Goal: Task Accomplishment & Management: Manage account settings

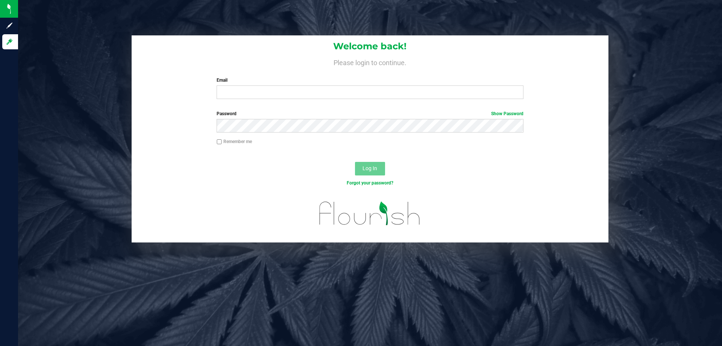
click at [355, 85] on div "Email Required Please format your email correctly." at bounding box center [370, 88] width 318 height 22
click at [353, 90] on input "Email" at bounding box center [370, 92] width 307 height 14
type input "[EMAIL_ADDRESS][DOMAIN_NAME]"
click at [355, 162] on button "Log In" at bounding box center [370, 169] width 30 height 14
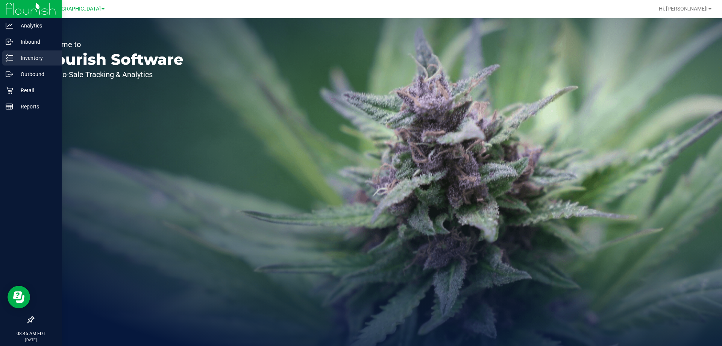
click at [21, 56] on p "Inventory" at bounding box center [35, 57] width 45 height 9
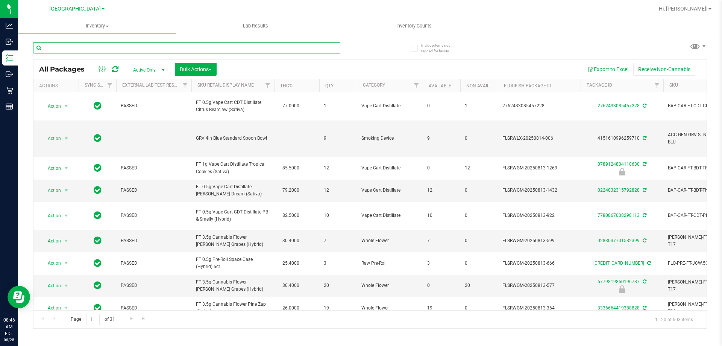
click at [166, 49] on input "text" at bounding box center [186, 47] width 307 height 11
type input "7595599806396818"
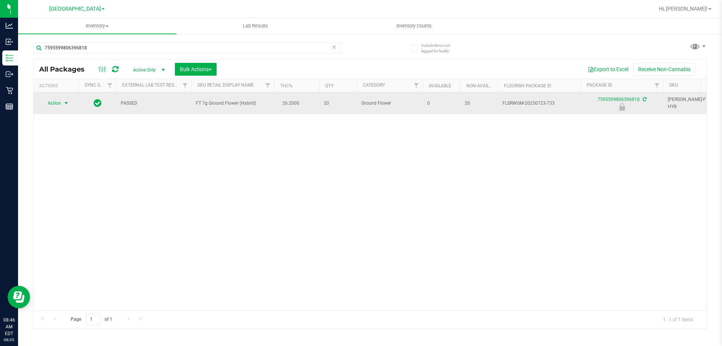
click at [58, 102] on span "Action" at bounding box center [51, 103] width 20 height 11
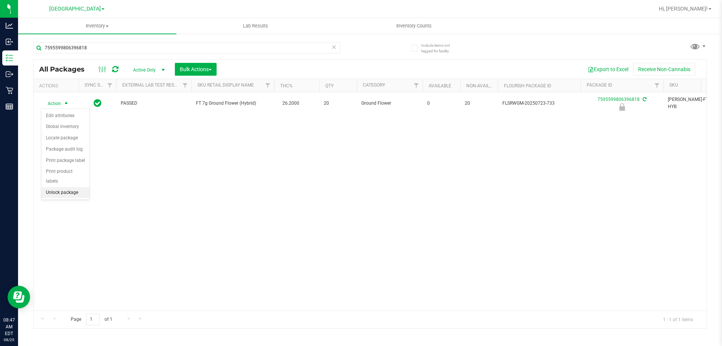
click at [68, 187] on li "Unlock package" at bounding box center [65, 192] width 48 height 11
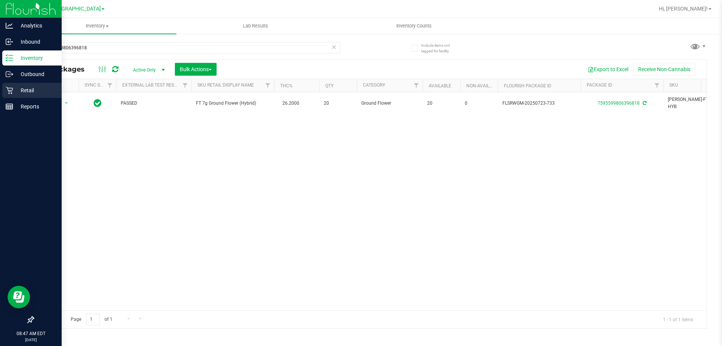
click at [21, 88] on p "Retail" at bounding box center [35, 90] width 45 height 9
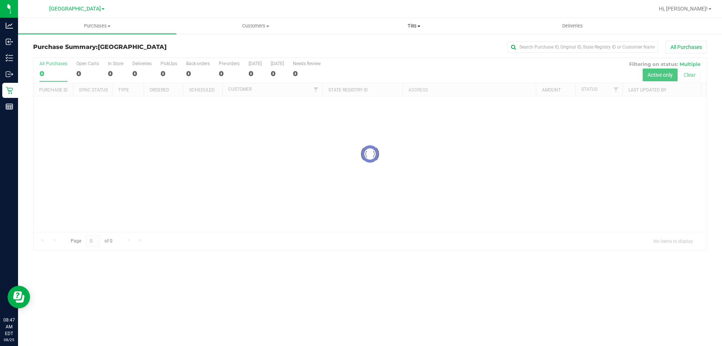
click at [410, 26] on span "Tills" at bounding box center [414, 26] width 158 height 7
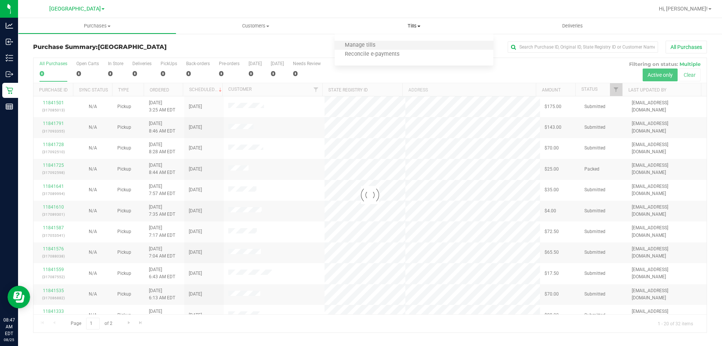
click at [391, 44] on li "Manage tills" at bounding box center [414, 45] width 158 height 9
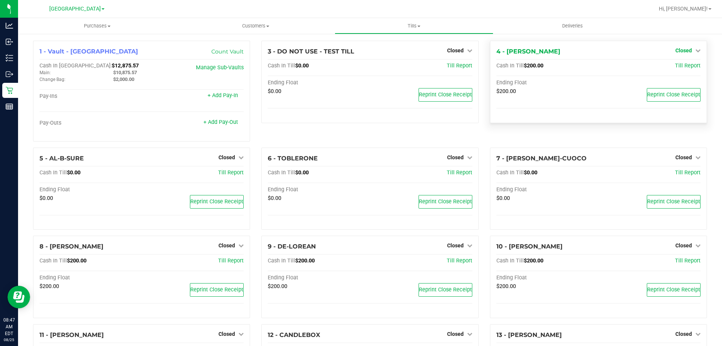
click at [695, 52] on icon at bounding box center [697, 50] width 5 height 5
click at [685, 68] on link "Open Till" at bounding box center [684, 66] width 20 height 6
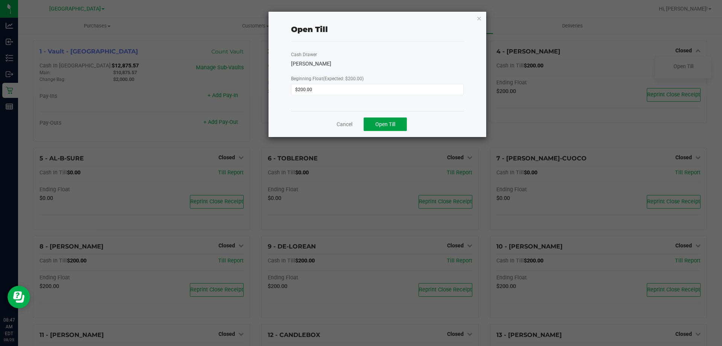
click at [397, 123] on button "Open Till" at bounding box center [385, 124] width 43 height 14
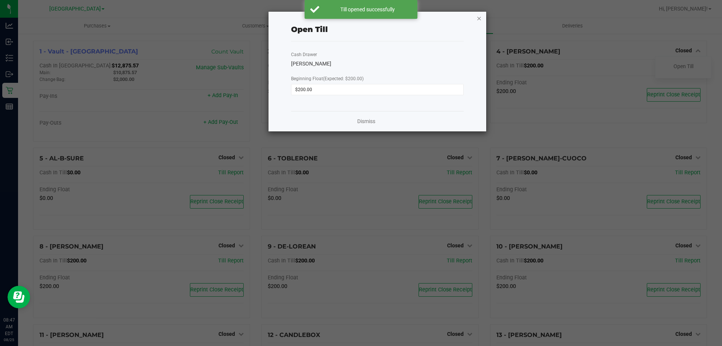
click at [481, 19] on icon "button" at bounding box center [479, 18] width 5 height 9
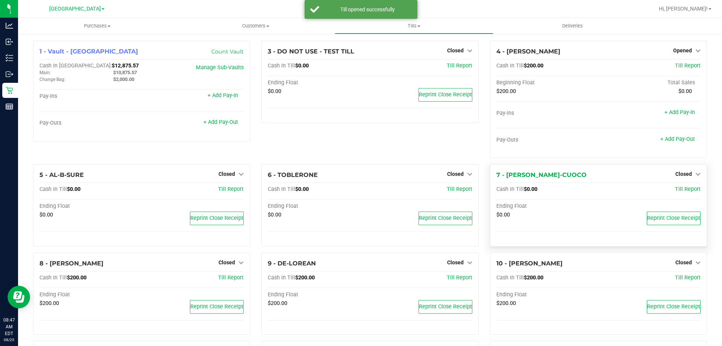
click at [674, 243] on div "7 - CANDICE-CUOCO Closed Open Till Cash In Till $0.00 Till Report Ending Float …" at bounding box center [598, 205] width 217 height 82
click at [682, 263] on span "Closed" at bounding box center [683, 262] width 17 height 6
click at [677, 278] on link "Open Till" at bounding box center [684, 278] width 20 height 6
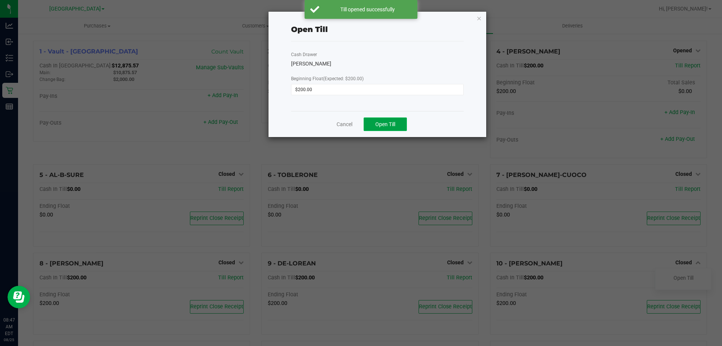
click at [391, 123] on span "Open Till" at bounding box center [385, 124] width 20 height 6
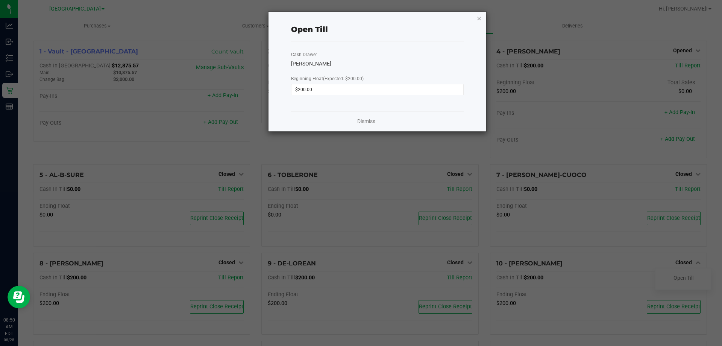
click at [480, 17] on icon "button" at bounding box center [479, 18] width 5 height 9
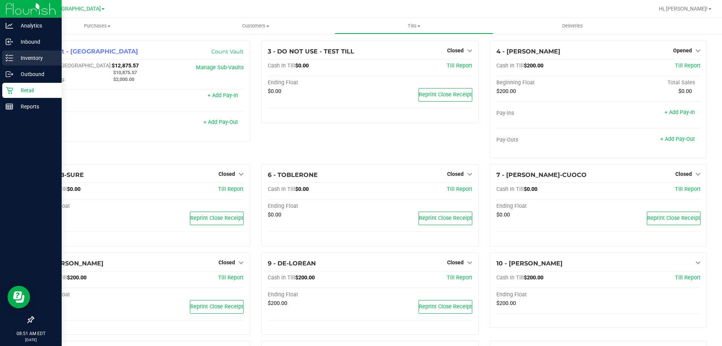
click at [32, 60] on p "Inventory" at bounding box center [35, 57] width 45 height 9
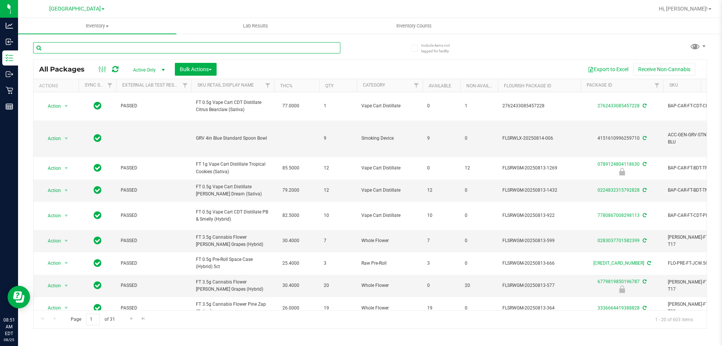
click at [216, 46] on input "text" at bounding box center [186, 47] width 307 height 11
type input "1361516370678452"
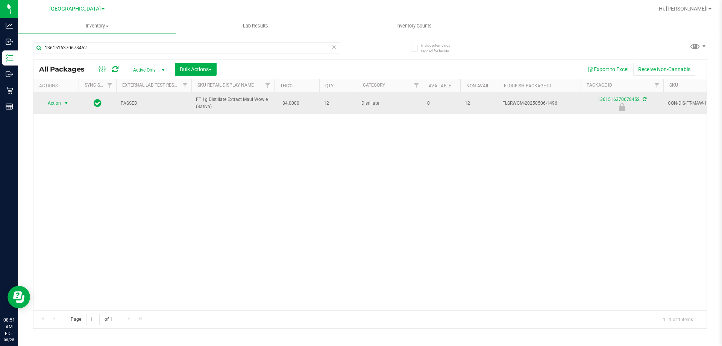
click at [53, 101] on span "Action" at bounding box center [51, 103] width 20 height 11
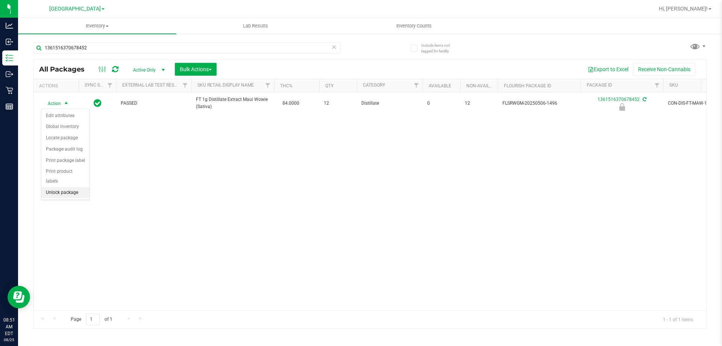
click at [52, 187] on li "Unlock package" at bounding box center [65, 192] width 48 height 11
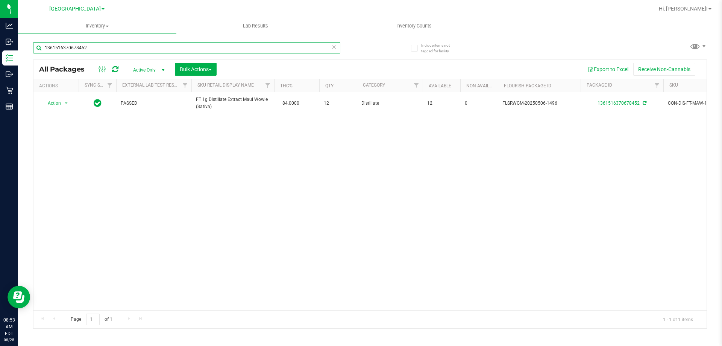
click at [93, 45] on input "1361516370678452" at bounding box center [186, 47] width 307 height 11
click at [112, 47] on input "7595599806396818" at bounding box center [186, 47] width 307 height 11
type input "6099125269167525"
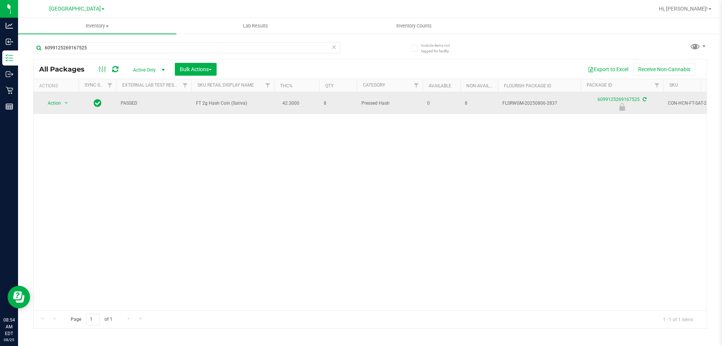
click at [55, 104] on span "Action" at bounding box center [51, 103] width 20 height 11
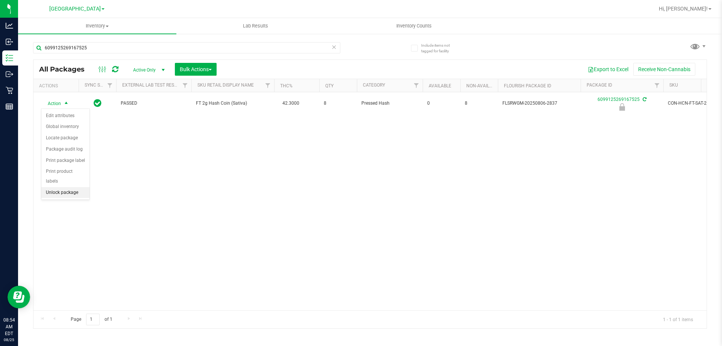
click at [72, 187] on li "Unlock package" at bounding box center [65, 192] width 48 height 11
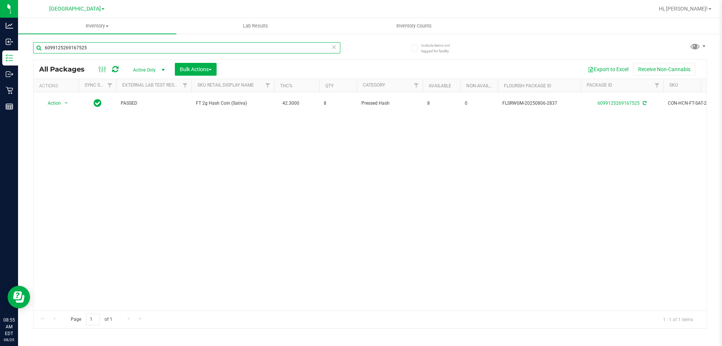
click at [100, 46] on input "6099125269167525" at bounding box center [186, 47] width 307 height 11
type input "4571766209562820"
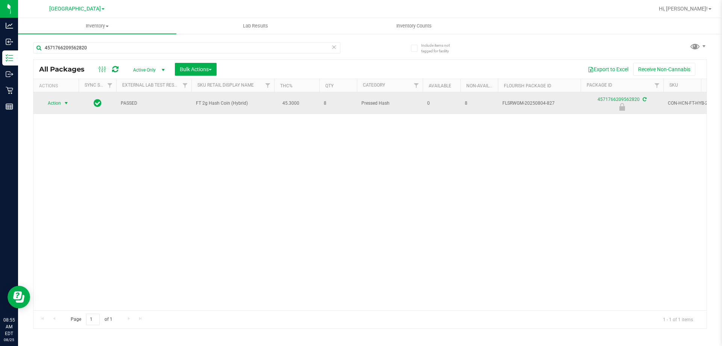
click at [63, 103] on span "select" at bounding box center [66, 103] width 6 height 6
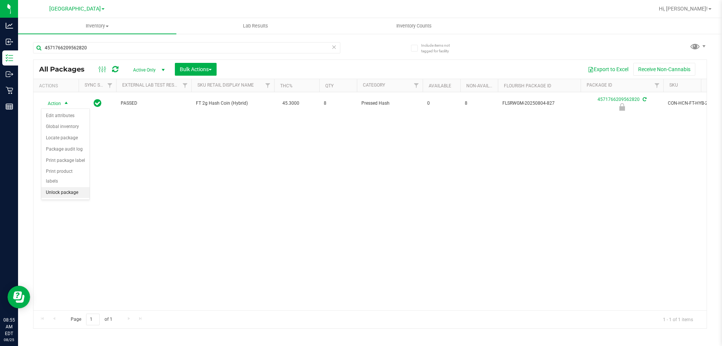
click at [64, 187] on li "Unlock package" at bounding box center [65, 192] width 48 height 11
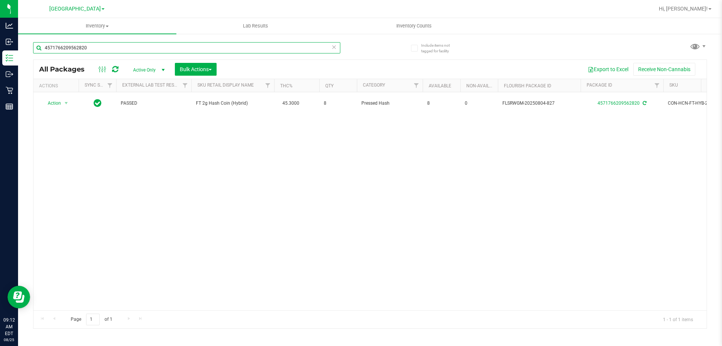
click at [108, 48] on input "4571766209562820" at bounding box center [186, 47] width 307 height 11
type input "5926253969187058"
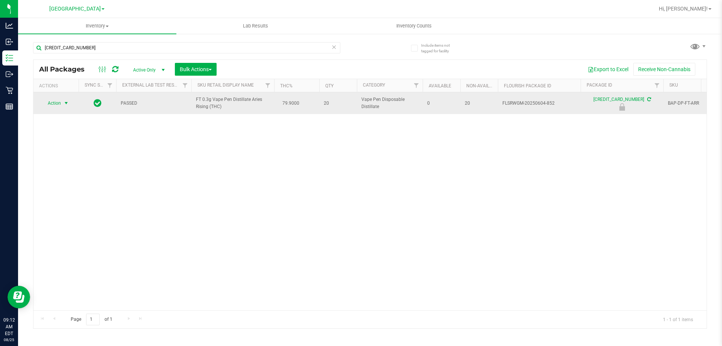
click at [64, 103] on span "select" at bounding box center [66, 103] width 6 height 6
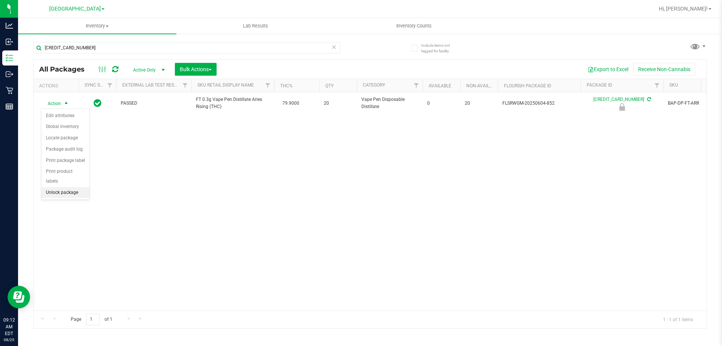
click at [67, 187] on li "Unlock package" at bounding box center [65, 192] width 48 height 11
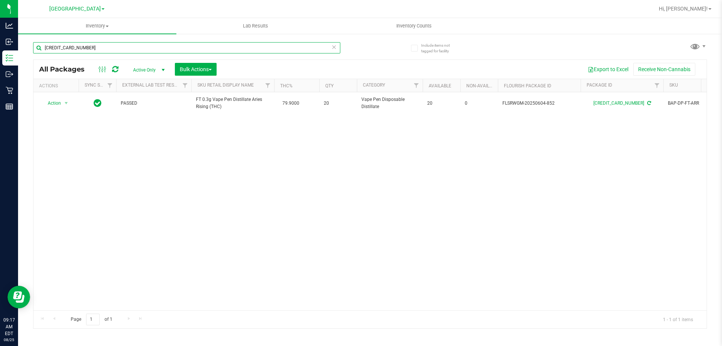
click at [94, 44] on input "5926253969187058" at bounding box center [186, 47] width 307 height 11
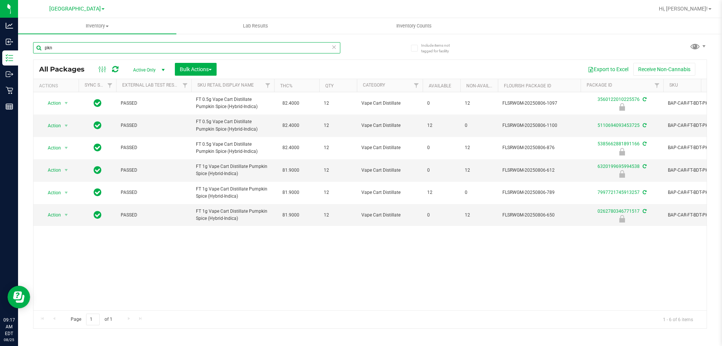
type input "pkn"
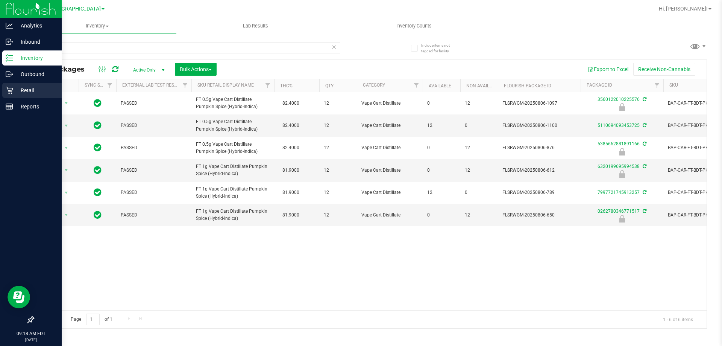
click at [21, 91] on p "Retail" at bounding box center [35, 90] width 45 height 9
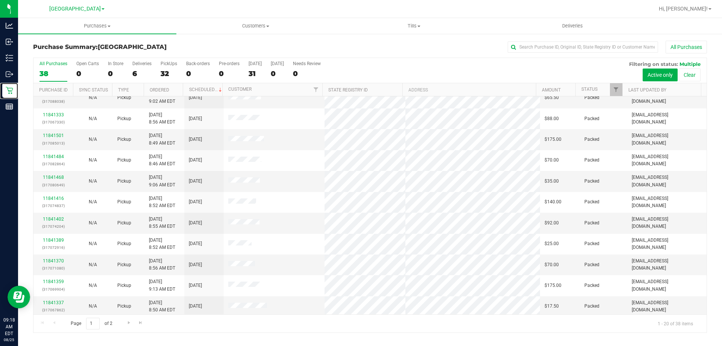
scroll to position [199, 0]
click at [127, 321] on span "Go to the next page" at bounding box center [129, 322] width 6 height 6
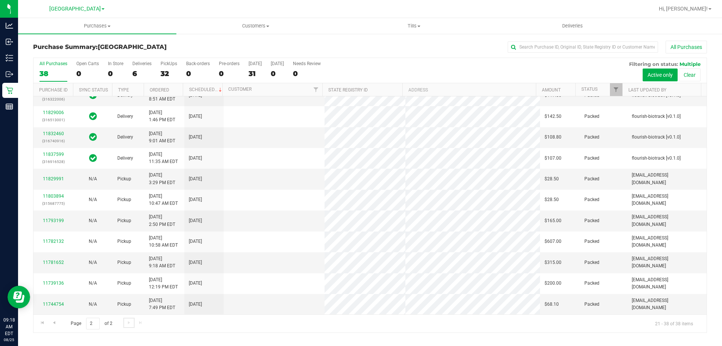
scroll to position [0, 0]
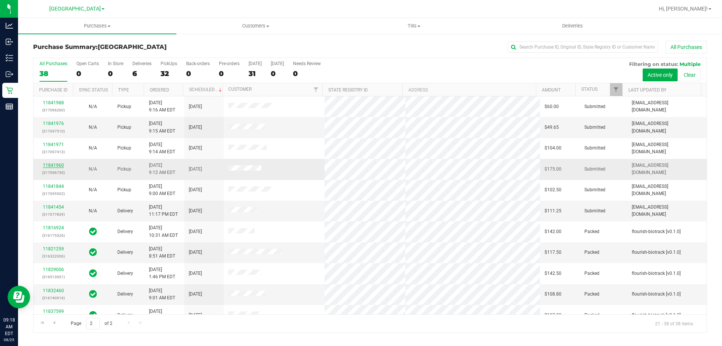
click at [56, 165] on link "11841960" at bounding box center [53, 164] width 21 height 5
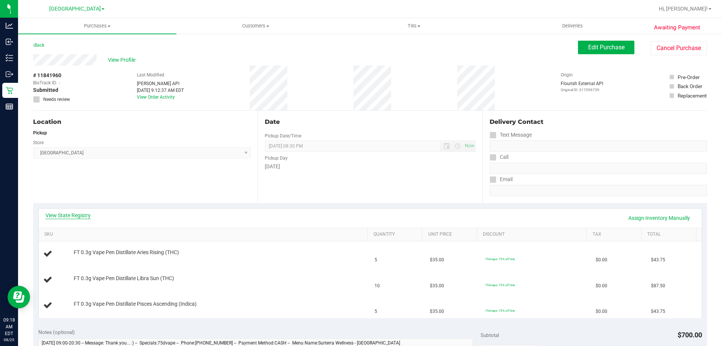
click at [88, 213] on link "View State Registry" at bounding box center [68, 215] width 45 height 8
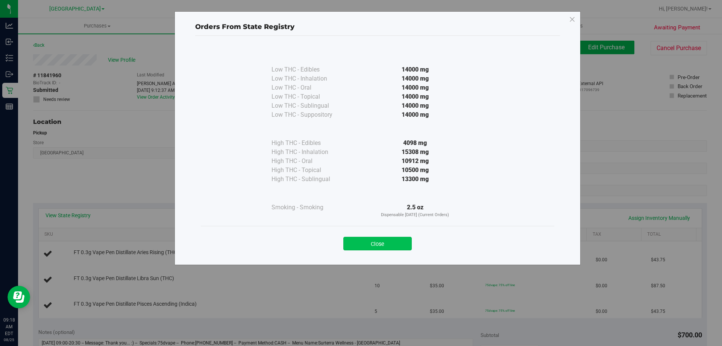
click at [376, 241] on button "Close" at bounding box center [377, 244] width 68 height 14
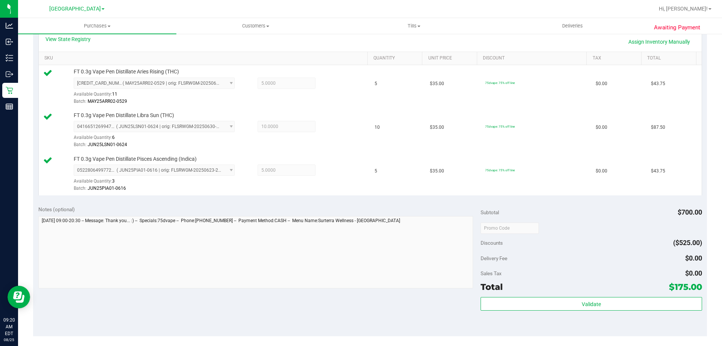
scroll to position [228, 0]
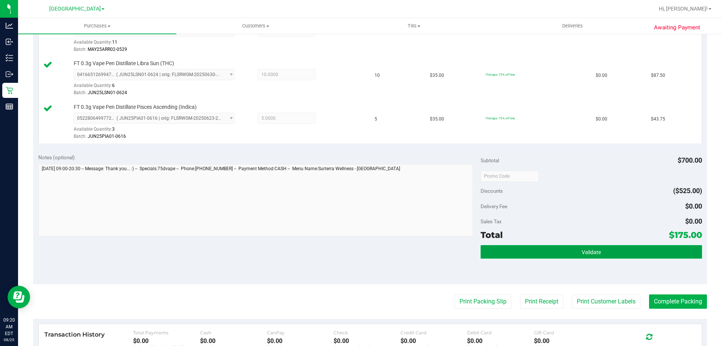
click at [587, 253] on span "Validate" at bounding box center [591, 252] width 19 height 6
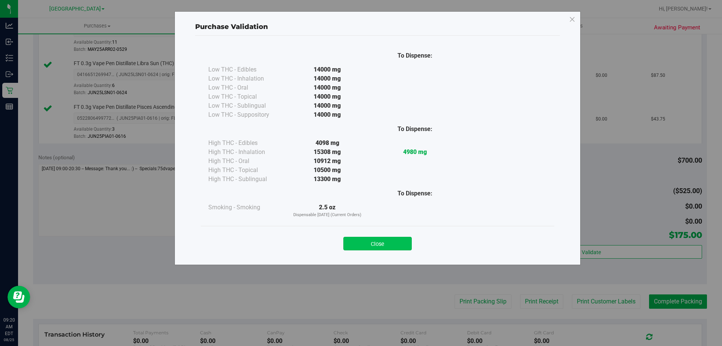
click at [389, 243] on button "Close" at bounding box center [377, 244] width 68 height 14
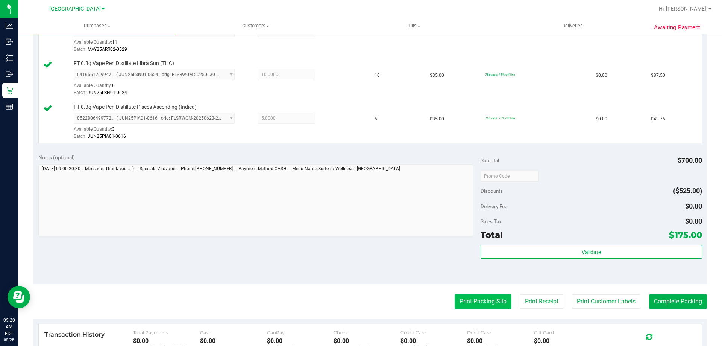
click at [480, 307] on button "Print Packing Slip" at bounding box center [483, 301] width 57 height 14
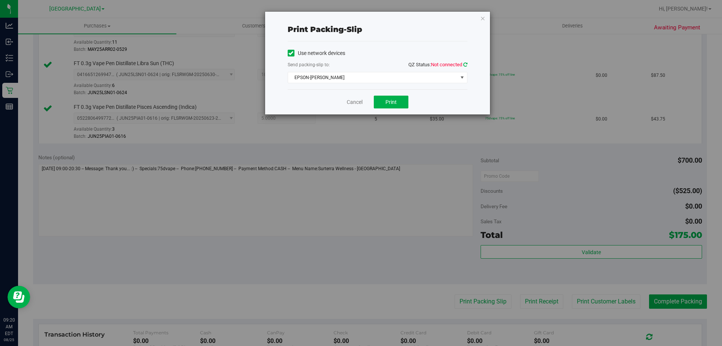
click at [465, 64] on icon at bounding box center [465, 64] width 4 height 5
click at [394, 103] on span "Print" at bounding box center [391, 102] width 11 height 6
click at [481, 17] on icon "button" at bounding box center [482, 18] width 5 height 9
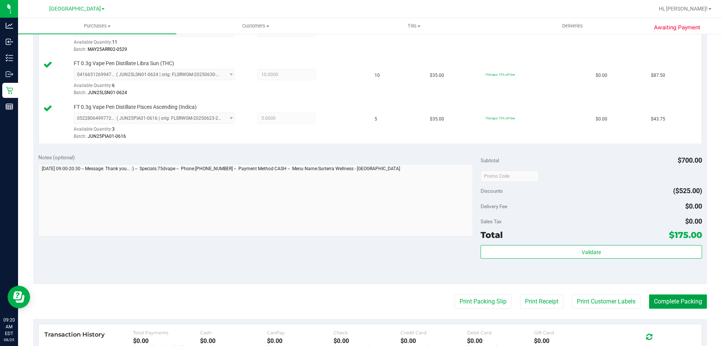
click at [674, 298] on button "Complete Packing" at bounding box center [678, 301] width 58 height 14
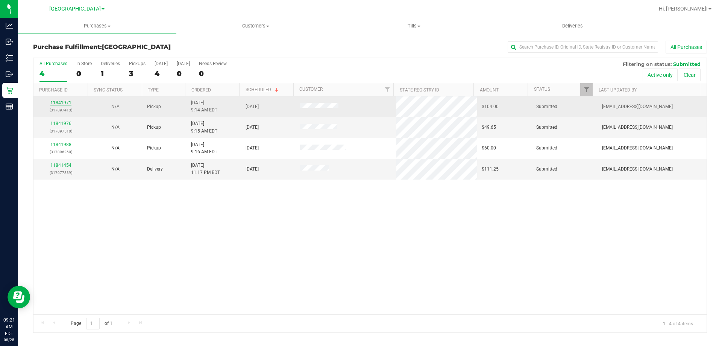
click at [60, 101] on link "11841971" at bounding box center [60, 102] width 21 height 5
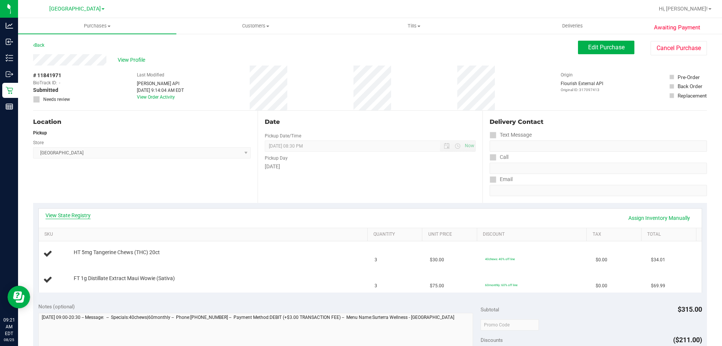
click at [66, 216] on link "View State Registry" at bounding box center [68, 215] width 45 height 8
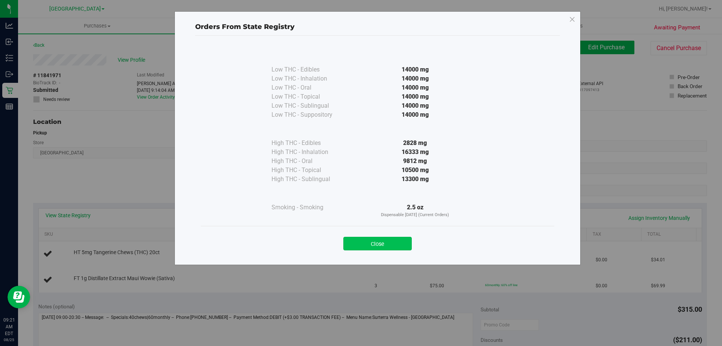
click at [388, 249] on button "Close" at bounding box center [377, 244] width 68 height 14
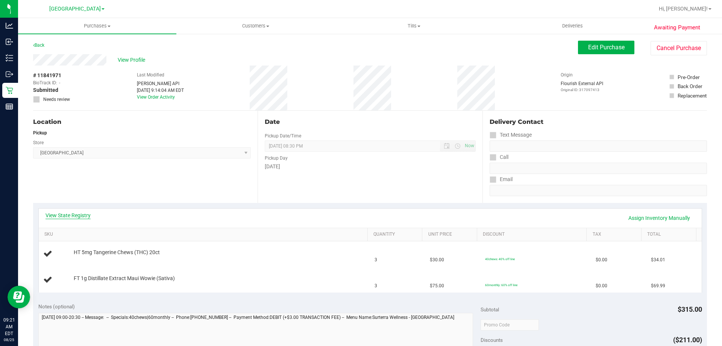
click at [79, 216] on link "View State Registry" at bounding box center [68, 215] width 45 height 8
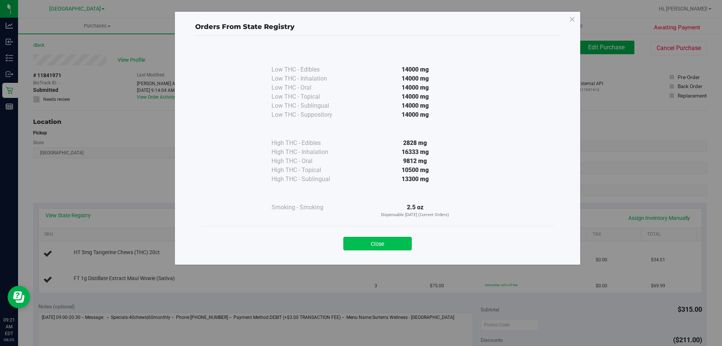
click at [381, 244] on button "Close" at bounding box center [377, 244] width 68 height 14
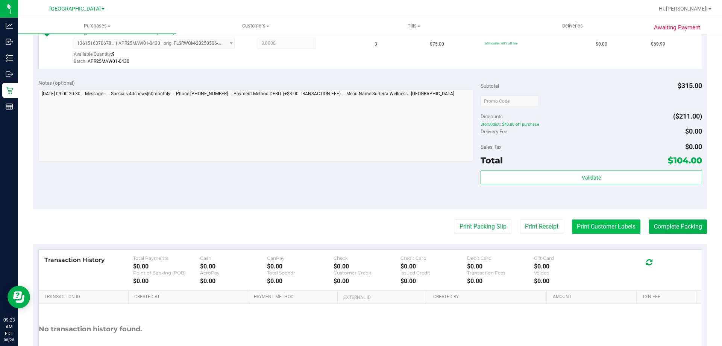
scroll to position [264, 0]
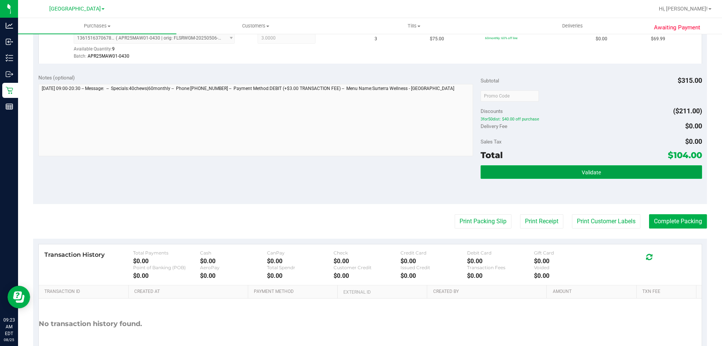
click at [628, 178] on button "Validate" at bounding box center [591, 172] width 221 height 14
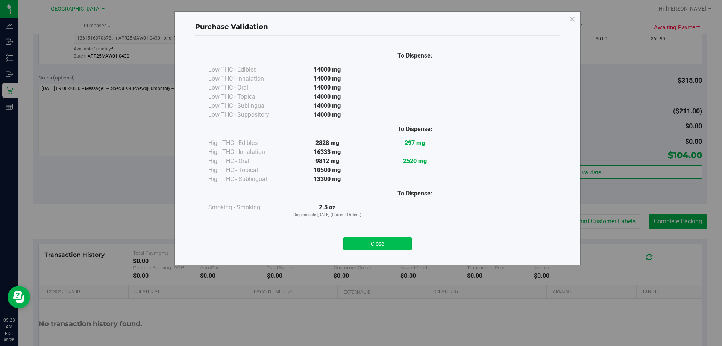
click at [393, 244] on button "Close" at bounding box center [377, 244] width 68 height 14
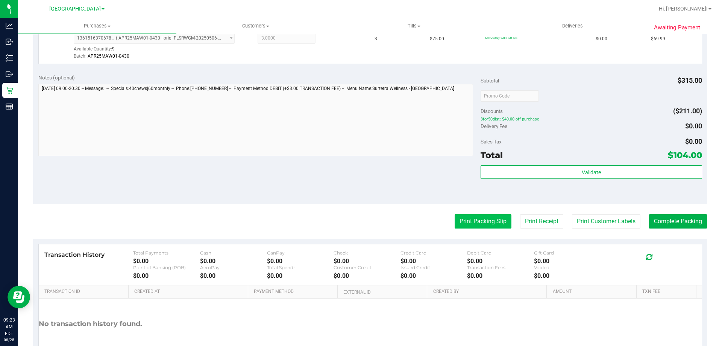
click at [480, 222] on button "Print Packing Slip" at bounding box center [483, 221] width 57 height 14
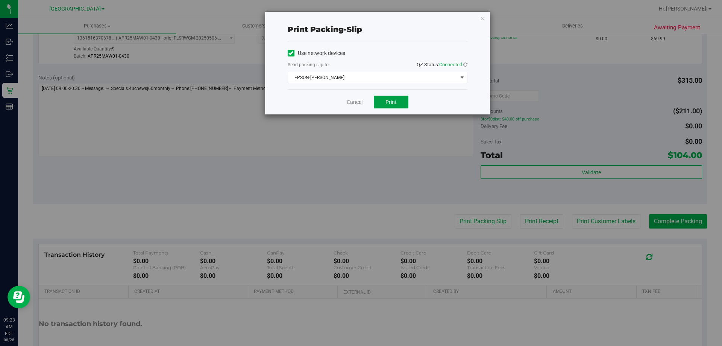
click at [399, 108] on button "Print" at bounding box center [391, 102] width 35 height 13
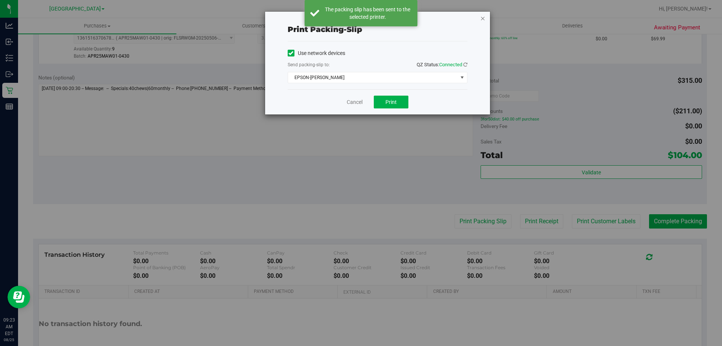
click at [483, 17] on icon "button" at bounding box center [482, 18] width 5 height 9
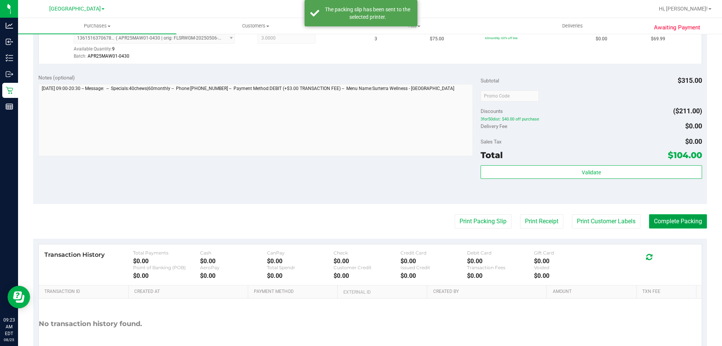
click at [680, 225] on button "Complete Packing" at bounding box center [678, 221] width 58 height 14
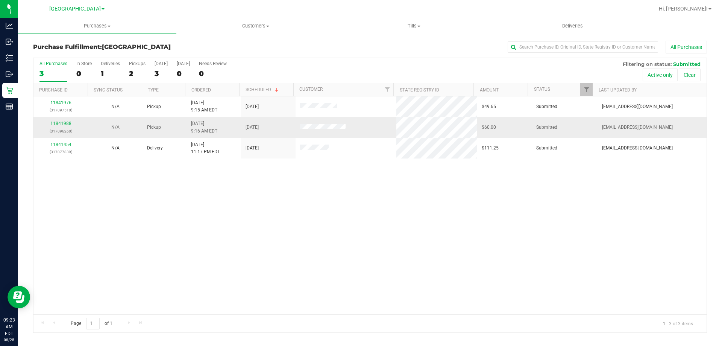
click at [67, 125] on link "11841988" at bounding box center [60, 123] width 21 height 5
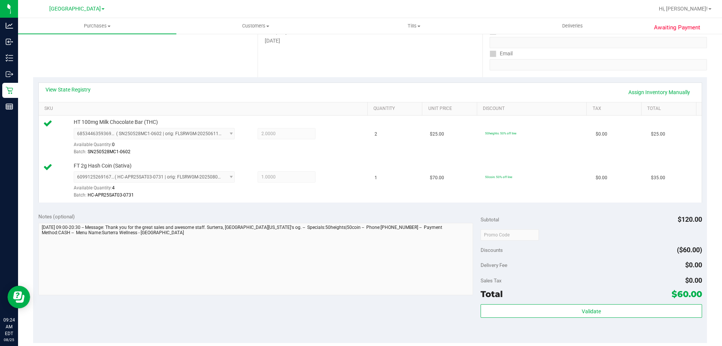
scroll to position [126, 0]
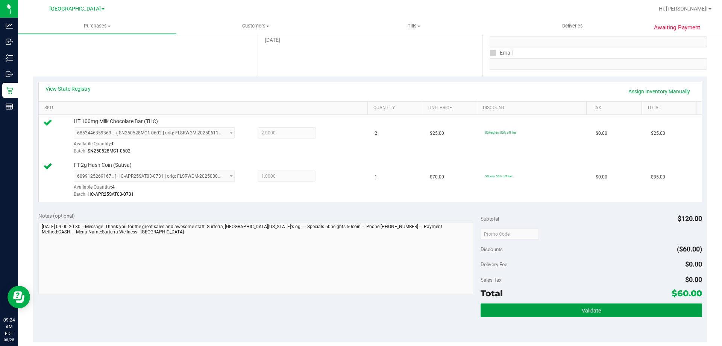
click at [605, 313] on button "Validate" at bounding box center [591, 310] width 221 height 14
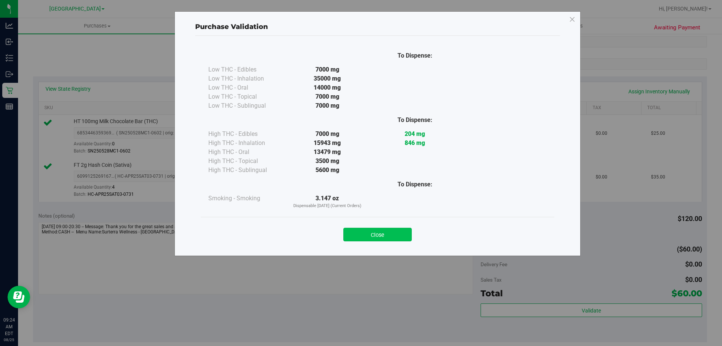
click at [375, 232] on button "Close" at bounding box center [377, 235] width 68 height 14
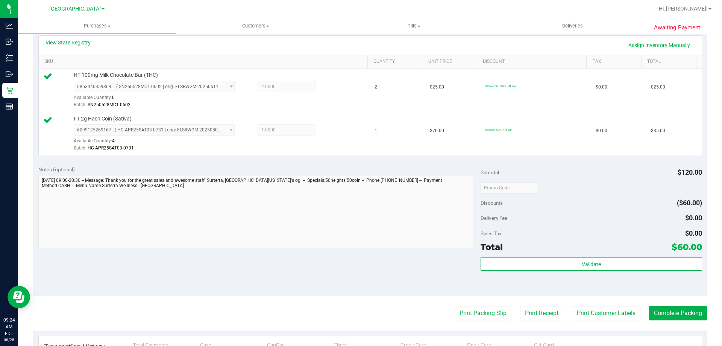
scroll to position [248, 0]
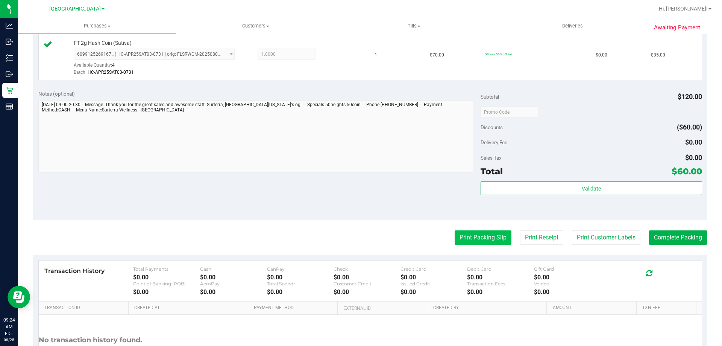
click at [470, 243] on button "Print Packing Slip" at bounding box center [483, 237] width 57 height 14
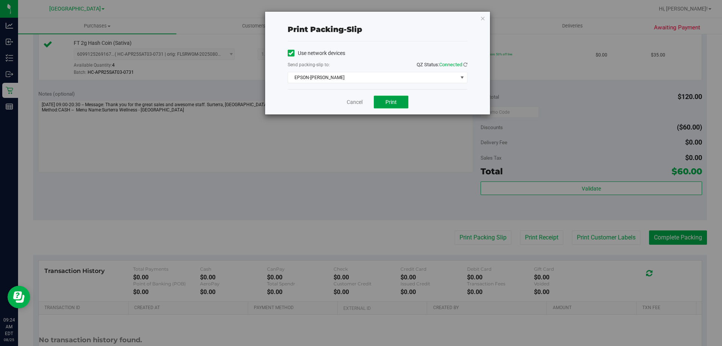
click at [393, 103] on span "Print" at bounding box center [391, 102] width 11 height 6
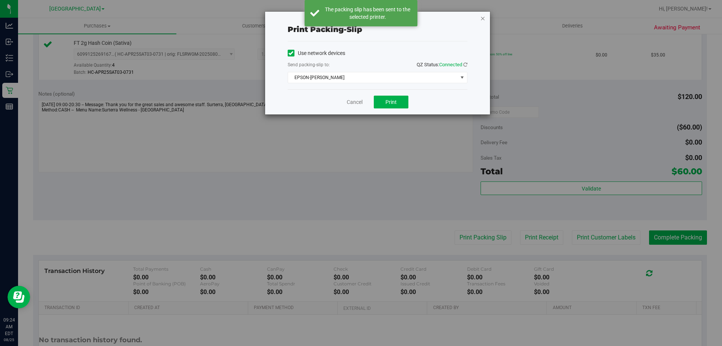
click at [482, 15] on icon "button" at bounding box center [482, 18] width 5 height 9
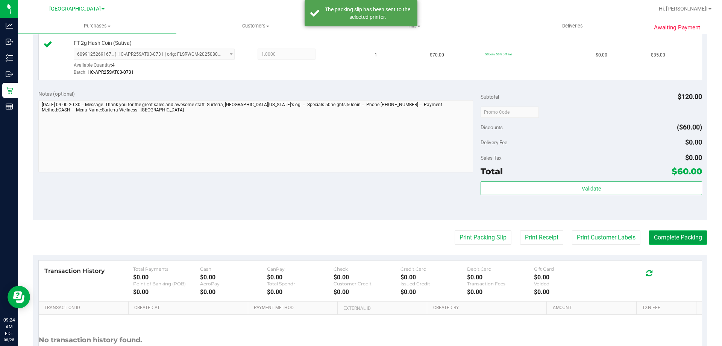
click at [690, 239] on button "Complete Packing" at bounding box center [678, 237] width 58 height 14
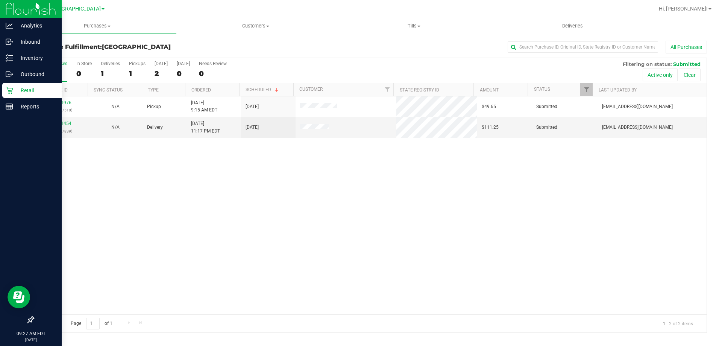
click at [15, 91] on p "Retail" at bounding box center [35, 90] width 45 height 9
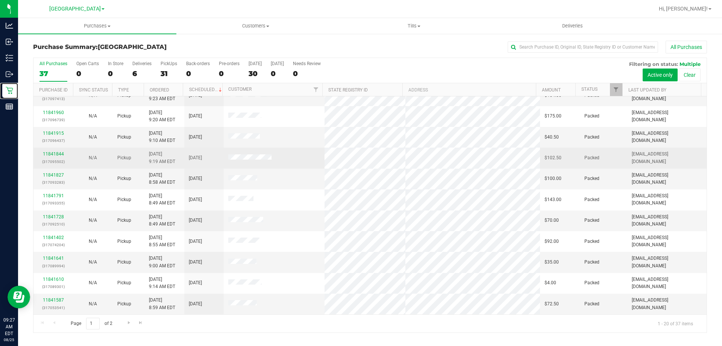
scroll to position [75, 0]
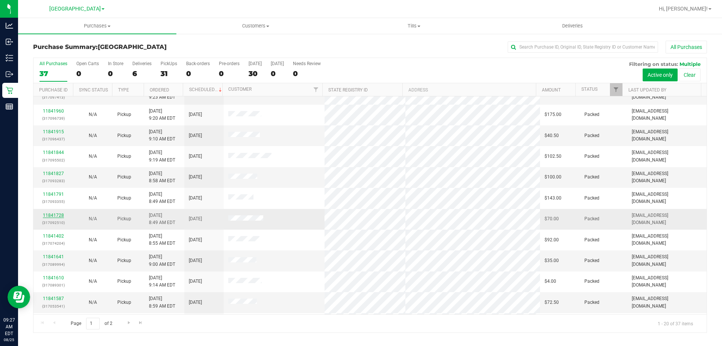
click at [56, 217] on link "11841728" at bounding box center [53, 214] width 21 height 5
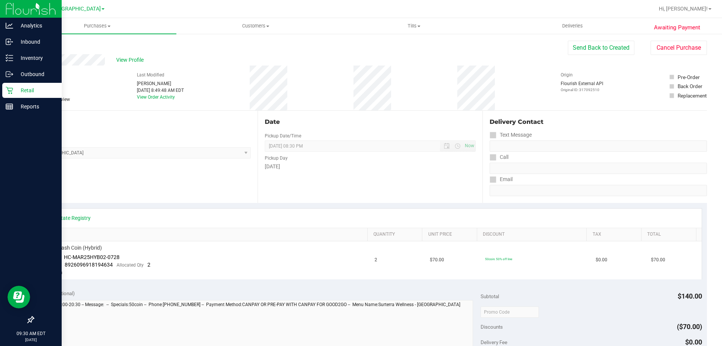
click at [18, 91] on p "Retail" at bounding box center [35, 90] width 45 height 9
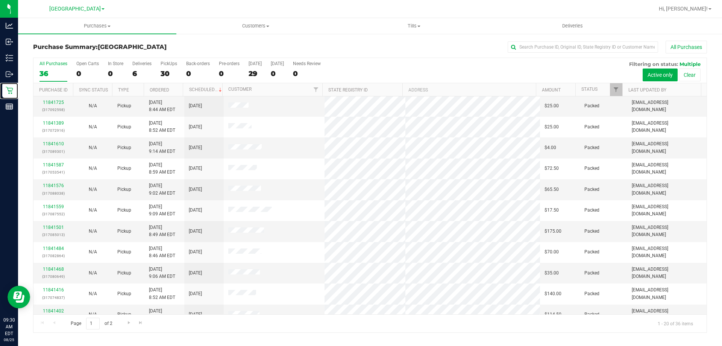
scroll to position [199, 0]
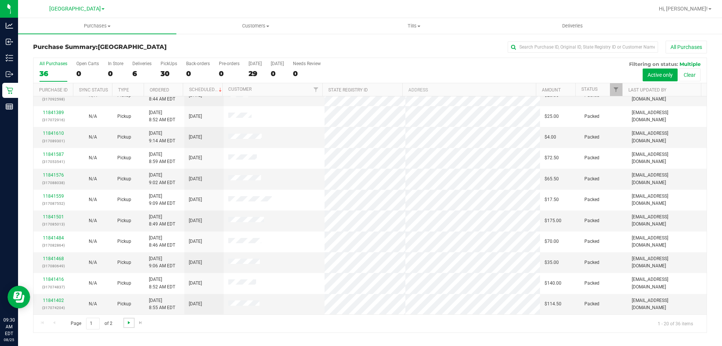
click at [128, 320] on span "Go to the next page" at bounding box center [129, 322] width 6 height 6
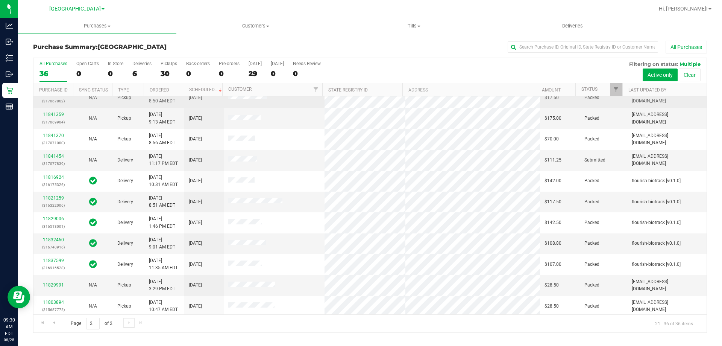
scroll to position [0, 0]
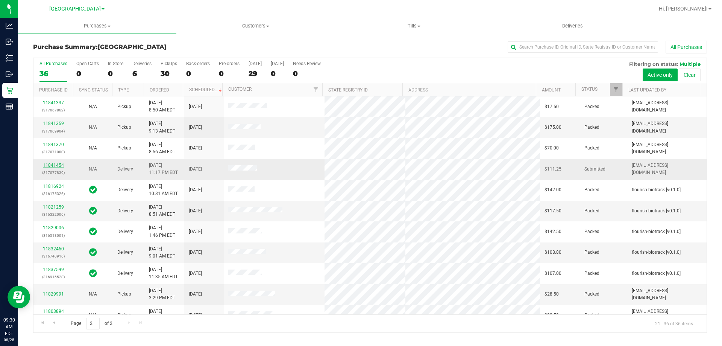
click at [51, 164] on link "11841454" at bounding box center [53, 164] width 21 height 5
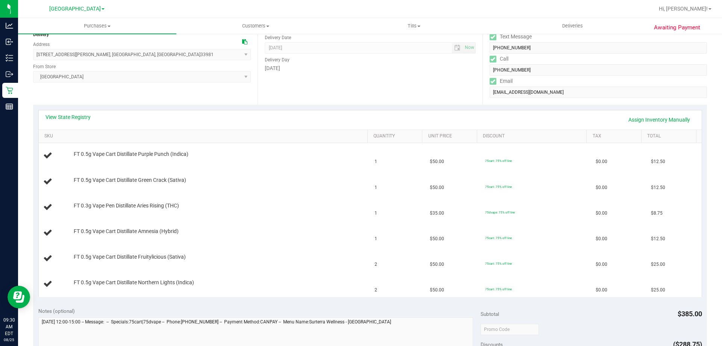
scroll to position [97, 0]
click at [87, 120] on link "View State Registry" at bounding box center [68, 118] width 45 height 8
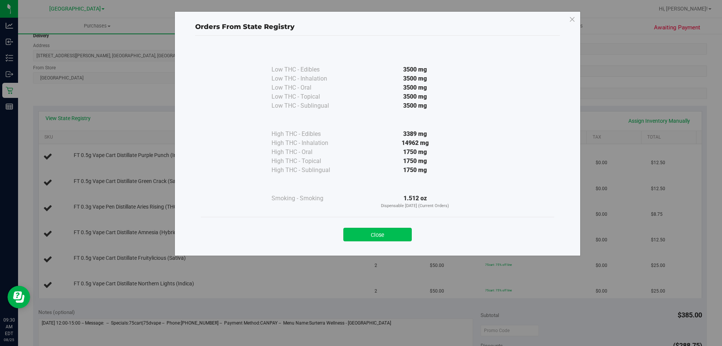
click at [398, 229] on button "Close" at bounding box center [377, 235] width 68 height 14
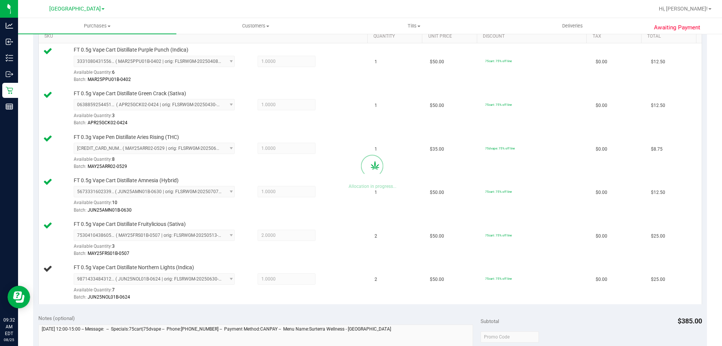
scroll to position [150, 0]
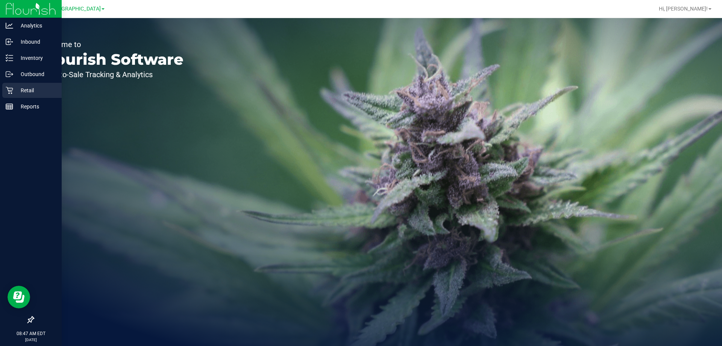
click at [16, 91] on p "Retail" at bounding box center [35, 90] width 45 height 9
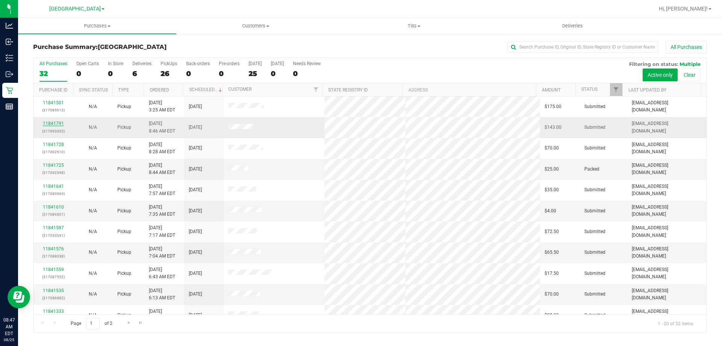
click at [47, 121] on link "11841791" at bounding box center [53, 123] width 21 height 5
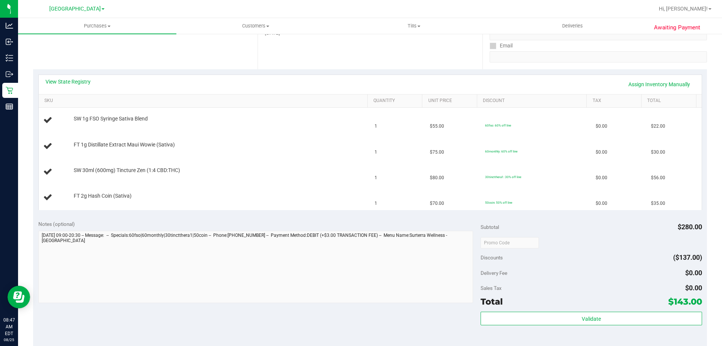
scroll to position [131, 0]
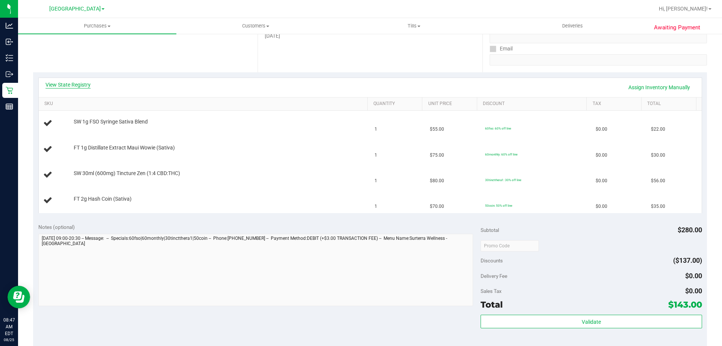
click at [77, 83] on link "View State Registry" at bounding box center [68, 85] width 45 height 8
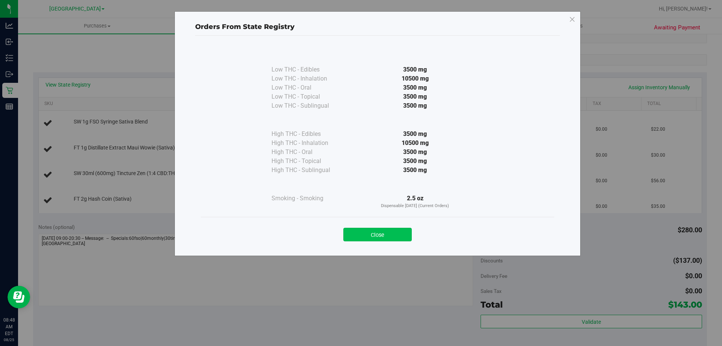
click at [370, 232] on button "Close" at bounding box center [377, 235] width 68 height 14
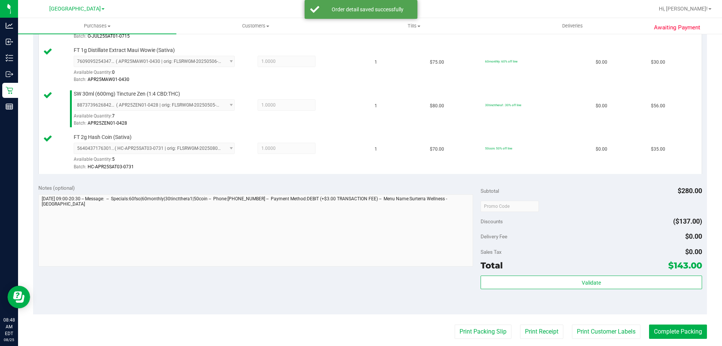
scroll to position [286, 0]
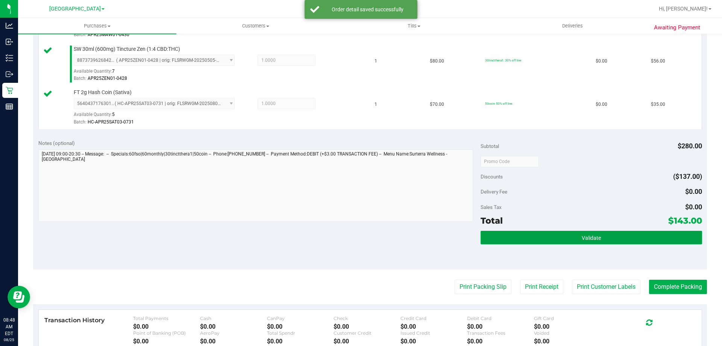
click at [575, 237] on button "Validate" at bounding box center [591, 238] width 221 height 14
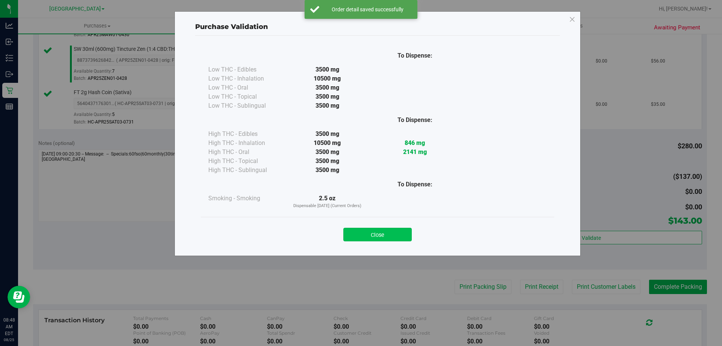
click at [369, 234] on button "Close" at bounding box center [377, 235] width 68 height 14
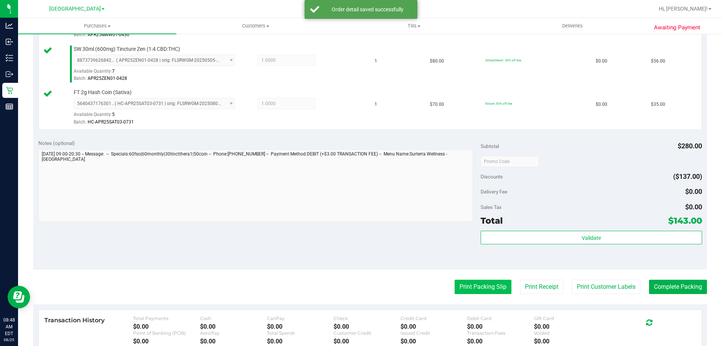
click at [468, 285] on button "Print Packing Slip" at bounding box center [483, 286] width 57 height 14
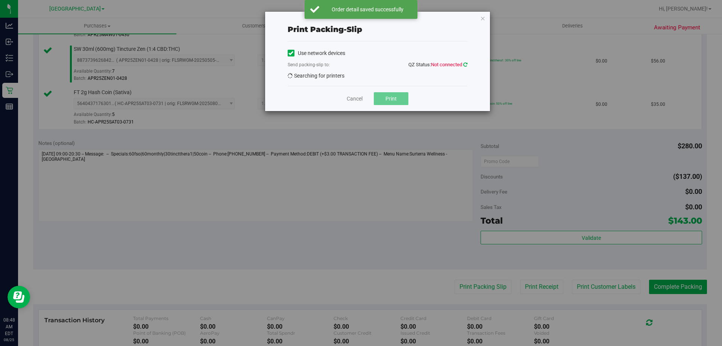
click at [465, 64] on icon at bounding box center [465, 64] width 4 height 5
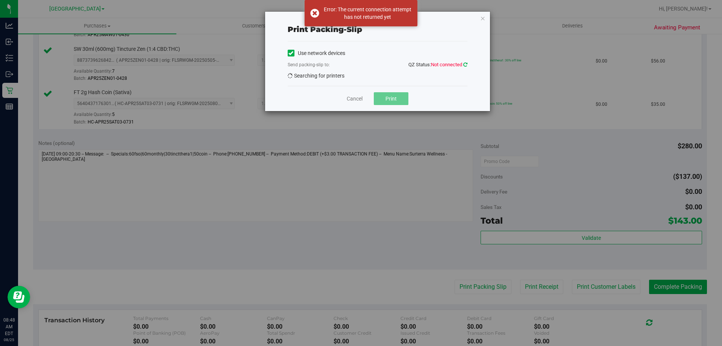
click at [466, 64] on icon at bounding box center [465, 64] width 4 height 5
click at [466, 66] on icon at bounding box center [465, 64] width 4 height 5
click at [481, 16] on icon "button" at bounding box center [482, 18] width 5 height 9
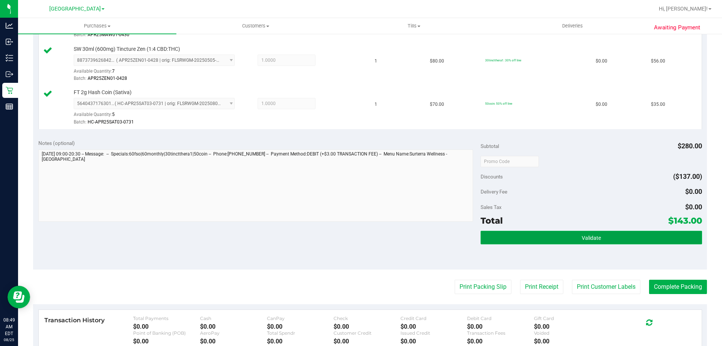
click at [595, 235] on span "Validate" at bounding box center [591, 238] width 19 height 6
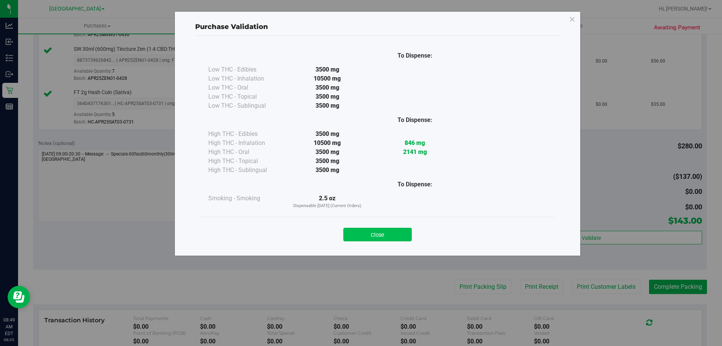
click at [387, 234] on button "Close" at bounding box center [377, 235] width 68 height 14
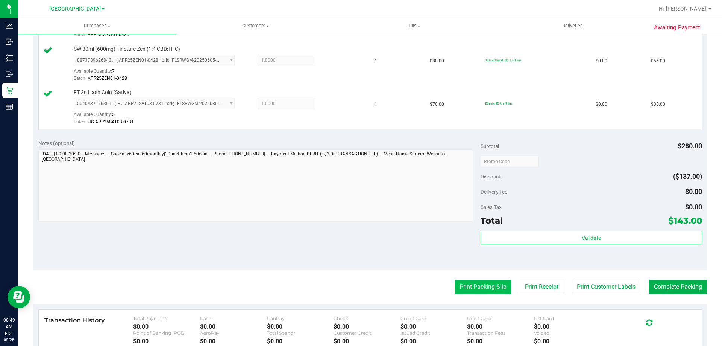
click at [473, 286] on button "Print Packing Slip" at bounding box center [483, 286] width 57 height 14
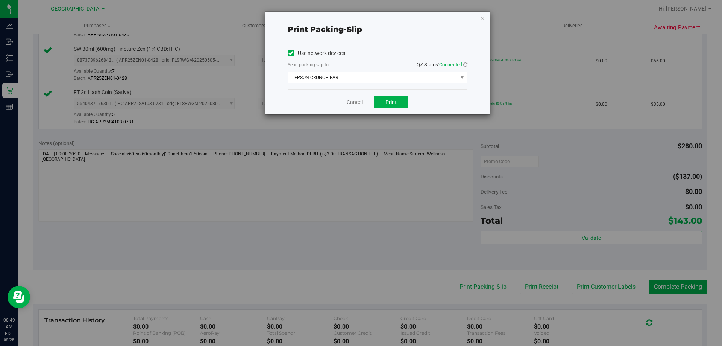
click at [402, 76] on span "EPSON-CRUNCH-BAR" at bounding box center [373, 77] width 170 height 11
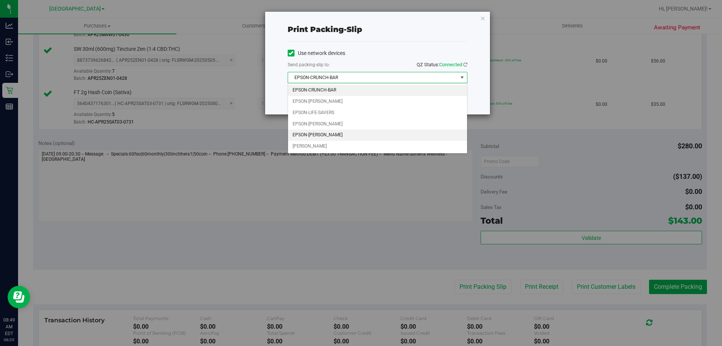
click at [338, 135] on li "EPSON-[PERSON_NAME]" at bounding box center [377, 134] width 179 height 11
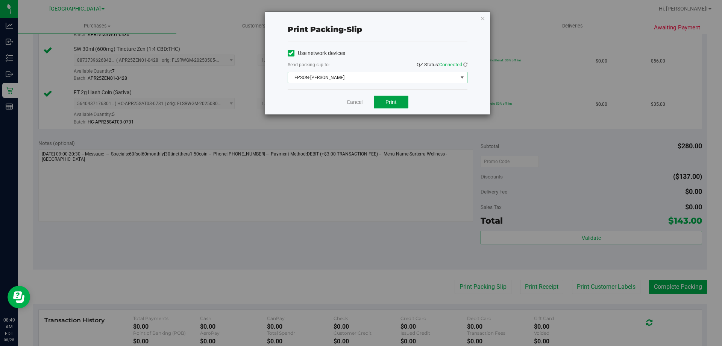
click at [389, 107] on button "Print" at bounding box center [391, 102] width 35 height 13
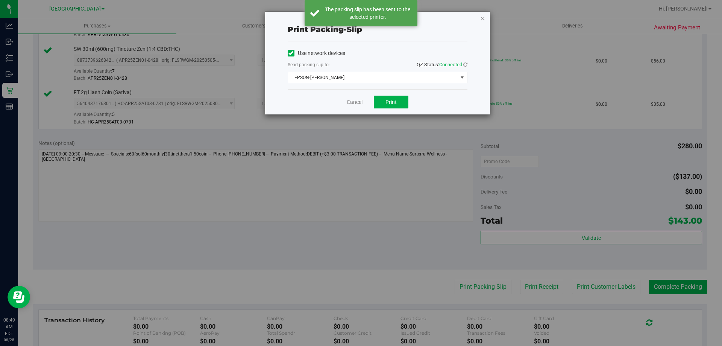
click at [482, 18] on icon "button" at bounding box center [482, 18] width 5 height 9
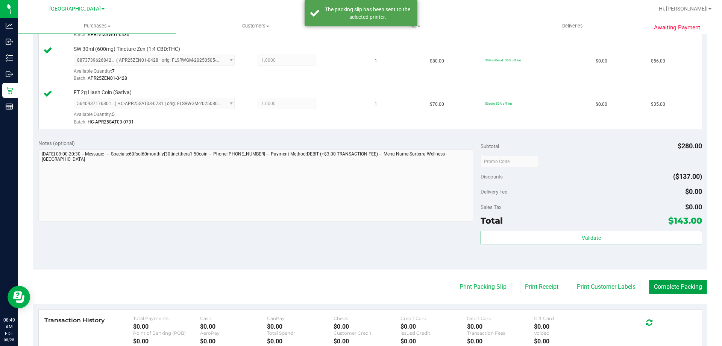
click at [690, 290] on button "Complete Packing" at bounding box center [678, 286] width 58 height 14
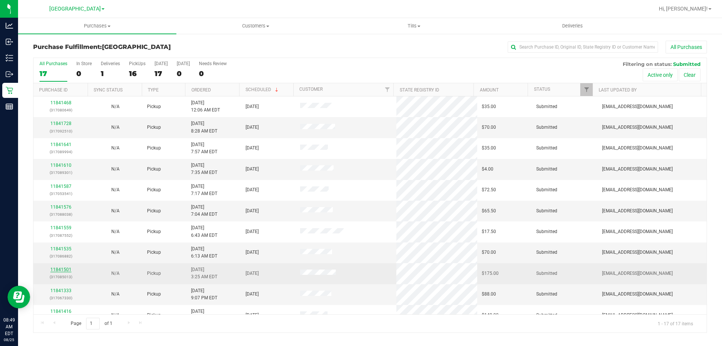
click at [66, 270] on link "11841501" at bounding box center [60, 269] width 21 height 5
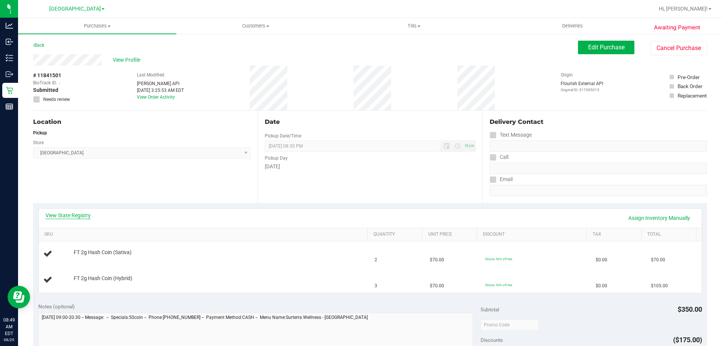
click at [71, 217] on link "View State Registry" at bounding box center [68, 215] width 45 height 8
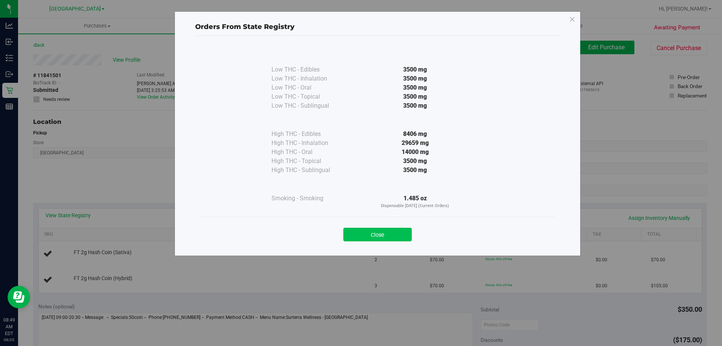
click at [389, 234] on button "Close" at bounding box center [377, 235] width 68 height 14
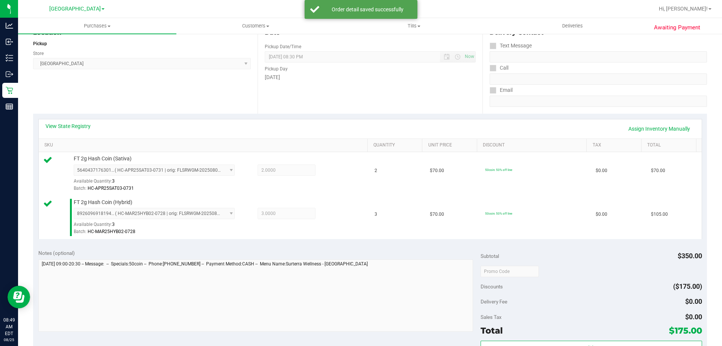
scroll to position [173, 0]
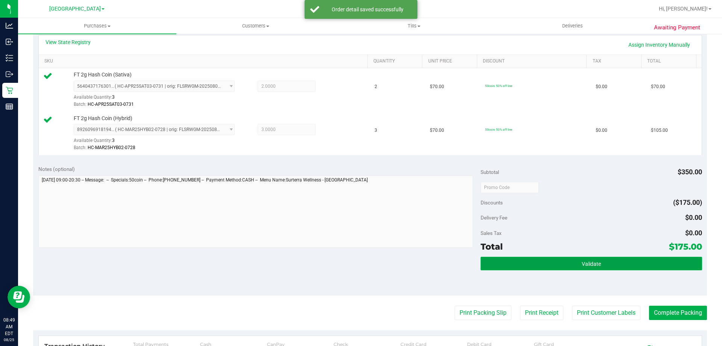
click at [612, 259] on button "Validate" at bounding box center [591, 264] width 221 height 14
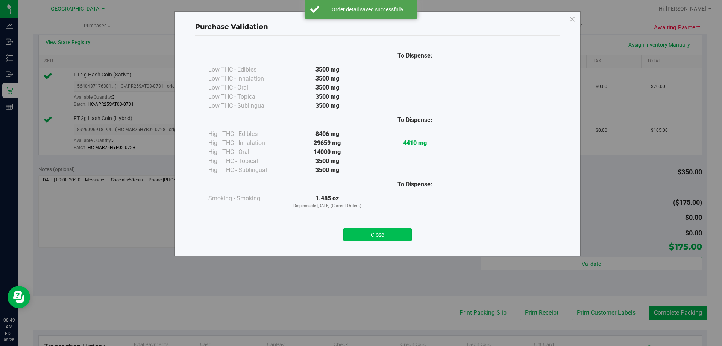
click at [378, 237] on button "Close" at bounding box center [377, 235] width 68 height 14
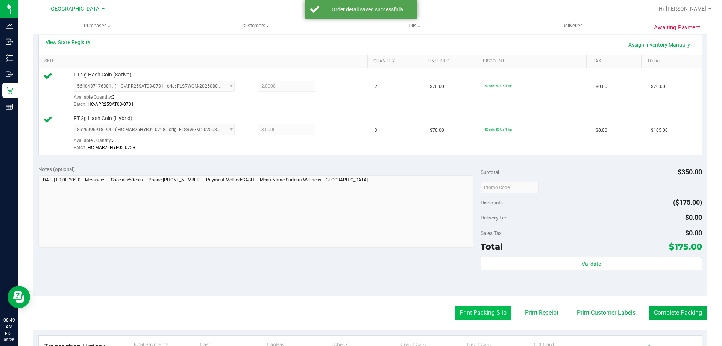
click at [479, 311] on button "Print Packing Slip" at bounding box center [483, 312] width 57 height 14
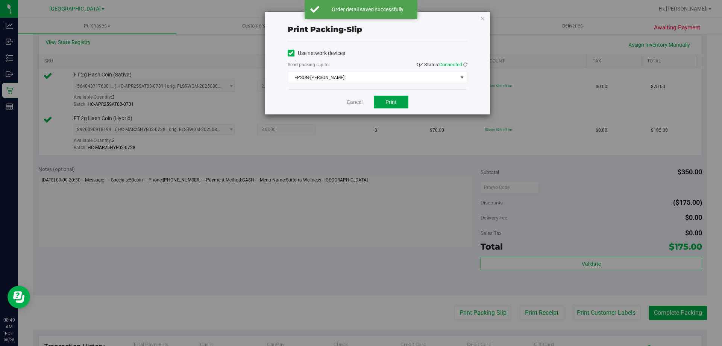
click at [391, 104] on span "Print" at bounding box center [391, 102] width 11 height 6
click at [482, 20] on icon "button" at bounding box center [482, 18] width 5 height 9
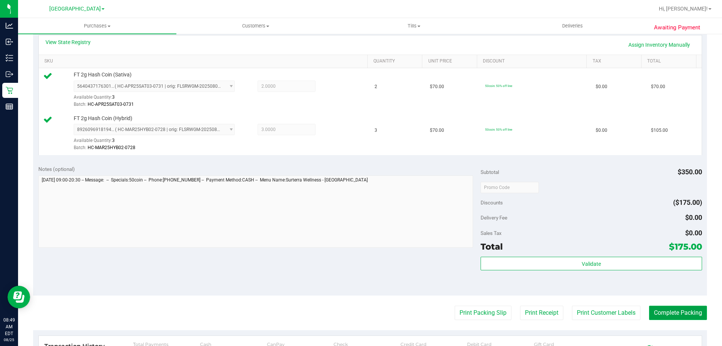
click at [674, 308] on button "Complete Packing" at bounding box center [678, 312] width 58 height 14
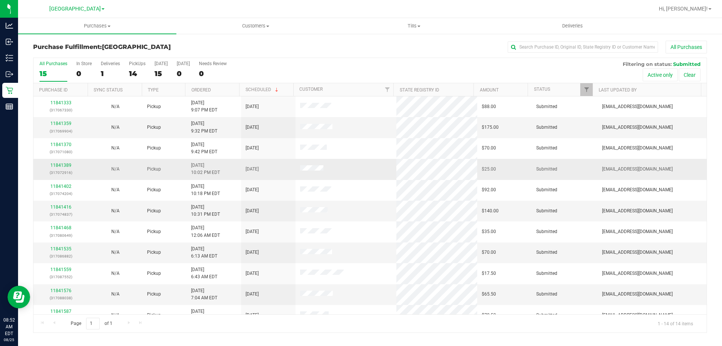
scroll to position [74, 0]
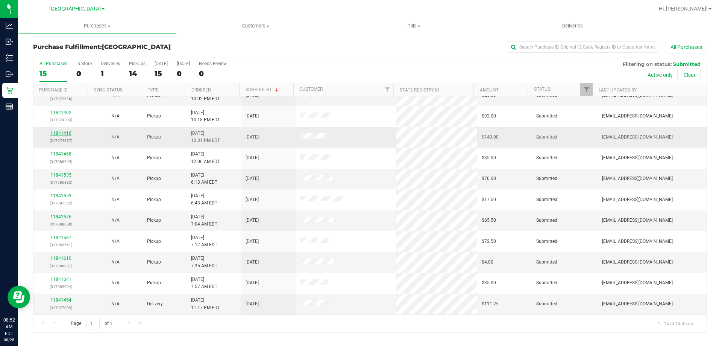
click at [69, 134] on link "11841416" at bounding box center [60, 133] width 21 height 5
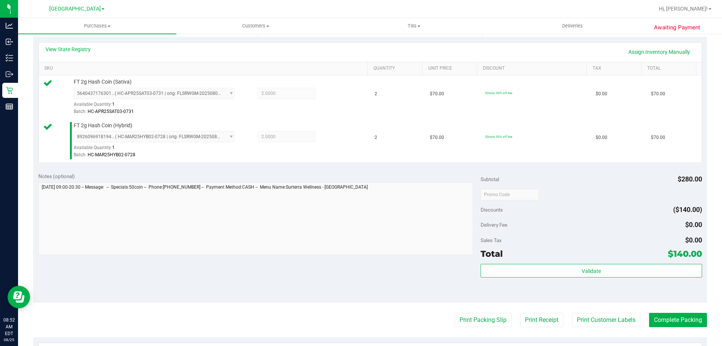
scroll to position [175, 0]
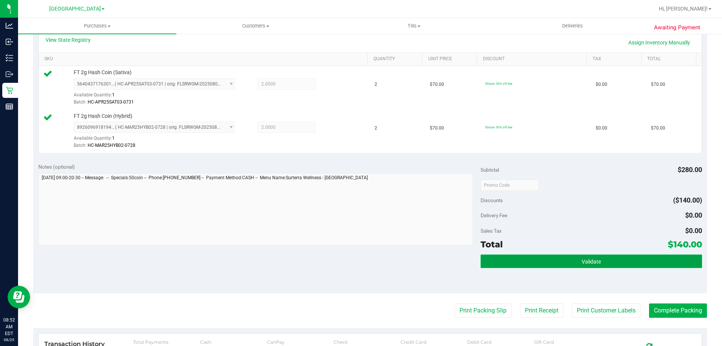
click at [604, 262] on button "Validate" at bounding box center [591, 261] width 221 height 14
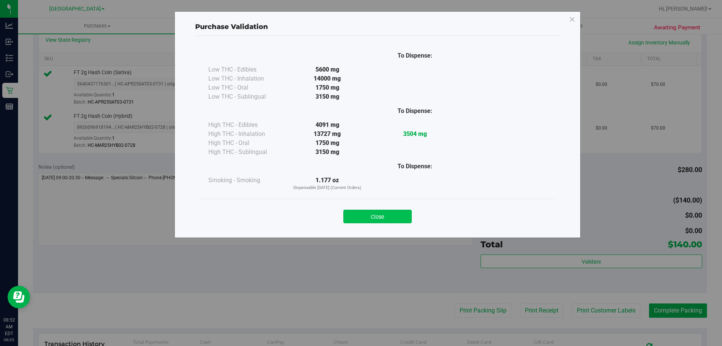
click at [407, 212] on button "Close" at bounding box center [377, 216] width 68 height 14
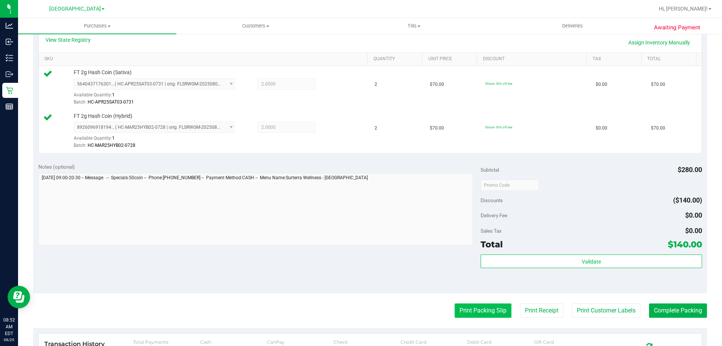
click at [484, 312] on button "Print Packing Slip" at bounding box center [483, 310] width 57 height 14
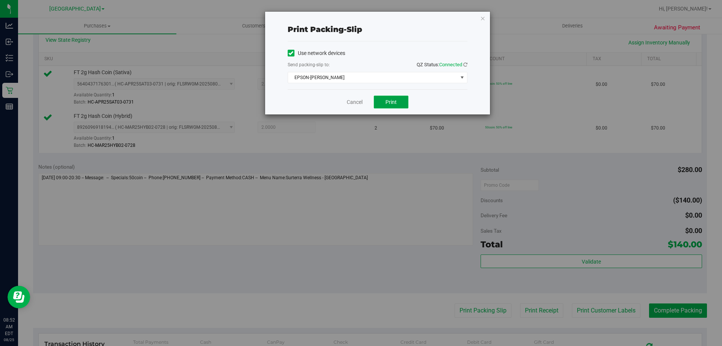
click at [399, 105] on button "Print" at bounding box center [391, 102] width 35 height 13
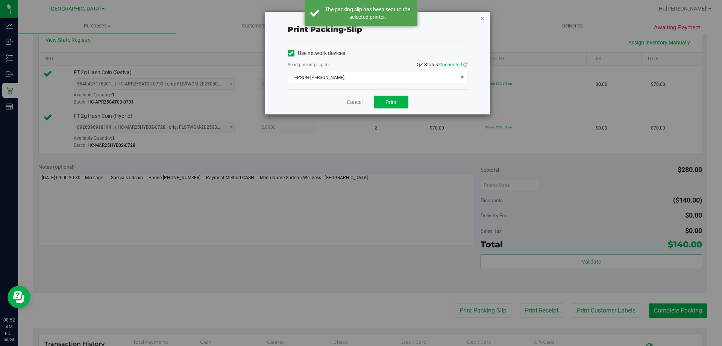
click at [484, 18] on icon "button" at bounding box center [482, 18] width 5 height 9
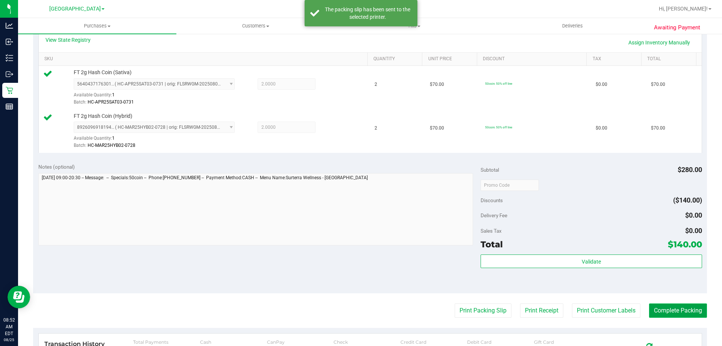
click at [690, 311] on button "Complete Packing" at bounding box center [678, 310] width 58 height 14
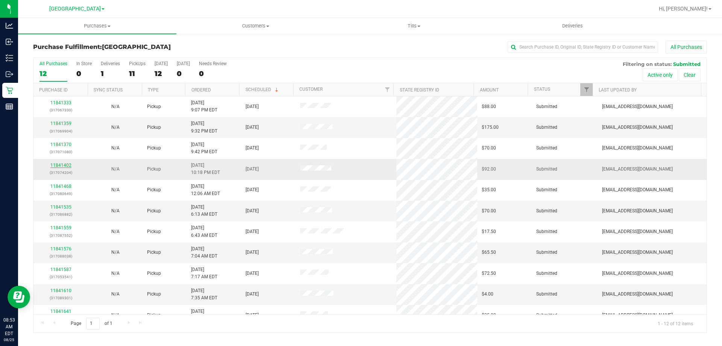
click at [64, 166] on link "11841402" at bounding box center [60, 164] width 21 height 5
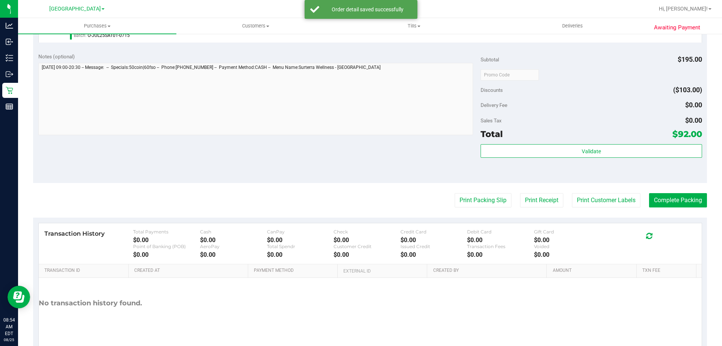
scroll to position [320, 0]
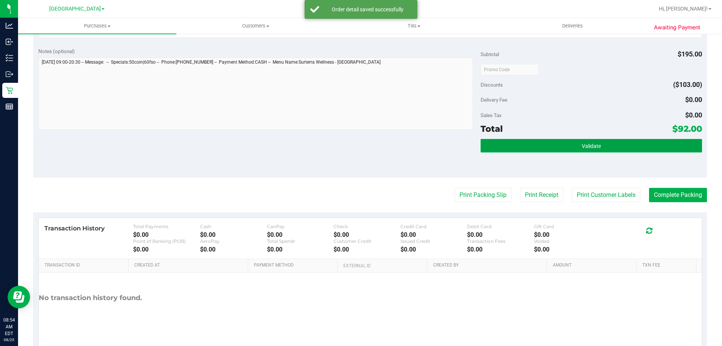
click at [587, 141] on button "Validate" at bounding box center [591, 146] width 221 height 14
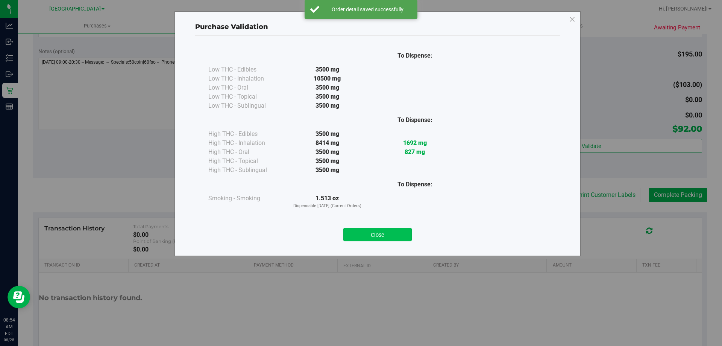
click at [378, 229] on button "Close" at bounding box center [377, 235] width 68 height 14
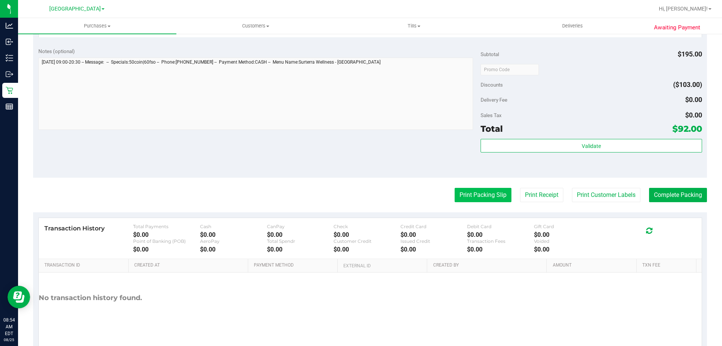
click at [480, 196] on button "Print Packing Slip" at bounding box center [483, 195] width 57 height 14
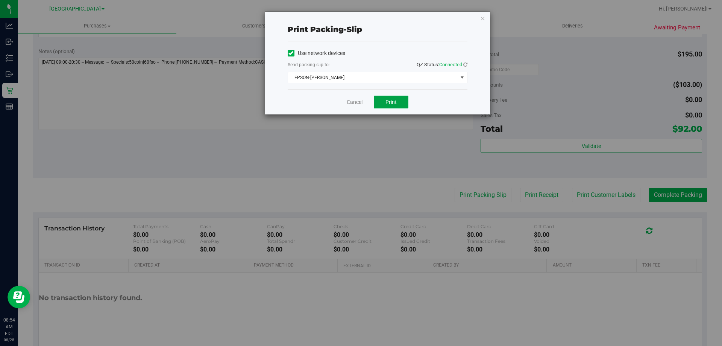
click at [392, 102] on span "Print" at bounding box center [391, 102] width 11 height 6
click at [484, 18] on icon "button" at bounding box center [482, 18] width 5 height 9
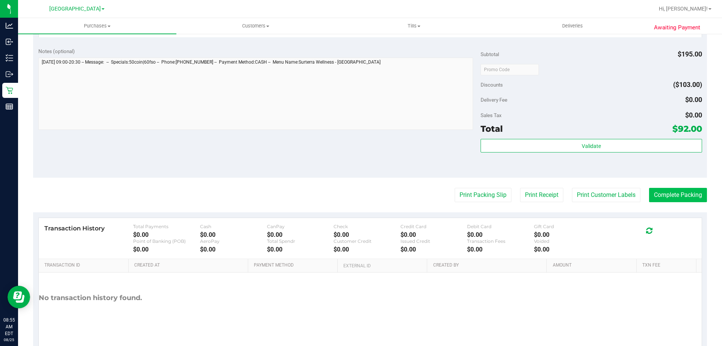
click at [676, 197] on button "Complete Packing" at bounding box center [678, 195] width 58 height 14
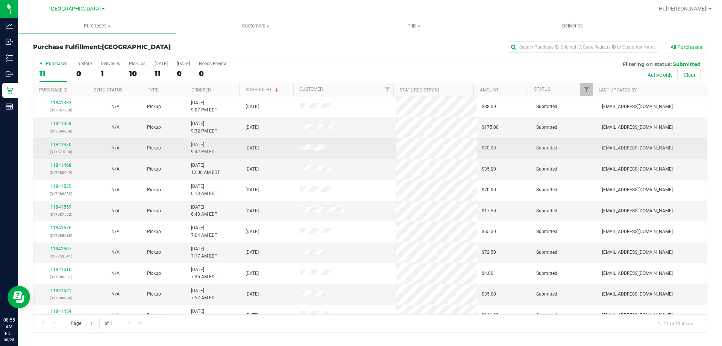
click at [64, 141] on div "11841370 (317071080)" at bounding box center [61, 148] width 46 height 14
click at [64, 143] on link "11841370" at bounding box center [60, 144] width 21 height 5
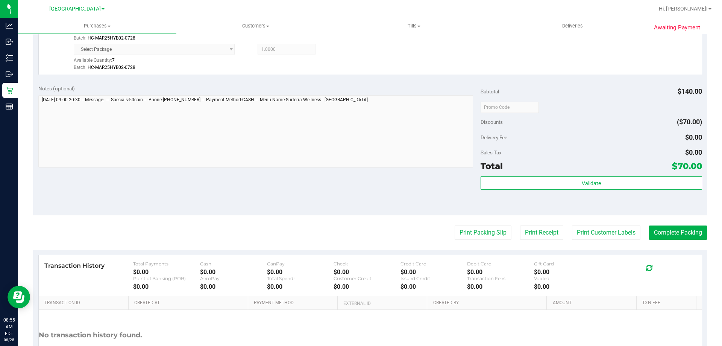
scroll to position [241, 0]
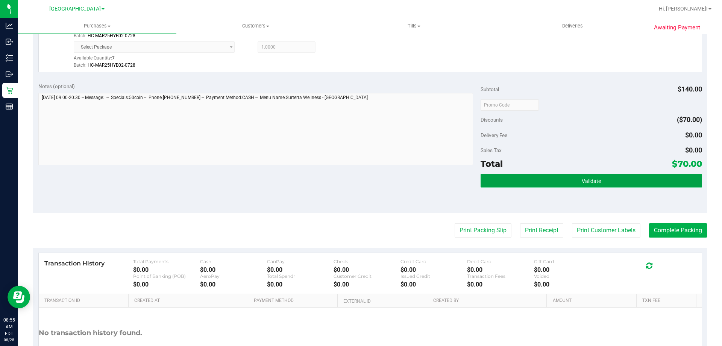
click at [582, 184] on span "Validate" at bounding box center [591, 181] width 19 height 6
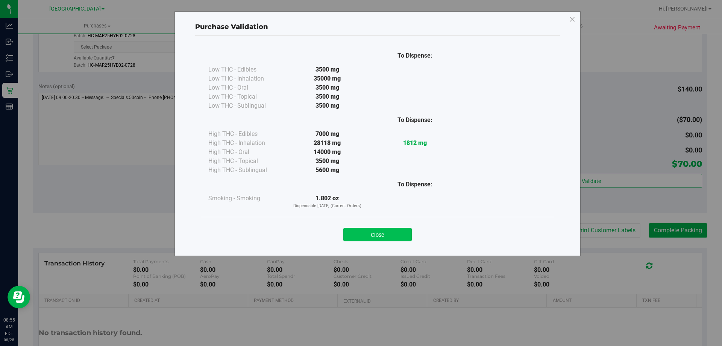
click at [366, 229] on button "Close" at bounding box center [377, 235] width 68 height 14
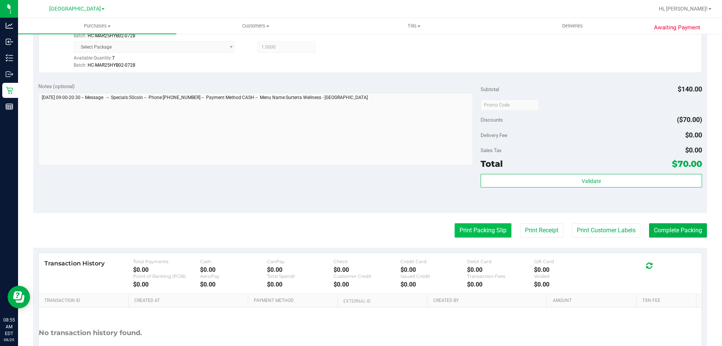
click at [483, 234] on button "Print Packing Slip" at bounding box center [483, 230] width 57 height 14
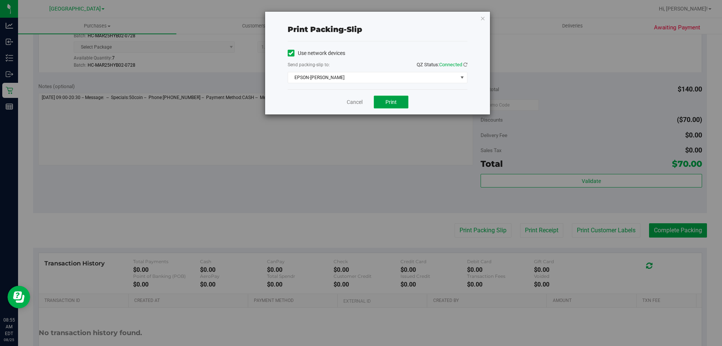
click at [392, 99] on span "Print" at bounding box center [391, 102] width 11 height 6
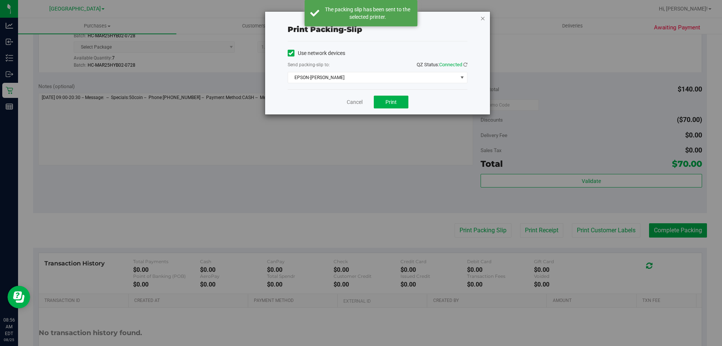
click at [482, 15] on icon "button" at bounding box center [482, 18] width 5 height 9
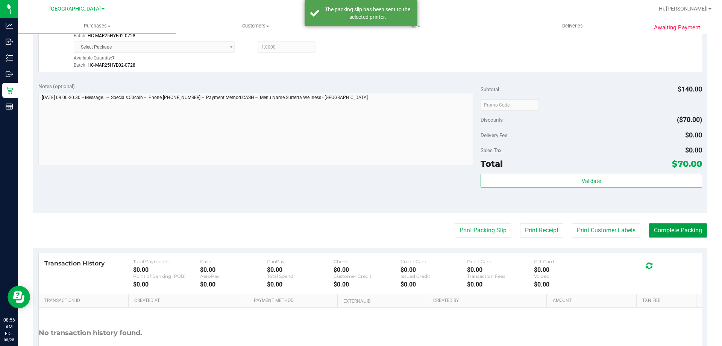
click at [674, 235] on button "Complete Packing" at bounding box center [678, 230] width 58 height 14
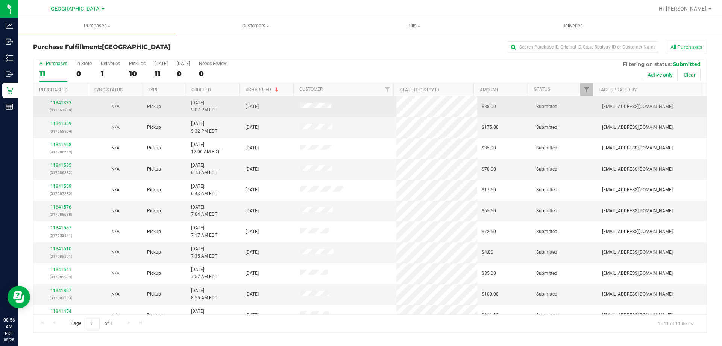
click at [55, 105] on link "11841333" at bounding box center [60, 102] width 21 height 5
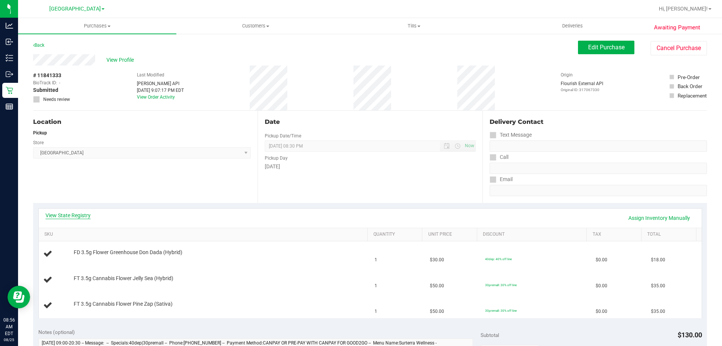
click at [77, 216] on link "View State Registry" at bounding box center [68, 215] width 45 height 8
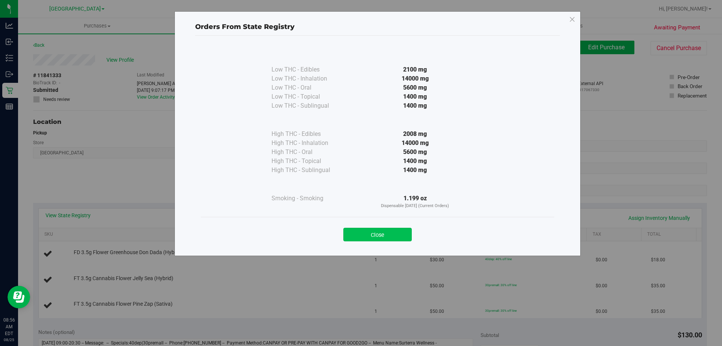
click at [390, 228] on button "Close" at bounding box center [377, 235] width 68 height 14
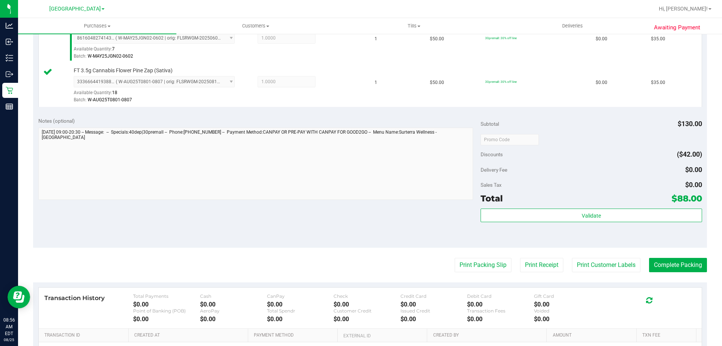
scroll to position [265, 0]
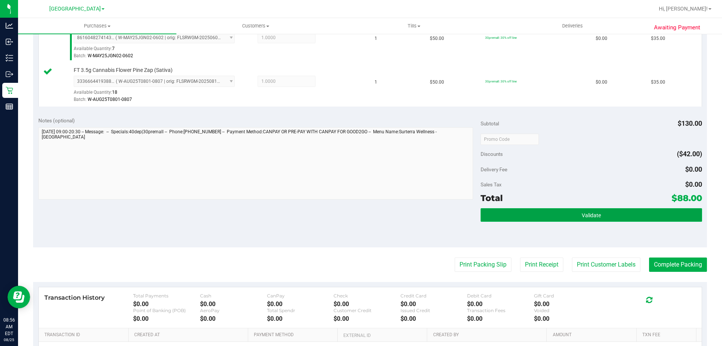
click at [589, 214] on span "Validate" at bounding box center [591, 215] width 19 height 6
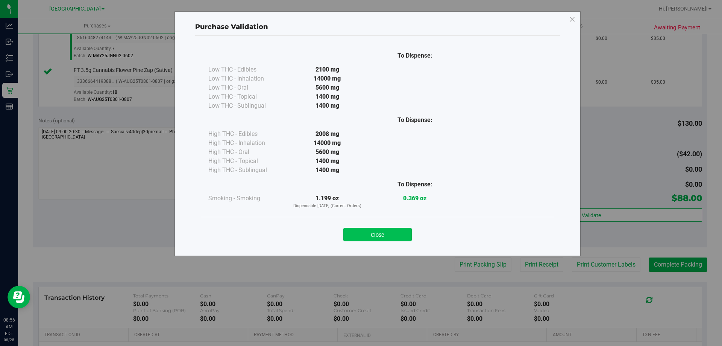
click at [389, 234] on button "Close" at bounding box center [377, 235] width 68 height 14
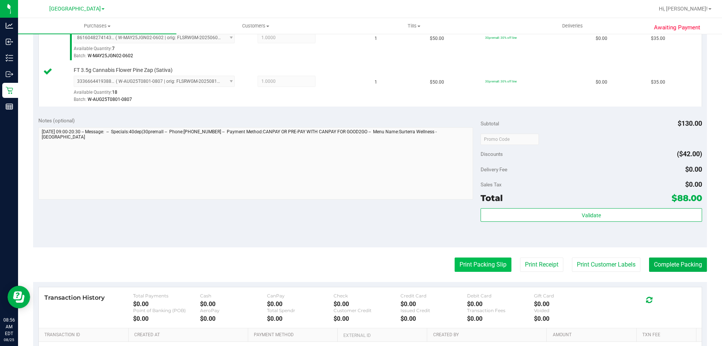
click at [478, 264] on button "Print Packing Slip" at bounding box center [483, 264] width 57 height 14
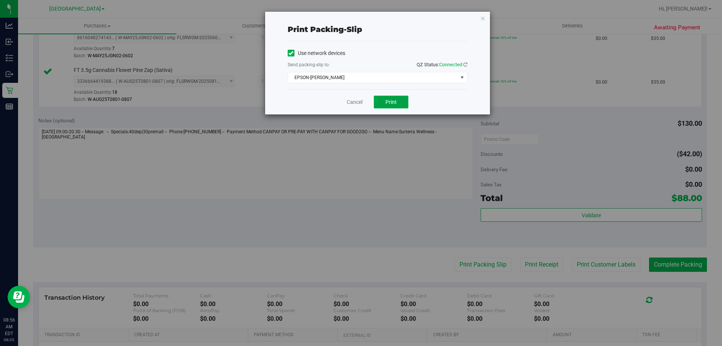
click at [401, 100] on button "Print" at bounding box center [391, 102] width 35 height 13
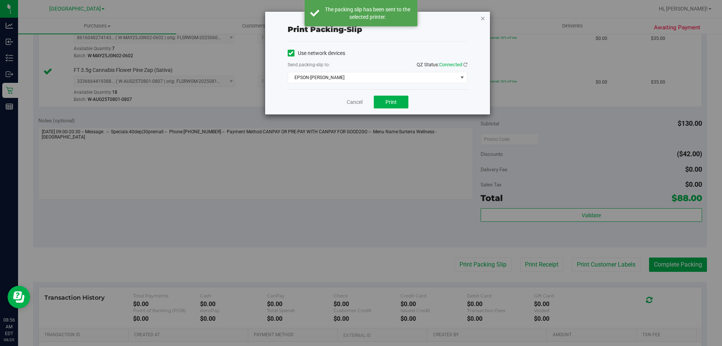
click at [483, 19] on icon "button" at bounding box center [482, 18] width 5 height 9
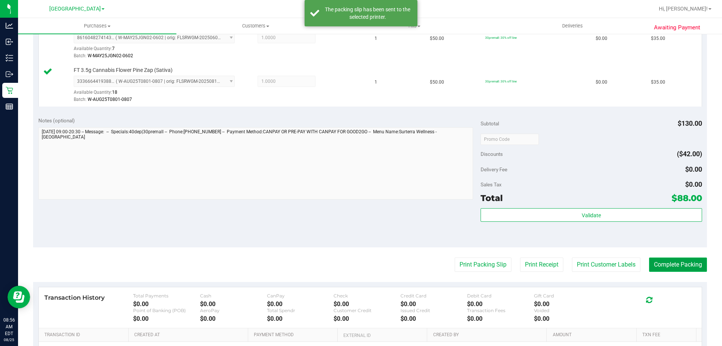
click at [674, 260] on button "Complete Packing" at bounding box center [678, 264] width 58 height 14
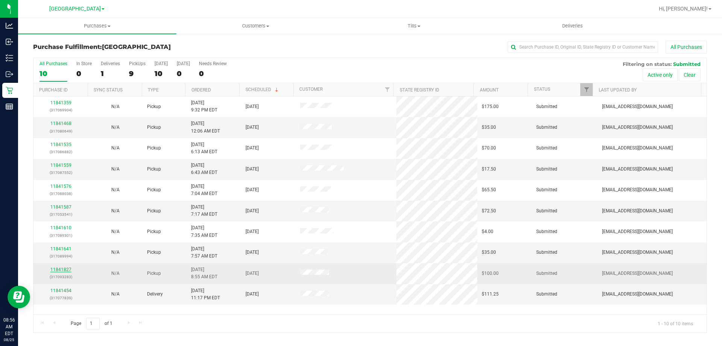
click at [64, 268] on link "11841827" at bounding box center [60, 269] width 21 height 5
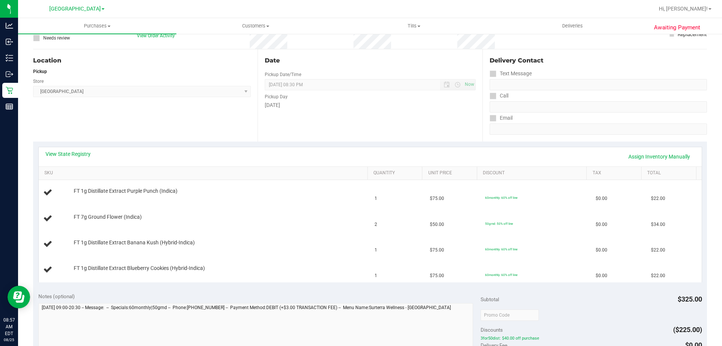
scroll to position [110, 0]
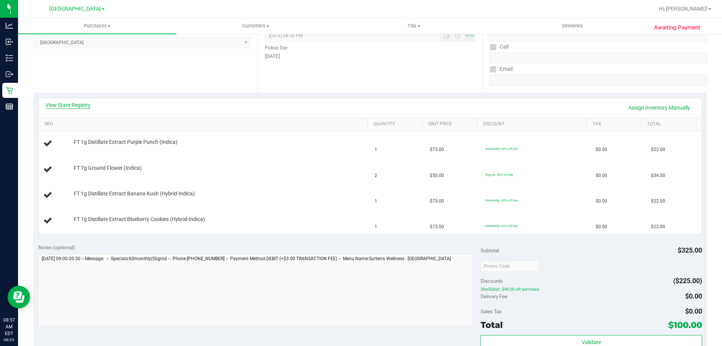
click at [83, 106] on link "View State Registry" at bounding box center [68, 105] width 45 height 8
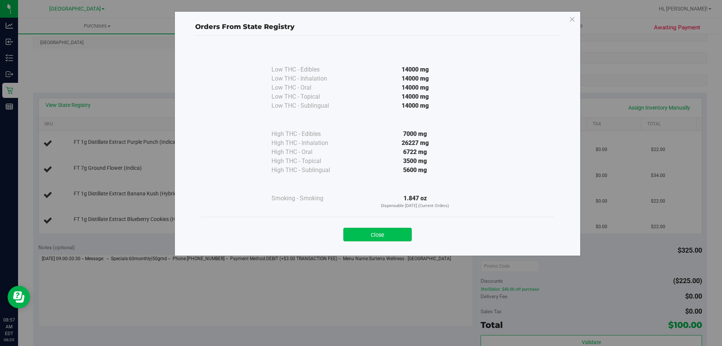
click at [384, 235] on button "Close" at bounding box center [377, 235] width 68 height 14
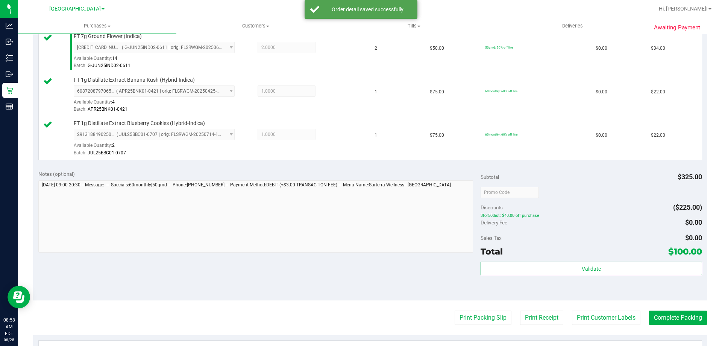
scroll to position [260, 0]
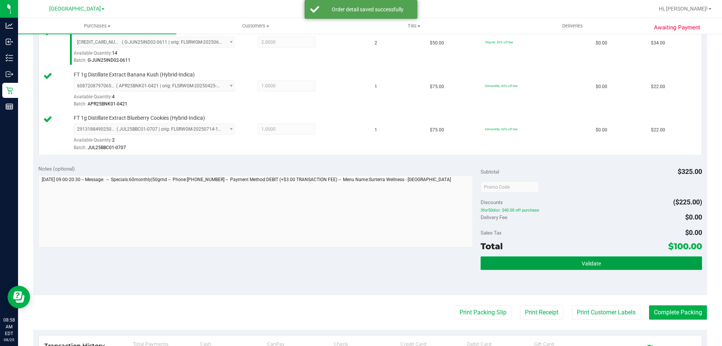
click at [583, 264] on span "Validate" at bounding box center [591, 263] width 19 height 6
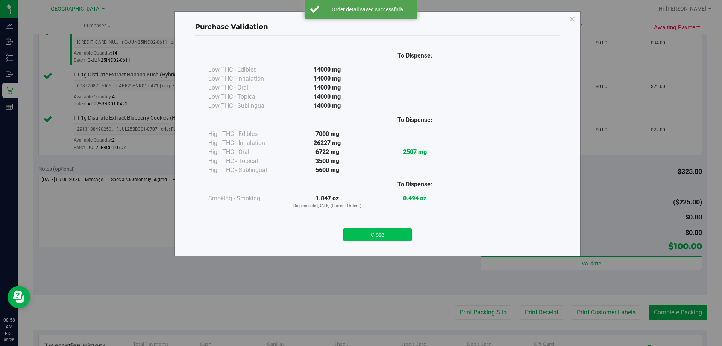
click at [379, 234] on button "Close" at bounding box center [377, 235] width 68 height 14
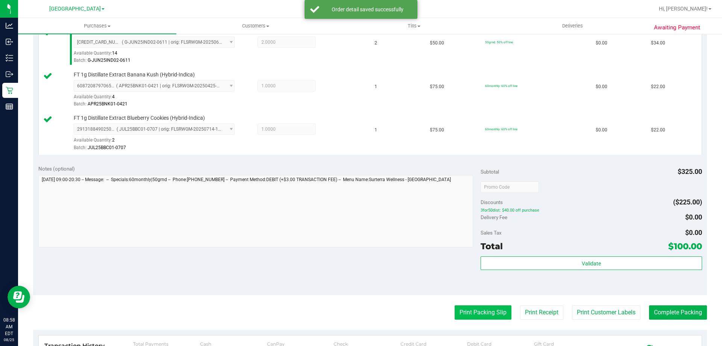
click at [483, 311] on button "Print Packing Slip" at bounding box center [483, 312] width 57 height 14
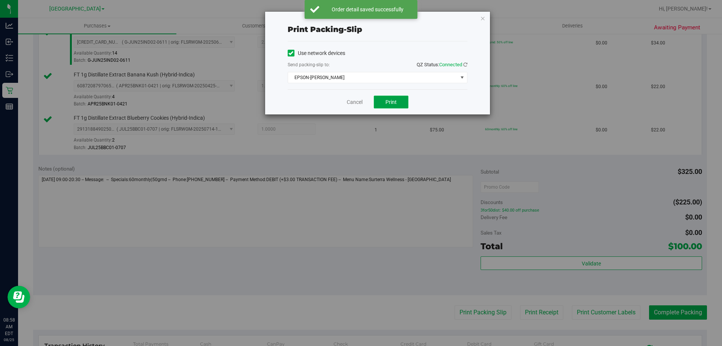
click at [392, 108] on button "Print" at bounding box center [391, 102] width 35 height 13
click at [483, 14] on icon "button" at bounding box center [482, 18] width 5 height 9
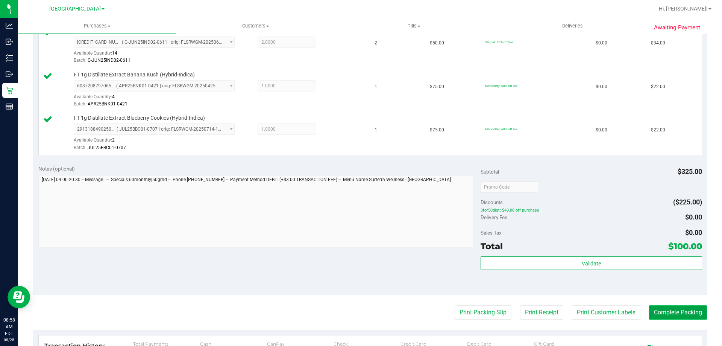
click at [686, 312] on button "Complete Packing" at bounding box center [678, 312] width 58 height 14
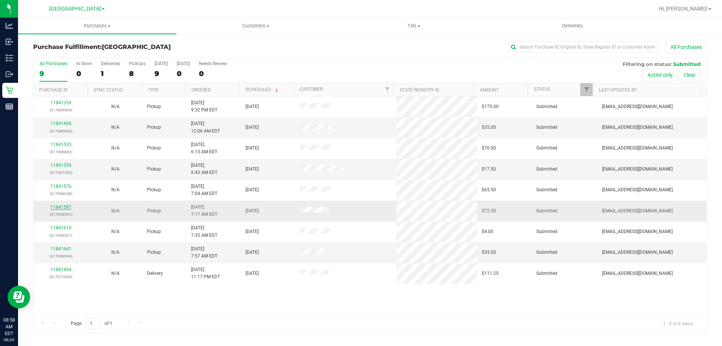
click at [64, 208] on link "11841587" at bounding box center [60, 206] width 21 height 5
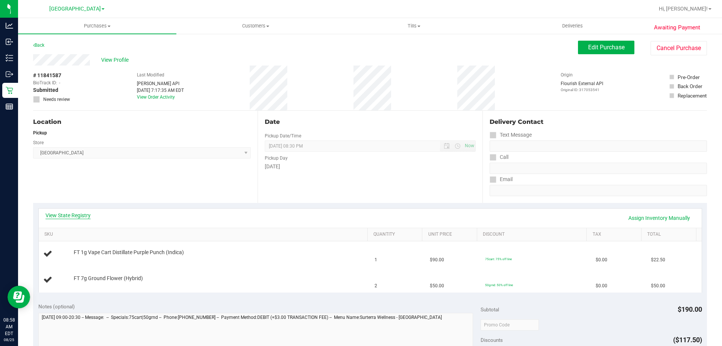
click at [85, 214] on link "View State Registry" at bounding box center [68, 215] width 45 height 8
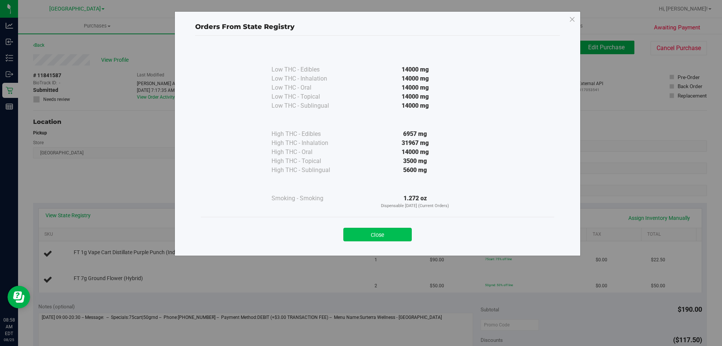
click at [381, 231] on button "Close" at bounding box center [377, 235] width 68 height 14
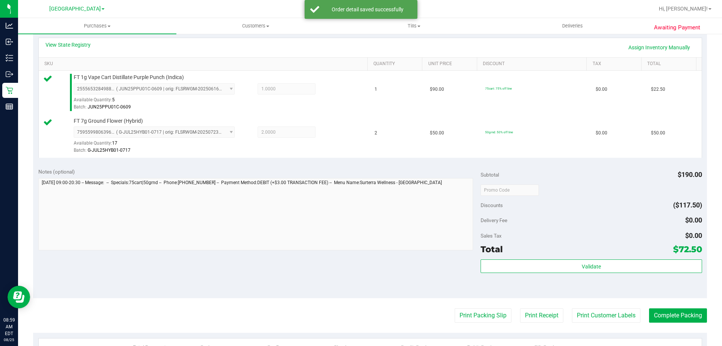
scroll to position [206, 0]
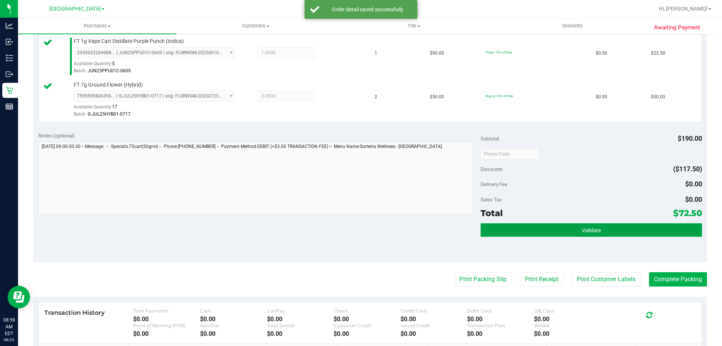
click at [582, 230] on span "Validate" at bounding box center [591, 230] width 19 height 6
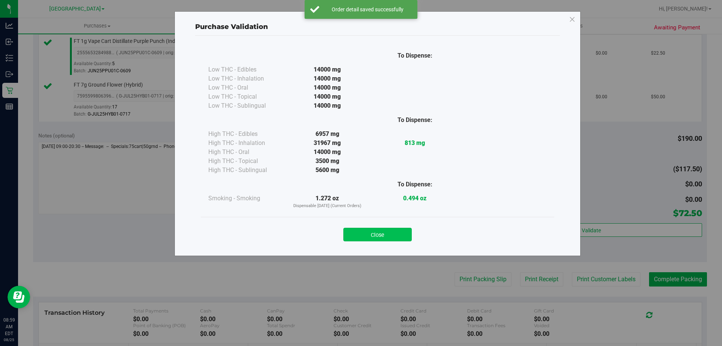
click at [386, 234] on button "Close" at bounding box center [377, 235] width 68 height 14
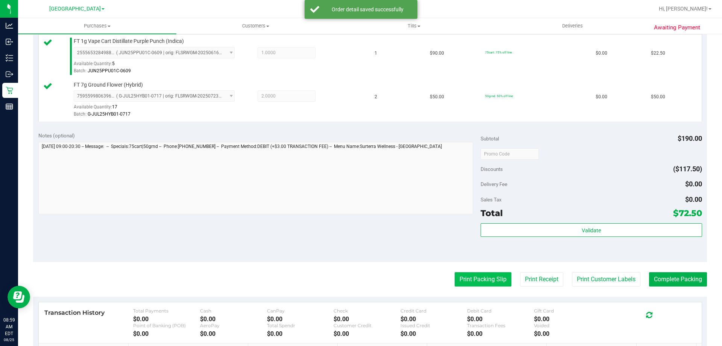
click at [480, 285] on button "Print Packing Slip" at bounding box center [483, 279] width 57 height 14
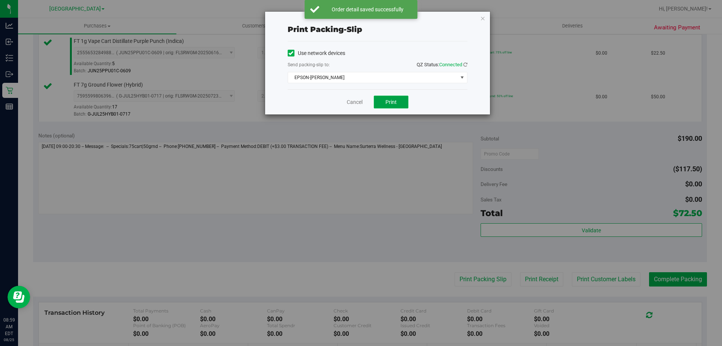
click at [399, 108] on button "Print" at bounding box center [391, 102] width 35 height 13
click at [684, 287] on div "Print packing-slip Use network devices Send packing-slip to: QZ Status: Connect…" at bounding box center [364, 173] width 728 height 346
click at [483, 20] on icon "button" at bounding box center [482, 18] width 5 height 9
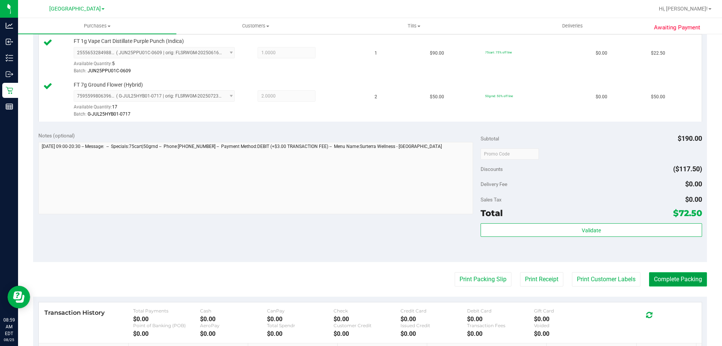
click at [672, 285] on button "Complete Packing" at bounding box center [678, 279] width 58 height 14
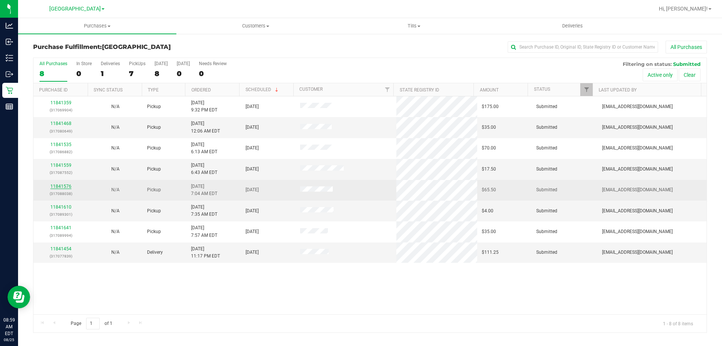
click at [59, 188] on link "11841576" at bounding box center [60, 186] width 21 height 5
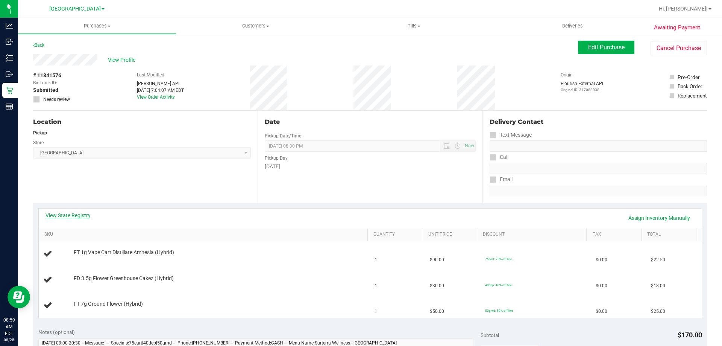
click at [82, 214] on link "View State Registry" at bounding box center [68, 215] width 45 height 8
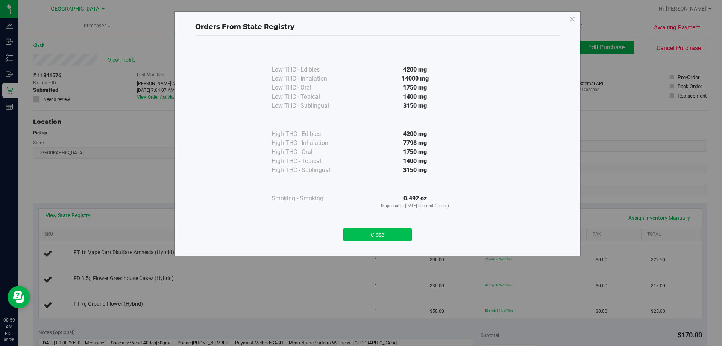
click at [369, 235] on button "Close" at bounding box center [377, 235] width 68 height 14
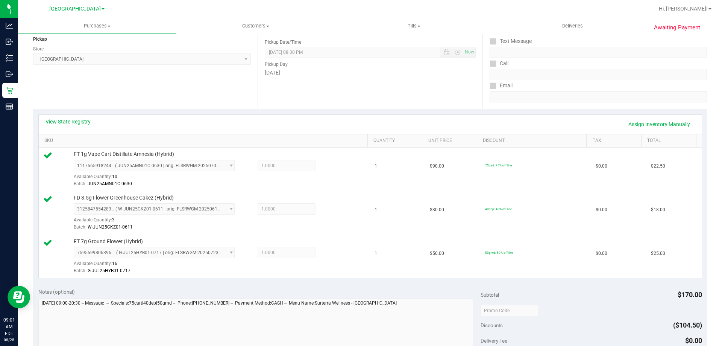
scroll to position [157, 0]
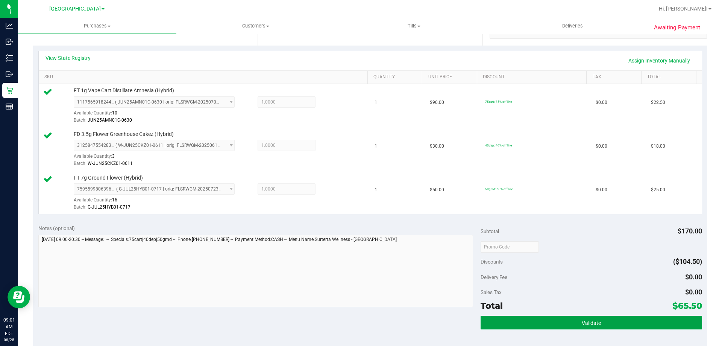
click at [594, 326] on button "Validate" at bounding box center [591, 323] width 221 height 14
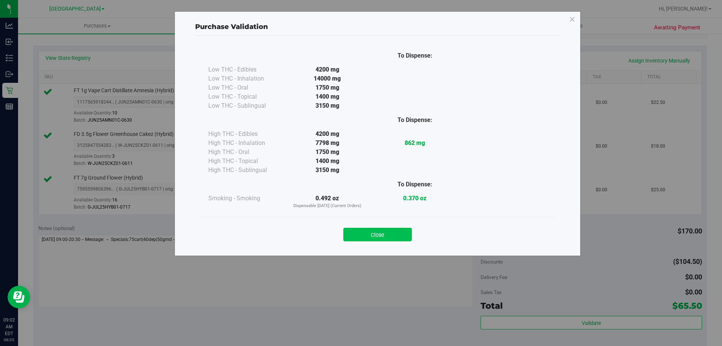
click at [389, 233] on button "Close" at bounding box center [377, 235] width 68 height 14
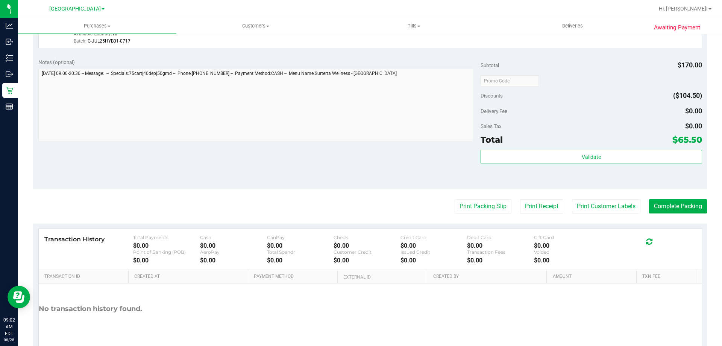
scroll to position [324, 0]
click at [481, 203] on button "Print Packing Slip" at bounding box center [483, 205] width 57 height 14
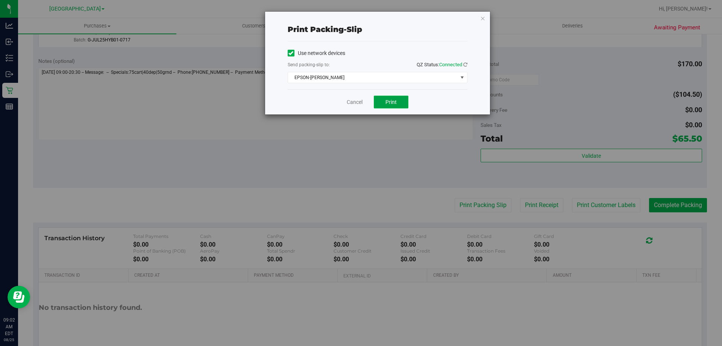
click at [389, 107] on button "Print" at bounding box center [391, 102] width 35 height 13
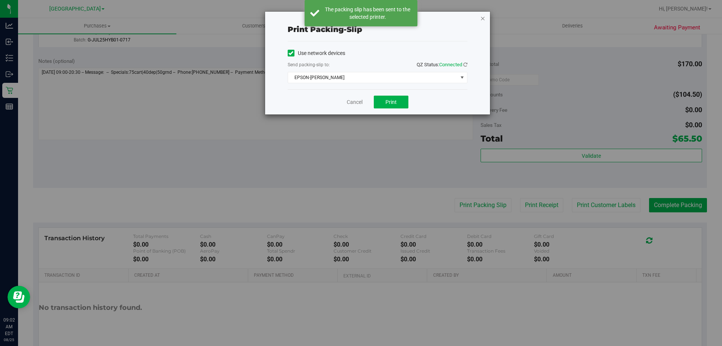
click at [482, 18] on icon "button" at bounding box center [482, 18] width 5 height 9
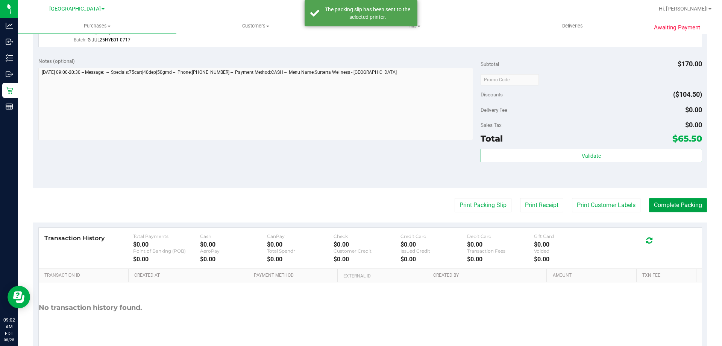
click at [670, 200] on button "Complete Packing" at bounding box center [678, 205] width 58 height 14
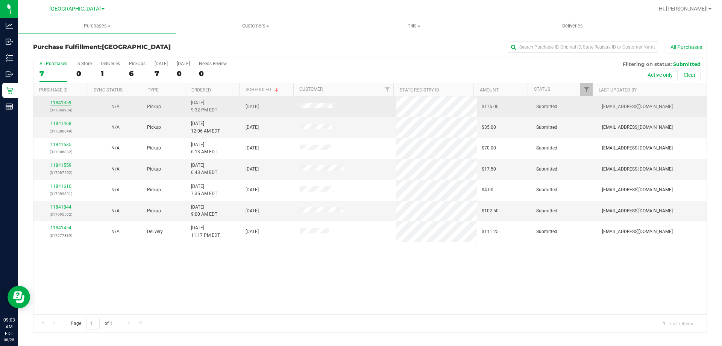
click at [57, 104] on link "11841359" at bounding box center [60, 102] width 21 height 5
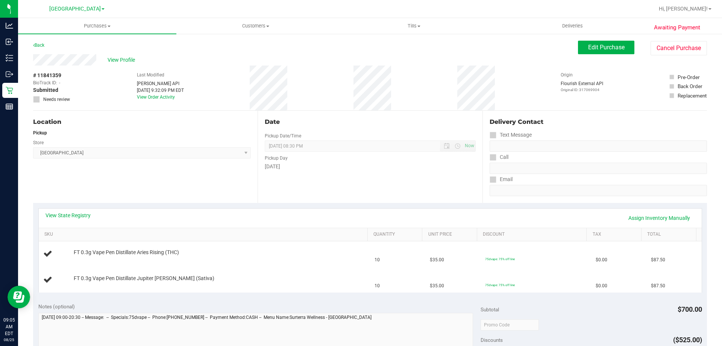
click at [81, 211] on div "View State Registry Assign Inventory Manually" at bounding box center [370, 217] width 663 height 19
click at [81, 212] on link "View State Registry" at bounding box center [68, 215] width 45 height 8
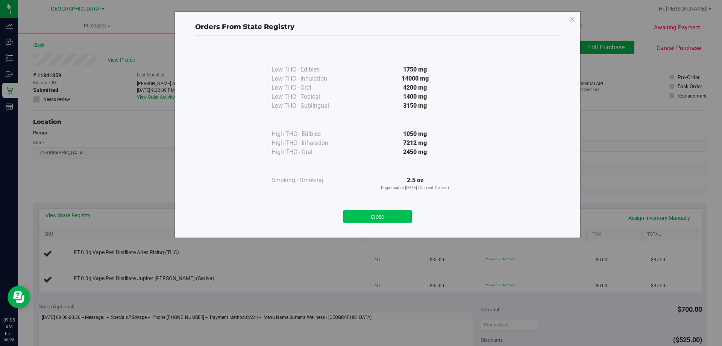
click at [374, 210] on button "Close" at bounding box center [377, 216] width 68 height 14
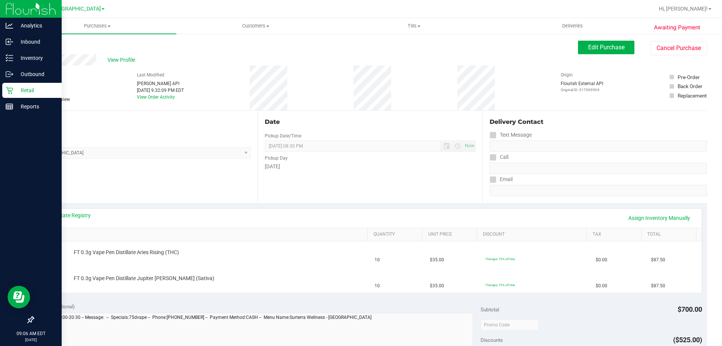
click at [5, 87] on div "Retail" at bounding box center [31, 90] width 59 height 15
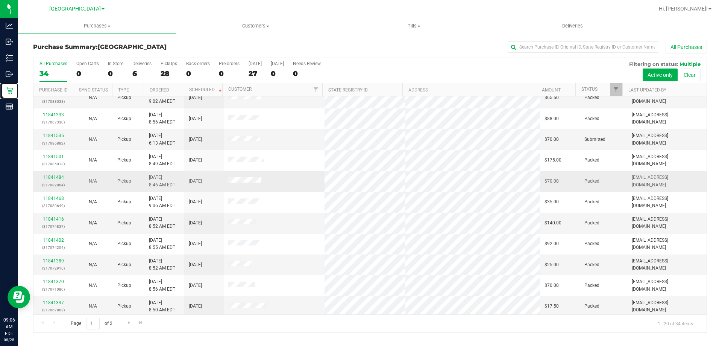
scroll to position [199, 0]
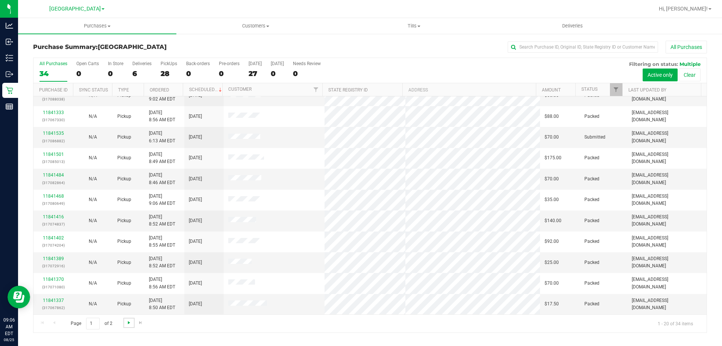
click at [127, 322] on span "Go to the next page" at bounding box center [129, 322] width 6 height 6
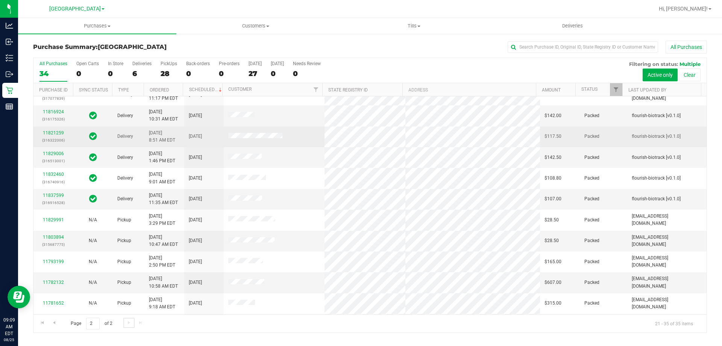
scroll to position [94, 0]
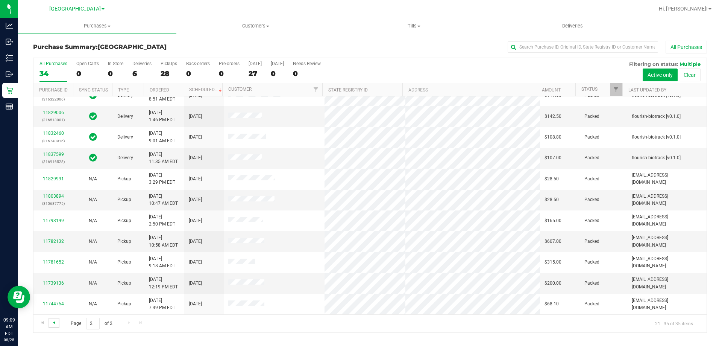
click at [55, 322] on span "Go to the previous page" at bounding box center [54, 322] width 6 height 6
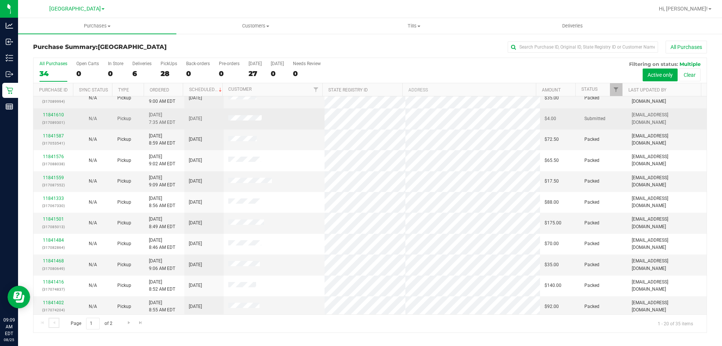
scroll to position [199, 0]
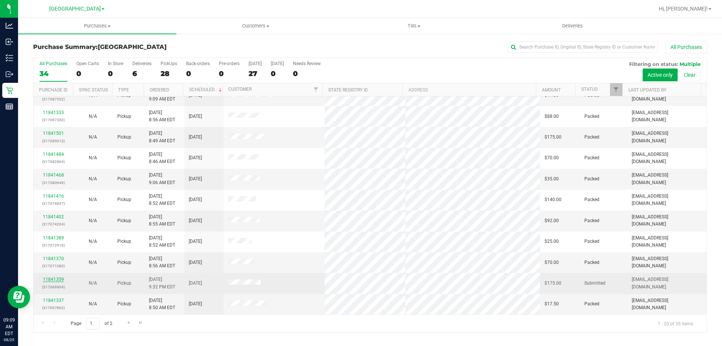
click at [55, 279] on link "11841359" at bounding box center [53, 278] width 21 height 5
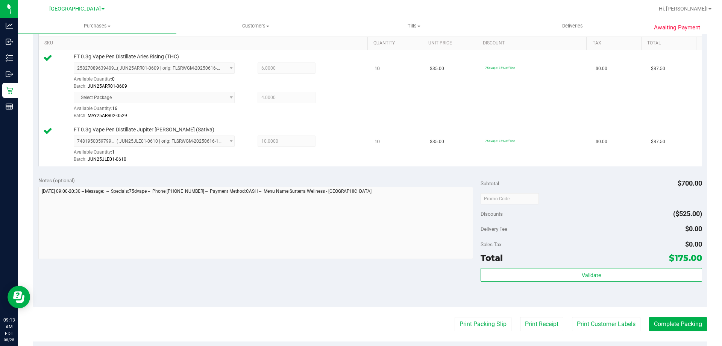
scroll to position [218, 0]
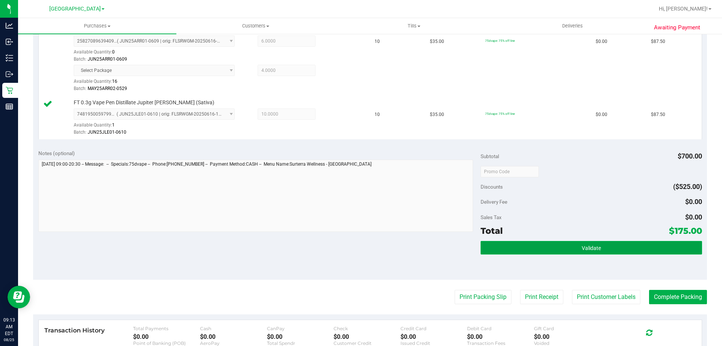
click at [582, 245] on span "Validate" at bounding box center [591, 248] width 19 height 6
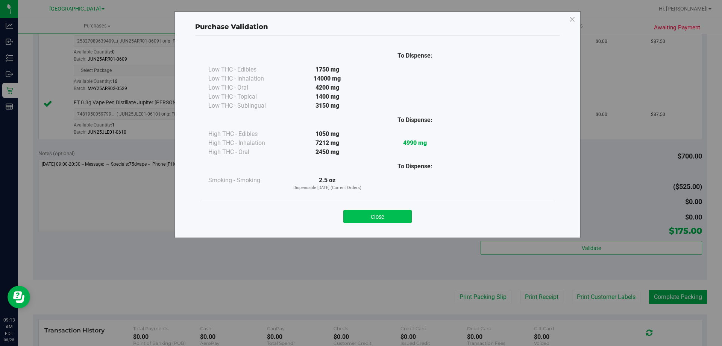
click at [383, 213] on button "Close" at bounding box center [377, 216] width 68 height 14
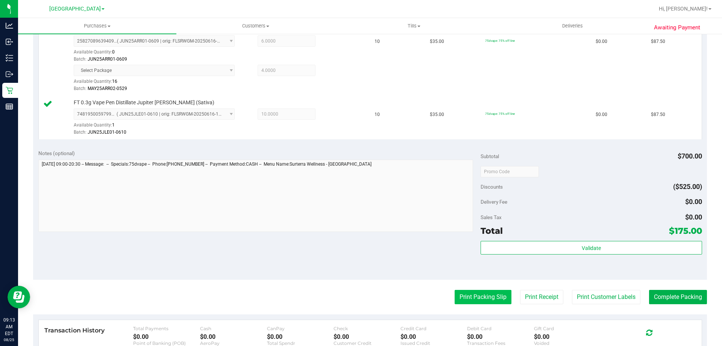
click at [485, 299] on button "Print Packing Slip" at bounding box center [483, 297] width 57 height 14
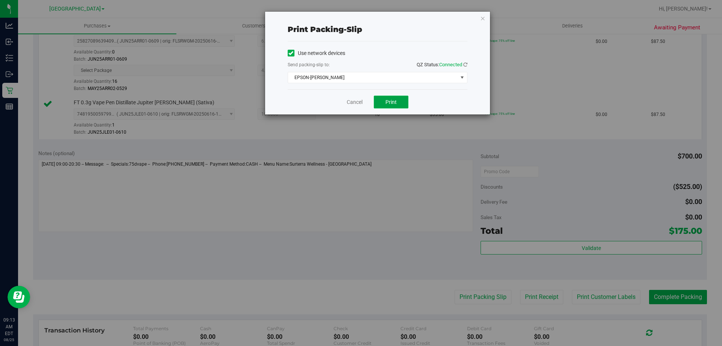
click at [395, 102] on span "Print" at bounding box center [391, 102] width 11 height 6
click at [484, 17] on icon "button" at bounding box center [482, 18] width 5 height 9
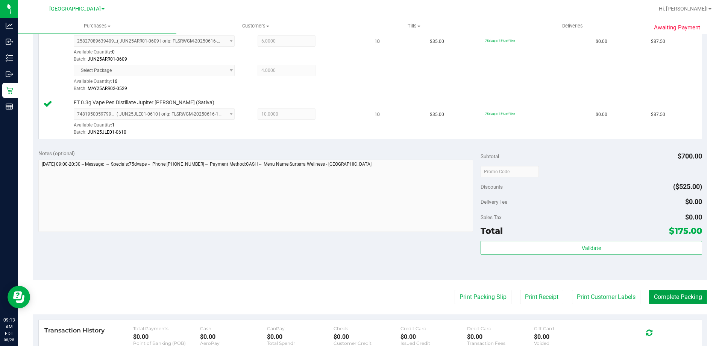
click at [677, 296] on button "Complete Packing" at bounding box center [678, 297] width 58 height 14
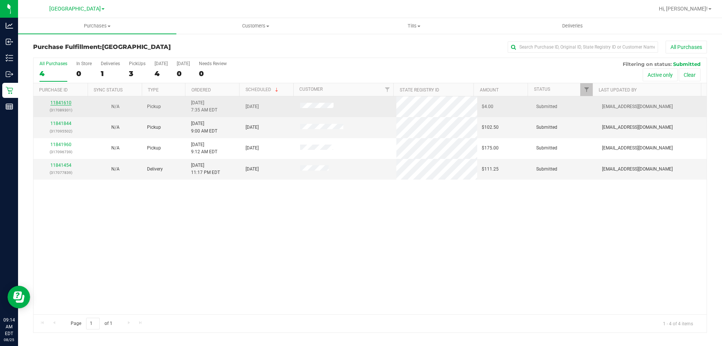
click at [59, 102] on link "11841610" at bounding box center [60, 102] width 21 height 5
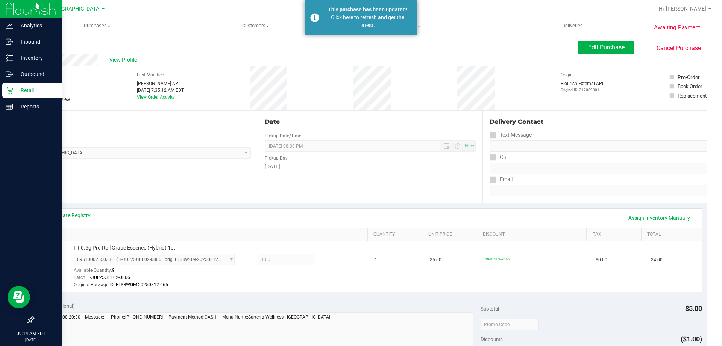
click at [17, 89] on p "Retail" at bounding box center [35, 90] width 45 height 9
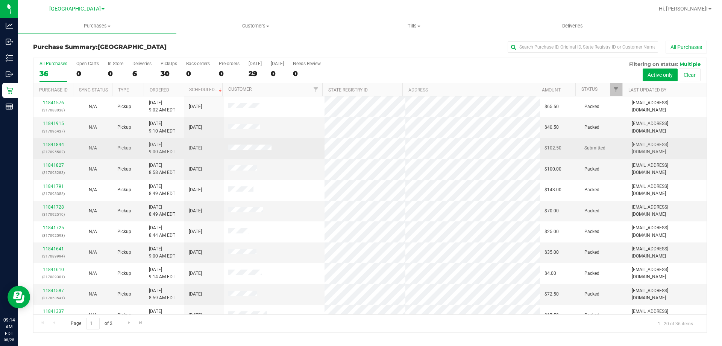
click at [59, 144] on link "11841844" at bounding box center [53, 144] width 21 height 5
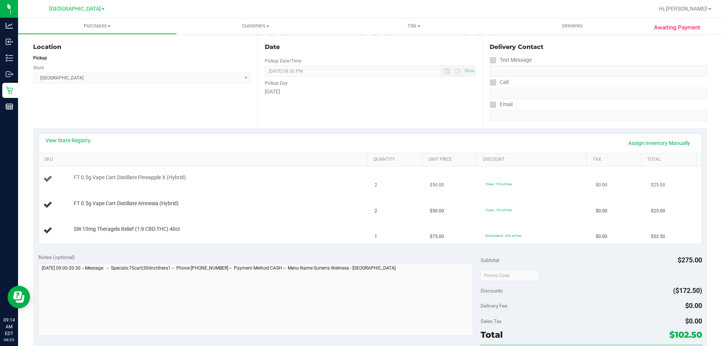
scroll to position [75, 0]
click at [82, 140] on link "View State Registry" at bounding box center [68, 140] width 45 height 8
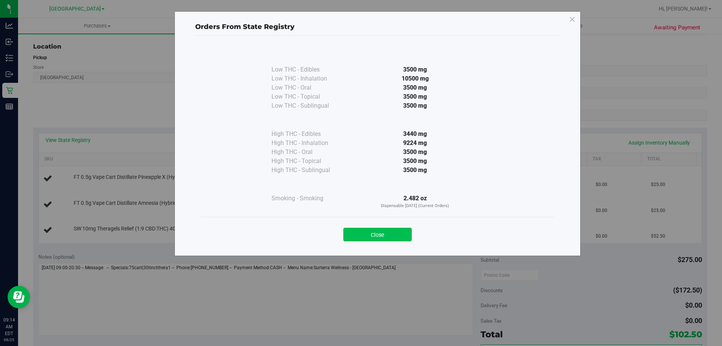
click at [381, 229] on button "Close" at bounding box center [377, 235] width 68 height 14
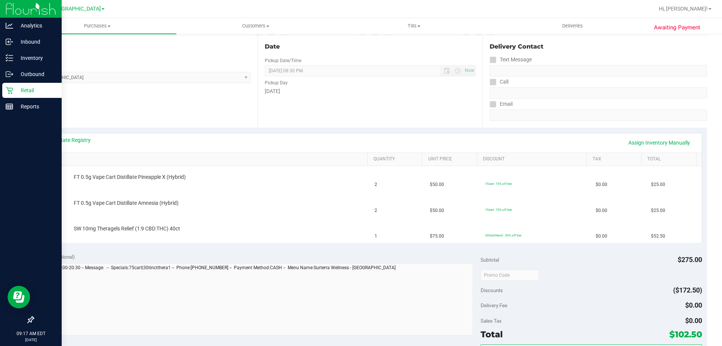
click at [14, 88] on p "Retail" at bounding box center [35, 90] width 45 height 9
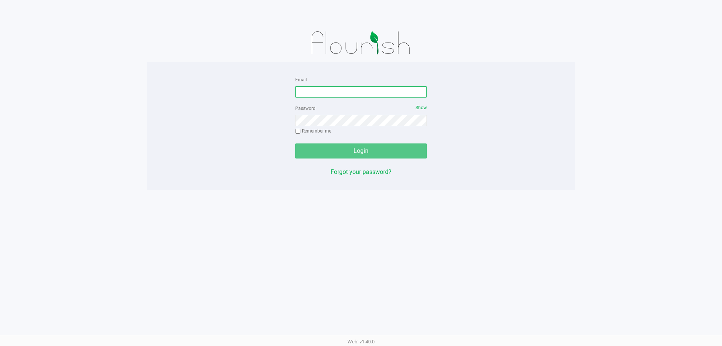
click at [328, 92] on input "Email" at bounding box center [361, 91] width 132 height 11
type input "[EMAIL_ADDRESS][DOMAIN_NAME]"
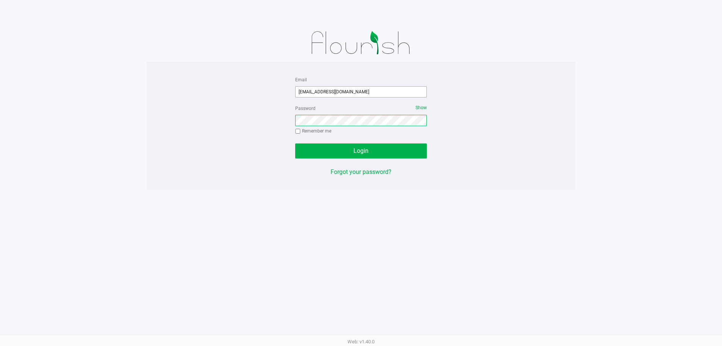
click at [295, 143] on button "Login" at bounding box center [361, 150] width 132 height 15
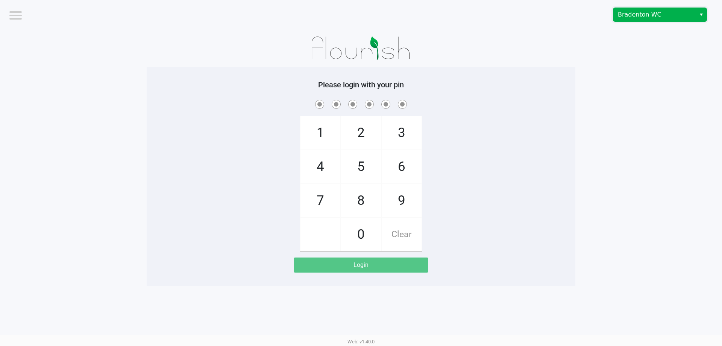
click at [630, 11] on span "Bradenton WC" at bounding box center [654, 14] width 73 height 9
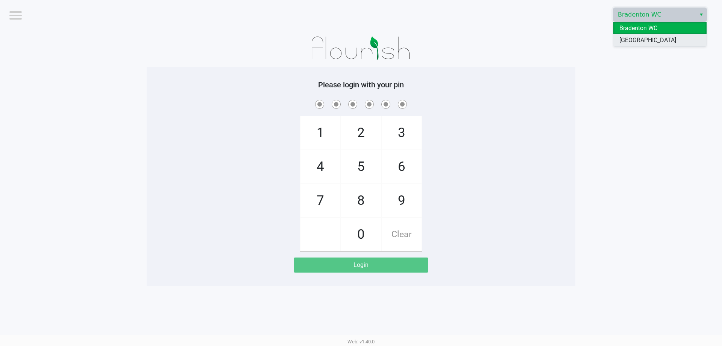
click at [641, 41] on span "[GEOGRAPHIC_DATA]" at bounding box center [647, 40] width 57 height 9
click at [324, 168] on span "4" at bounding box center [321, 166] width 40 height 33
checkbox input "true"
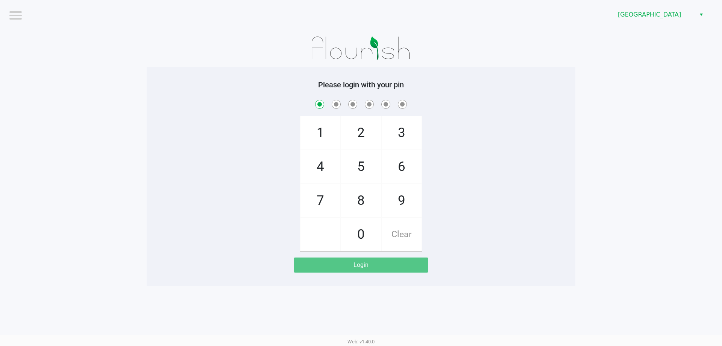
click at [316, 206] on span "7" at bounding box center [321, 200] width 40 height 33
checkbox input "true"
click at [361, 140] on span "2" at bounding box center [361, 132] width 40 height 33
checkbox input "true"
click at [410, 168] on span "6" at bounding box center [402, 166] width 40 height 33
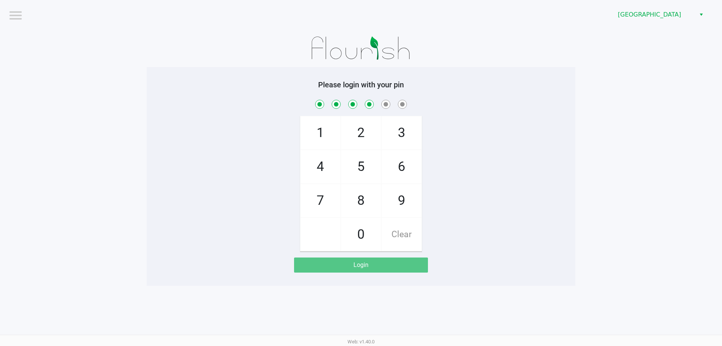
checkbox input "true"
click at [362, 197] on span "8" at bounding box center [361, 200] width 40 height 33
checkbox input "true"
click at [366, 234] on span "0" at bounding box center [361, 234] width 40 height 33
checkbox input "true"
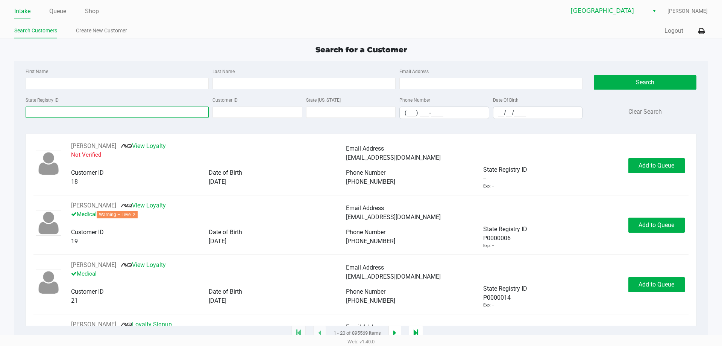
click at [104, 112] on input "State Registry ID" at bounding box center [117, 111] width 183 height 11
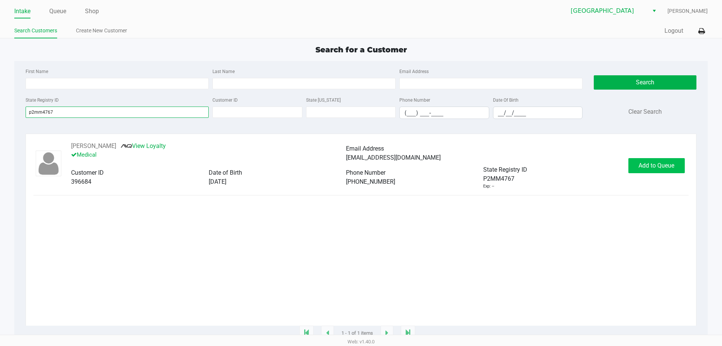
type input "p2mm4767"
click at [656, 168] on span "Add to Queue" at bounding box center [657, 165] width 36 height 7
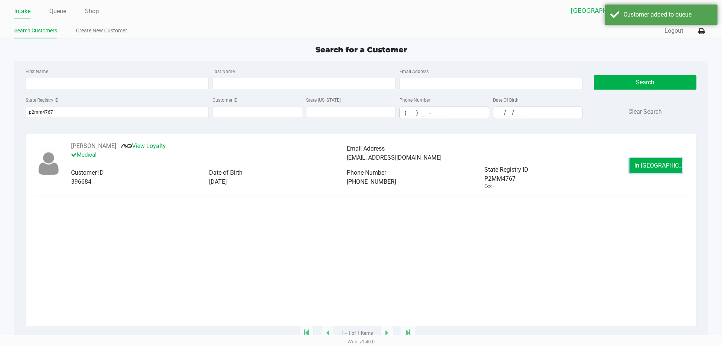
click at [656, 168] on span "In [GEOGRAPHIC_DATA]" at bounding box center [665, 165] width 63 height 7
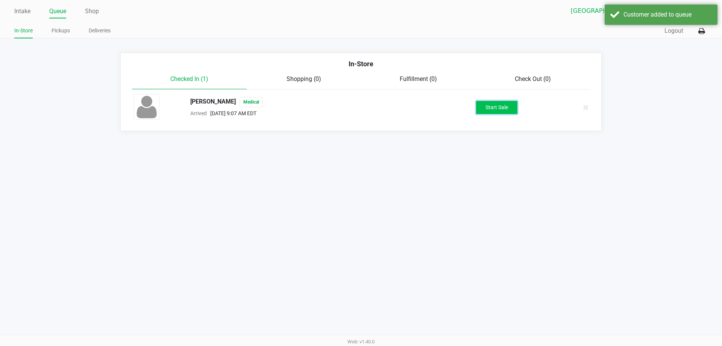
click at [498, 105] on button "Start Sale" at bounding box center [496, 107] width 41 height 13
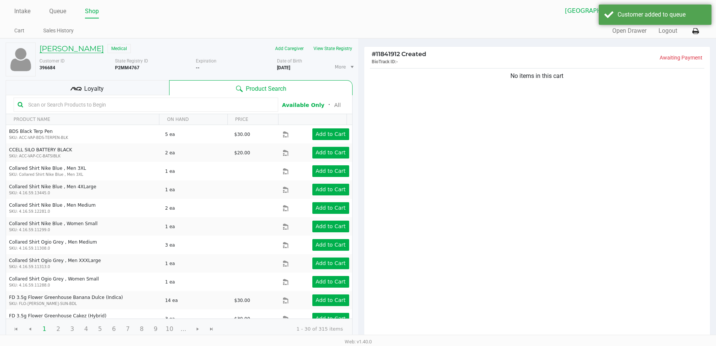
click at [93, 50] on h5 "[PERSON_NAME]" at bounding box center [71, 48] width 64 height 9
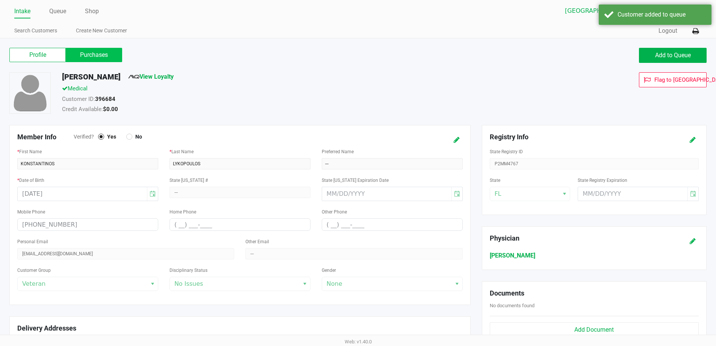
click at [99, 52] on label "Purchases" at bounding box center [94, 55] width 56 height 14
click at [0, 0] on 1 "Purchases" at bounding box center [0, 0] width 0 height 0
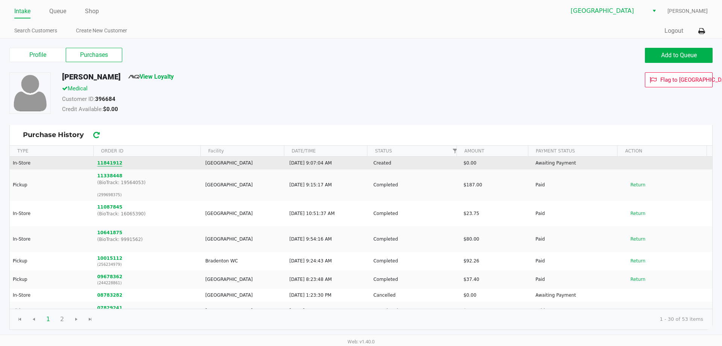
click at [111, 161] on button "11841912" at bounding box center [109, 162] width 25 height 7
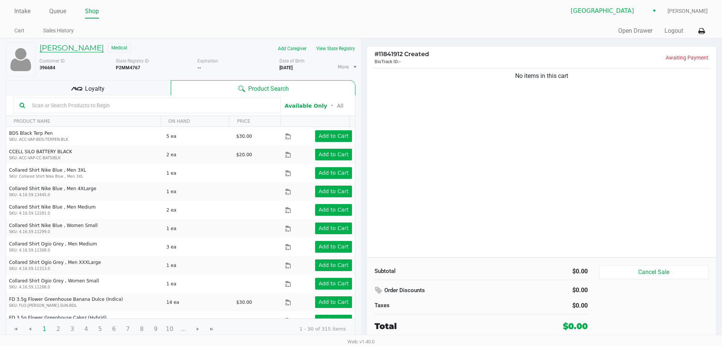
click at [85, 45] on h5 "[PERSON_NAME]" at bounding box center [71, 47] width 64 height 9
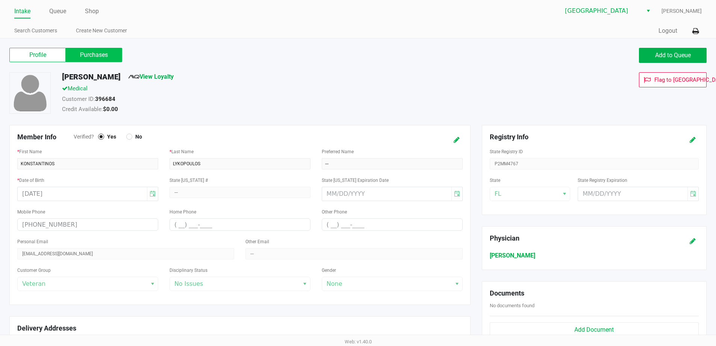
click at [111, 56] on label "Purchases" at bounding box center [94, 55] width 56 height 14
click at [0, 0] on 1 "Purchases" at bounding box center [0, 0] width 0 height 0
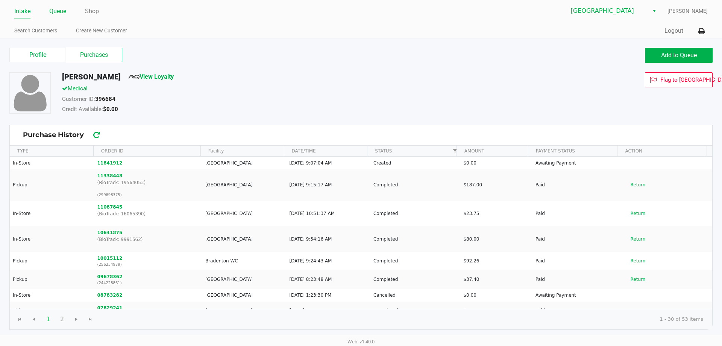
click at [61, 12] on link "Queue" at bounding box center [57, 11] width 17 height 11
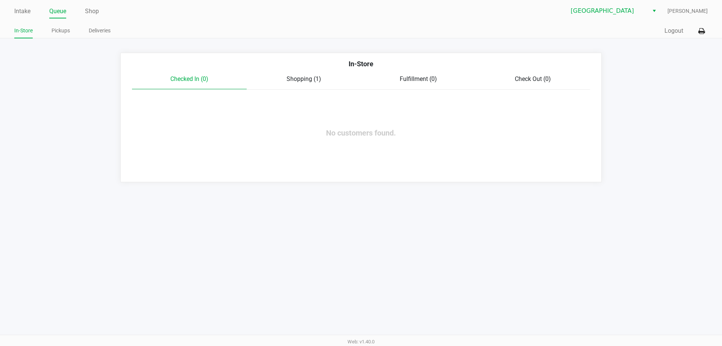
click at [298, 80] on span "Shopping (1)" at bounding box center [304, 78] width 35 height 7
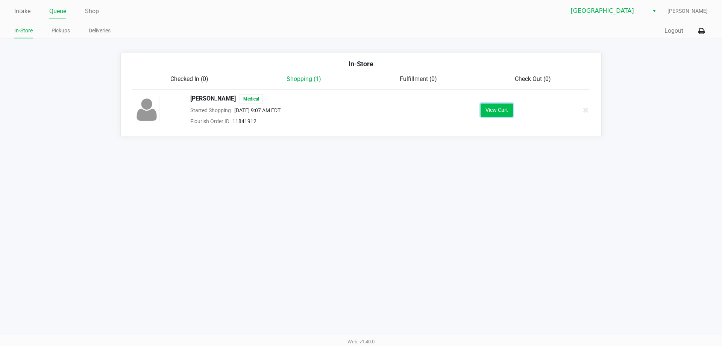
click at [504, 109] on button "View Cart" at bounding box center [497, 109] width 32 height 13
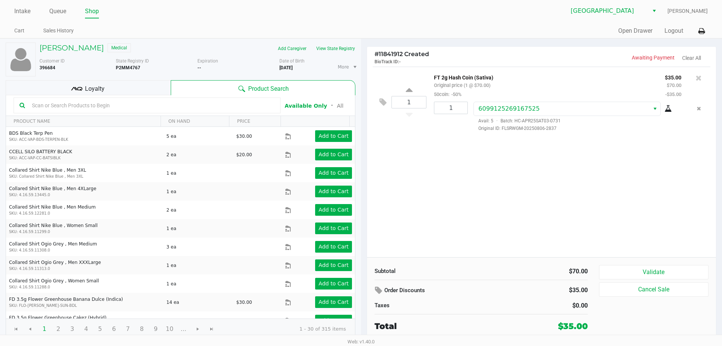
click at [147, 82] on div "Loyalty" at bounding box center [88, 87] width 165 height 15
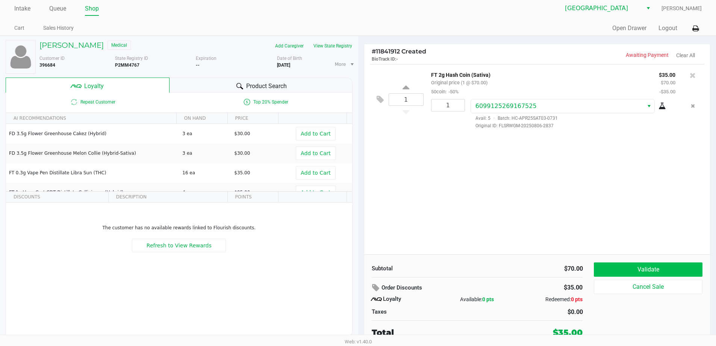
scroll to position [3, 0]
click at [648, 274] on button "Validate" at bounding box center [648, 268] width 108 height 14
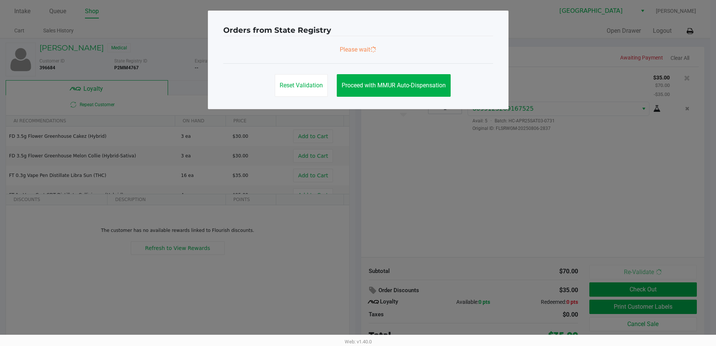
scroll to position [0, 0]
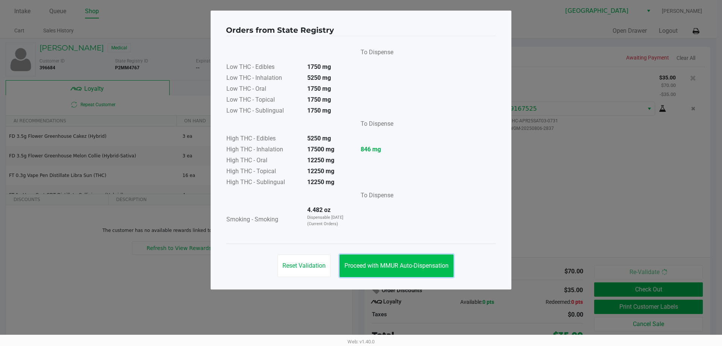
click at [410, 260] on button "Proceed with MMUR Auto-Dispensation" at bounding box center [397, 265] width 114 height 23
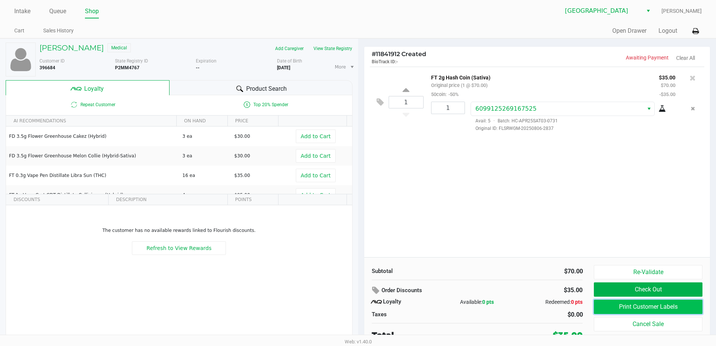
click at [624, 305] on button "Print Customer Labels" at bounding box center [648, 306] width 108 height 14
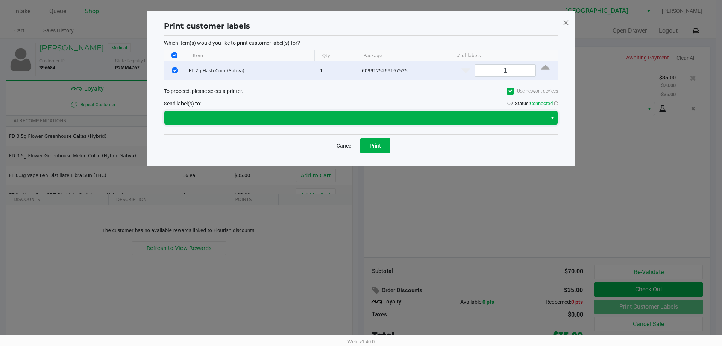
click at [381, 118] on span at bounding box center [355, 117] width 373 height 9
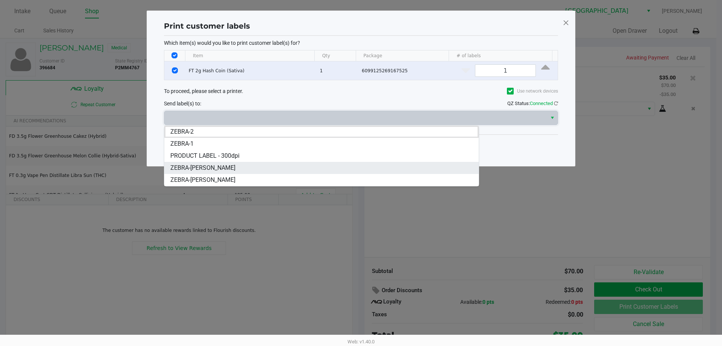
click at [238, 165] on li "ZEBRA-[PERSON_NAME]" at bounding box center [321, 168] width 314 height 12
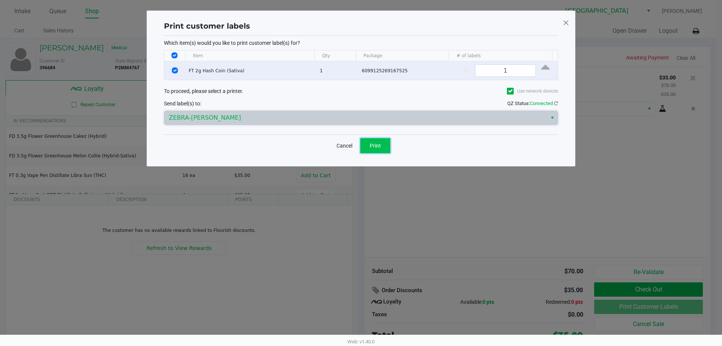
click at [379, 145] on span "Print" at bounding box center [375, 146] width 11 height 6
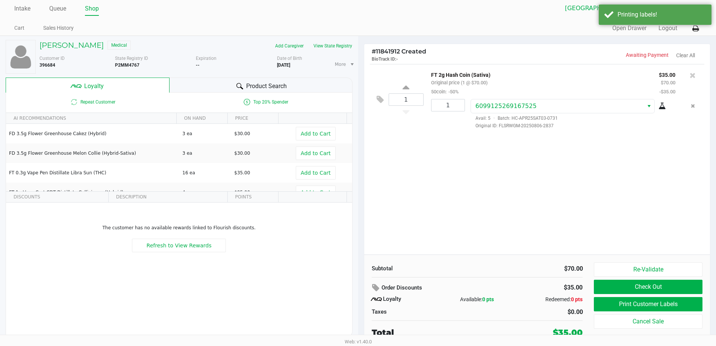
scroll to position [3, 0]
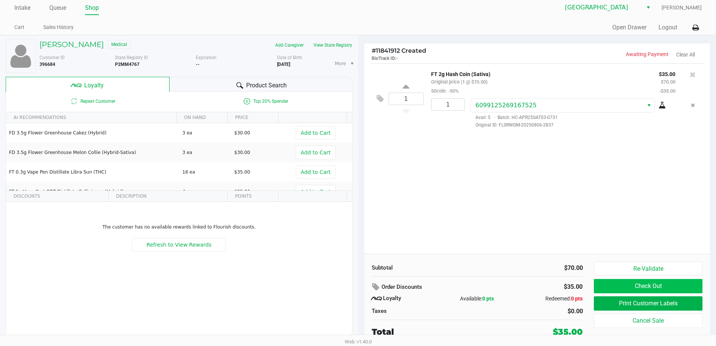
click at [668, 289] on button "Check Out" at bounding box center [648, 286] width 108 height 14
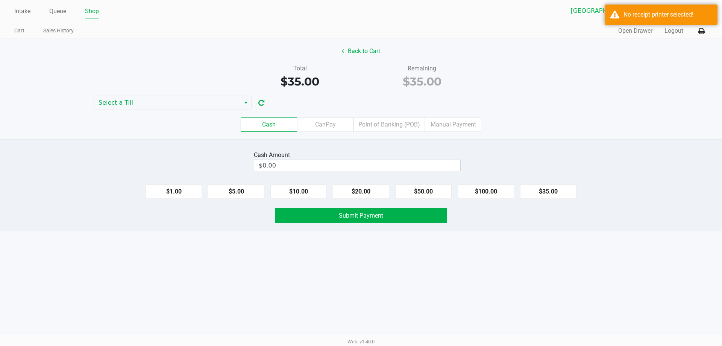
click at [700, 32] on icon at bounding box center [701, 31] width 6 height 5
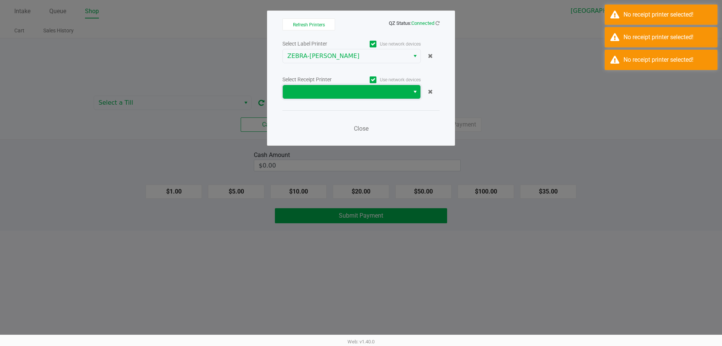
click at [389, 90] on span at bounding box center [346, 91] width 118 height 9
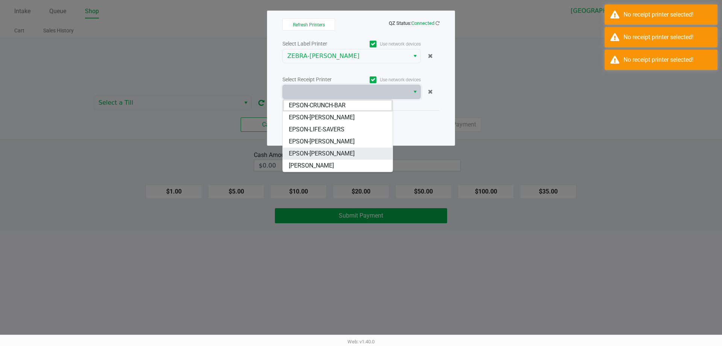
click at [338, 159] on li "EPSON-[PERSON_NAME]" at bounding box center [338, 153] width 110 height 12
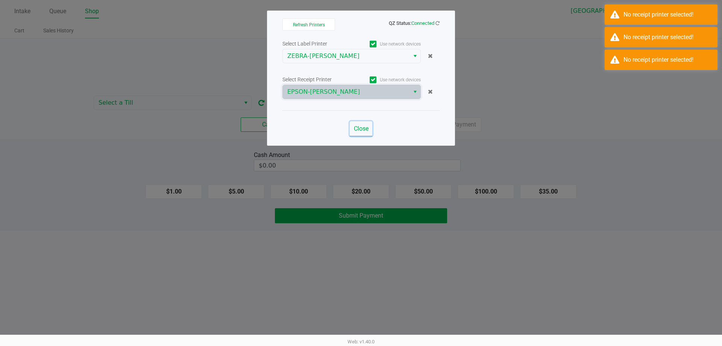
click at [360, 130] on span "Close" at bounding box center [361, 128] width 15 height 7
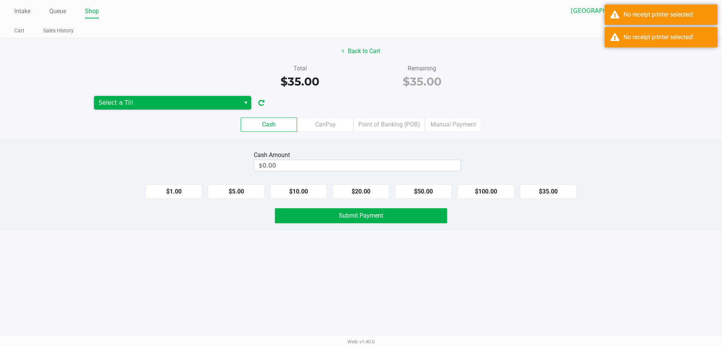
click at [196, 99] on span "Select a Till" at bounding box center [167, 102] width 137 height 9
click at [155, 141] on li "[PERSON_NAME]" at bounding box center [157, 140] width 126 height 12
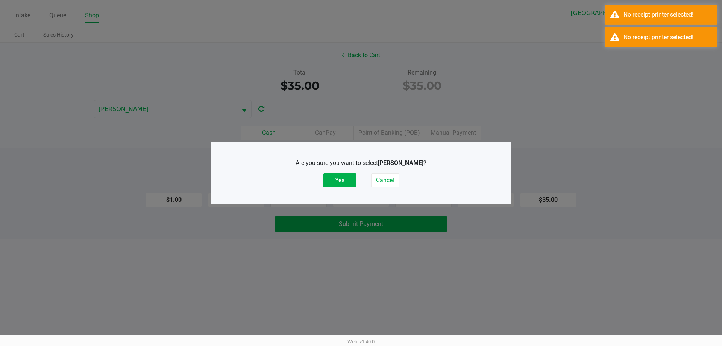
click at [338, 178] on button "Yes" at bounding box center [339, 180] width 33 height 14
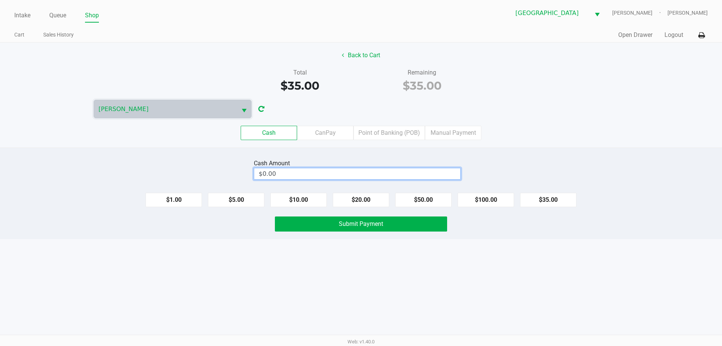
click at [342, 171] on input "$0.00" at bounding box center [357, 173] width 206 height 11
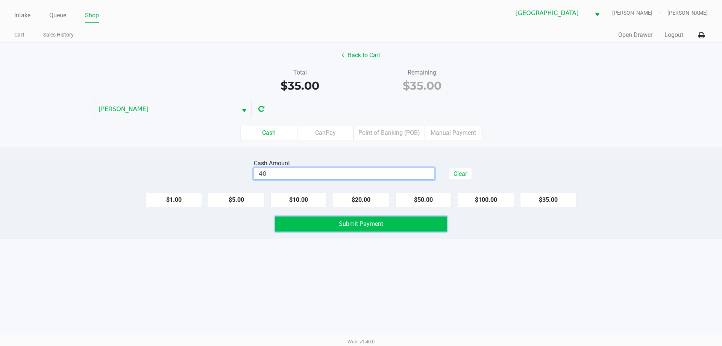
type input "$40.00"
click at [398, 229] on button "Submit Payment" at bounding box center [361, 223] width 172 height 15
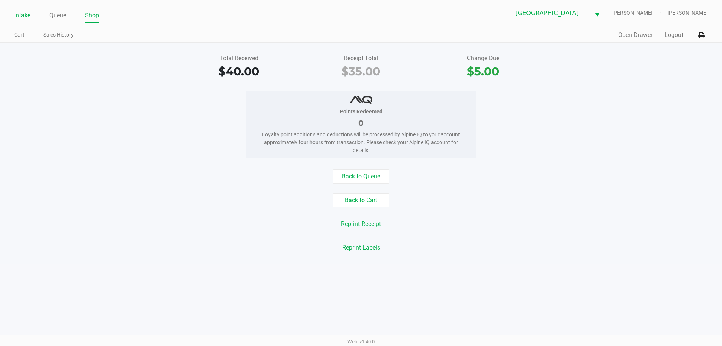
click at [19, 15] on link "Intake" at bounding box center [22, 15] width 16 height 11
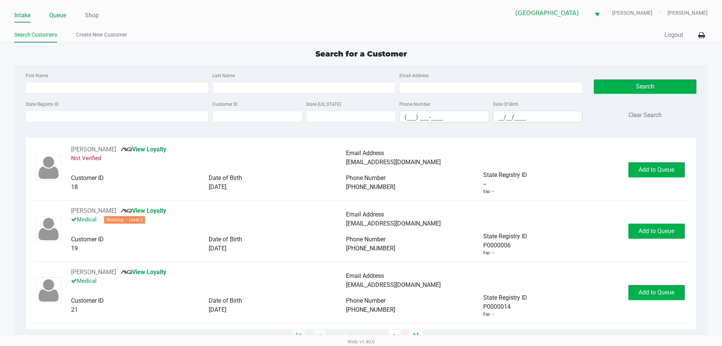
click at [56, 13] on link "Queue" at bounding box center [57, 15] width 17 height 11
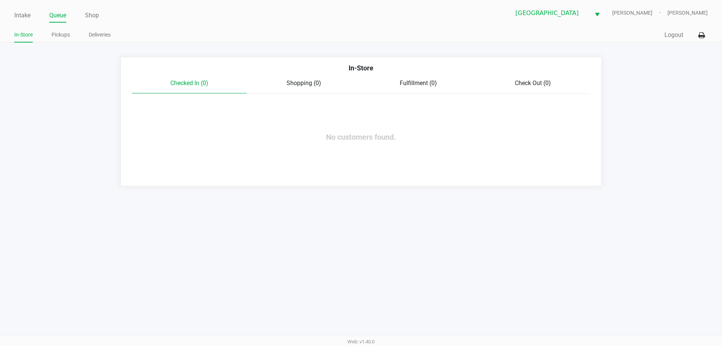
click at [58, 35] on link "Pickups" at bounding box center [61, 34] width 18 height 9
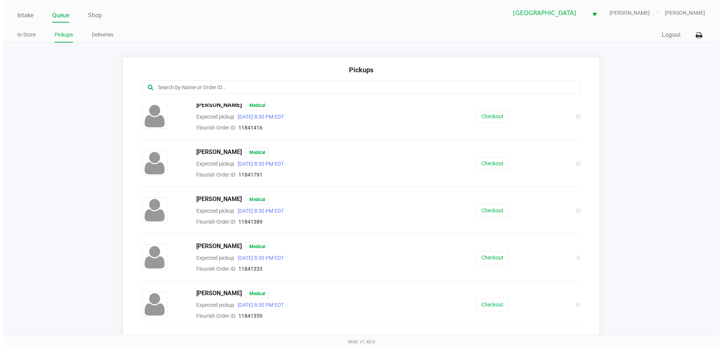
scroll to position [707, 0]
click at [488, 211] on button "Checkout" at bounding box center [490, 211] width 32 height 13
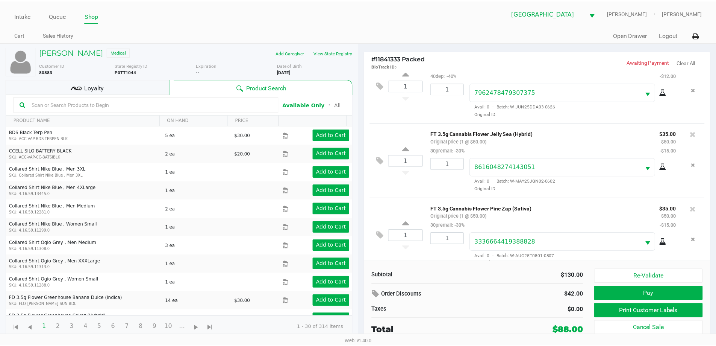
scroll to position [35, 0]
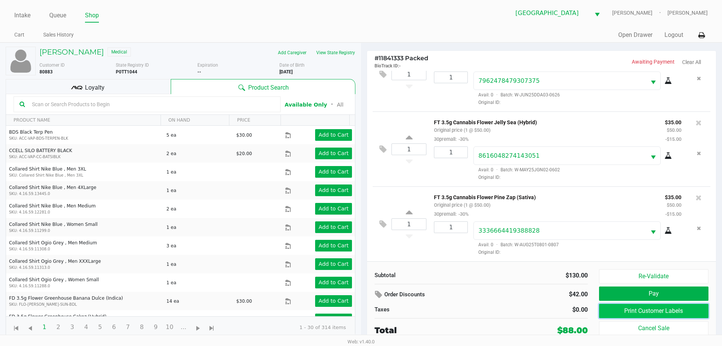
click at [658, 313] on button "Print Customer Labels" at bounding box center [653, 311] width 109 height 14
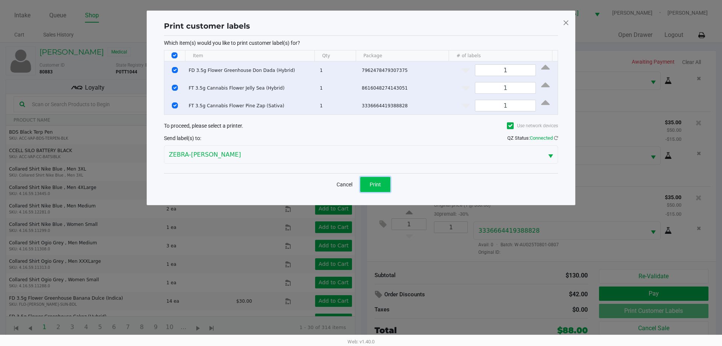
click at [377, 183] on span "Print" at bounding box center [375, 184] width 11 height 6
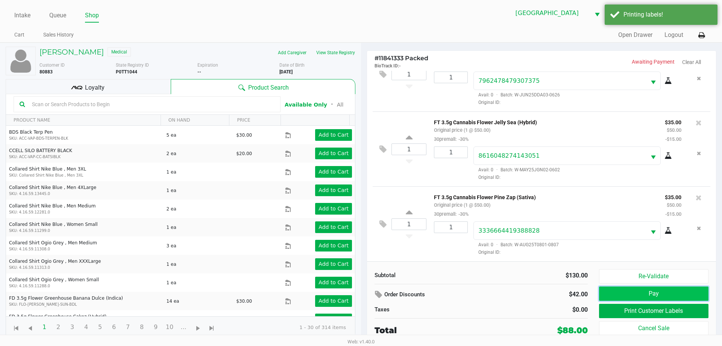
click at [697, 290] on button "Pay" at bounding box center [653, 293] width 109 height 14
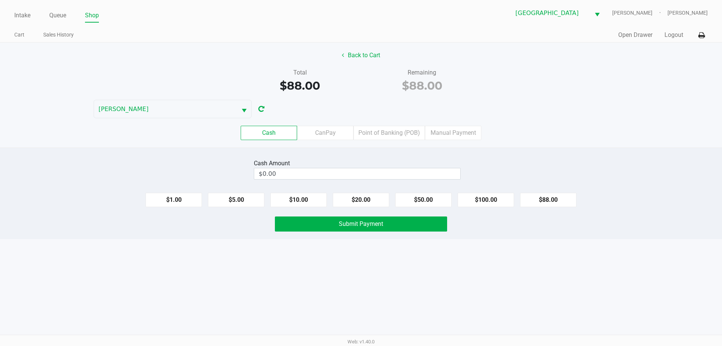
click at [458, 126] on label "Manual Payment" at bounding box center [453, 133] width 56 height 14
click at [0, 0] on 8 "Manual Payment" at bounding box center [0, 0] width 0 height 0
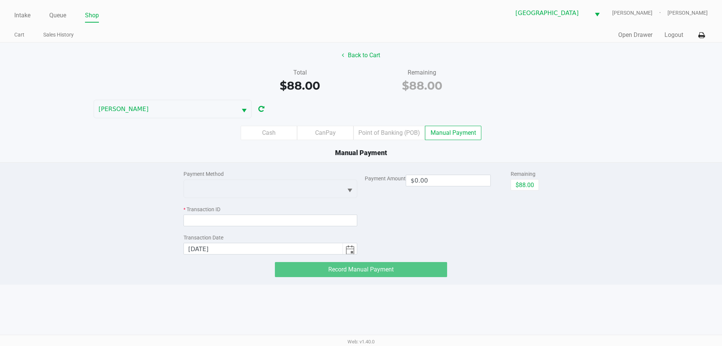
click at [531, 184] on button "$88.00" at bounding box center [525, 184] width 28 height 11
type input "$88.00"
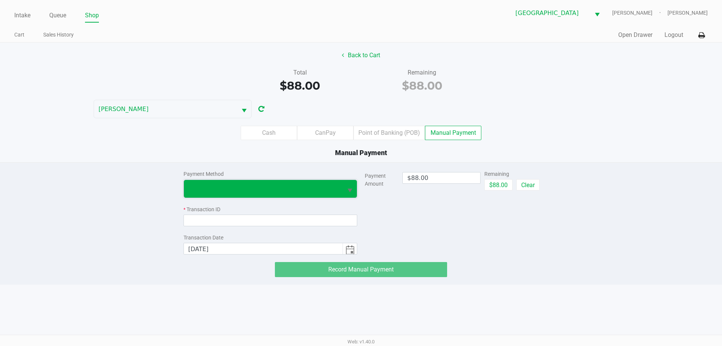
click at [334, 182] on span at bounding box center [263, 189] width 159 height 18
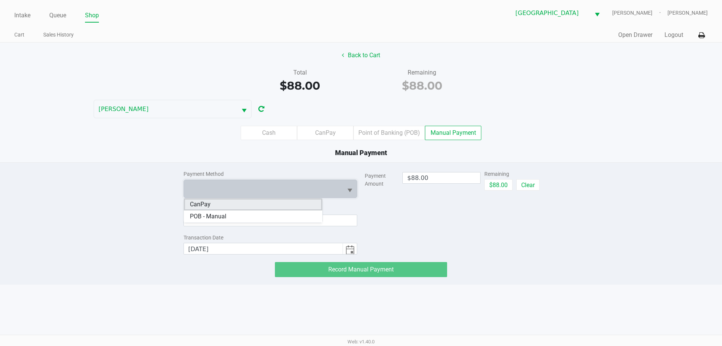
click at [233, 207] on li "CanPay" at bounding box center [253, 204] width 138 height 12
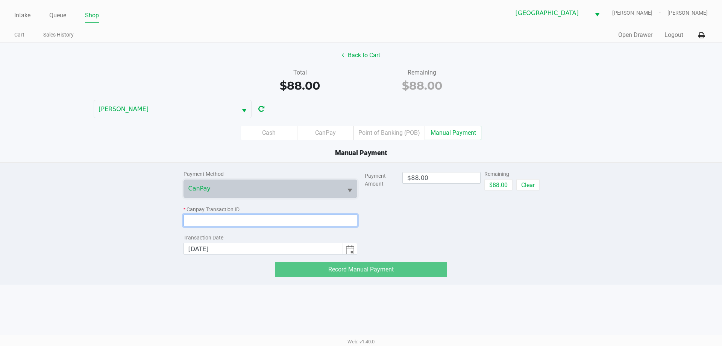
click at [260, 220] on input at bounding box center [271, 220] width 174 height 12
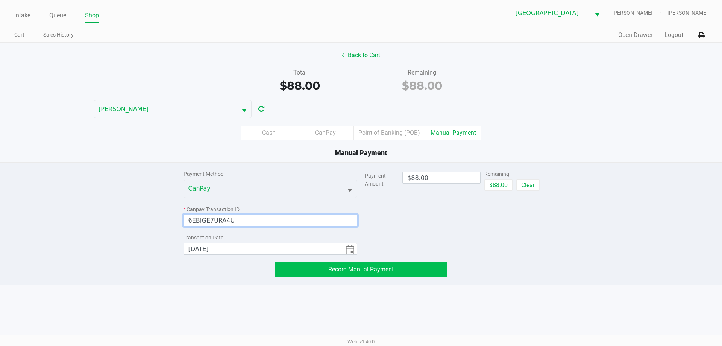
type input "6EBIGE7URA4U"
click at [333, 267] on span "Record Manual Payment" at bounding box center [360, 269] width 65 height 7
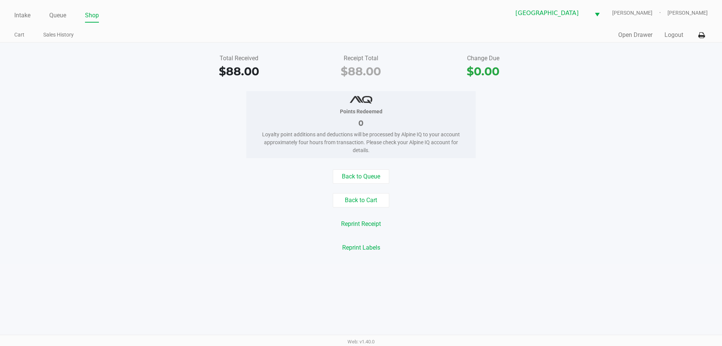
click at [61, 17] on link "Queue" at bounding box center [57, 15] width 17 height 11
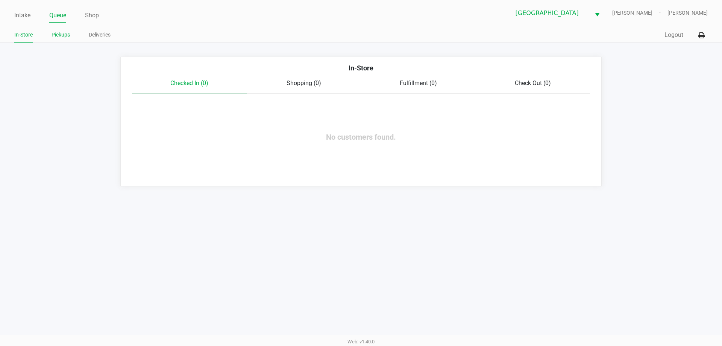
click at [61, 33] on link "Pickups" at bounding box center [61, 34] width 18 height 9
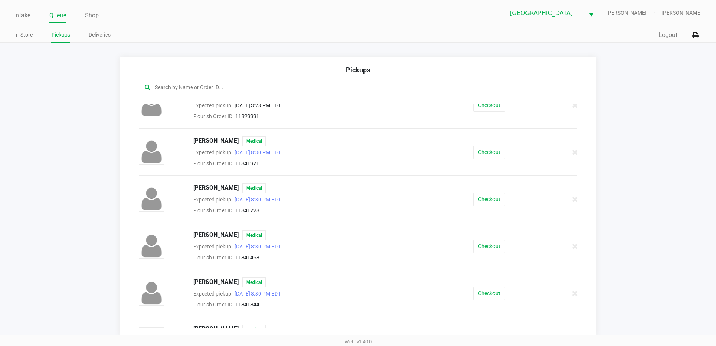
scroll to position [301, 0]
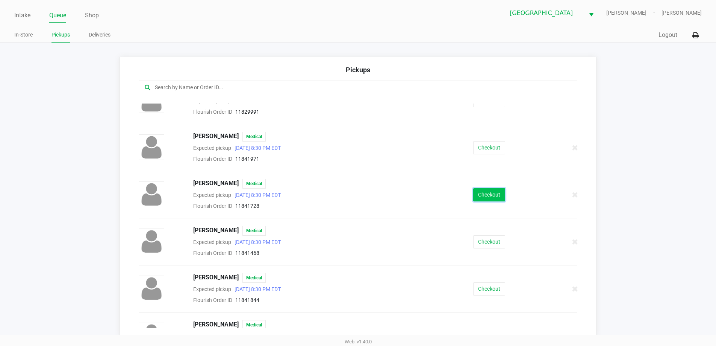
click at [495, 195] on button "Checkout" at bounding box center [490, 194] width 32 height 13
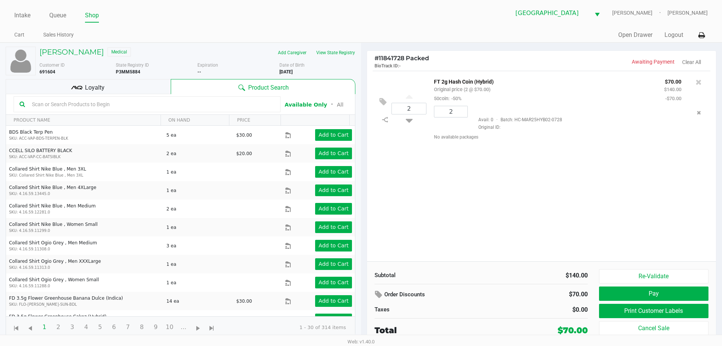
click at [116, 88] on div "Loyalty" at bounding box center [88, 86] width 165 height 15
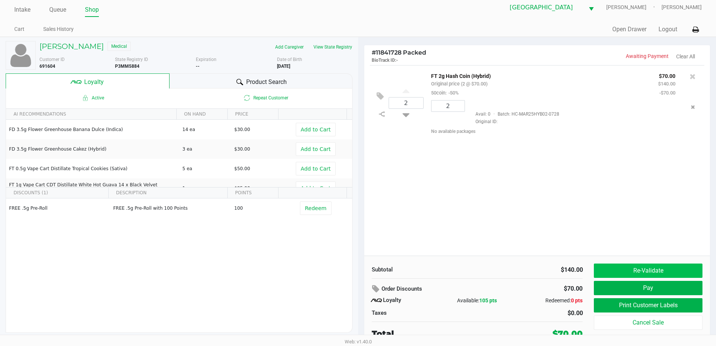
scroll to position [8, 0]
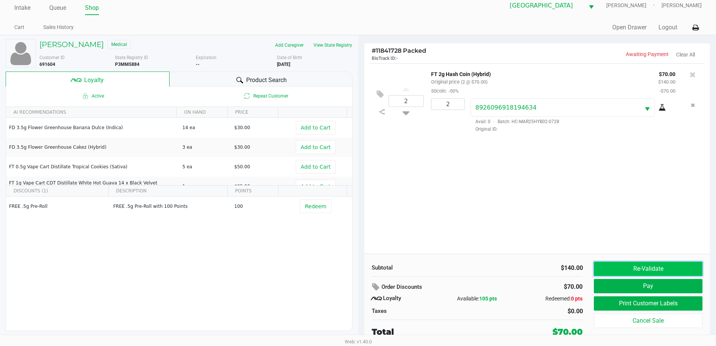
click at [653, 267] on button "Re-Validate" at bounding box center [648, 268] width 108 height 14
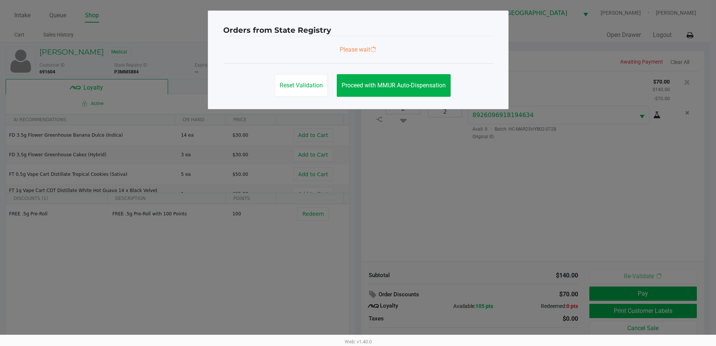
scroll to position [0, 0]
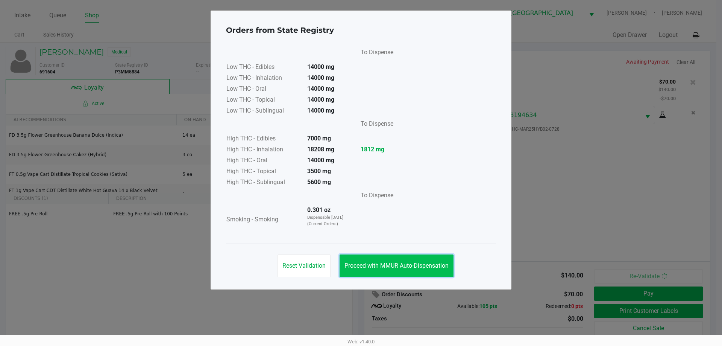
click at [410, 266] on span "Proceed with MMUR Auto-Dispensation" at bounding box center [397, 265] width 104 height 7
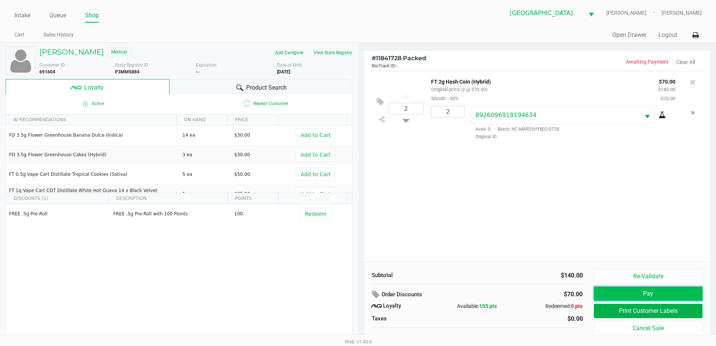
click at [680, 294] on button "Pay" at bounding box center [648, 293] width 108 height 14
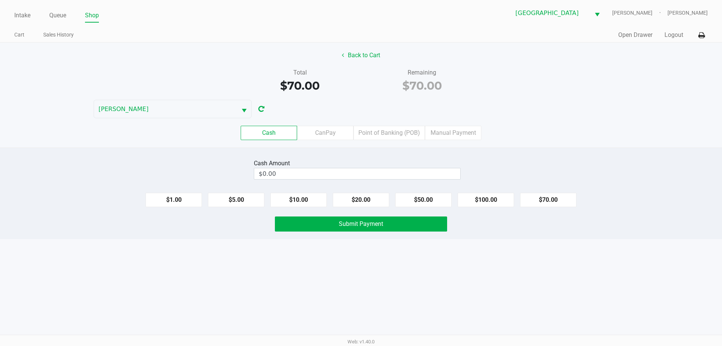
click at [453, 132] on label "Manual Payment" at bounding box center [453, 133] width 56 height 14
click at [0, 0] on 8 "Manual Payment" at bounding box center [0, 0] width 0 height 0
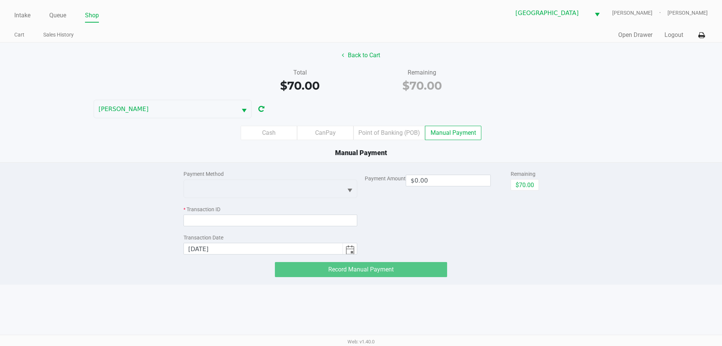
click at [523, 185] on button "$70.00" at bounding box center [525, 184] width 28 height 11
type input "$70.00"
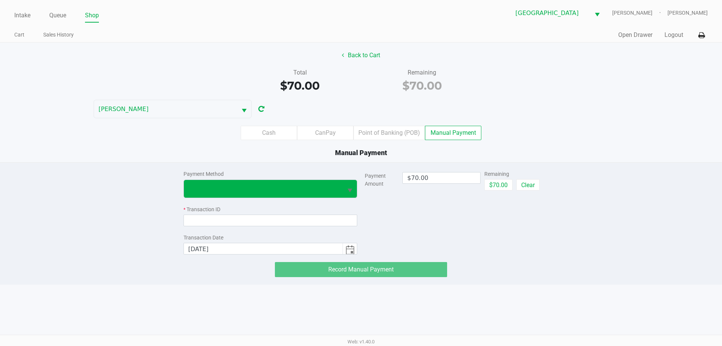
click at [325, 188] on span at bounding box center [263, 188] width 150 height 9
click at [234, 204] on li "CanPay" at bounding box center [253, 204] width 138 height 12
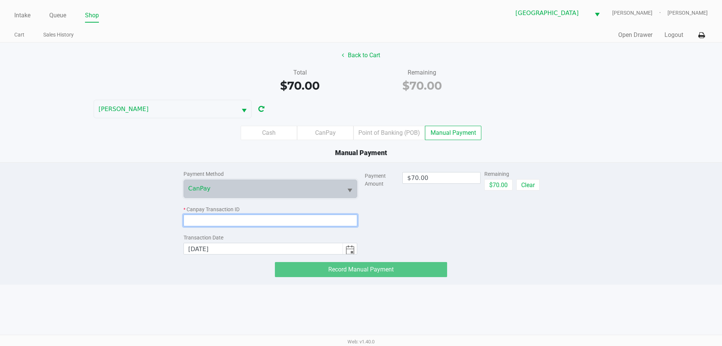
click at [248, 219] on input at bounding box center [271, 220] width 174 height 12
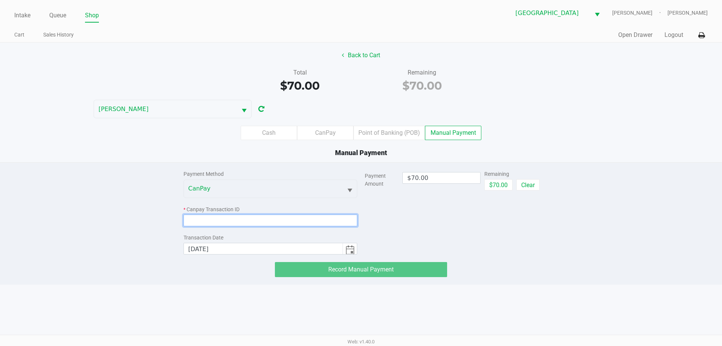
type input "i"
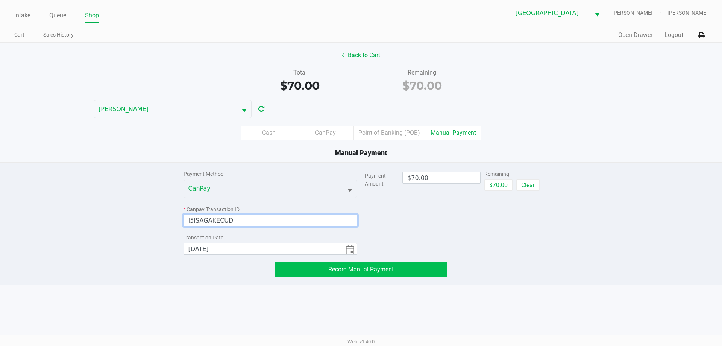
type input "I5ISAGAKECUD"
click at [381, 269] on span "Record Manual Payment" at bounding box center [360, 269] width 65 height 7
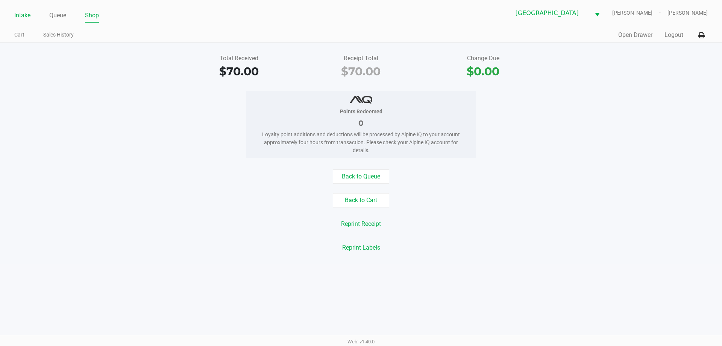
click at [17, 15] on link "Intake" at bounding box center [22, 15] width 16 height 11
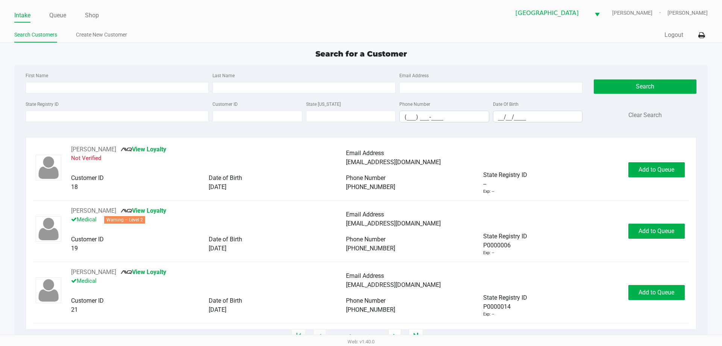
click at [232, 30] on ul "Search Customers Create New Customer" at bounding box center [187, 35] width 347 height 13
click at [213, 30] on ul "Search Customers Create New Customer" at bounding box center [187, 35] width 347 height 13
click at [189, 39] on ul "Search Customers Create New Customer" at bounding box center [187, 35] width 347 height 13
click at [147, 116] on input "State Registry ID" at bounding box center [117, 116] width 183 height 11
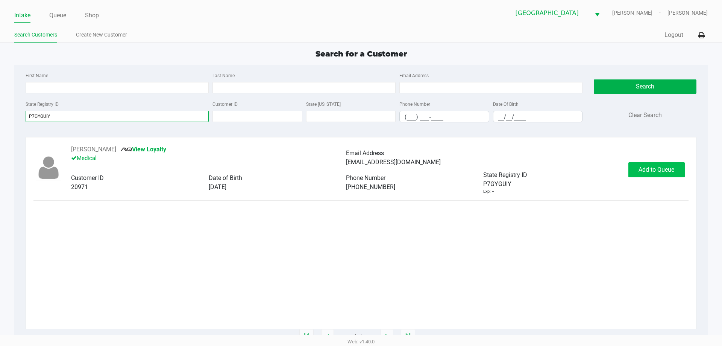
type input "P7GYGUIY"
click at [650, 170] on span "Add to Queue" at bounding box center [657, 169] width 36 height 7
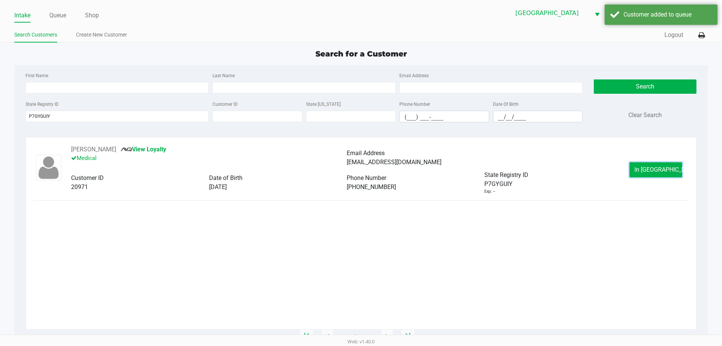
click at [650, 170] on span "In Queue" at bounding box center [665, 169] width 63 height 7
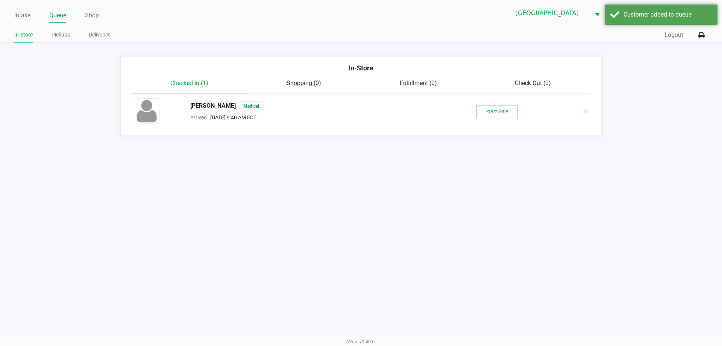
click at [495, 113] on button "Start Sale" at bounding box center [496, 111] width 41 height 13
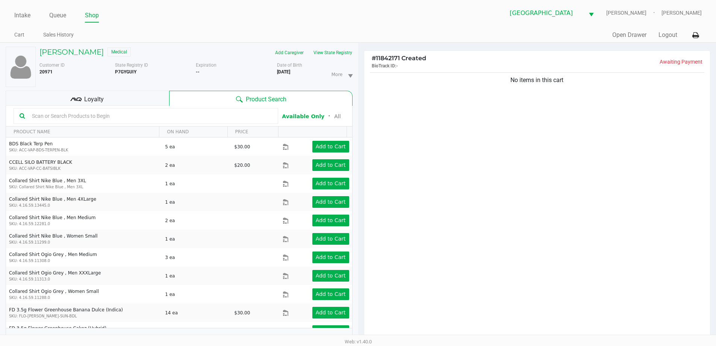
click at [126, 95] on div "Loyalty" at bounding box center [88, 98] width 164 height 15
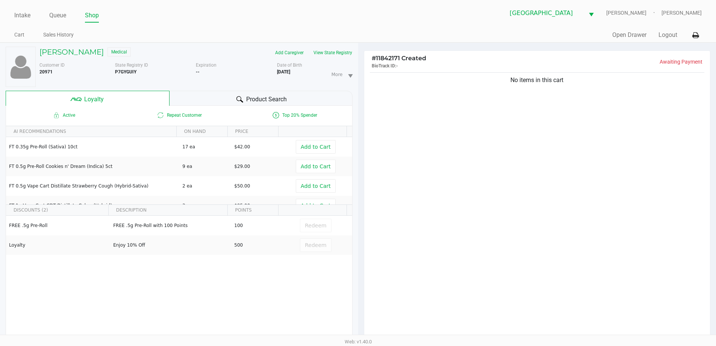
scroll to position [90, 0]
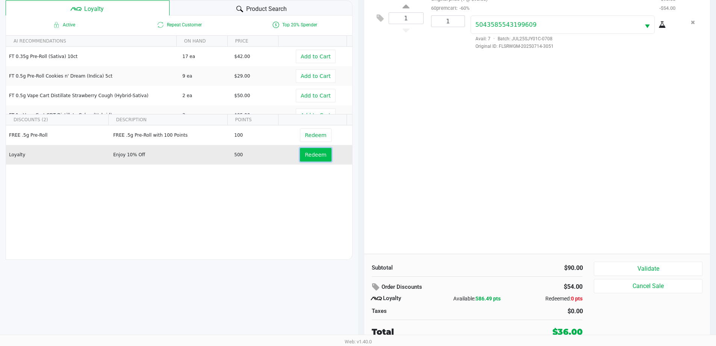
click at [313, 154] on span "Redeem" at bounding box center [315, 155] width 21 height 6
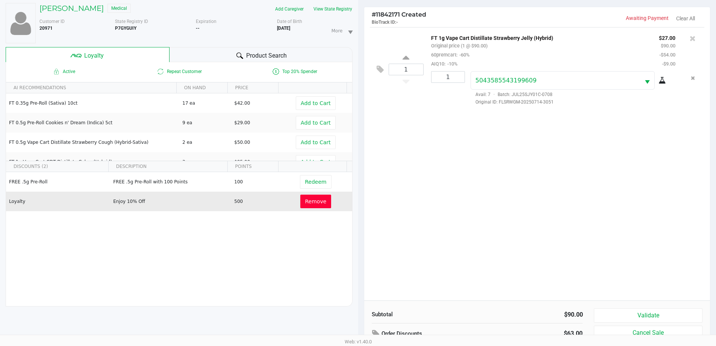
scroll to position [0, 0]
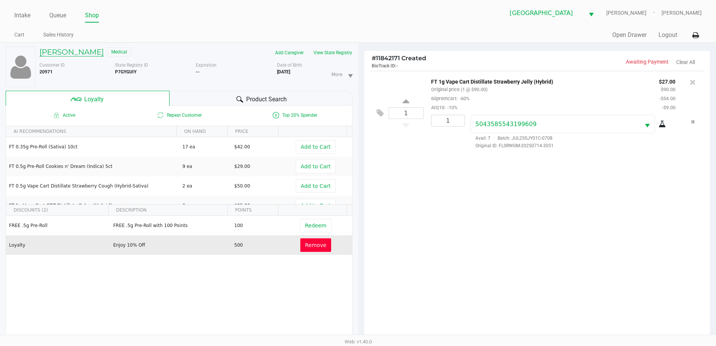
click at [93, 52] on h5 "MELANIE CAMPBELL" at bounding box center [71, 51] width 64 height 9
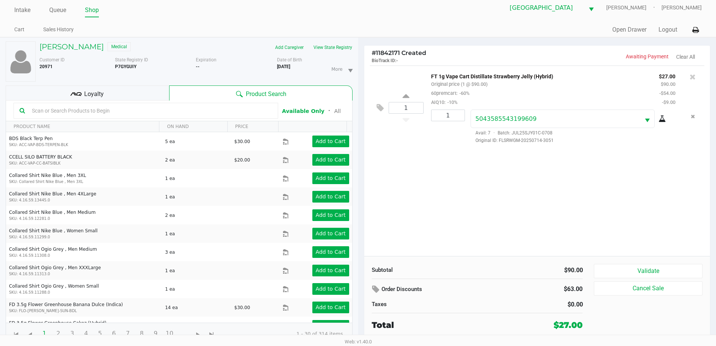
scroll to position [8, 0]
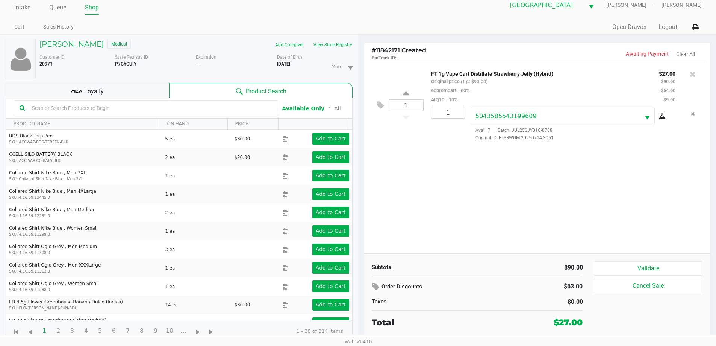
click at [132, 90] on div "Loyalty" at bounding box center [88, 90] width 164 height 15
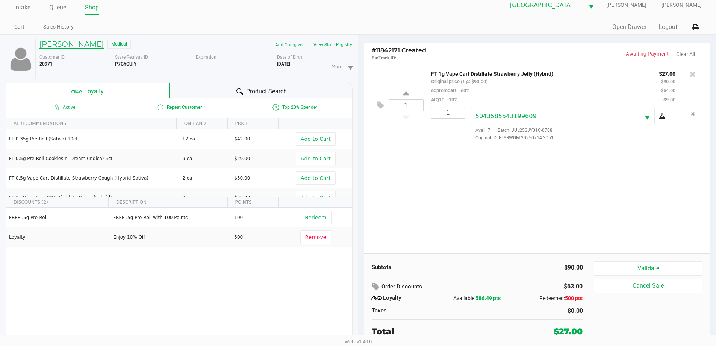
click at [95, 42] on h5 "MELANIE CAMPBELL" at bounding box center [71, 43] width 64 height 9
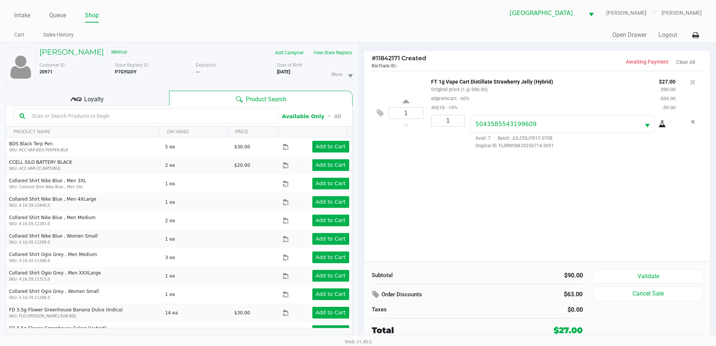
click at [129, 102] on div "Loyalty" at bounding box center [88, 98] width 164 height 15
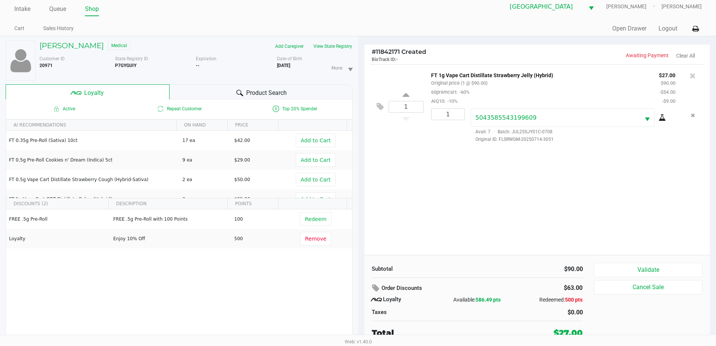
scroll to position [8, 0]
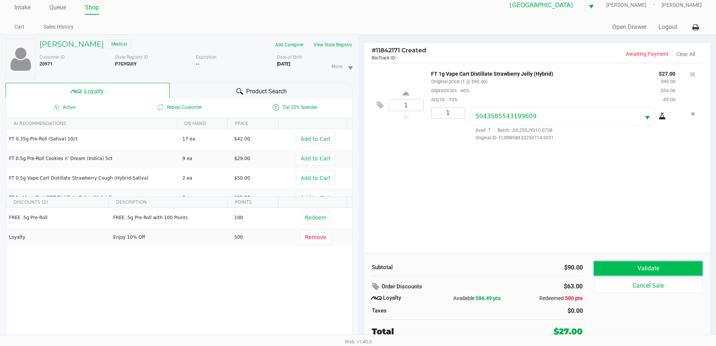
click at [632, 266] on button "Validate" at bounding box center [648, 268] width 108 height 14
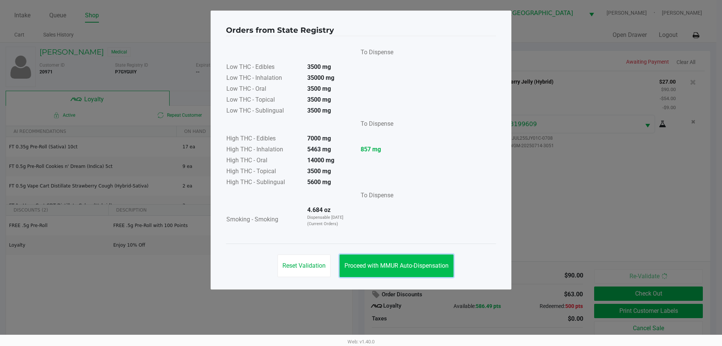
click at [413, 259] on button "Proceed with MMUR Auto-Dispensation" at bounding box center [397, 265] width 114 height 23
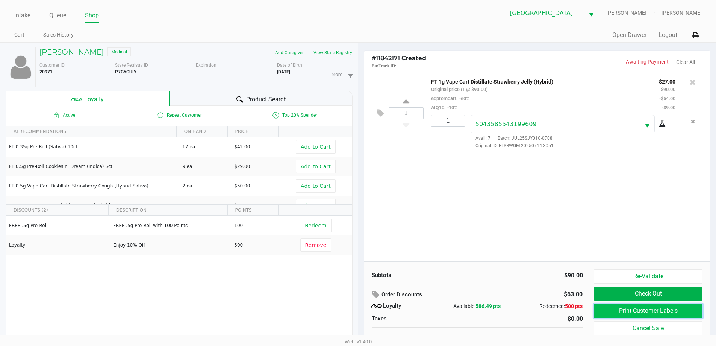
click at [685, 306] on button "Print Customer Labels" at bounding box center [648, 311] width 108 height 14
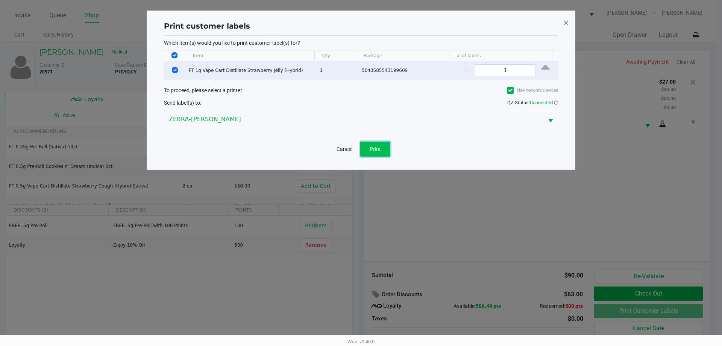
click at [384, 154] on button "Print" at bounding box center [375, 148] width 30 height 15
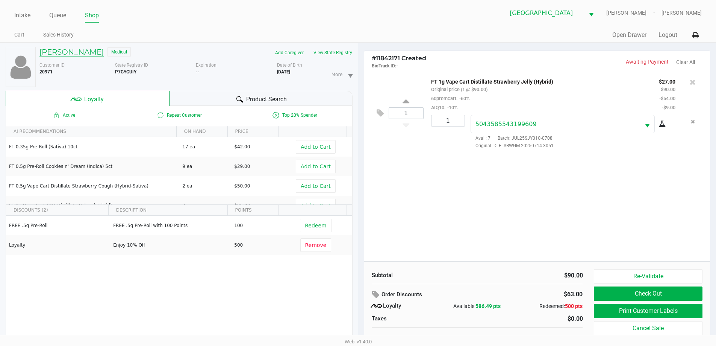
click at [80, 51] on h5 "MELANIE CAMPBELL" at bounding box center [71, 51] width 64 height 9
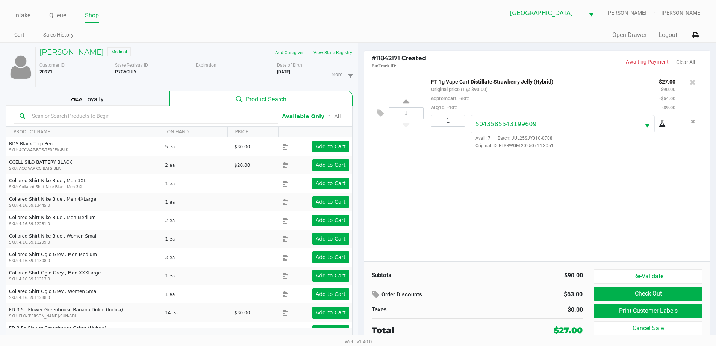
scroll to position [8, 0]
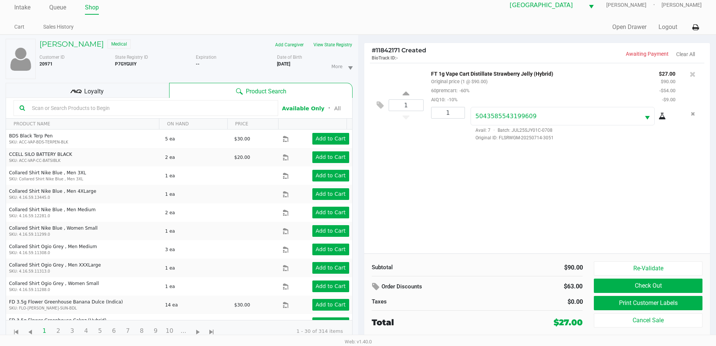
click at [106, 88] on div "Loyalty" at bounding box center [88, 90] width 164 height 15
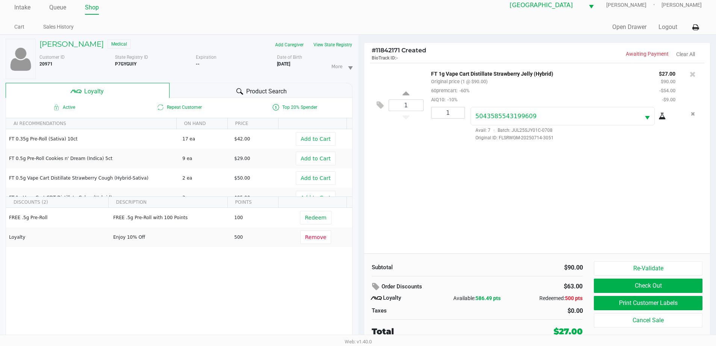
click at [289, 85] on div "Product Search" at bounding box center [261, 90] width 183 height 15
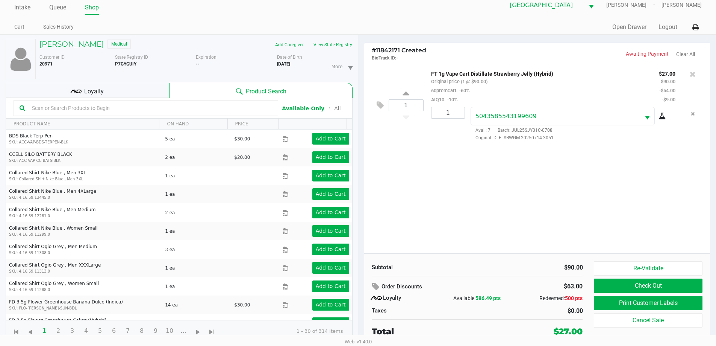
click at [135, 89] on div "Loyalty" at bounding box center [88, 90] width 164 height 15
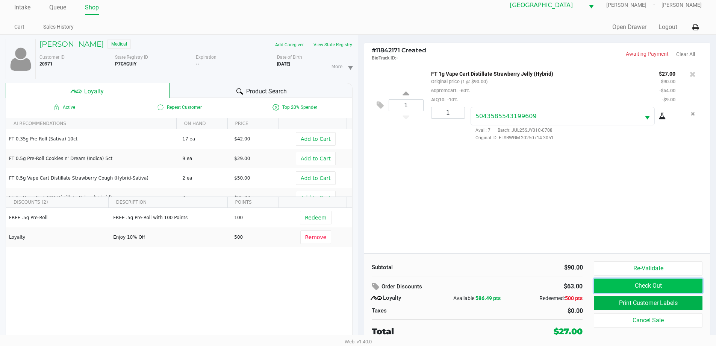
click at [652, 290] on button "Check Out" at bounding box center [648, 285] width 108 height 14
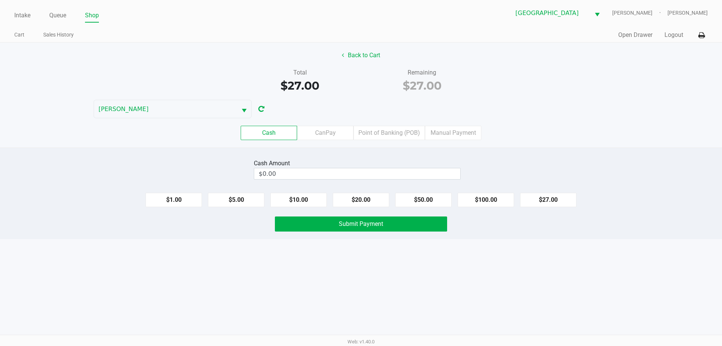
click at [382, 136] on label "Point of Banking (POB)" at bounding box center [389, 133] width 71 height 14
click at [0, 0] on 7 "Point of Banking (POB)" at bounding box center [0, 0] width 0 height 0
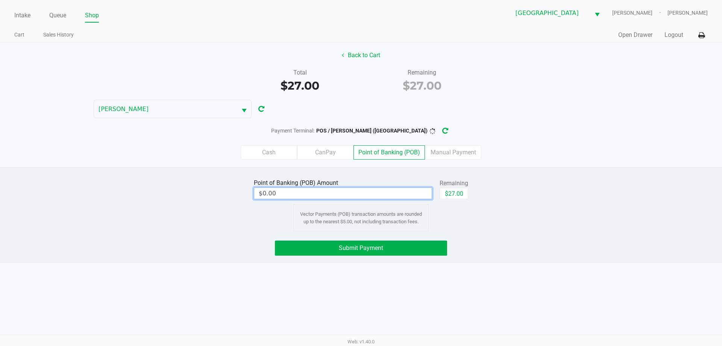
click at [379, 194] on input "$0.00" at bounding box center [343, 193] width 178 height 11
click at [385, 246] on button "Submit Payment" at bounding box center [361, 247] width 172 height 15
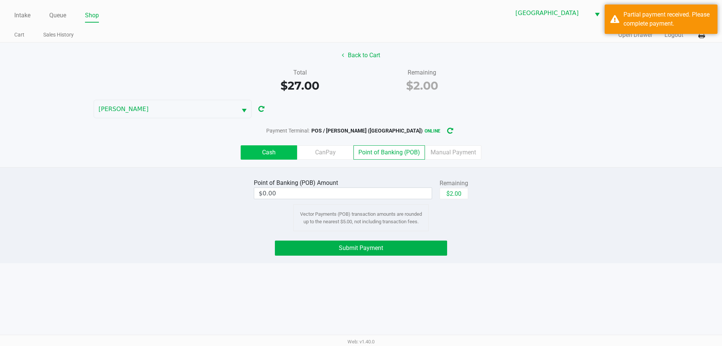
click at [265, 147] on label "Cash" at bounding box center [269, 152] width 56 height 14
click at [0, 0] on 0 "Cash" at bounding box center [0, 0] width 0 height 0
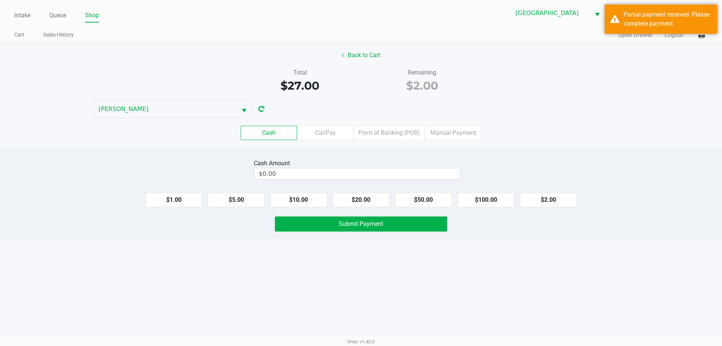
click at [551, 194] on button "$2.00" at bounding box center [548, 200] width 56 height 14
type input "$2.00"
click at [329, 228] on button "Submit Payment" at bounding box center [361, 223] width 172 height 15
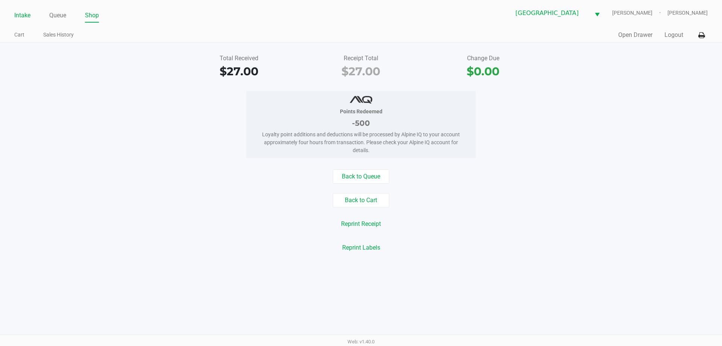
click at [24, 17] on link "Intake" at bounding box center [22, 15] width 16 height 11
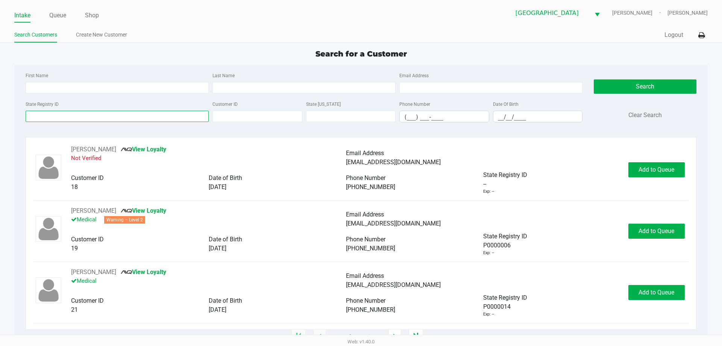
click at [107, 117] on input "State Registry ID" at bounding box center [117, 116] width 183 height 11
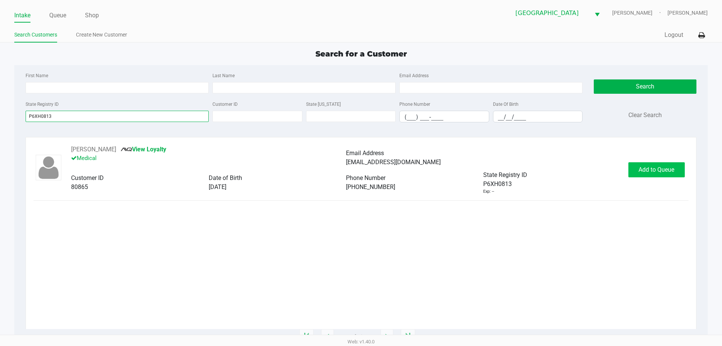
type input "P6XH0813"
click at [671, 172] on span "Add to Queue" at bounding box center [657, 169] width 36 height 7
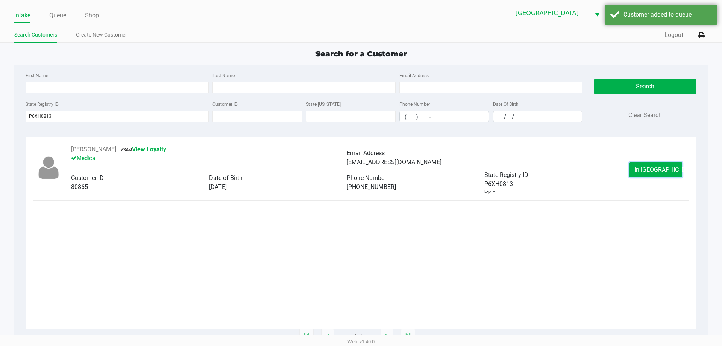
click at [671, 172] on button "In Queue" at bounding box center [656, 169] width 53 height 15
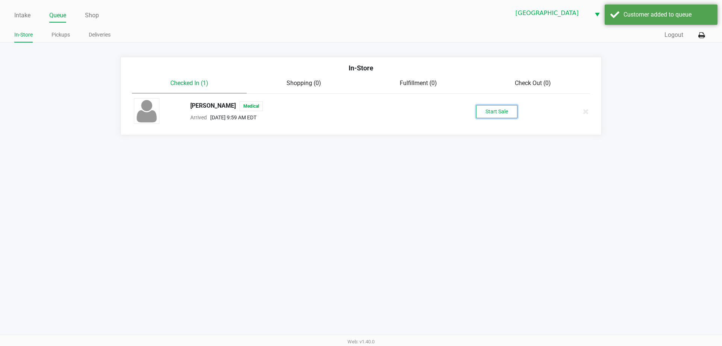
click at [499, 106] on button "Start Sale" at bounding box center [496, 111] width 41 height 13
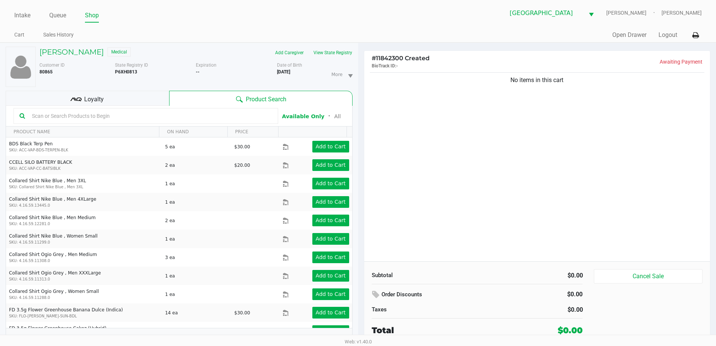
click at [143, 99] on div "Loyalty" at bounding box center [88, 98] width 164 height 15
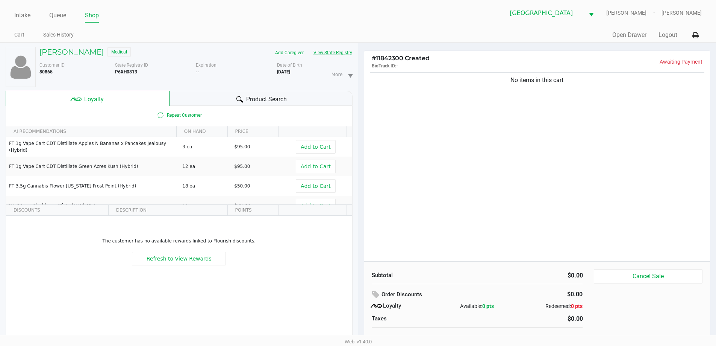
click at [343, 54] on button "View State Registry" at bounding box center [331, 53] width 44 height 12
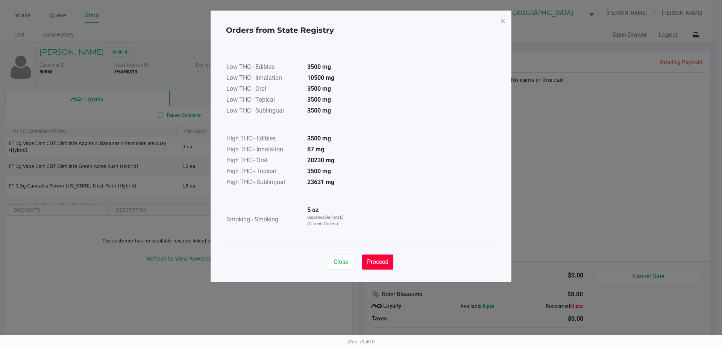
click at [386, 261] on span "Proceed" at bounding box center [377, 261] width 21 height 7
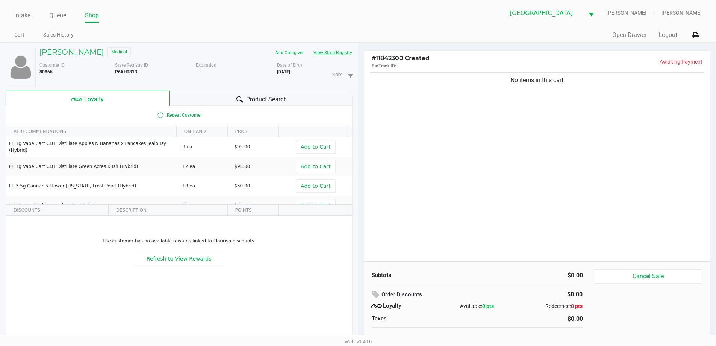
click at [342, 52] on button "View State Registry" at bounding box center [331, 53] width 44 height 12
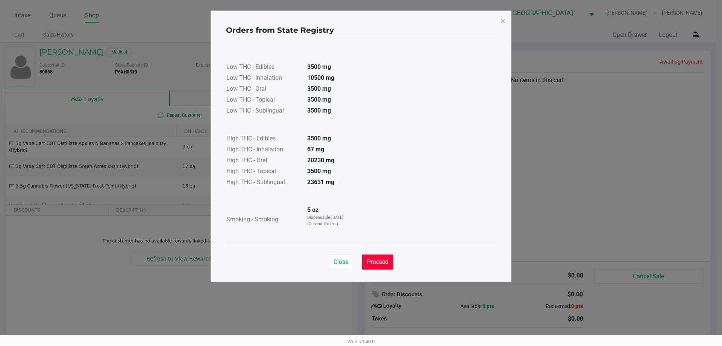
click at [384, 260] on span "Proceed" at bounding box center [377, 261] width 21 height 7
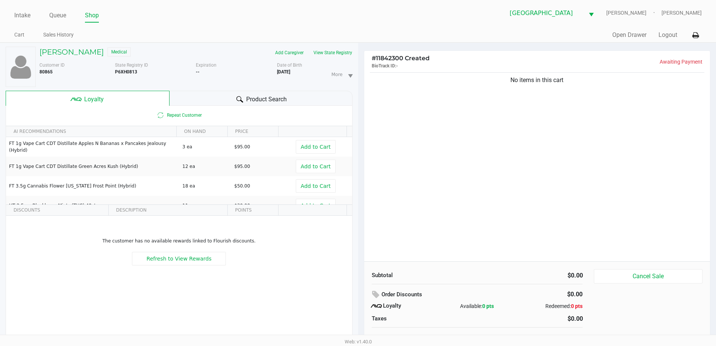
click at [349, 13] on ul "Intake Queue Shop" at bounding box center [186, 15] width 344 height 13
click at [340, 53] on button "View State Registry" at bounding box center [331, 53] width 44 height 12
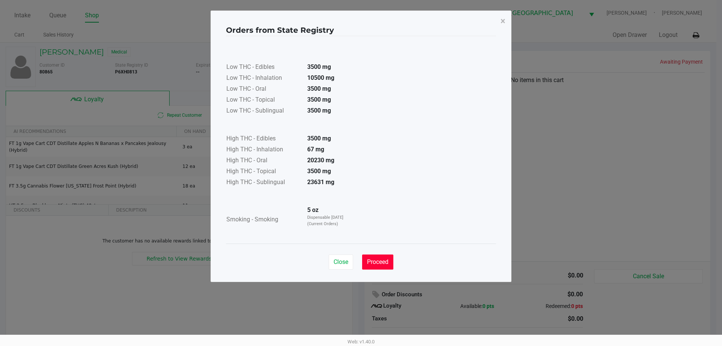
click at [377, 257] on button "Proceed" at bounding box center [377, 261] width 31 height 15
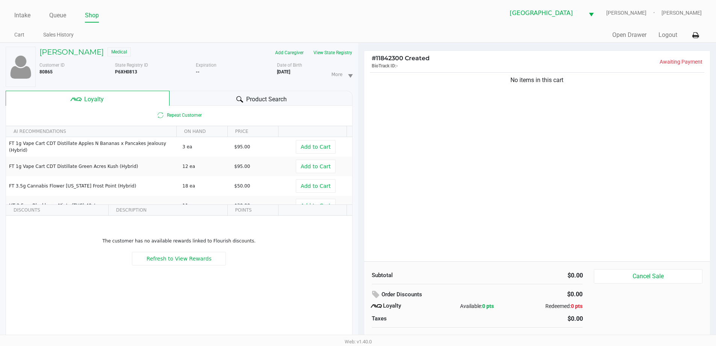
click at [267, 16] on ul "Intake Queue Shop" at bounding box center [186, 15] width 344 height 13
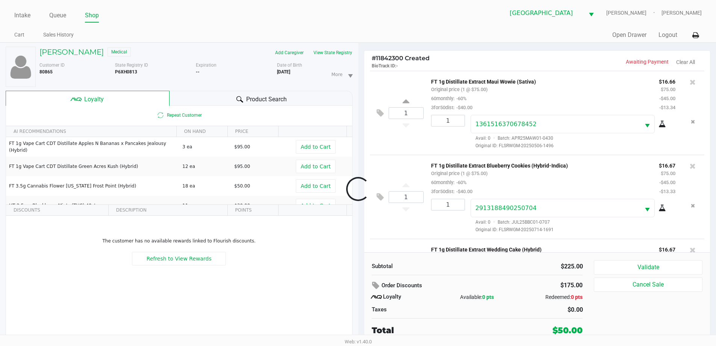
scroll to position [71, 0]
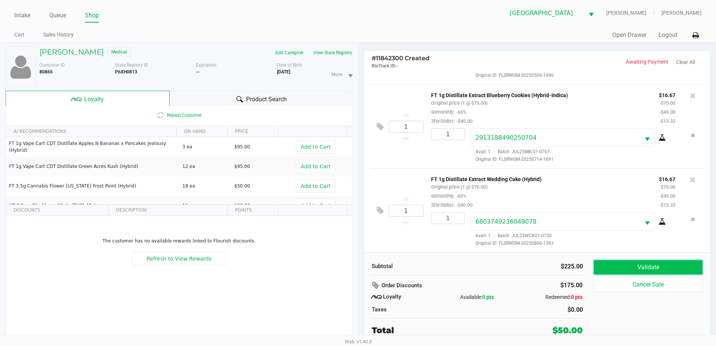
click at [624, 270] on button "Validate" at bounding box center [648, 267] width 108 height 14
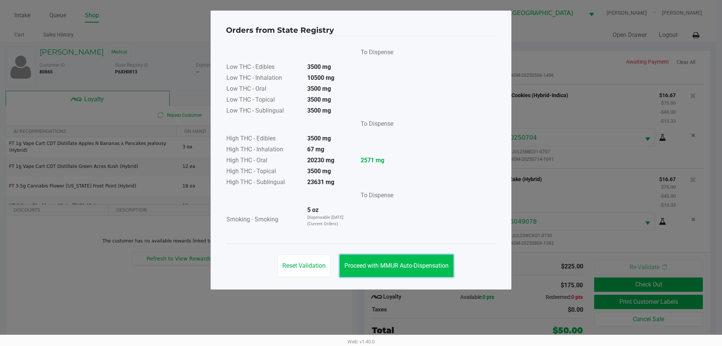
click at [423, 262] on span "Proceed with MMUR Auto-Dispensation" at bounding box center [397, 265] width 104 height 7
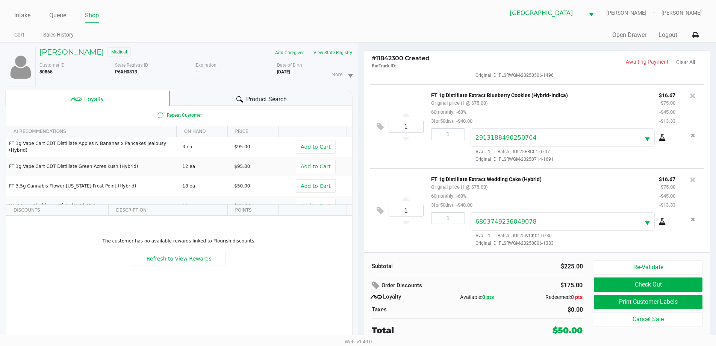
scroll to position [8, 0]
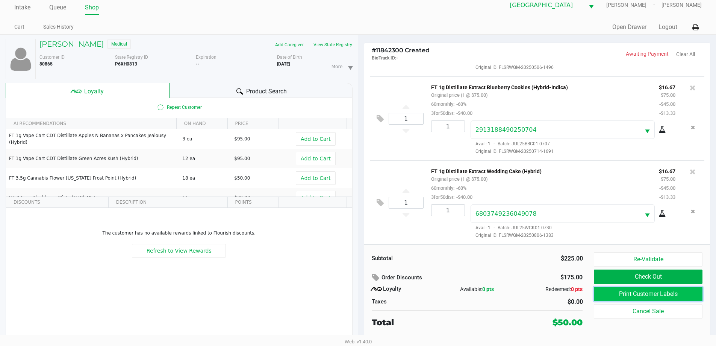
click at [663, 297] on button "Print Customer Labels" at bounding box center [648, 294] width 108 height 14
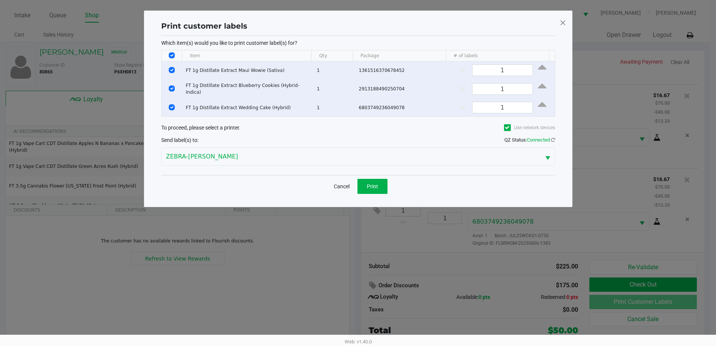
scroll to position [0, 0]
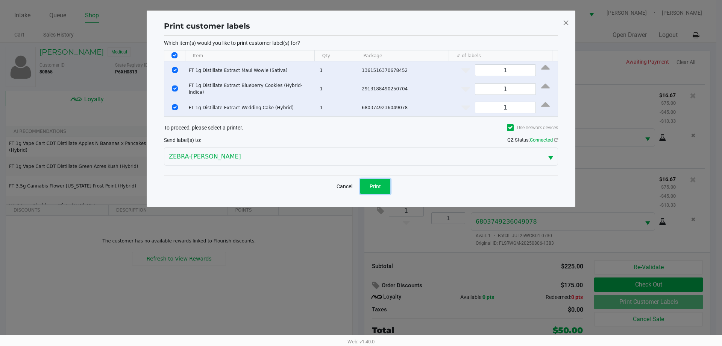
click at [384, 185] on button "Print" at bounding box center [375, 186] width 30 height 15
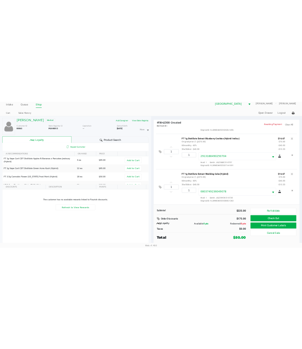
scroll to position [140, 0]
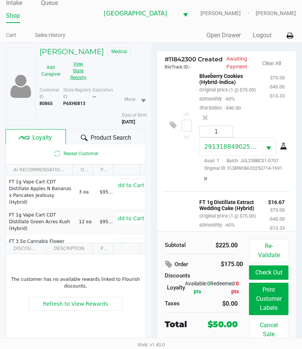
click at [79, 73] on button "View State Registry" at bounding box center [75, 71] width 21 height 26
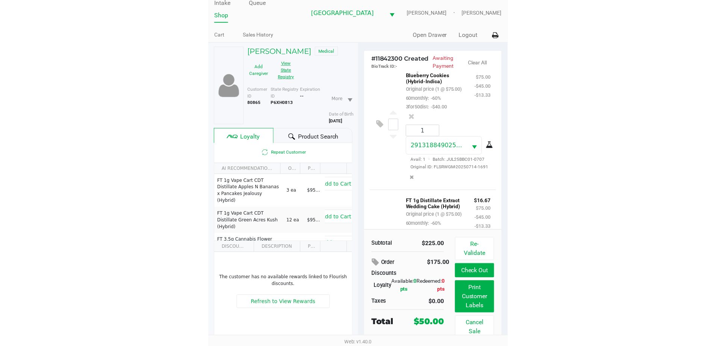
scroll to position [0, 0]
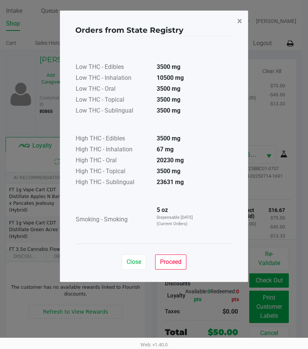
click at [239, 22] on span "×" at bounding box center [239, 21] width 5 height 11
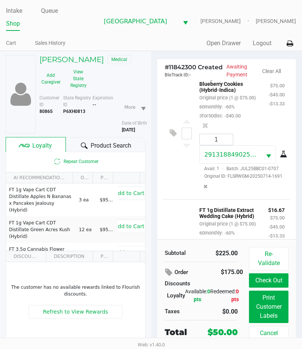
click at [124, 74] on div "MARTY CROCE Medical Add Caregiver View State Registry" at bounding box center [92, 73] width 117 height 36
drag, startPoint x: 84, startPoint y: 108, endPoint x: 64, endPoint y: 110, distance: 20.4
click at [64, 110] on b "P6XH0813" at bounding box center [74, 111] width 22 height 5
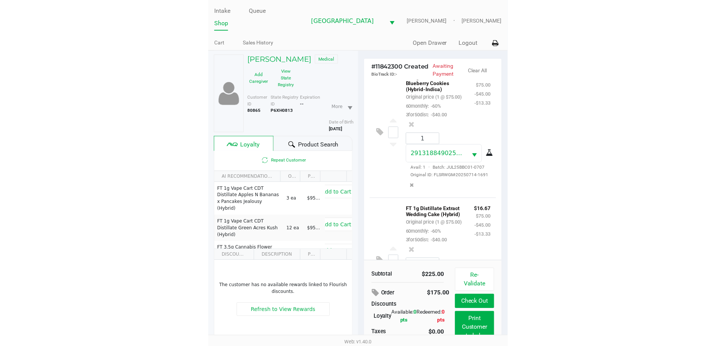
scroll to position [71, 0]
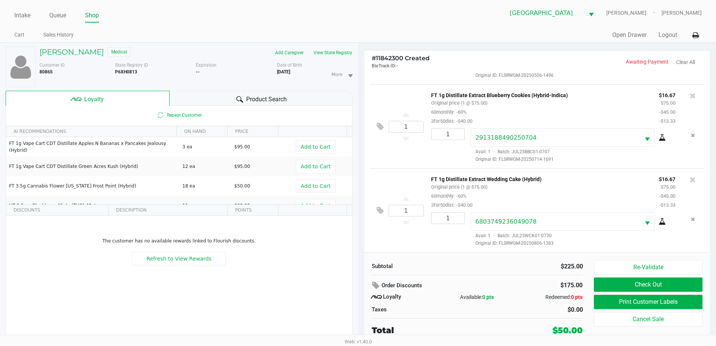
click at [187, 18] on ul "Intake Queue Shop" at bounding box center [186, 15] width 344 height 13
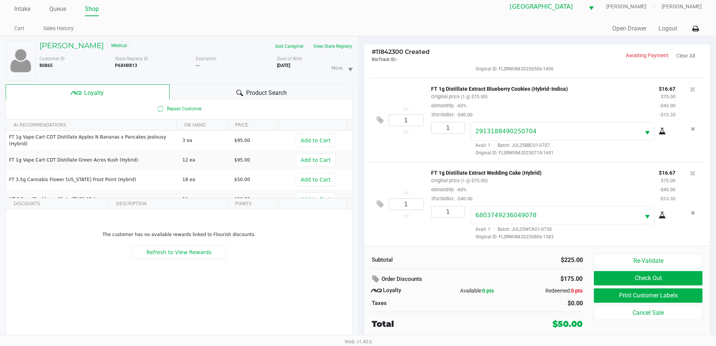
scroll to position [8, 0]
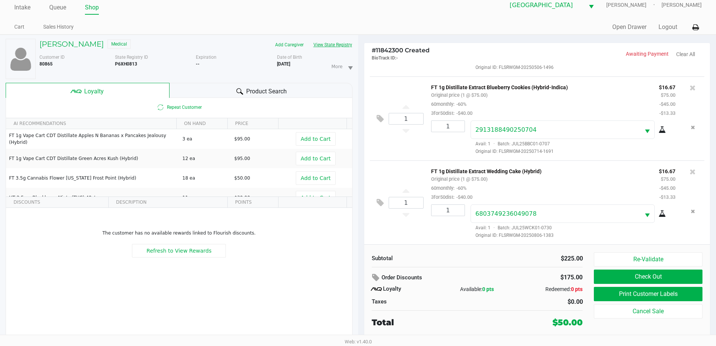
click at [328, 43] on button "View State Registry" at bounding box center [331, 45] width 44 height 12
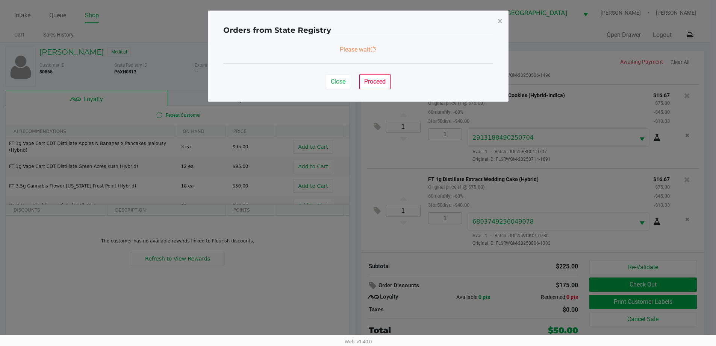
scroll to position [0, 0]
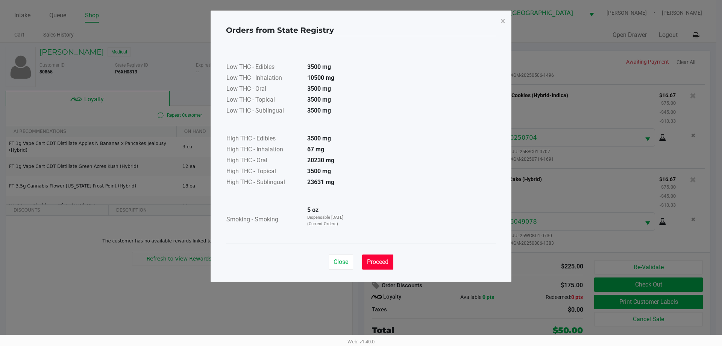
click at [386, 261] on span "Proceed" at bounding box center [377, 261] width 21 height 7
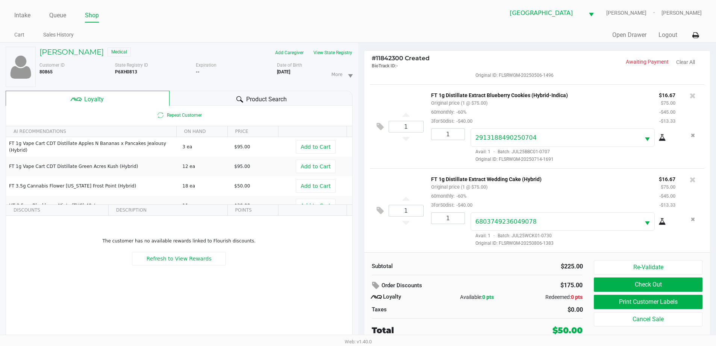
click at [370, 22] on div "North Port WC VANCE-JOY Ericka Tutino" at bounding box center [530, 13] width 344 height 18
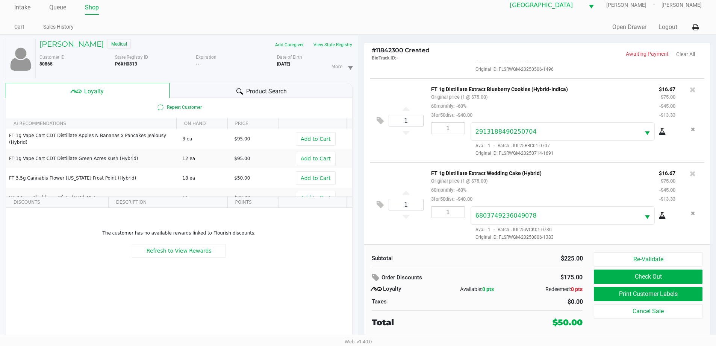
scroll to position [71, 0]
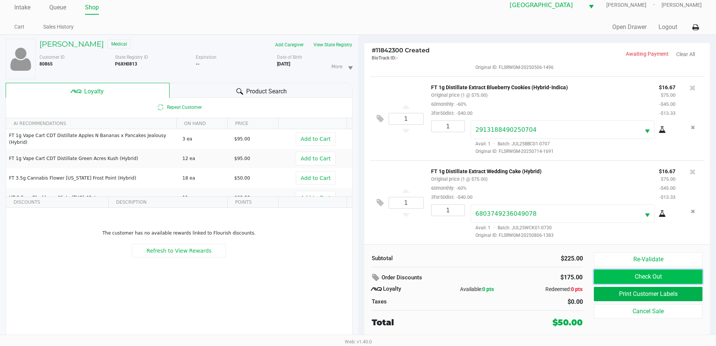
click at [669, 277] on button "Check Out" at bounding box center [648, 276] width 108 height 14
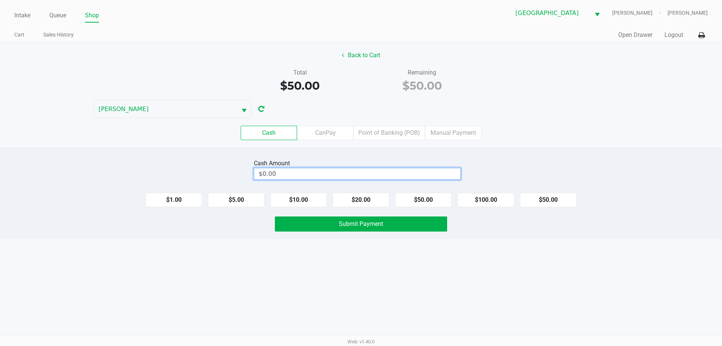
click at [388, 171] on input "$0.00" at bounding box center [357, 173] width 206 height 11
click at [348, 222] on span "Submit Payment" at bounding box center [361, 223] width 44 height 7
type input "$100.00"
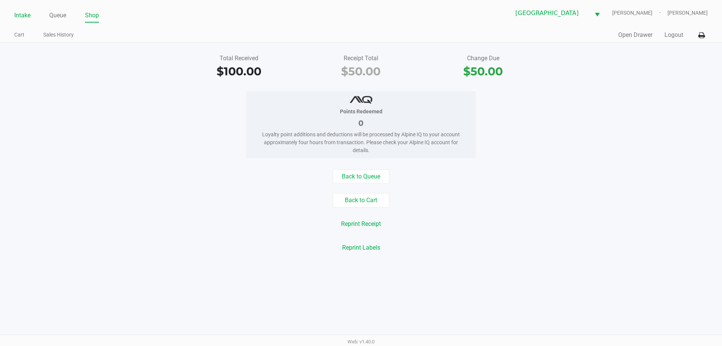
click at [29, 14] on link "Intake" at bounding box center [22, 15] width 16 height 11
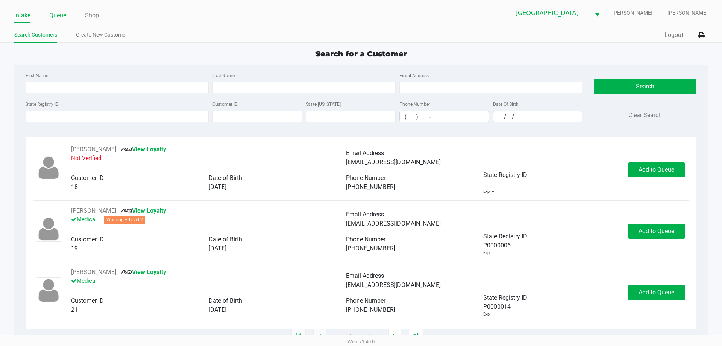
click at [58, 15] on link "Queue" at bounding box center [57, 15] width 17 height 11
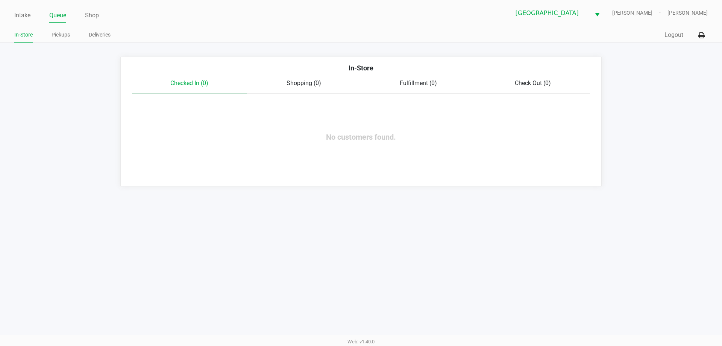
click at [64, 35] on link "Pickups" at bounding box center [61, 34] width 18 height 9
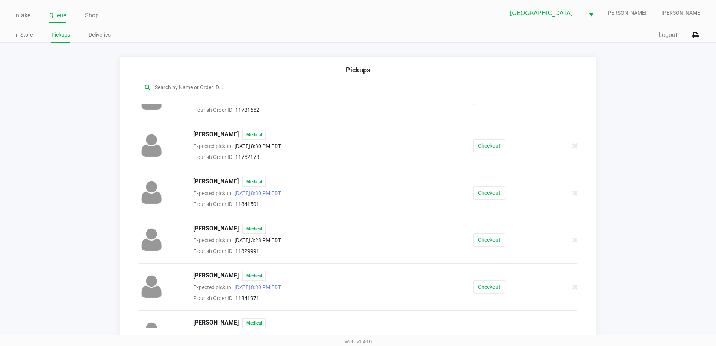
scroll to position [118, 0]
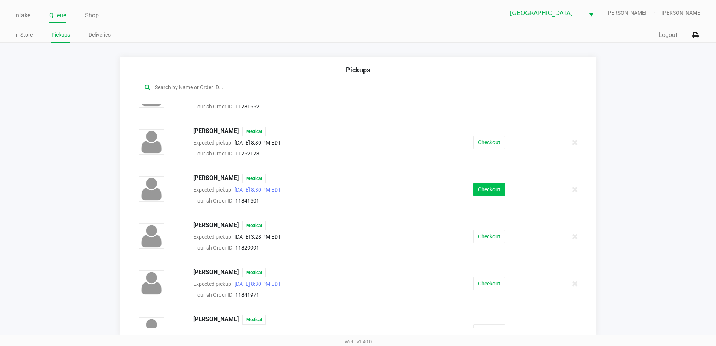
click at [484, 189] on button "Checkout" at bounding box center [490, 189] width 32 height 13
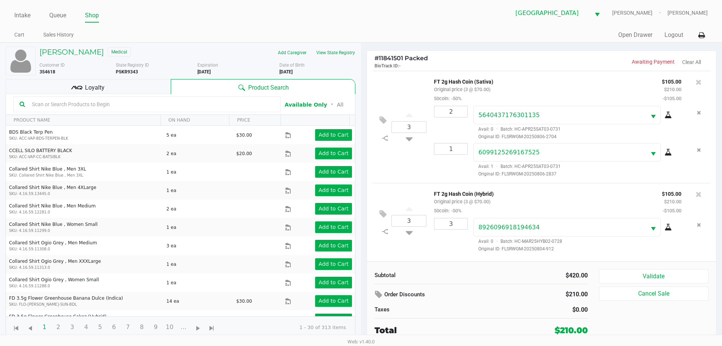
click at [135, 89] on div "Loyalty" at bounding box center [88, 86] width 165 height 15
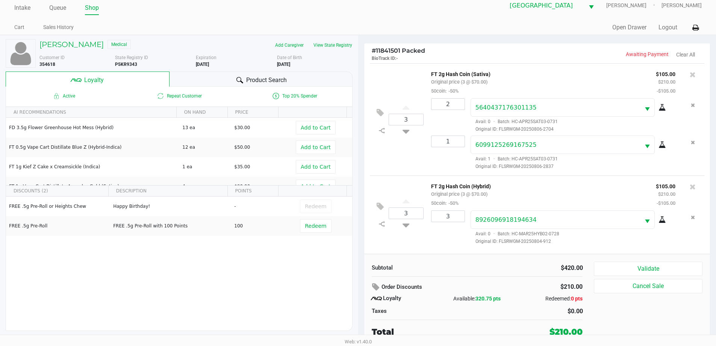
scroll to position [7, 0]
click at [666, 269] on button "Validate" at bounding box center [648, 269] width 108 height 14
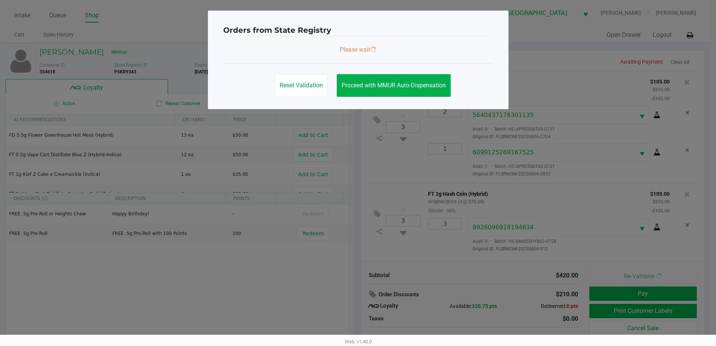
scroll to position [0, 0]
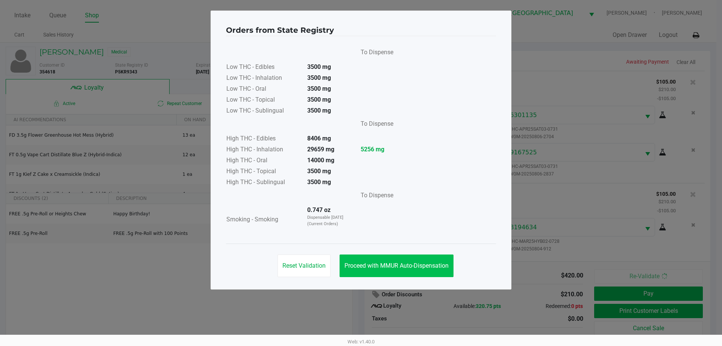
click at [409, 270] on button "Proceed with MMUR Auto-Dispensation" at bounding box center [397, 265] width 114 height 23
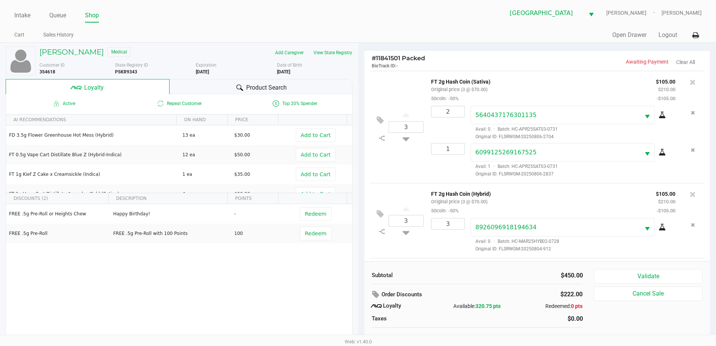
scroll to position [73, 0]
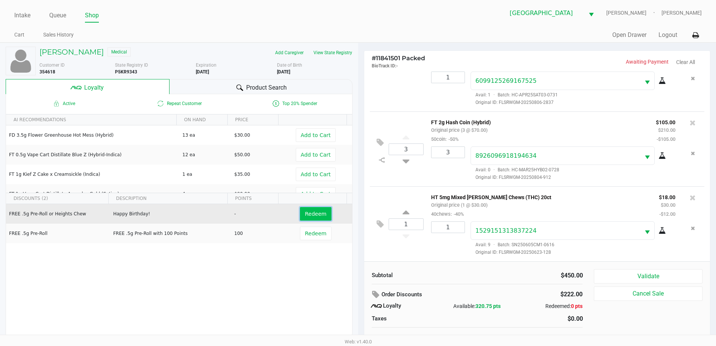
click at [311, 211] on span "Redeem" at bounding box center [315, 214] width 21 height 6
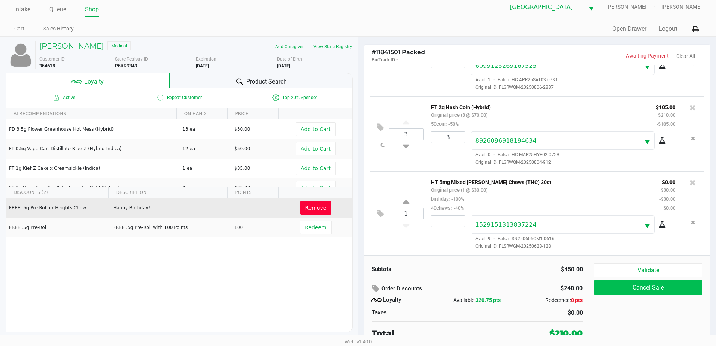
scroll to position [8, 0]
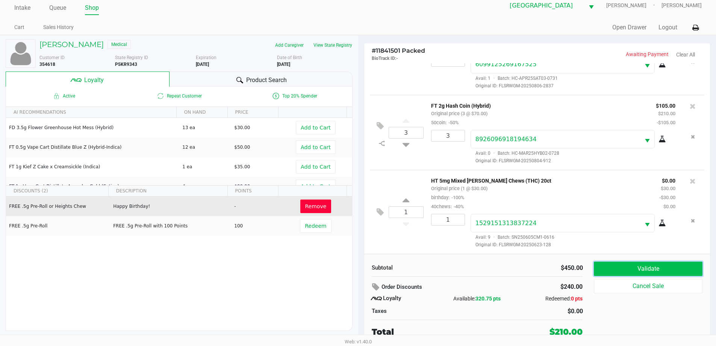
click at [660, 270] on button "Validate" at bounding box center [648, 268] width 108 height 14
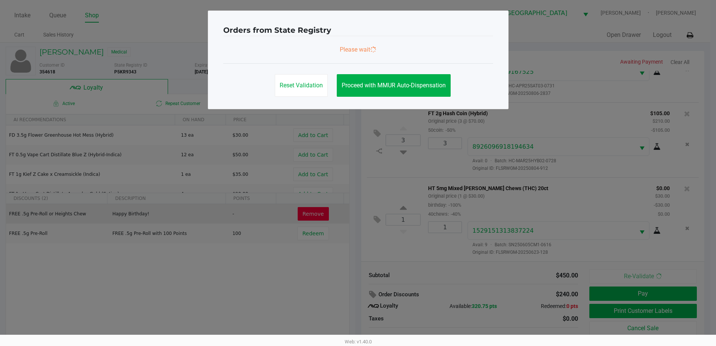
scroll to position [0, 0]
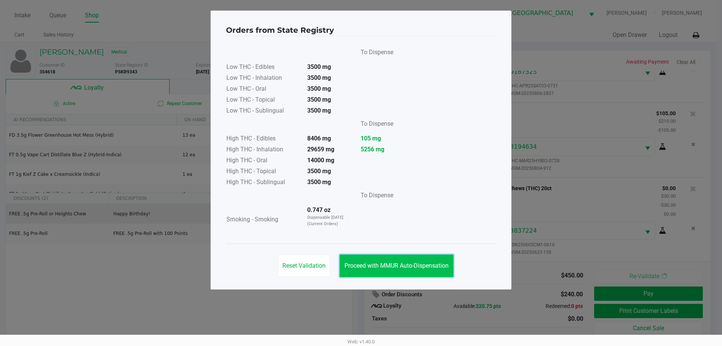
drag, startPoint x: 426, startPoint y: 264, endPoint x: 428, endPoint y: 260, distance: 4.4
click at [425, 264] on span "Proceed with MMUR Auto-Dispensation" at bounding box center [397, 265] width 104 height 7
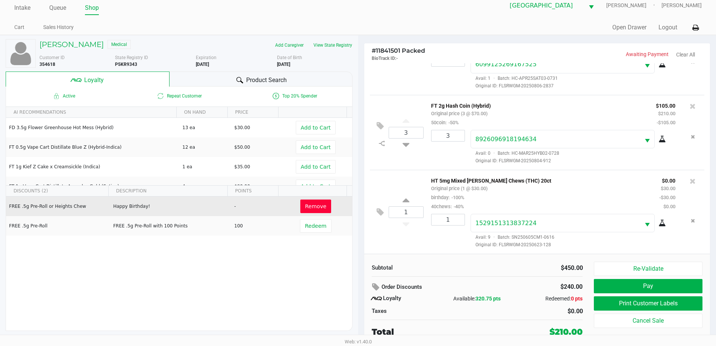
scroll to position [82, 0]
click at [316, 80] on div "Product Search" at bounding box center [261, 78] width 183 height 15
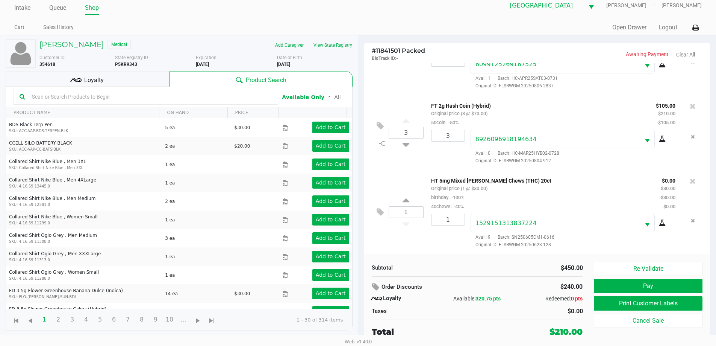
click at [191, 99] on input "text" at bounding box center [150, 96] width 243 height 11
type input "spoon"
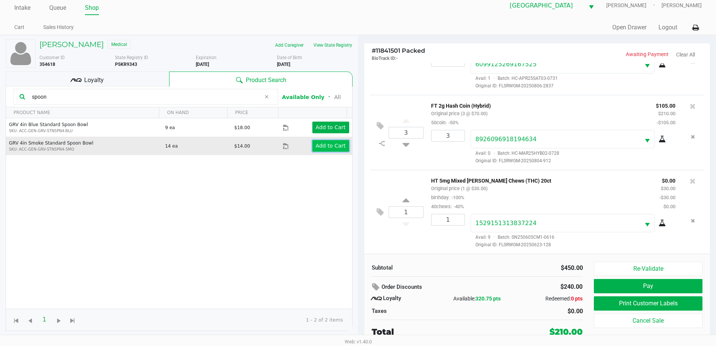
click at [329, 149] on app-button-loader "Add to Cart" at bounding box center [331, 146] width 30 height 6
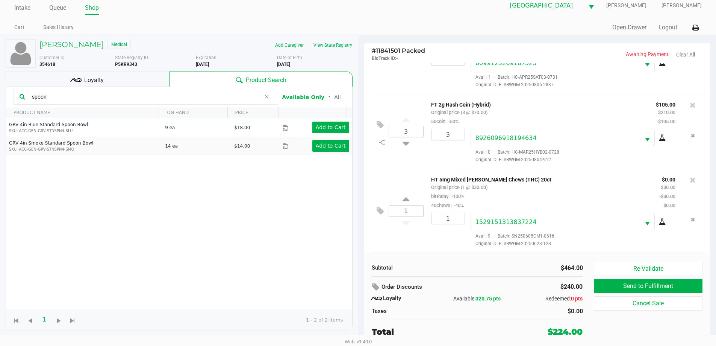
scroll to position [124, 0]
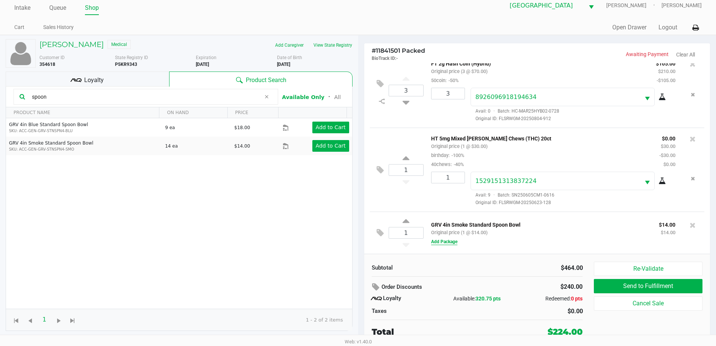
click at [441, 244] on button "Add Package" at bounding box center [444, 241] width 26 height 7
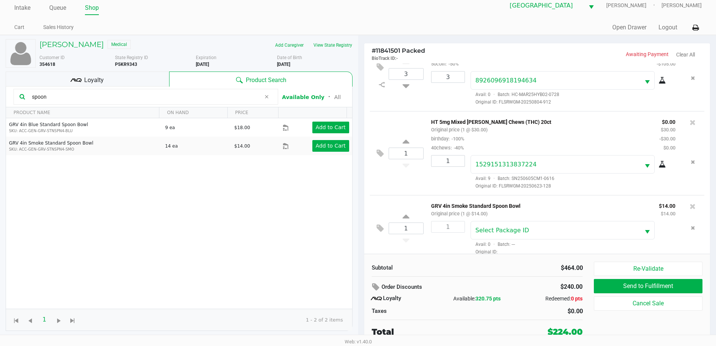
scroll to position [148, 0]
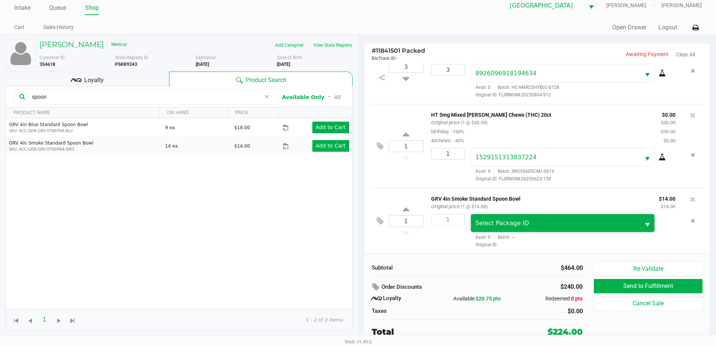
click at [519, 226] on span "Select Package ID" at bounding box center [503, 222] width 54 height 7
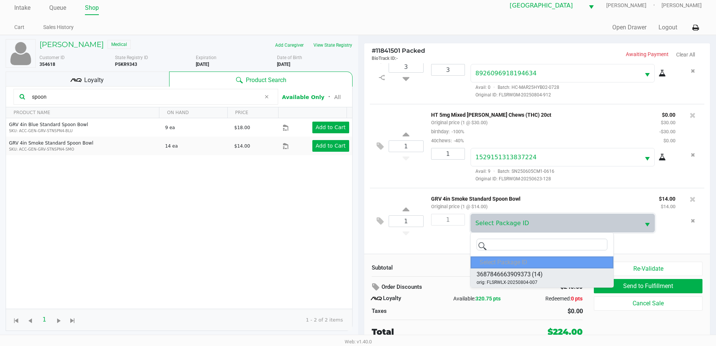
click at [528, 274] on span "3687846663909373" at bounding box center [504, 274] width 54 height 9
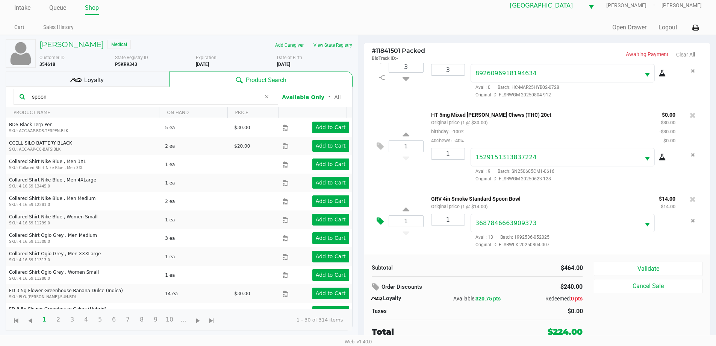
click at [378, 220] on icon at bounding box center [380, 221] width 7 height 9
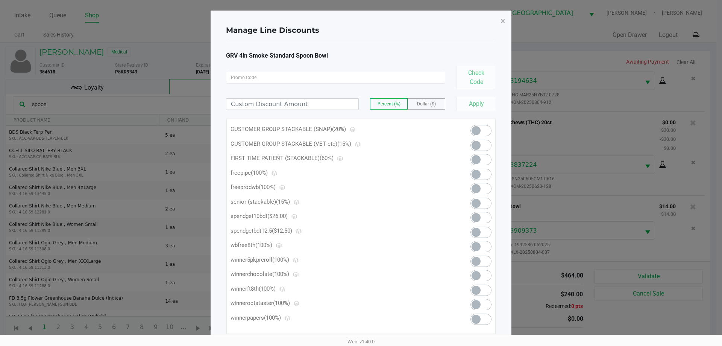
click at [476, 177] on span at bounding box center [476, 174] width 9 height 9
click at [503, 22] on span "×" at bounding box center [503, 21] width 5 height 11
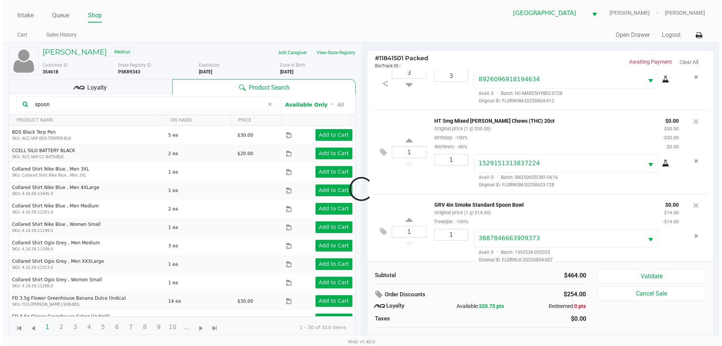
scroll to position [157, 0]
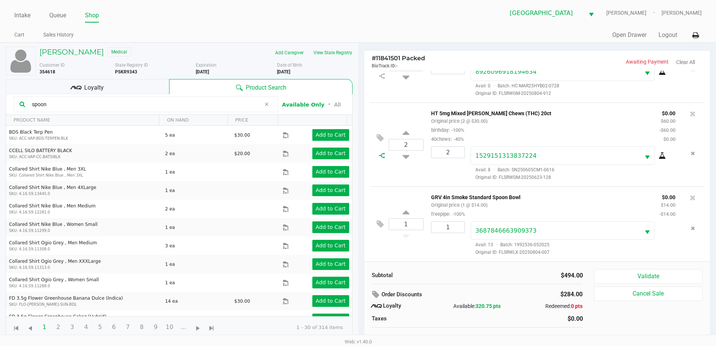
click at [383, 152] on icon at bounding box center [382, 155] width 6 height 6
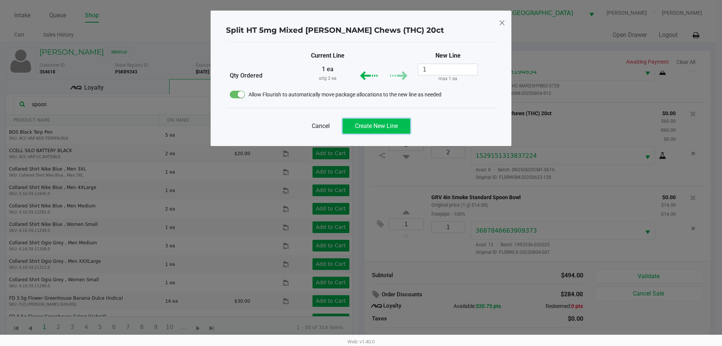
click at [394, 127] on span "Create New Line" at bounding box center [376, 125] width 43 height 7
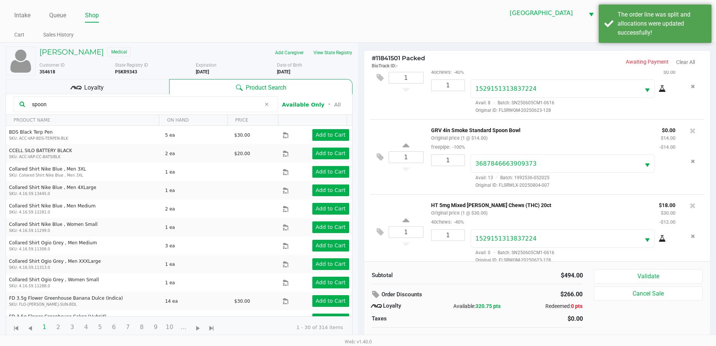
scroll to position [232, 0]
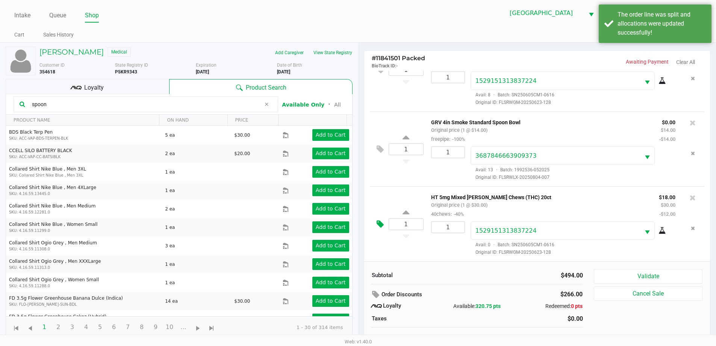
click at [379, 223] on icon at bounding box center [380, 224] width 7 height 9
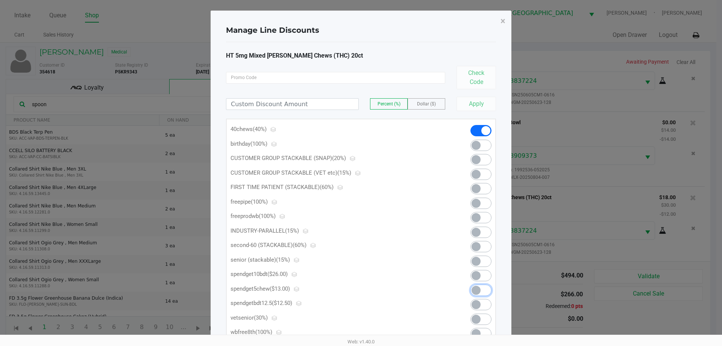
click at [481, 288] on span at bounding box center [481, 289] width 21 height 11
click at [505, 17] on span "×" at bounding box center [503, 21] width 5 height 11
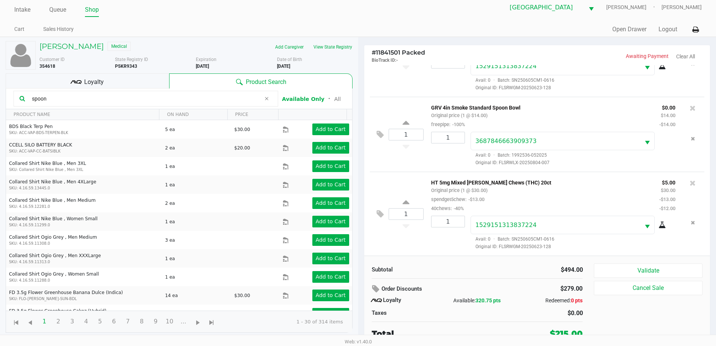
scroll to position [8, 0]
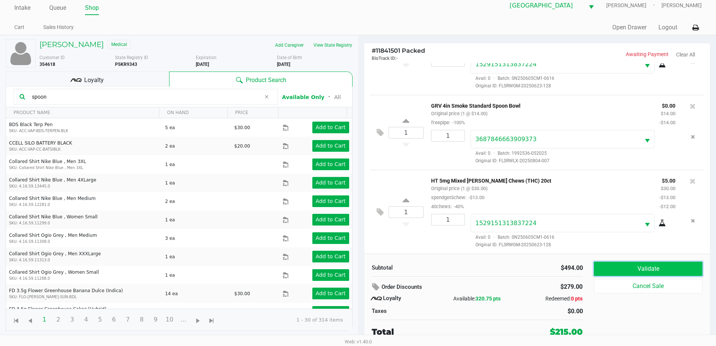
click at [633, 267] on button "Validate" at bounding box center [648, 268] width 108 height 14
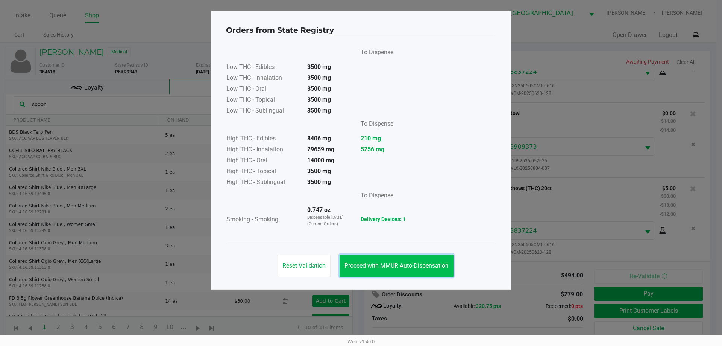
click at [423, 261] on button "Proceed with MMUR Auto-Dispensation" at bounding box center [397, 265] width 114 height 23
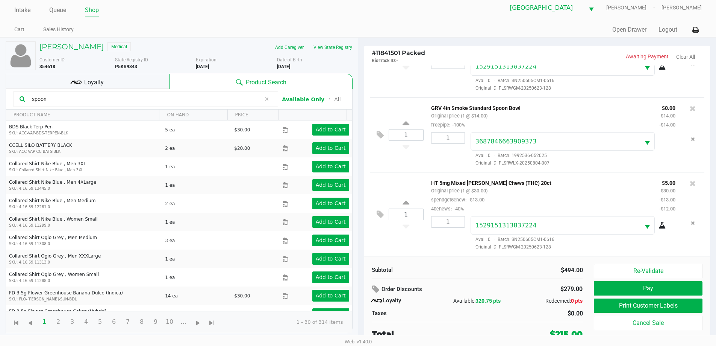
scroll to position [8, 0]
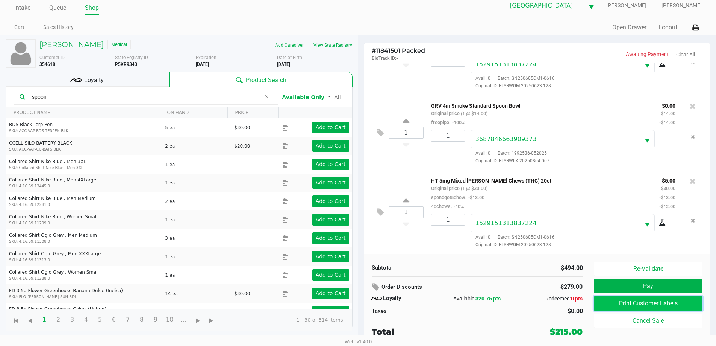
click at [671, 305] on button "Print Customer Labels" at bounding box center [648, 303] width 108 height 14
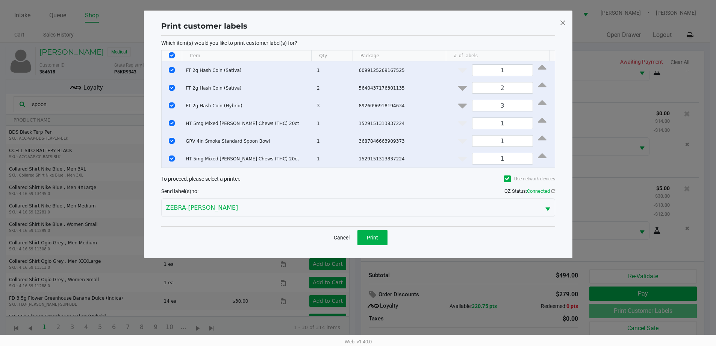
scroll to position [0, 0]
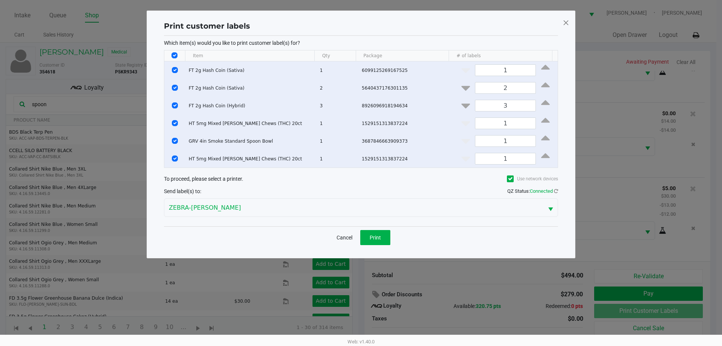
click at [567, 18] on span at bounding box center [566, 23] width 7 height 12
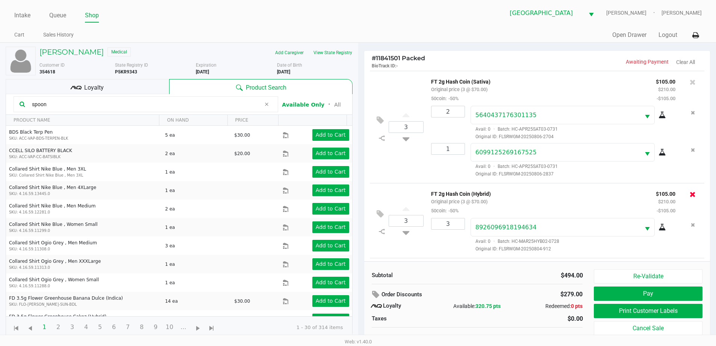
click at [690, 194] on icon at bounding box center [693, 194] width 6 height 8
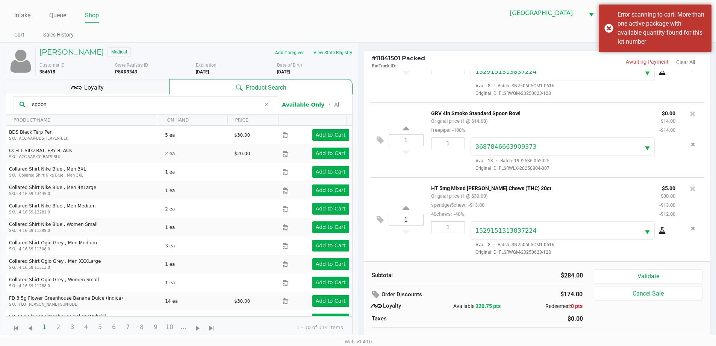
click at [269, 103] on icon at bounding box center [266, 104] width 5 height 6
click at [189, 101] on input "text" at bounding box center [150, 104] width 243 height 11
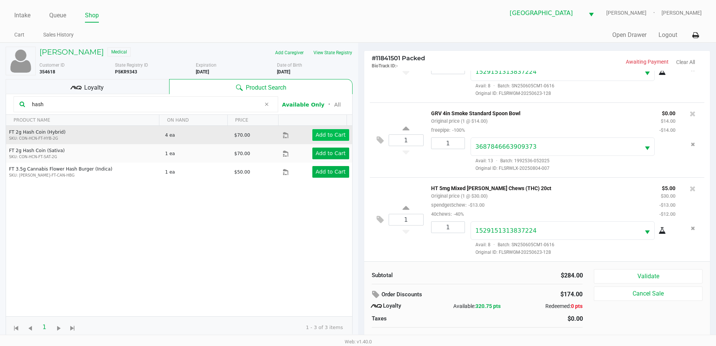
type input "hash"
click at [322, 135] on app-button-loader "Add to Cart" at bounding box center [331, 135] width 30 height 6
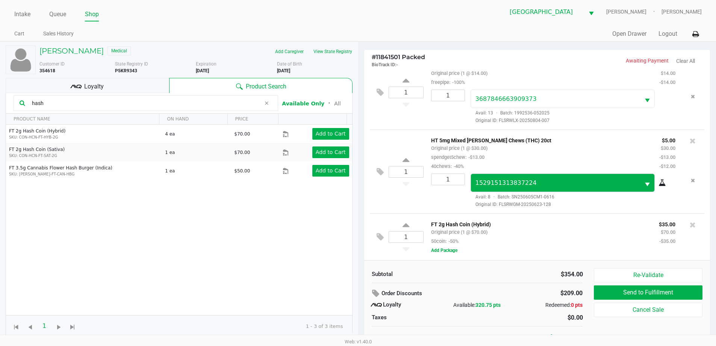
scroll to position [8, 0]
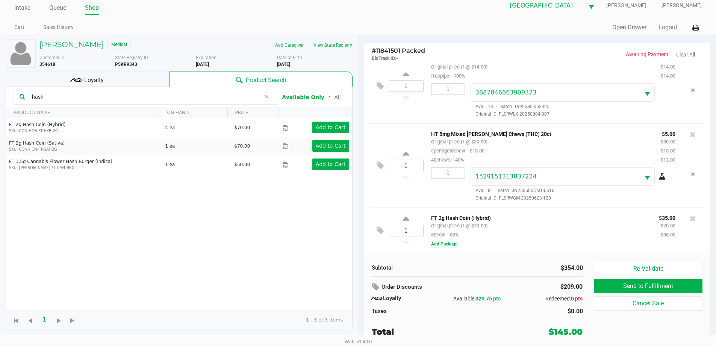
click at [441, 243] on button "Add Package" at bounding box center [444, 243] width 26 height 7
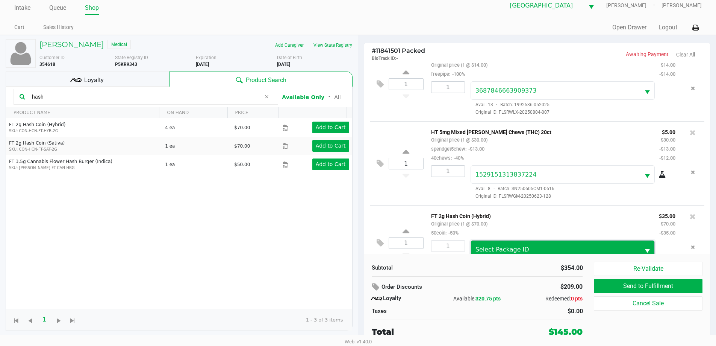
click at [509, 247] on span "Select Package ID" at bounding box center [503, 249] width 54 height 7
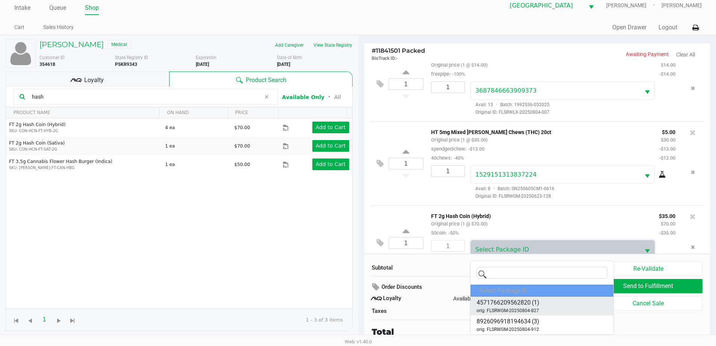
click at [537, 304] on span "(1)" at bounding box center [536, 302] width 8 height 9
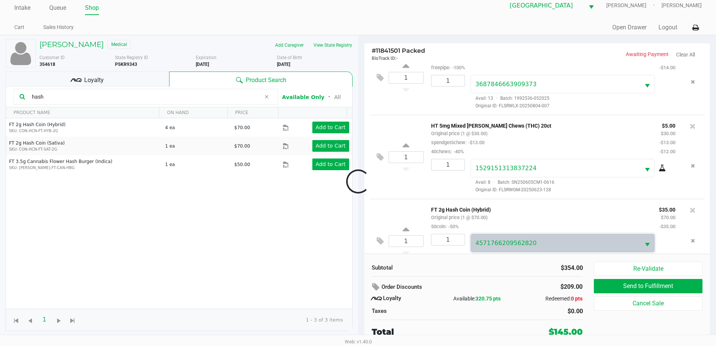
scroll to position [241, 0]
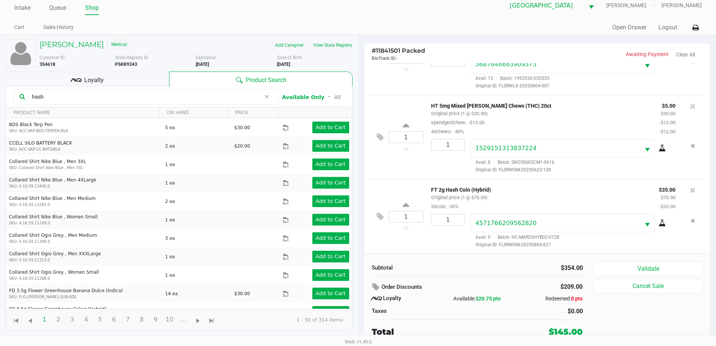
click at [268, 97] on icon at bounding box center [266, 97] width 5 height 6
click at [211, 96] on input "text" at bounding box center [150, 96] width 243 height 11
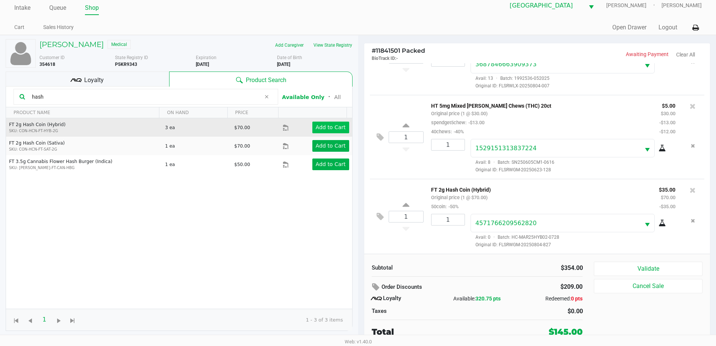
type input "hash"
click at [321, 126] on app-button-loader "Add to Cart" at bounding box center [331, 127] width 30 height 6
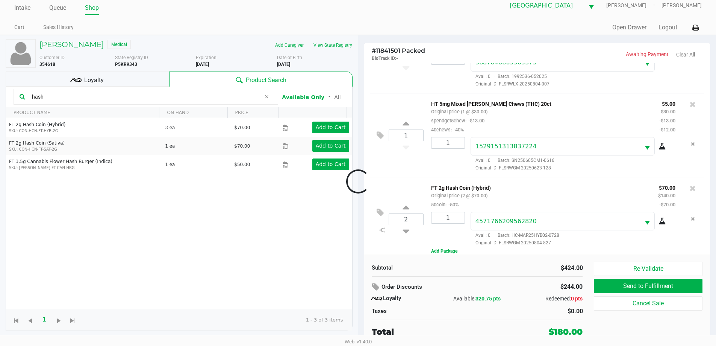
scroll to position [250, 0]
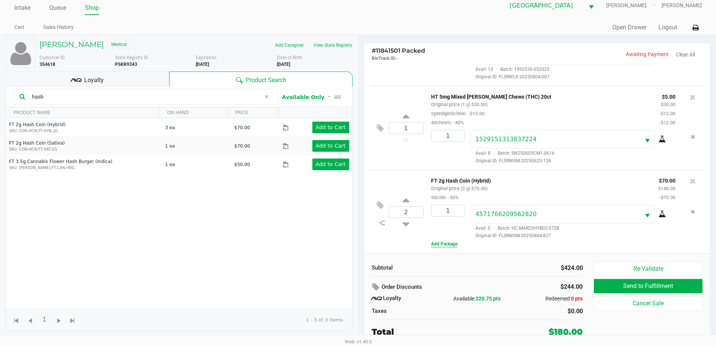
click at [452, 243] on button "Add Package" at bounding box center [444, 243] width 26 height 7
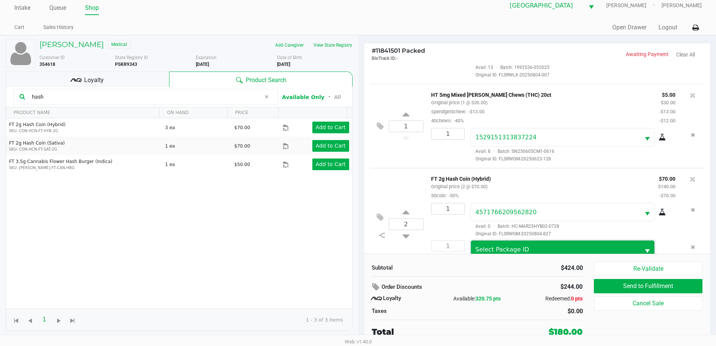
click at [528, 250] on span "Select Package ID" at bounding box center [556, 249] width 161 height 9
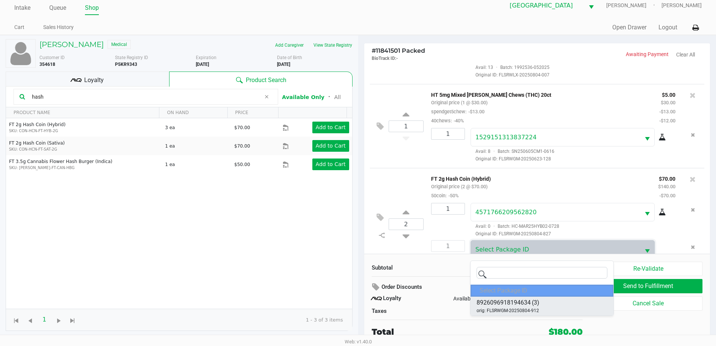
click at [543, 299] on li "8926096918194634 (3) orig: FLSRWGM-20250804-912" at bounding box center [542, 305] width 143 height 19
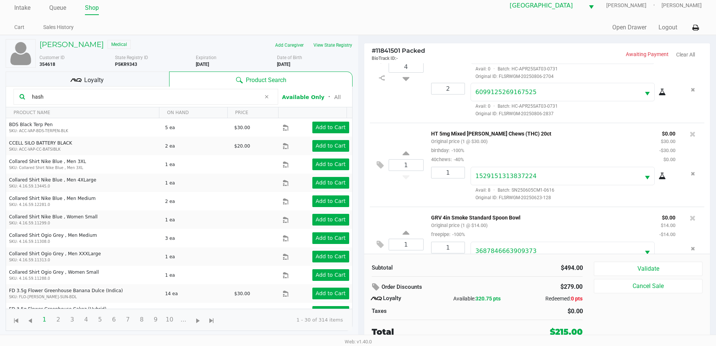
scroll to position [278, 0]
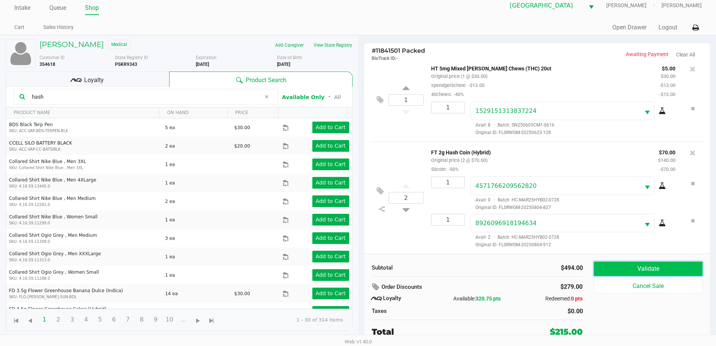
click at [633, 265] on button "Validate" at bounding box center [648, 268] width 108 height 14
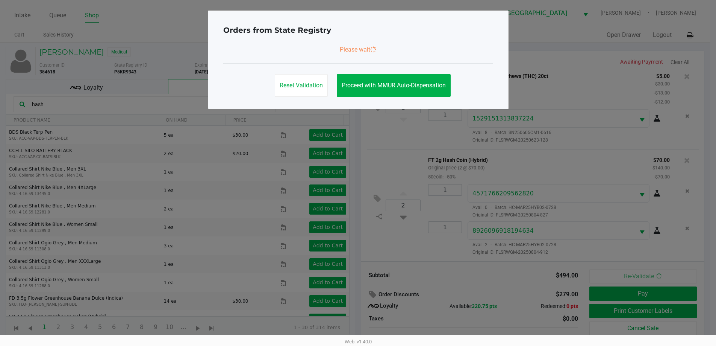
scroll to position [0, 0]
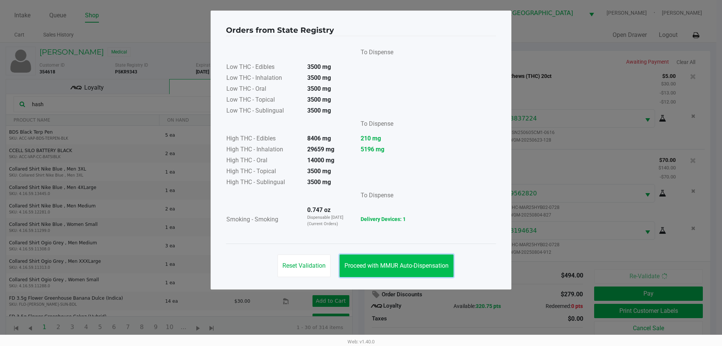
click at [410, 272] on button "Proceed with MMUR Auto-Dispensation" at bounding box center [397, 265] width 114 height 23
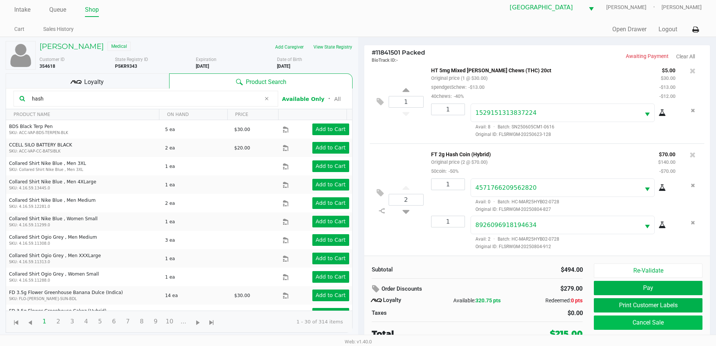
scroll to position [8, 0]
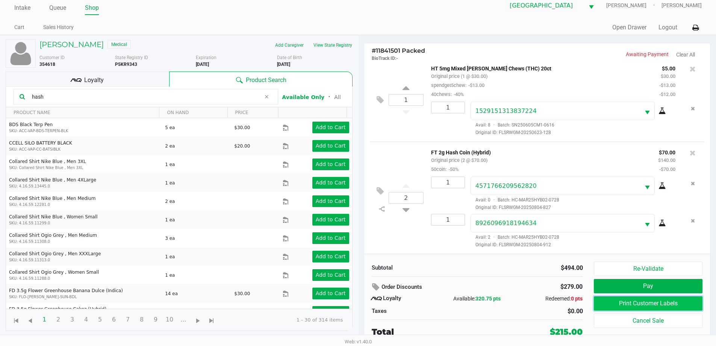
click at [654, 307] on button "Print Customer Labels" at bounding box center [648, 303] width 108 height 14
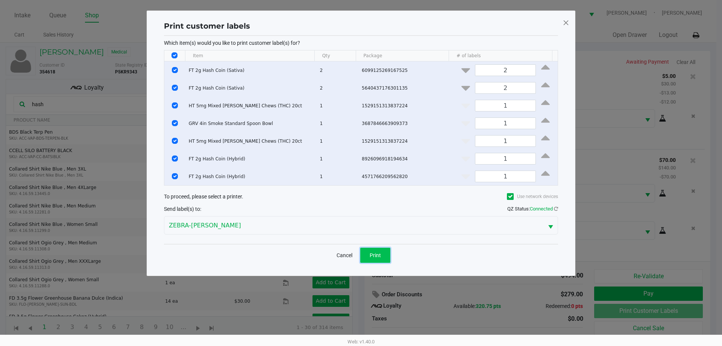
click at [387, 253] on button "Print" at bounding box center [375, 254] width 30 height 15
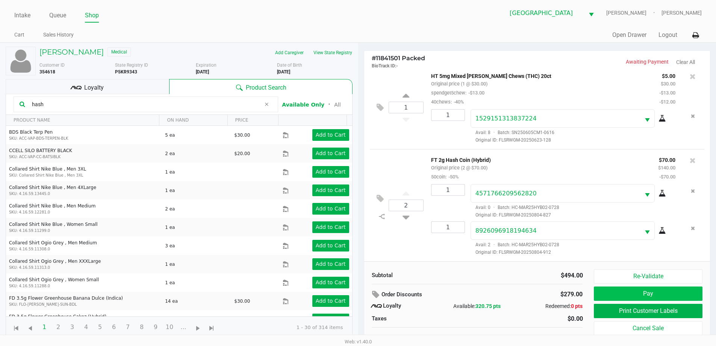
click at [677, 293] on button "Pay" at bounding box center [648, 293] width 108 height 14
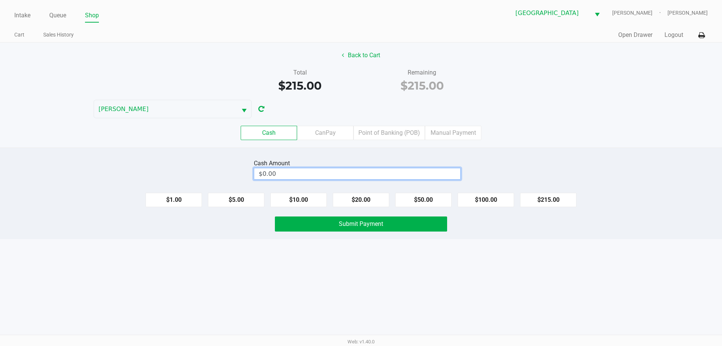
click at [385, 177] on input "$0.00" at bounding box center [357, 173] width 206 height 11
type input "$250.00"
click at [305, 224] on button "Submit Payment" at bounding box center [361, 223] width 172 height 15
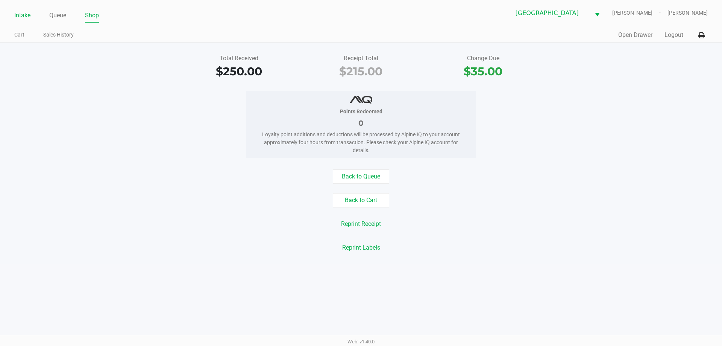
click at [23, 16] on link "Intake" at bounding box center [22, 15] width 16 height 11
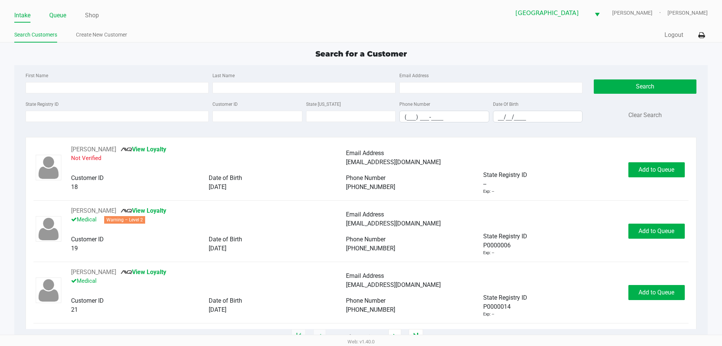
click at [62, 12] on link "Queue" at bounding box center [57, 15] width 17 height 11
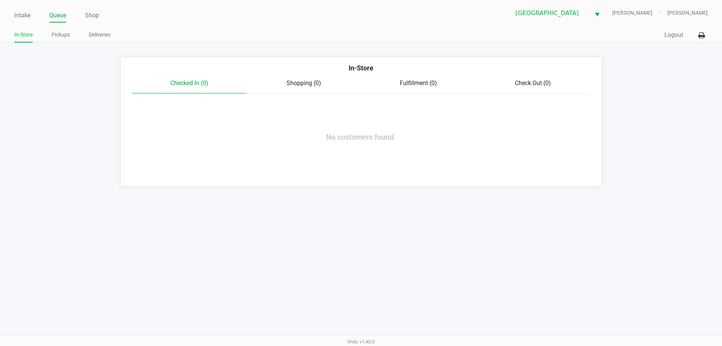
click at [63, 35] on link "Pickups" at bounding box center [61, 34] width 18 height 9
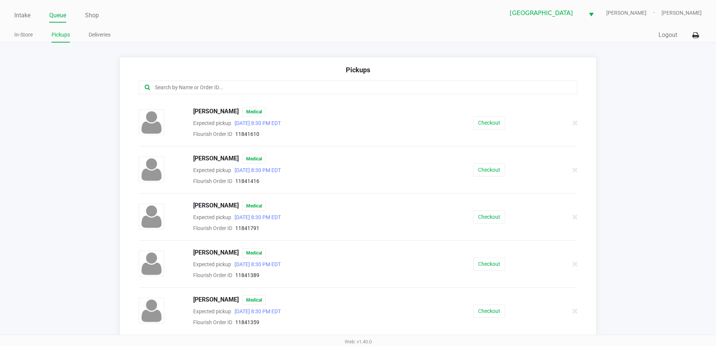
scroll to position [486, 0]
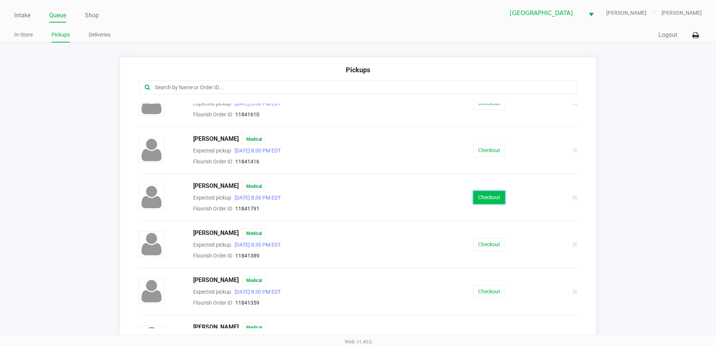
click at [487, 199] on button "Checkout" at bounding box center [490, 197] width 32 height 13
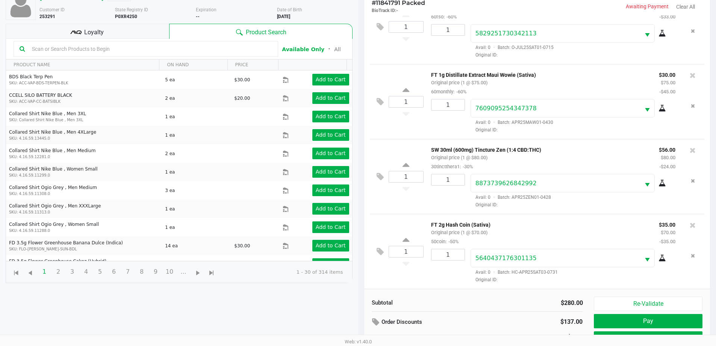
scroll to position [81, 0]
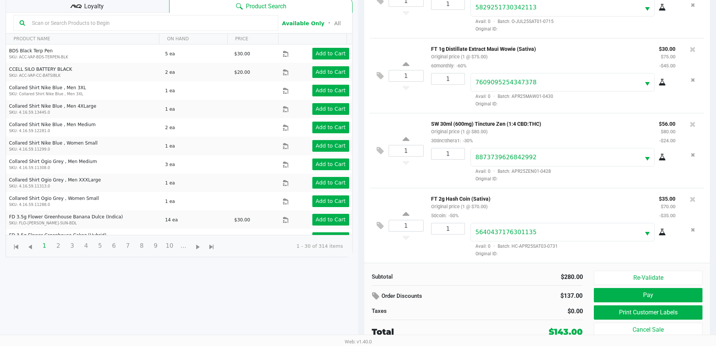
click at [124, 9] on div "Loyalty" at bounding box center [88, 5] width 164 height 15
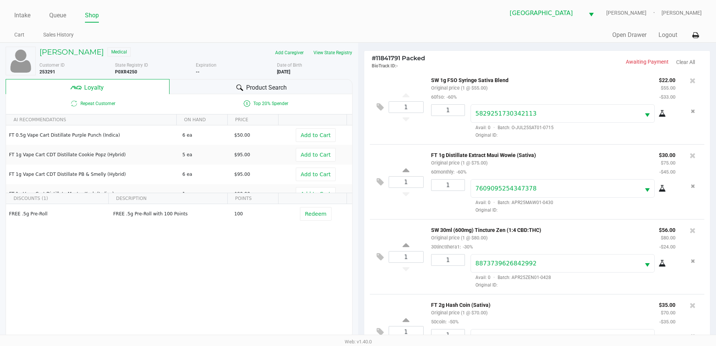
scroll to position [0, 0]
click at [690, 156] on icon at bounding box center [693, 157] width 6 height 8
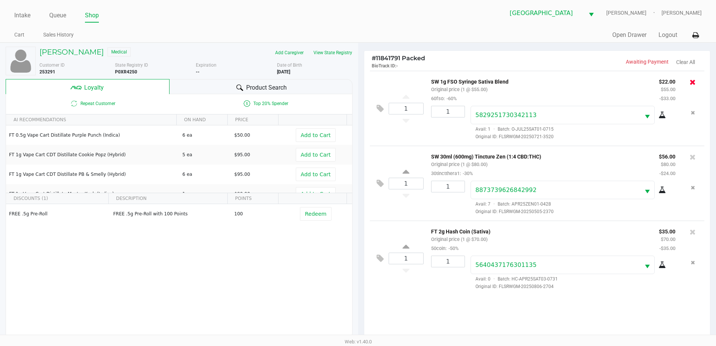
click at [694, 81] on icon at bounding box center [693, 82] width 6 height 8
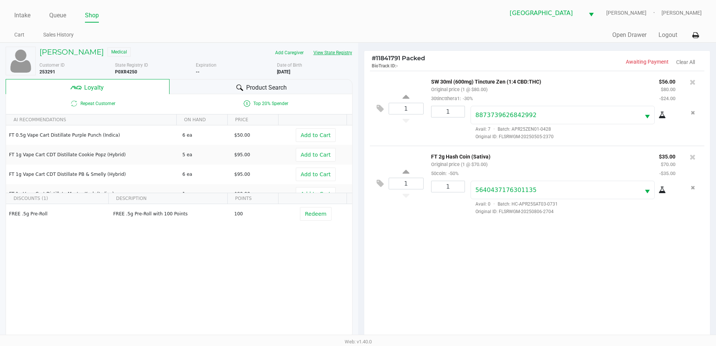
click at [344, 55] on button "View State Registry" at bounding box center [331, 53] width 44 height 12
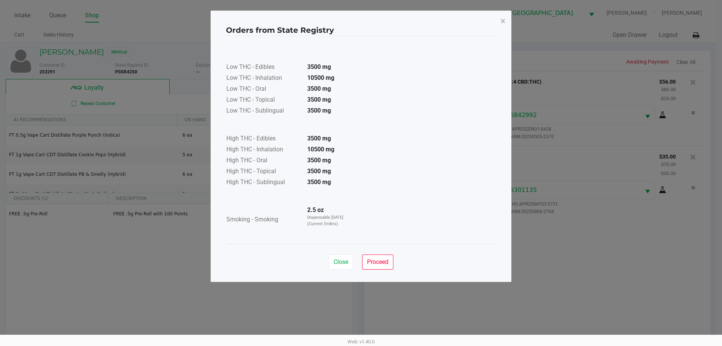
click at [380, 263] on span "Proceed" at bounding box center [377, 261] width 21 height 7
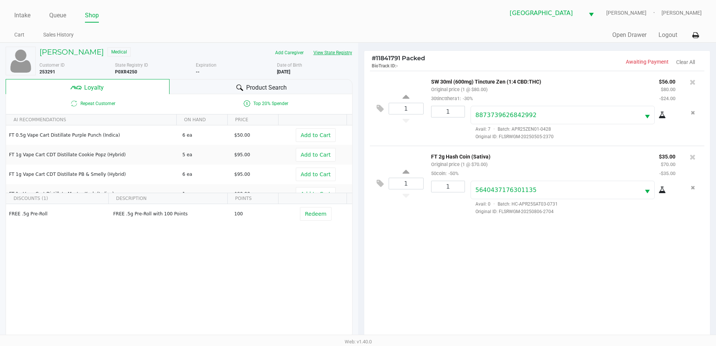
click at [309, 47] on button "View State Registry" at bounding box center [331, 53] width 44 height 12
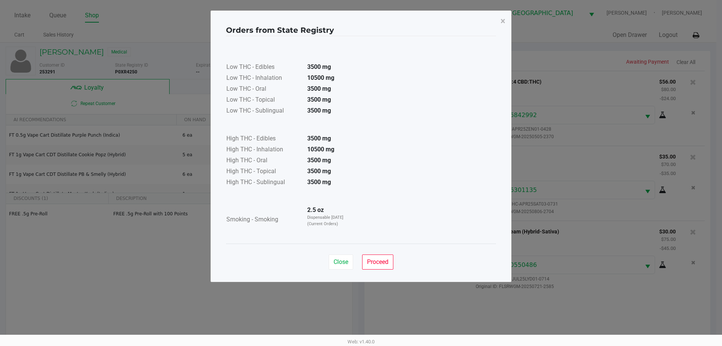
click at [500, 23] on button "×" at bounding box center [503, 21] width 17 height 21
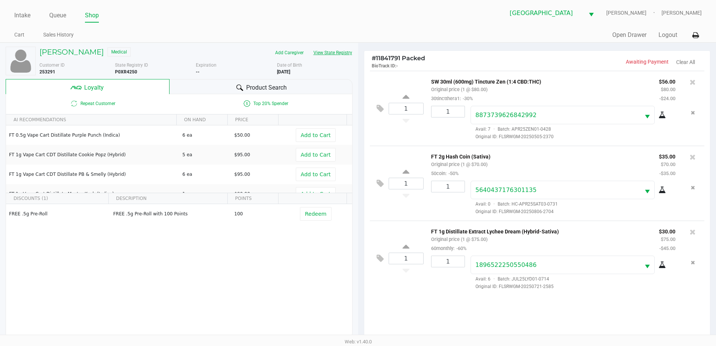
click at [309, 47] on button "View State Registry" at bounding box center [331, 53] width 44 height 12
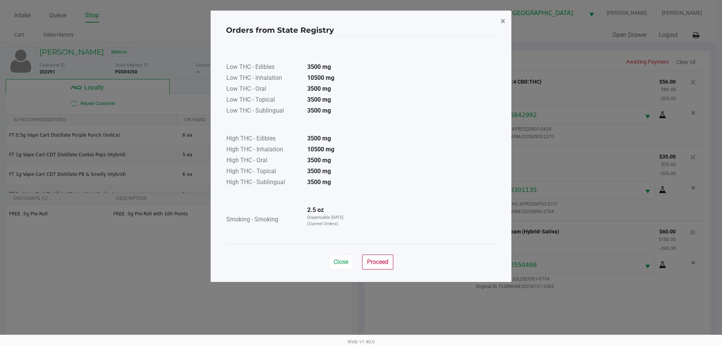
click at [501, 19] on span "×" at bounding box center [503, 21] width 5 height 11
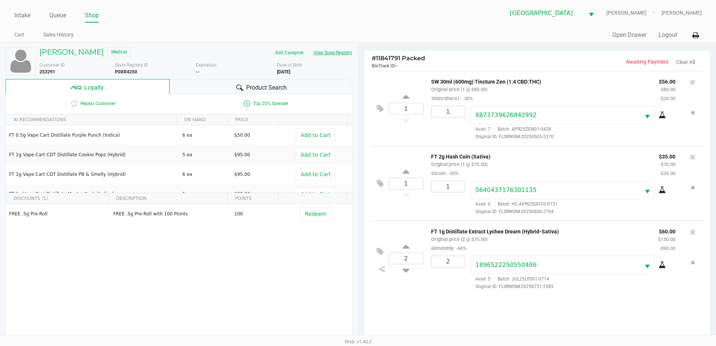
click at [366, 20] on div "North Port WC VANCE-JOY Ericka Tutino" at bounding box center [530, 13] width 344 height 18
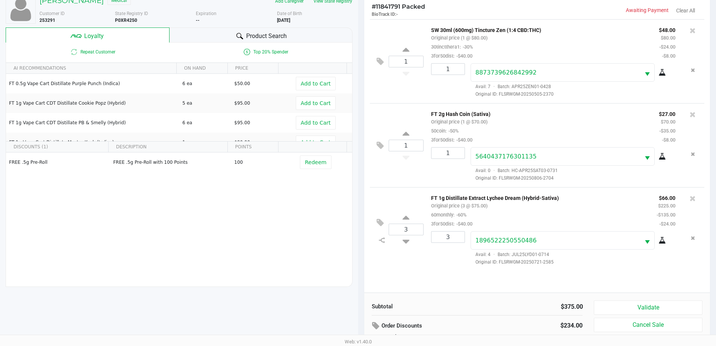
scroll to position [90, 0]
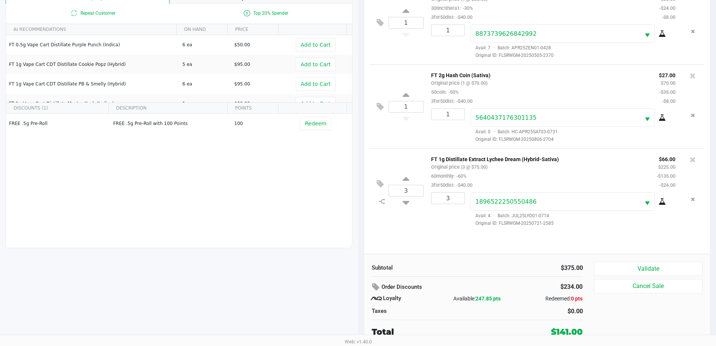
click at [670, 266] on button "Validate" at bounding box center [648, 268] width 108 height 14
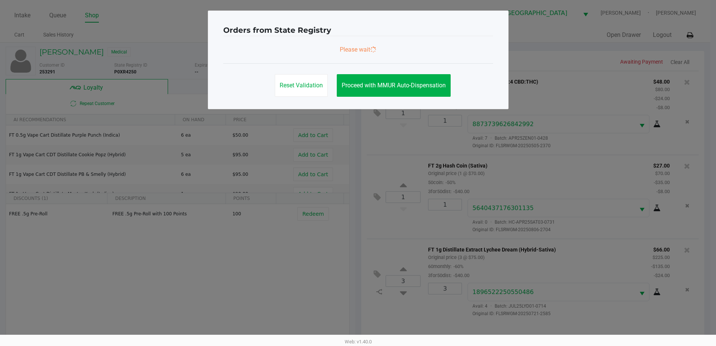
scroll to position [0, 0]
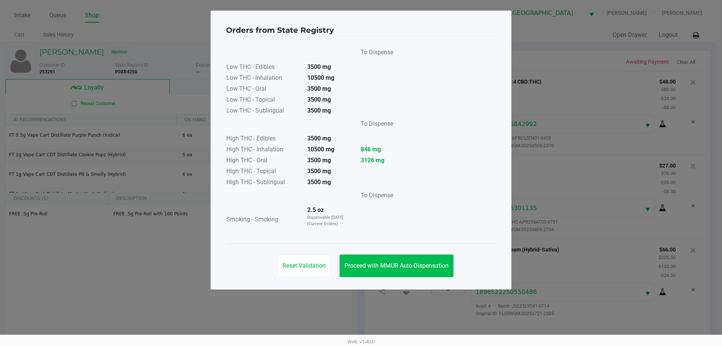
click at [401, 261] on button "Proceed with MMUR Auto-Dispensation" at bounding box center [397, 265] width 114 height 23
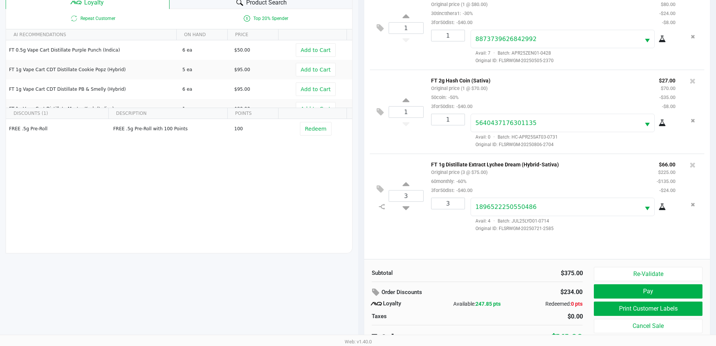
scroll to position [90, 0]
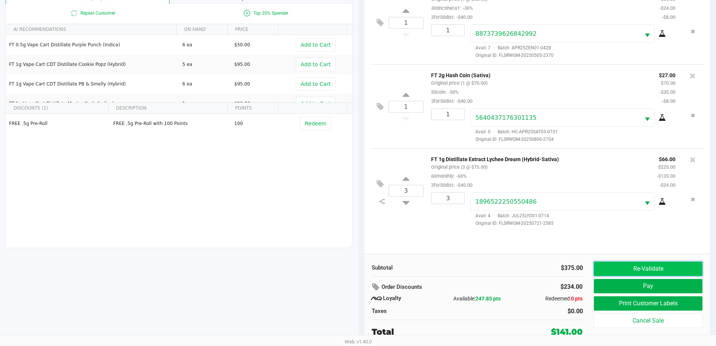
click at [660, 270] on button "Re-Validate" at bounding box center [648, 268] width 108 height 14
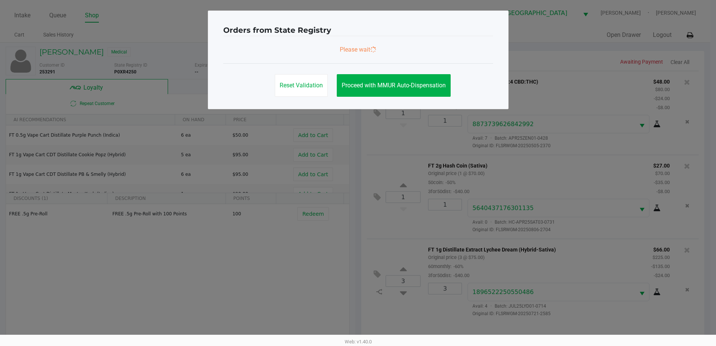
scroll to position [0, 0]
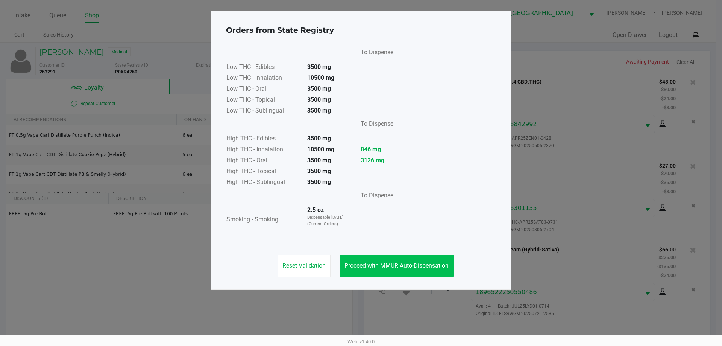
click at [392, 266] on span "Proceed with MMUR Auto-Dispensation" at bounding box center [397, 265] width 104 height 7
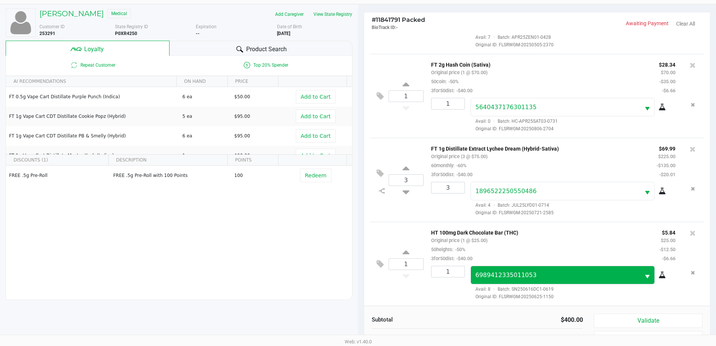
scroll to position [90, 0]
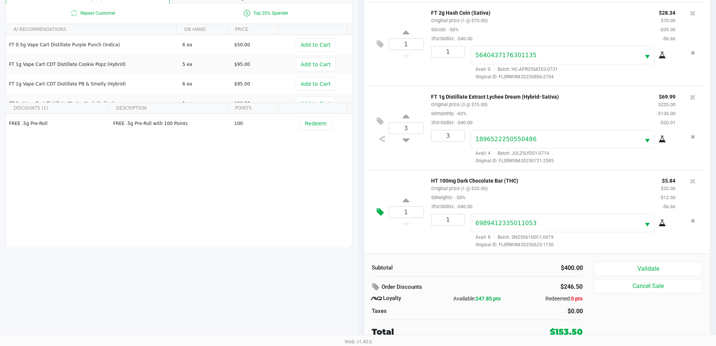
click at [381, 213] on icon at bounding box center [380, 212] width 7 height 9
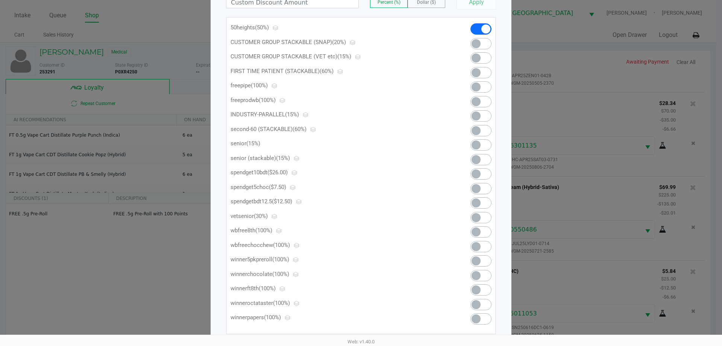
scroll to position [113, 0]
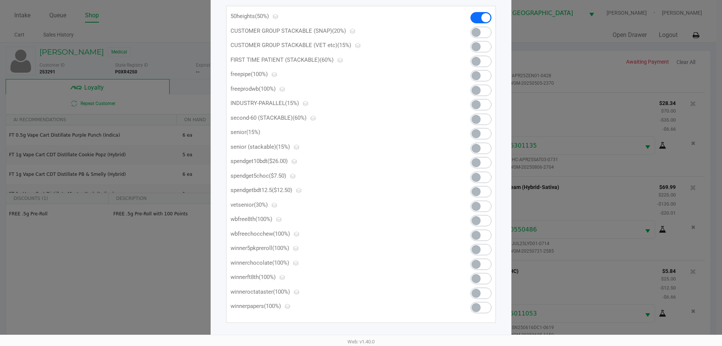
click at [485, 173] on span at bounding box center [481, 177] width 21 height 11
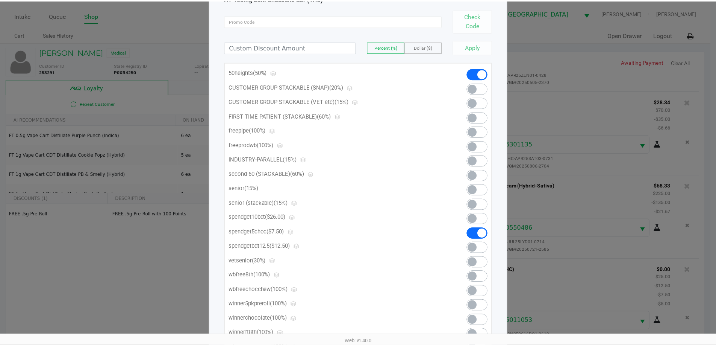
scroll to position [0, 0]
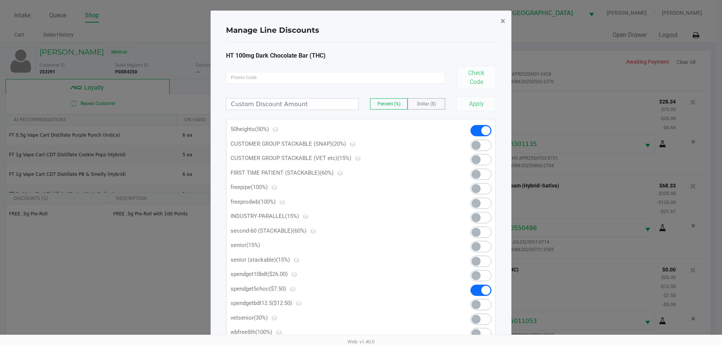
click at [505, 20] on span "×" at bounding box center [503, 21] width 5 height 11
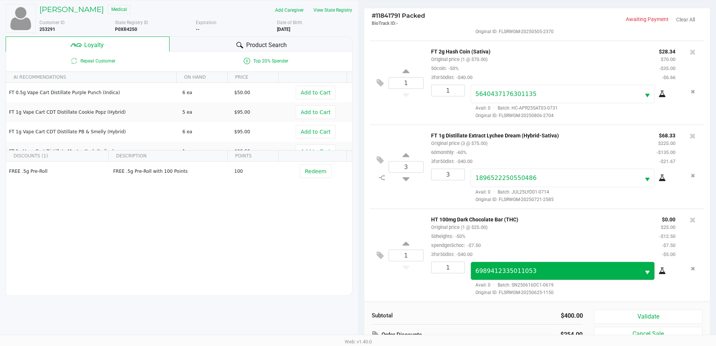
scroll to position [90, 0]
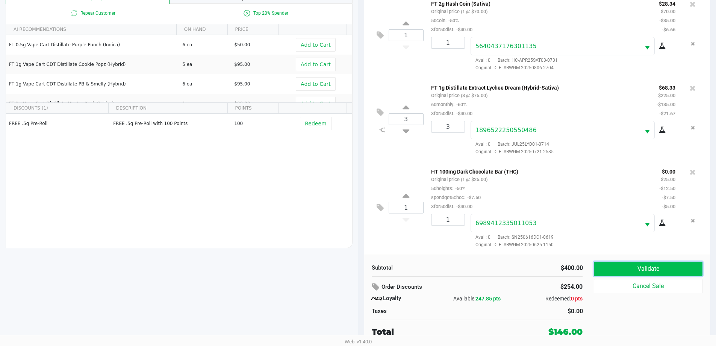
click at [672, 267] on button "Validate" at bounding box center [648, 268] width 108 height 14
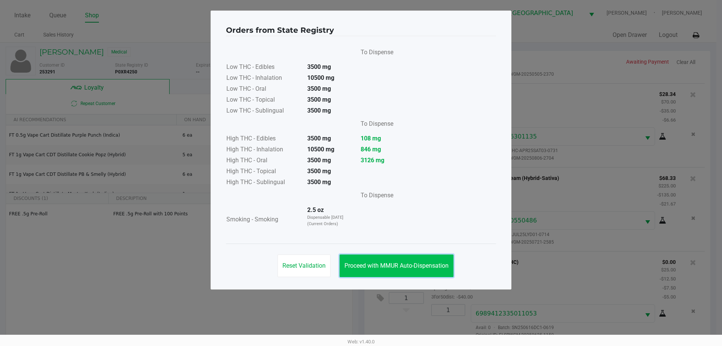
click at [416, 264] on span "Proceed with MMUR Auto-Dispensation" at bounding box center [397, 265] width 104 height 7
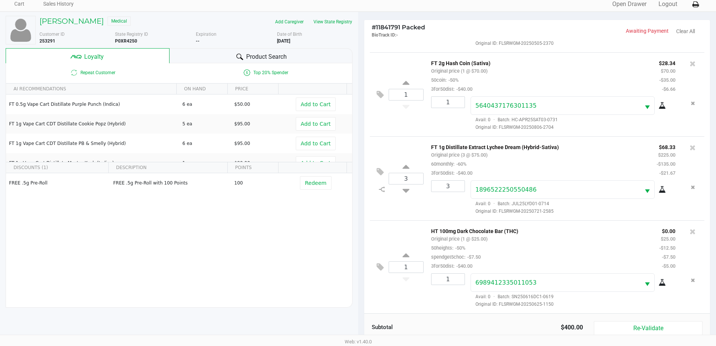
scroll to position [90, 0]
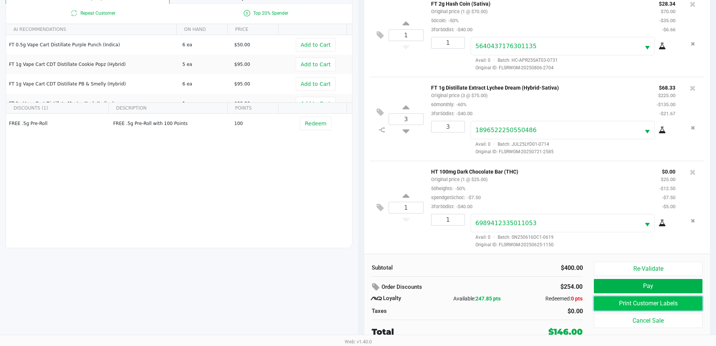
click at [657, 305] on button "Print Customer Labels" at bounding box center [648, 303] width 108 height 14
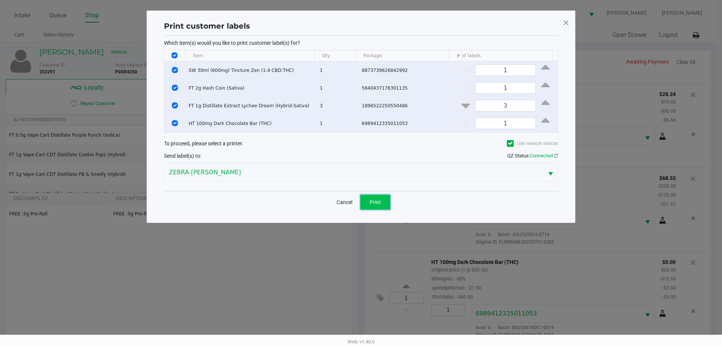
click at [384, 209] on button "Print" at bounding box center [375, 201] width 30 height 15
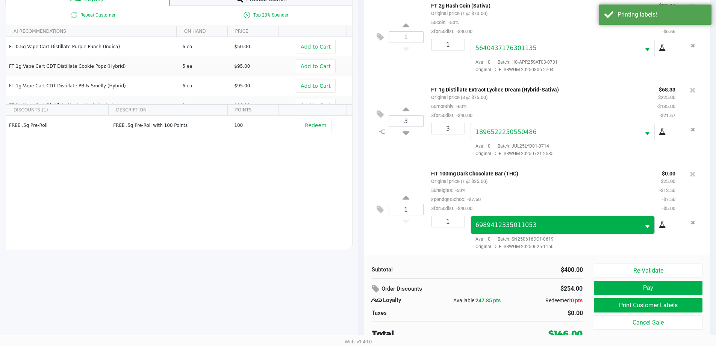
scroll to position [90, 0]
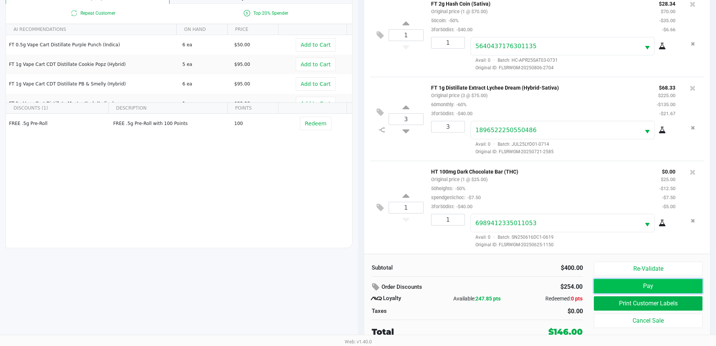
click at [626, 282] on button "Pay" at bounding box center [648, 286] width 108 height 14
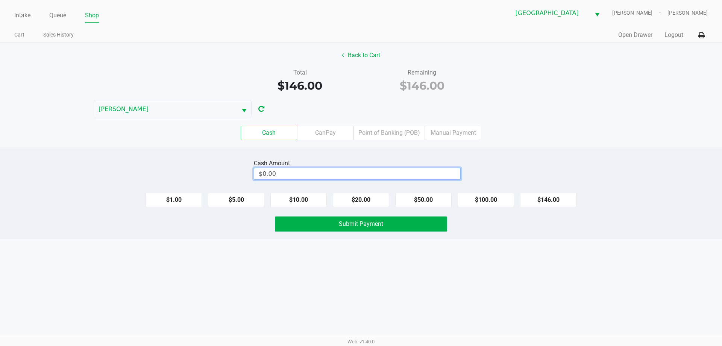
click at [355, 172] on input "$0.00" at bounding box center [357, 173] width 206 height 11
type input "$160.00"
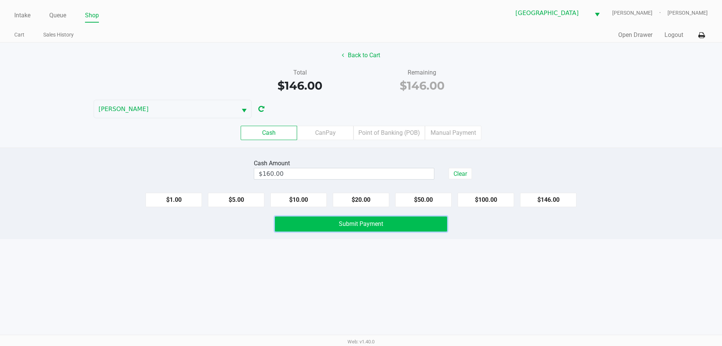
click at [353, 222] on span "Submit Payment" at bounding box center [361, 223] width 44 height 7
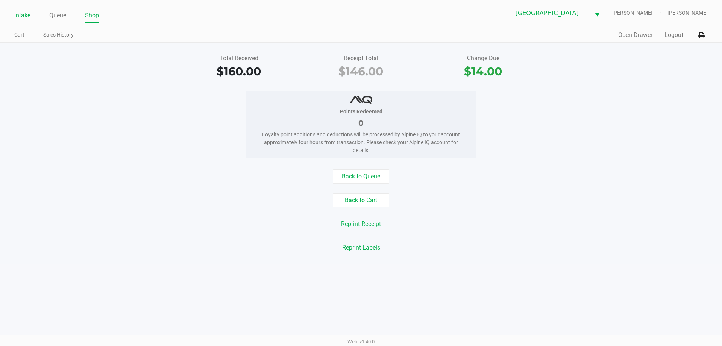
click at [25, 16] on link "Intake" at bounding box center [22, 15] width 16 height 11
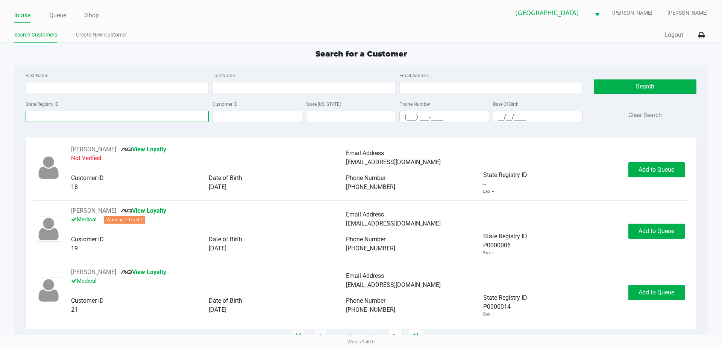
click at [102, 116] on input "State Registry ID" at bounding box center [117, 116] width 183 height 11
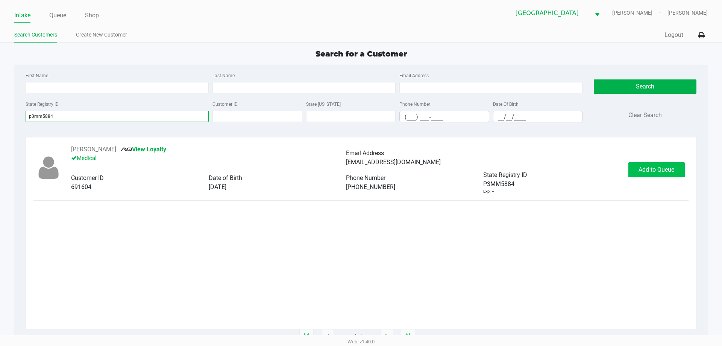
type input "p3mm5884"
click at [658, 175] on button "Add to Queue" at bounding box center [656, 169] width 56 height 15
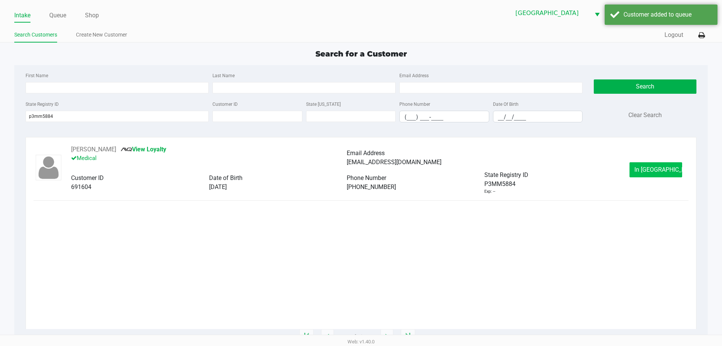
click at [662, 170] on span "In Queue" at bounding box center [665, 169] width 63 height 7
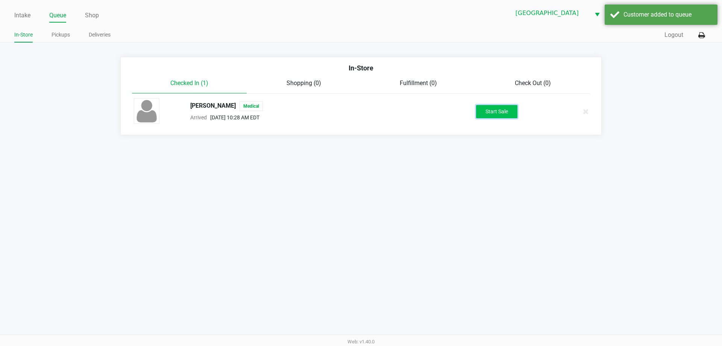
click at [500, 109] on button "Start Sale" at bounding box center [496, 111] width 41 height 13
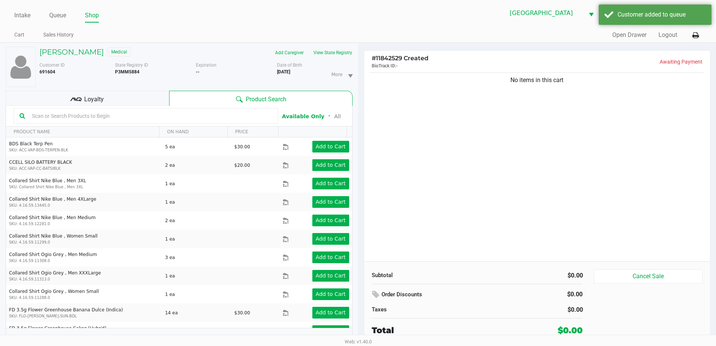
click at [132, 95] on div "Loyalty" at bounding box center [88, 98] width 164 height 15
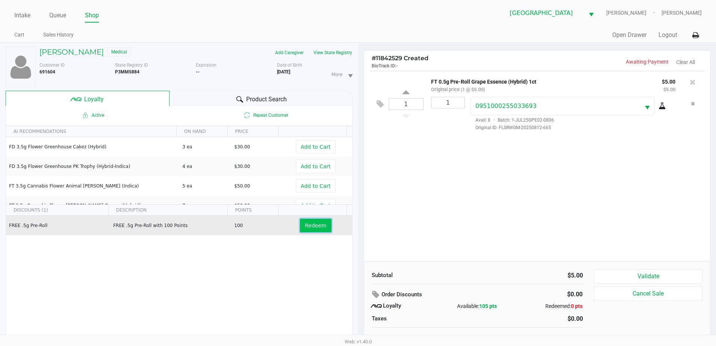
click at [310, 221] on button "Redeem" at bounding box center [315, 226] width 31 height 14
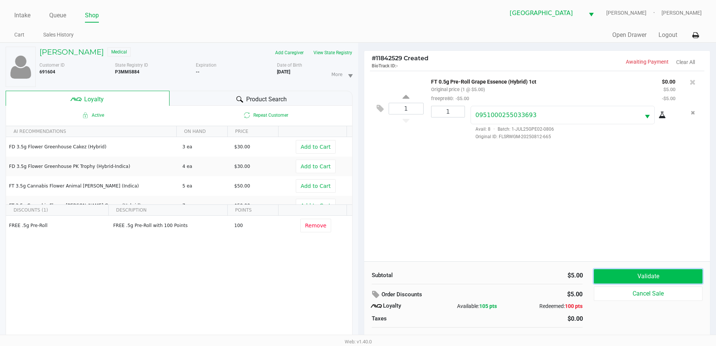
click at [623, 276] on button "Validate" at bounding box center [648, 276] width 108 height 14
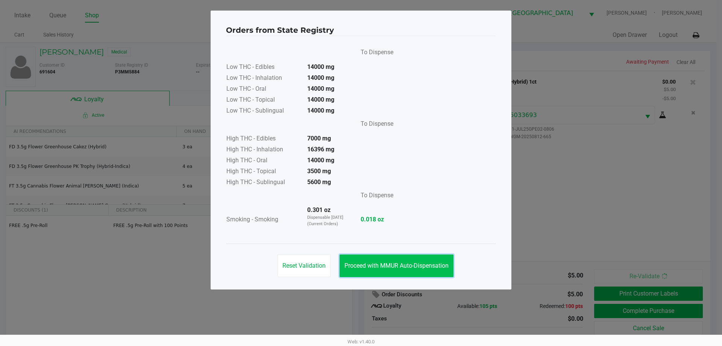
click at [414, 273] on button "Proceed with MMUR Auto-Dispensation" at bounding box center [397, 265] width 114 height 23
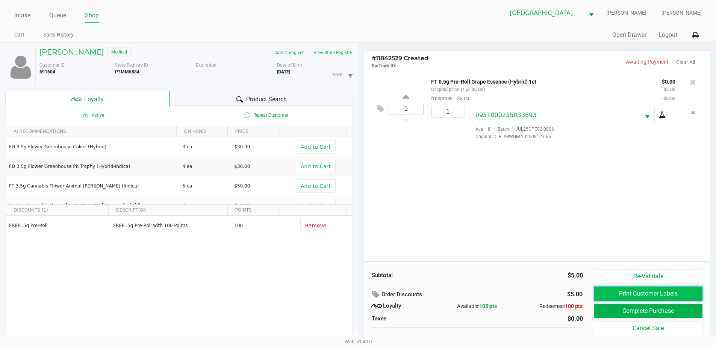
click at [650, 294] on button "Print Customer Labels" at bounding box center [648, 293] width 108 height 14
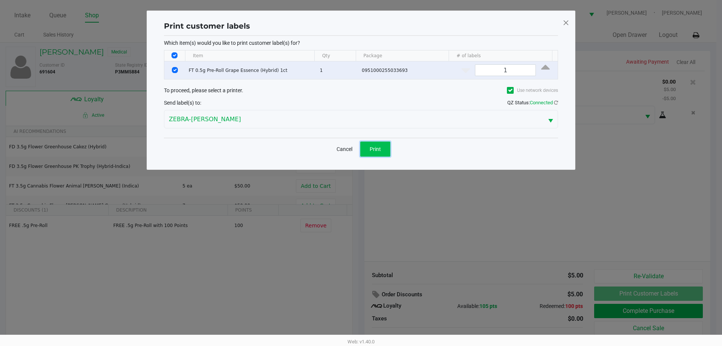
click at [367, 144] on button "Print" at bounding box center [375, 148] width 30 height 15
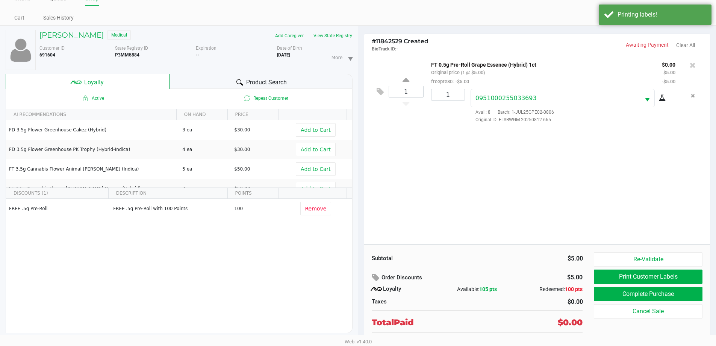
scroll to position [26, 0]
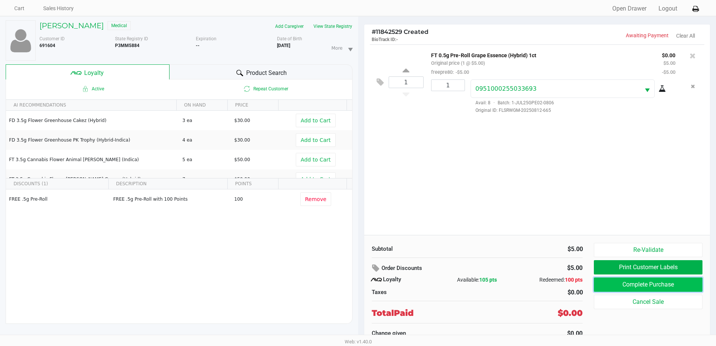
click at [665, 286] on button "Complete Purchase" at bounding box center [648, 284] width 108 height 14
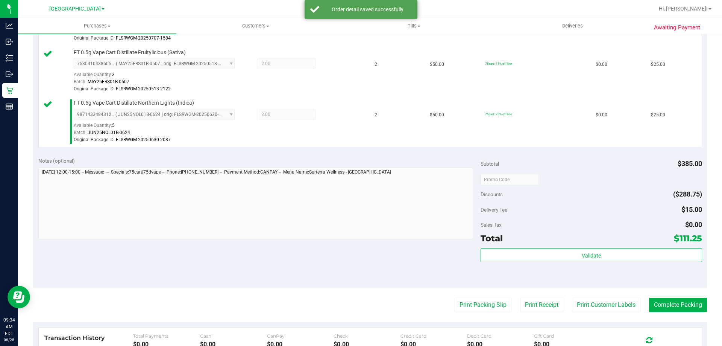
scroll to position [489, 0]
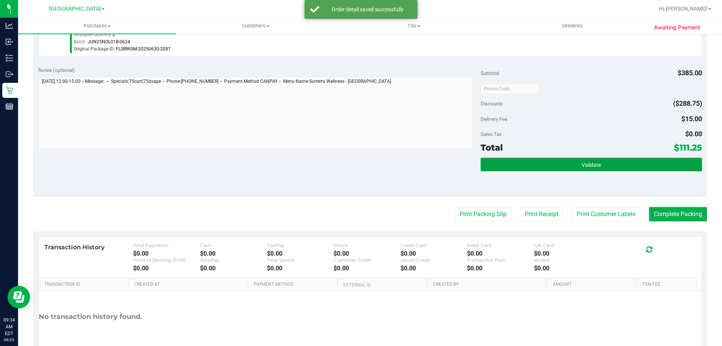
click at [573, 166] on button "Validate" at bounding box center [591, 165] width 221 height 14
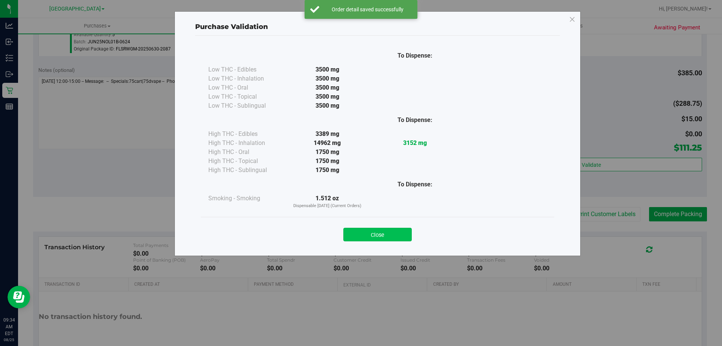
click at [373, 236] on button "Close" at bounding box center [377, 235] width 68 height 14
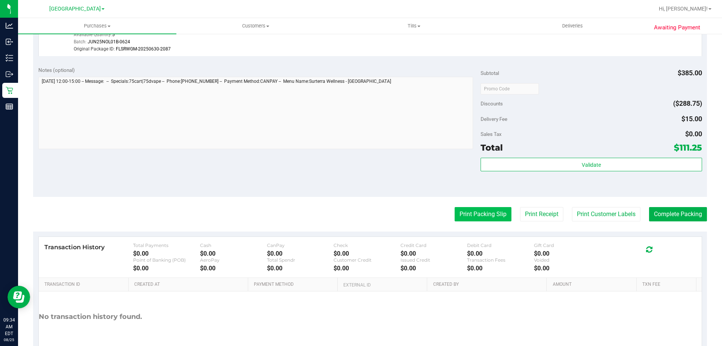
click at [476, 207] on button "Print Packing Slip" at bounding box center [483, 214] width 57 height 14
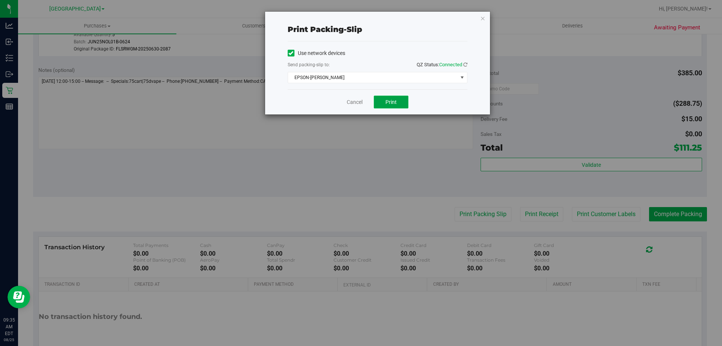
click at [398, 107] on button "Print" at bounding box center [391, 102] width 35 height 13
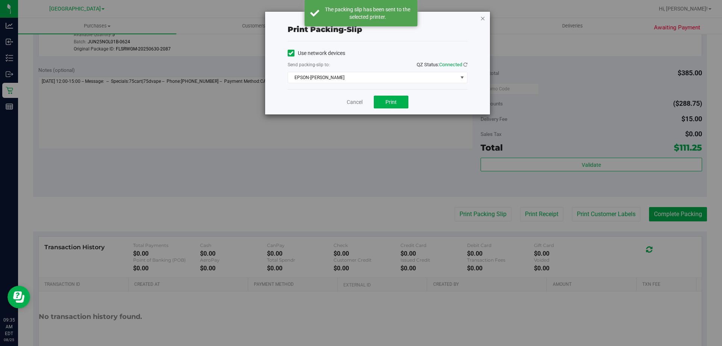
click at [481, 17] on icon "button" at bounding box center [482, 18] width 5 height 9
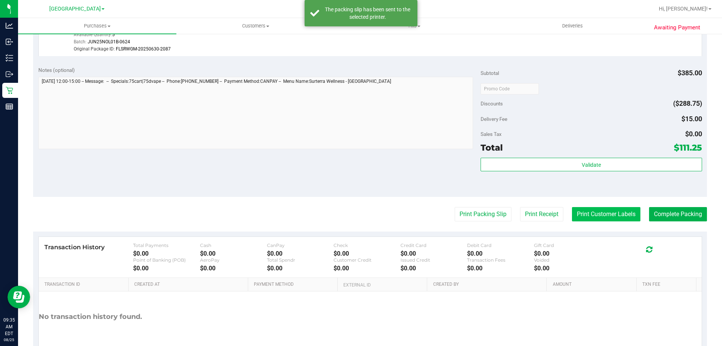
click at [618, 213] on button "Print Customer Labels" at bounding box center [606, 214] width 68 height 14
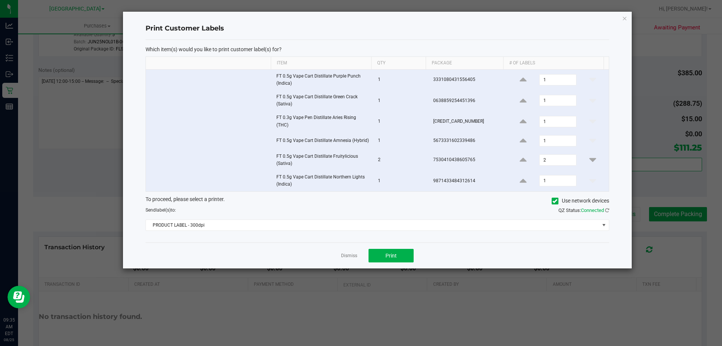
click at [387, 219] on div "To proceed, please select a printer. Use network devices Send label(s) to: QZ S…" at bounding box center [378, 213] width 464 height 36
click at [386, 225] on span "PRODUCT LABEL - 300dpi" at bounding box center [373, 225] width 454 height 11
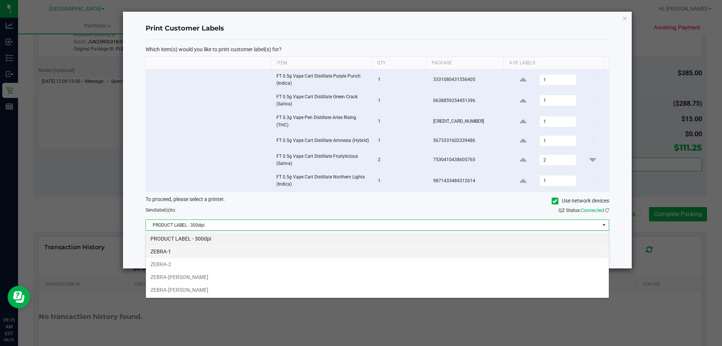
scroll to position [11, 463]
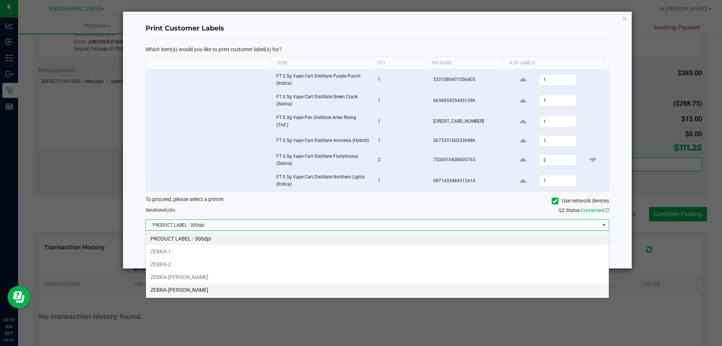
click at [325, 296] on li "ZEBRA-[PERSON_NAME]" at bounding box center [377, 289] width 463 height 13
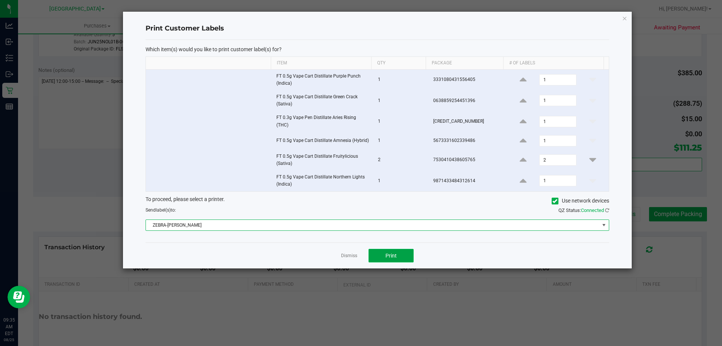
click at [381, 258] on button "Print" at bounding box center [391, 256] width 45 height 14
click at [623, 15] on icon "button" at bounding box center [624, 18] width 5 height 9
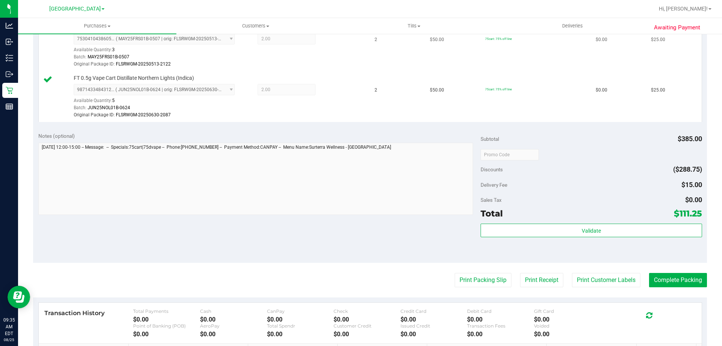
scroll to position [530, 0]
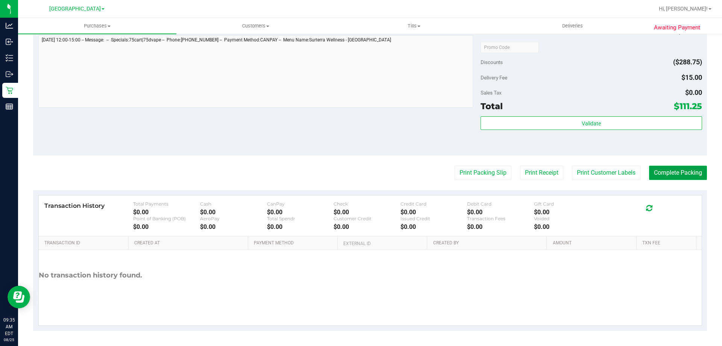
click at [669, 175] on button "Complete Packing" at bounding box center [678, 172] width 58 height 14
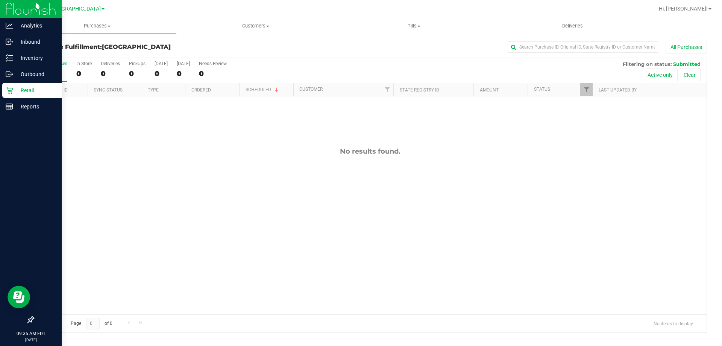
click at [23, 88] on p "Retail" at bounding box center [35, 90] width 45 height 9
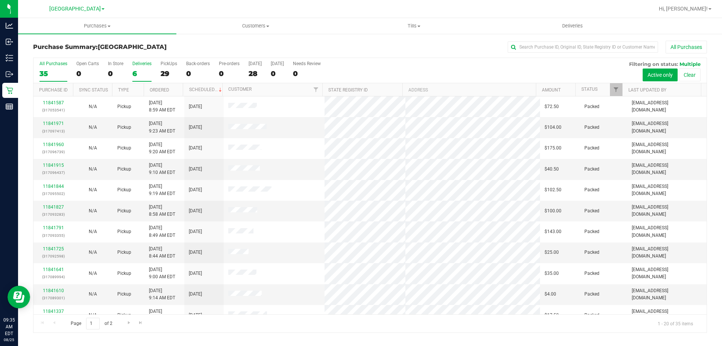
click at [133, 70] on div "6" at bounding box center [141, 73] width 19 height 9
click at [0, 0] on input "Deliveries 6" at bounding box center [0, 0] width 0 height 0
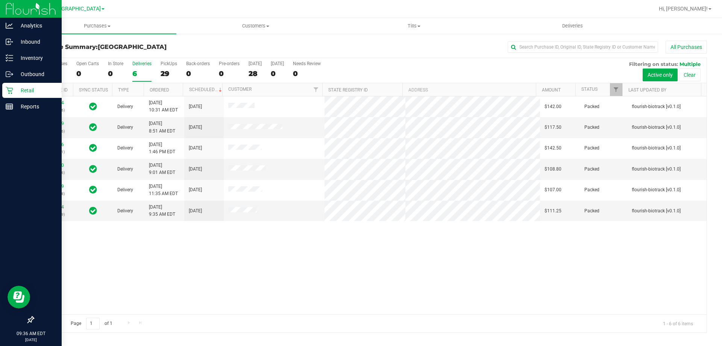
click at [23, 83] on div "Retail" at bounding box center [31, 90] width 59 height 15
click at [27, 92] on p "Retail" at bounding box center [35, 90] width 45 height 9
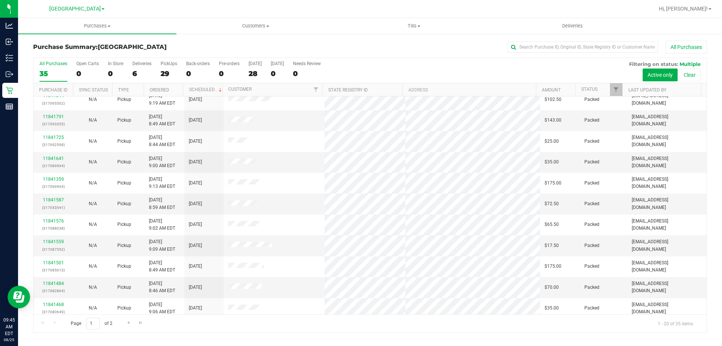
scroll to position [199, 0]
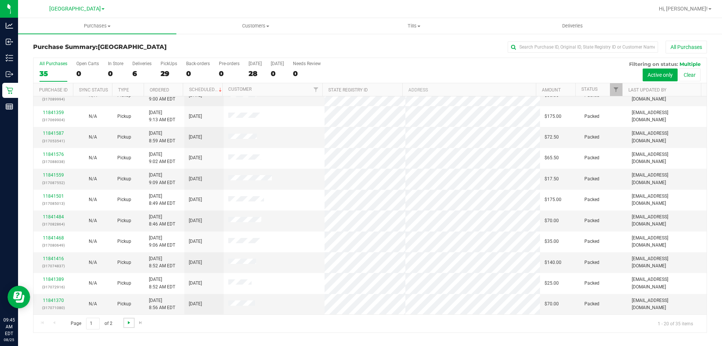
click at [131, 321] on span "Go to the next page" at bounding box center [129, 322] width 6 height 6
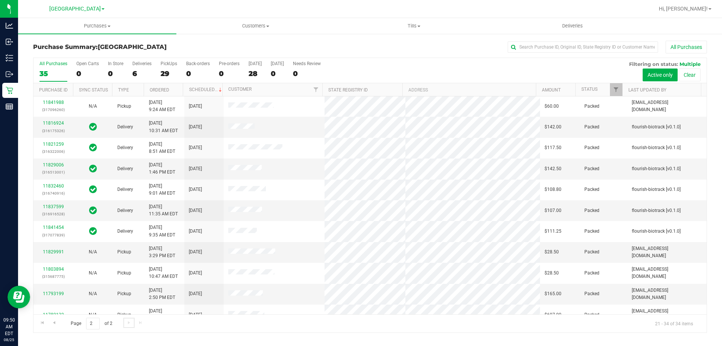
scroll to position [0, 0]
click at [58, 325] on link "Go to the previous page" at bounding box center [54, 322] width 11 height 10
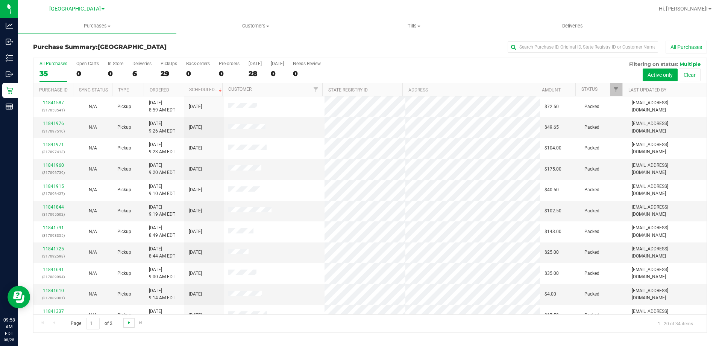
click at [127, 320] on span "Go to the next page" at bounding box center [129, 322] width 6 height 6
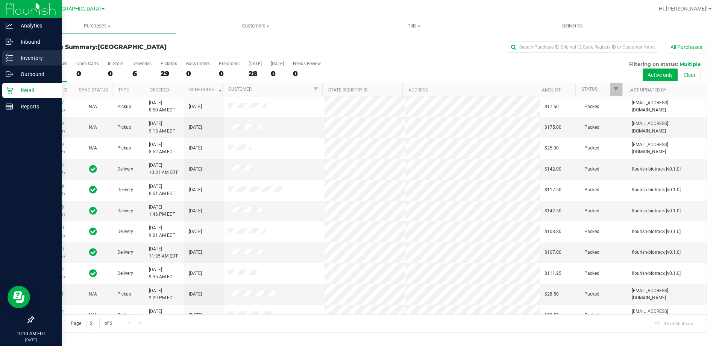
click at [33, 56] on p "Inventory" at bounding box center [35, 57] width 45 height 9
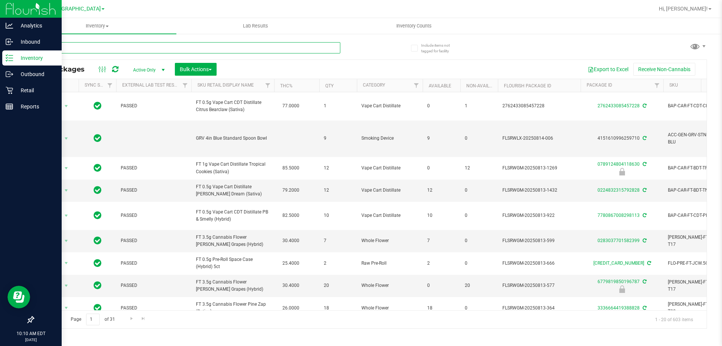
click at [159, 47] on input "text" at bounding box center [186, 47] width 307 height 11
type input "8221559520906468"
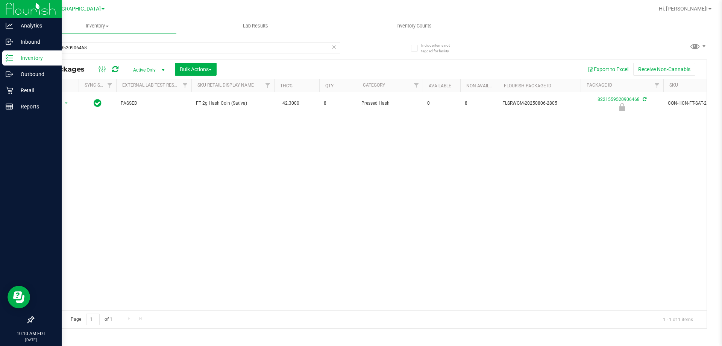
click at [56, 90] on th "Actions" at bounding box center [55, 85] width 45 height 13
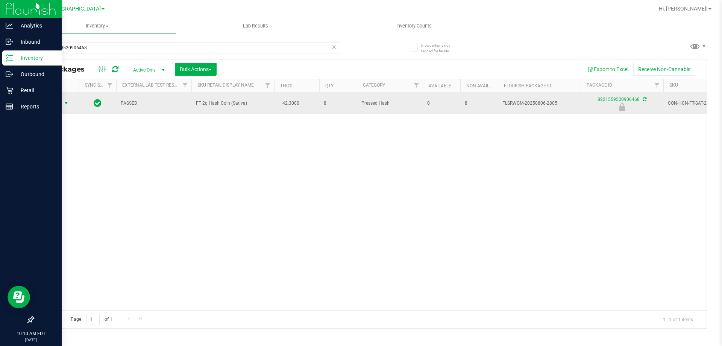
click at [67, 105] on span "select" at bounding box center [66, 103] width 6 height 6
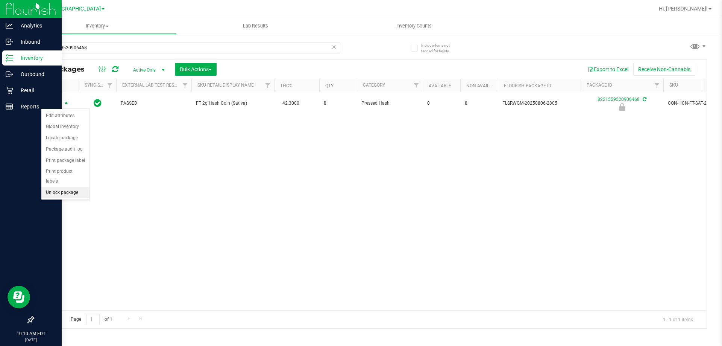
click at [64, 187] on li "Unlock package" at bounding box center [65, 192] width 48 height 11
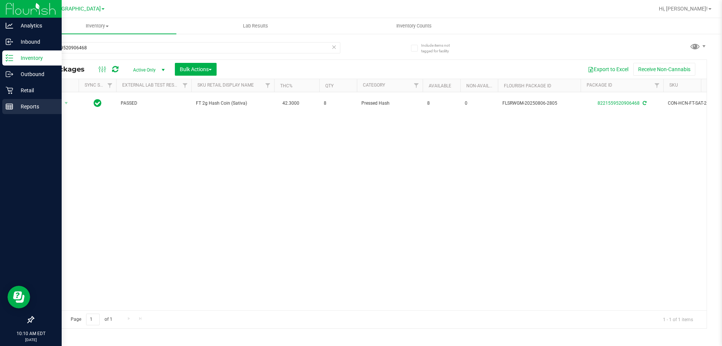
click at [20, 106] on p "Reports" at bounding box center [35, 106] width 45 height 9
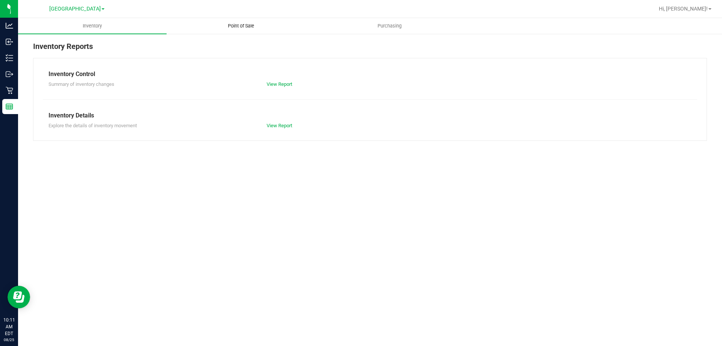
click at [234, 26] on span "Point of Sale" at bounding box center [241, 26] width 47 height 7
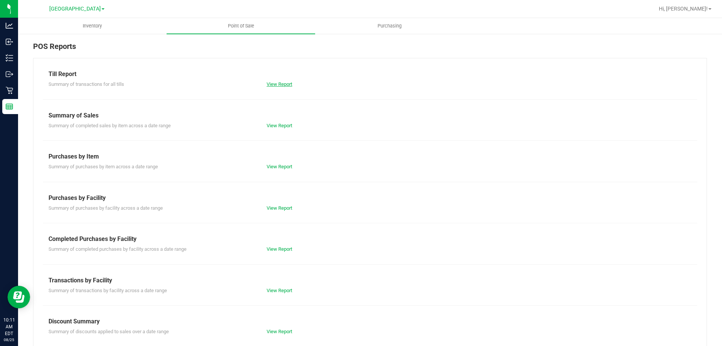
click at [274, 83] on link "View Report" at bounding box center [280, 84] width 26 height 6
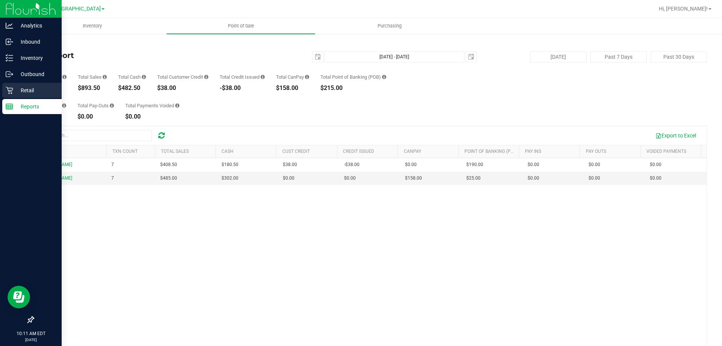
click at [22, 86] on p "Retail" at bounding box center [35, 90] width 45 height 9
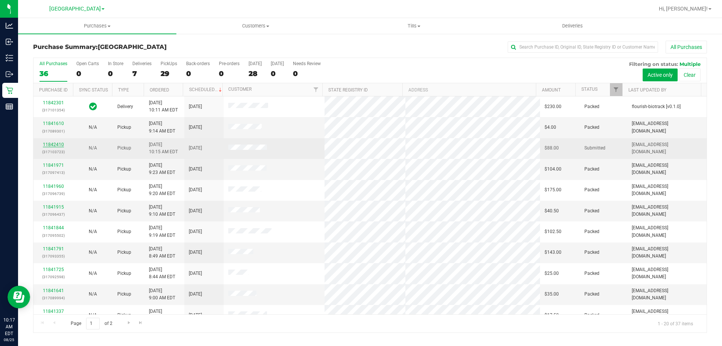
click at [58, 146] on link "11842410" at bounding box center [53, 144] width 21 height 5
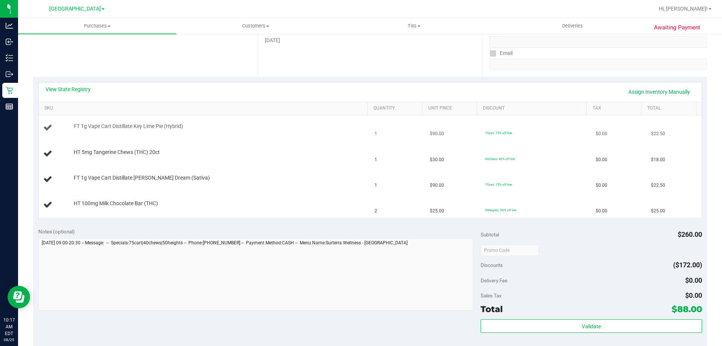
scroll to position [150, 0]
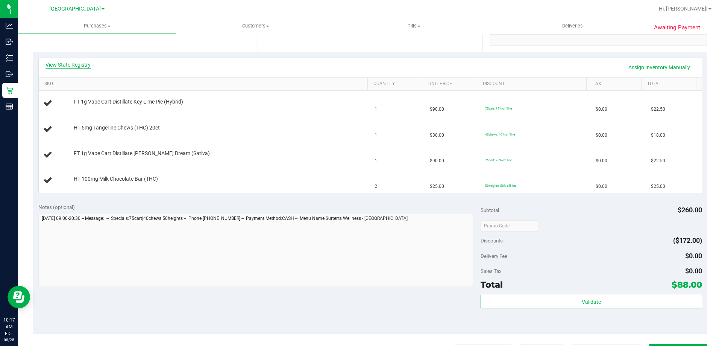
click at [85, 66] on link "View State Registry" at bounding box center [68, 65] width 45 height 8
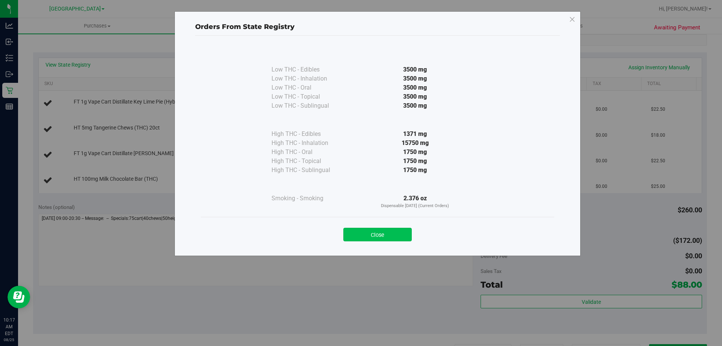
click at [391, 234] on button "Close" at bounding box center [377, 235] width 68 height 14
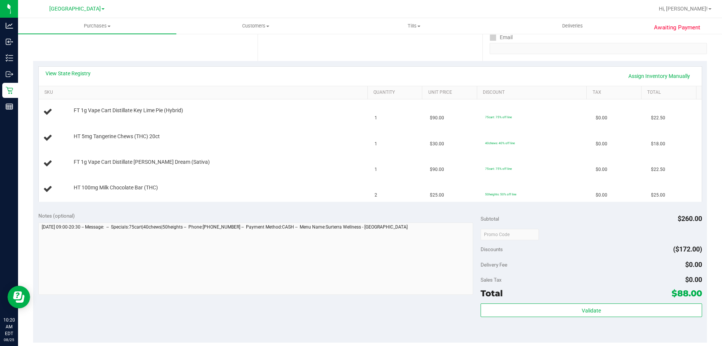
scroll to position [144, 0]
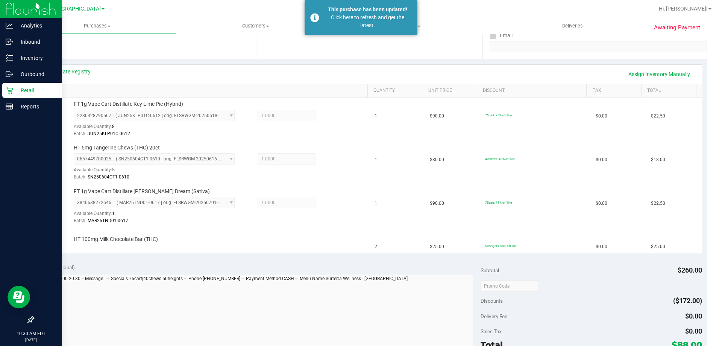
click at [27, 88] on p "Retail" at bounding box center [35, 90] width 45 height 9
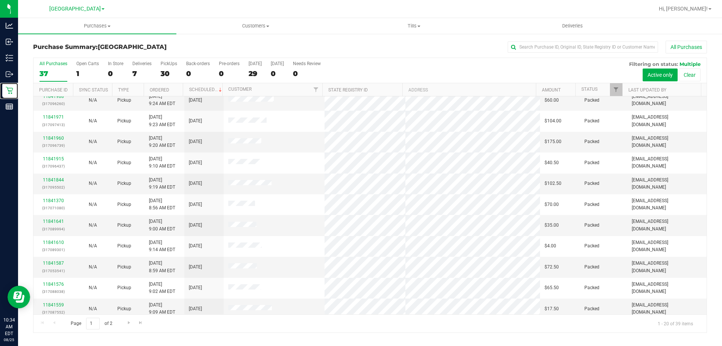
scroll to position [199, 0]
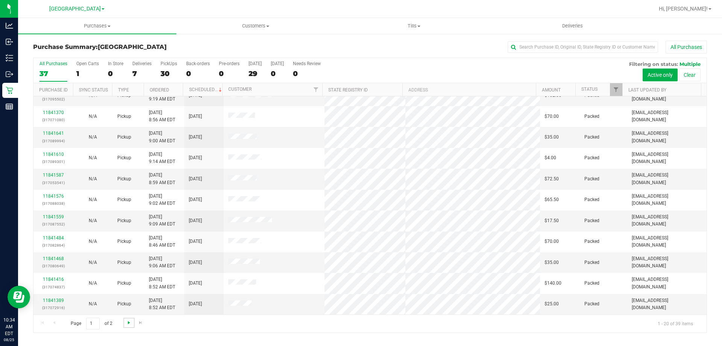
click at [128, 322] on span "Go to the next page" at bounding box center [129, 322] width 6 height 6
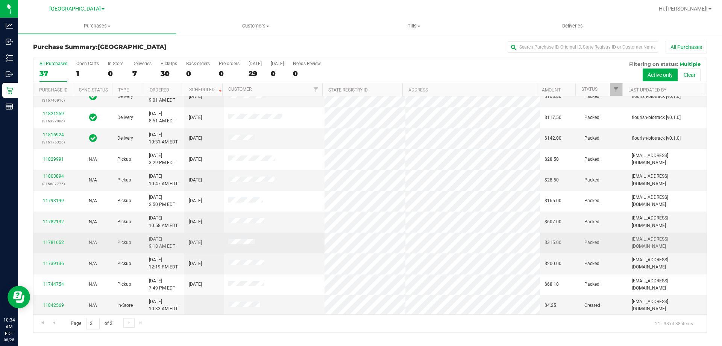
scroll to position [157, 0]
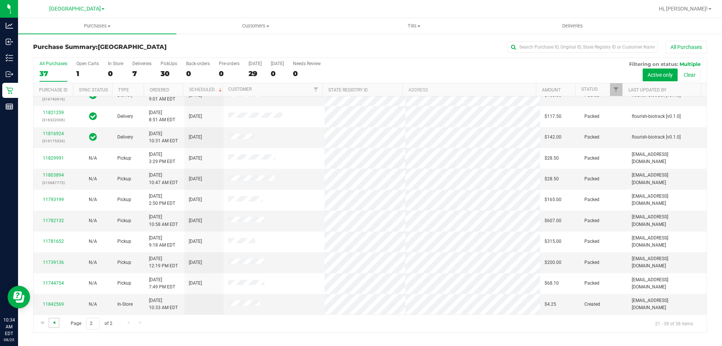
click at [56, 322] on span "Go to the previous page" at bounding box center [54, 322] width 6 height 6
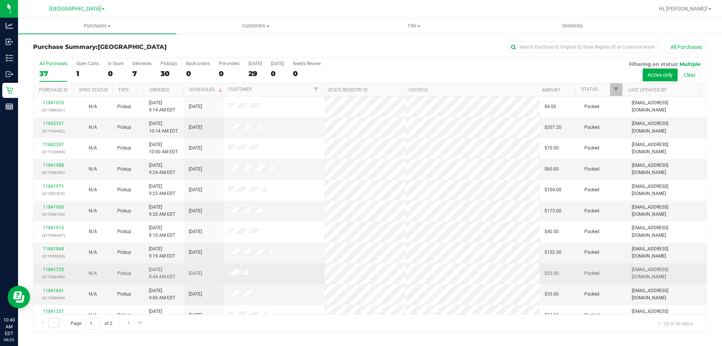
scroll to position [150, 0]
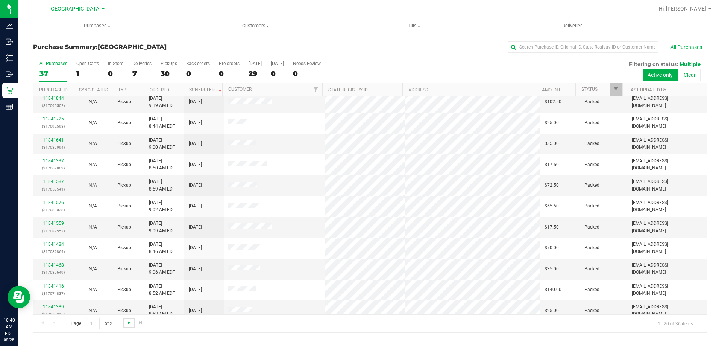
click at [126, 322] on span "Go to the next page" at bounding box center [129, 322] width 6 height 6
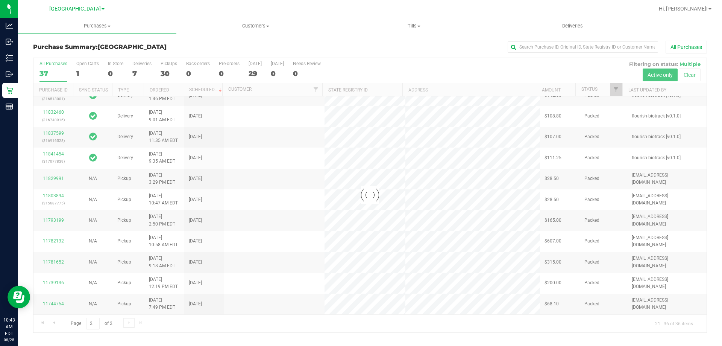
scroll to position [0, 0]
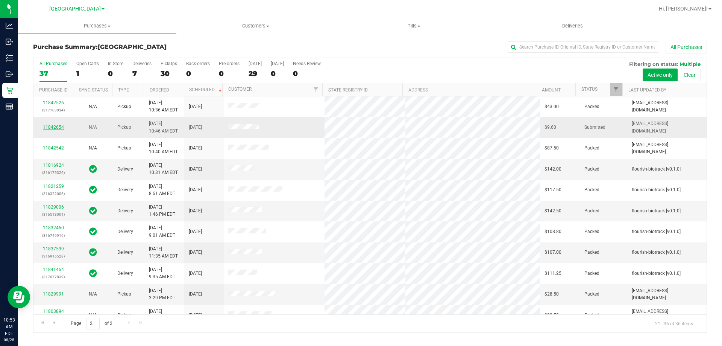
click at [57, 127] on link "11842654" at bounding box center [53, 126] width 21 height 5
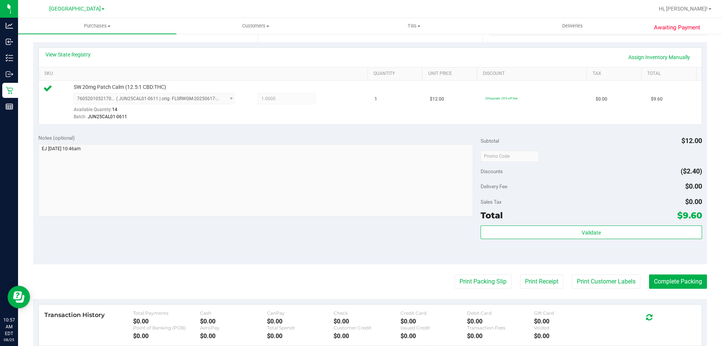
scroll to position [197, 0]
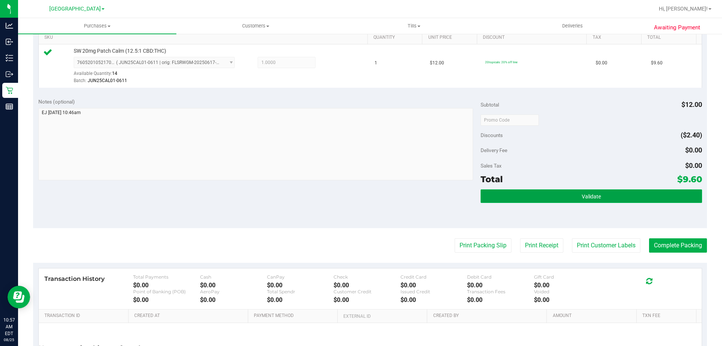
click at [585, 196] on span "Validate" at bounding box center [591, 196] width 19 height 6
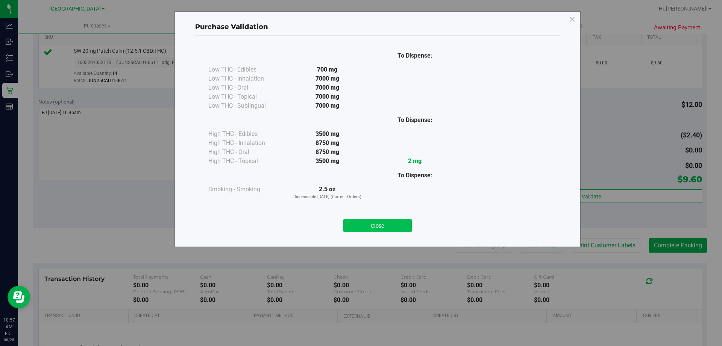
click at [394, 230] on button "Close" at bounding box center [377, 226] width 68 height 14
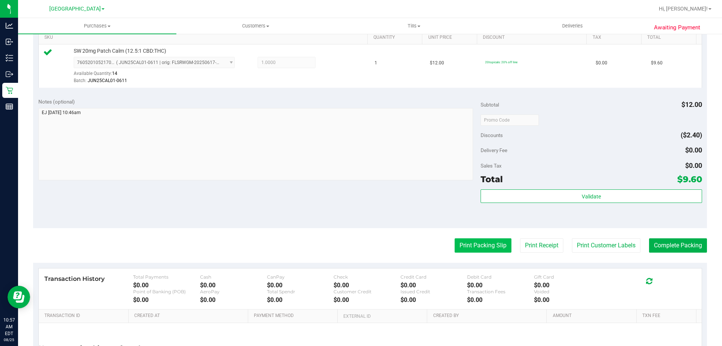
click at [479, 243] on button "Print Packing Slip" at bounding box center [483, 245] width 57 height 14
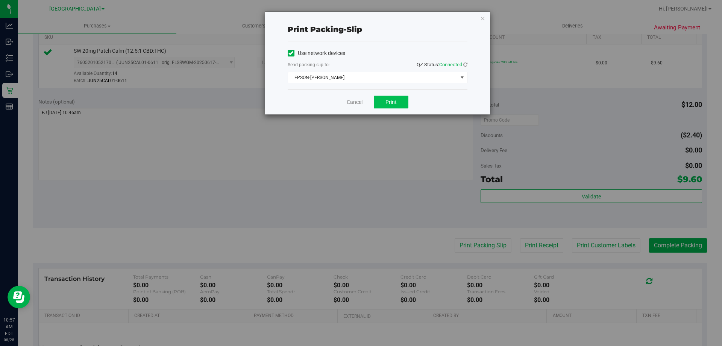
click at [390, 99] on span "Print" at bounding box center [391, 102] width 11 height 6
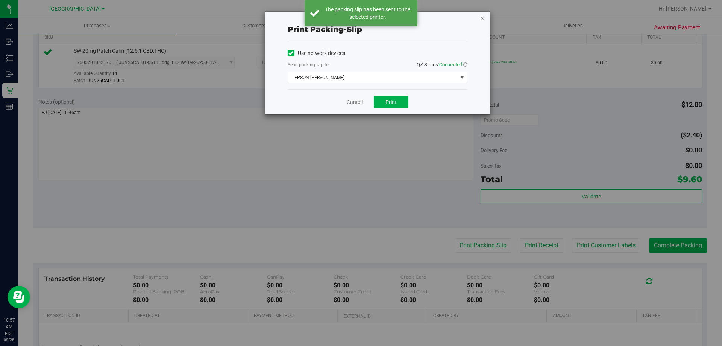
click at [484, 18] on icon "button" at bounding box center [482, 18] width 5 height 9
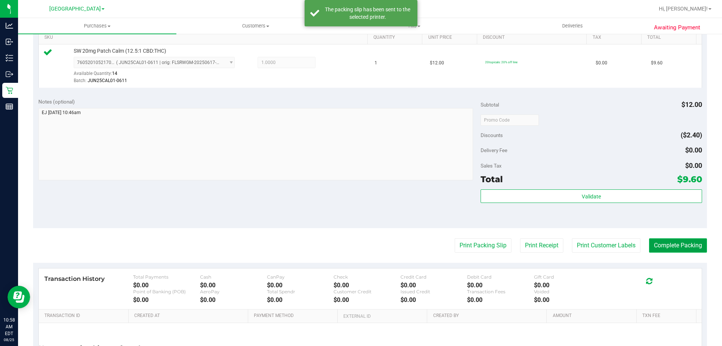
click at [671, 247] on button "Complete Packing" at bounding box center [678, 245] width 58 height 14
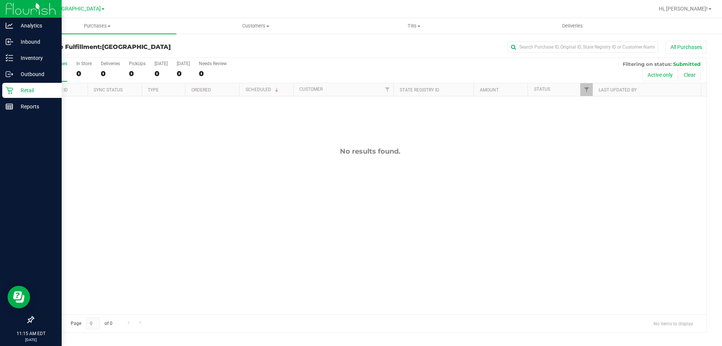
click at [23, 88] on p "Retail" at bounding box center [35, 90] width 45 height 9
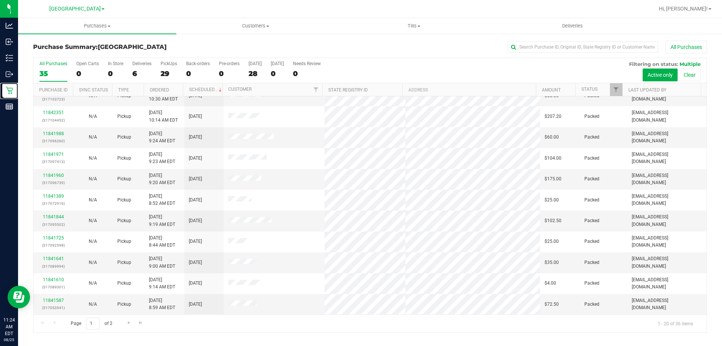
scroll to position [199, 0]
click at [129, 321] on span "Go to the next page" at bounding box center [129, 322] width 6 height 6
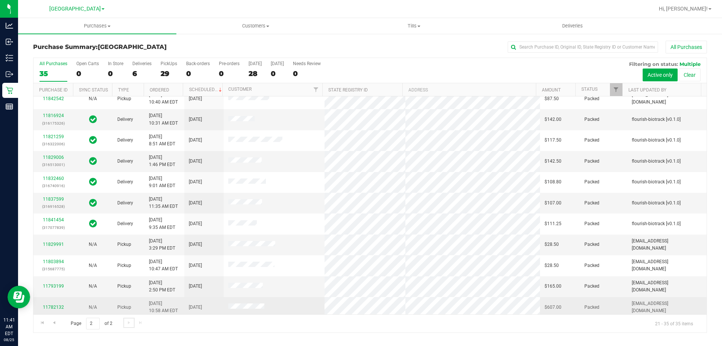
scroll to position [0, 0]
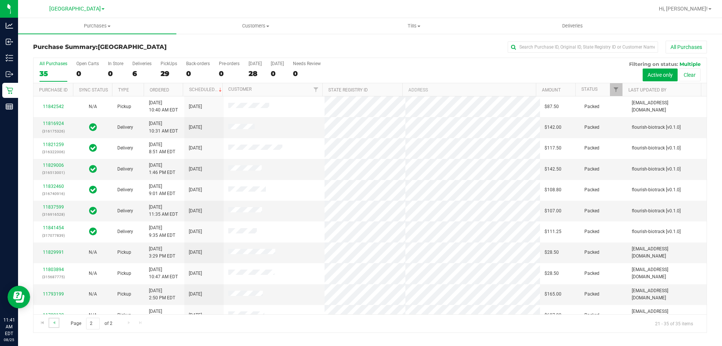
click at [56, 318] on link "Go to the previous page" at bounding box center [54, 322] width 11 height 10
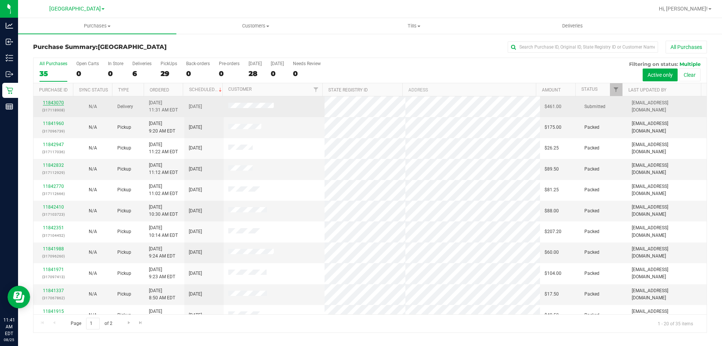
click at [55, 103] on link "11843070" at bounding box center [53, 102] width 21 height 5
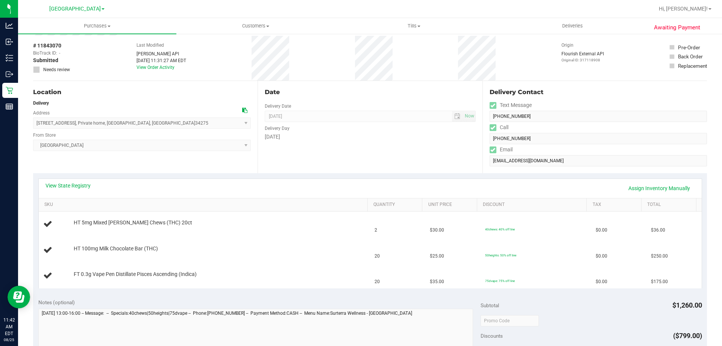
scroll to position [75, 0]
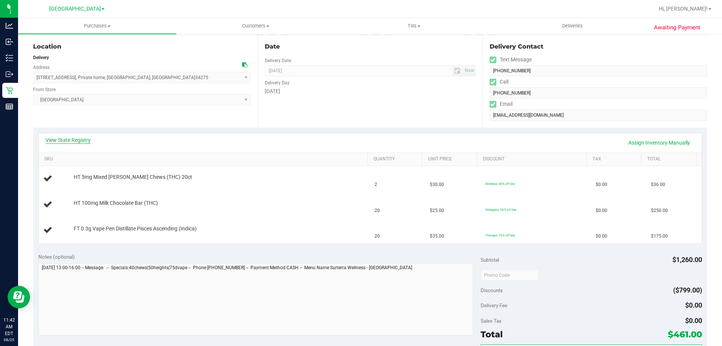
click at [73, 140] on link "View State Registry" at bounding box center [68, 140] width 45 height 8
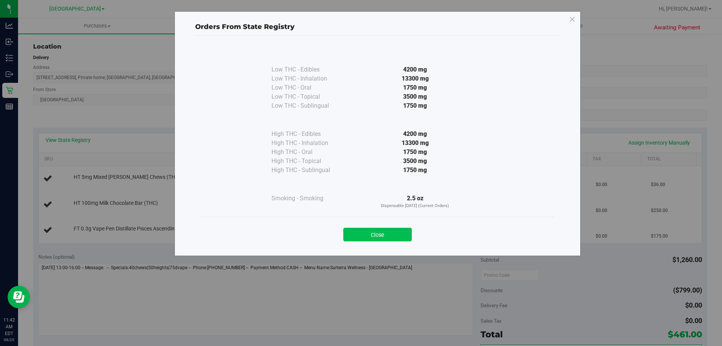
click at [386, 232] on button "Close" at bounding box center [377, 235] width 68 height 14
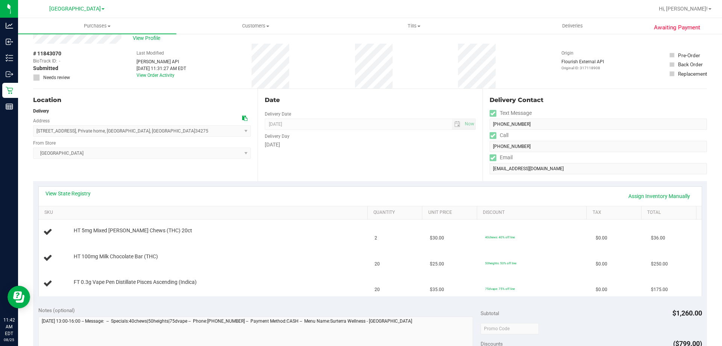
scroll to position [0, 0]
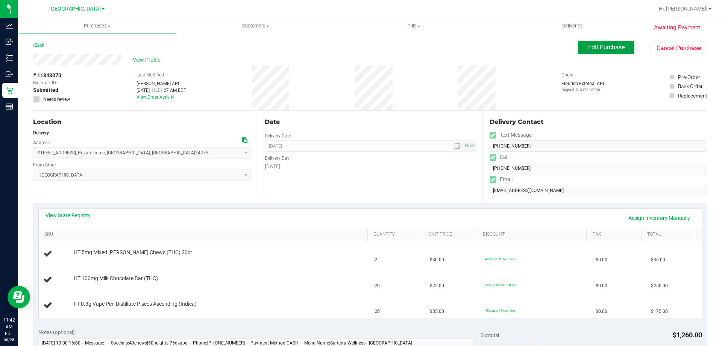
click at [602, 47] on span "Edit Purchase" at bounding box center [606, 47] width 36 height 7
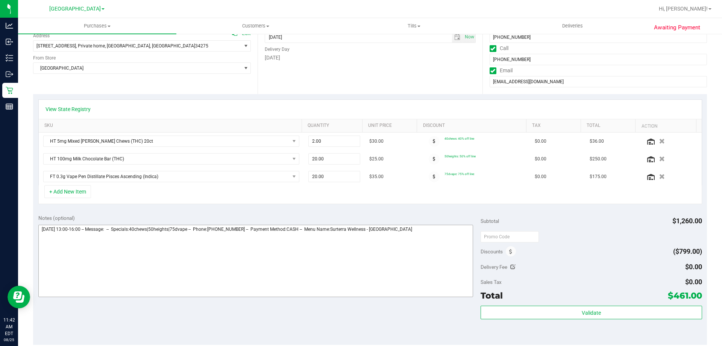
scroll to position [113, 0]
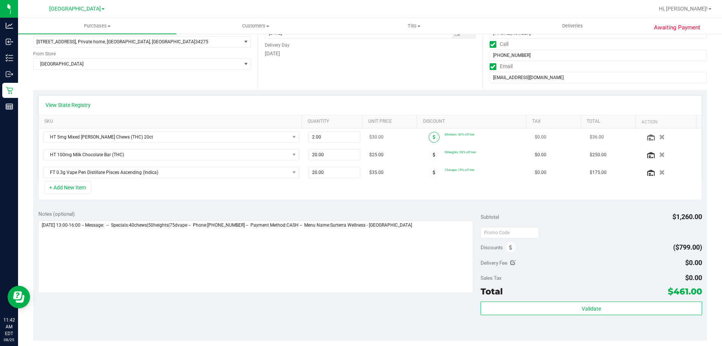
click at [430, 137] on span at bounding box center [434, 137] width 11 height 11
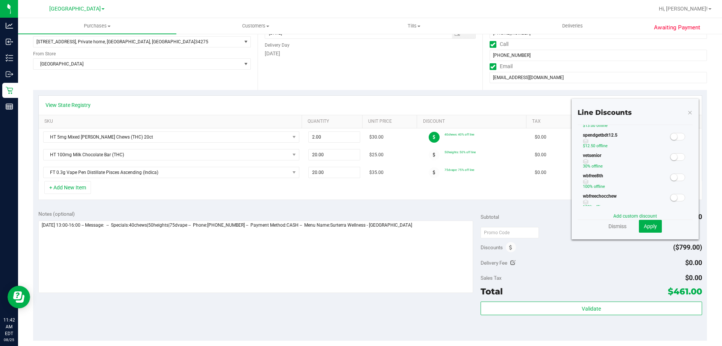
scroll to position [232, 0]
click at [688, 111] on icon at bounding box center [690, 112] width 5 height 9
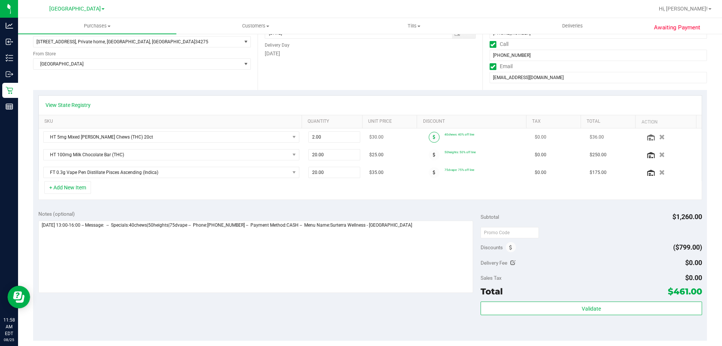
click at [429, 135] on span at bounding box center [434, 137] width 11 height 11
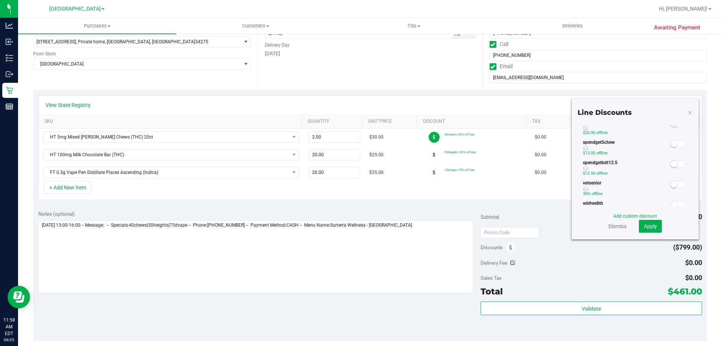
scroll to position [188, 0]
click at [672, 180] on span at bounding box center [677, 182] width 15 height 8
click at [646, 224] on span "Apply" at bounding box center [650, 226] width 13 height 6
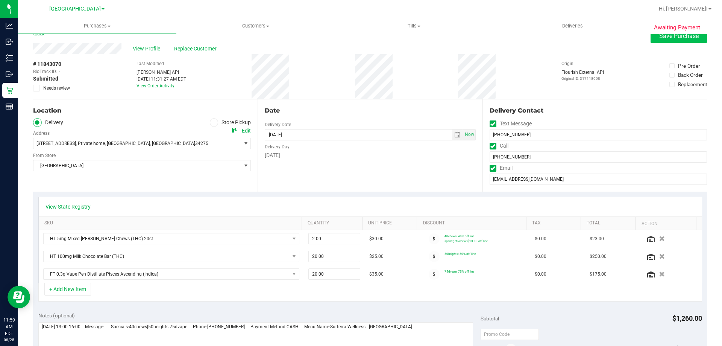
scroll to position [0, 0]
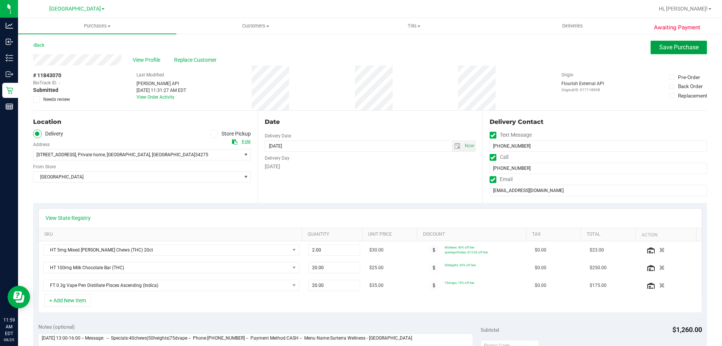
click at [659, 46] on span "Save Purchase" at bounding box center [678, 47] width 39 height 7
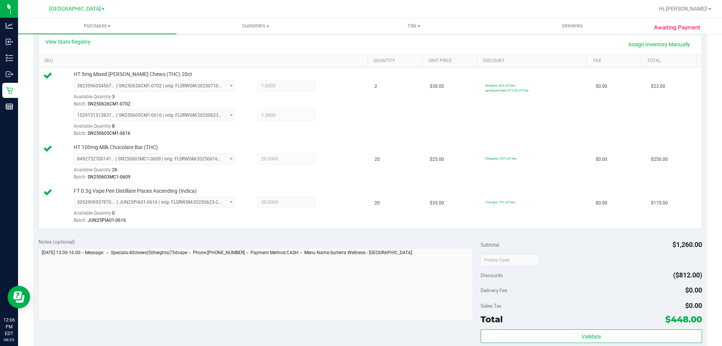
scroll to position [263, 0]
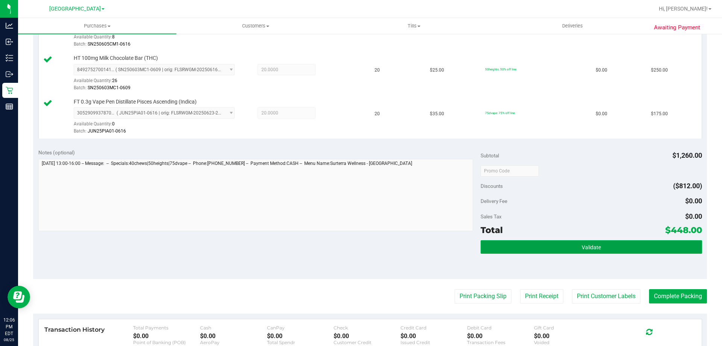
click at [596, 244] on span "Validate" at bounding box center [591, 247] width 19 height 6
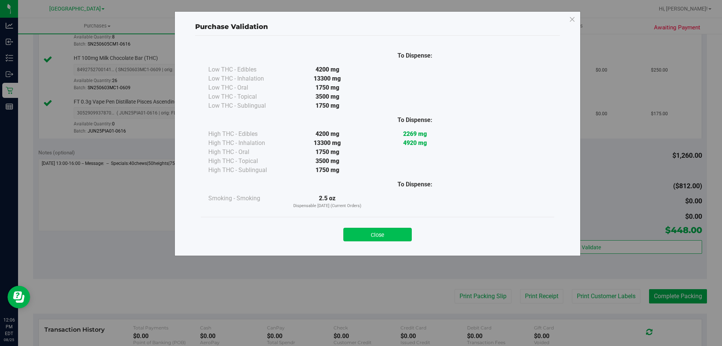
click at [378, 235] on button "Close" at bounding box center [377, 235] width 68 height 14
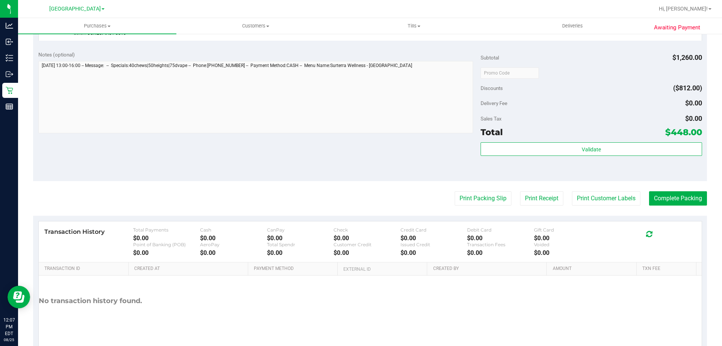
scroll to position [364, 0]
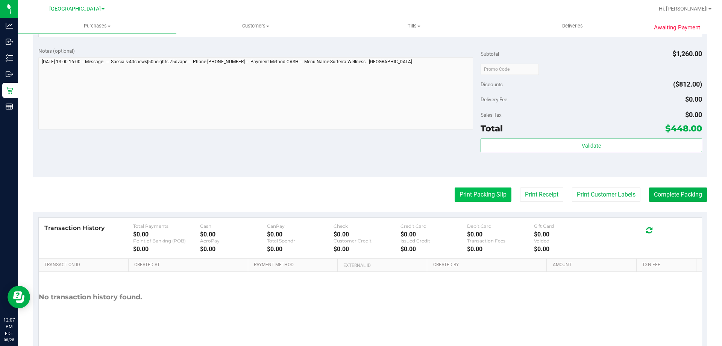
click at [476, 197] on button "Print Packing Slip" at bounding box center [483, 194] width 57 height 14
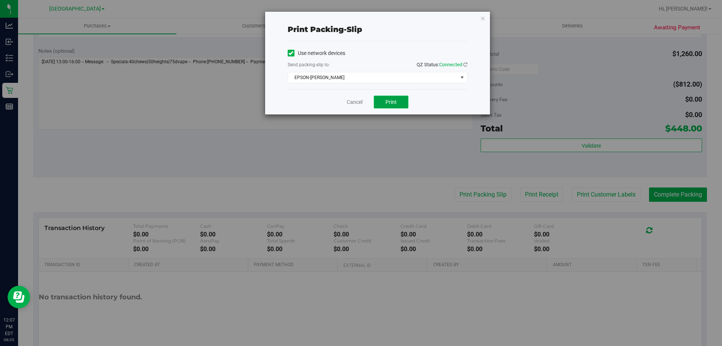
click at [387, 99] on span "Print" at bounding box center [391, 102] width 11 height 6
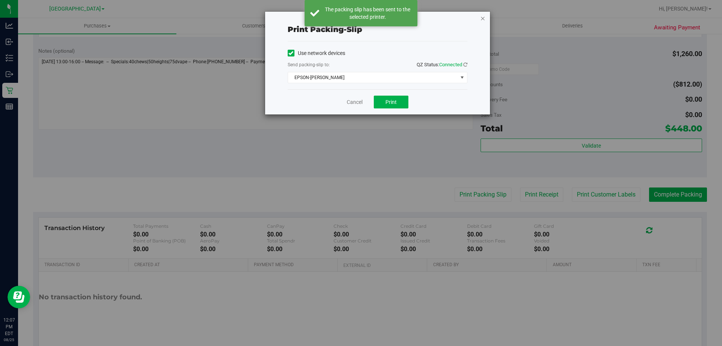
click at [483, 16] on icon "button" at bounding box center [482, 18] width 5 height 9
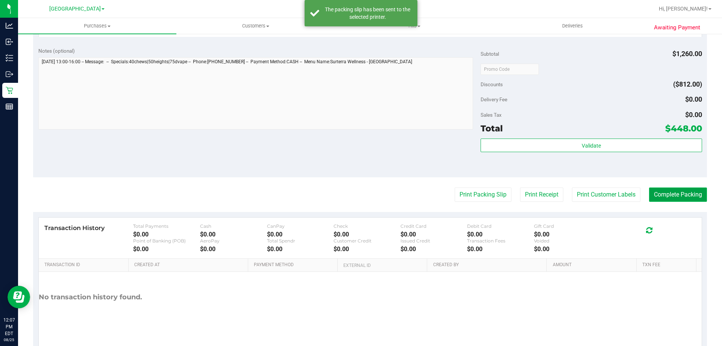
click at [678, 188] on button "Complete Packing" at bounding box center [678, 194] width 58 height 14
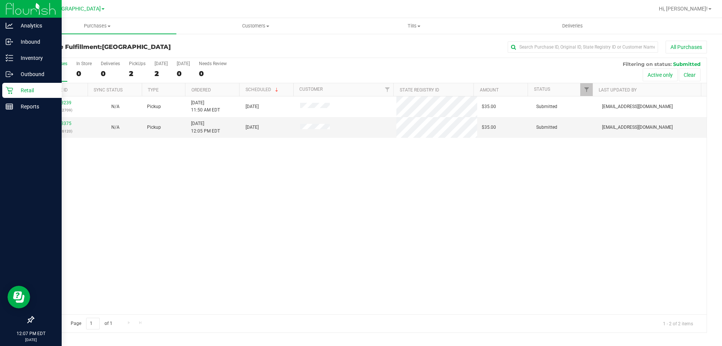
click at [31, 90] on p "Retail" at bounding box center [35, 90] width 45 height 9
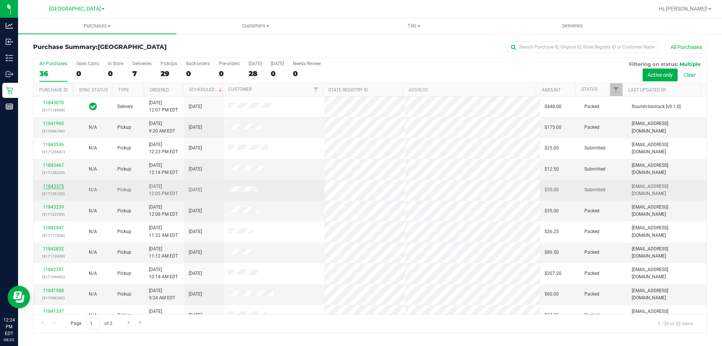
click at [52, 187] on link "11843375" at bounding box center [53, 186] width 21 height 5
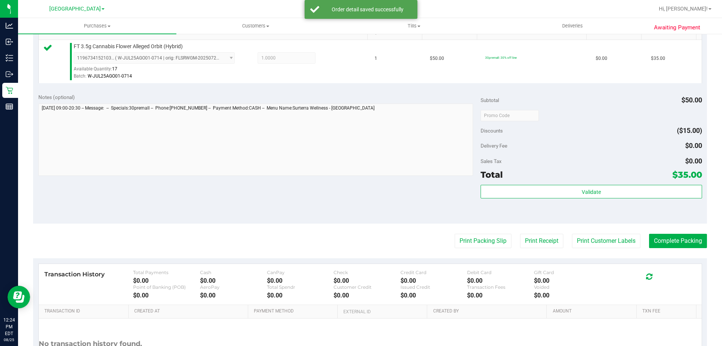
scroll to position [205, 0]
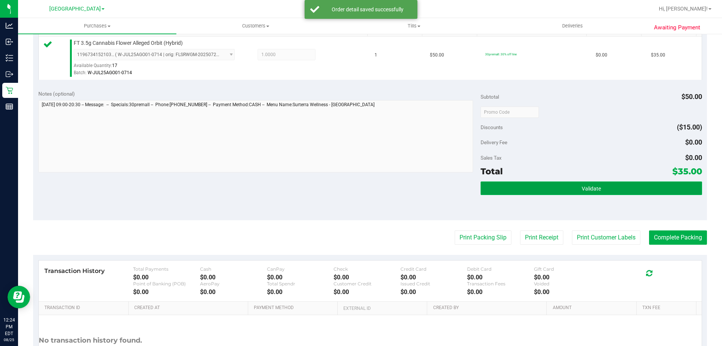
click at [608, 188] on button "Validate" at bounding box center [591, 188] width 221 height 14
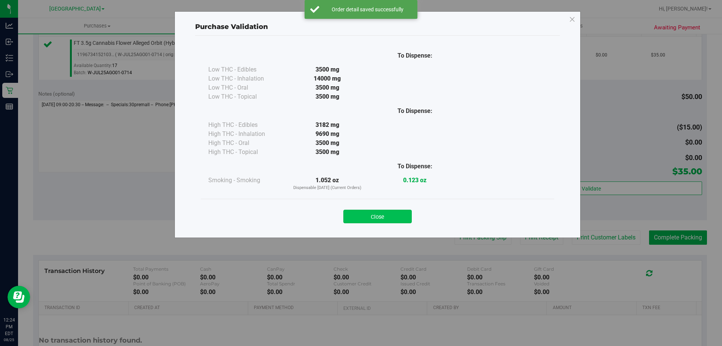
click at [393, 216] on button "Close" at bounding box center [377, 216] width 68 height 14
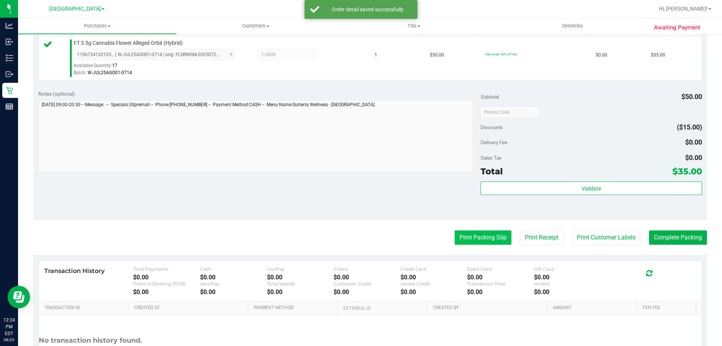
click at [487, 239] on button "Print Packing Slip" at bounding box center [483, 237] width 57 height 14
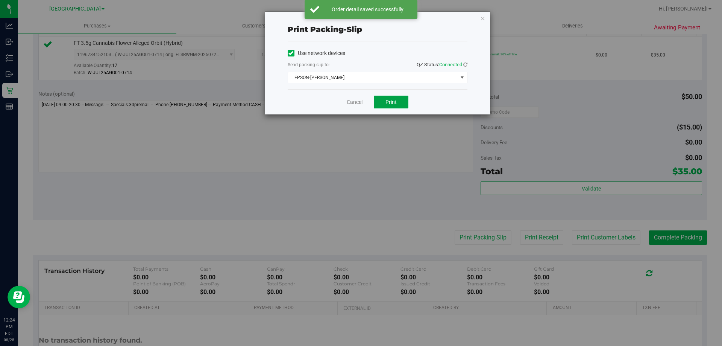
click at [388, 99] on span "Print" at bounding box center [391, 102] width 11 height 6
click at [484, 19] on icon "button" at bounding box center [482, 18] width 5 height 9
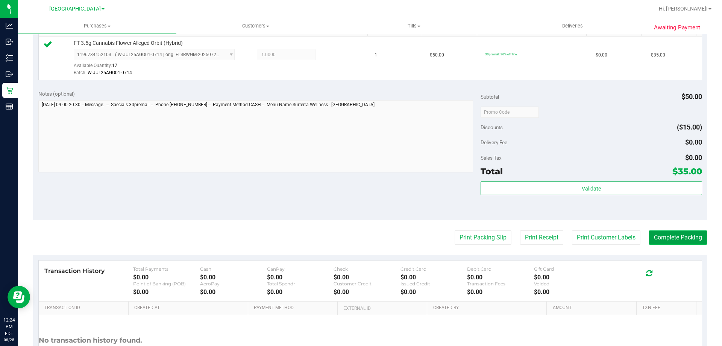
click at [681, 237] on button "Complete Packing" at bounding box center [678, 237] width 58 height 14
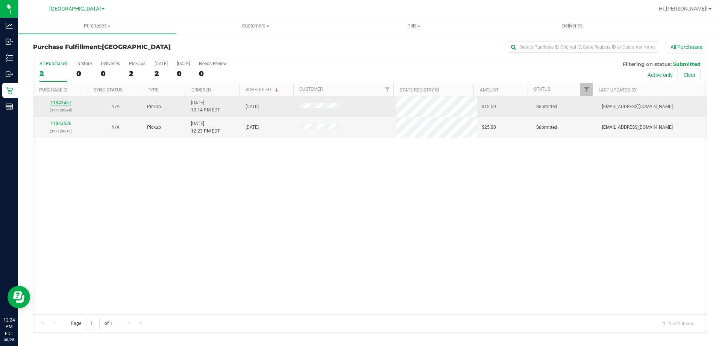
click at [59, 101] on link "11843467" at bounding box center [60, 102] width 21 height 5
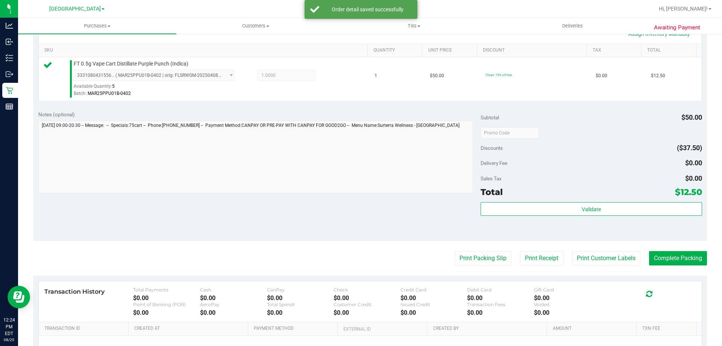
scroll to position [188, 0]
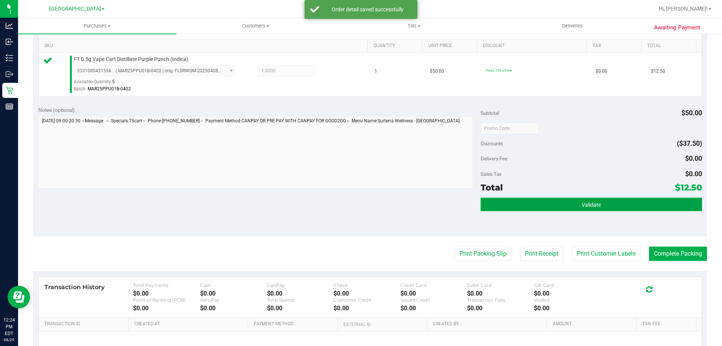
click at [589, 203] on span "Validate" at bounding box center [591, 205] width 19 height 6
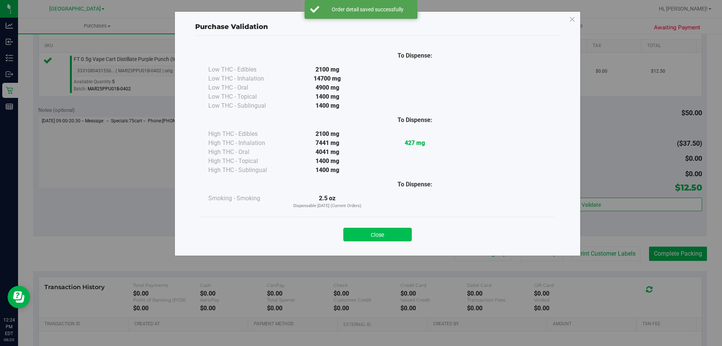
click at [388, 233] on button "Close" at bounding box center [377, 235] width 68 height 14
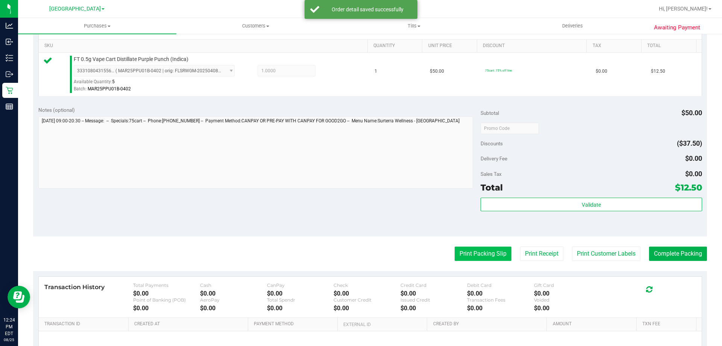
click at [482, 258] on button "Print Packing Slip" at bounding box center [483, 253] width 57 height 14
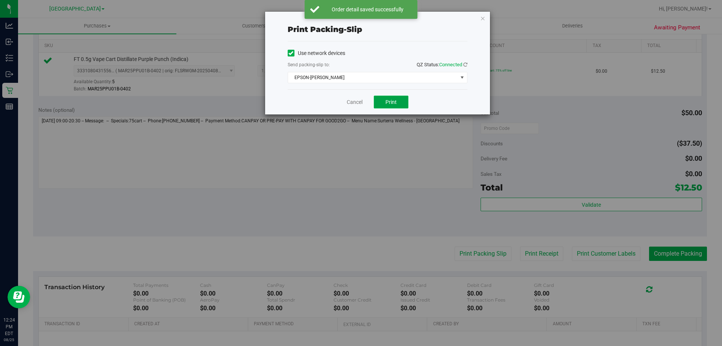
click at [395, 104] on span "Print" at bounding box center [391, 102] width 11 height 6
click at [484, 18] on icon "button" at bounding box center [482, 18] width 5 height 9
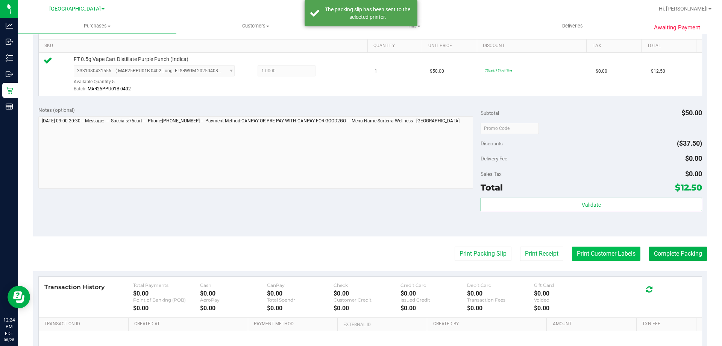
click at [615, 258] on button "Print Customer Labels" at bounding box center [606, 253] width 68 height 14
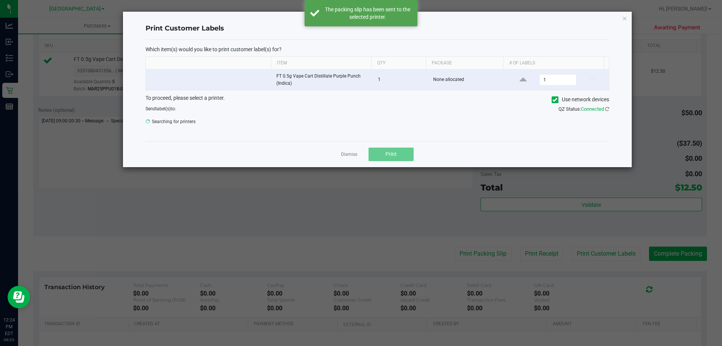
click at [396, 161] on button "Print" at bounding box center [391, 154] width 45 height 14
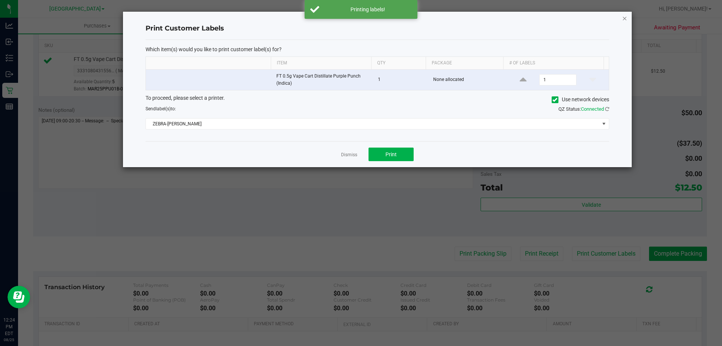
click at [624, 18] on icon "button" at bounding box center [624, 18] width 5 height 9
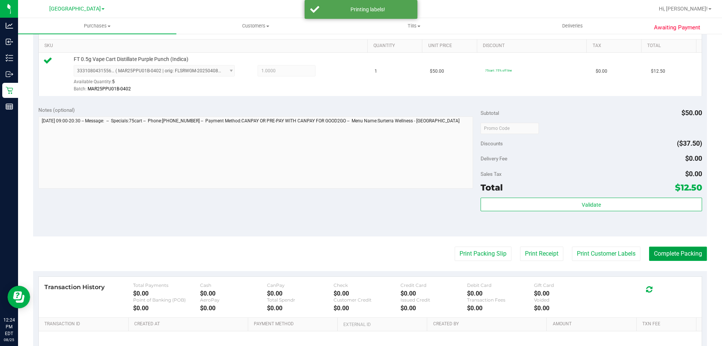
click at [683, 256] on button "Complete Packing" at bounding box center [678, 253] width 58 height 14
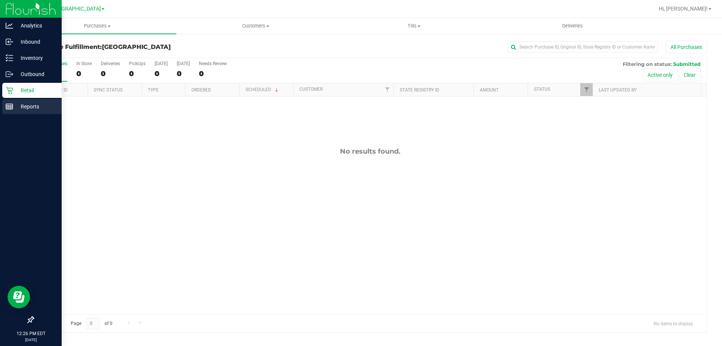
click at [33, 109] on p "Reports" at bounding box center [35, 106] width 45 height 9
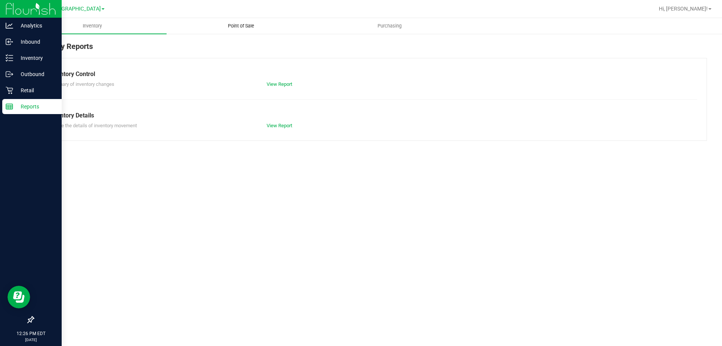
click at [239, 24] on span "Point of Sale" at bounding box center [241, 26] width 47 height 7
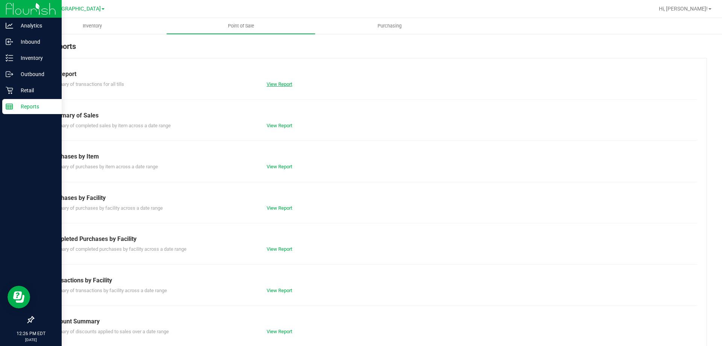
click at [289, 86] on link "View Report" at bounding box center [280, 84] width 26 height 6
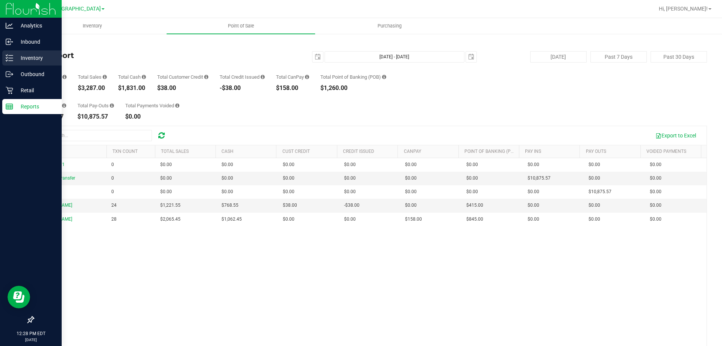
click at [20, 55] on p "Inventory" at bounding box center [35, 57] width 45 height 9
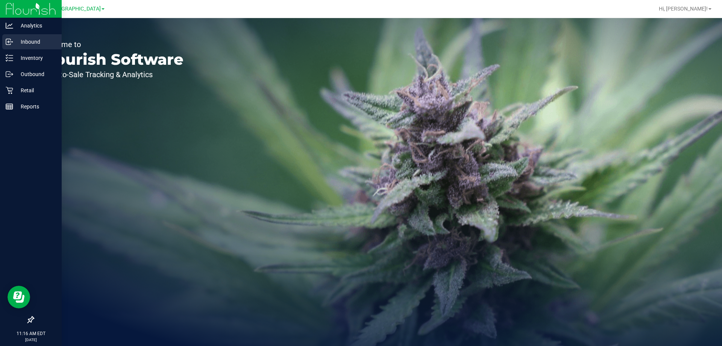
click at [30, 42] on p "Inbound" at bounding box center [35, 41] width 45 height 9
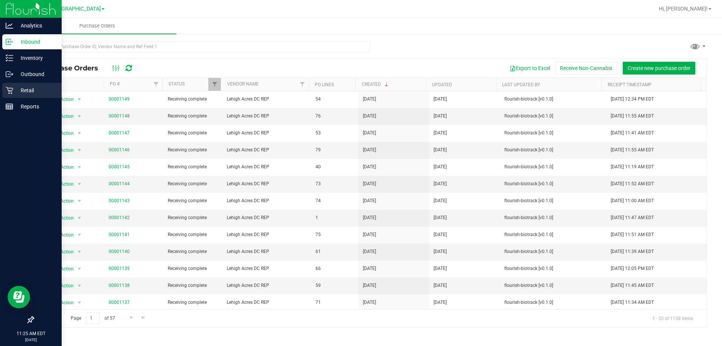
click at [21, 93] on p "Retail" at bounding box center [35, 90] width 45 height 9
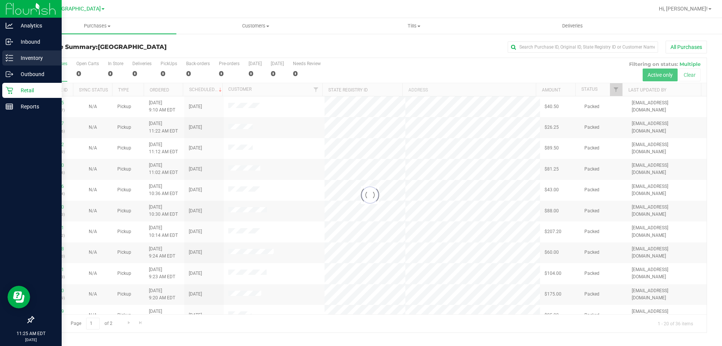
click at [17, 59] on p "Inventory" at bounding box center [35, 57] width 45 height 9
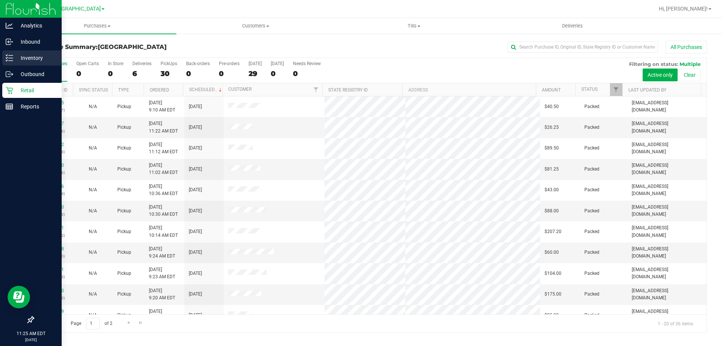
click at [22, 60] on p "Inventory" at bounding box center [35, 57] width 45 height 9
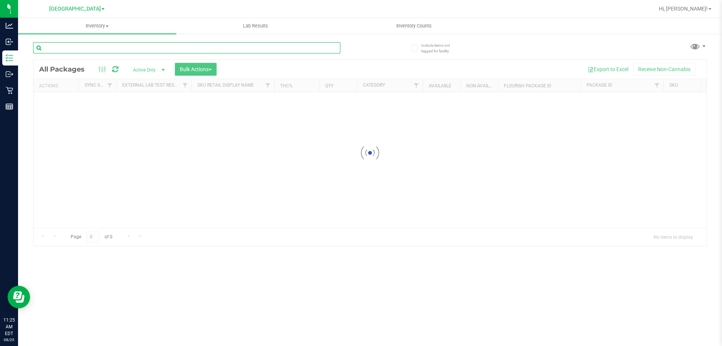
click at [118, 46] on input "text" at bounding box center [186, 47] width 307 height 11
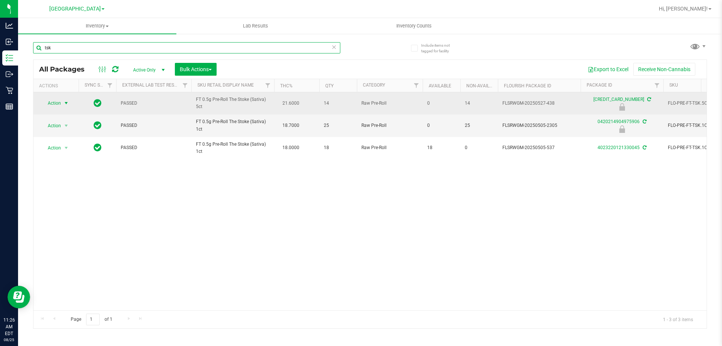
type input "tsk"
click at [68, 102] on span "select" at bounding box center [66, 103] width 6 height 6
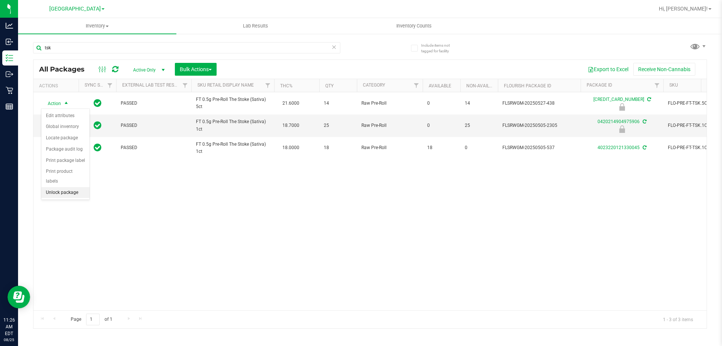
click at [64, 187] on li "Unlock package" at bounding box center [65, 192] width 48 height 11
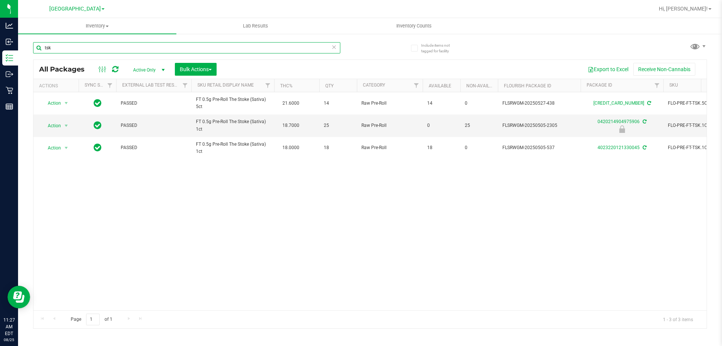
click at [105, 50] on input "tsk" at bounding box center [186, 47] width 307 height 11
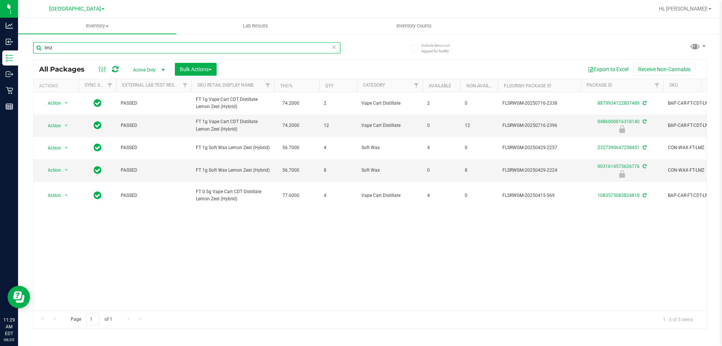
click at [170, 47] on input "lmz" at bounding box center [186, 47] width 307 height 11
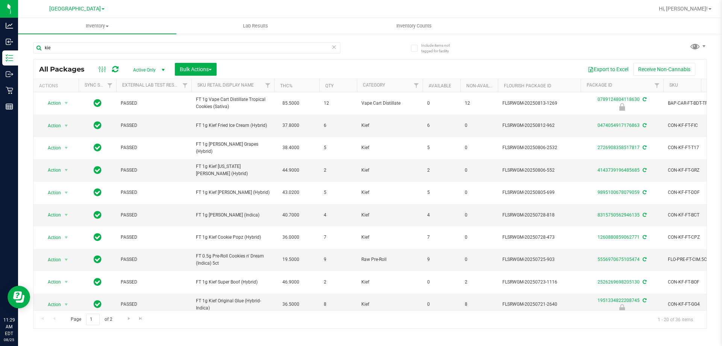
click at [260, 89] on th "Sku Retail Display Name" at bounding box center [232, 85] width 83 height 13
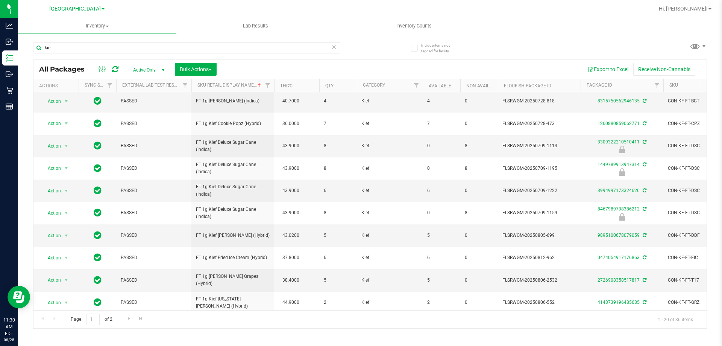
scroll to position [234, 0]
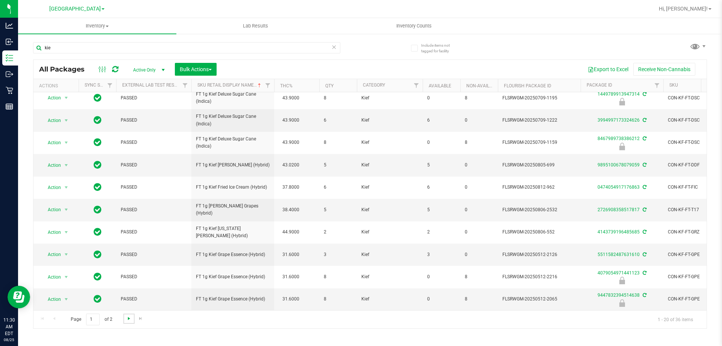
click at [129, 320] on span "Go to the next page" at bounding box center [129, 318] width 6 height 6
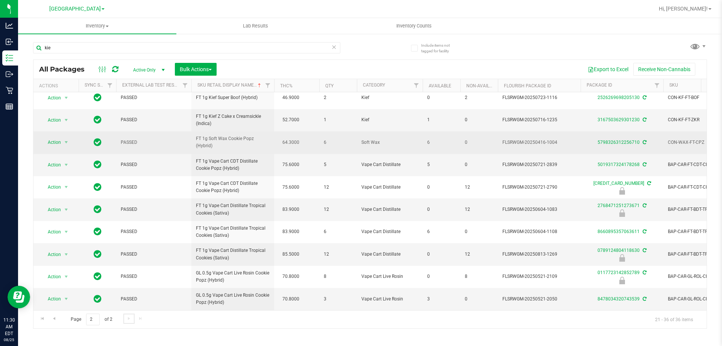
scroll to position [145, 0]
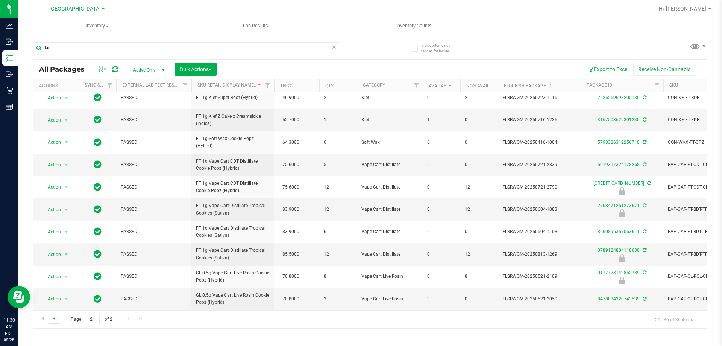
click at [53, 318] on span "Go to the previous page" at bounding box center [54, 318] width 6 height 6
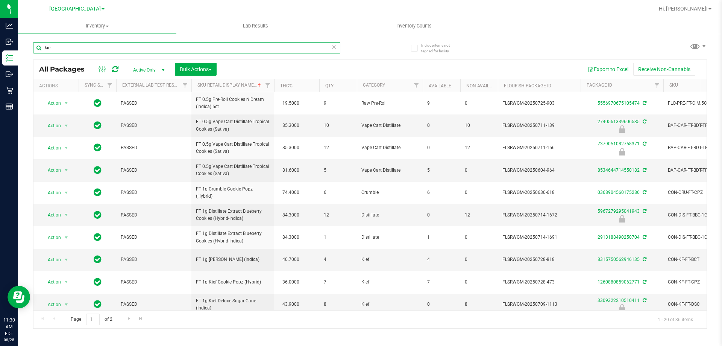
click at [204, 47] on input "kie" at bounding box center [186, 47] width 307 height 11
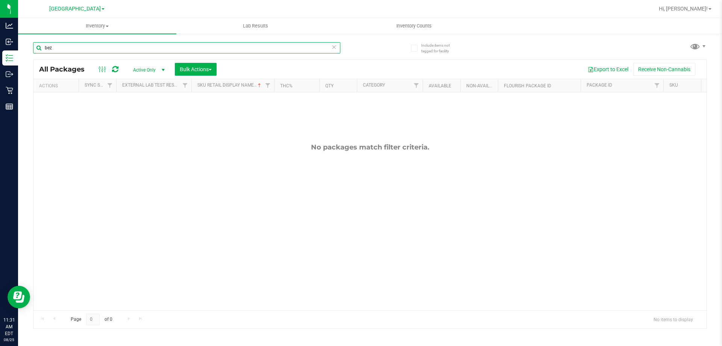
type input "bez"
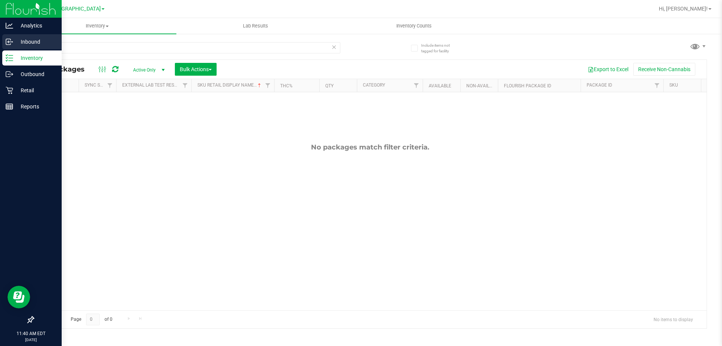
click at [29, 41] on p "Inbound" at bounding box center [35, 41] width 45 height 9
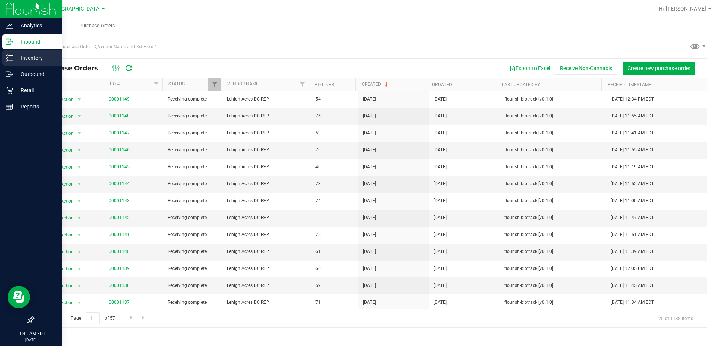
click at [16, 59] on p "Inventory" at bounding box center [35, 57] width 45 height 9
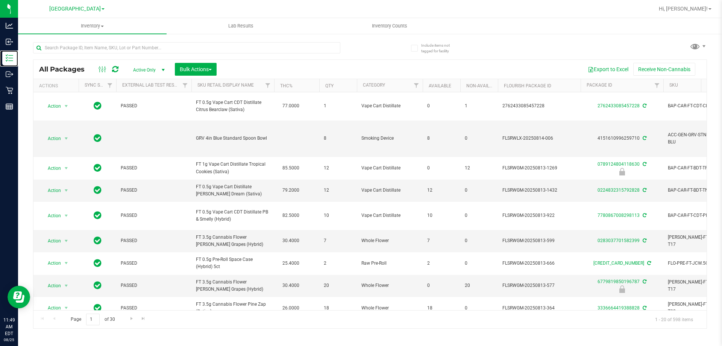
click at [0, 50] on link "Inventory" at bounding box center [9, 58] width 18 height 16
click at [172, 48] on input "text" at bounding box center [186, 47] width 307 height 11
type input "6537590809620348"
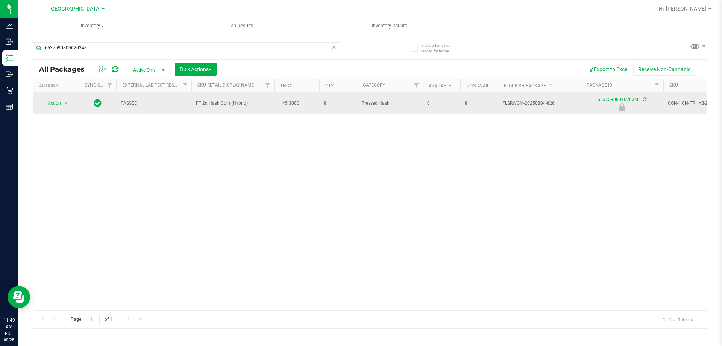
click at [54, 103] on span "Action" at bounding box center [51, 103] width 20 height 11
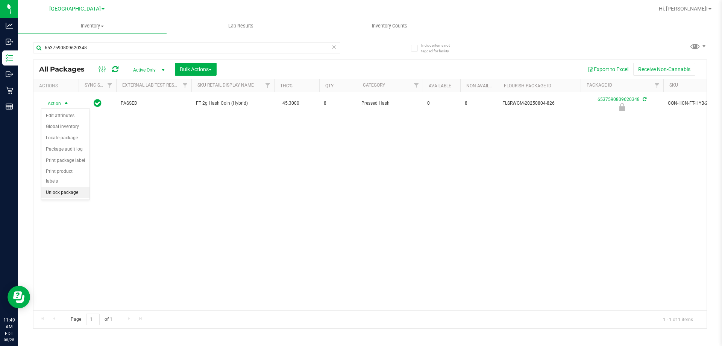
click at [67, 187] on li "Unlock package" at bounding box center [65, 192] width 48 height 11
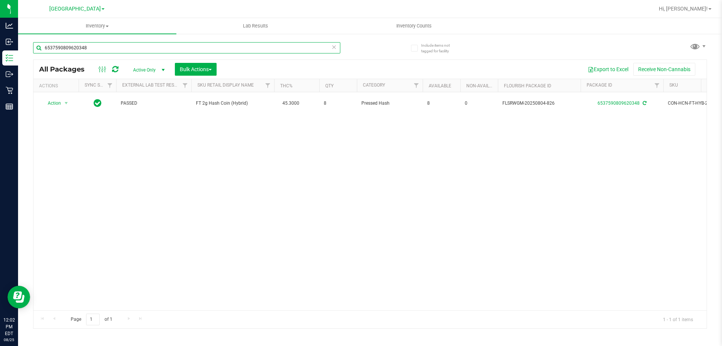
click at [92, 44] on input "6537590809620348" at bounding box center [186, 47] width 307 height 11
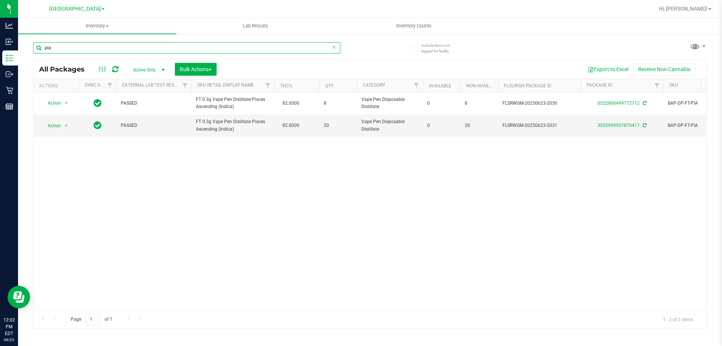
type input "pia"
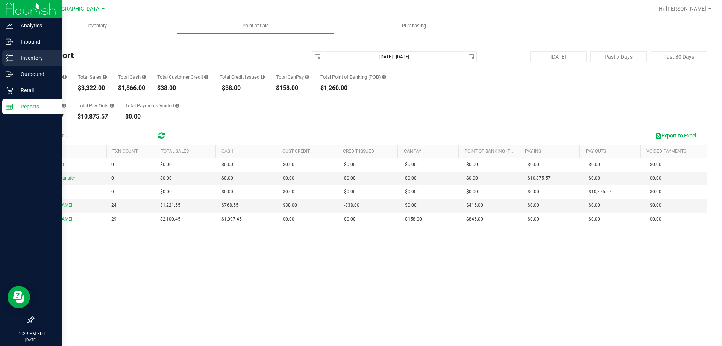
click at [30, 53] on div "Inventory" at bounding box center [31, 57] width 59 height 15
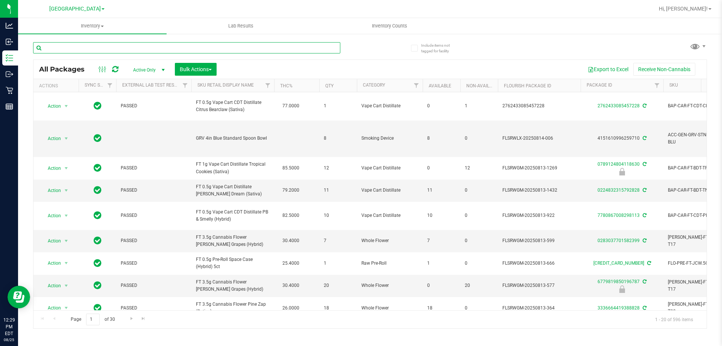
click at [269, 48] on input "text" at bounding box center [186, 47] width 307 height 11
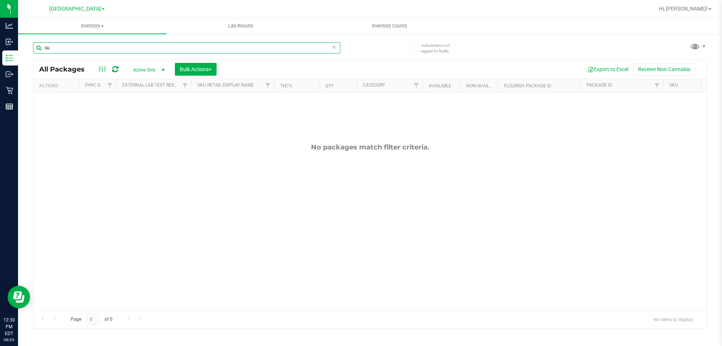
type input "s"
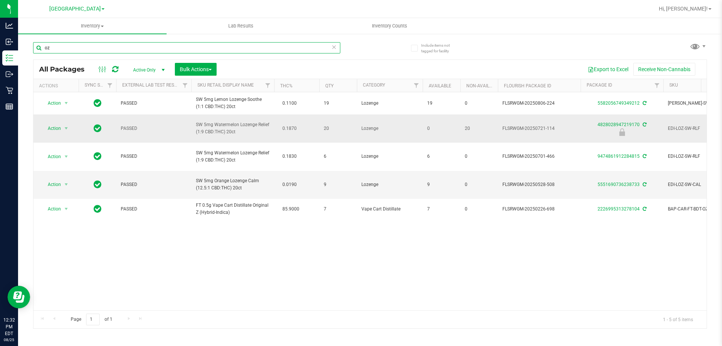
type input "o"
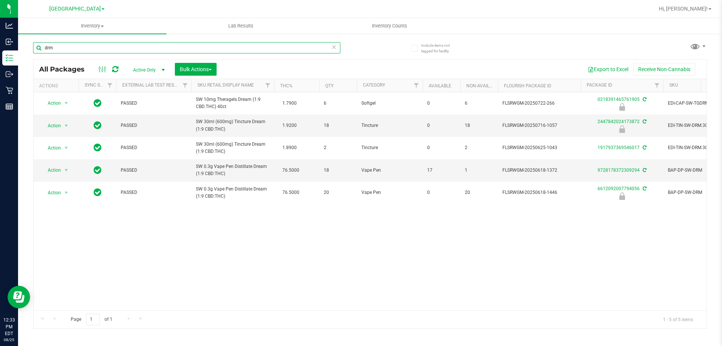
click at [138, 51] on input "drm" at bounding box center [186, 47] width 307 height 11
type input "2447842024173872"
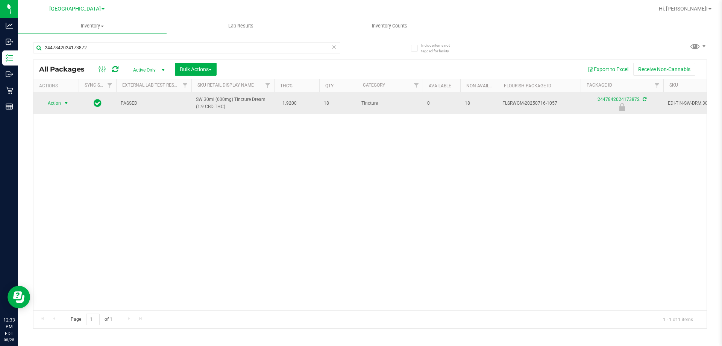
click at [66, 103] on span "select" at bounding box center [66, 103] width 6 height 6
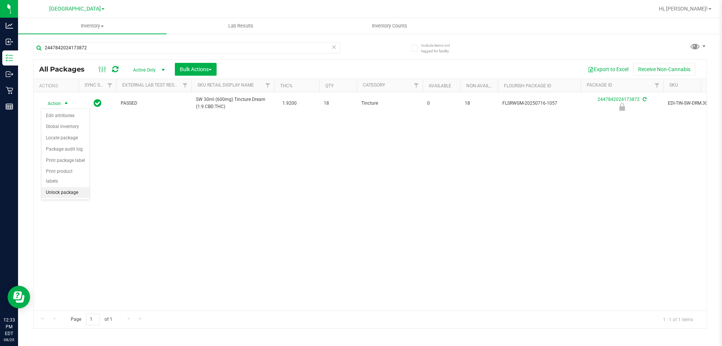
click at [82, 187] on li "Unlock package" at bounding box center [65, 192] width 48 height 11
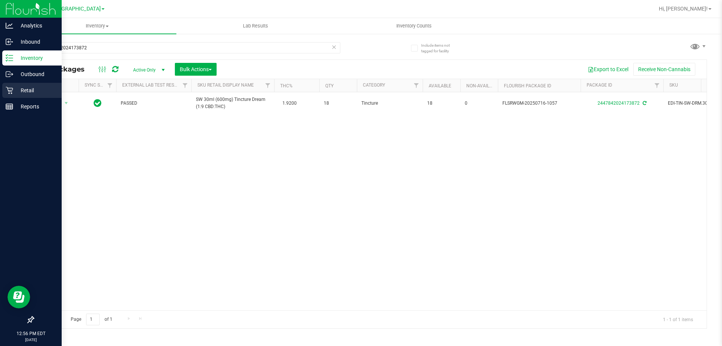
click at [10, 90] on icon at bounding box center [10, 91] width 8 height 8
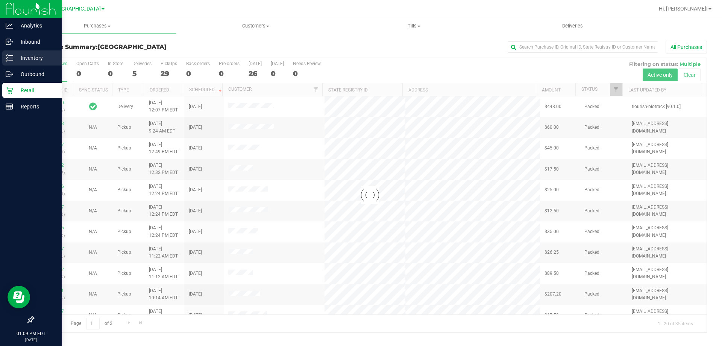
click at [18, 58] on p "Inventory" at bounding box center [35, 57] width 45 height 9
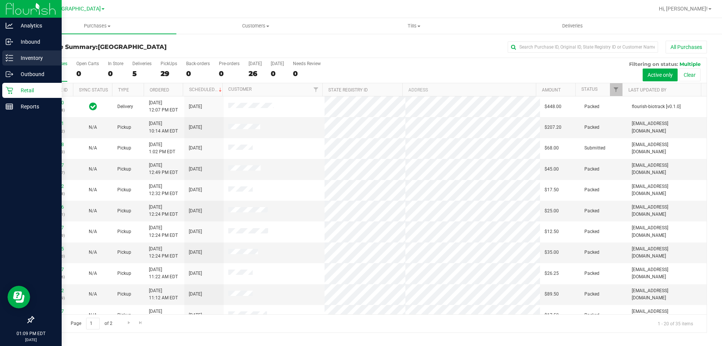
click at [22, 57] on p "Inventory" at bounding box center [35, 57] width 45 height 9
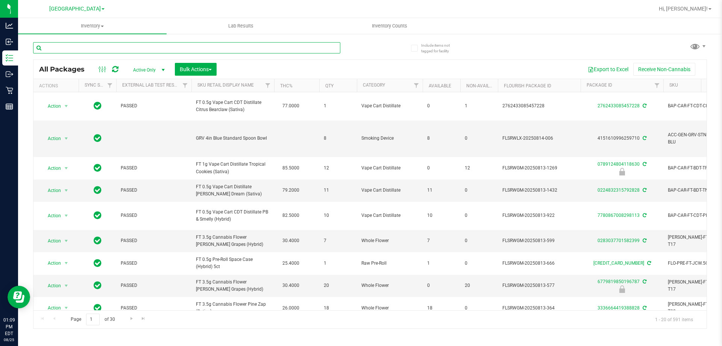
click at [102, 48] on input "text" at bounding box center [186, 47] width 307 height 11
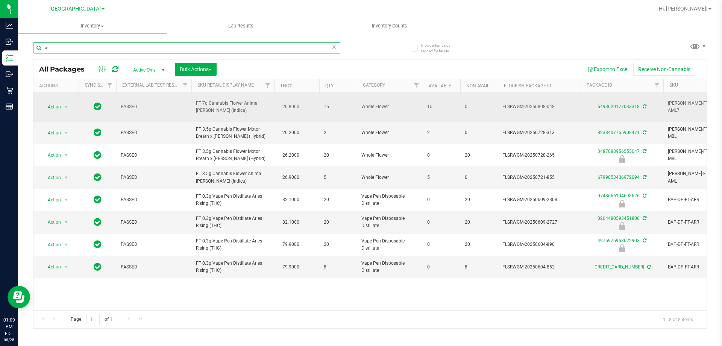
type input "a"
type input "0748666104698626"
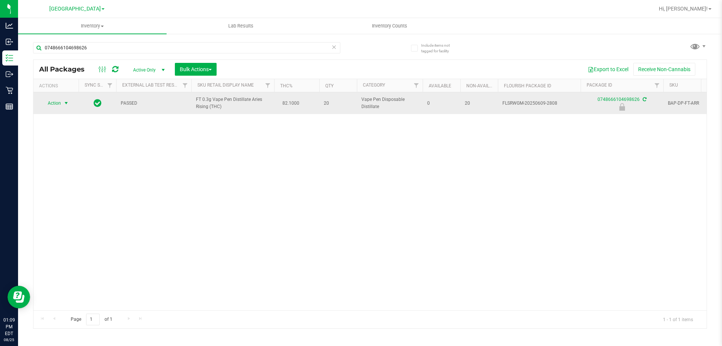
click at [60, 105] on span "Action" at bounding box center [51, 103] width 20 height 11
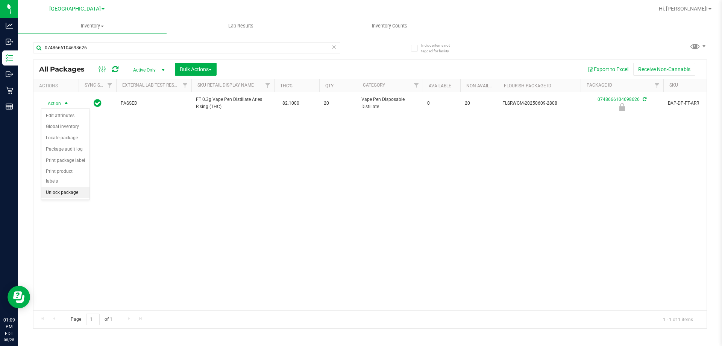
click at [61, 187] on li "Unlock package" at bounding box center [65, 192] width 48 height 11
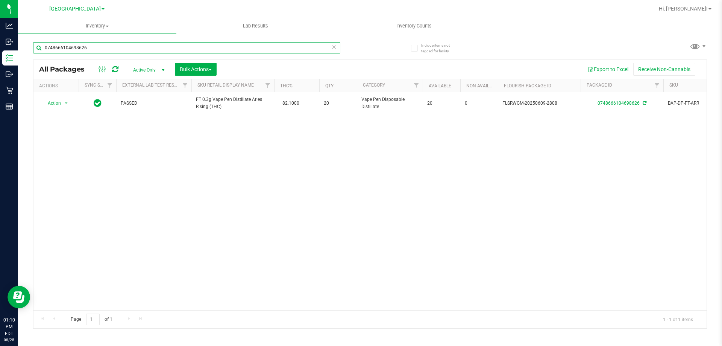
click at [106, 47] on input "0748666104698626" at bounding box center [186, 47] width 307 height 11
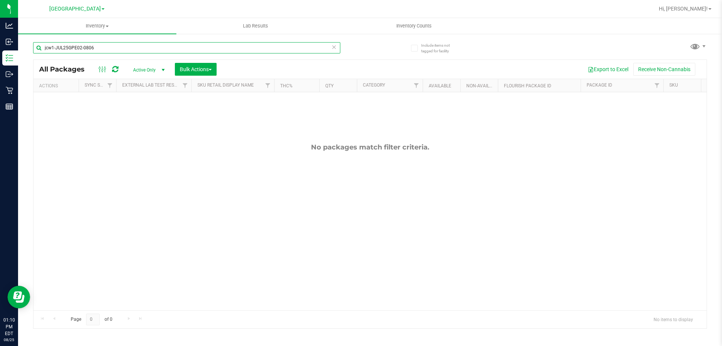
drag, startPoint x: 98, startPoint y: 48, endPoint x: 52, endPoint y: 46, distance: 46.3
click at [52, 46] on input "jcw1-JUL25GPE02-0806" at bounding box center [186, 47] width 307 height 11
type input "jcw"
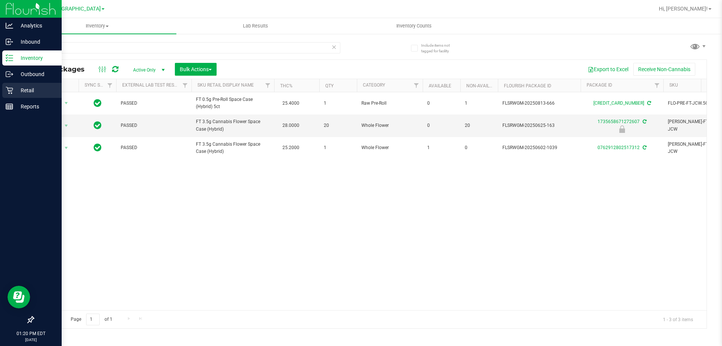
click at [23, 91] on p "Retail" at bounding box center [35, 90] width 45 height 9
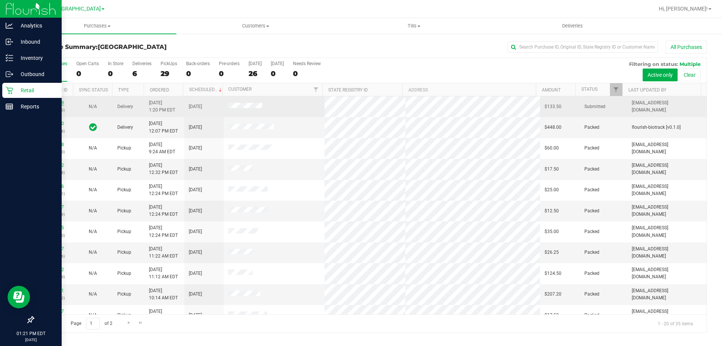
click at [47, 103] on link "11844029" at bounding box center [53, 102] width 21 height 5
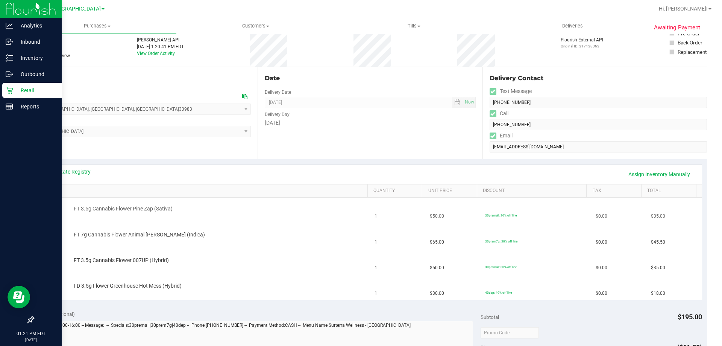
scroll to position [113, 0]
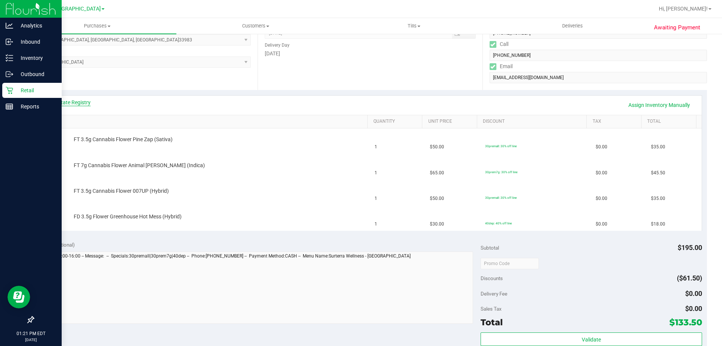
click at [85, 104] on link "View State Registry" at bounding box center [68, 103] width 45 height 8
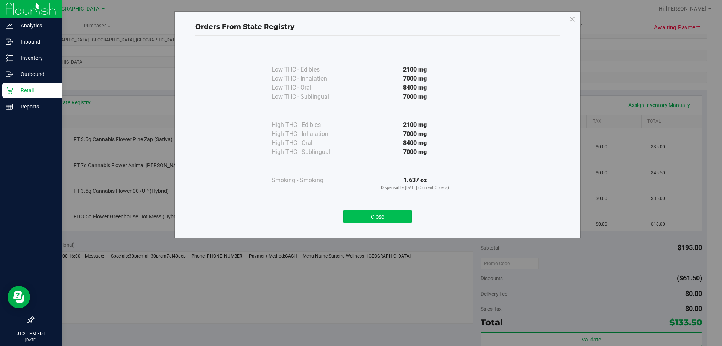
click at [381, 219] on button "Close" at bounding box center [377, 216] width 68 height 14
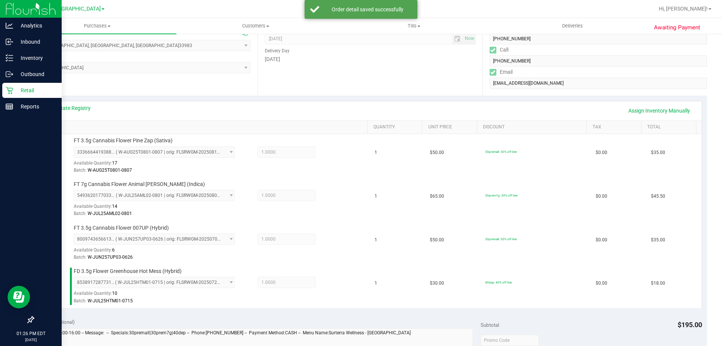
scroll to position [263, 0]
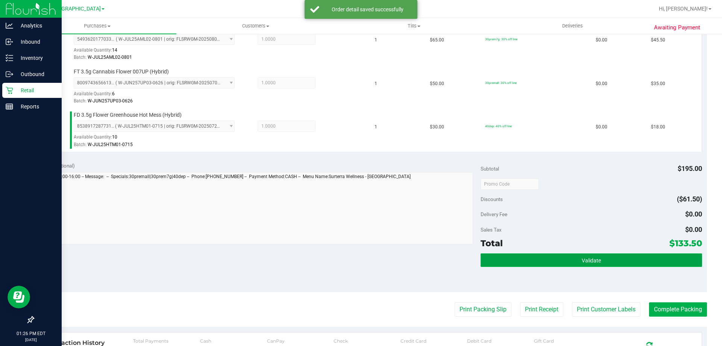
click at [508, 257] on button "Validate" at bounding box center [591, 260] width 221 height 14
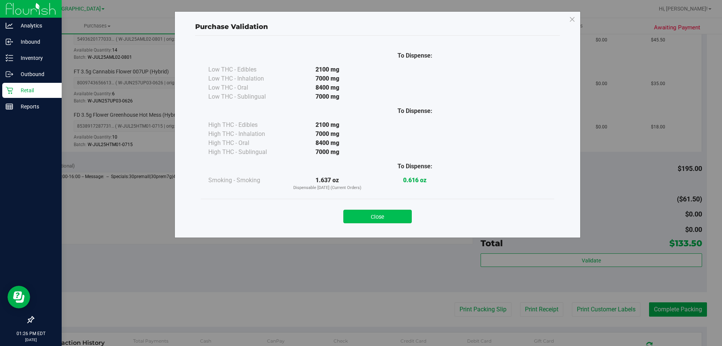
click at [397, 214] on button "Close" at bounding box center [377, 216] width 68 height 14
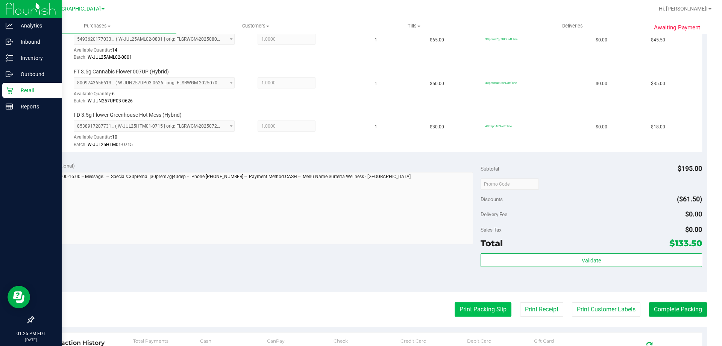
click at [467, 311] on button "Print Packing Slip" at bounding box center [483, 309] width 57 height 14
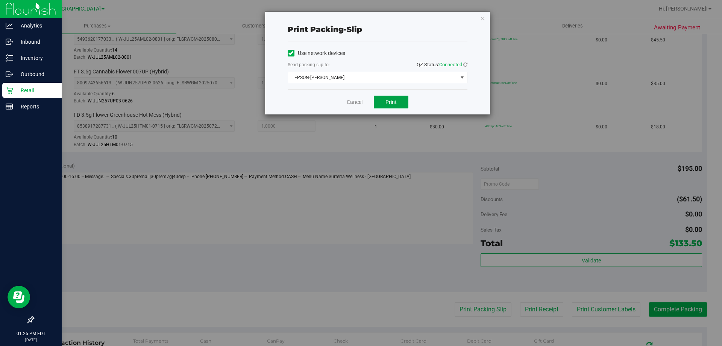
click at [403, 104] on button "Print" at bounding box center [391, 102] width 35 height 13
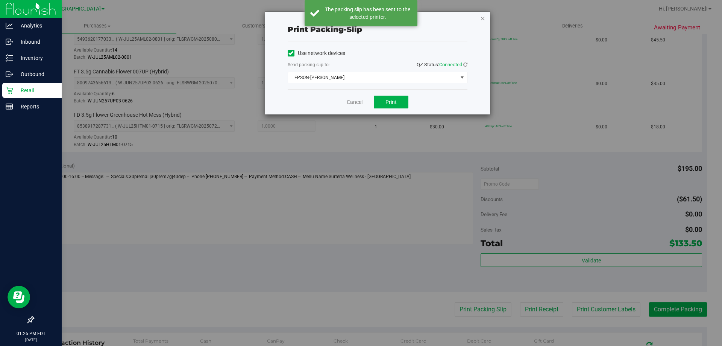
click at [483, 16] on icon "button" at bounding box center [482, 18] width 5 height 9
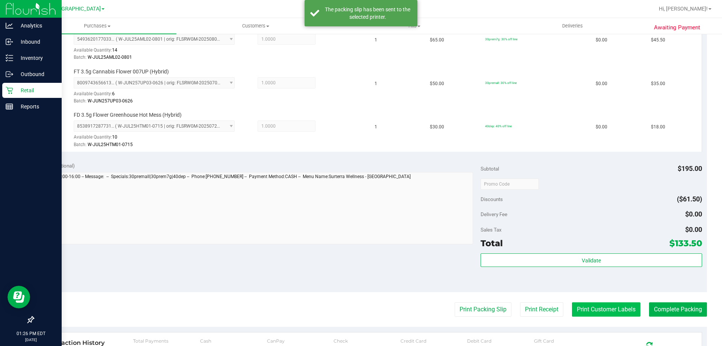
click at [600, 304] on button "Print Customer Labels" at bounding box center [606, 309] width 68 height 14
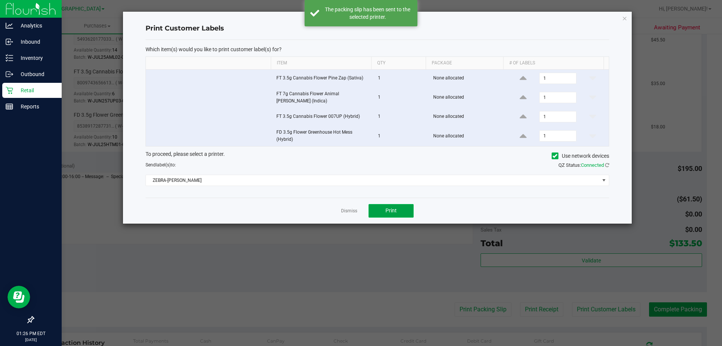
click at [407, 204] on button "Print" at bounding box center [391, 211] width 45 height 14
click at [626, 18] on icon "button" at bounding box center [624, 18] width 5 height 9
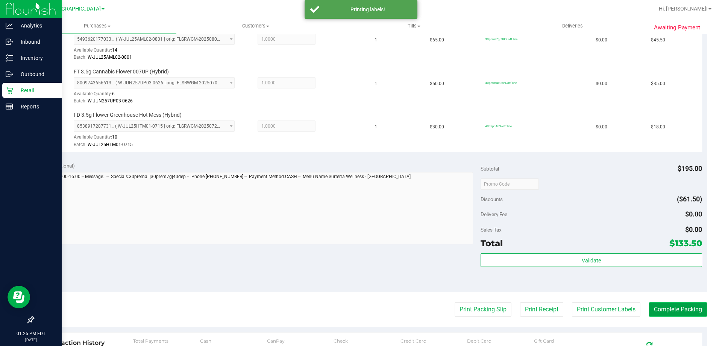
click at [690, 310] on button "Complete Packing" at bounding box center [678, 309] width 58 height 14
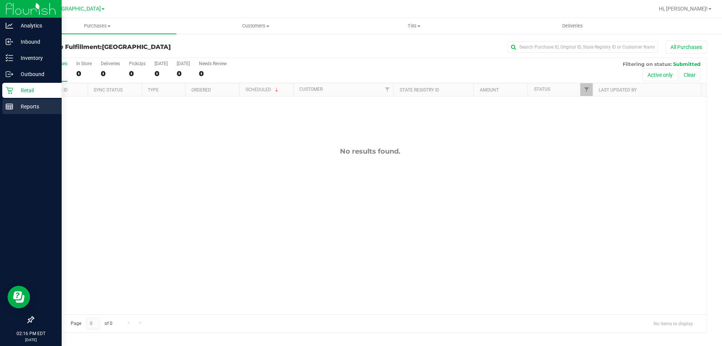
click at [18, 106] on p "Reports" at bounding box center [35, 106] width 45 height 9
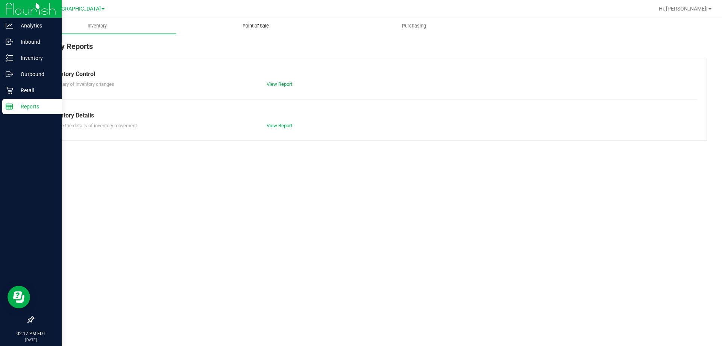
click at [264, 26] on span "Point of Sale" at bounding box center [255, 26] width 47 height 7
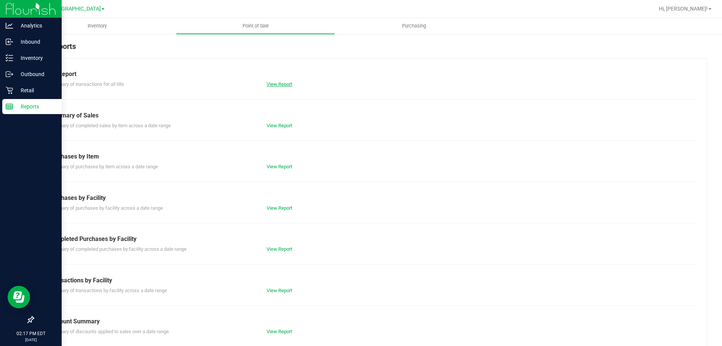
click at [277, 83] on link "View Report" at bounding box center [280, 84] width 26 height 6
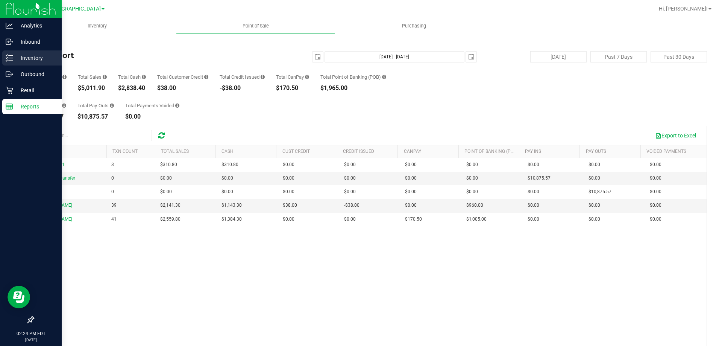
click at [20, 57] on p "Inventory" at bounding box center [35, 57] width 45 height 9
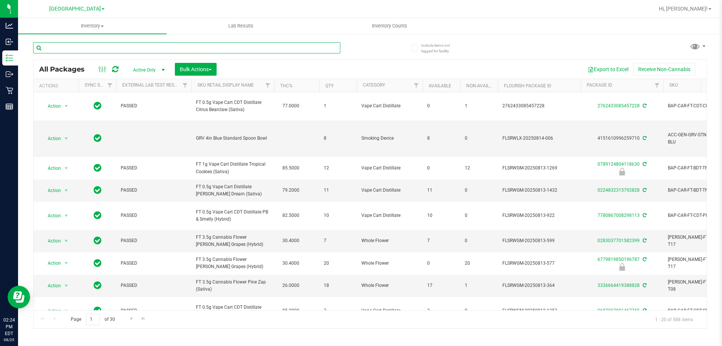
click at [161, 44] on input "text" at bounding box center [186, 47] width 307 height 11
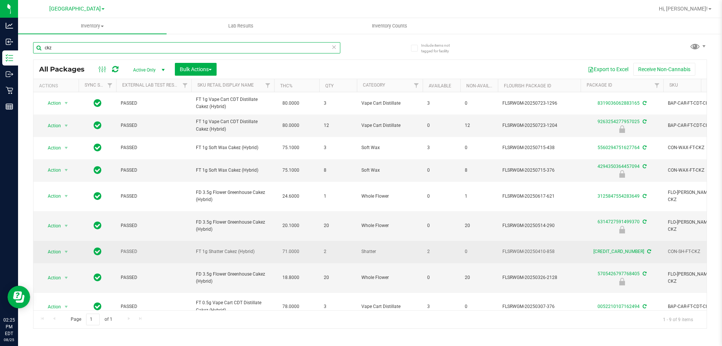
scroll to position [6, 0]
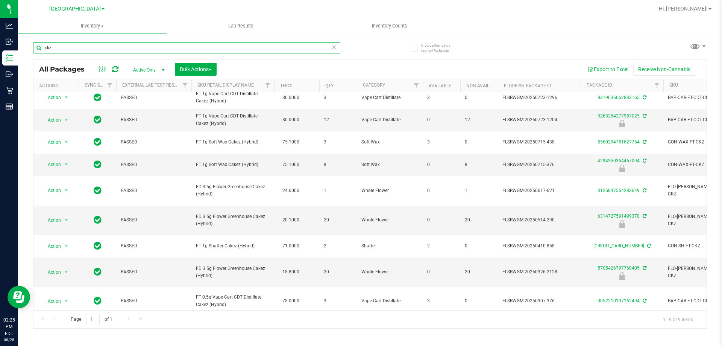
type input "ckz"
click at [256, 89] on th "Sku Retail Display Name" at bounding box center [232, 85] width 83 height 13
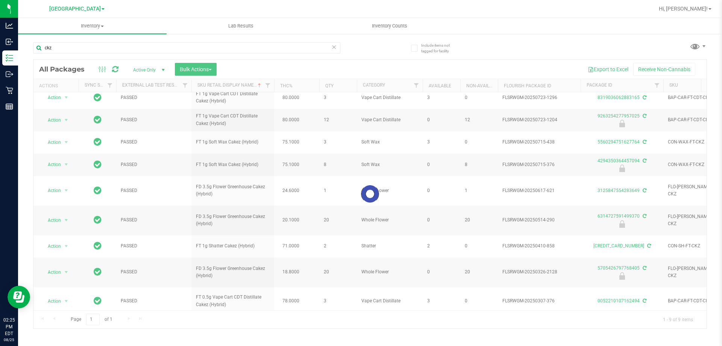
scroll to position [0, 0]
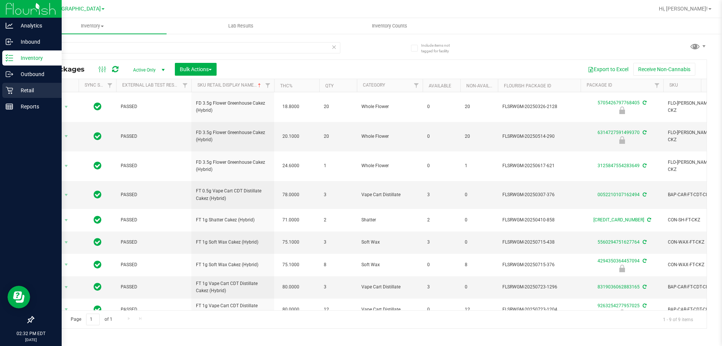
click at [41, 92] on p "Retail" at bounding box center [35, 90] width 45 height 9
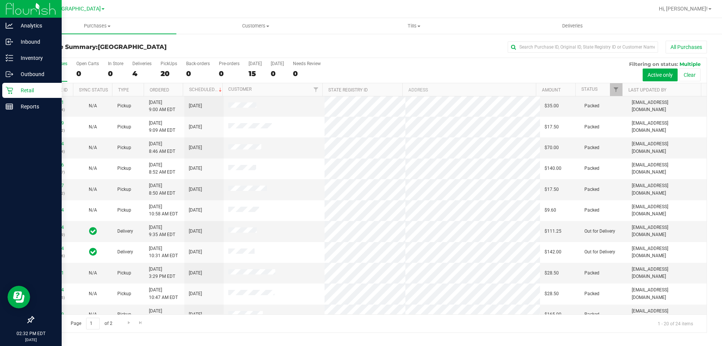
scroll to position [199, 0]
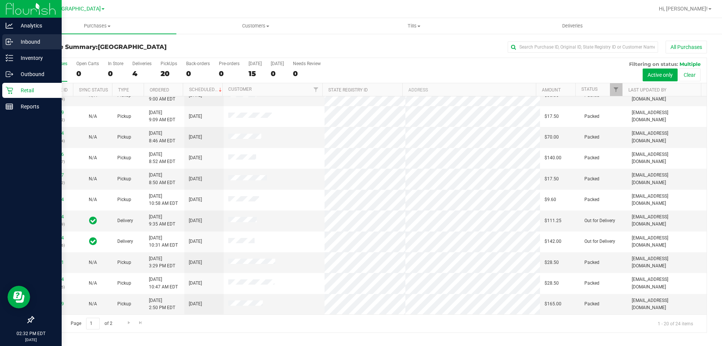
click at [24, 41] on p "Inbound" at bounding box center [35, 41] width 45 height 9
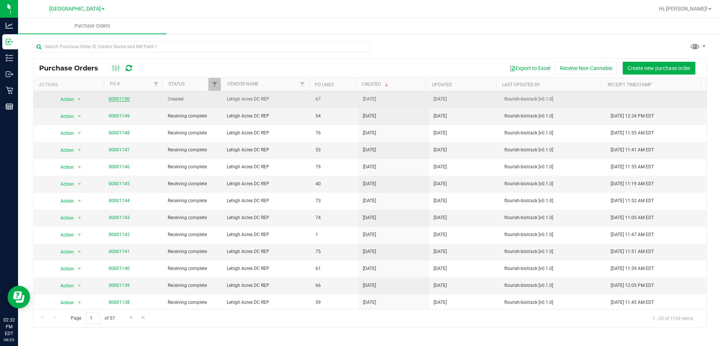
click at [121, 100] on link "00001150" at bounding box center [119, 98] width 21 height 5
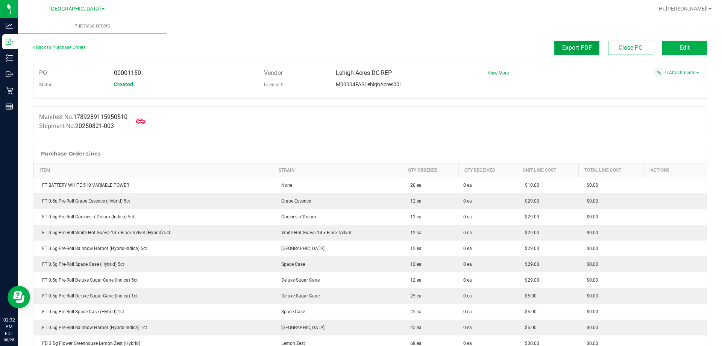
click at [566, 46] on span "Export PDF" at bounding box center [577, 47] width 30 height 7
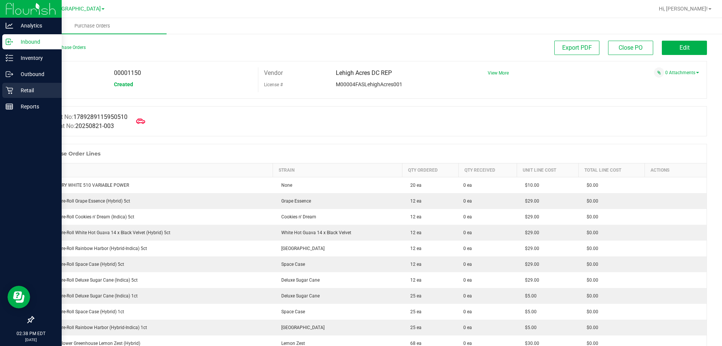
click at [26, 91] on p "Retail" at bounding box center [35, 90] width 45 height 9
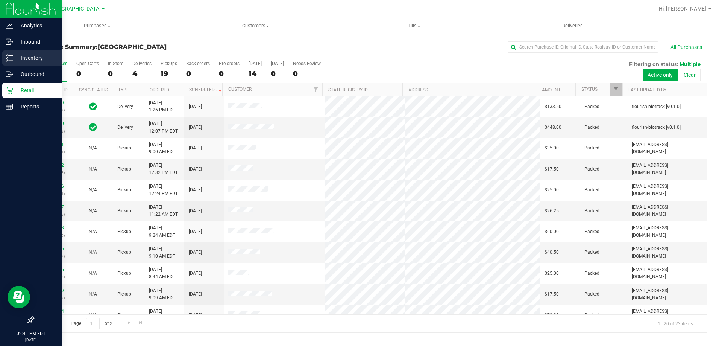
click at [12, 57] on icon at bounding box center [10, 58] width 8 height 8
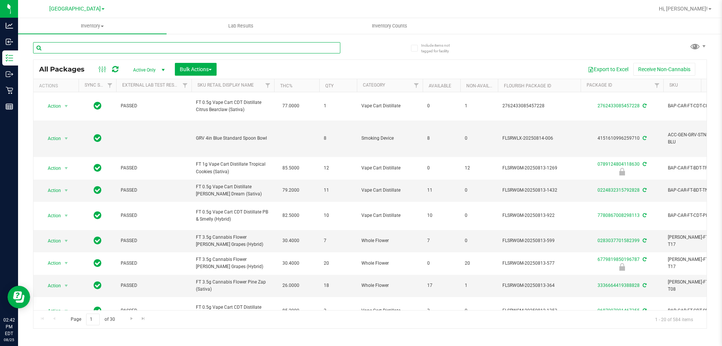
click at [150, 42] on input "text" at bounding box center [186, 47] width 307 height 11
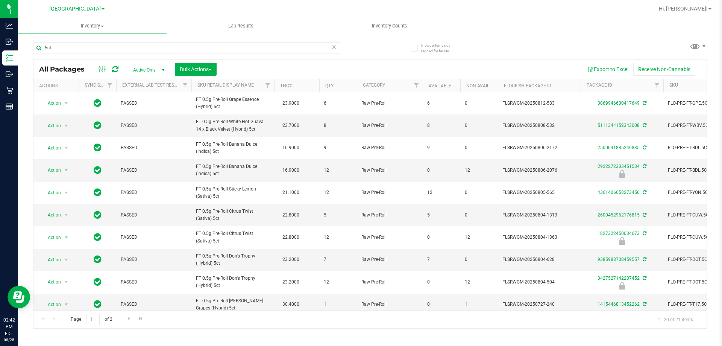
click at [257, 87] on th "Sku Retail Display Name" at bounding box center [232, 85] width 83 height 13
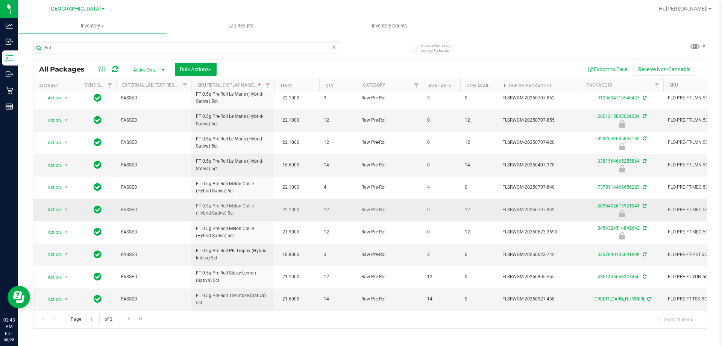
scroll to position [234, 0]
click at [126, 322] on link "Go to the next page" at bounding box center [128, 318] width 11 height 10
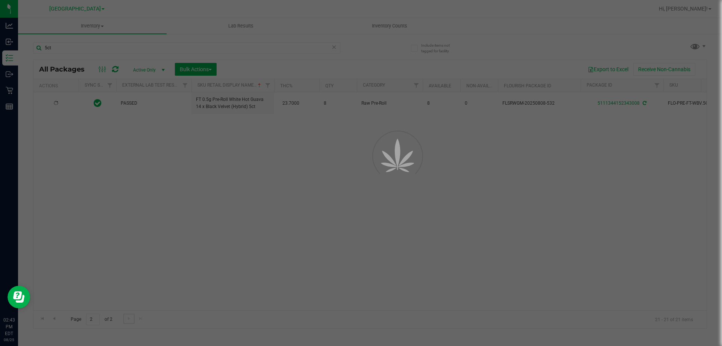
scroll to position [0, 0]
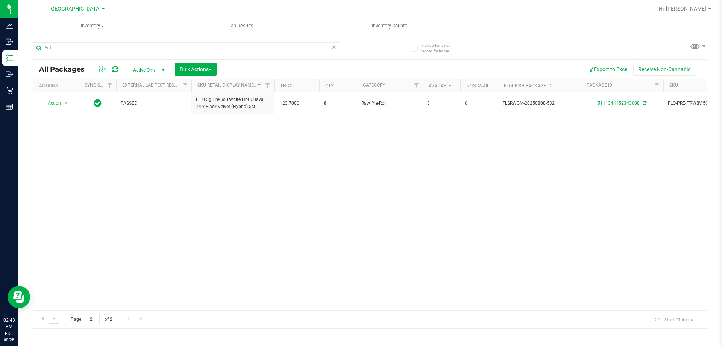
click at [59, 317] on link "Go to the previous page" at bounding box center [54, 318] width 11 height 10
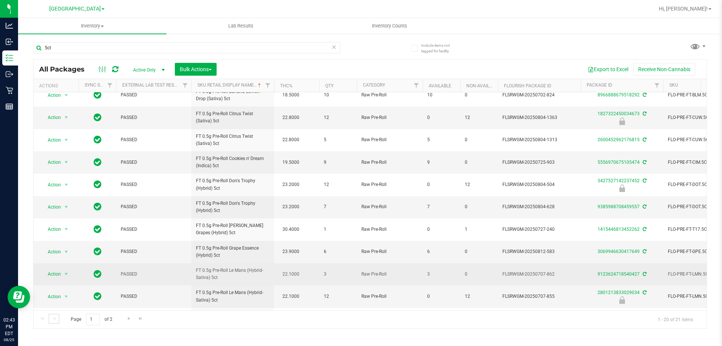
scroll to position [46, 0]
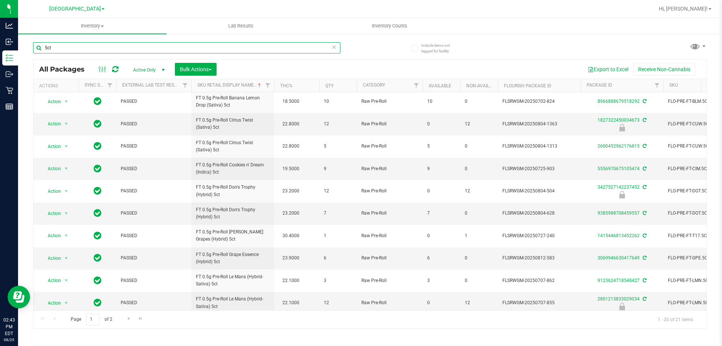
click at [66, 51] on input "5ct" at bounding box center [186, 47] width 307 height 11
type input "5"
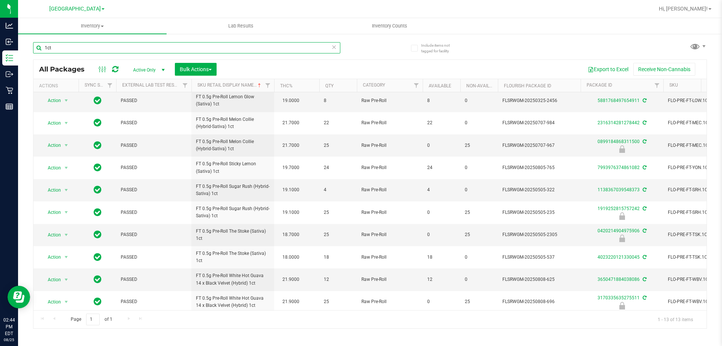
scroll to position [78, 0]
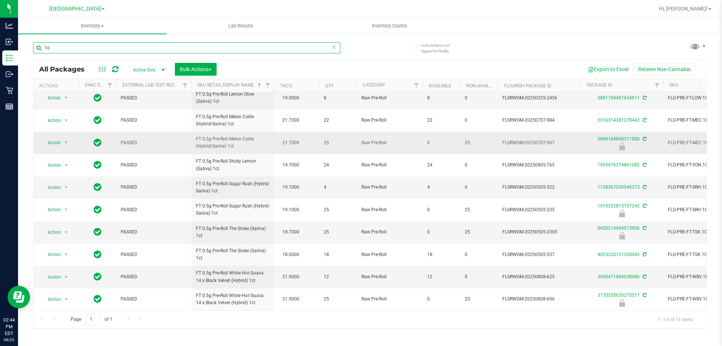
type input "1"
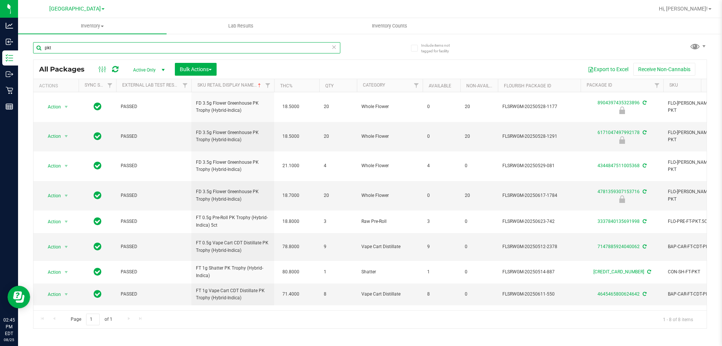
click at [208, 45] on input "pkt" at bounding box center [186, 47] width 307 height 11
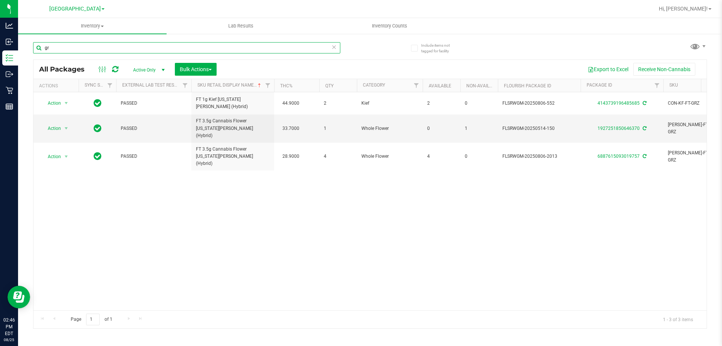
type input "g"
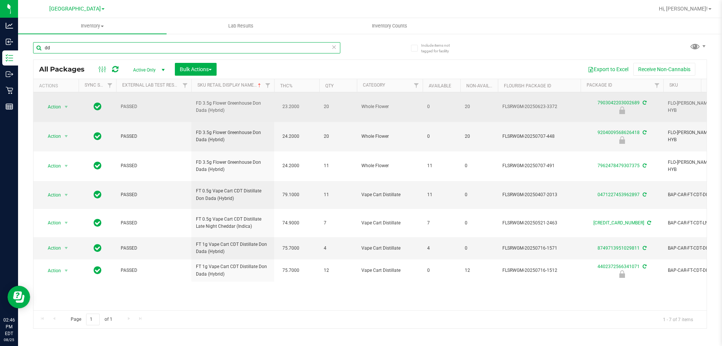
type input "d"
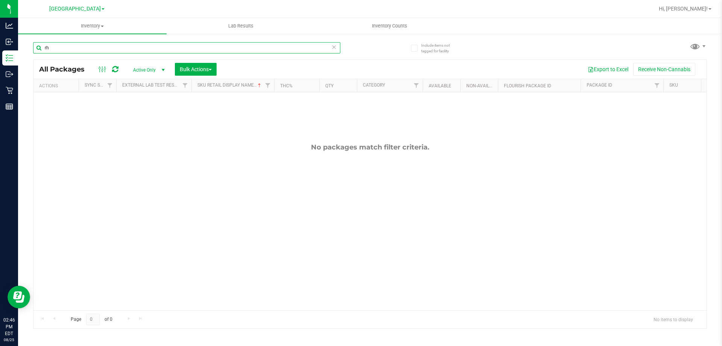
type input "r"
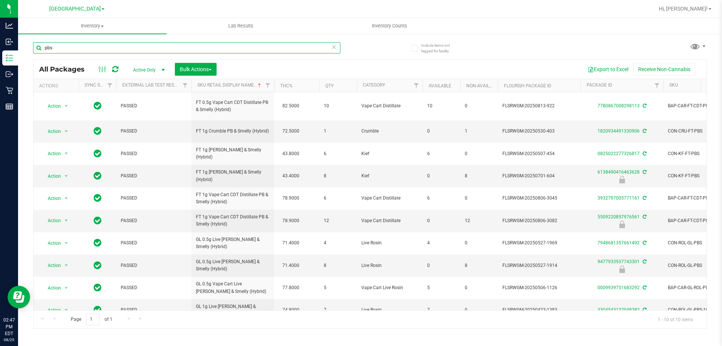
scroll to position [17, 0]
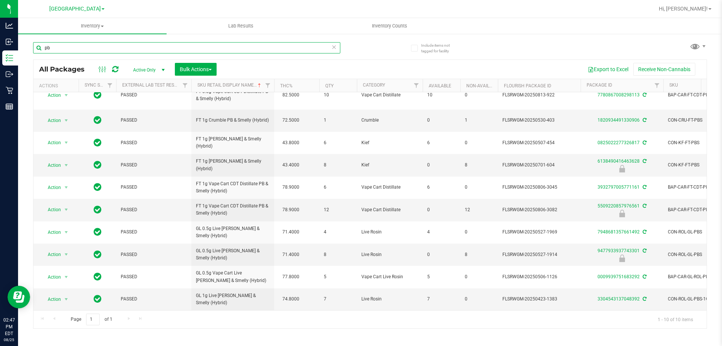
type input "p"
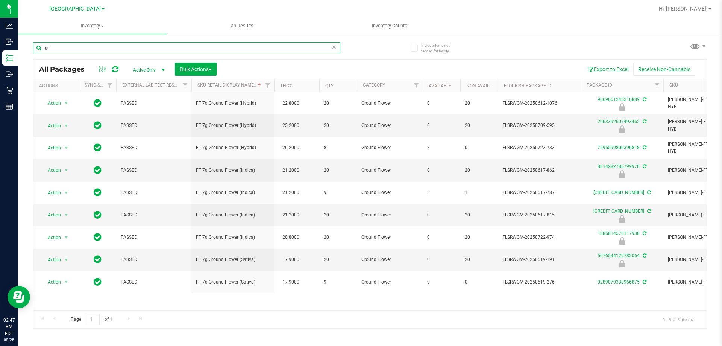
type input "g"
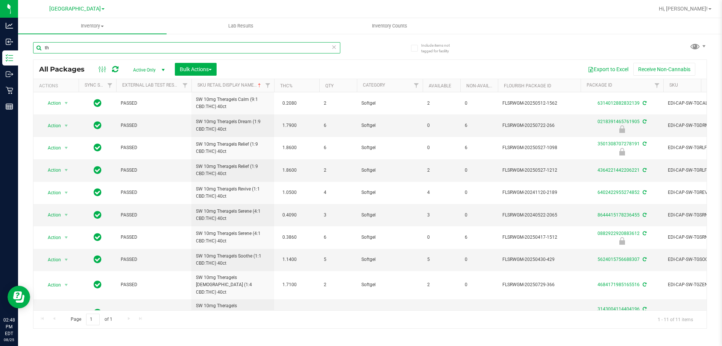
type input "t"
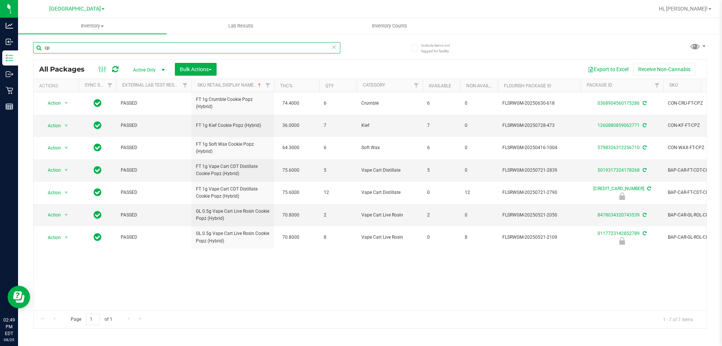
type input "c"
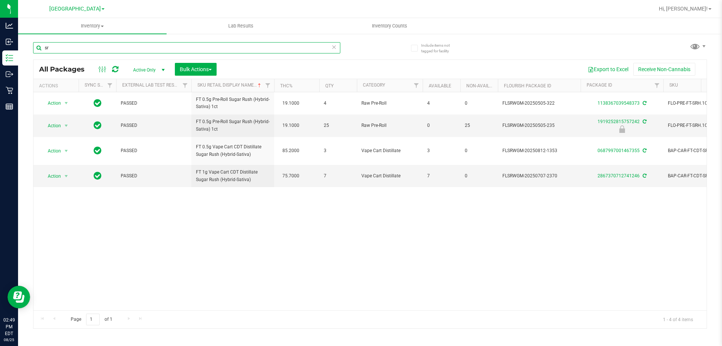
type input "s"
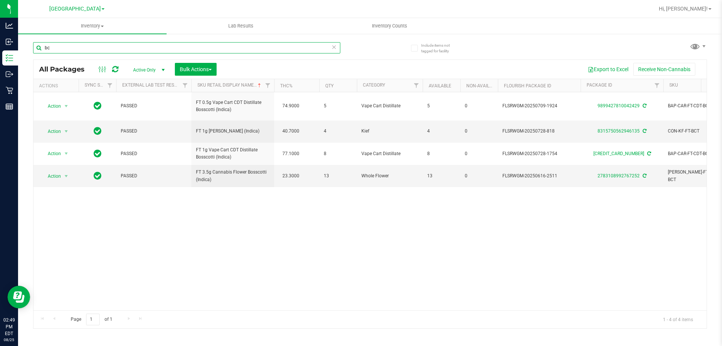
type input "b"
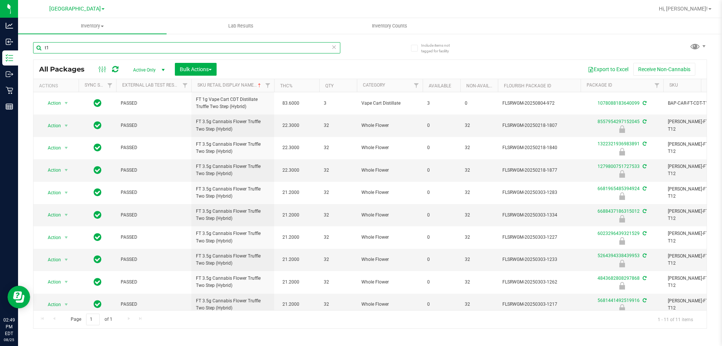
type input "t"
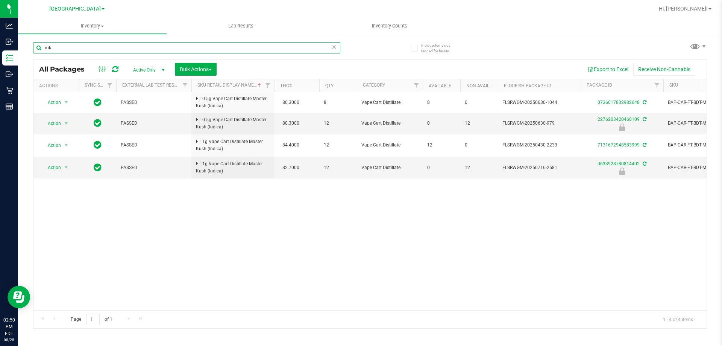
type input "m"
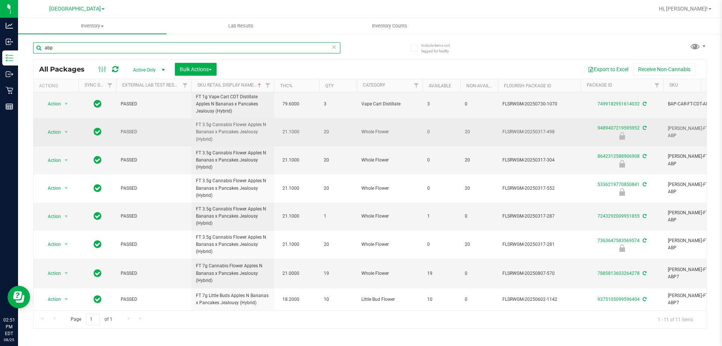
scroll to position [85, 0]
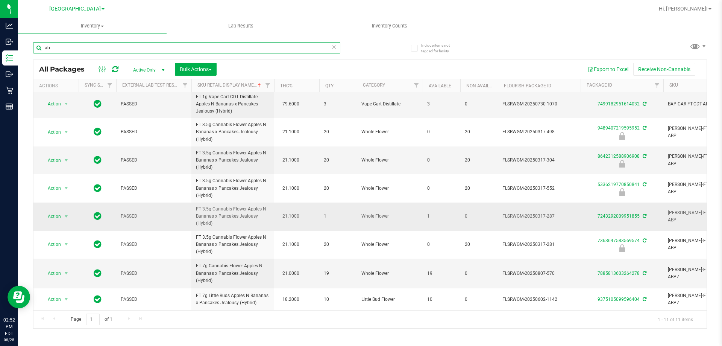
type input "a"
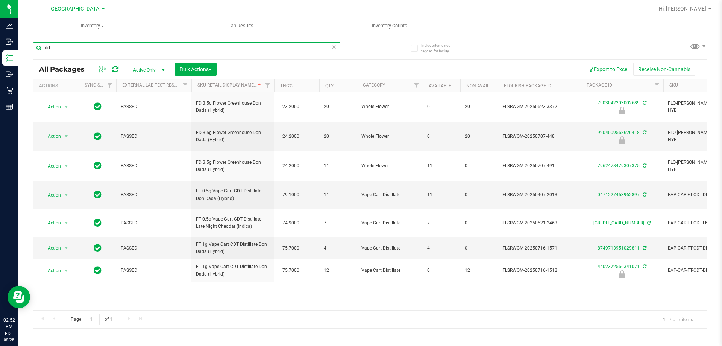
type input "d"
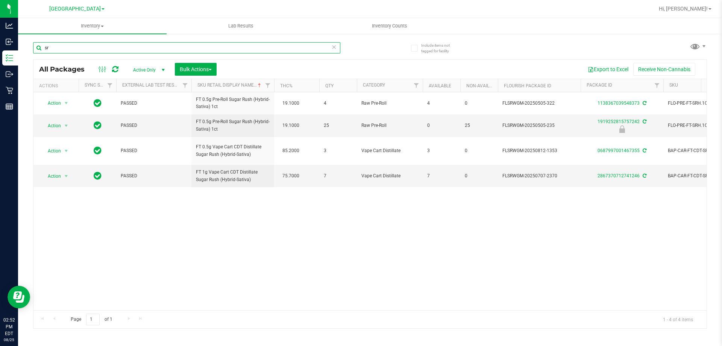
type input "s"
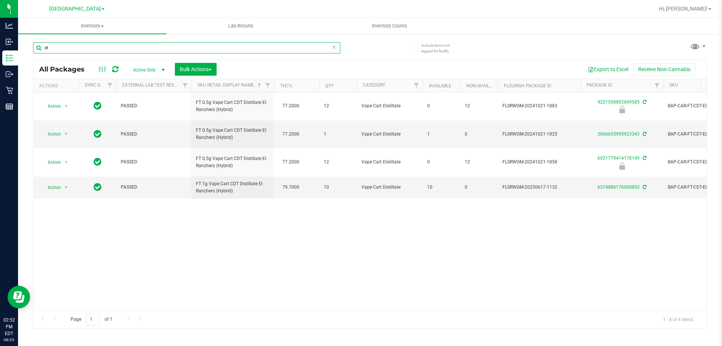
type input "e"
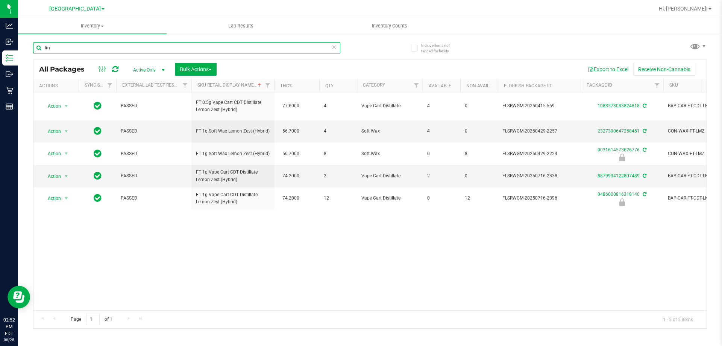
type input "l"
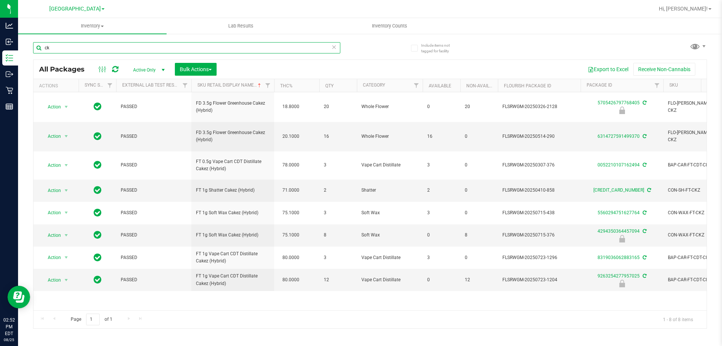
type input "c"
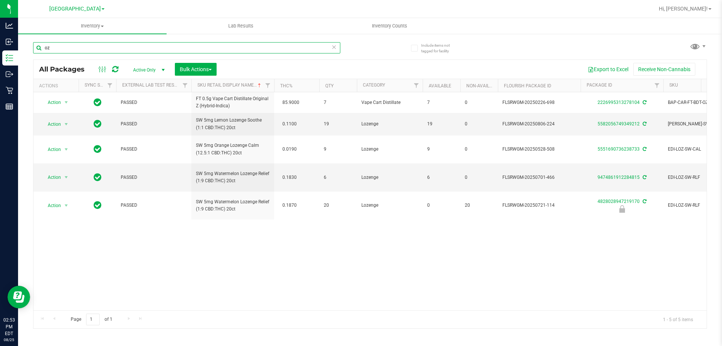
type input "o"
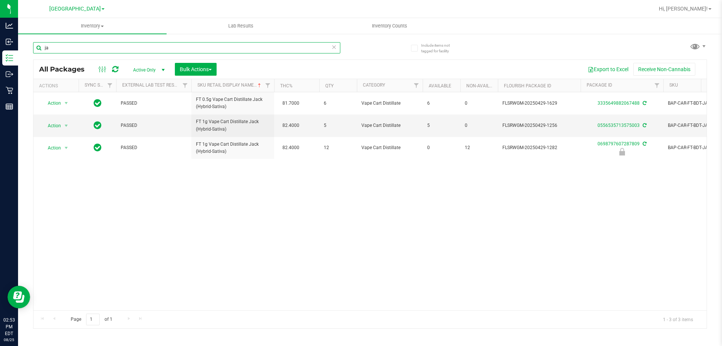
type input "j"
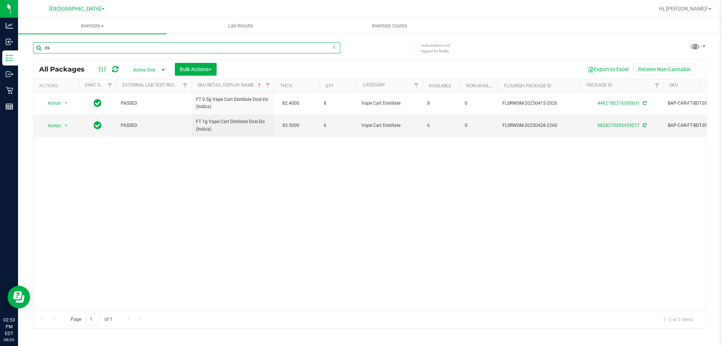
type input "d"
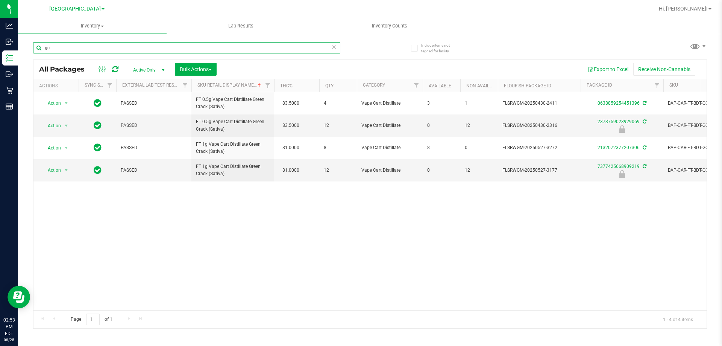
type input "g"
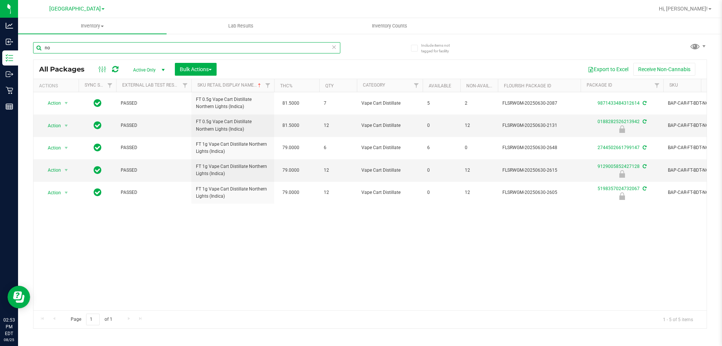
type input "n"
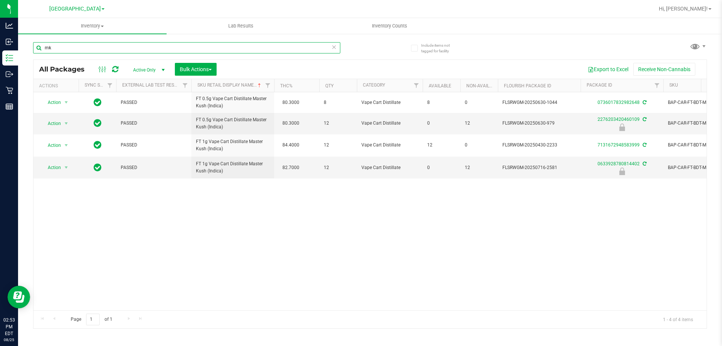
type input "m"
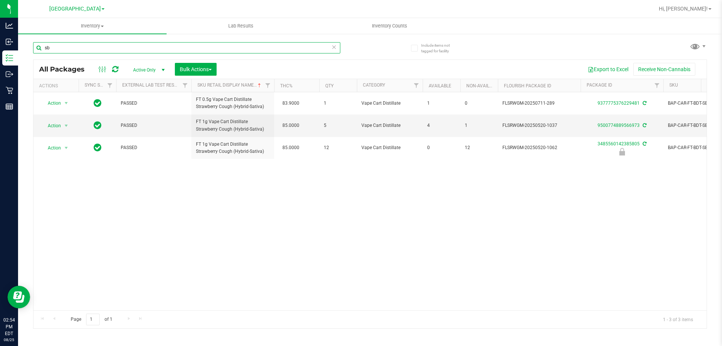
type input "s"
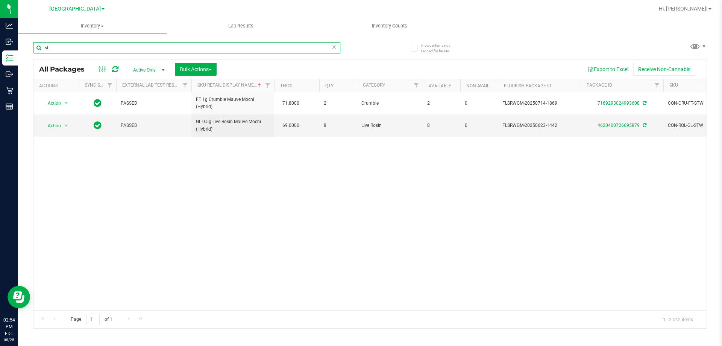
type input "s"
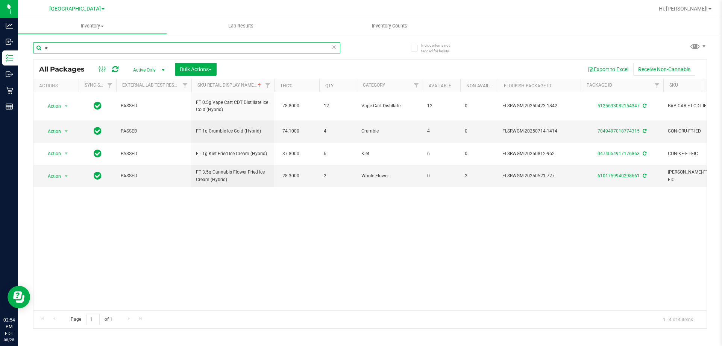
type input "i"
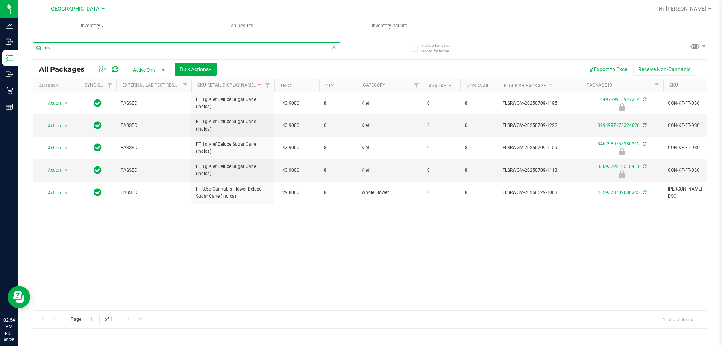
type input "d"
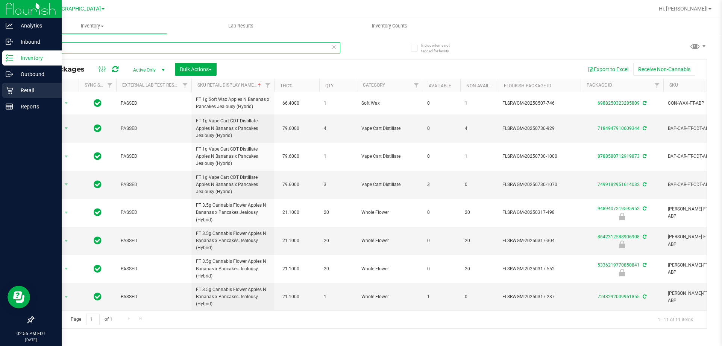
type input "abp"
click at [12, 90] on icon at bounding box center [10, 91] width 8 height 8
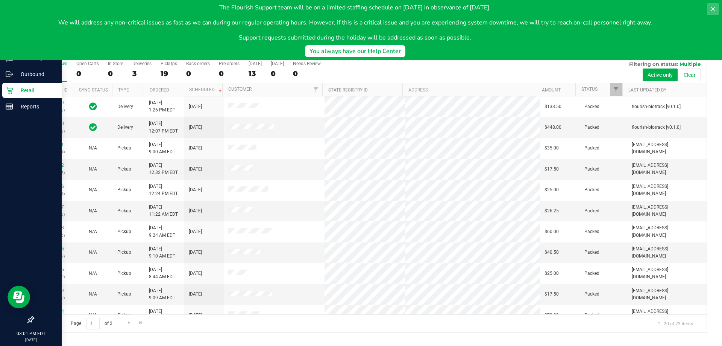
click at [712, 9] on icon at bounding box center [713, 9] width 6 height 6
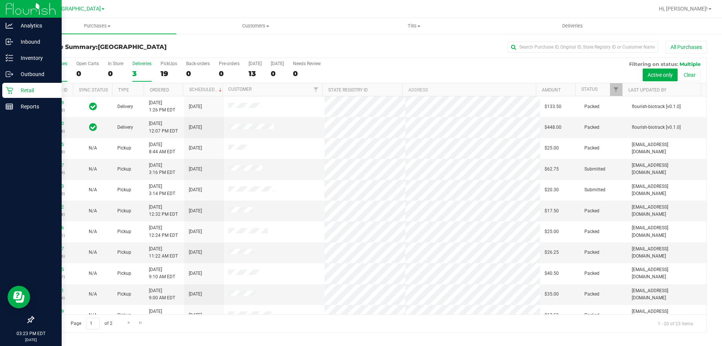
click at [134, 72] on div "3" at bounding box center [141, 73] width 19 height 9
click at [0, 0] on input "Deliveries 3" at bounding box center [0, 0] width 0 height 0
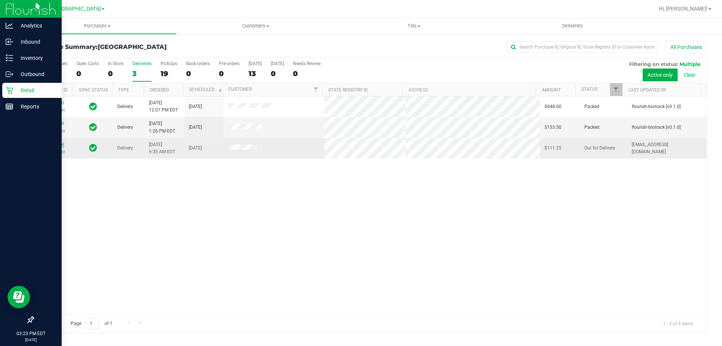
click at [55, 146] on link "11841454" at bounding box center [53, 144] width 21 height 5
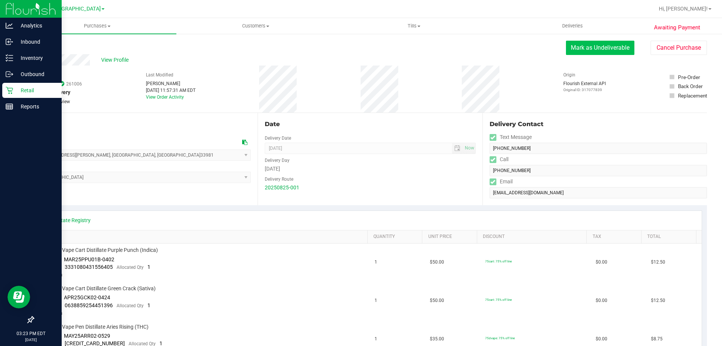
click at [603, 45] on button "Mark as Undeliverable" at bounding box center [600, 48] width 68 height 14
click at [675, 54] on button "Cancel Purchase" at bounding box center [679, 48] width 56 height 14
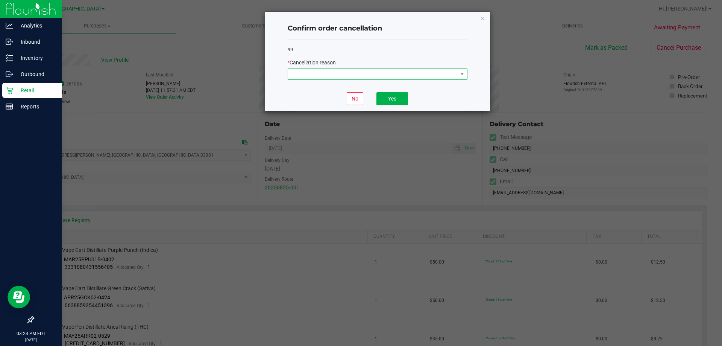
click at [440, 73] on span at bounding box center [373, 74] width 170 height 11
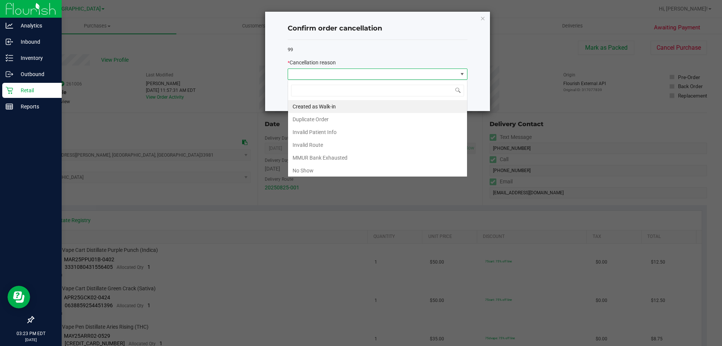
scroll to position [11, 180]
click at [317, 171] on li "No Show" at bounding box center [377, 170] width 179 height 13
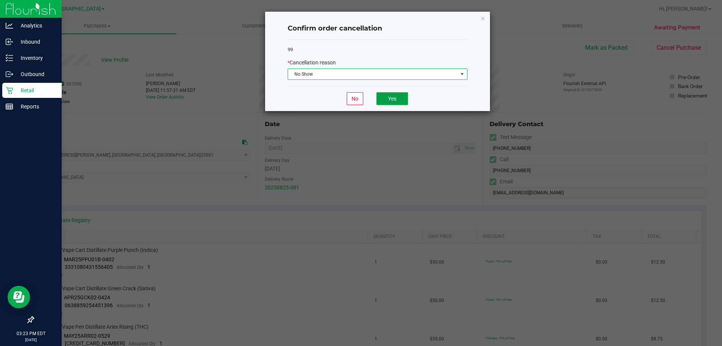
click at [396, 100] on button "Yes" at bounding box center [392, 98] width 32 height 13
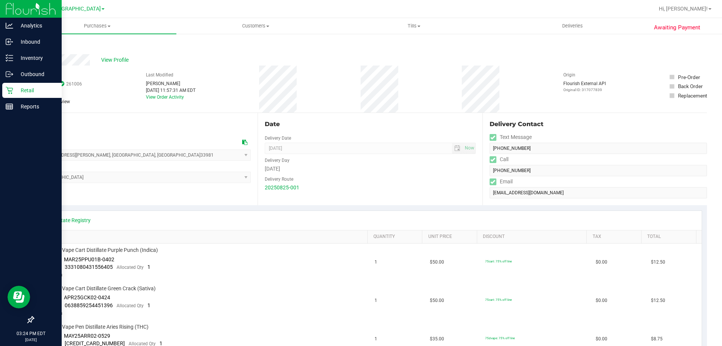
click at [9, 92] on icon at bounding box center [10, 91] width 8 height 8
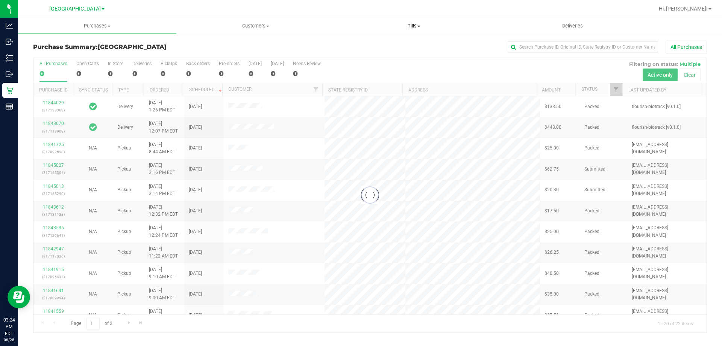
click at [424, 25] on span "Tills" at bounding box center [414, 26] width 158 height 7
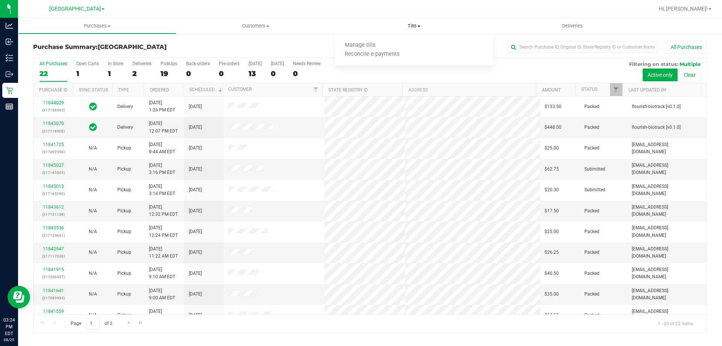
click at [367, 47] on span "Manage tills" at bounding box center [360, 45] width 51 height 6
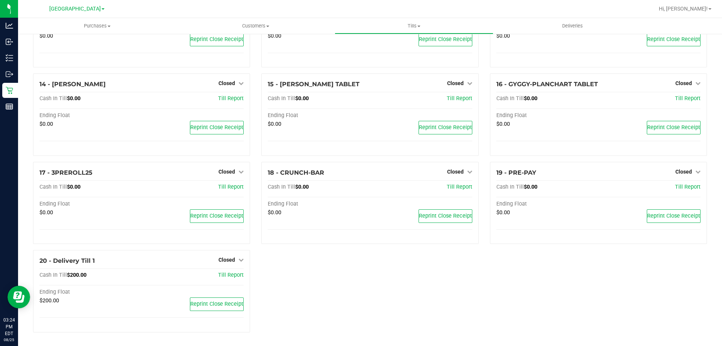
scroll to position [395, 0]
click at [234, 260] on link "Closed" at bounding box center [231, 260] width 25 height 6
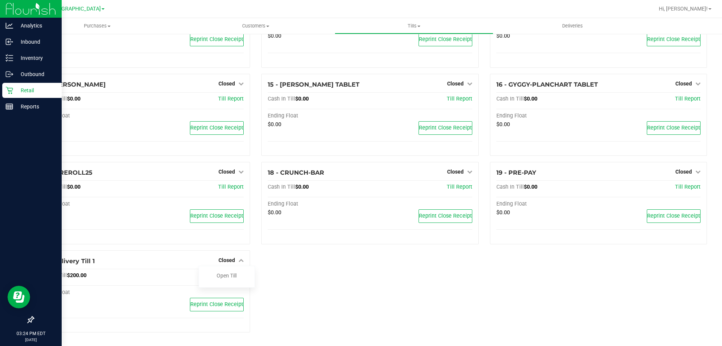
click at [3, 84] on div "Retail" at bounding box center [31, 90] width 59 height 15
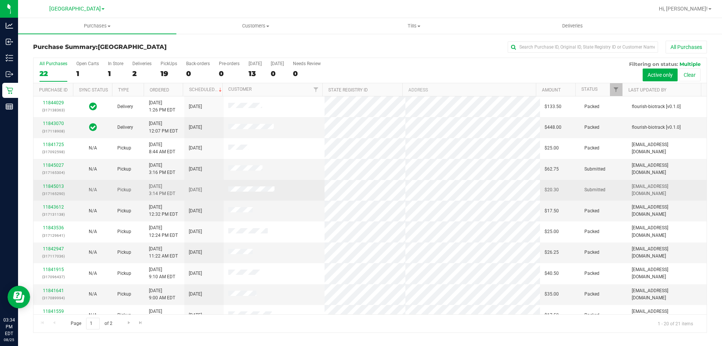
click at [51, 195] on p "(317165290)" at bounding box center [53, 193] width 30 height 7
click at [57, 187] on link "11845013" at bounding box center [53, 186] width 21 height 5
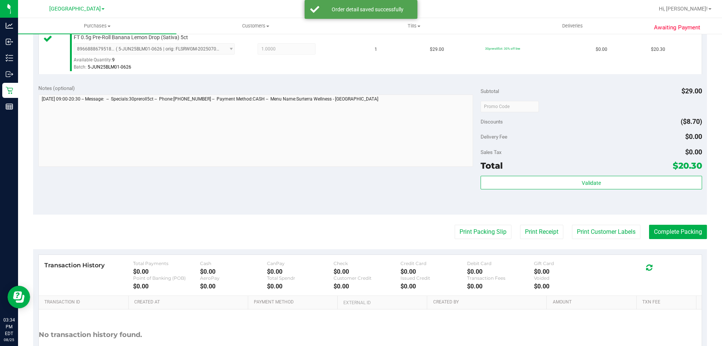
scroll to position [210, 0]
click at [600, 233] on button "Print Customer Labels" at bounding box center [606, 232] width 68 height 14
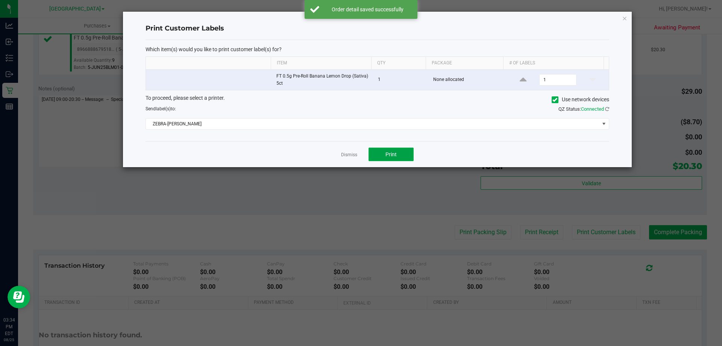
click at [384, 158] on button "Print" at bounding box center [391, 154] width 45 height 14
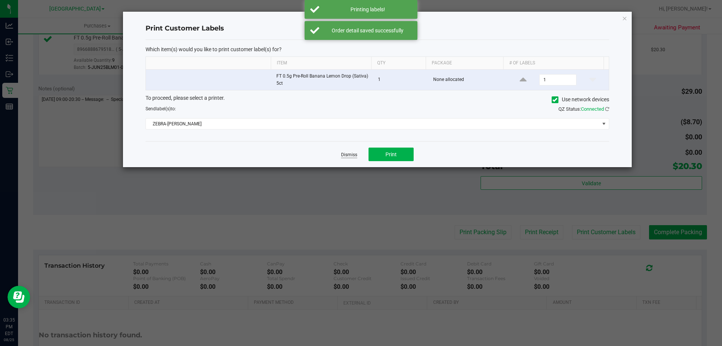
click at [345, 157] on link "Dismiss" at bounding box center [349, 155] width 16 height 6
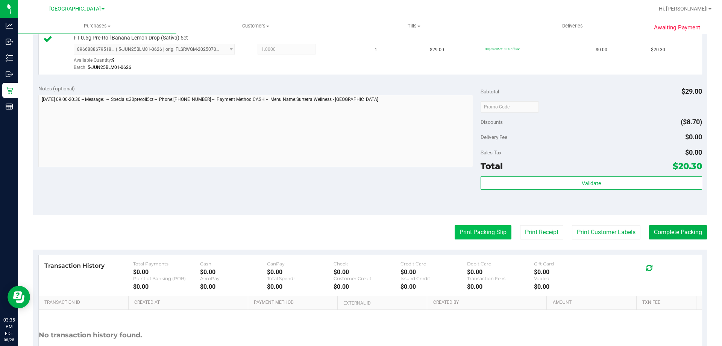
click at [483, 230] on button "Print Packing Slip" at bounding box center [483, 232] width 57 height 14
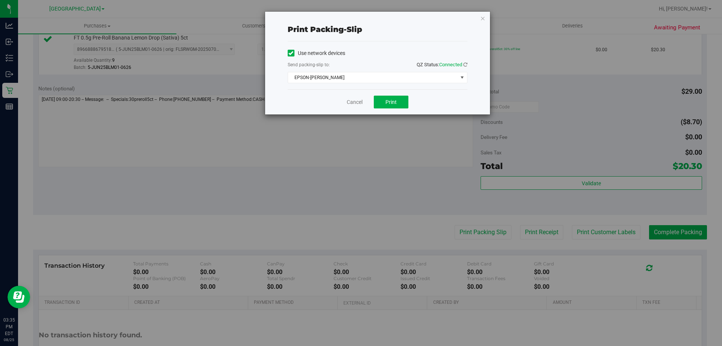
click at [385, 92] on div "Cancel Print" at bounding box center [378, 101] width 180 height 25
click at [383, 98] on button "Print" at bounding box center [391, 102] width 35 height 13
click at [353, 100] on link "Cancel" at bounding box center [351, 102] width 16 height 8
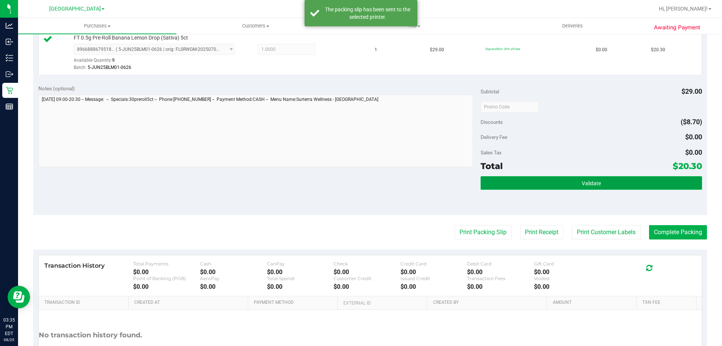
click at [588, 184] on span "Validate" at bounding box center [591, 183] width 19 height 6
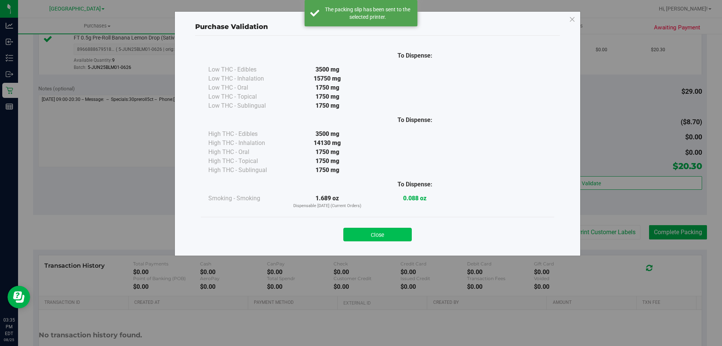
click at [389, 237] on button "Close" at bounding box center [377, 235] width 68 height 14
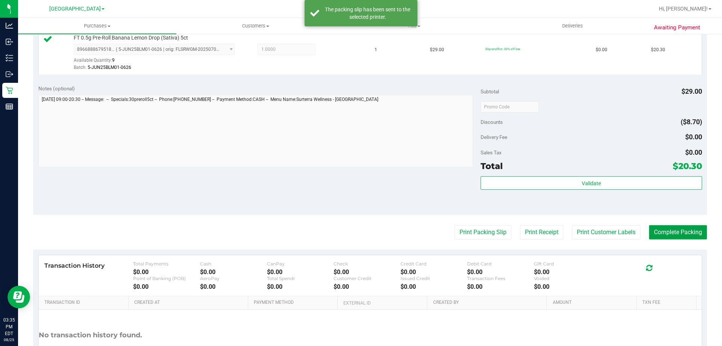
click at [686, 235] on button "Complete Packing" at bounding box center [678, 232] width 58 height 14
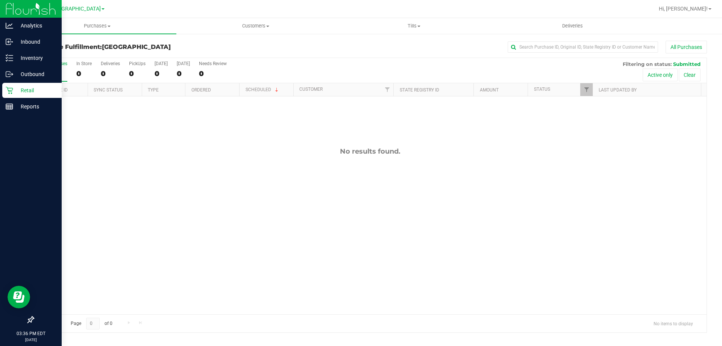
click at [7, 86] on div "Retail" at bounding box center [31, 90] width 59 height 15
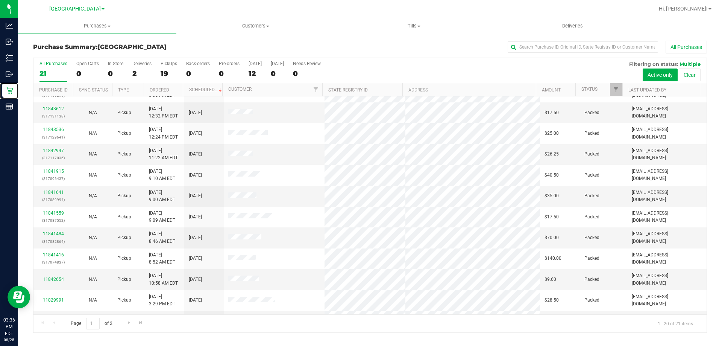
scroll to position [199, 0]
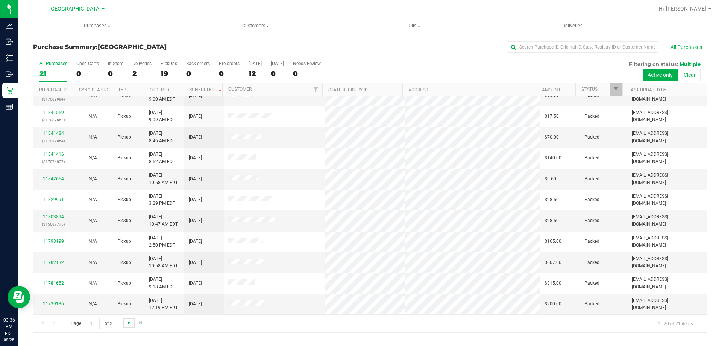
click at [126, 323] on span "Go to the next page" at bounding box center [129, 322] width 6 height 6
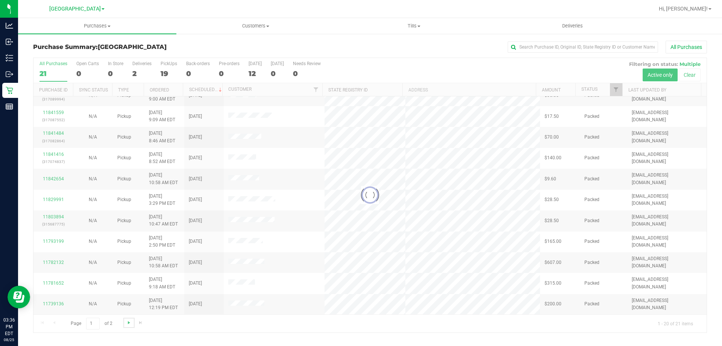
scroll to position [0, 0]
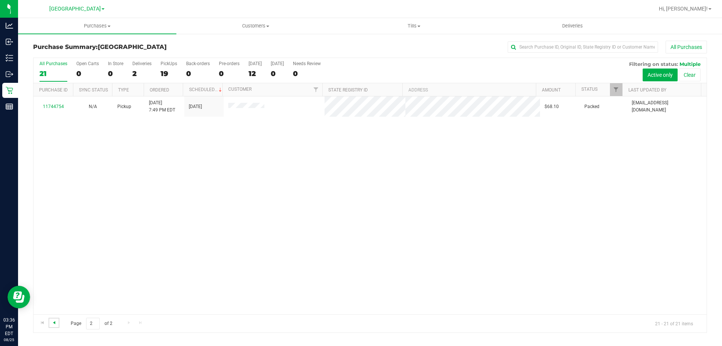
click at [52, 322] on span "Go to the previous page" at bounding box center [54, 322] width 6 height 6
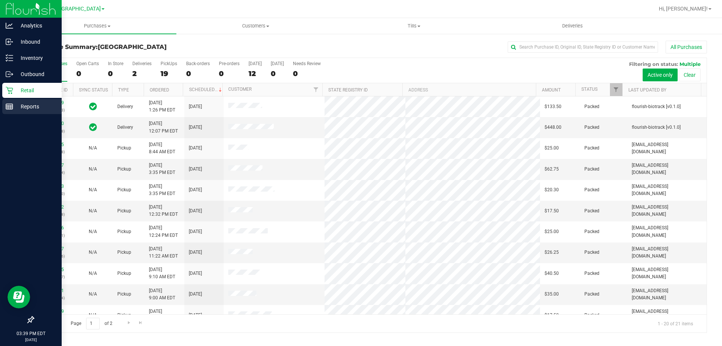
click at [15, 111] on div "Reports" at bounding box center [31, 106] width 59 height 15
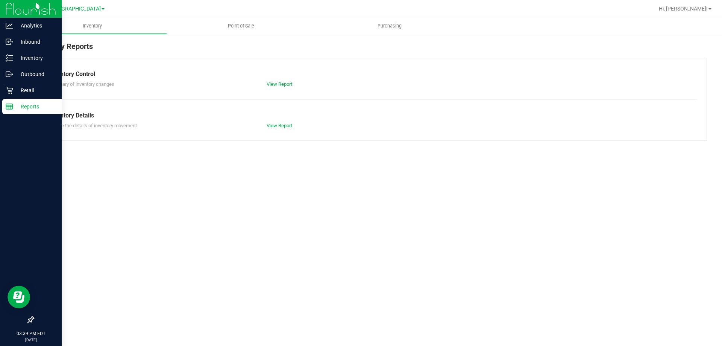
click at [237, 25] on span "Point of Sale" at bounding box center [241, 26] width 47 height 7
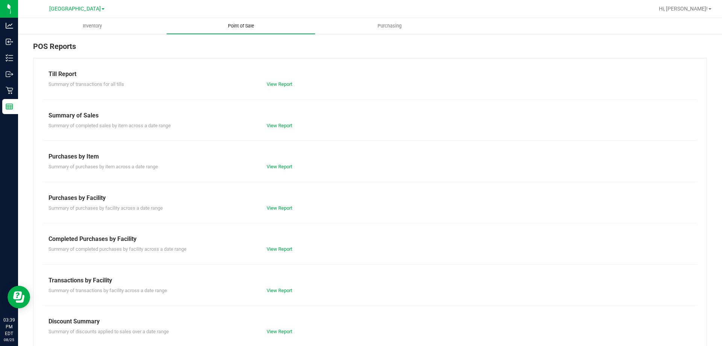
click at [284, 250] on link "View Report" at bounding box center [280, 249] width 26 height 6
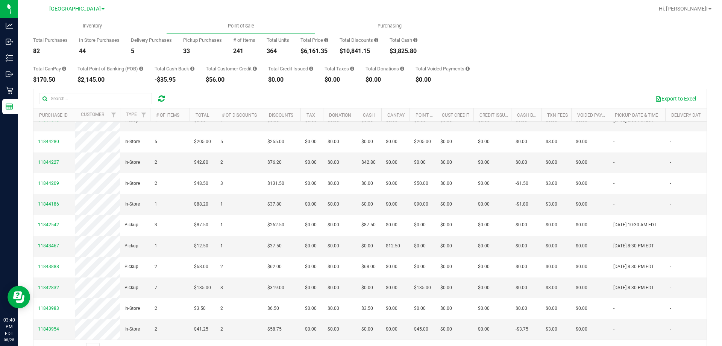
scroll to position [56, 0]
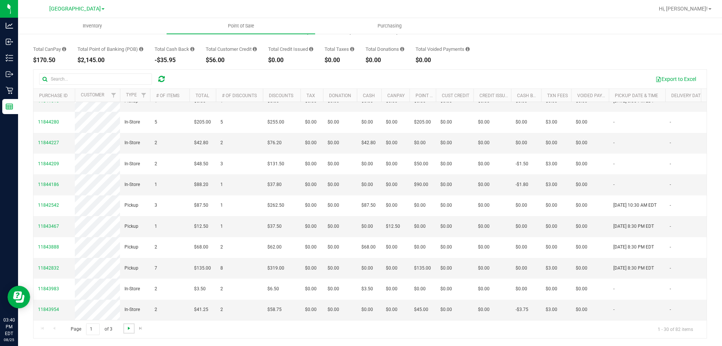
click at [128, 328] on span "Go to the next page" at bounding box center [129, 328] width 6 height 6
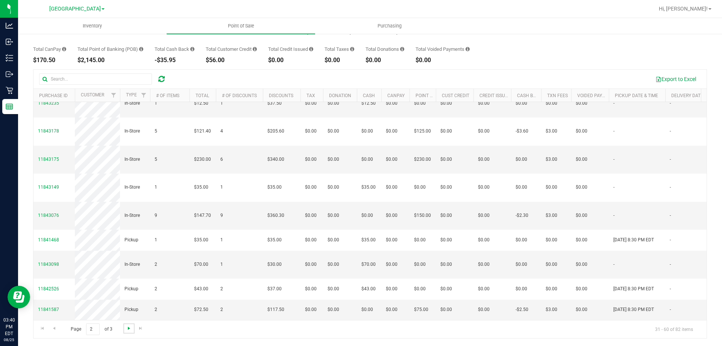
scroll to position [0, 0]
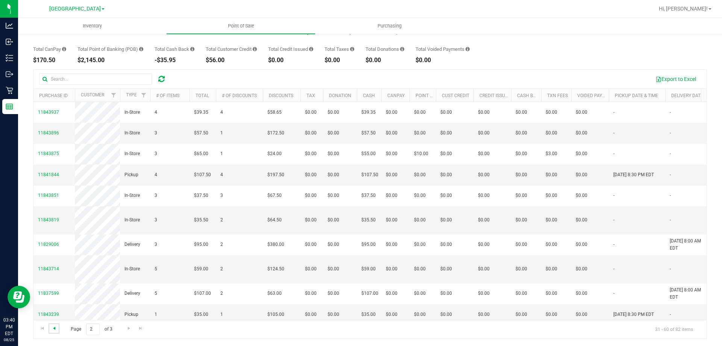
click at [56, 329] on span "Go to the previous page" at bounding box center [54, 328] width 6 height 6
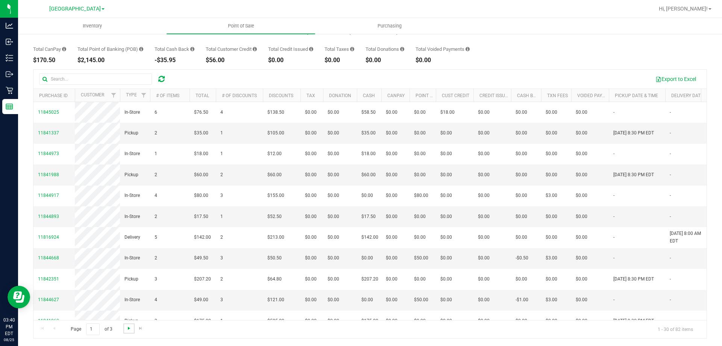
click at [129, 325] on span "Go to the next page" at bounding box center [129, 328] width 6 height 6
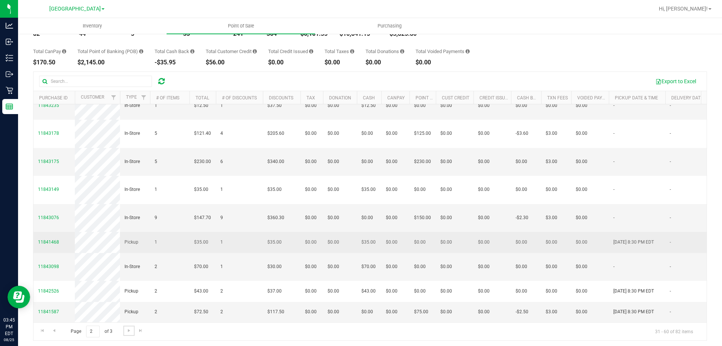
scroll to position [550, 0]
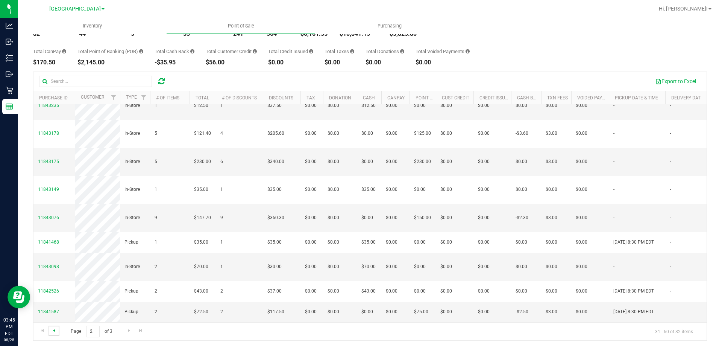
click at [55, 332] on span "Go to the previous page" at bounding box center [54, 330] width 6 height 6
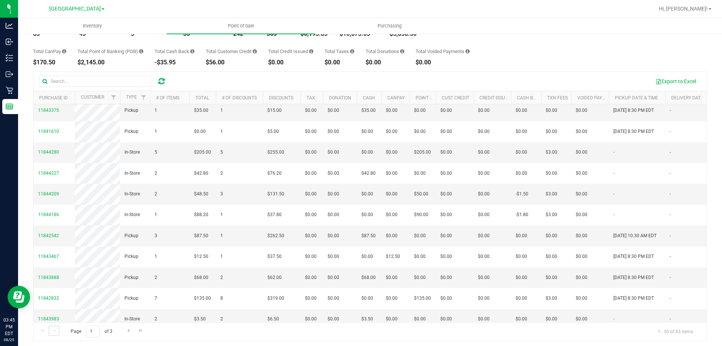
scroll to position [414, 0]
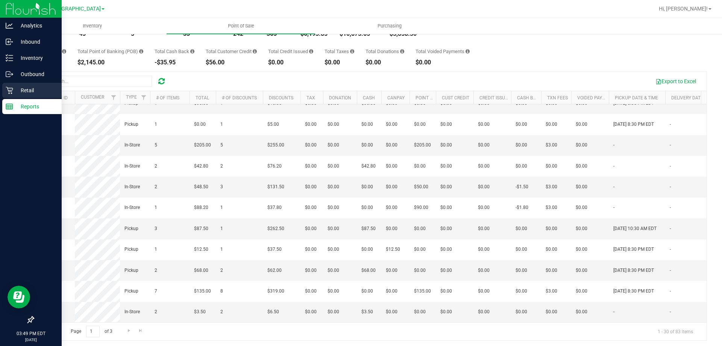
click at [14, 96] on div "Retail" at bounding box center [31, 90] width 59 height 15
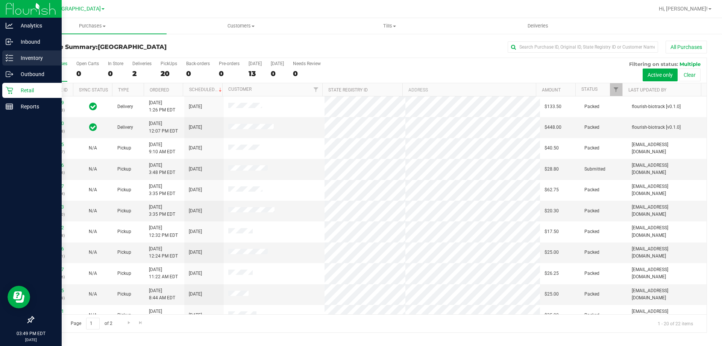
click at [9, 51] on div "Inventory" at bounding box center [31, 57] width 59 height 15
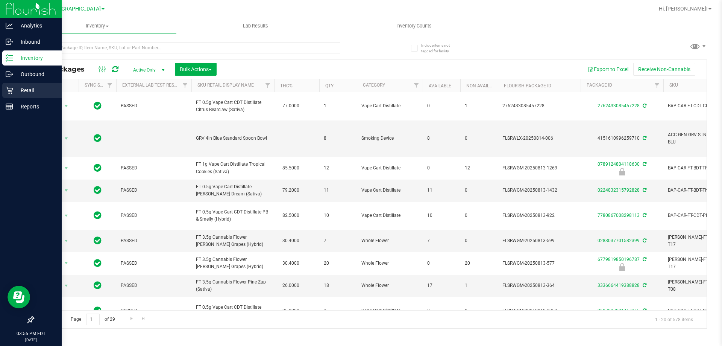
click at [6, 90] on icon at bounding box center [10, 91] width 8 height 8
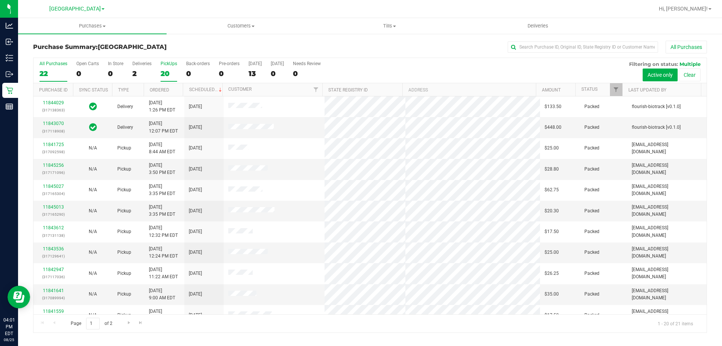
click at [167, 65] on div "PickUps" at bounding box center [169, 63] width 17 height 5
click at [0, 0] on input "PickUps 20" at bounding box center [0, 0] width 0 height 0
click at [52, 64] on div "All Purchases" at bounding box center [53, 63] width 28 height 5
click at [0, 0] on input "All Purchases 21" at bounding box center [0, 0] width 0 height 0
click at [192, 27] on span "Customers" at bounding box center [241, 26] width 148 height 7
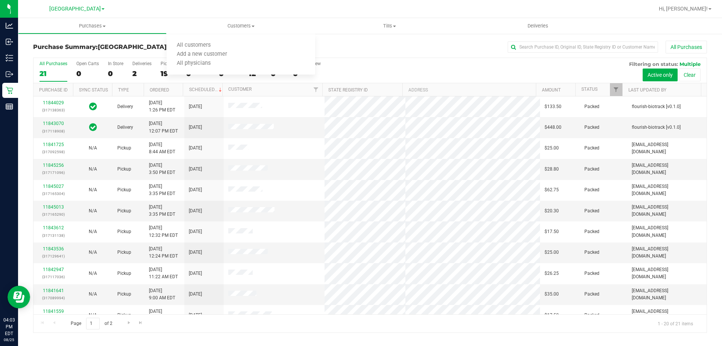
click at [163, 49] on h3 "Purchase Summary: North Port WC" at bounding box center [145, 47] width 225 height 7
click at [164, 40] on div "Purchase Summary: North Port WC All Purchases All Purchases 21 Open Carts 0 In …" at bounding box center [370, 186] width 704 height 307
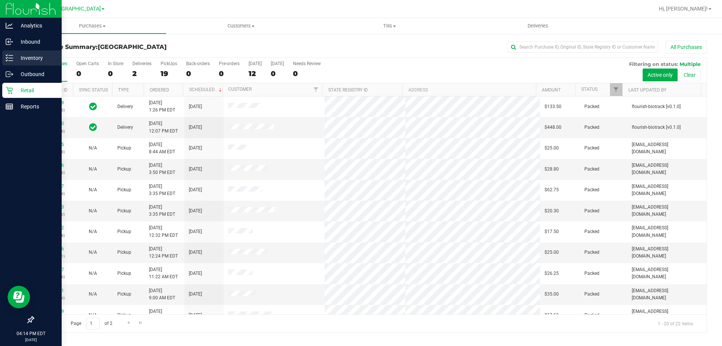
click at [16, 55] on p "Inventory" at bounding box center [35, 57] width 45 height 9
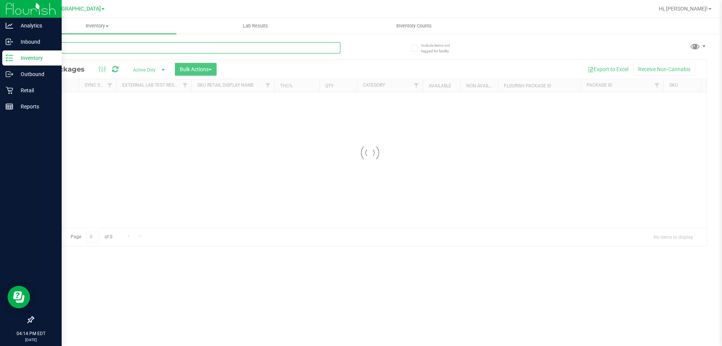
click at [98, 52] on input "text" at bounding box center [186, 47] width 307 height 11
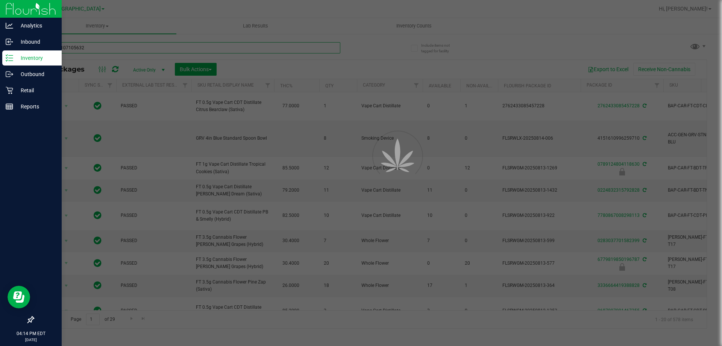
type input "1951171071056328"
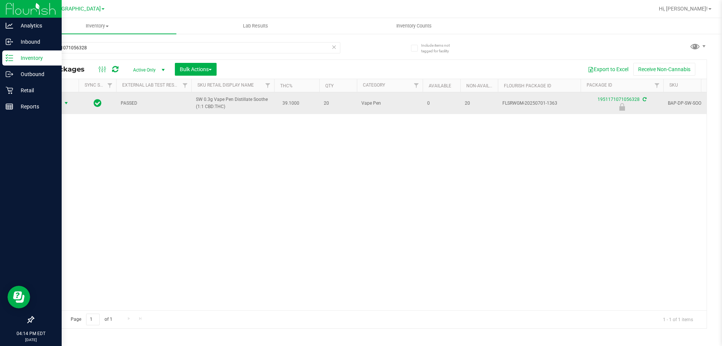
click at [60, 100] on span "Action" at bounding box center [51, 103] width 20 height 11
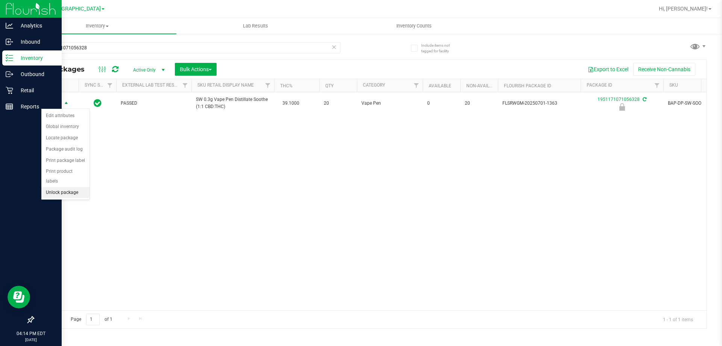
click at [61, 187] on li "Unlock package" at bounding box center [65, 192] width 48 height 11
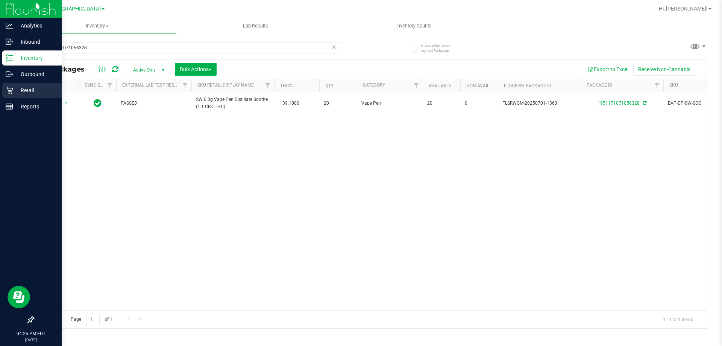
click at [6, 93] on icon at bounding box center [10, 91] width 8 height 8
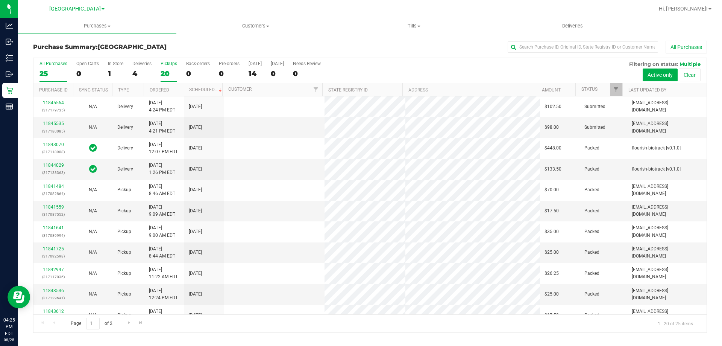
click at [168, 74] on div "20" at bounding box center [169, 73] width 17 height 9
click at [0, 0] on input "PickUps 20" at bounding box center [0, 0] width 0 height 0
click at [56, 124] on link "11845471" at bounding box center [53, 123] width 21 height 5
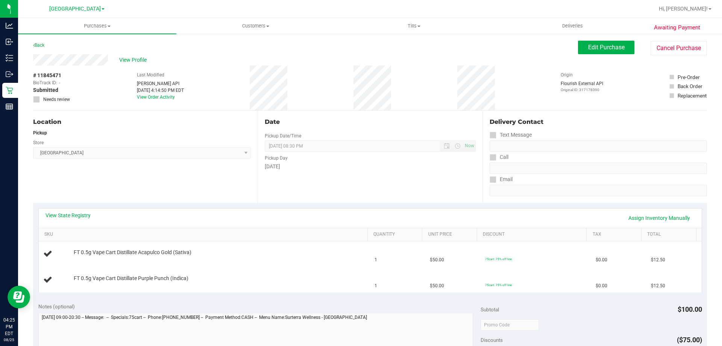
click at [78, 209] on div "View State Registry Assign Inventory Manually" at bounding box center [370, 217] width 663 height 19
click at [80, 214] on link "View State Registry" at bounding box center [68, 215] width 45 height 8
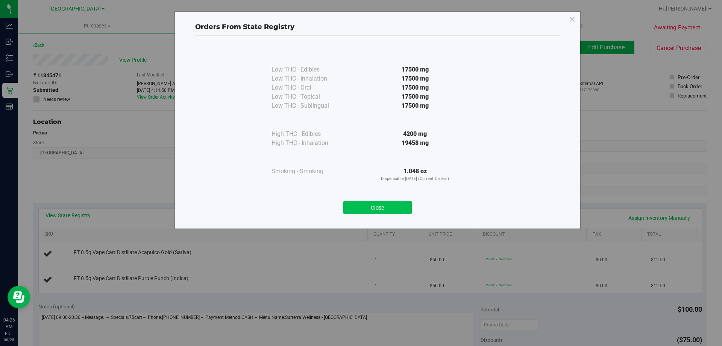
click at [384, 212] on button "Close" at bounding box center [377, 207] width 68 height 14
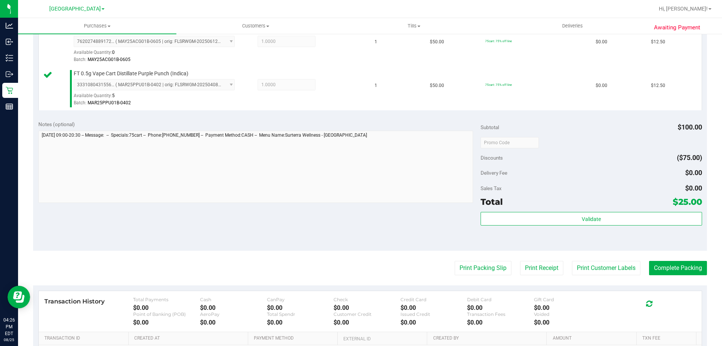
scroll to position [218, 0]
click at [591, 270] on button "Print Customer Labels" at bounding box center [606, 267] width 68 height 14
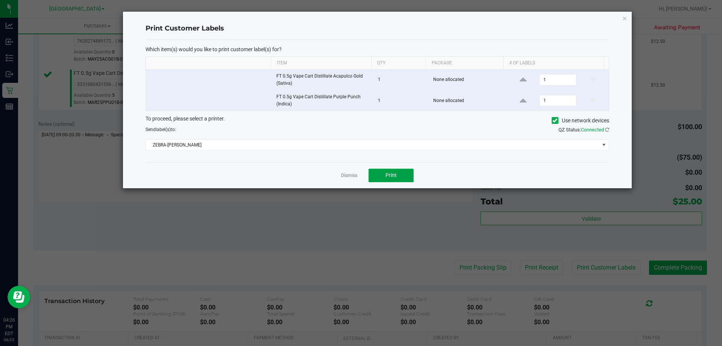
click at [407, 181] on button "Print" at bounding box center [391, 175] width 45 height 14
click at [351, 176] on link "Dismiss" at bounding box center [349, 175] width 16 height 6
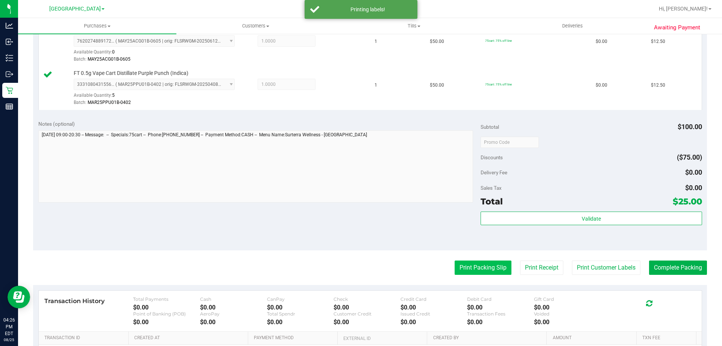
click at [469, 262] on button "Print Packing Slip" at bounding box center [483, 267] width 57 height 14
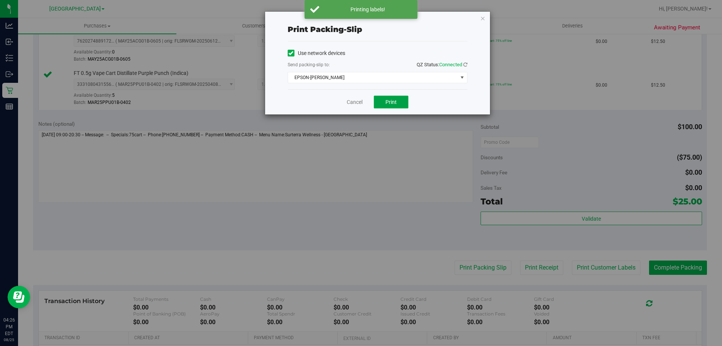
click at [406, 102] on button "Print" at bounding box center [391, 102] width 35 height 13
click at [352, 105] on link "Cancel" at bounding box center [355, 102] width 16 height 8
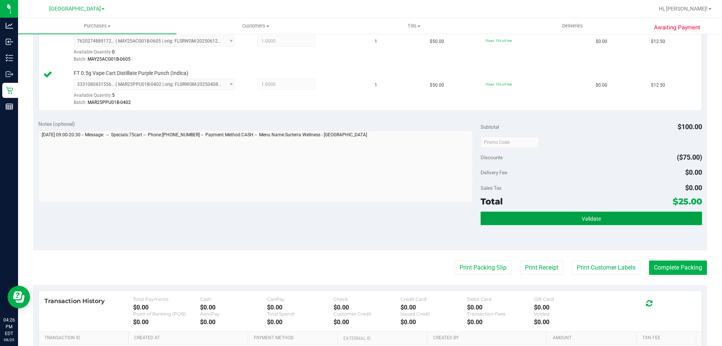
click at [511, 215] on button "Validate" at bounding box center [591, 218] width 221 height 14
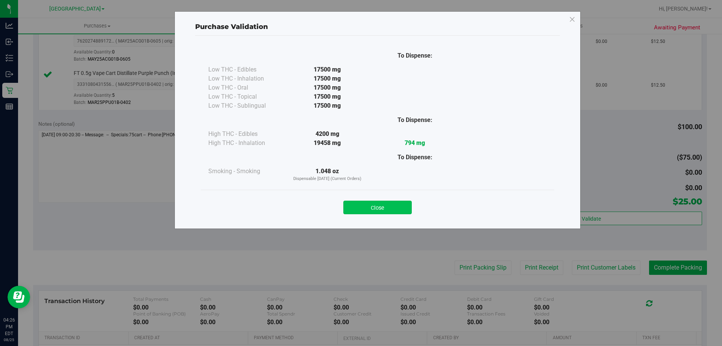
click at [382, 204] on button "Close" at bounding box center [377, 207] width 68 height 14
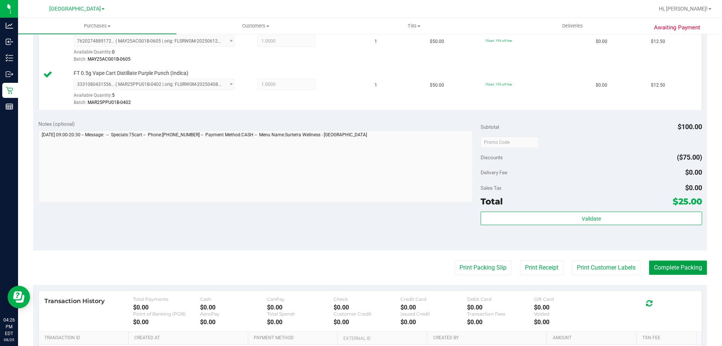
click at [692, 263] on button "Complete Packing" at bounding box center [678, 267] width 58 height 14
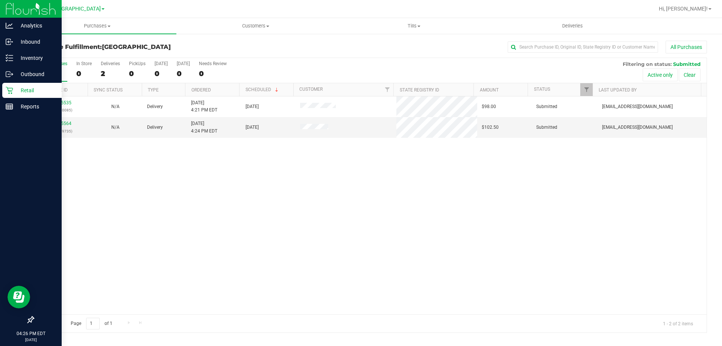
click at [18, 86] on p "Retail" at bounding box center [35, 90] width 45 height 9
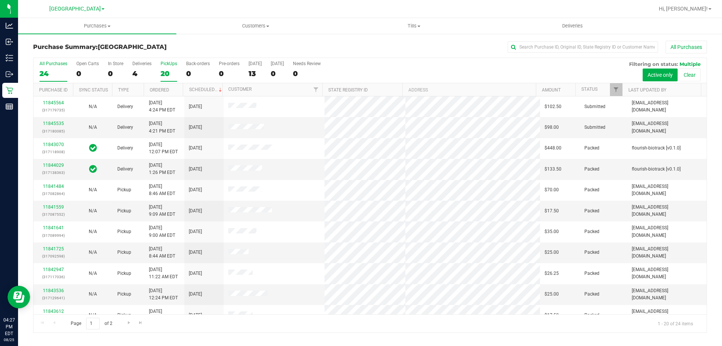
click at [164, 71] on div "20" at bounding box center [169, 73] width 17 height 9
click at [0, 0] on input "PickUps 20" at bounding box center [0, 0] width 0 height 0
click at [146, 72] on div "4" at bounding box center [141, 73] width 19 height 9
click at [0, 0] on input "Deliveries 4" at bounding box center [0, 0] width 0 height 0
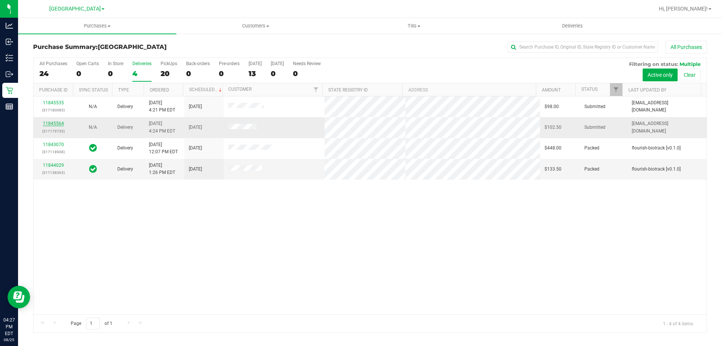
click at [59, 123] on link "11845564" at bounding box center [53, 123] width 21 height 5
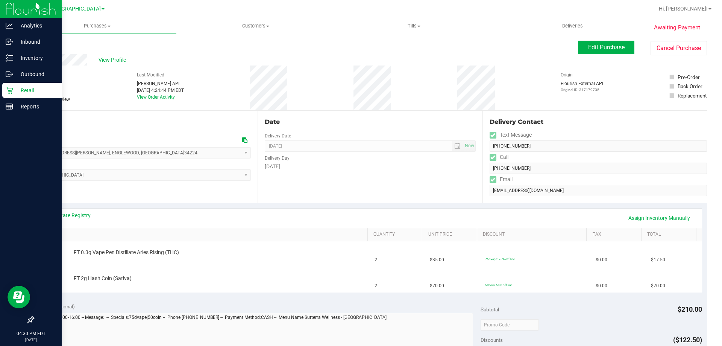
click at [12, 91] on icon at bounding box center [10, 91] width 8 height 8
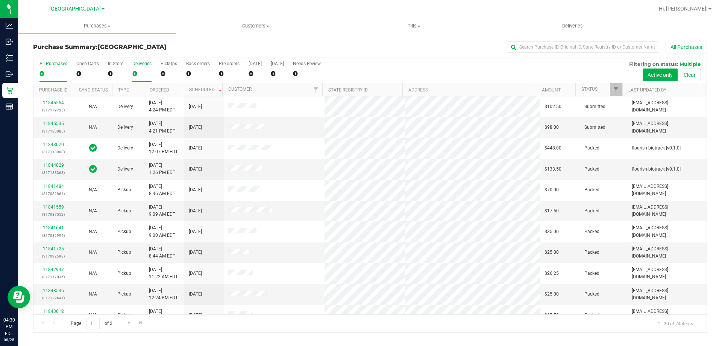
click at [144, 66] on label "Deliveries 0" at bounding box center [141, 71] width 19 height 21
click at [0, 0] on input "Deliveries 0" at bounding box center [0, 0] width 0 height 0
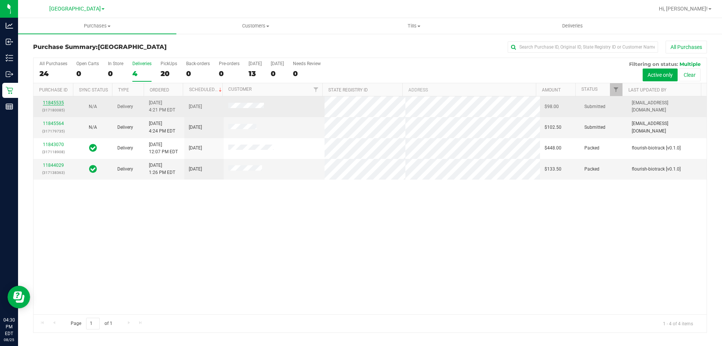
click at [53, 103] on link "11845535" at bounding box center [53, 102] width 21 height 5
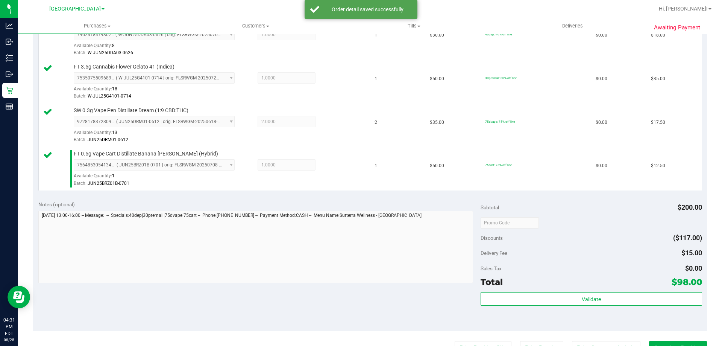
scroll to position [226, 0]
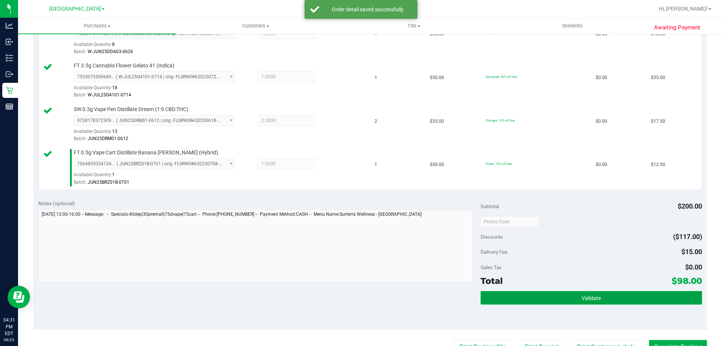
click at [575, 294] on button "Validate" at bounding box center [591, 298] width 221 height 14
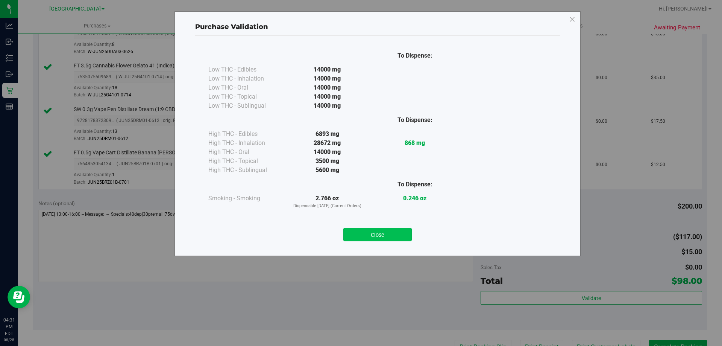
click at [386, 235] on button "Close" at bounding box center [377, 235] width 68 height 14
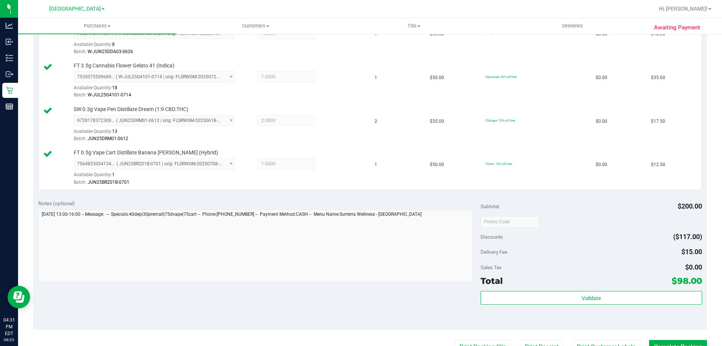
scroll to position [338, 0]
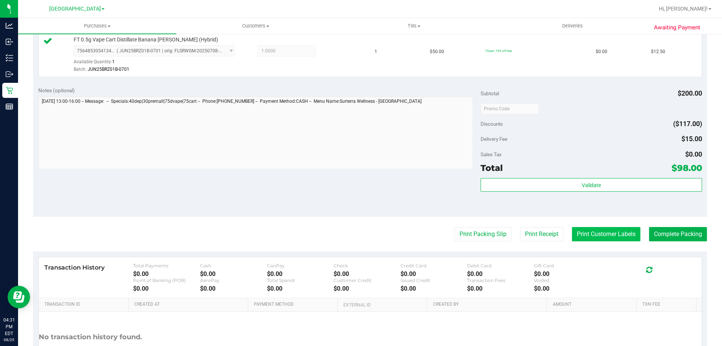
click at [595, 236] on button "Print Customer Labels" at bounding box center [606, 234] width 68 height 14
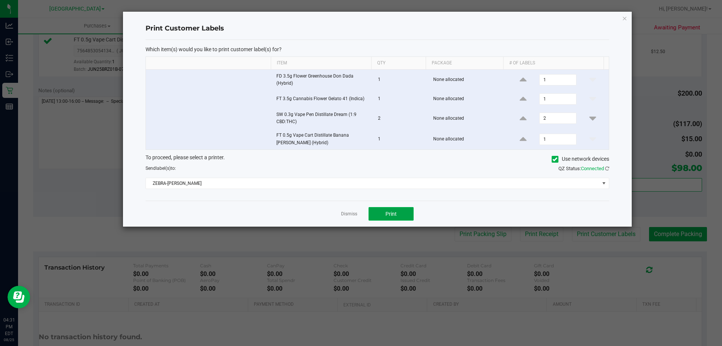
click at [389, 214] on span "Print" at bounding box center [391, 214] width 11 height 6
click at [622, 19] on icon "button" at bounding box center [624, 18] width 5 height 9
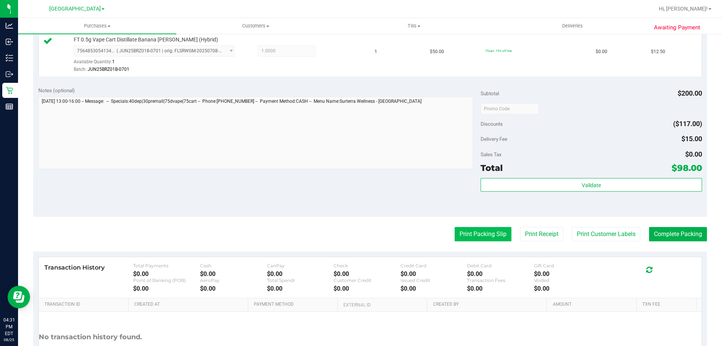
click at [487, 234] on button "Print Packing Slip" at bounding box center [483, 234] width 57 height 14
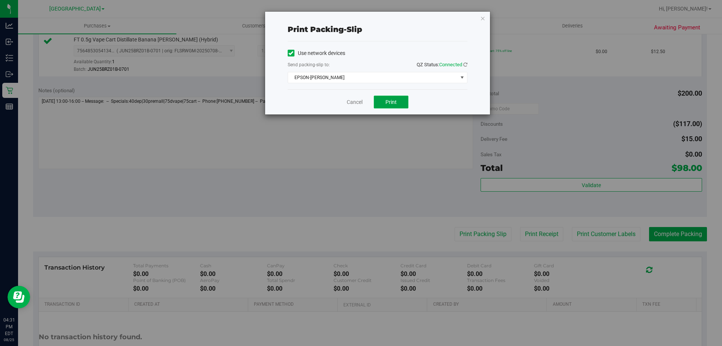
click at [395, 100] on span "Print" at bounding box center [391, 102] width 11 height 6
click at [483, 17] on icon "button" at bounding box center [482, 18] width 5 height 9
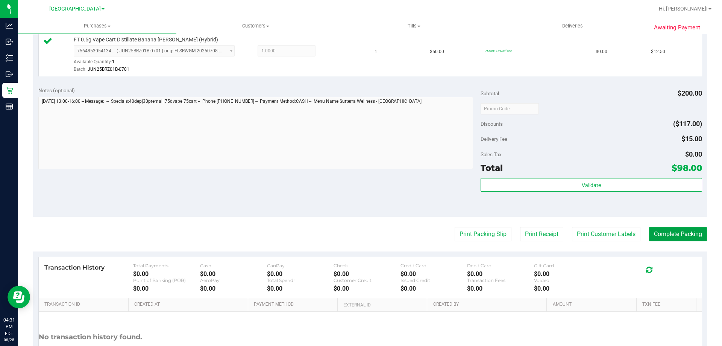
click at [661, 234] on button "Complete Packing" at bounding box center [678, 234] width 58 height 14
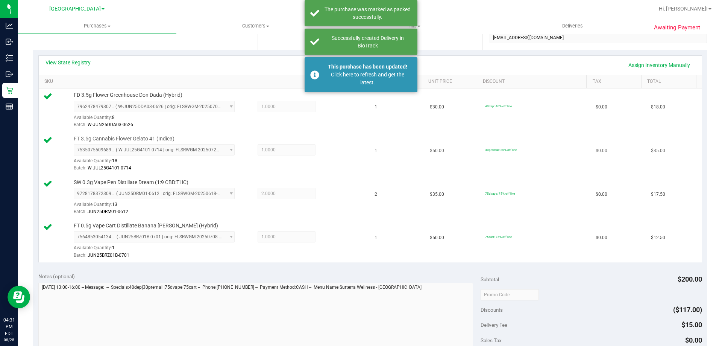
scroll to position [150, 0]
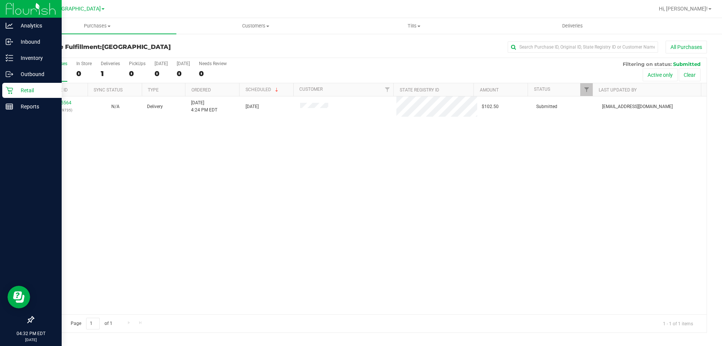
click at [17, 88] on p "Retail" at bounding box center [35, 90] width 45 height 9
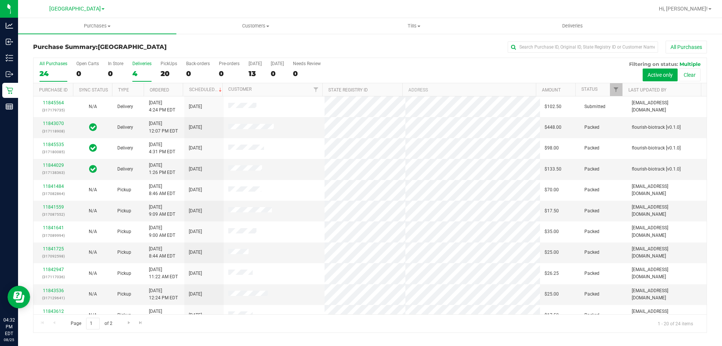
click at [146, 70] on div "4" at bounding box center [141, 73] width 19 height 9
click at [0, 0] on input "Deliveries 4" at bounding box center [0, 0] width 0 height 0
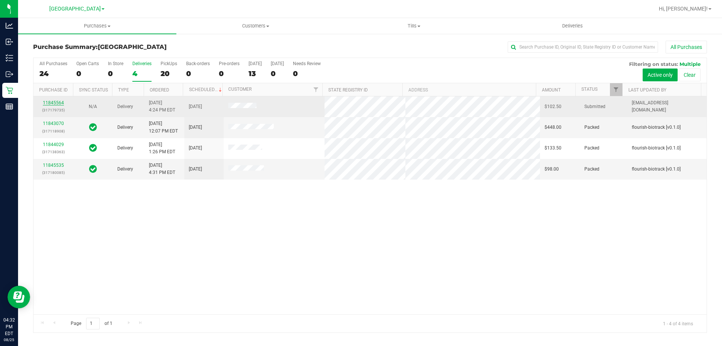
click at [59, 102] on link "11845564" at bounding box center [53, 102] width 21 height 5
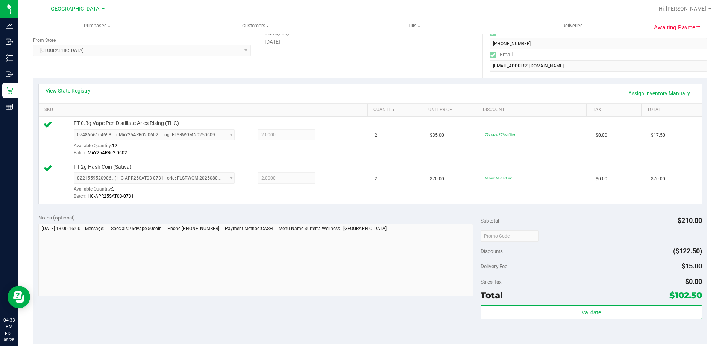
scroll to position [226, 0]
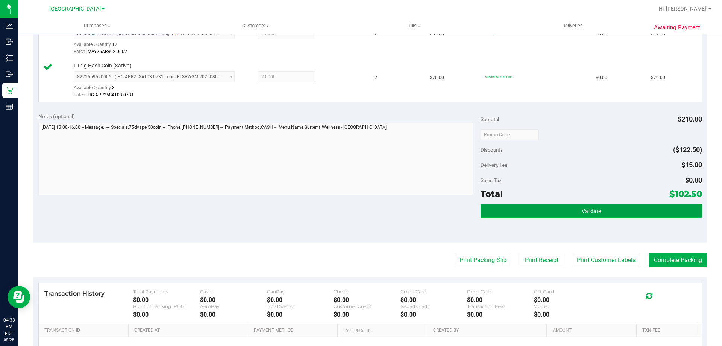
click at [582, 213] on span "Validate" at bounding box center [591, 211] width 19 height 6
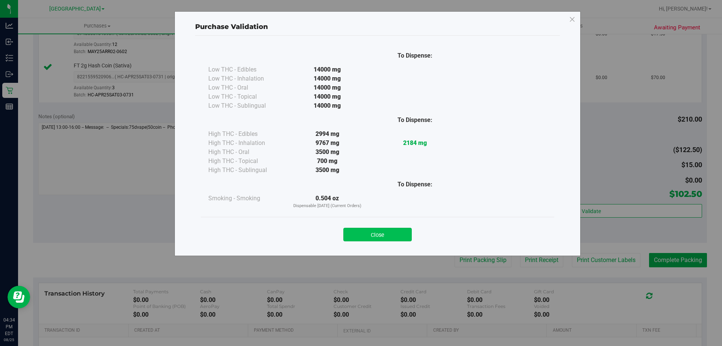
click at [372, 230] on button "Close" at bounding box center [377, 235] width 68 height 14
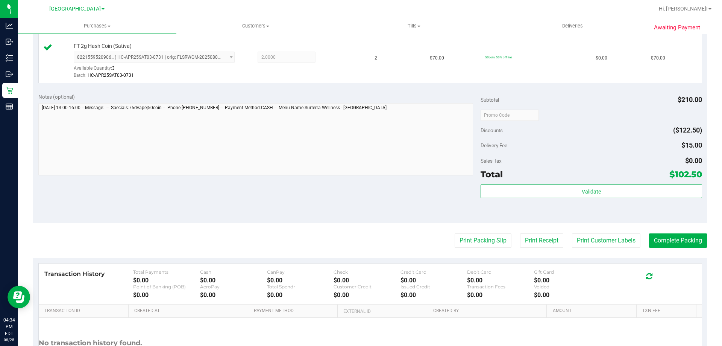
scroll to position [263, 0]
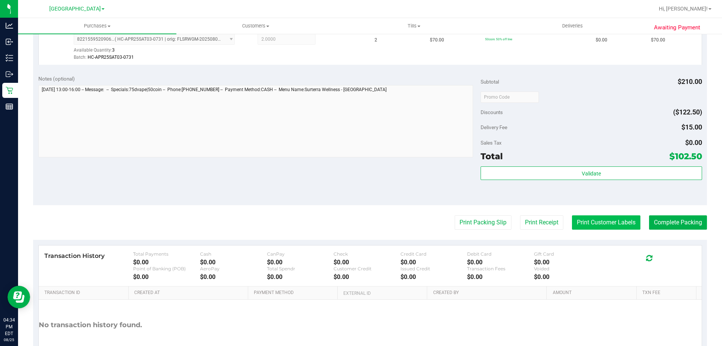
click at [588, 228] on button "Print Customer Labels" at bounding box center [606, 222] width 68 height 14
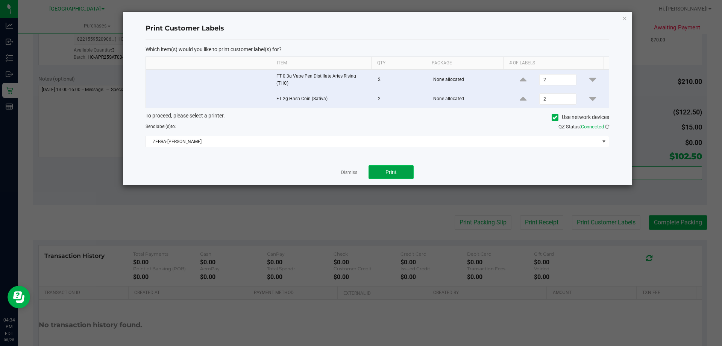
click at [374, 170] on button "Print" at bounding box center [391, 172] width 45 height 14
click at [625, 18] on icon "button" at bounding box center [624, 18] width 5 height 9
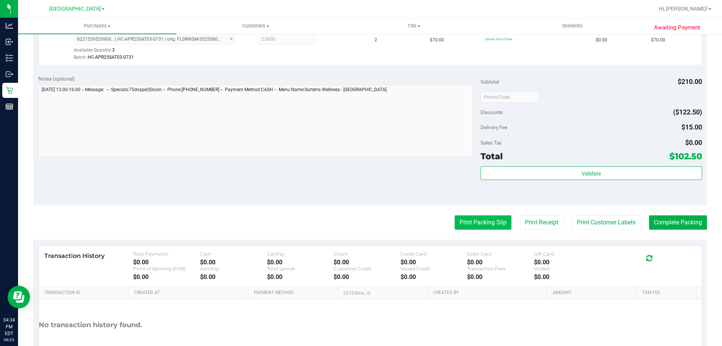
click at [488, 219] on button "Print Packing Slip" at bounding box center [483, 222] width 57 height 14
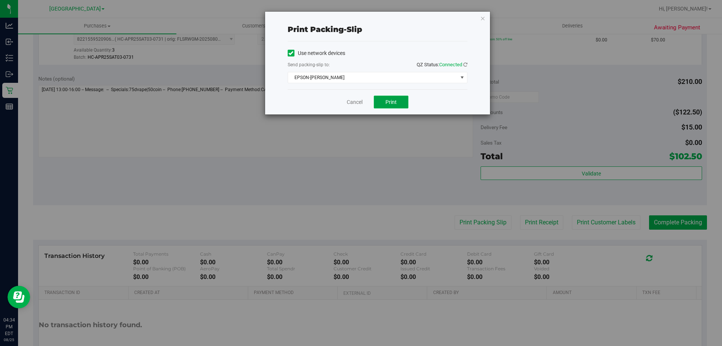
click at [389, 99] on span "Print" at bounding box center [391, 102] width 11 height 6
click at [484, 21] on icon "button" at bounding box center [482, 18] width 5 height 9
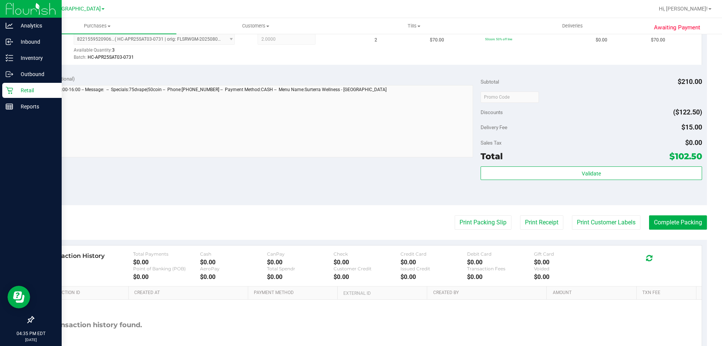
click at [7, 93] on icon at bounding box center [10, 91] width 8 height 8
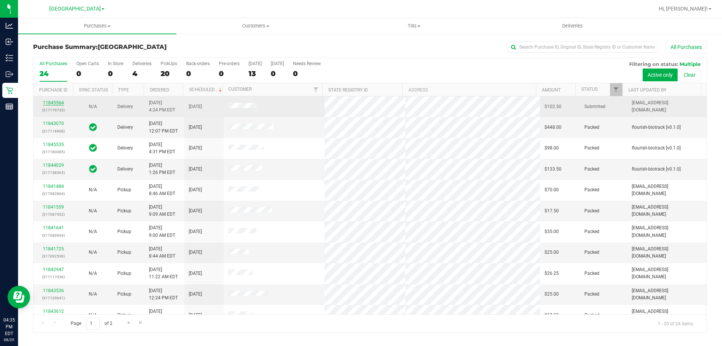
click at [58, 104] on link "11845564" at bounding box center [53, 102] width 21 height 5
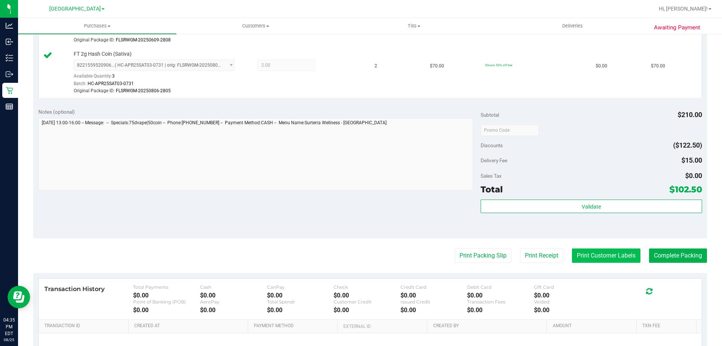
scroll to position [263, 0]
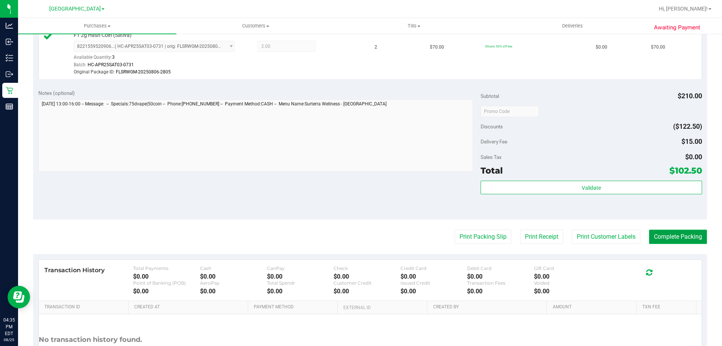
click at [654, 232] on button "Complete Packing" at bounding box center [678, 236] width 58 height 14
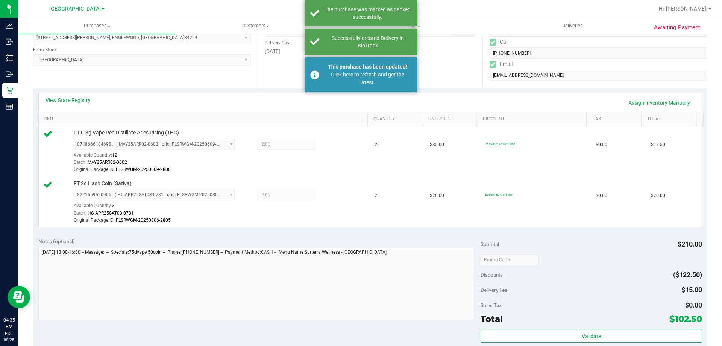
scroll to position [0, 0]
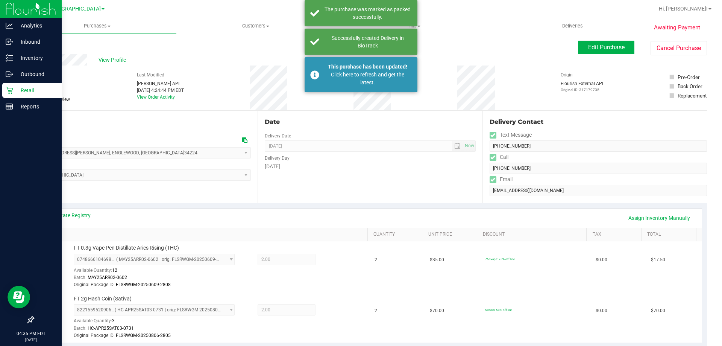
click at [15, 92] on p "Retail" at bounding box center [35, 90] width 45 height 9
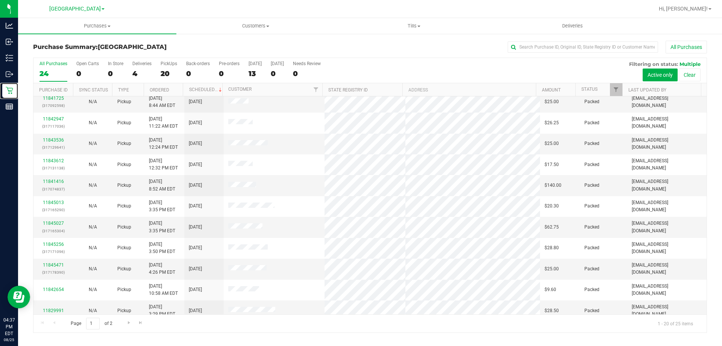
scroll to position [199, 0]
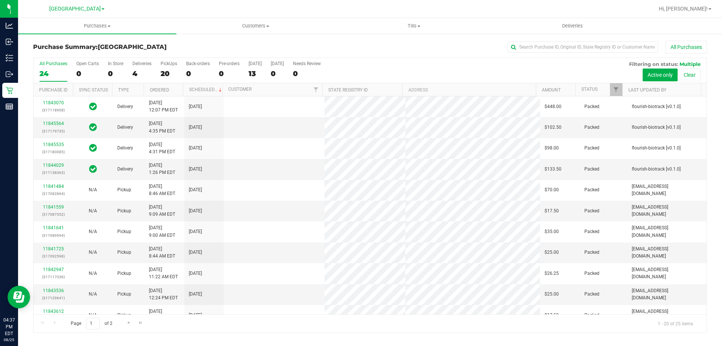
scroll to position [199, 0]
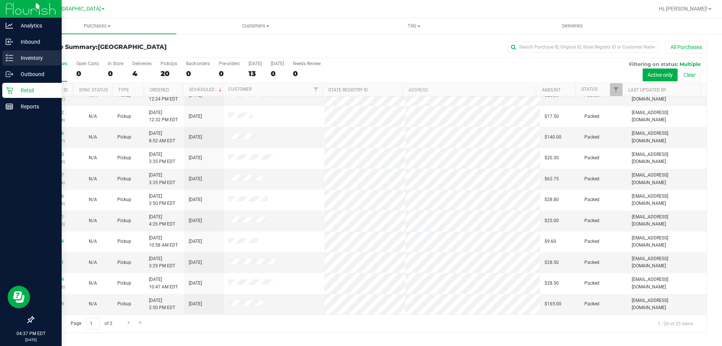
click at [21, 60] on p "Inventory" at bounding box center [35, 57] width 45 height 9
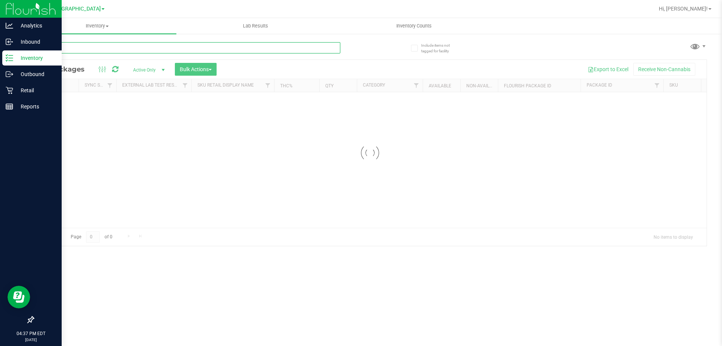
click at [111, 50] on input "text" at bounding box center [186, 47] width 307 height 11
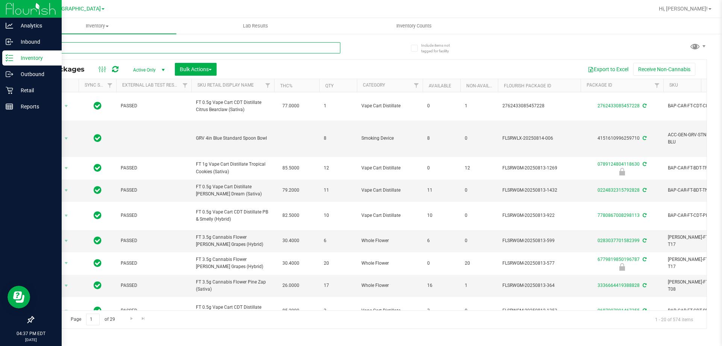
type input "gpe"
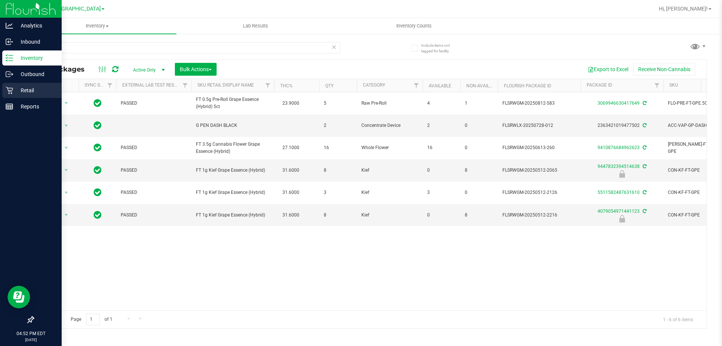
click at [9, 91] on icon at bounding box center [9, 90] width 7 height 7
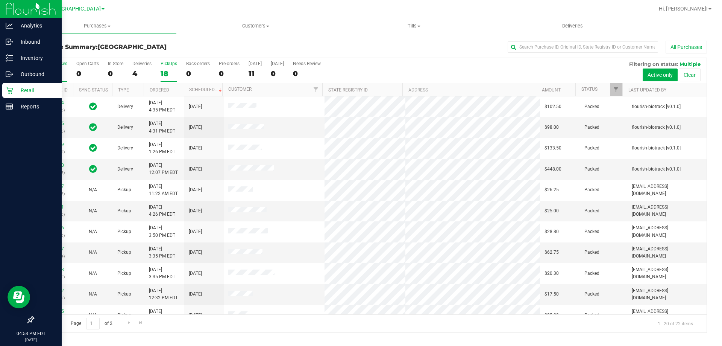
click at [170, 73] on div "18" at bounding box center [169, 73] width 17 height 9
click at [0, 0] on input "PickUps 18" at bounding box center [0, 0] width 0 height 0
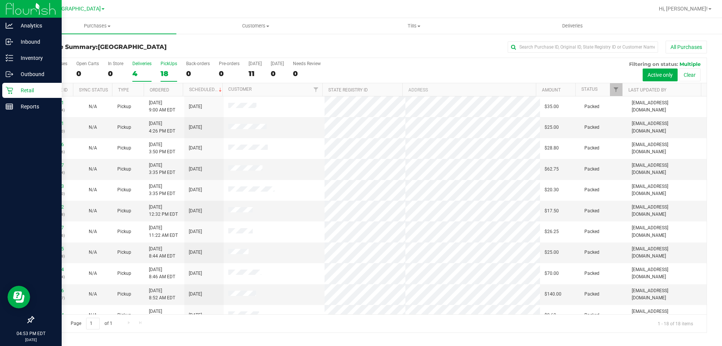
click at [143, 73] on div "4" at bounding box center [141, 73] width 19 height 9
click at [0, 0] on input "Deliveries 4" at bounding box center [0, 0] width 0 height 0
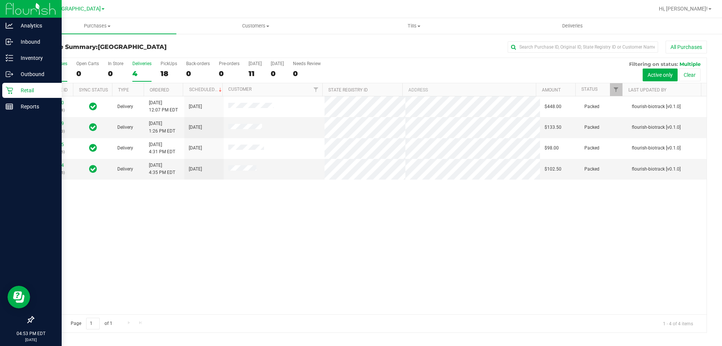
click at [63, 70] on div "22" at bounding box center [53, 73] width 28 height 9
click at [0, 0] on input "All Purchases 22" at bounding box center [0, 0] width 0 height 0
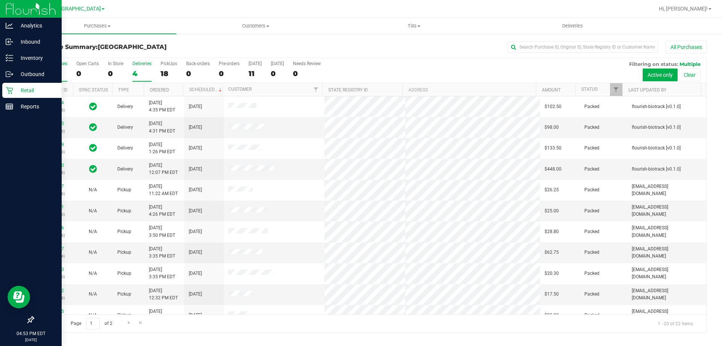
click at [141, 67] on label "Deliveries 4" at bounding box center [141, 71] width 19 height 21
click at [0, 0] on input "Deliveries 4" at bounding box center [0, 0] width 0 height 0
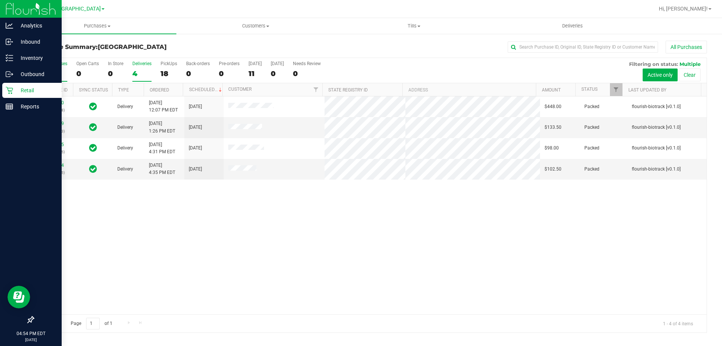
click at [61, 70] on div "22" at bounding box center [53, 73] width 28 height 9
click at [0, 0] on input "All Purchases 22" at bounding box center [0, 0] width 0 height 0
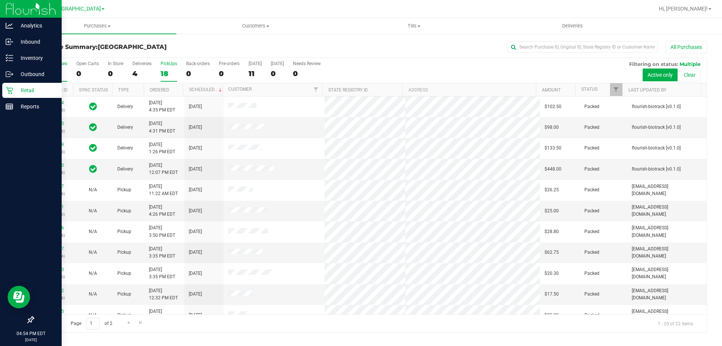
click at [166, 70] on div "18" at bounding box center [169, 73] width 17 height 9
click at [0, 0] on input "PickUps 18" at bounding box center [0, 0] width 0 height 0
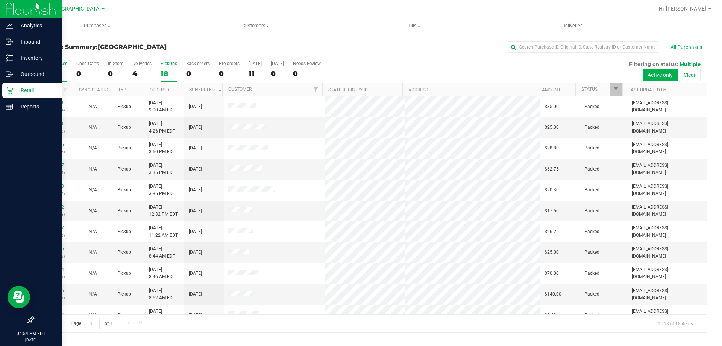
click at [54, 66] on label "All Purchases 22" at bounding box center [53, 71] width 28 height 21
click at [0, 0] on input "All Purchases 22" at bounding box center [0, 0] width 0 height 0
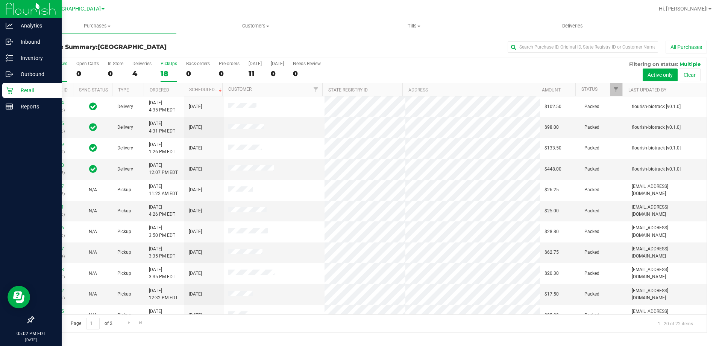
click at [168, 64] on div "PickUps" at bounding box center [169, 63] width 17 height 5
click at [0, 0] on input "PickUps 18" at bounding box center [0, 0] width 0 height 0
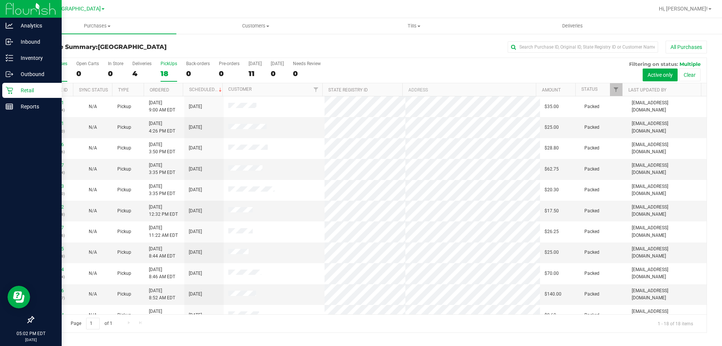
click at [43, 72] on div "22" at bounding box center [53, 73] width 28 height 9
click at [0, 0] on input "All Purchases 22" at bounding box center [0, 0] width 0 height 0
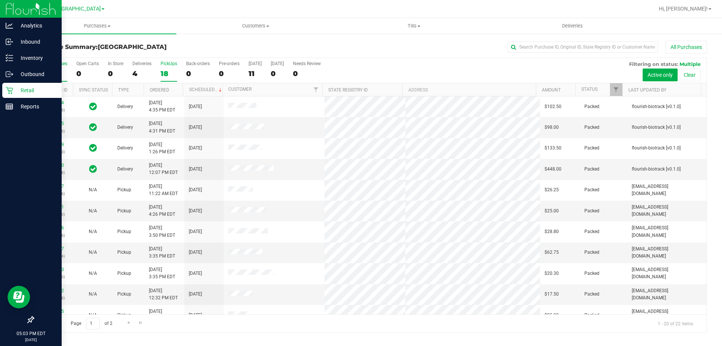
click at [168, 68] on label "PickUps 18" at bounding box center [169, 71] width 17 height 21
click at [0, 0] on input "PickUps 18" at bounding box center [0, 0] width 0 height 0
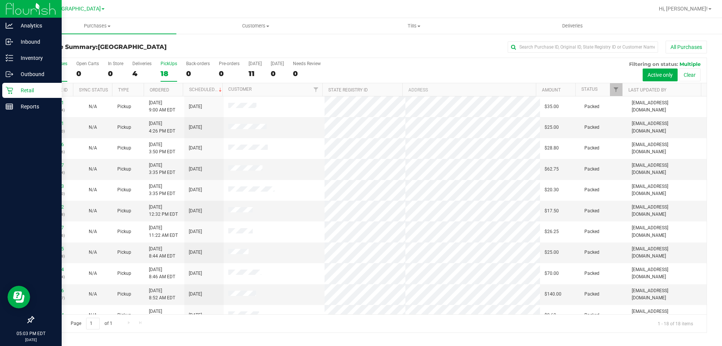
click at [52, 76] on div "22" at bounding box center [53, 73] width 28 height 9
click at [0, 0] on input "All Purchases 22" at bounding box center [0, 0] width 0 height 0
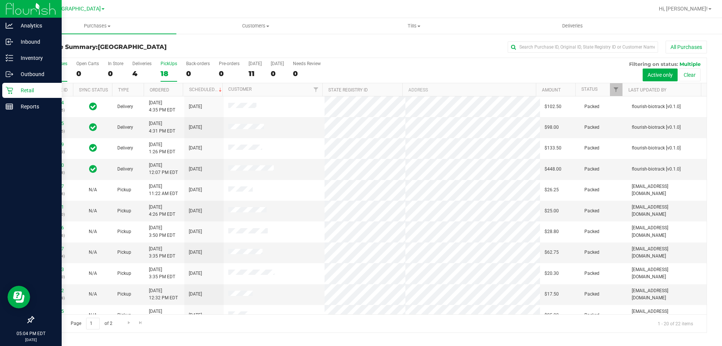
click at [162, 73] on div "18" at bounding box center [169, 73] width 17 height 9
click at [0, 0] on input "PickUps 18" at bounding box center [0, 0] width 0 height 0
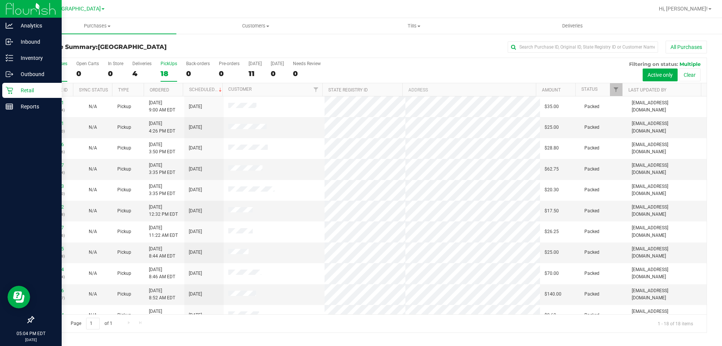
click at [59, 75] on div "22" at bounding box center [53, 73] width 28 height 9
click at [0, 0] on input "All Purchases 22" at bounding box center [0, 0] width 0 height 0
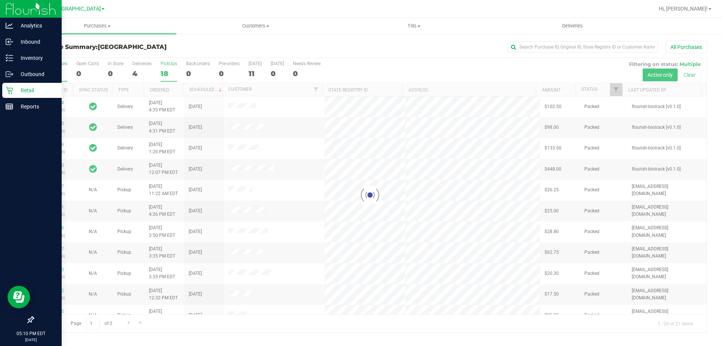
click at [173, 69] on div "18" at bounding box center [169, 73] width 17 height 9
click at [0, 0] on input "PickUps 18" at bounding box center [0, 0] width 0 height 0
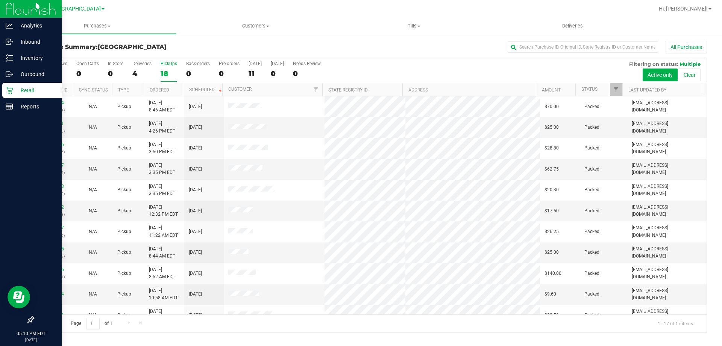
click at [188, 52] on div "Purchase Summary: [GEOGRAPHIC_DATA] All Purchases" at bounding box center [370, 49] width 674 height 17
click at [64, 64] on div "All Purchases" at bounding box center [53, 63] width 28 height 5
click at [0, 0] on input "All Purchases 21" at bounding box center [0, 0] width 0 height 0
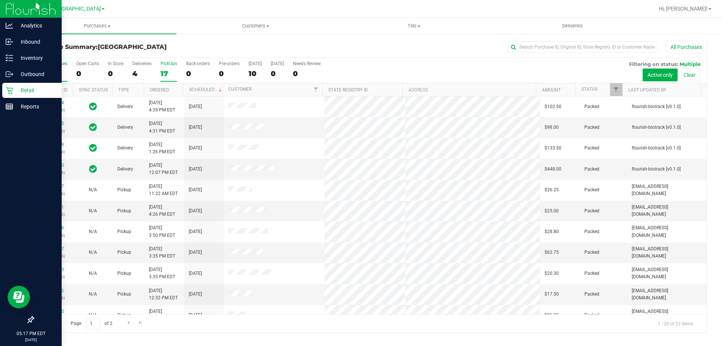
click at [161, 69] on div "17" at bounding box center [169, 73] width 17 height 9
click at [0, 0] on input "PickUps 17" at bounding box center [0, 0] width 0 height 0
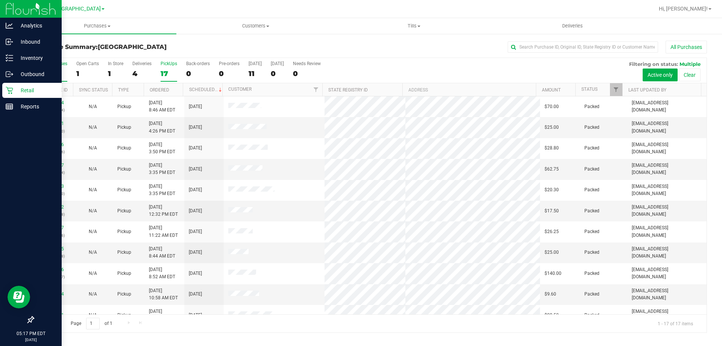
click at [46, 71] on div "22" at bounding box center [53, 73] width 28 height 9
click at [0, 0] on input "All Purchases 22" at bounding box center [0, 0] width 0 height 0
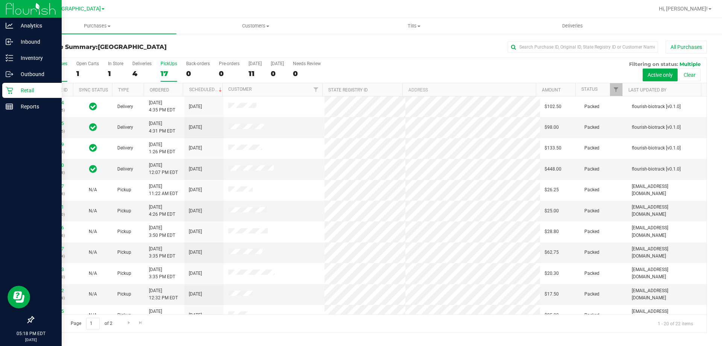
click at [169, 68] on label "PickUps 17" at bounding box center [169, 71] width 17 height 21
click at [0, 0] on input "PickUps 17" at bounding box center [0, 0] width 0 height 0
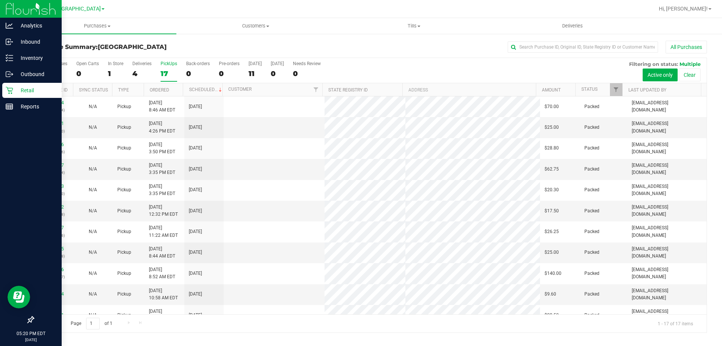
click at [162, 69] on div "17" at bounding box center [169, 73] width 17 height 9
click at [0, 0] on input "PickUps 17" at bounding box center [0, 0] width 0 height 0
click at [46, 74] on div "21" at bounding box center [53, 73] width 28 height 9
click at [0, 0] on input "All Purchases 21" at bounding box center [0, 0] width 0 height 0
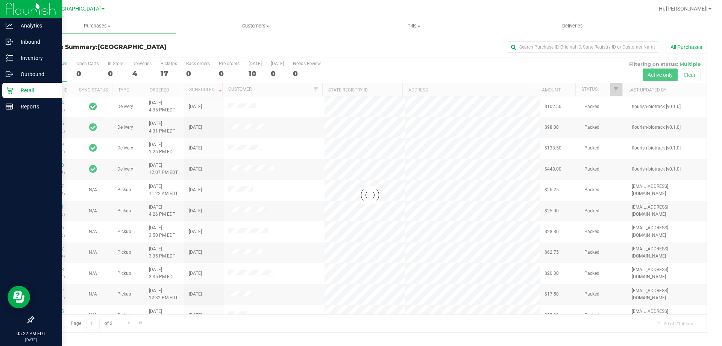
click at [164, 71] on div at bounding box center [369, 195] width 673 height 274
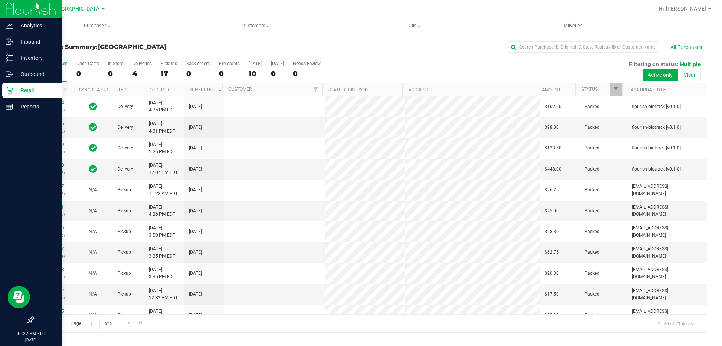
click at [164, 71] on div "17" at bounding box center [169, 73] width 17 height 9
click at [0, 0] on input "PickUps 17" at bounding box center [0, 0] width 0 height 0
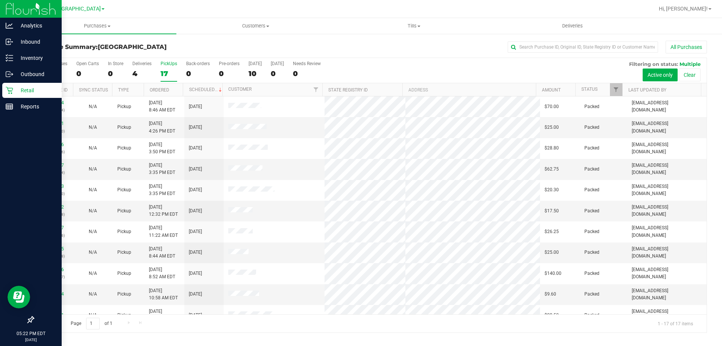
click at [172, 74] on div "17" at bounding box center [169, 73] width 17 height 9
click at [0, 0] on input "PickUps 17" at bounding box center [0, 0] width 0 height 0
click at [57, 69] on div "21" at bounding box center [53, 73] width 28 height 9
click at [0, 0] on input "All Purchases 21" at bounding box center [0, 0] width 0 height 0
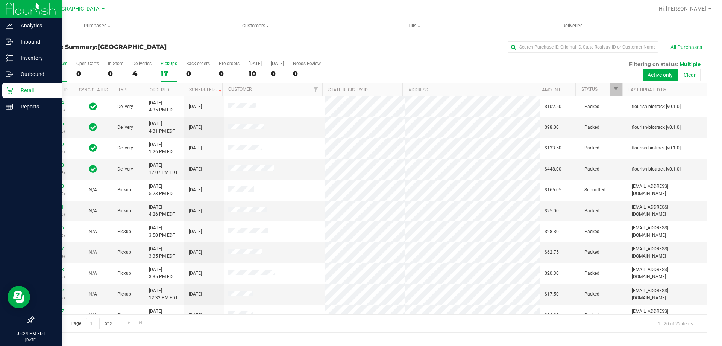
click at [173, 65] on div "PickUps" at bounding box center [169, 63] width 17 height 5
click at [0, 0] on input "PickUps 17" at bounding box center [0, 0] width 0 height 0
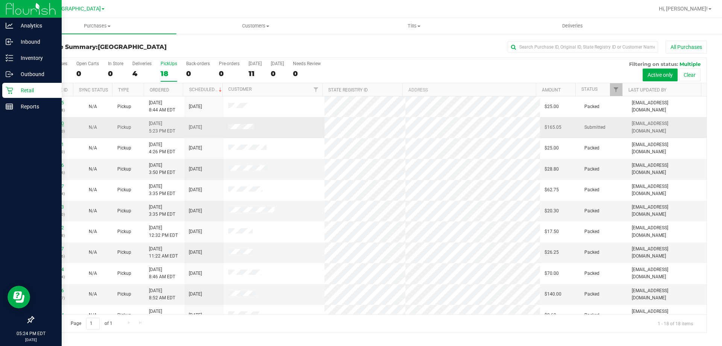
click at [52, 124] on link "11846080" at bounding box center [53, 123] width 21 height 5
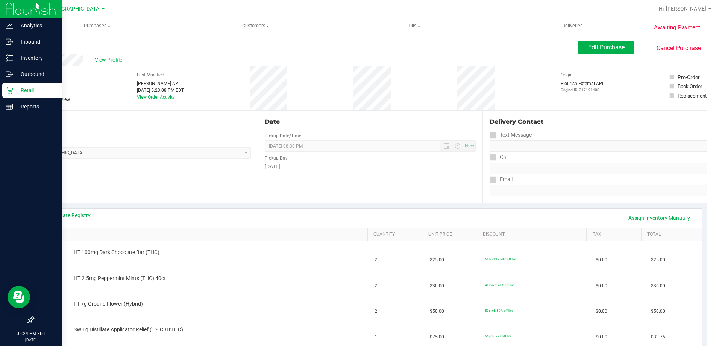
click at [9, 86] on div "Retail" at bounding box center [31, 90] width 59 height 15
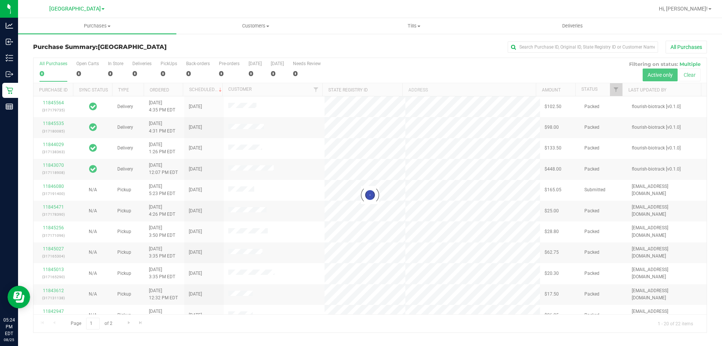
click at [166, 75] on div at bounding box center [369, 195] width 673 height 274
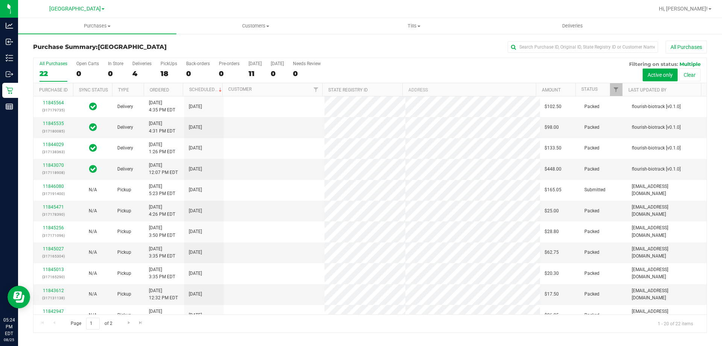
click at [166, 75] on div "18" at bounding box center [169, 73] width 17 height 9
click at [0, 0] on input "PickUps 18" at bounding box center [0, 0] width 0 height 0
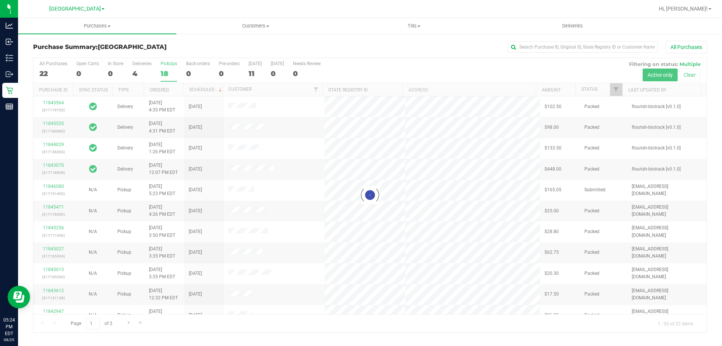
click at [166, 75] on div at bounding box center [369, 195] width 673 height 274
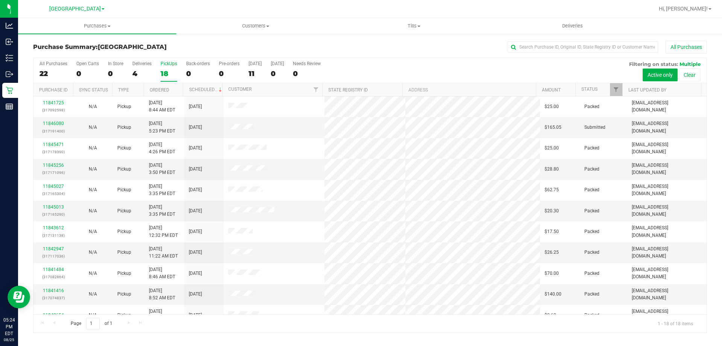
click at [162, 65] on div "PickUps" at bounding box center [169, 63] width 17 height 5
click at [0, 0] on input "PickUps 18" at bounding box center [0, 0] width 0 height 0
click at [47, 70] on div "22" at bounding box center [53, 73] width 28 height 9
click at [0, 0] on input "All Purchases 22" at bounding box center [0, 0] width 0 height 0
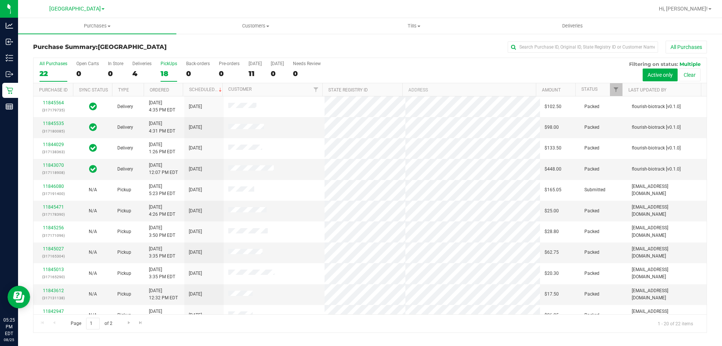
click at [164, 67] on label "PickUps 18" at bounding box center [169, 71] width 17 height 21
click at [0, 0] on input "PickUps 18" at bounding box center [0, 0] width 0 height 0
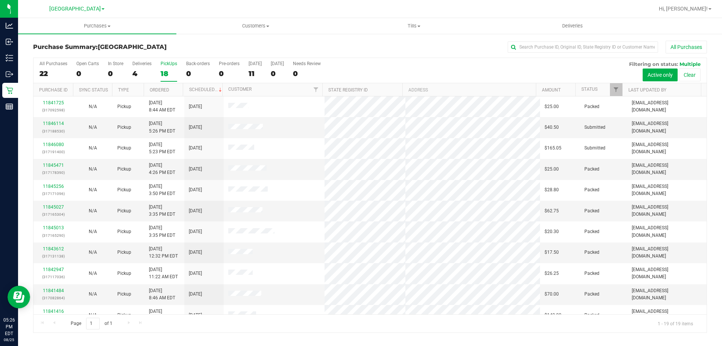
click at [167, 71] on div "18" at bounding box center [169, 73] width 17 height 9
click at [0, 0] on input "PickUps 18" at bounding box center [0, 0] width 0 height 0
click at [56, 126] on link "11846114" at bounding box center [53, 123] width 21 height 5
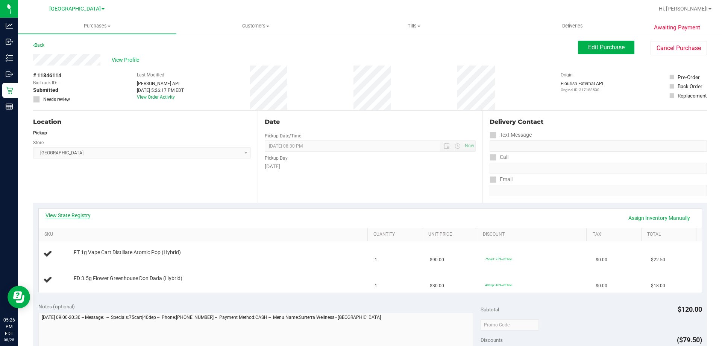
click at [65, 217] on link "View State Registry" at bounding box center [68, 215] width 45 height 8
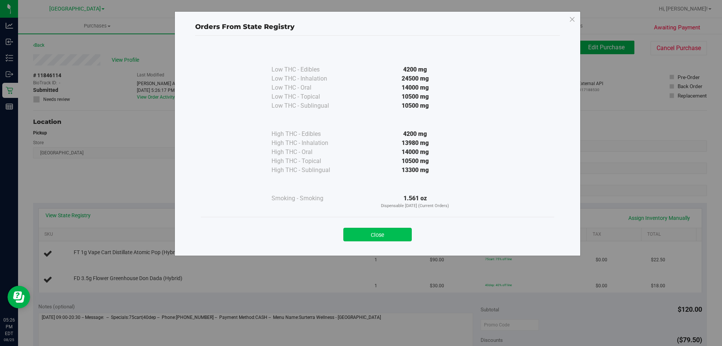
click at [378, 235] on button "Close" at bounding box center [377, 235] width 68 height 14
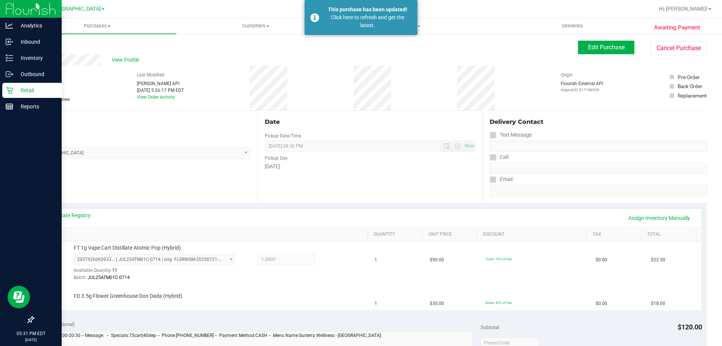
click at [33, 90] on p "Retail" at bounding box center [35, 90] width 45 height 9
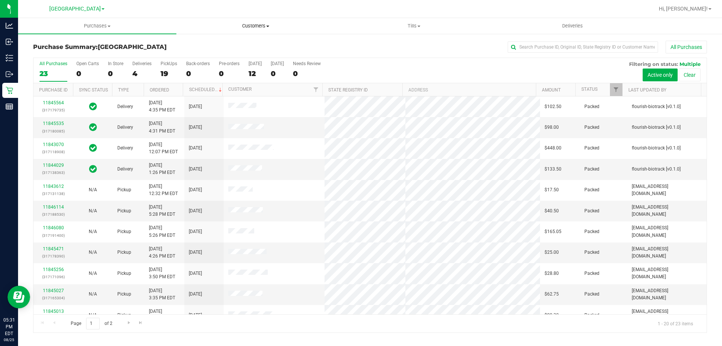
click at [248, 23] on span "Customers" at bounding box center [256, 26] width 158 height 7
click at [255, 44] on li "All customers" at bounding box center [255, 45] width 158 height 9
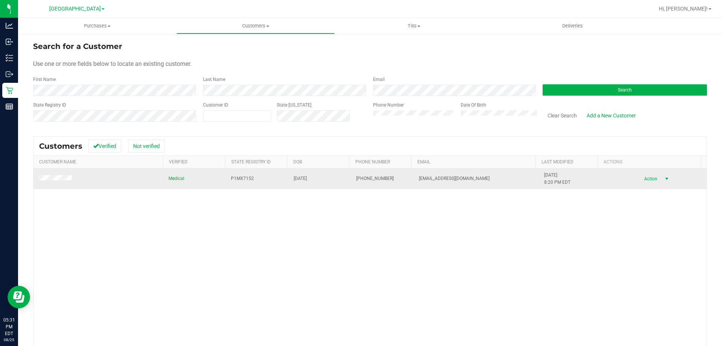
click at [645, 180] on span "Action" at bounding box center [649, 178] width 24 height 11
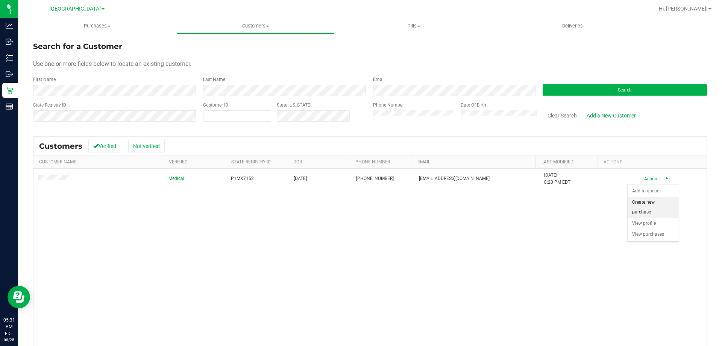
click at [651, 206] on li "Create new purchase" at bounding box center [653, 207] width 51 height 21
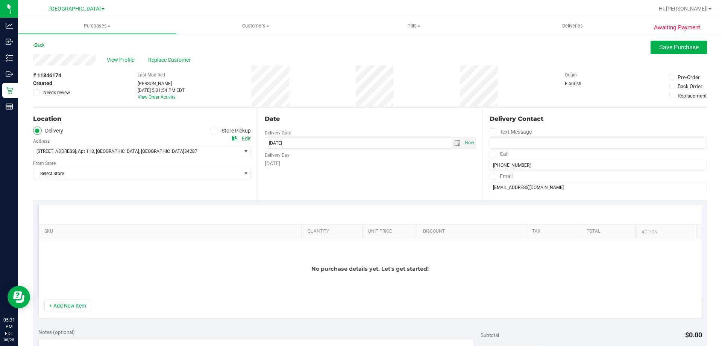
click at [213, 131] on icon at bounding box center [214, 131] width 5 height 0
click at [0, 0] on input "Store Pickup" at bounding box center [0, 0] width 0 height 0
drag, startPoint x: 190, startPoint y: 152, endPoint x: 185, endPoint y: 151, distance: 4.9
click at [189, 151] on span "Select Store" at bounding box center [137, 151] width 208 height 11
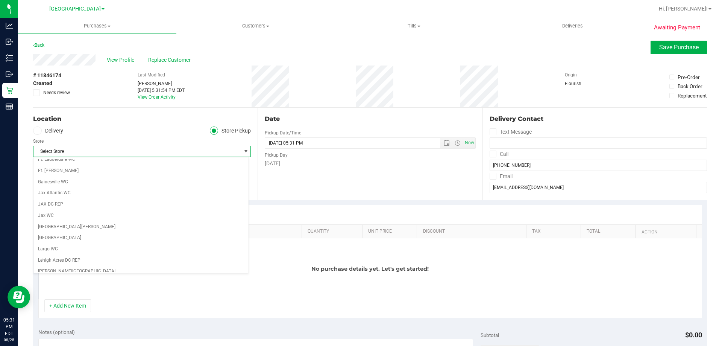
scroll to position [301, 0]
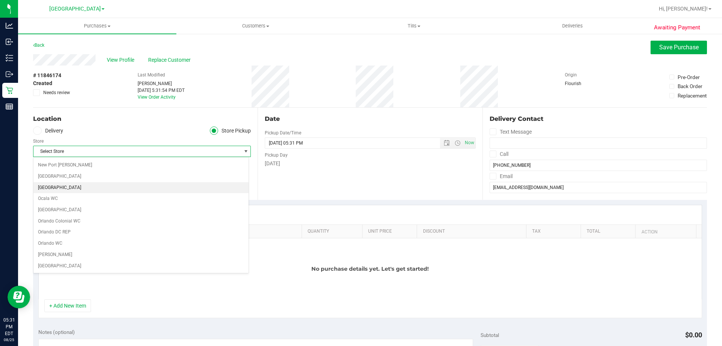
click at [114, 186] on li "[GEOGRAPHIC_DATA]" at bounding box center [140, 187] width 215 height 11
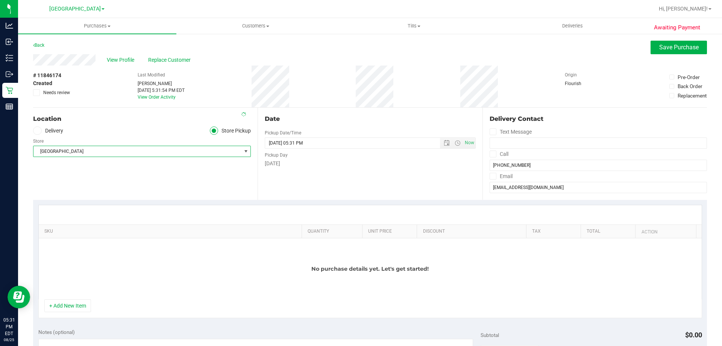
click at [143, 179] on div "Location Delivery Store Pickup Store [GEOGRAPHIC_DATA] Select Store [PERSON_NAM…" at bounding box center [145, 154] width 225 height 92
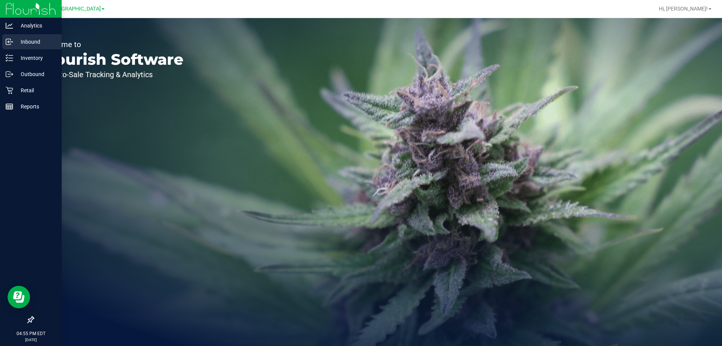
click at [9, 34] on div "Inbound" at bounding box center [31, 41] width 59 height 15
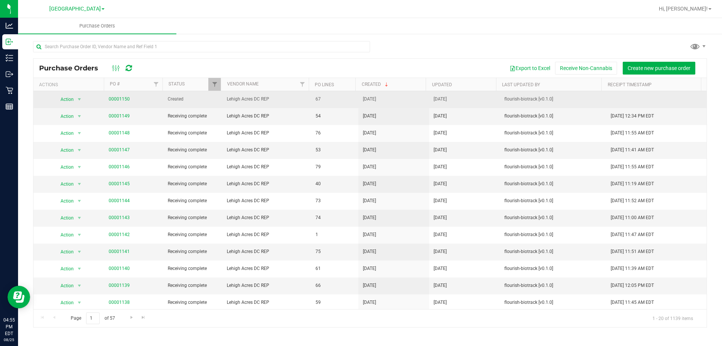
click at [115, 102] on span "00001150" at bounding box center [119, 99] width 21 height 7
click at [117, 101] on link "00001150" at bounding box center [119, 98] width 21 height 5
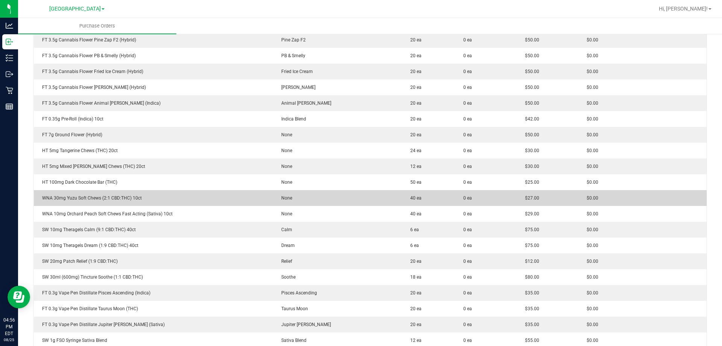
scroll to position [188, 0]
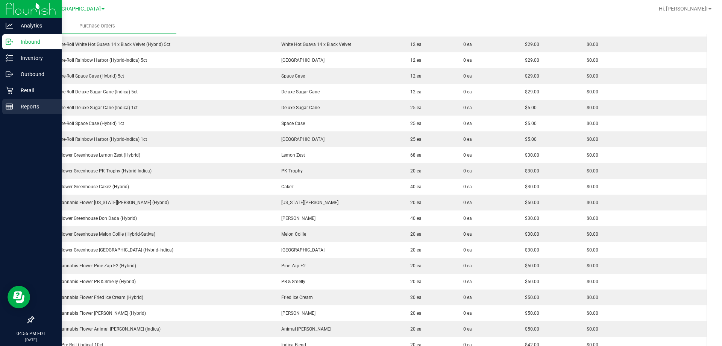
click at [20, 103] on p "Reports" at bounding box center [35, 106] width 45 height 9
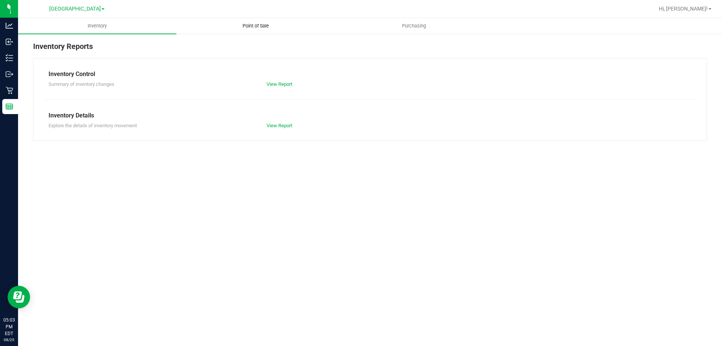
click at [260, 22] on uib-tab-heading "Point of Sale" at bounding box center [256, 25] width 158 height 15
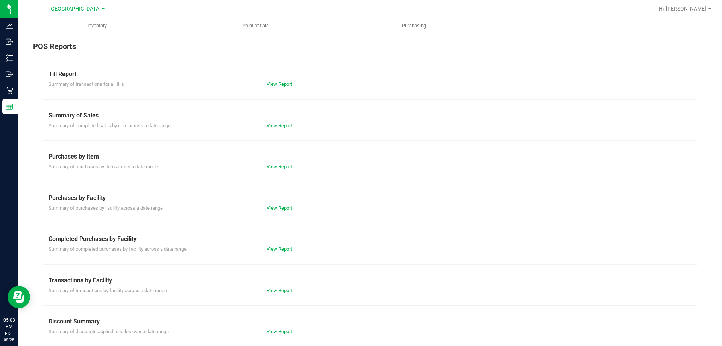
click at [282, 286] on div "Summary of transactions by facility across a date range View Report" at bounding box center [370, 289] width 654 height 9
click at [282, 282] on div "Transactions by Facility" at bounding box center [370, 280] width 643 height 9
click at [282, 288] on link "View Report" at bounding box center [280, 290] width 26 height 6
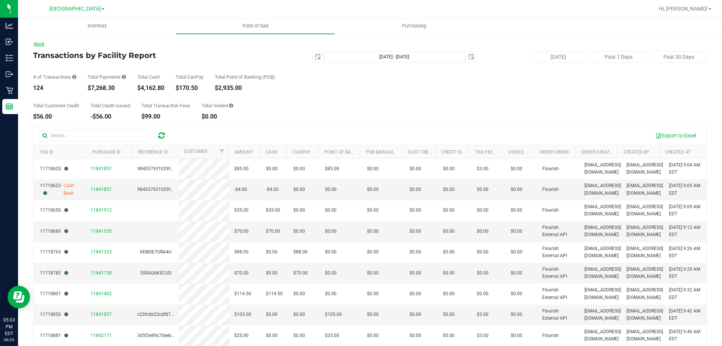
click at [35, 42] on link "Back" at bounding box center [38, 43] width 11 height 5
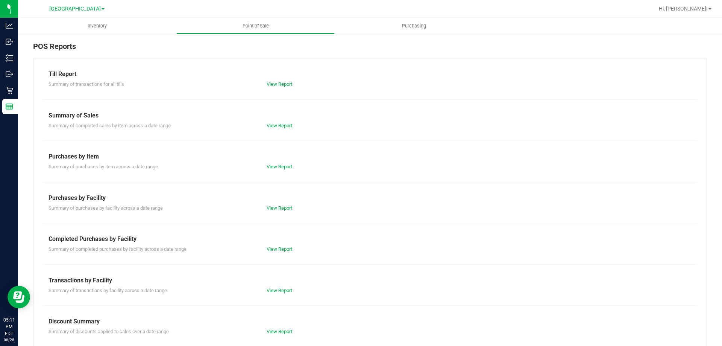
click at [276, 278] on div "Transactions by Facility" at bounding box center [370, 280] width 643 height 9
click at [276, 287] on div "View Report" at bounding box center [315, 291] width 109 height 8
click at [275, 287] on link "View Report" at bounding box center [280, 290] width 26 height 6
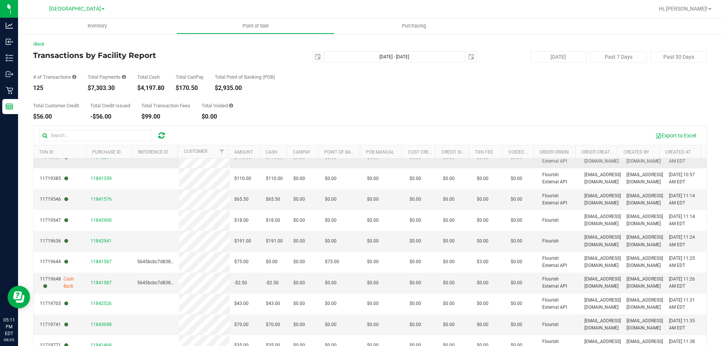
scroll to position [56, 0]
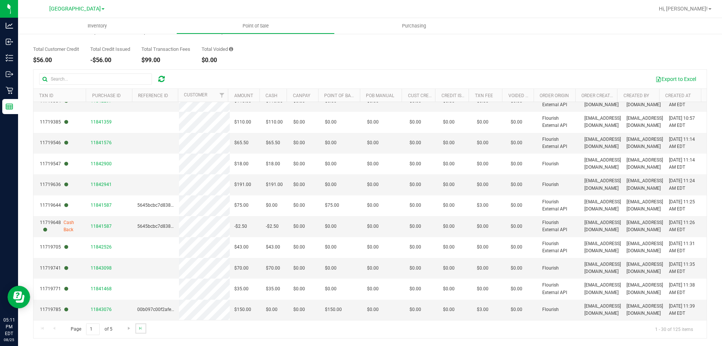
click at [144, 330] on link "Go to the last page" at bounding box center [140, 328] width 11 height 10
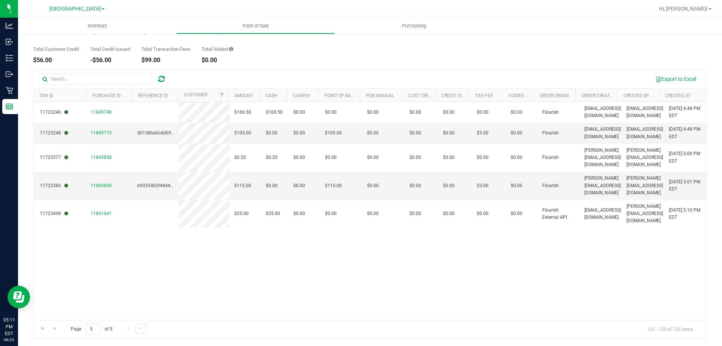
scroll to position [0, 0]
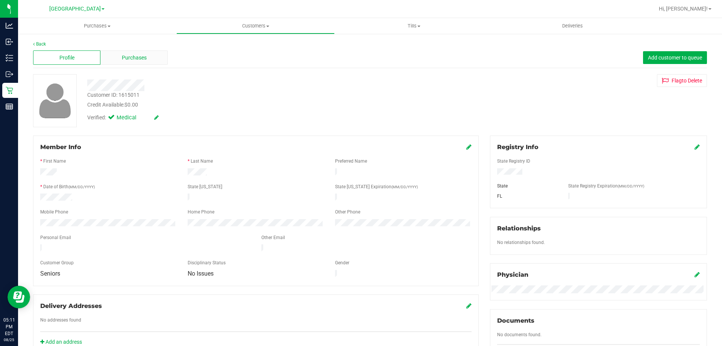
click at [145, 55] on span "Purchases" at bounding box center [134, 58] width 25 height 8
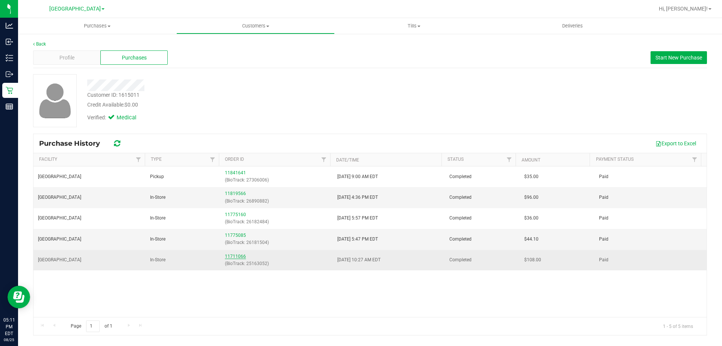
click at [231, 256] on link "11711066" at bounding box center [235, 255] width 21 height 5
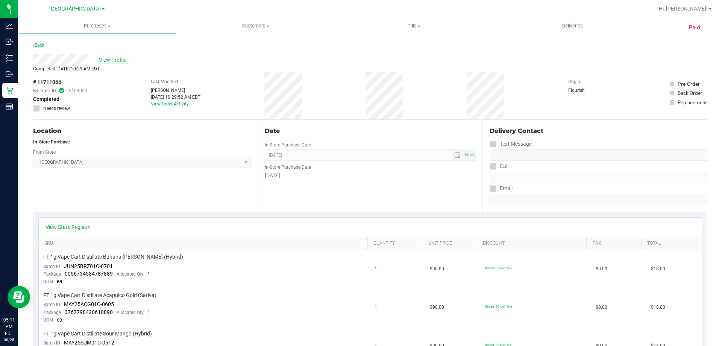
click at [113, 59] on span "View Profile" at bounding box center [114, 60] width 30 height 8
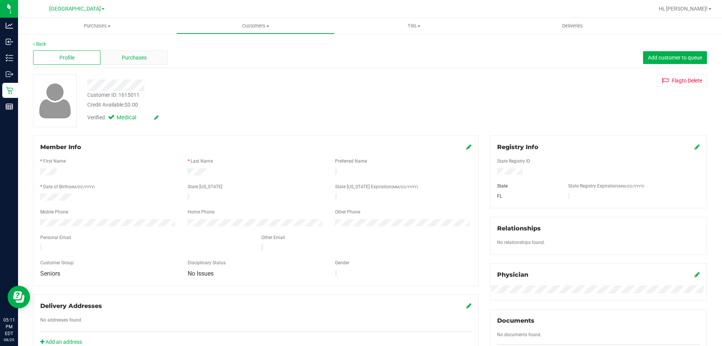
click at [115, 60] on div "Purchases" at bounding box center [133, 57] width 67 height 14
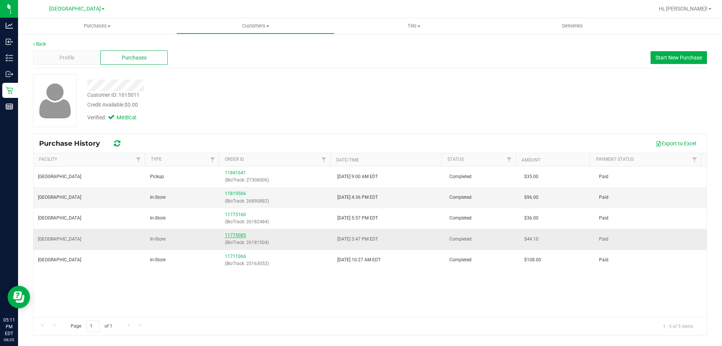
click at [237, 235] on link "11775085" at bounding box center [235, 234] width 21 height 5
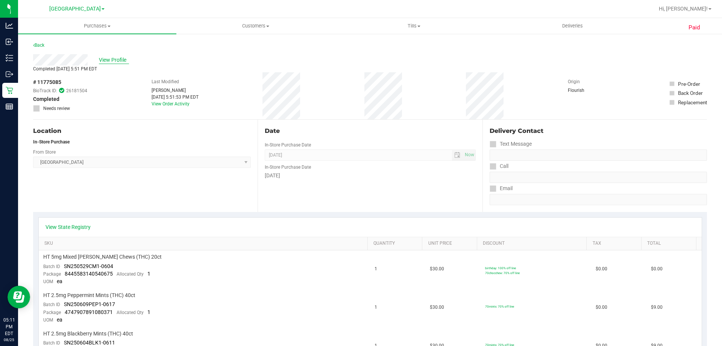
click at [116, 59] on span "View Profile" at bounding box center [114, 60] width 30 height 8
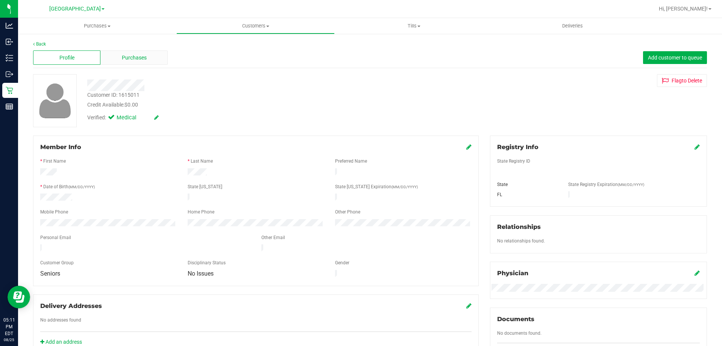
click at [122, 64] on div "Purchases" at bounding box center [133, 57] width 67 height 14
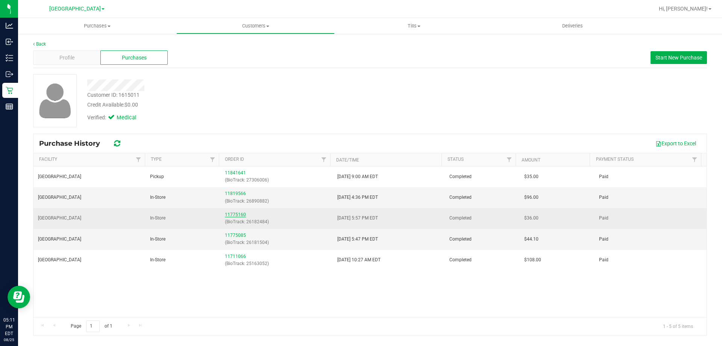
click at [238, 214] on link "11775160" at bounding box center [235, 214] width 21 height 5
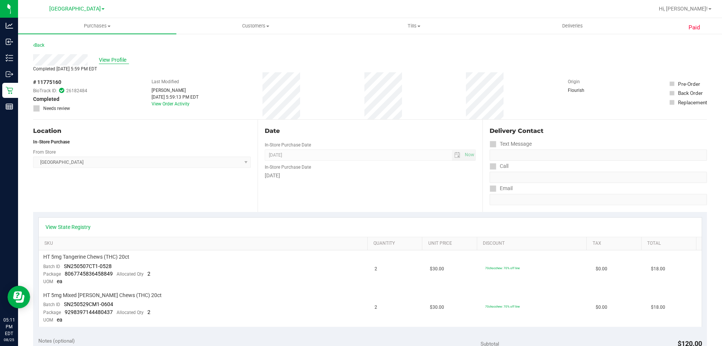
click at [118, 61] on span "View Profile" at bounding box center [114, 60] width 30 height 8
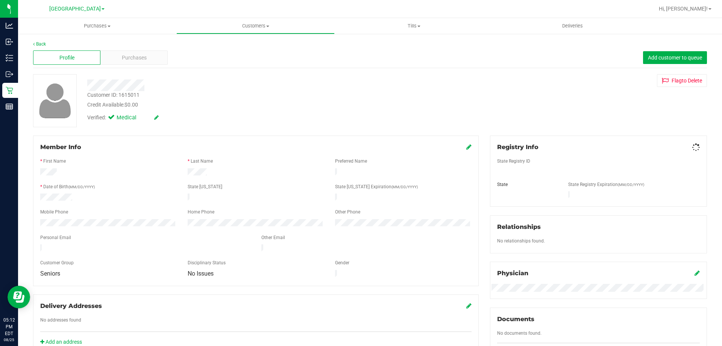
click at [122, 67] on div "Profile Purchases Add customer to queue" at bounding box center [370, 57] width 674 height 21
click at [126, 54] on span "Purchases" at bounding box center [134, 58] width 25 height 8
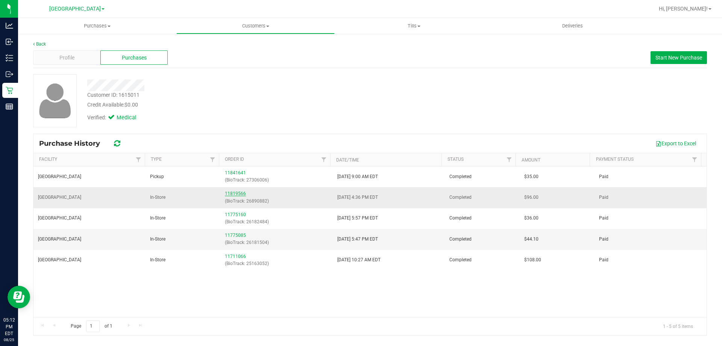
click at [231, 193] on link "11819566" at bounding box center [235, 193] width 21 height 5
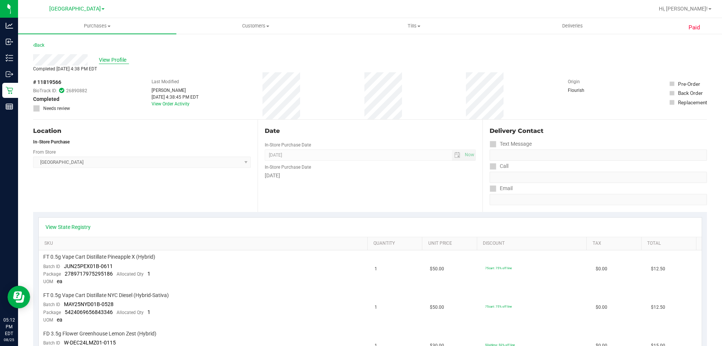
click at [110, 62] on span "View Profile" at bounding box center [114, 60] width 30 height 8
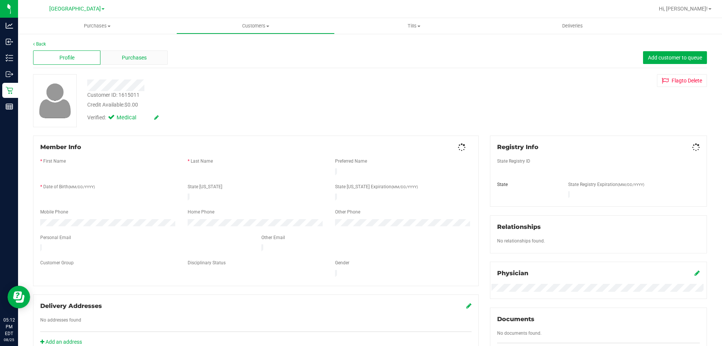
click at [112, 64] on div "Purchases" at bounding box center [133, 57] width 67 height 14
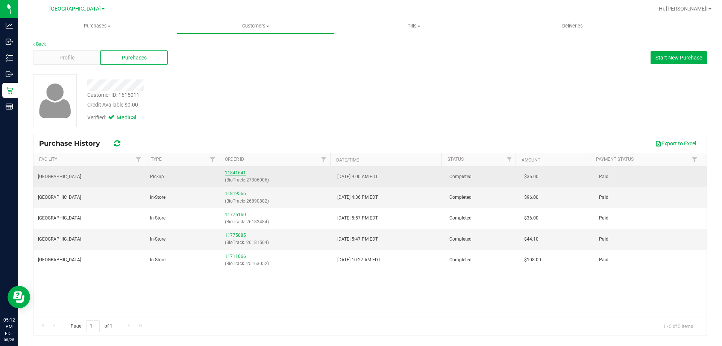
click at [239, 173] on link "11841641" at bounding box center [235, 172] width 21 height 5
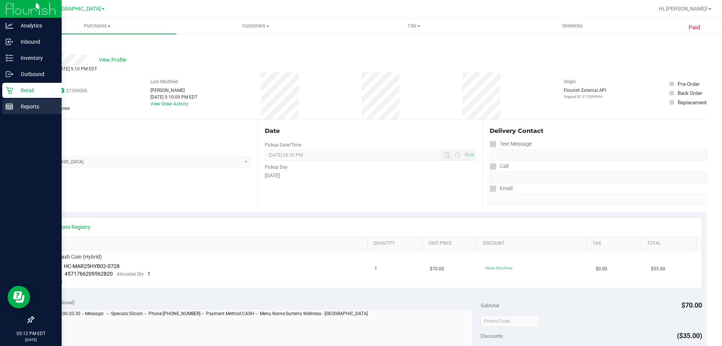
click at [14, 108] on p "Reports" at bounding box center [35, 106] width 45 height 9
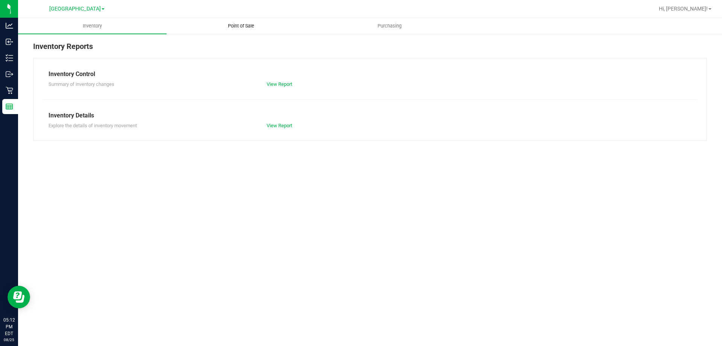
click at [243, 27] on span "Point of Sale" at bounding box center [241, 26] width 47 height 7
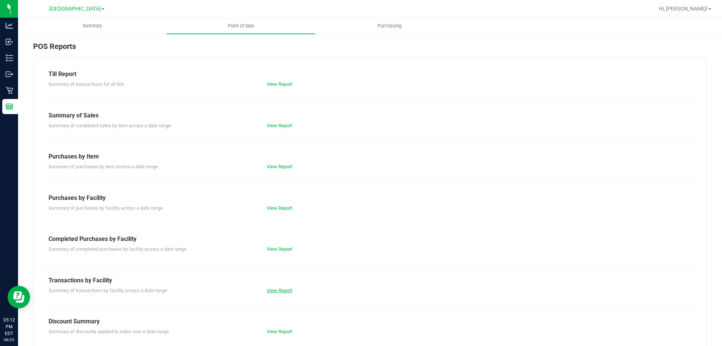
click at [275, 291] on link "View Report" at bounding box center [280, 290] width 26 height 6
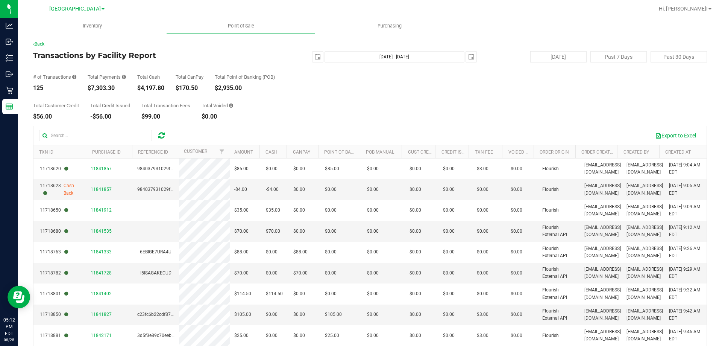
click at [44, 44] on link "Back" at bounding box center [38, 43] width 11 height 5
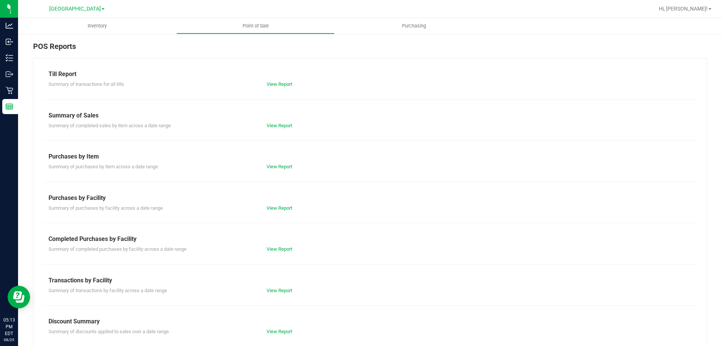
click at [281, 285] on div "Summary of transactions by facility across a date range View Report" at bounding box center [370, 289] width 654 height 9
click at [281, 290] on link "View Report" at bounding box center [280, 290] width 26 height 6
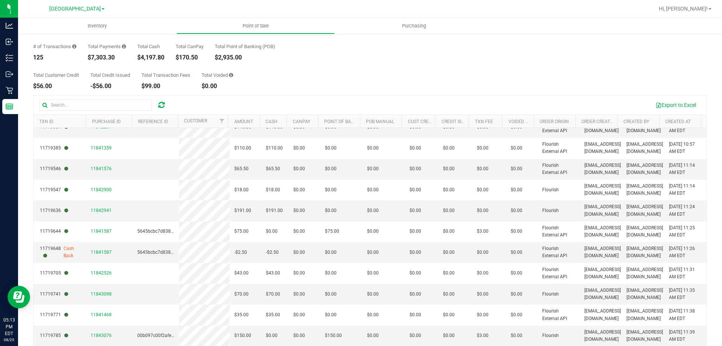
scroll to position [56, 0]
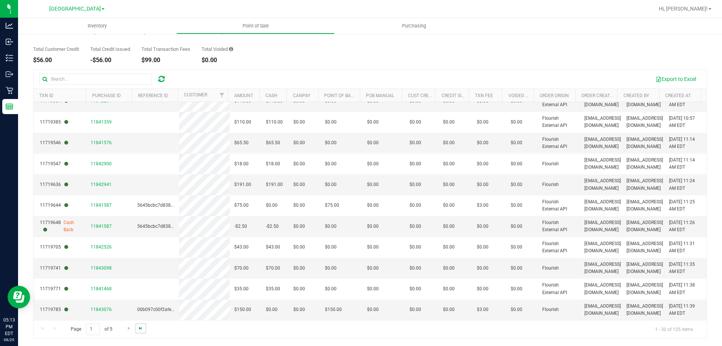
click at [140, 331] on span "Go to the last page" at bounding box center [141, 328] width 6 height 6
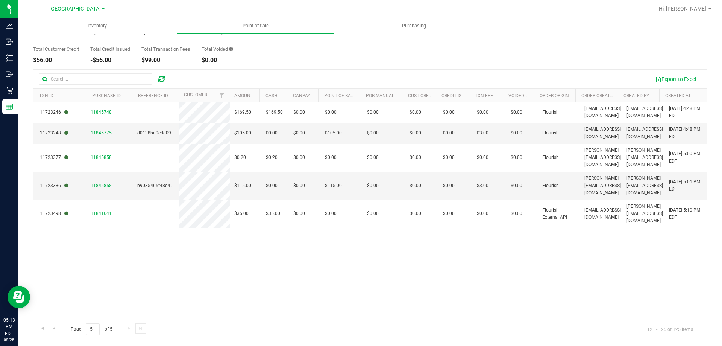
scroll to position [0, 0]
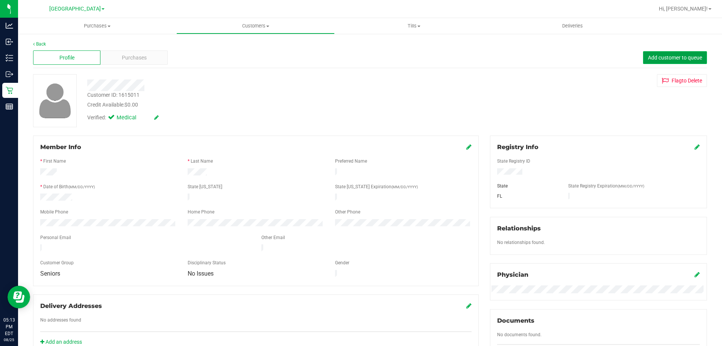
click at [664, 57] on span "Add customer to queue" at bounding box center [675, 58] width 54 height 6
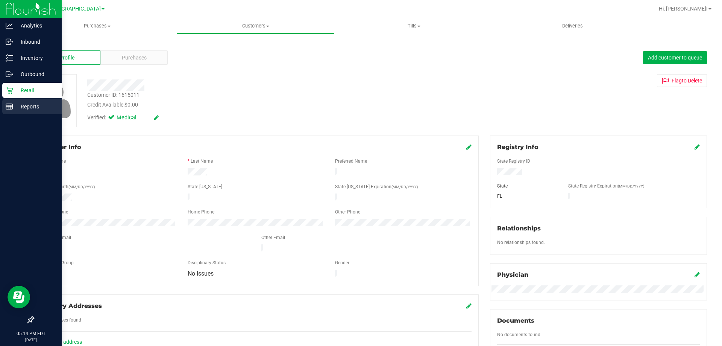
click at [15, 113] on div "Reports" at bounding box center [31, 106] width 59 height 15
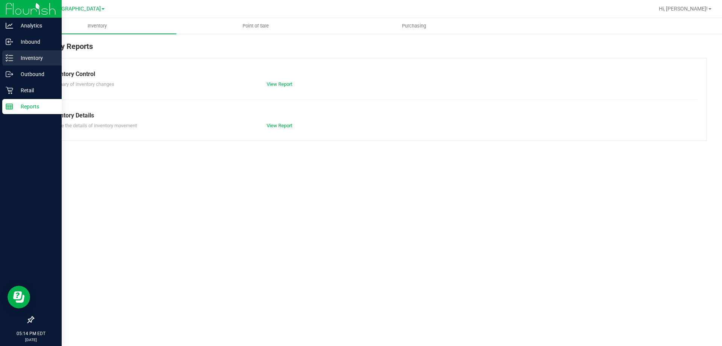
click at [11, 58] on line at bounding box center [11, 58] width 4 height 0
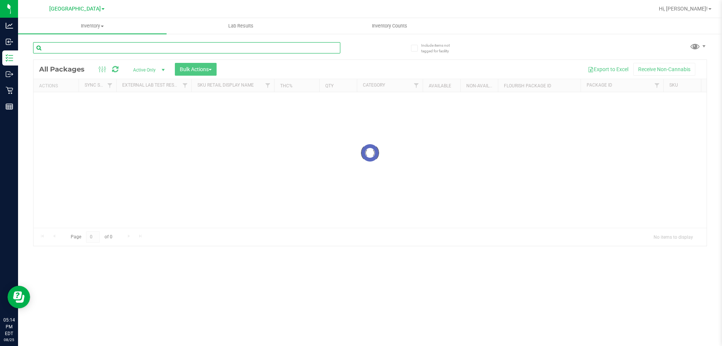
click at [118, 49] on input "text" at bounding box center [186, 47] width 307 height 11
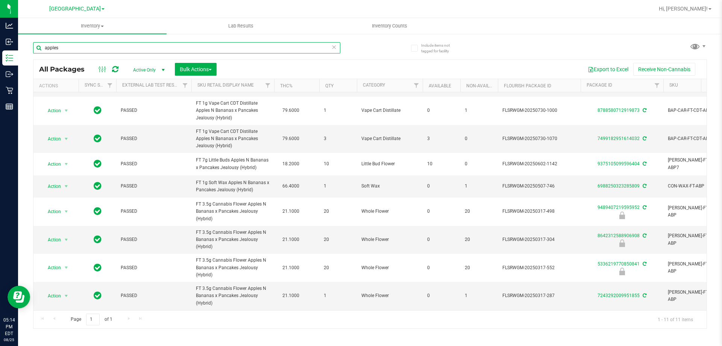
scroll to position [57, 0]
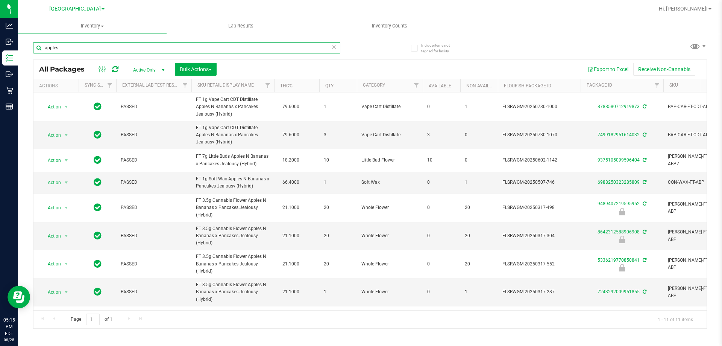
click at [69, 51] on input "apples" at bounding box center [186, 47] width 307 height 11
type input "9489407219595952"
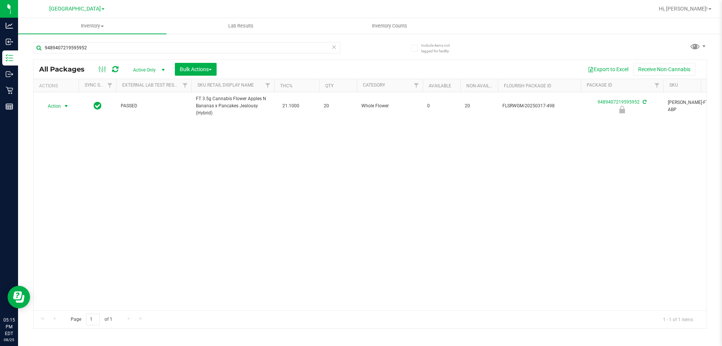
click at [62, 103] on span "select" at bounding box center [66, 106] width 9 height 11
click at [55, 190] on li "Unlock package" at bounding box center [65, 195] width 48 height 11
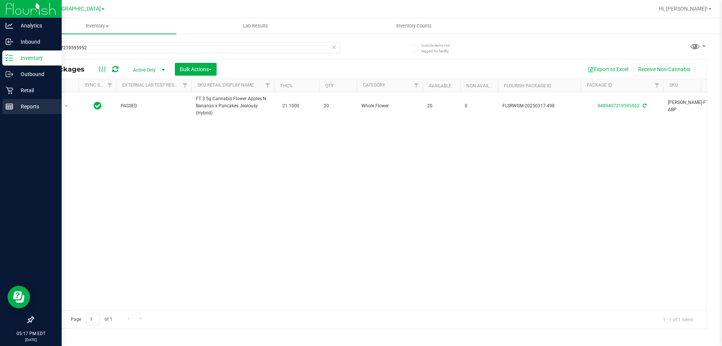
click at [17, 108] on p "Reports" at bounding box center [35, 106] width 45 height 9
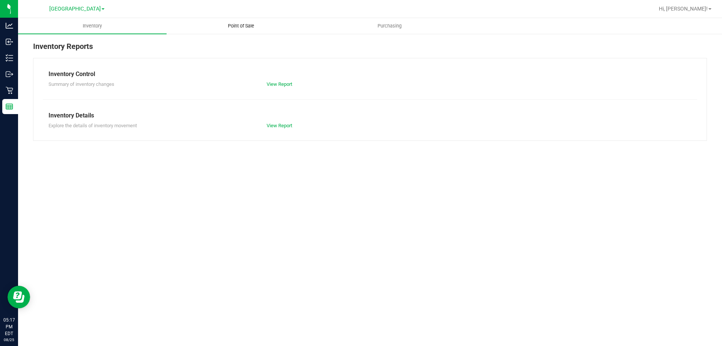
click at [249, 23] on span "Point of Sale" at bounding box center [241, 26] width 47 height 7
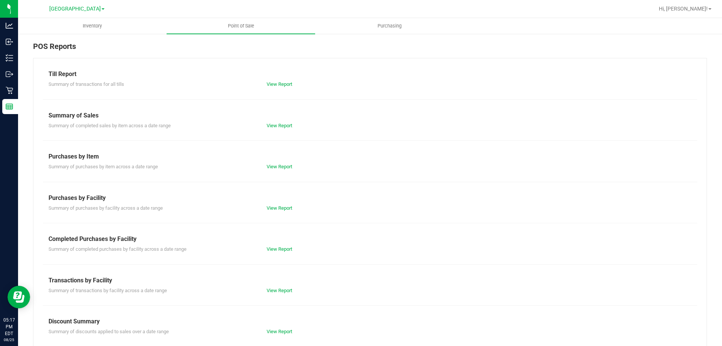
click at [275, 287] on div "View Report" at bounding box center [315, 291] width 109 height 8
click at [276, 290] on link "View Report" at bounding box center [280, 290] width 26 height 6
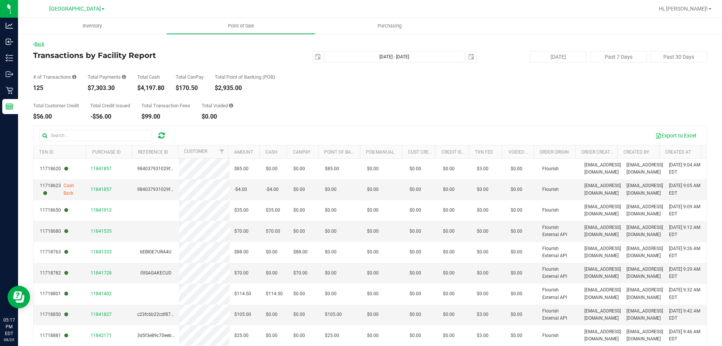
click at [41, 45] on link "Back" at bounding box center [38, 43] width 11 height 5
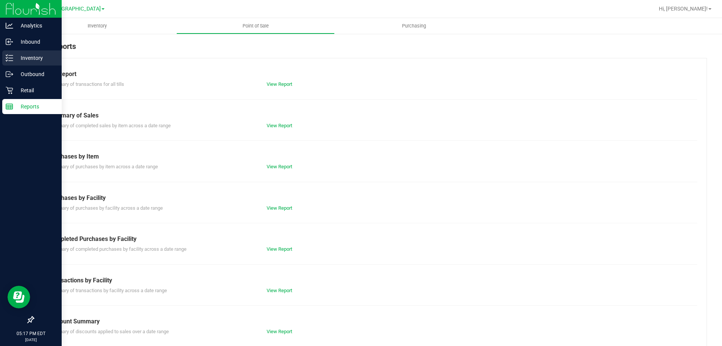
click at [13, 59] on p "Inventory" at bounding box center [35, 57] width 45 height 9
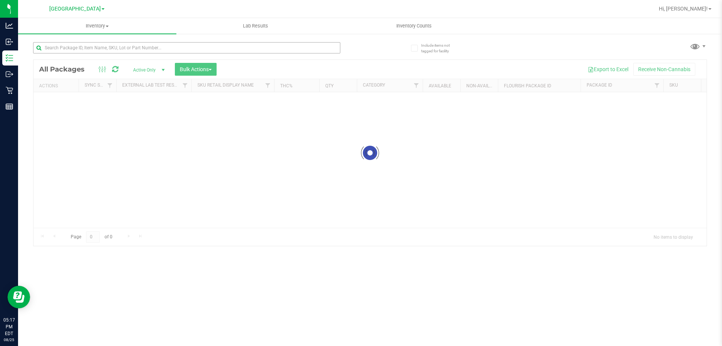
drag, startPoint x: 69, startPoint y: 61, endPoint x: 99, endPoint y: 52, distance: 31.2
click at [88, 60] on div at bounding box center [369, 153] width 673 height 186
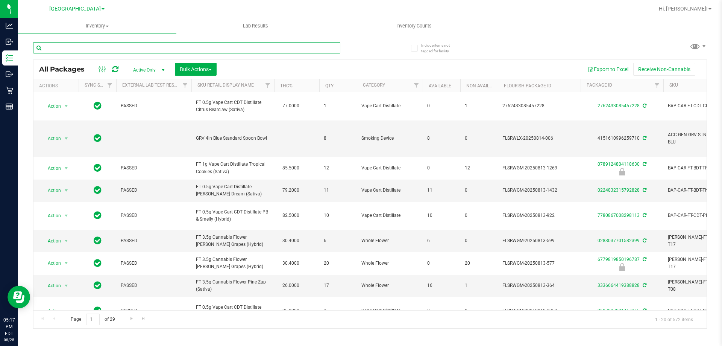
click at [99, 51] on input "text" at bounding box center [186, 47] width 307 height 11
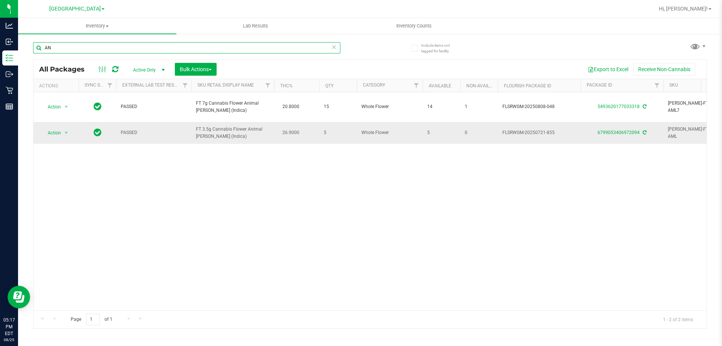
type input "A"
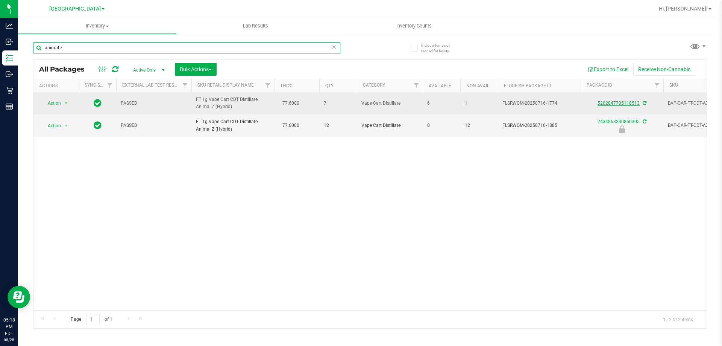
type input "animal z"
click at [602, 106] on link "5202847705118513" at bounding box center [619, 102] width 42 height 5
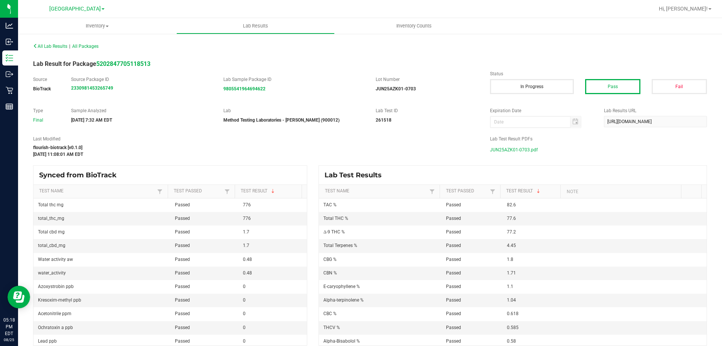
click at [524, 150] on span "JUN25AZK01-0703.pdf" at bounding box center [514, 149] width 48 height 11
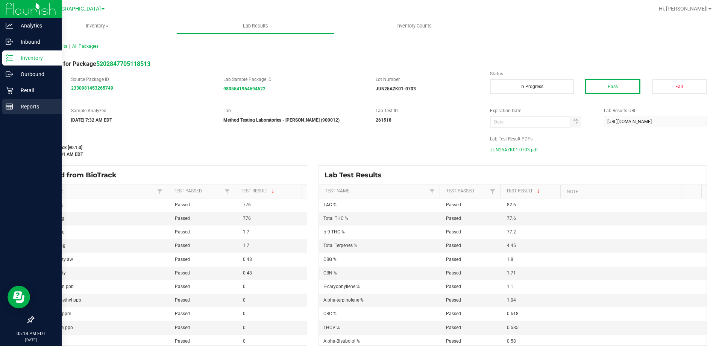
click at [8, 105] on icon at bounding box center [10, 107] width 8 height 8
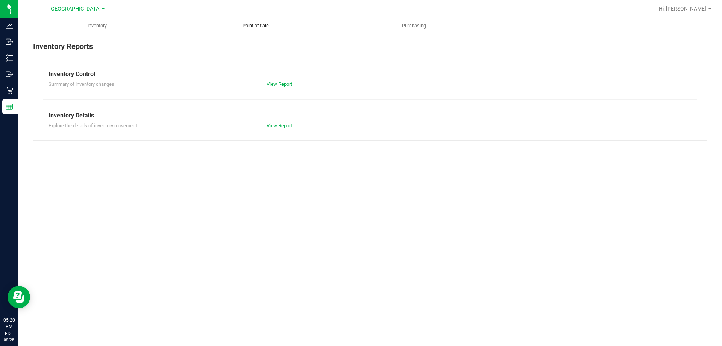
click at [255, 23] on span "Point of Sale" at bounding box center [255, 26] width 47 height 7
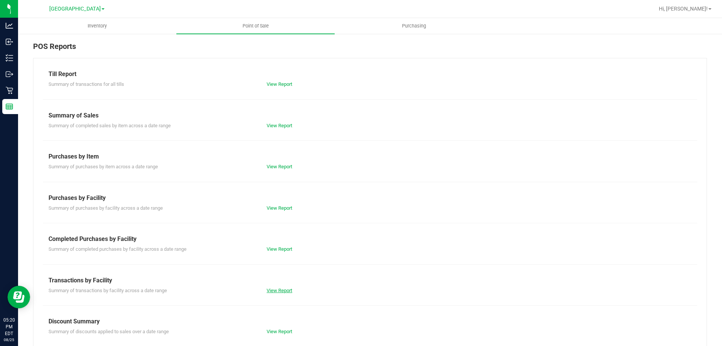
click at [282, 292] on link "View Report" at bounding box center [280, 290] width 26 height 6
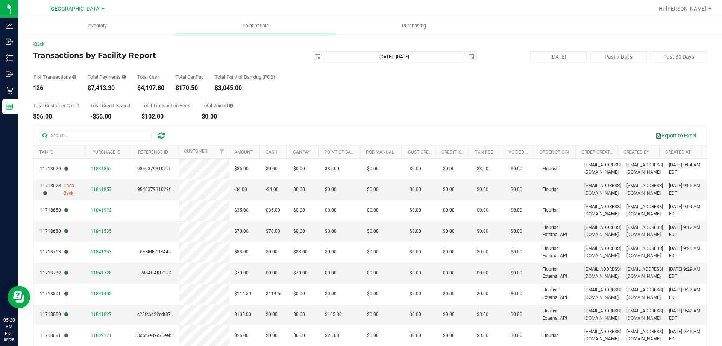
click at [41, 45] on link "Back" at bounding box center [38, 43] width 11 height 5
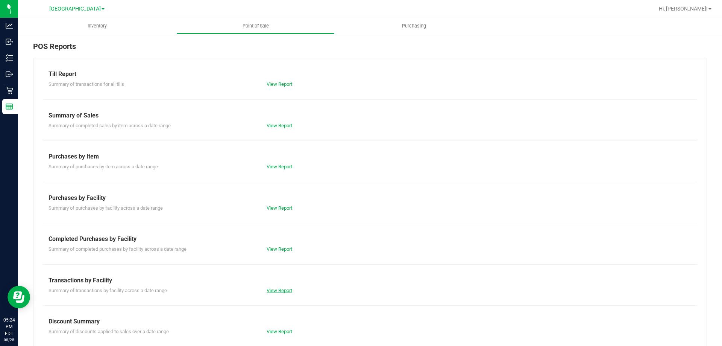
click at [275, 292] on link "View Report" at bounding box center [280, 290] width 26 height 6
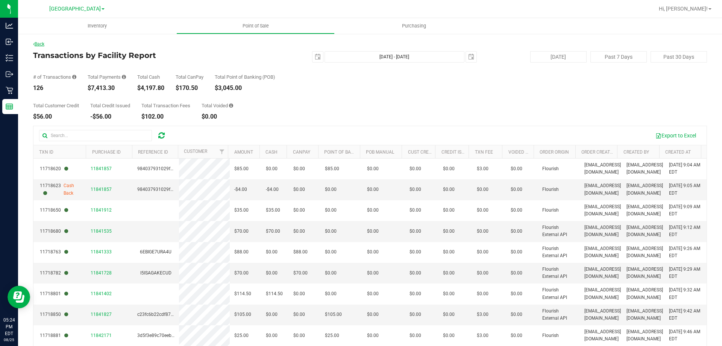
click at [38, 45] on link "Back" at bounding box center [38, 43] width 11 height 5
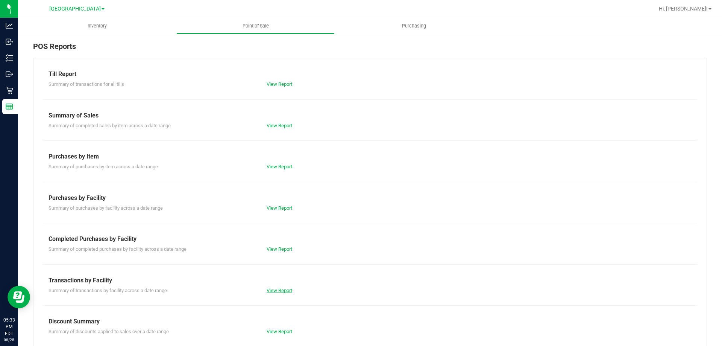
click at [277, 289] on link "View Report" at bounding box center [280, 290] width 26 height 6
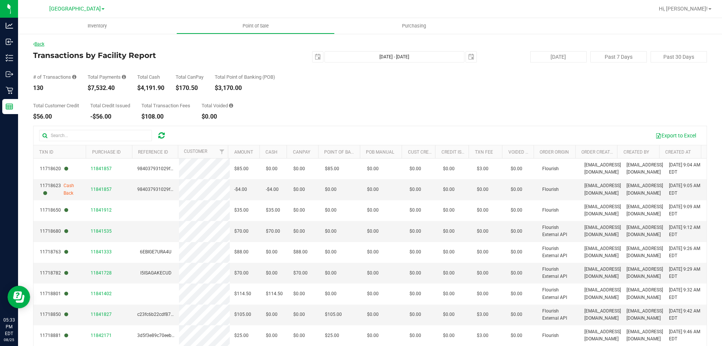
click at [44, 43] on link "Back" at bounding box center [38, 43] width 11 height 5
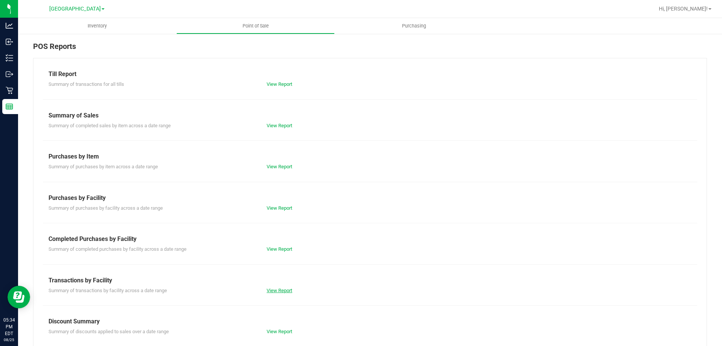
click at [276, 293] on link "View Report" at bounding box center [280, 290] width 26 height 6
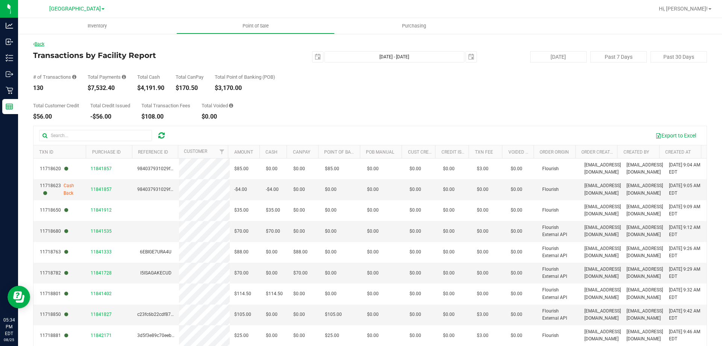
click at [42, 44] on link "Back" at bounding box center [38, 43] width 11 height 5
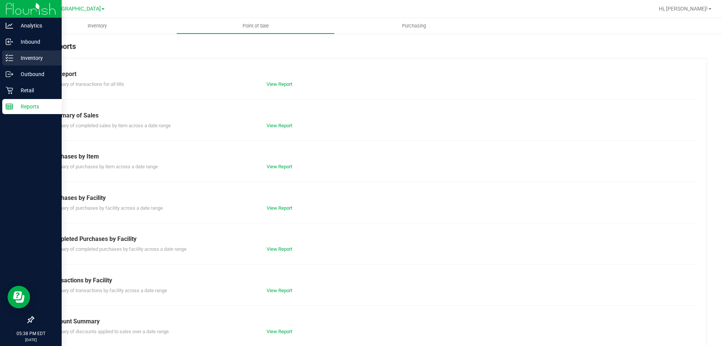
click at [6, 65] on div "Inventory" at bounding box center [31, 57] width 59 height 15
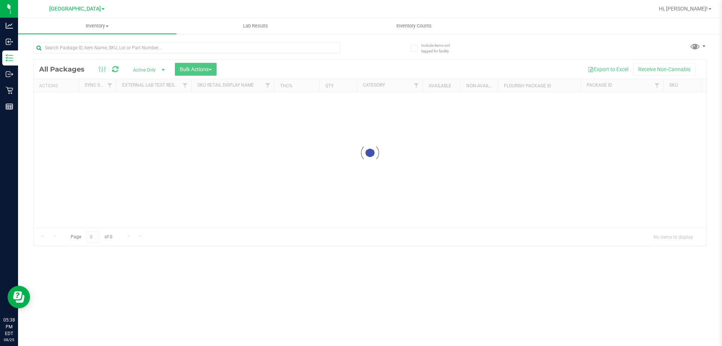
click at [117, 41] on div at bounding box center [201, 47] width 337 height 24
click at [114, 46] on input "text" at bounding box center [186, 47] width 307 height 11
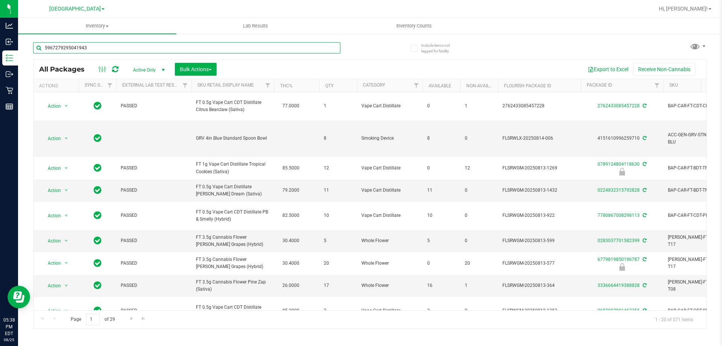
type input "5967279295041943"
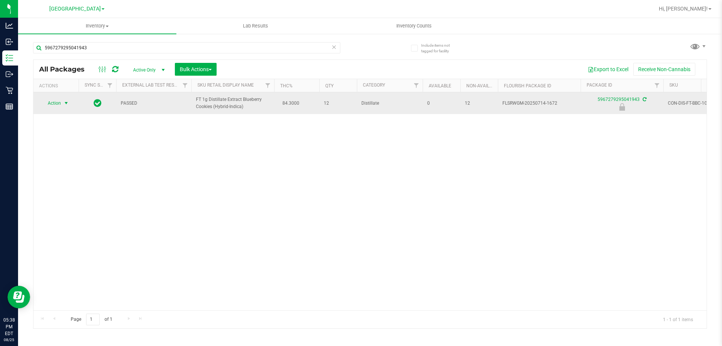
click at [59, 104] on span "Action" at bounding box center [51, 103] width 20 height 11
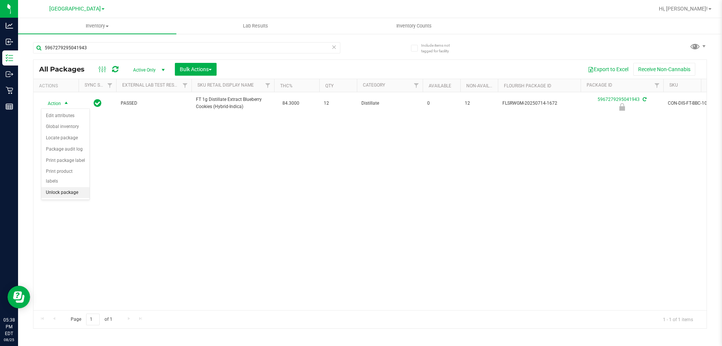
click at [58, 187] on li "Unlock package" at bounding box center [65, 192] width 48 height 11
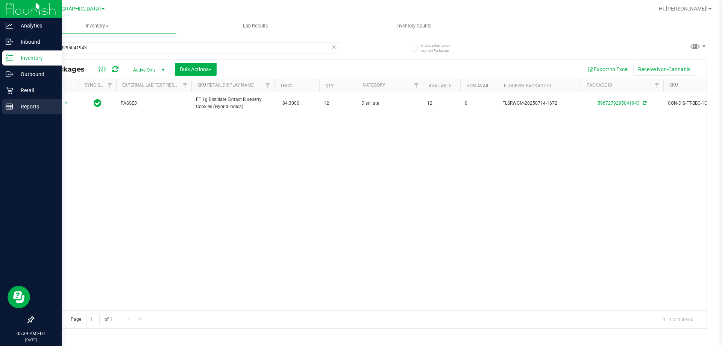
click at [10, 107] on icon at bounding box center [10, 107] width 8 height 8
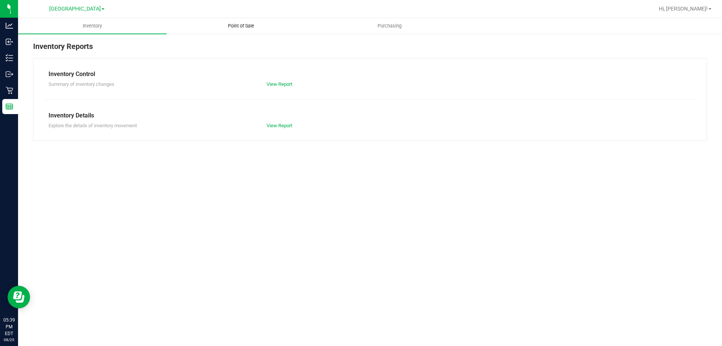
click at [244, 30] on uib-tab-heading "Point of Sale" at bounding box center [241, 25] width 148 height 15
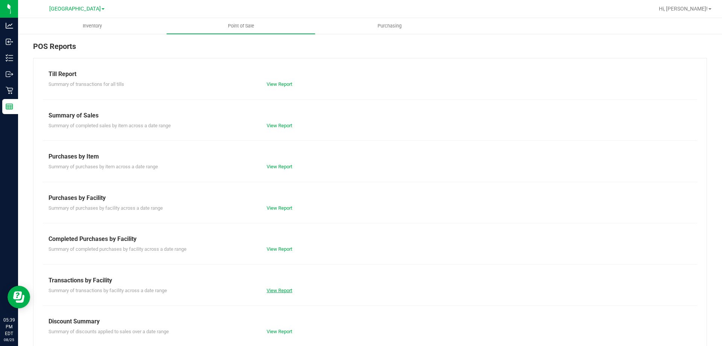
click at [273, 289] on link "View Report" at bounding box center [280, 290] width 26 height 6
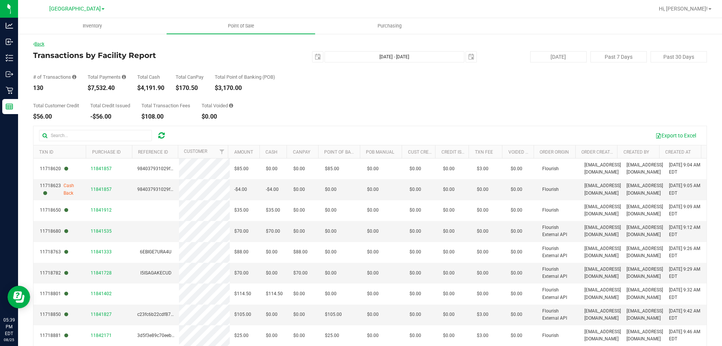
click at [42, 46] on link "Back" at bounding box center [38, 43] width 11 height 5
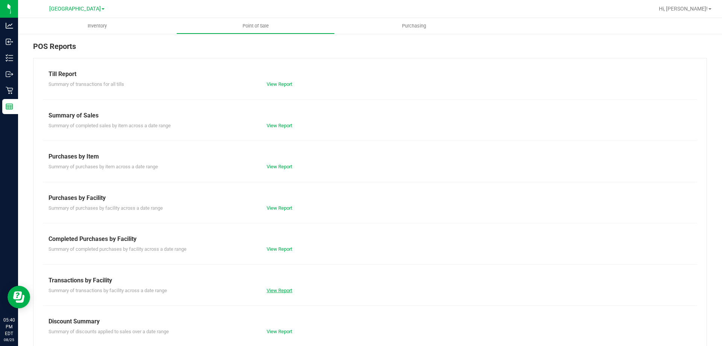
click at [273, 287] on link "View Report" at bounding box center [280, 290] width 26 height 6
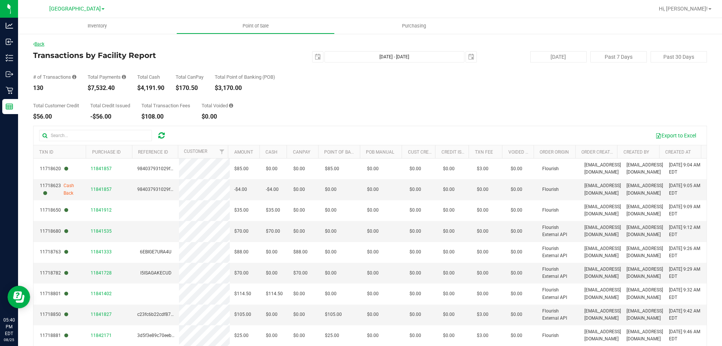
click at [41, 43] on link "Back" at bounding box center [38, 43] width 11 height 5
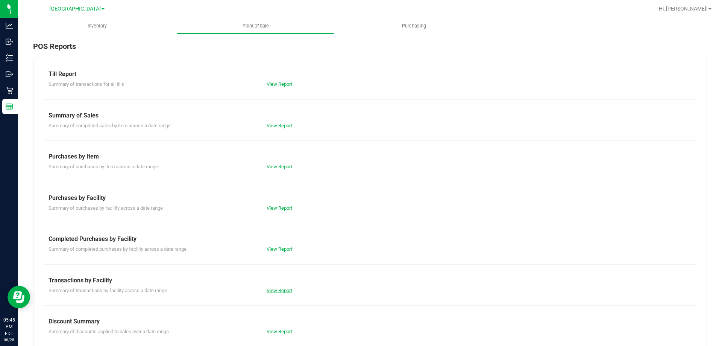
click at [275, 291] on link "View Report" at bounding box center [280, 290] width 26 height 6
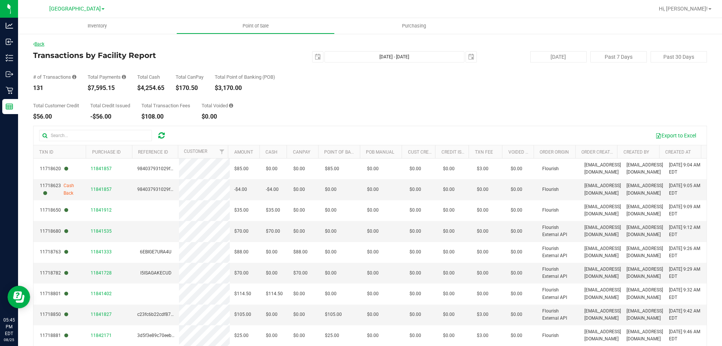
click at [43, 46] on link "Back" at bounding box center [38, 43] width 11 height 5
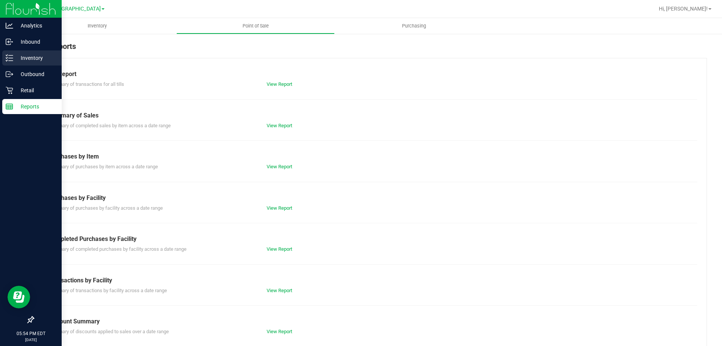
click at [36, 59] on p "Inventory" at bounding box center [35, 57] width 45 height 9
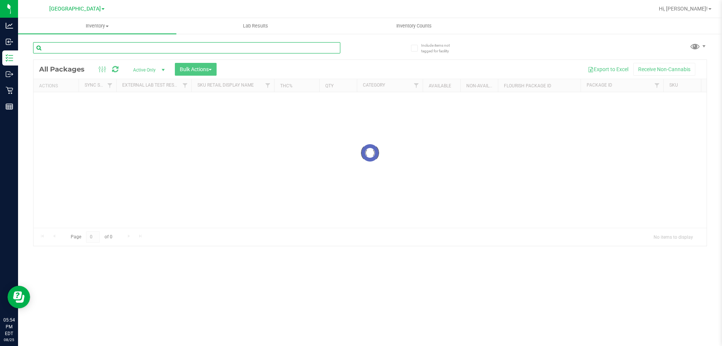
click at [123, 50] on input "text" at bounding box center [186, 47] width 307 height 11
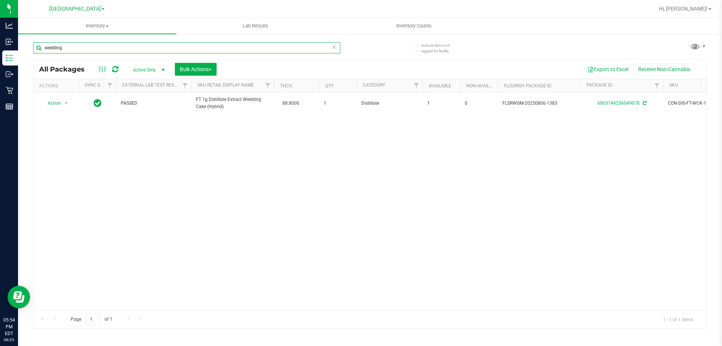
type input "wedding"
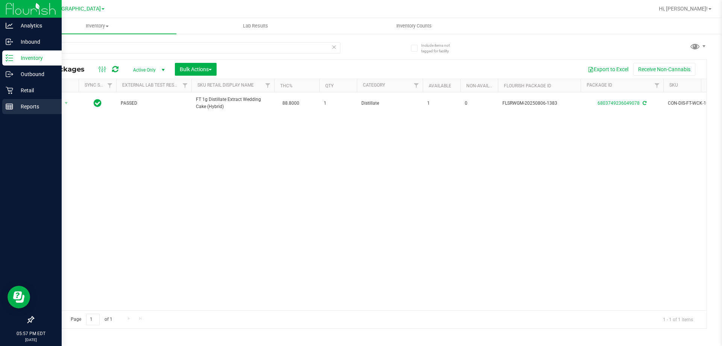
click at [15, 112] on div "Reports" at bounding box center [31, 106] width 59 height 15
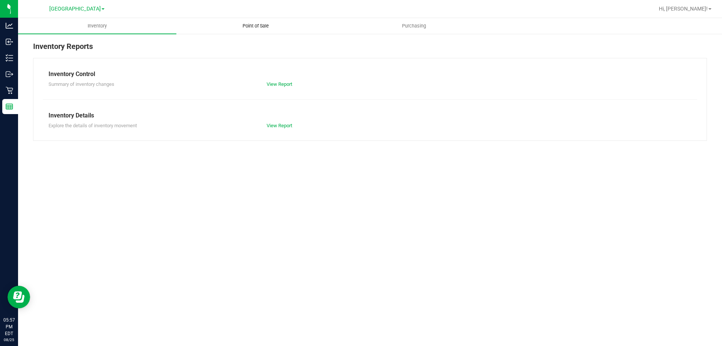
click at [257, 28] on span "Point of Sale" at bounding box center [255, 26] width 47 height 7
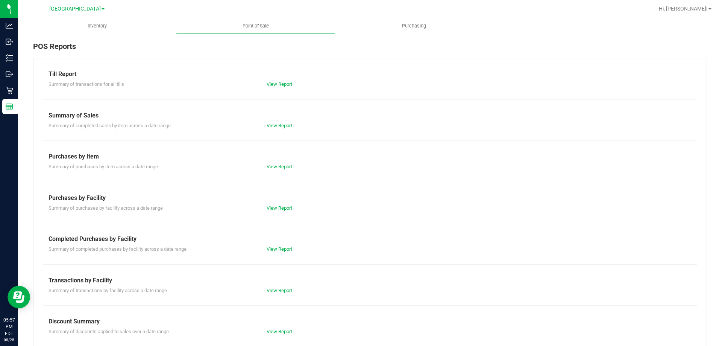
click at [279, 296] on div "Till Report Summary of transactions for all tills View Report Summary of Sales …" at bounding box center [370, 223] width 674 height 330
click at [281, 290] on link "View Report" at bounding box center [280, 290] width 26 height 6
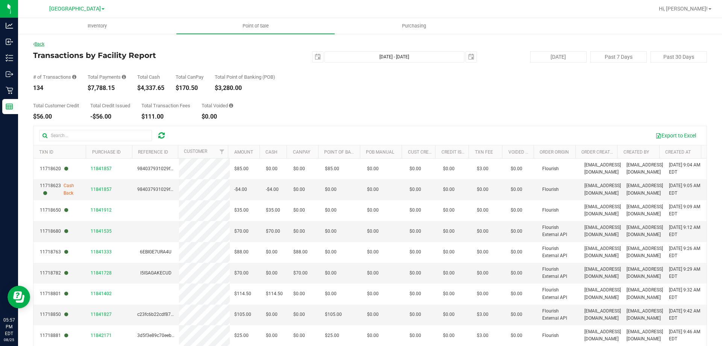
click at [41, 46] on link "Back" at bounding box center [38, 43] width 11 height 5
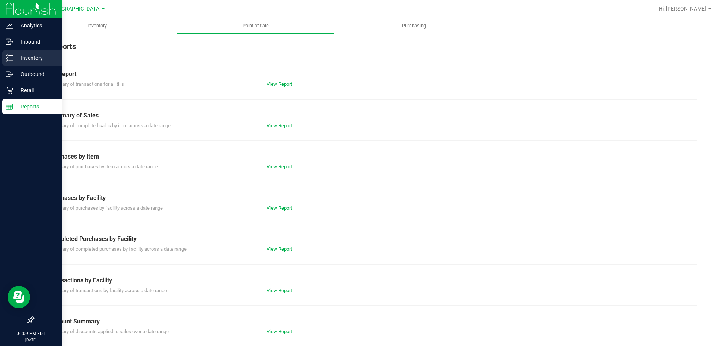
click at [8, 59] on icon at bounding box center [10, 58] width 8 height 8
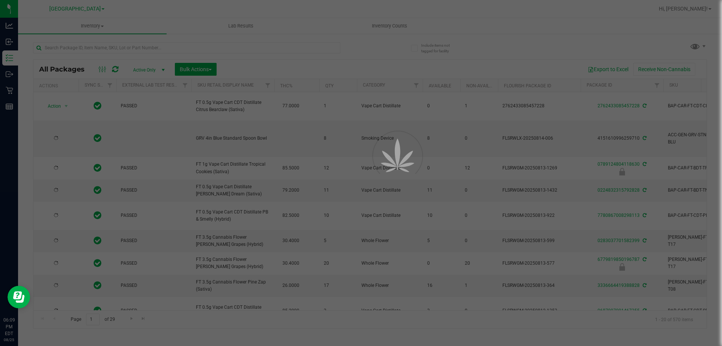
click at [94, 47] on div at bounding box center [361, 173] width 722 height 346
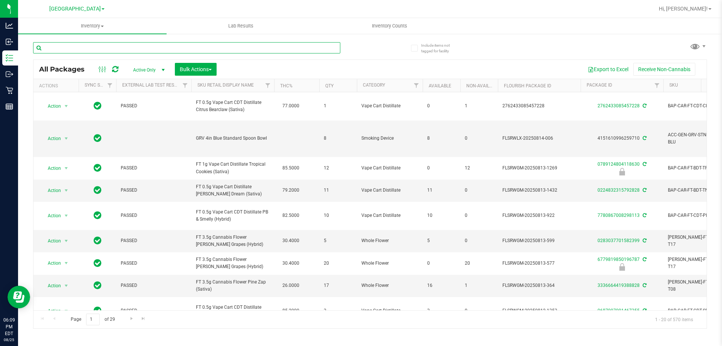
click at [93, 47] on input "text" at bounding box center [186, 47] width 307 height 11
paste input "T - CRUMBLE - 1G - PBS - HYB"
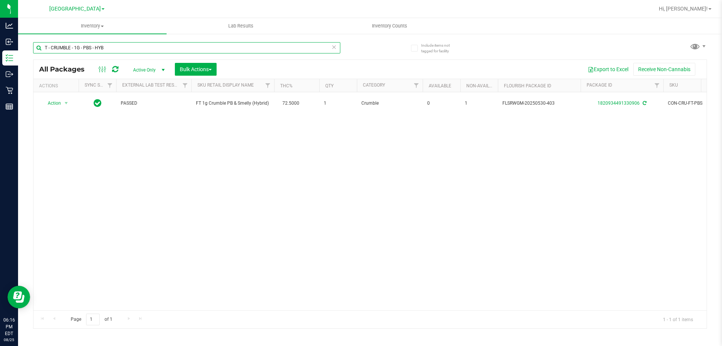
drag, startPoint x: 108, startPoint y: 47, endPoint x: 30, endPoint y: 48, distance: 78.6
click at [30, 48] on div "Include items not tagged for facility T - CRUMBLE - 1G - PBS - HYB All Packages…" at bounding box center [370, 147] width 704 height 229
paste input "FT - KIEF - 1G - BOF"
drag, startPoint x: 112, startPoint y: 49, endPoint x: 43, endPoint y: 51, distance: 69.2
click at [43, 51] on input "FT - KIEF - 1G - BOF - HYB" at bounding box center [186, 47] width 307 height 11
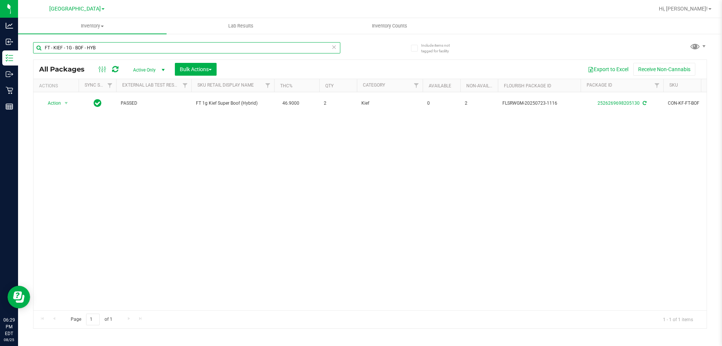
paste input "VAPE CART CDT DISTILLATE - 0.5G - BFP - IND"
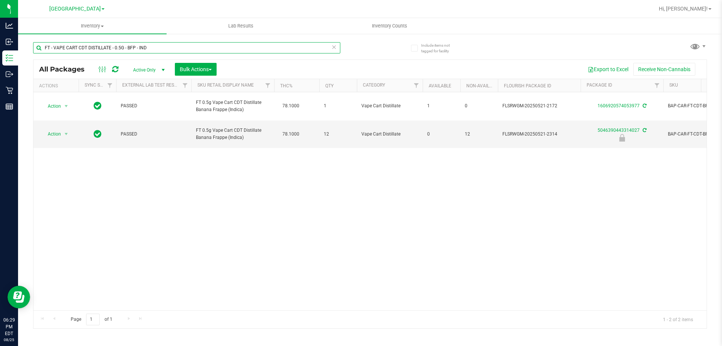
drag, startPoint x: 153, startPoint y: 47, endPoint x: 38, endPoint y: 53, distance: 115.2
click at [38, 53] on input "FT - VAPE CART CDT DISTILLATE - 0.5G - BFP - IND" at bounding box center [186, 47] width 307 height 11
paste input "CBC - SAT"
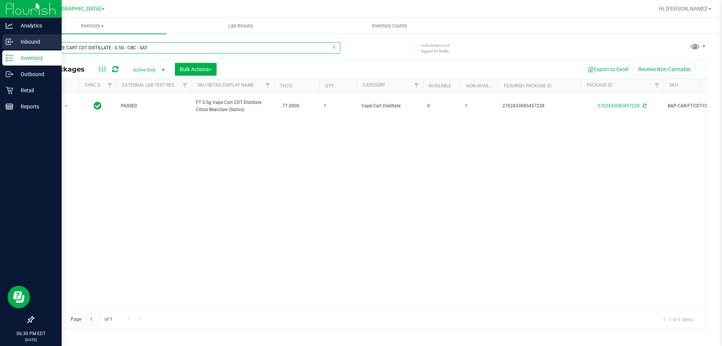
drag, startPoint x: 155, startPoint y: 47, endPoint x: 0, endPoint y: 50, distance: 155.0
click at [0, 50] on div "Analytics Inbound Inventory Outbound Retail Reports 06:30 PM EDT 08/25/2025 08/…" at bounding box center [361, 173] width 722 height 346
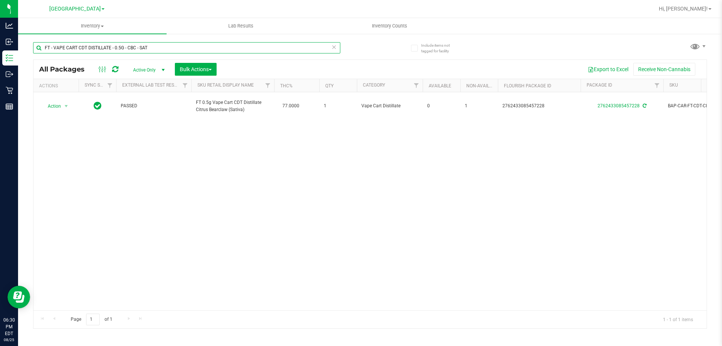
paste input "DDF - HYB"
drag, startPoint x: 136, startPoint y: 44, endPoint x: 39, endPoint y: 52, distance: 97.4
click at [39, 52] on input "FT - VAPE CART CDT DISTILLATE - 0.5G - DDF - HYB" at bounding box center [186, 47] width 307 height 11
paste input "GYG"
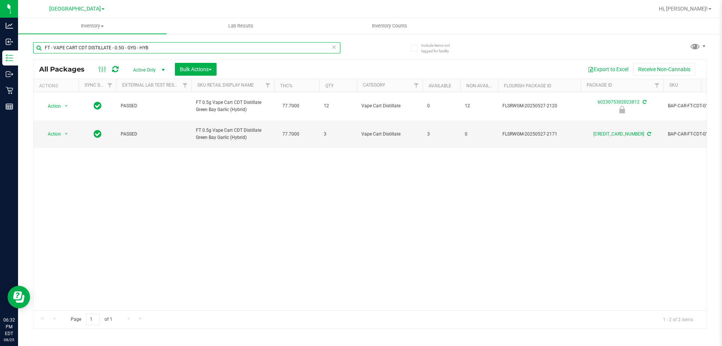
drag, startPoint x: 151, startPoint y: 47, endPoint x: 39, endPoint y: 47, distance: 111.7
click at [39, 47] on input "FT - VAPE CART CDT DISTILLATE - 0.5G - GYG - HYB" at bounding box center [186, 47] width 307 height 11
paste input "IED"
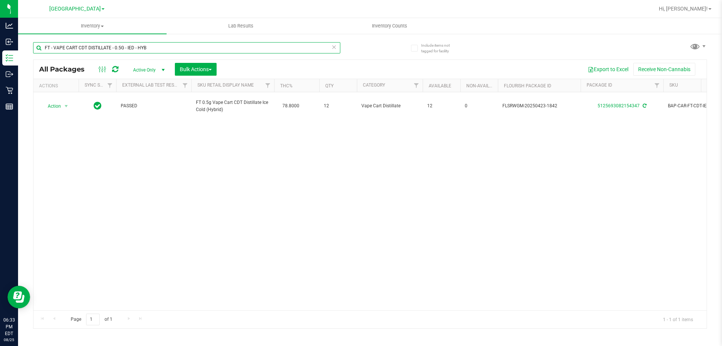
drag, startPoint x: 156, startPoint y: 48, endPoint x: 44, endPoint y: 47, distance: 112.1
click at [44, 47] on input "FT - VAPE CART CDT DISTILLATE - 0.5G - IED - HYB" at bounding box center [186, 47] width 307 height 11
paste input "PZT"
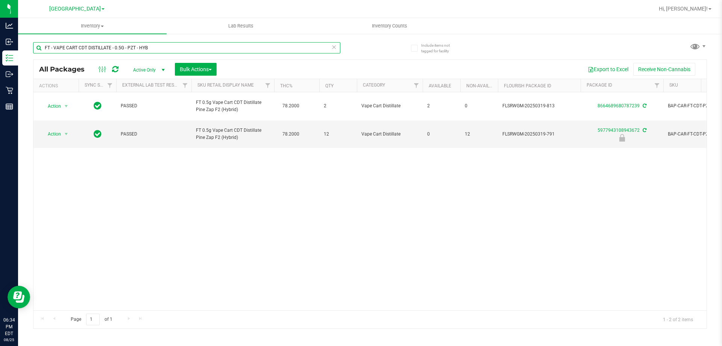
drag, startPoint x: 152, startPoint y: 48, endPoint x: 26, endPoint y: 42, distance: 126.9
click at [26, 42] on div "Include items not tagged for facility FT - VAPE CART CDT DISTILLATE - 0.5G - PZ…" at bounding box center [370, 147] width 704 height 229
paste input "SRH - HYS"
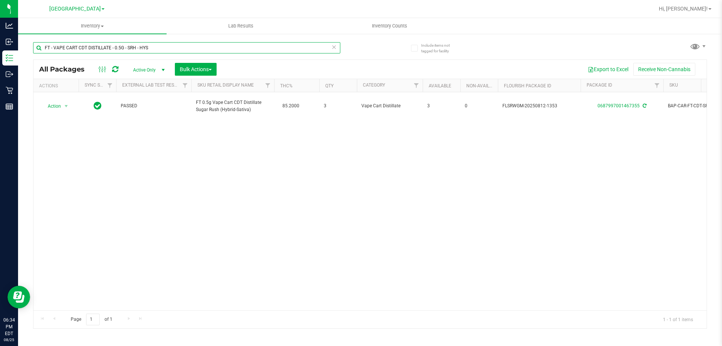
type input "FT - VAPE CART CDT DISTILLATE - 0.5G - SRH - HYS"
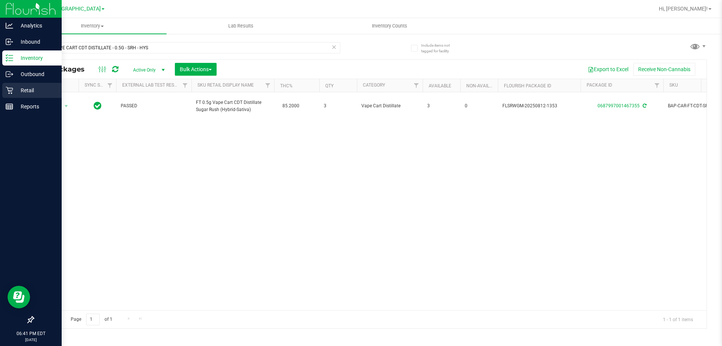
click at [24, 90] on p "Retail" at bounding box center [35, 90] width 45 height 9
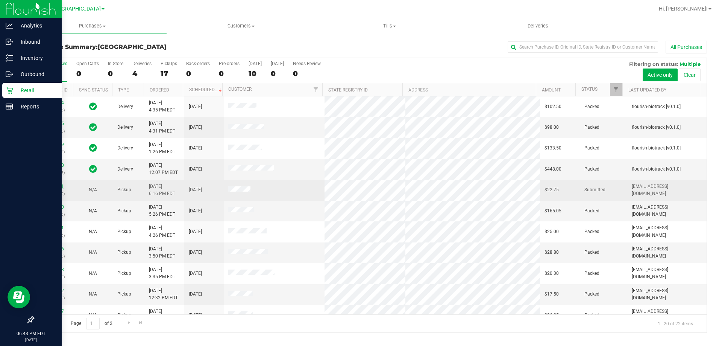
click at [55, 185] on link "11846491" at bounding box center [53, 186] width 21 height 5
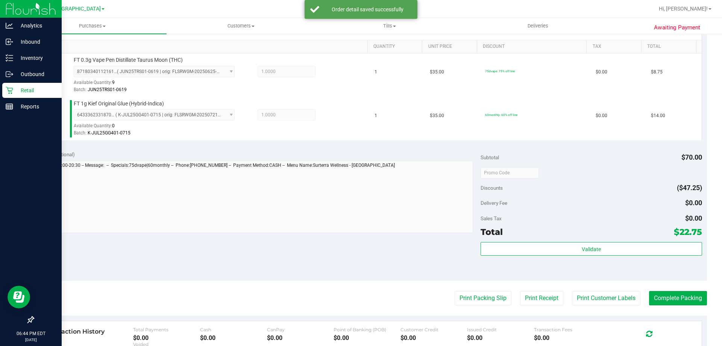
scroll to position [188, 0]
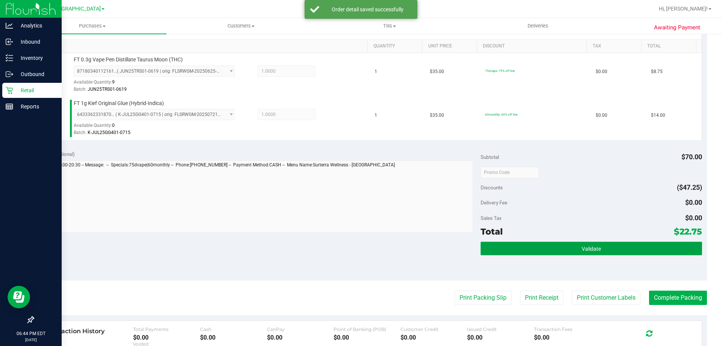
click at [597, 252] on button "Validate" at bounding box center [591, 248] width 221 height 14
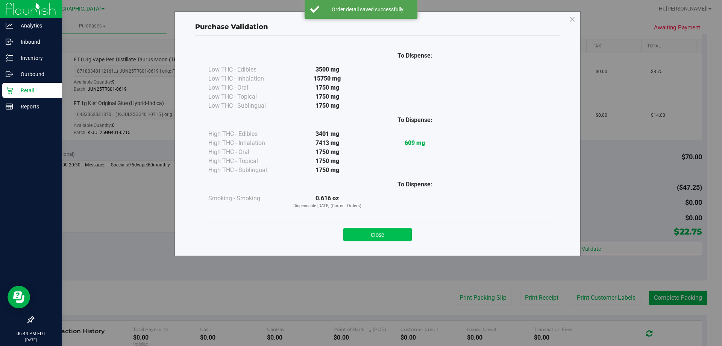
click at [382, 234] on button "Close" at bounding box center [377, 235] width 68 height 14
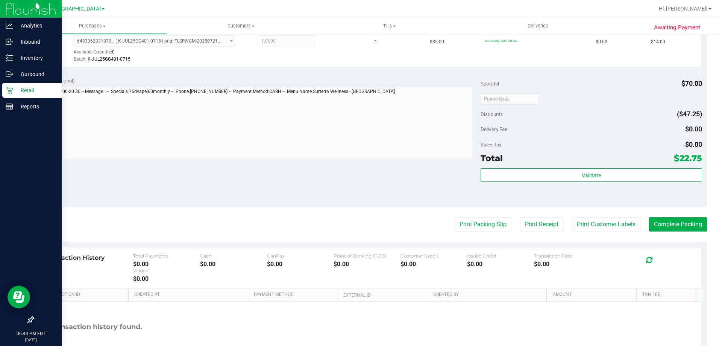
scroll to position [263, 0]
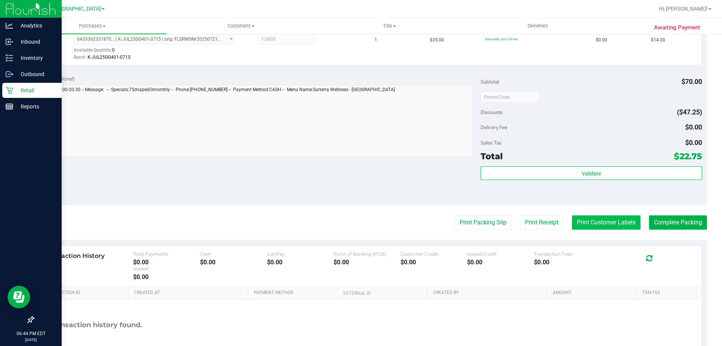
click at [593, 223] on button "Print Customer Labels" at bounding box center [606, 222] width 68 height 14
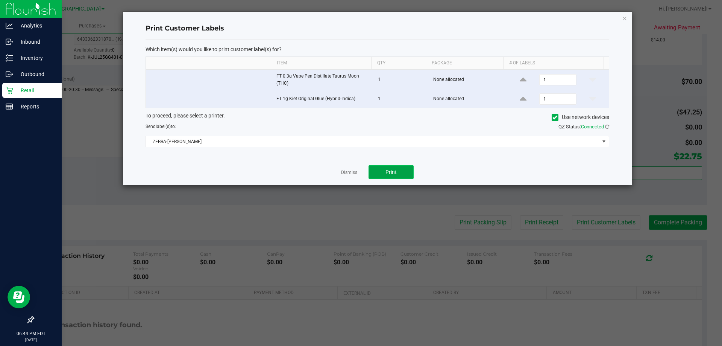
click at [385, 175] on button "Print" at bounding box center [391, 172] width 45 height 14
click at [626, 18] on icon "button" at bounding box center [624, 18] width 5 height 9
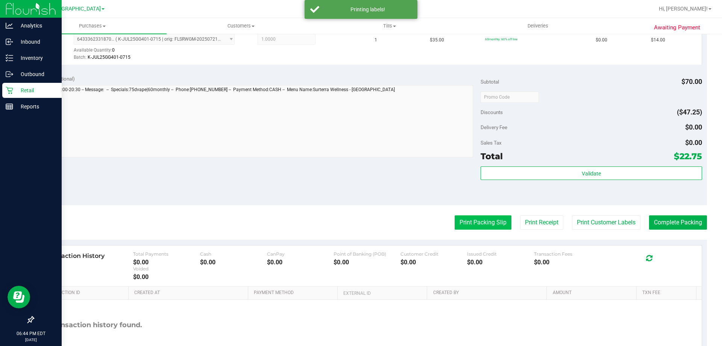
click at [485, 220] on button "Print Packing Slip" at bounding box center [483, 222] width 57 height 14
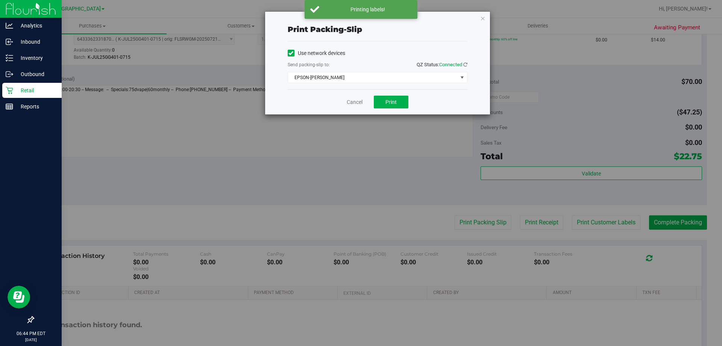
click at [382, 95] on div "Cancel Print" at bounding box center [378, 101] width 180 height 25
click at [382, 102] on button "Print" at bounding box center [391, 102] width 35 height 13
click at [482, 18] on icon "button" at bounding box center [482, 18] width 5 height 9
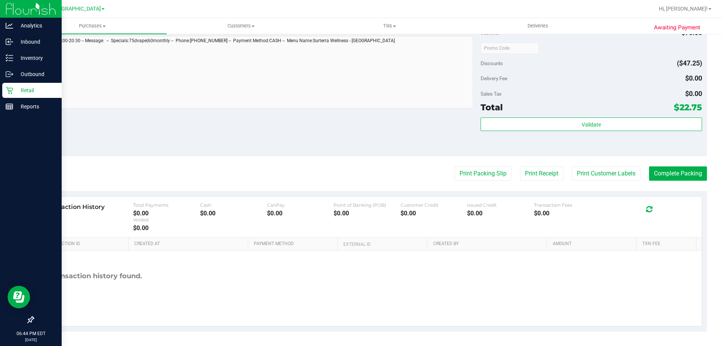
scroll to position [313, 0]
click at [653, 172] on button "Complete Packing" at bounding box center [678, 172] width 58 height 14
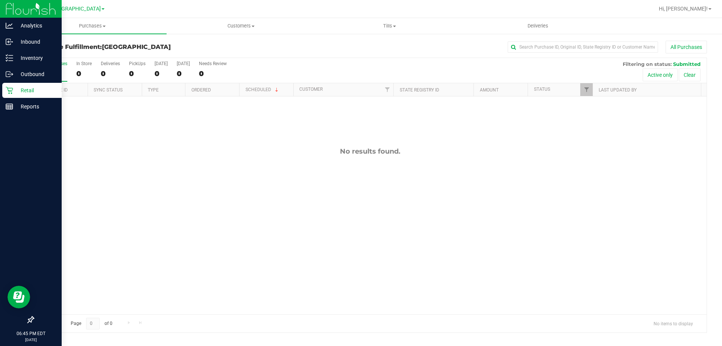
click at [17, 90] on p "Retail" at bounding box center [35, 90] width 45 height 9
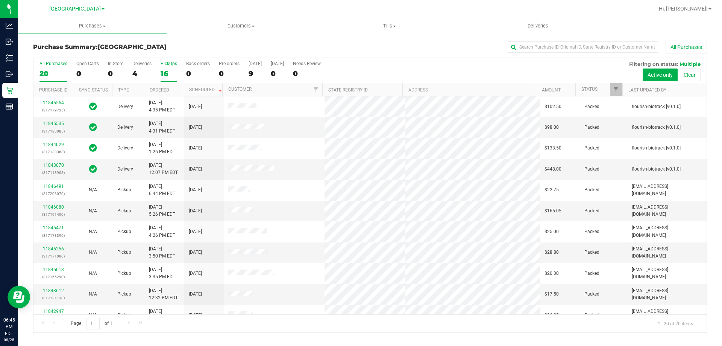
click at [168, 64] on div "PickUps" at bounding box center [169, 63] width 17 height 5
click at [0, 0] on input "PickUps 16" at bounding box center [0, 0] width 0 height 0
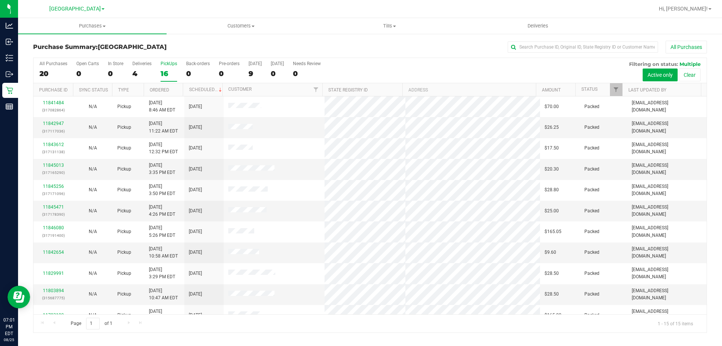
click at [165, 68] on label "PickUps 16" at bounding box center [169, 71] width 17 height 21
click at [0, 0] on input "PickUps 16" at bounding box center [0, 0] width 0 height 0
click at [167, 63] on div "PickUps" at bounding box center [169, 63] width 17 height 5
click at [0, 0] on input "PickUps 15" at bounding box center [0, 0] width 0 height 0
click at [170, 62] on div "PickUps" at bounding box center [169, 63] width 17 height 5
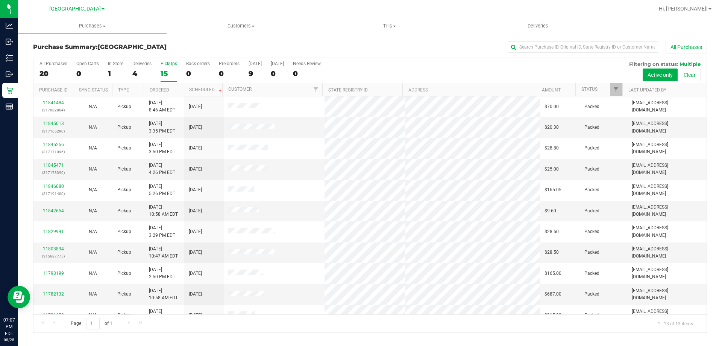
click at [0, 0] on input "PickUps 15" at bounding box center [0, 0] width 0 height 0
click at [167, 64] on div "PickUps" at bounding box center [169, 63] width 17 height 5
click at [0, 0] on input "PickUps 13" at bounding box center [0, 0] width 0 height 0
click at [165, 64] on div "PickUps" at bounding box center [169, 63] width 17 height 5
click at [0, 0] on input "PickUps 11" at bounding box center [0, 0] width 0 height 0
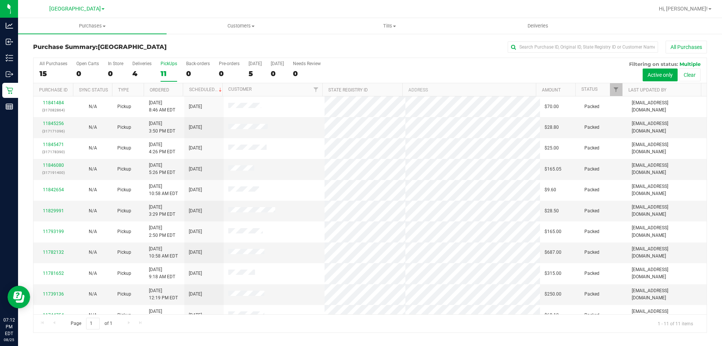
click at [172, 63] on div "PickUps" at bounding box center [169, 63] width 17 height 5
click at [0, 0] on input "PickUps 11" at bounding box center [0, 0] width 0 height 0
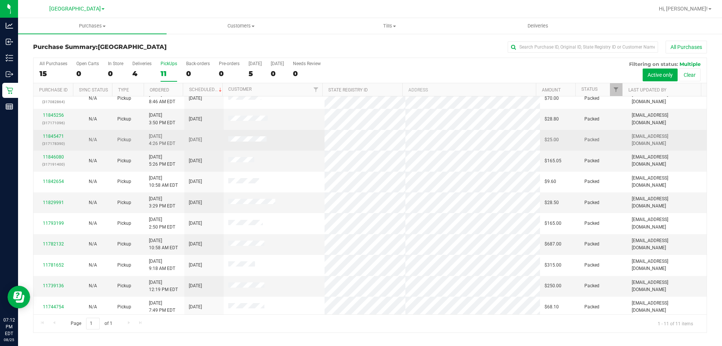
scroll to position [11, 0]
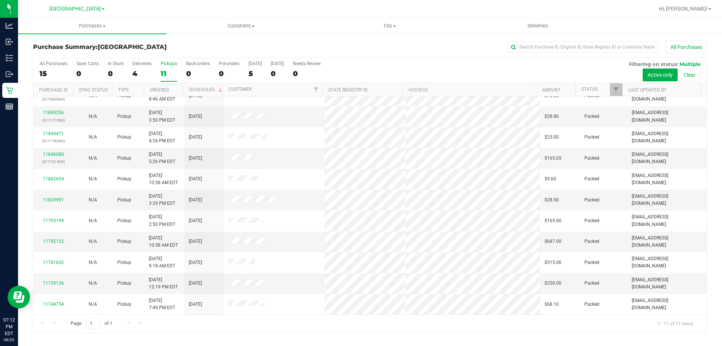
click at [164, 65] on div "PickUps" at bounding box center [169, 63] width 17 height 5
click at [0, 0] on input "PickUps 11" at bounding box center [0, 0] width 0 height 0
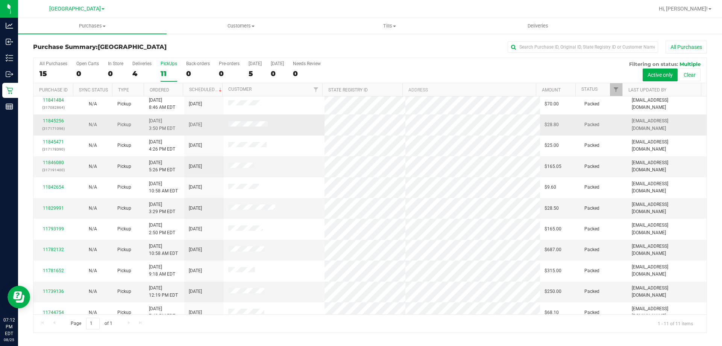
scroll to position [0, 0]
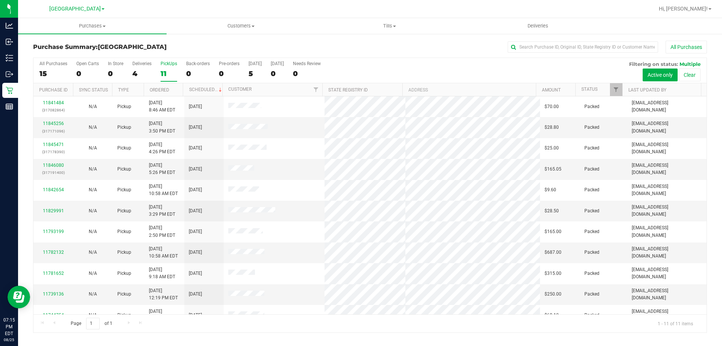
click at [169, 65] on div "PickUps" at bounding box center [169, 63] width 17 height 5
click at [0, 0] on input "PickUps 11" at bounding box center [0, 0] width 0 height 0
click at [168, 64] on div "PickUps" at bounding box center [169, 63] width 17 height 5
click at [0, 0] on input "PickUps 11" at bounding box center [0, 0] width 0 height 0
click at [172, 65] on div "PickUps" at bounding box center [169, 63] width 17 height 5
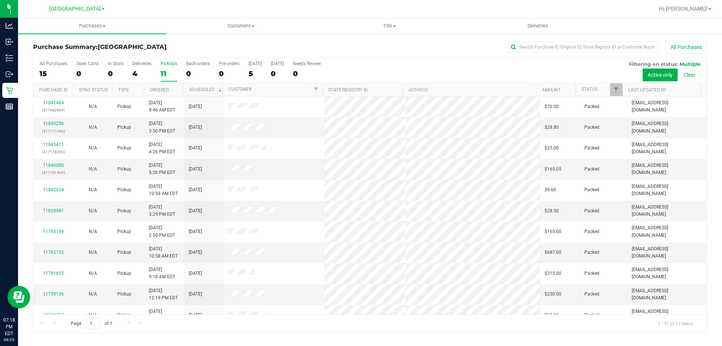
click at [0, 0] on input "PickUps 11" at bounding box center [0, 0] width 0 height 0
click at [164, 69] on div "11" at bounding box center [169, 73] width 17 height 9
click at [0, 0] on input "PickUps 11" at bounding box center [0, 0] width 0 height 0
click at [167, 68] on label "PickUps 11" at bounding box center [169, 71] width 17 height 21
click at [0, 0] on input "PickUps 11" at bounding box center [0, 0] width 0 height 0
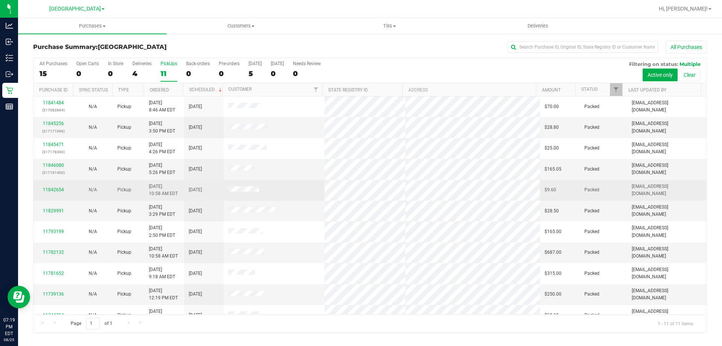
click at [63, 190] on div "11842654" at bounding box center [53, 189] width 30 height 7
click at [59, 190] on link "11842654" at bounding box center [53, 189] width 21 height 5
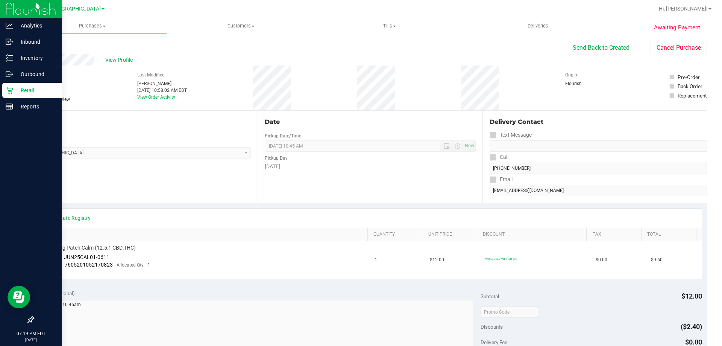
click at [17, 87] on p "Retail" at bounding box center [35, 90] width 45 height 9
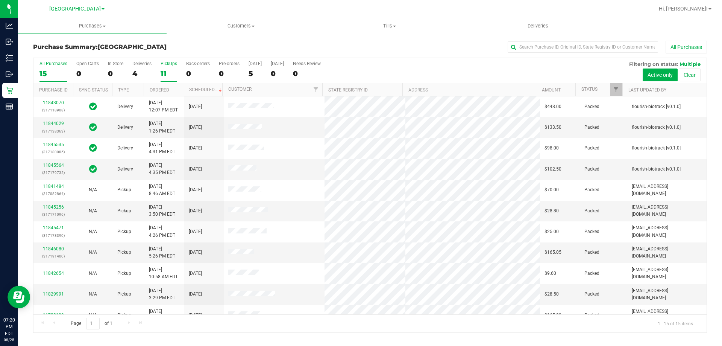
click at [161, 67] on label "PickUps 11" at bounding box center [169, 71] width 17 height 21
click at [0, 0] on input "PickUps 11" at bounding box center [0, 0] width 0 height 0
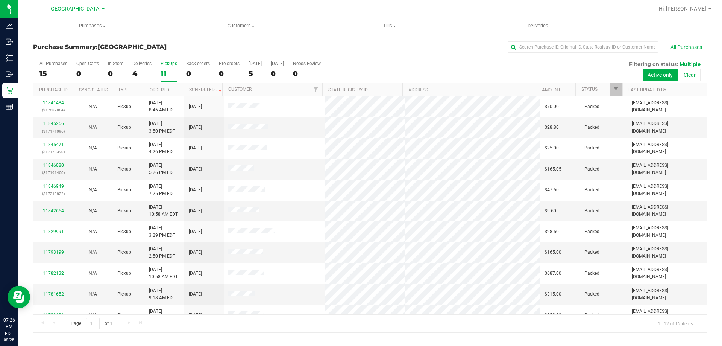
click at [165, 65] on div "PickUps" at bounding box center [169, 63] width 17 height 5
click at [0, 0] on input "PickUps 11" at bounding box center [0, 0] width 0 height 0
click at [176, 70] on div "12" at bounding box center [169, 73] width 17 height 9
click at [0, 0] on input "PickUps 12" at bounding box center [0, 0] width 0 height 0
click at [174, 69] on div "12" at bounding box center [169, 73] width 17 height 9
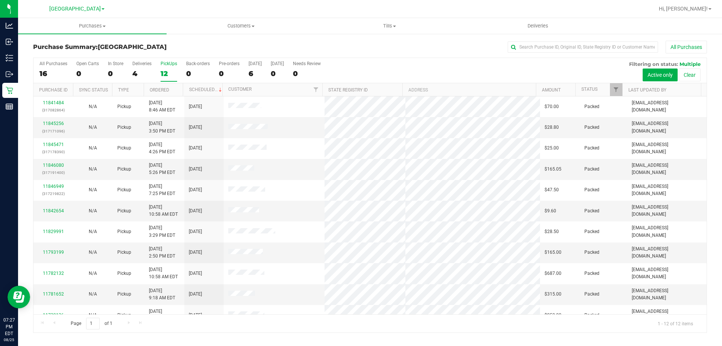
click at [0, 0] on input "PickUps 12" at bounding box center [0, 0] width 0 height 0
click at [162, 62] on div "PickUps" at bounding box center [169, 63] width 17 height 5
click at [0, 0] on input "PickUps 12" at bounding box center [0, 0] width 0 height 0
click at [175, 70] on div "10" at bounding box center [169, 73] width 17 height 9
click at [0, 0] on input "PickUps 10" at bounding box center [0, 0] width 0 height 0
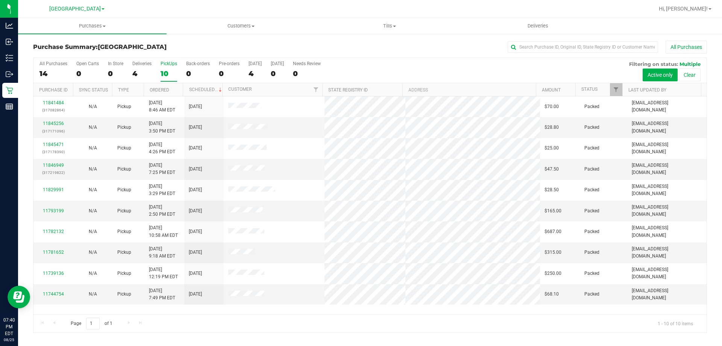
click at [176, 66] on label "PickUps 10" at bounding box center [169, 71] width 17 height 21
click at [0, 0] on input "PickUps 10" at bounding box center [0, 0] width 0 height 0
click at [169, 64] on div "PickUps" at bounding box center [169, 63] width 17 height 5
click at [0, 0] on input "PickUps 10" at bounding box center [0, 0] width 0 height 0
click at [137, 65] on div "Deliveries" at bounding box center [141, 63] width 19 height 5
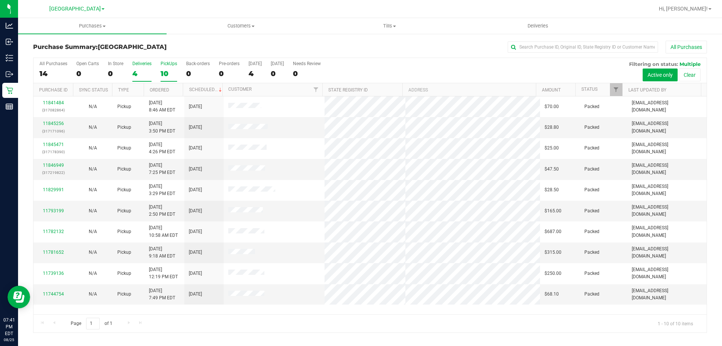
click at [0, 0] on input "Deliveries 4" at bounding box center [0, 0] width 0 height 0
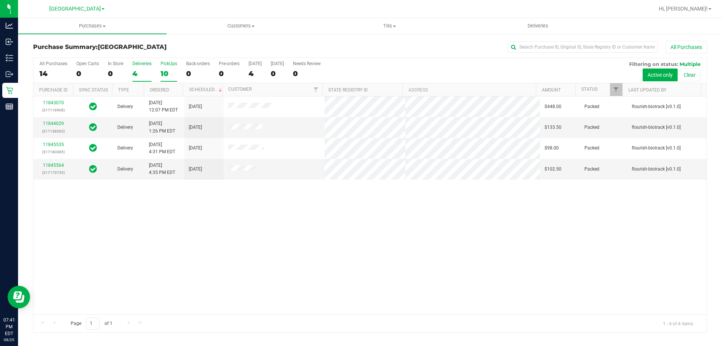
click at [170, 65] on div "PickUps" at bounding box center [169, 63] width 17 height 5
click at [0, 0] on input "PickUps 10" at bounding box center [0, 0] width 0 height 0
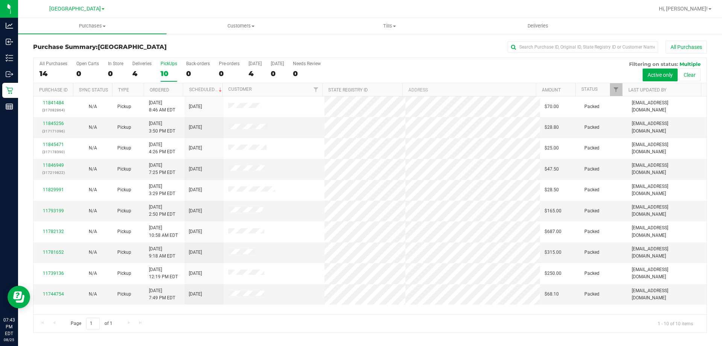
click at [168, 65] on div "PickUps" at bounding box center [169, 63] width 17 height 5
click at [0, 0] on input "PickUps 10" at bounding box center [0, 0] width 0 height 0
click at [170, 70] on div "10" at bounding box center [169, 73] width 17 height 9
click at [0, 0] on input "PickUps 10" at bounding box center [0, 0] width 0 height 0
click at [137, 67] on label "Deliveries 4" at bounding box center [141, 71] width 19 height 21
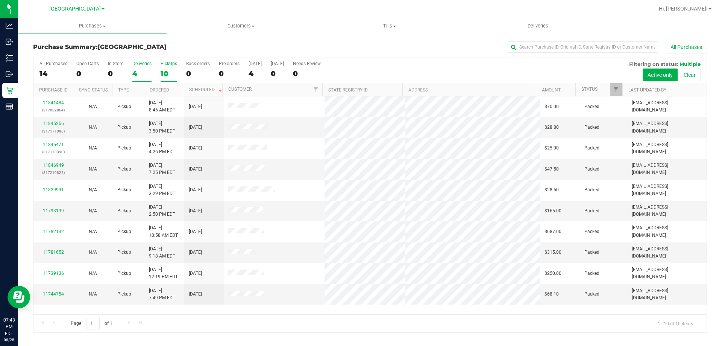
click at [0, 0] on input "Deliveries 4" at bounding box center [0, 0] width 0 height 0
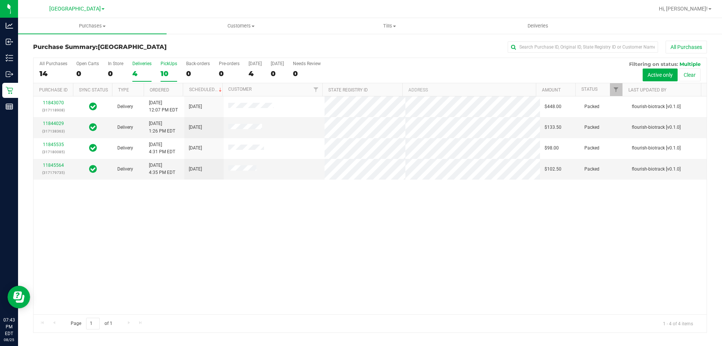
click at [162, 62] on div "PickUps" at bounding box center [169, 63] width 17 height 5
click at [0, 0] on input "PickUps 10" at bounding box center [0, 0] width 0 height 0
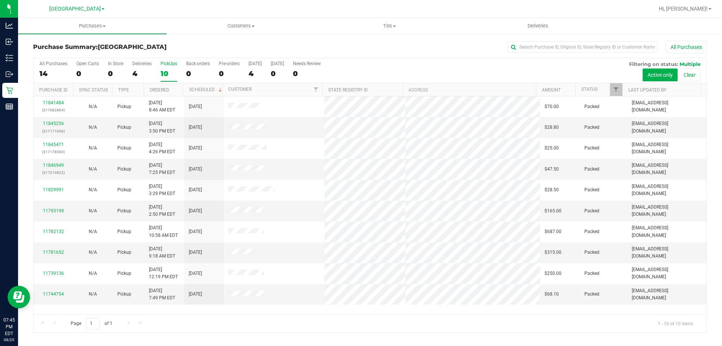
click at [171, 66] on label "PickUps 10" at bounding box center [169, 71] width 17 height 21
click at [0, 0] on input "PickUps 10" at bounding box center [0, 0] width 0 height 0
click at [135, 66] on div "Deliveries" at bounding box center [141, 63] width 19 height 5
click at [0, 0] on input "Deliveries 4" at bounding box center [0, 0] width 0 height 0
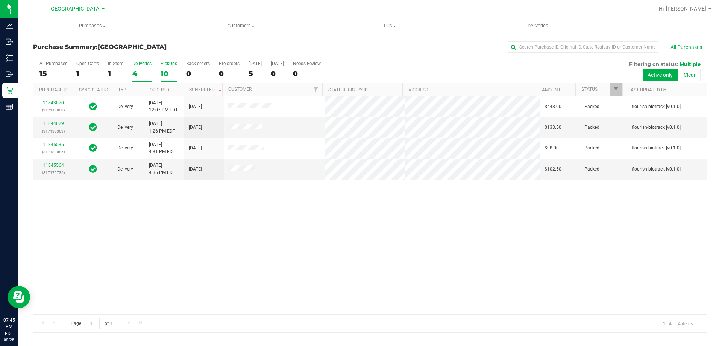
click at [171, 69] on div "10" at bounding box center [169, 73] width 17 height 9
click at [0, 0] on input "PickUps 10" at bounding box center [0, 0] width 0 height 0
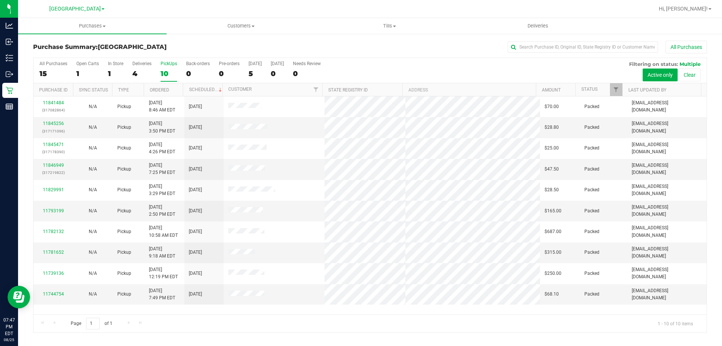
click at [173, 64] on div "PickUps" at bounding box center [169, 63] width 17 height 5
click at [0, 0] on input "PickUps 10" at bounding box center [0, 0] width 0 height 0
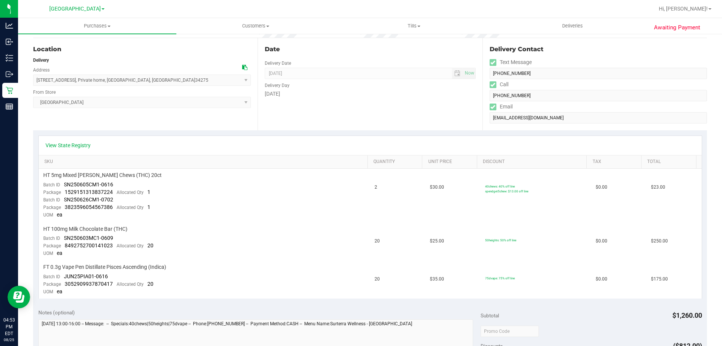
scroll to position [226, 0]
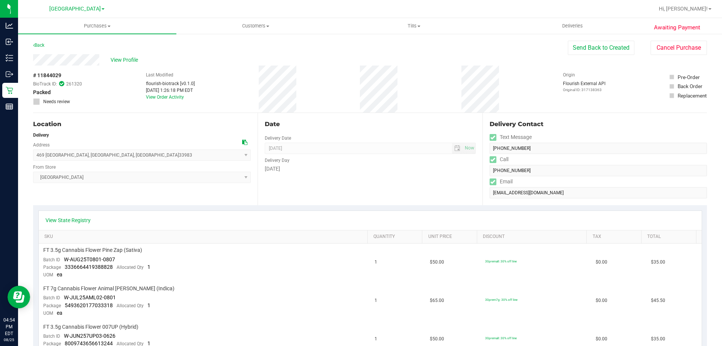
scroll to position [226, 0]
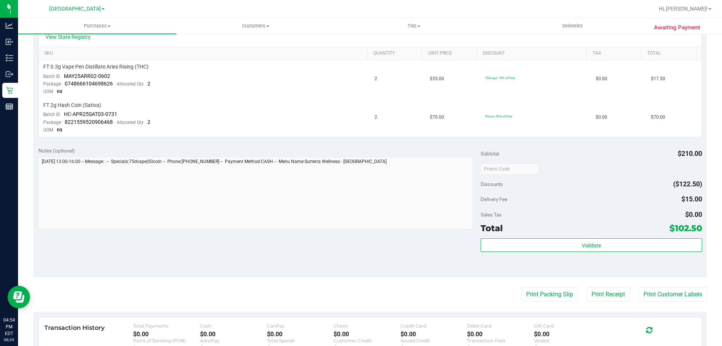
scroll to position [188, 0]
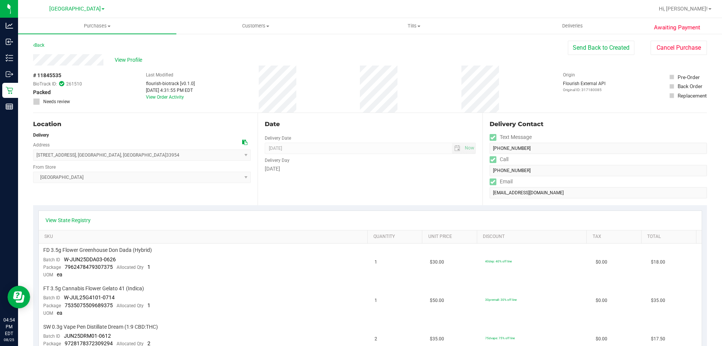
scroll to position [226, 0]
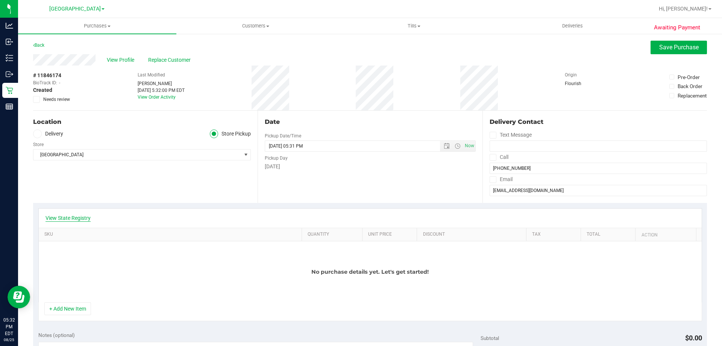
click at [61, 216] on link "View State Registry" at bounding box center [68, 218] width 45 height 8
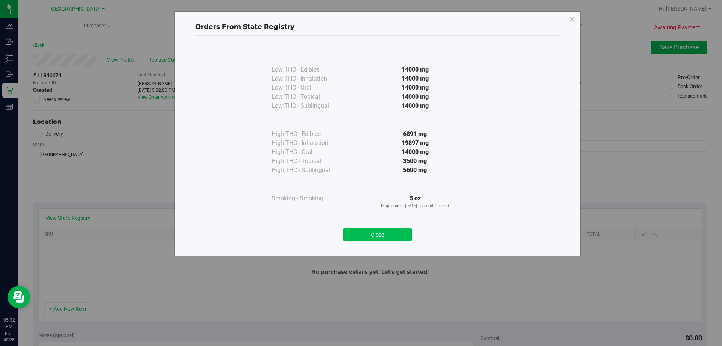
click at [391, 230] on button "Close" at bounding box center [377, 235] width 68 height 14
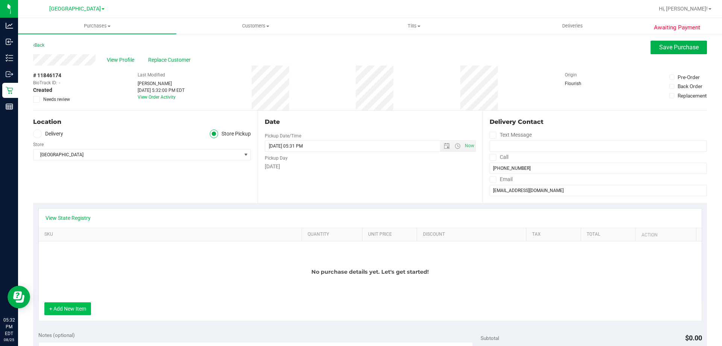
click at [71, 310] on button "+ Add New Item" at bounding box center [67, 308] width 47 height 13
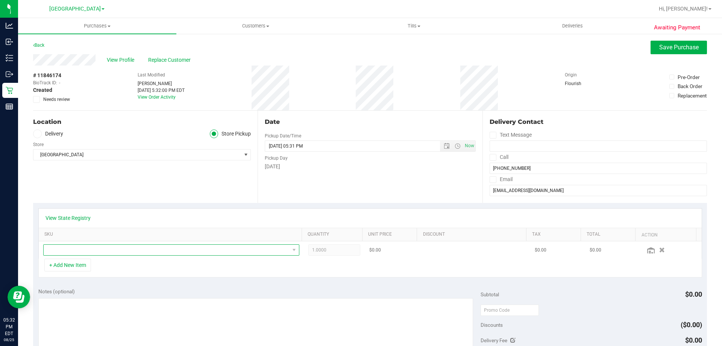
click at [106, 251] on span "NO DATA FOUND" at bounding box center [167, 249] width 246 height 11
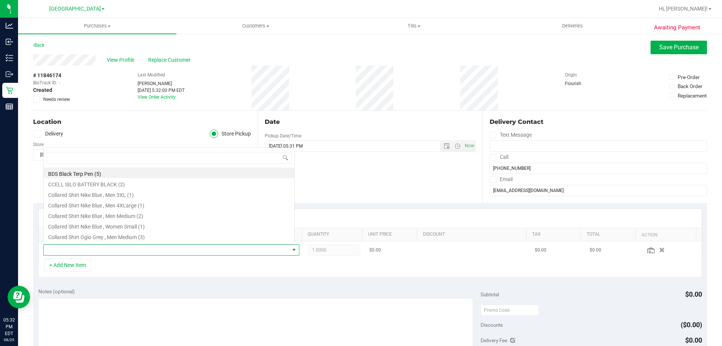
scroll to position [11, 249]
type input "batt"
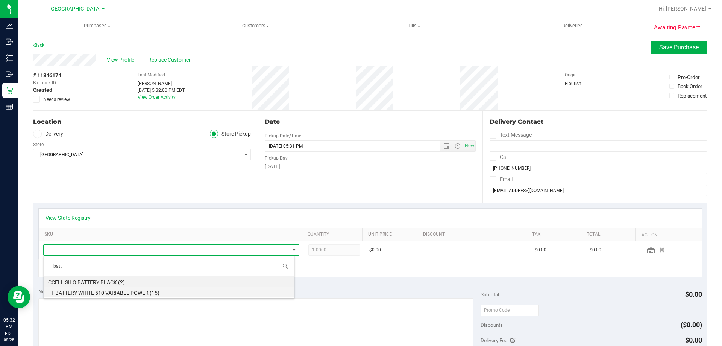
click at [113, 292] on li "FT BATTERY WHITE 510 VARIABLE POWER (15)" at bounding box center [169, 291] width 251 height 11
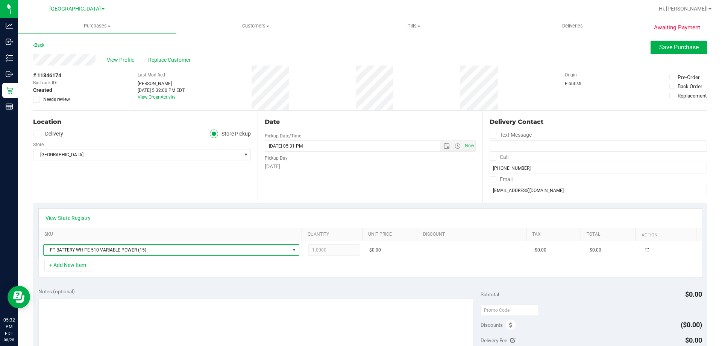
click at [126, 286] on div "Notes (optional) Subtotal $0.00 Discounts ($0.00) Delivery Fee $0.00 Sales Tax …" at bounding box center [370, 349] width 674 height 135
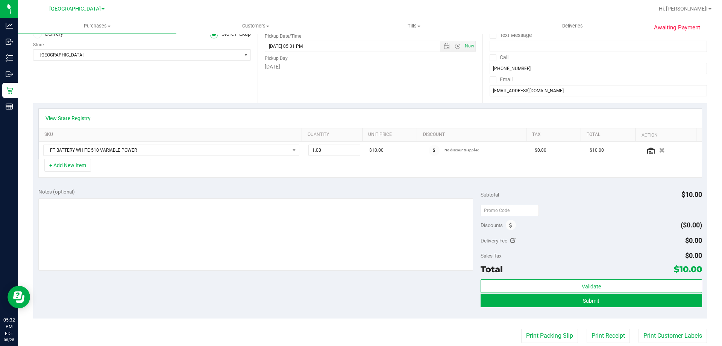
scroll to position [172, 0]
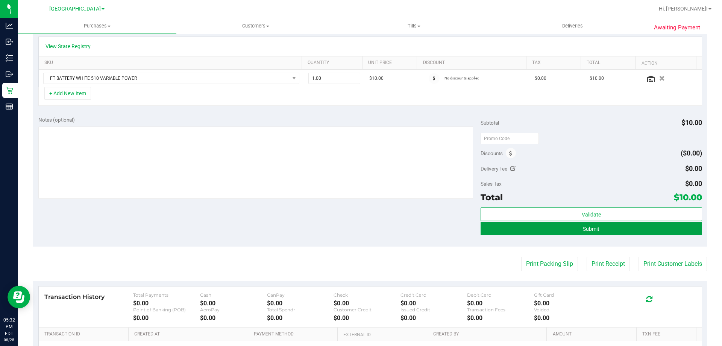
click at [551, 228] on button "Submit" at bounding box center [591, 229] width 221 height 14
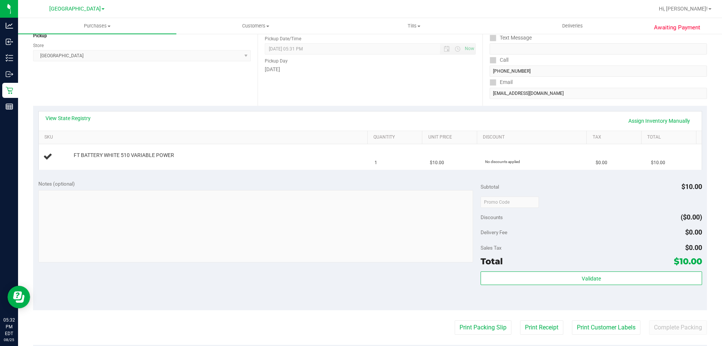
scroll to position [96, 0]
click at [663, 122] on link "Assign Inventory Manually" at bounding box center [659, 121] width 71 height 13
click at [90, 161] on link "Add Package" at bounding box center [87, 160] width 27 height 5
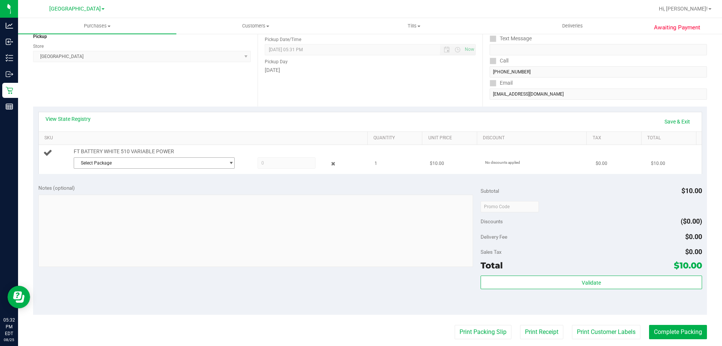
click at [106, 165] on span "Select Package" at bounding box center [149, 163] width 151 height 11
click at [135, 194] on span "( 1992285-022025 | orig: FLSRWLX-20250728-003 )" at bounding box center [173, 193] width 105 height 5
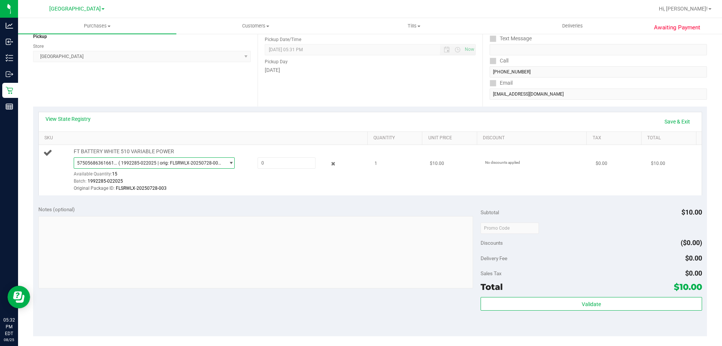
click at [210, 179] on div "Batch: 1992285-022025" at bounding box center [219, 181] width 290 height 7
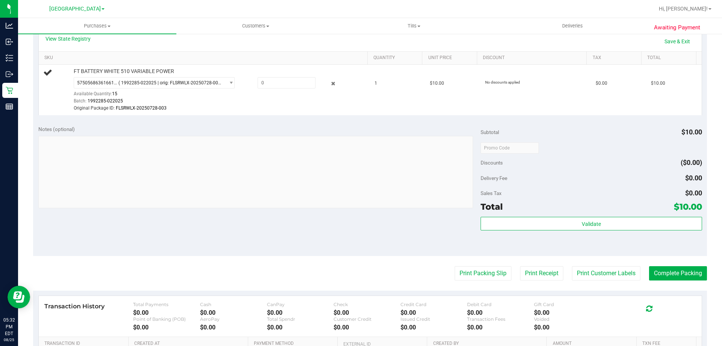
scroll to position [134, 0]
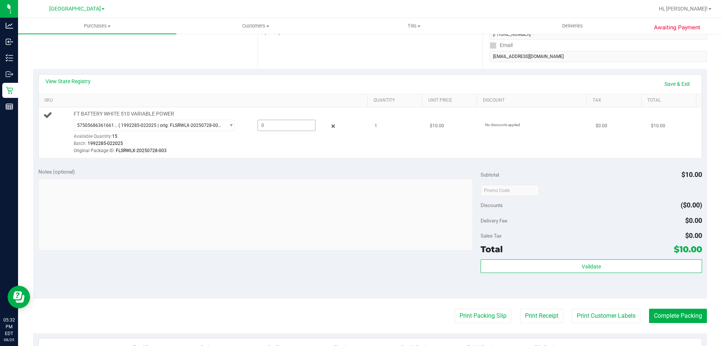
click at [265, 122] on span at bounding box center [287, 125] width 58 height 11
type input "1"
type input "1.0000"
click at [262, 152] on div "Original Package ID: FLSRWLX-20250728-003" at bounding box center [219, 150] width 290 height 7
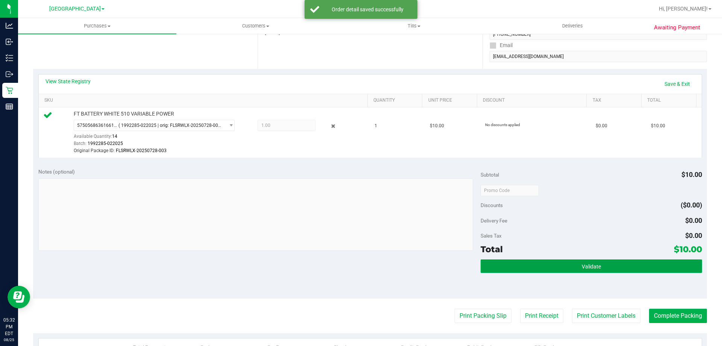
click at [591, 270] on button "Validate" at bounding box center [591, 266] width 221 height 14
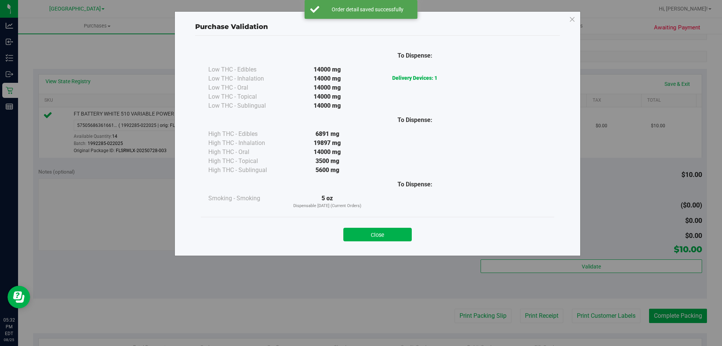
click at [364, 223] on div "Close" at bounding box center [377, 232] width 342 height 19
click at [364, 232] on button "Close" at bounding box center [377, 235] width 68 height 14
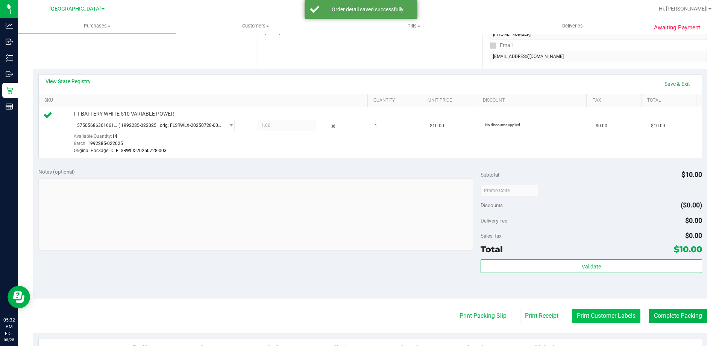
click at [572, 316] on button "Print Customer Labels" at bounding box center [606, 315] width 68 height 14
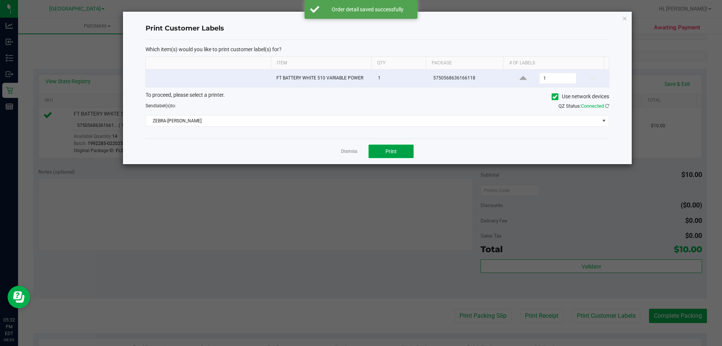
click at [393, 155] on button "Print" at bounding box center [391, 151] width 45 height 14
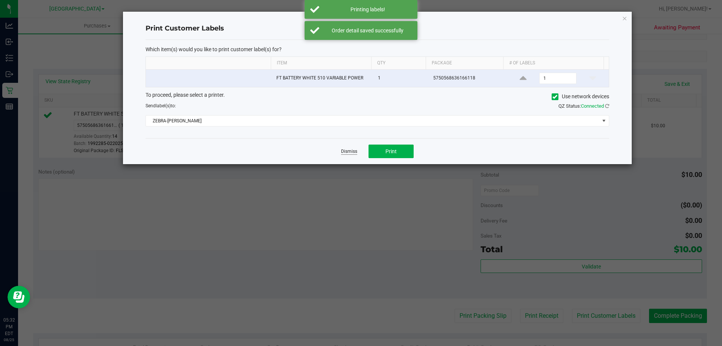
click at [353, 154] on link "Dismiss" at bounding box center [349, 151] width 16 height 6
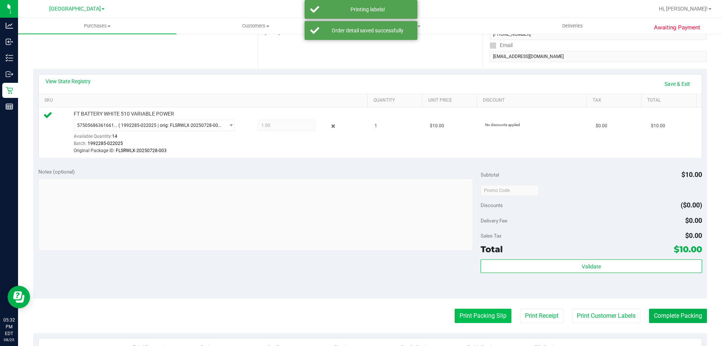
click at [466, 320] on button "Print Packing Slip" at bounding box center [483, 315] width 57 height 14
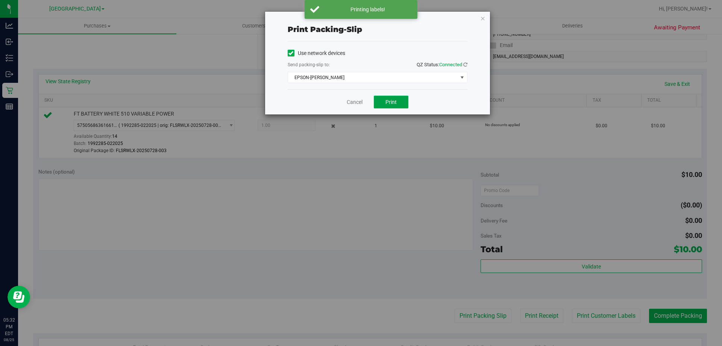
click at [390, 101] on span "Print" at bounding box center [391, 102] width 11 height 6
click at [353, 101] on link "Cancel" at bounding box center [355, 102] width 16 height 8
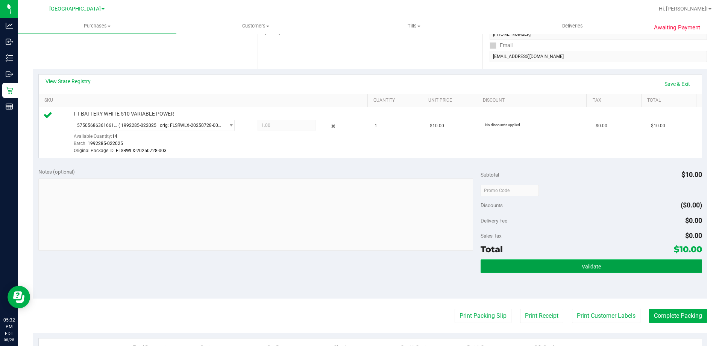
click at [501, 266] on button "Validate" at bounding box center [591, 266] width 221 height 14
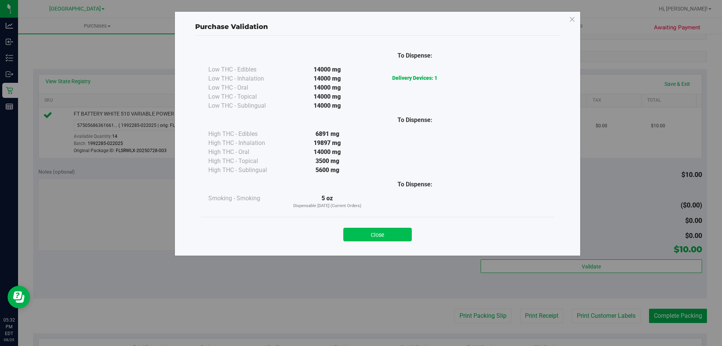
click at [375, 230] on button "Close" at bounding box center [377, 235] width 68 height 14
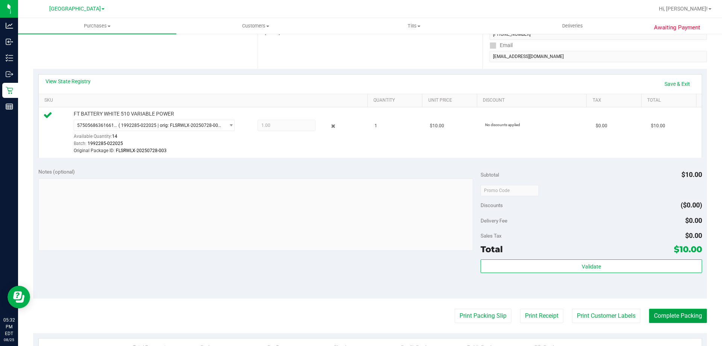
click at [675, 317] on button "Complete Packing" at bounding box center [678, 315] width 58 height 14
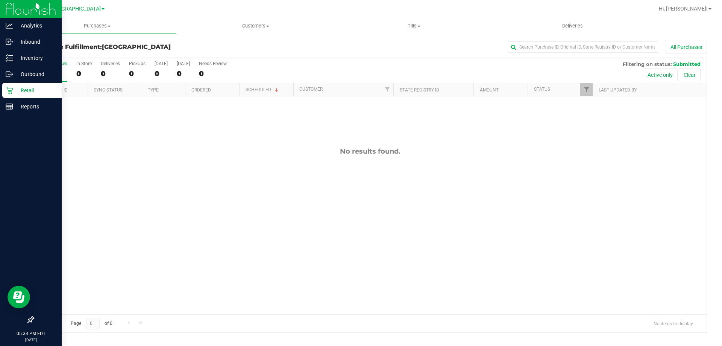
click at [15, 92] on p "Retail" at bounding box center [35, 90] width 45 height 9
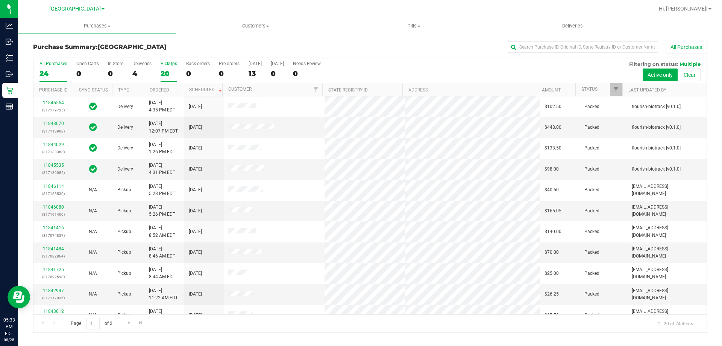
click at [168, 73] on div "20" at bounding box center [169, 73] width 17 height 9
click at [0, 0] on input "PickUps 20" at bounding box center [0, 0] width 0 height 0
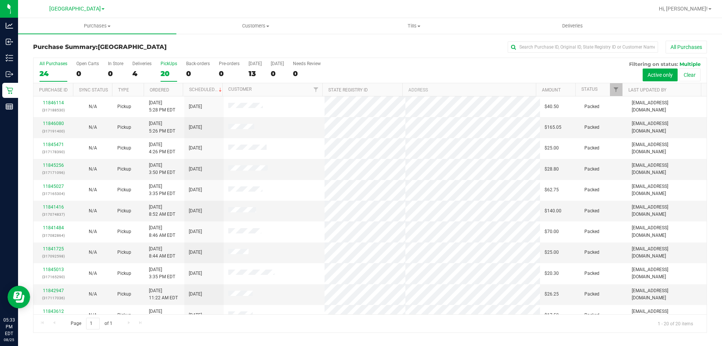
click at [54, 67] on label "All Purchases 24" at bounding box center [53, 71] width 28 height 21
click at [0, 0] on input "All Purchases 24" at bounding box center [0, 0] width 0 height 0
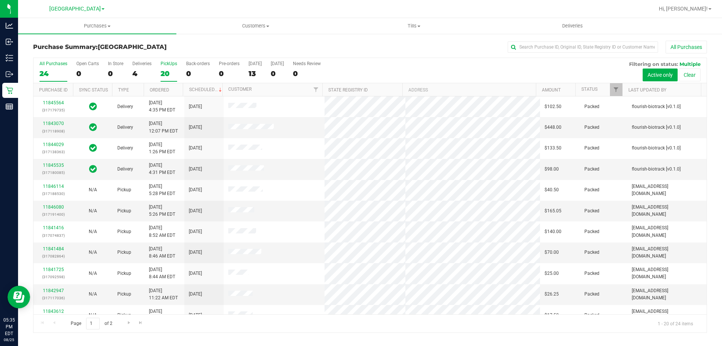
click at [165, 73] on div "20" at bounding box center [169, 73] width 17 height 9
click at [0, 0] on input "PickUps 20" at bounding box center [0, 0] width 0 height 0
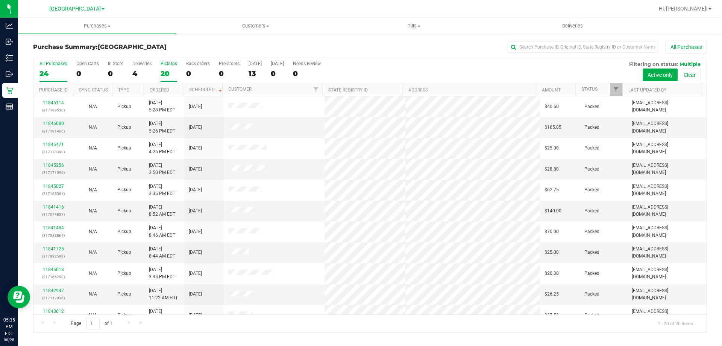
click at [45, 69] on div "24" at bounding box center [53, 73] width 28 height 9
click at [0, 0] on input "All Purchases 24" at bounding box center [0, 0] width 0 height 0
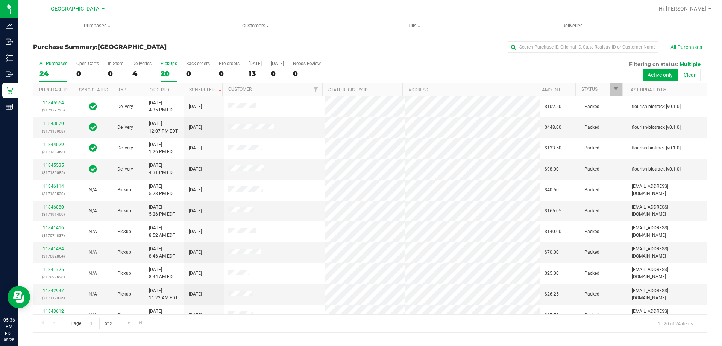
click at [165, 67] on label "PickUps 20" at bounding box center [169, 71] width 17 height 21
click at [0, 0] on input "PickUps 20" at bounding box center [0, 0] width 0 height 0
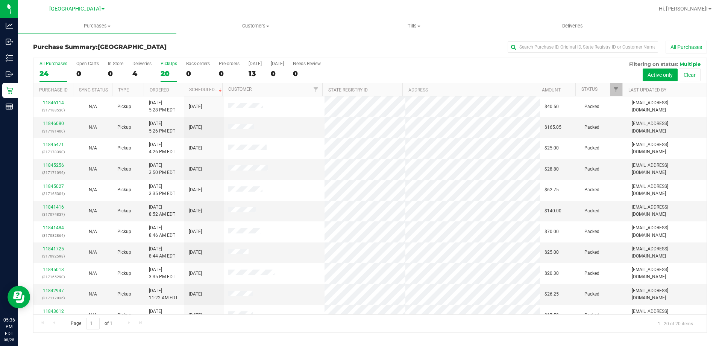
click at [63, 70] on div "24" at bounding box center [53, 73] width 28 height 9
click at [0, 0] on input "All Purchases 24" at bounding box center [0, 0] width 0 height 0
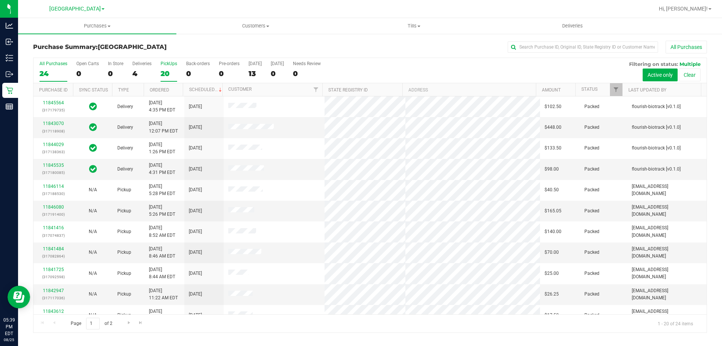
click at [168, 68] on label "PickUps 20" at bounding box center [169, 71] width 17 height 21
click at [0, 0] on input "PickUps 20" at bounding box center [0, 0] width 0 height 0
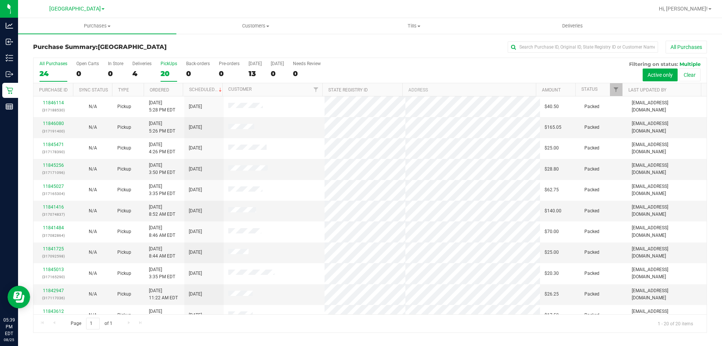
click at [40, 72] on div "24" at bounding box center [53, 73] width 28 height 9
click at [0, 0] on input "All Purchases 24" at bounding box center [0, 0] width 0 height 0
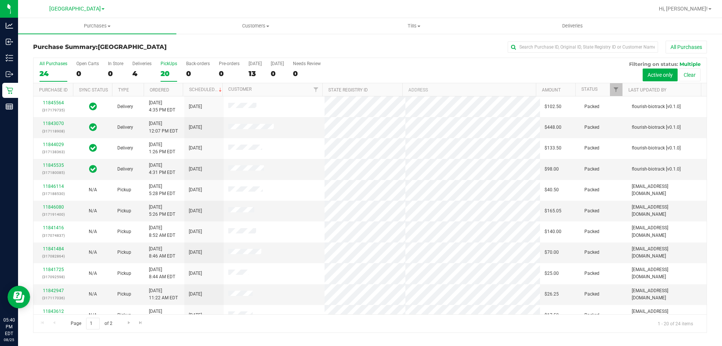
click at [168, 71] on div "20" at bounding box center [169, 73] width 17 height 9
click at [0, 0] on input "PickUps 20" at bounding box center [0, 0] width 0 height 0
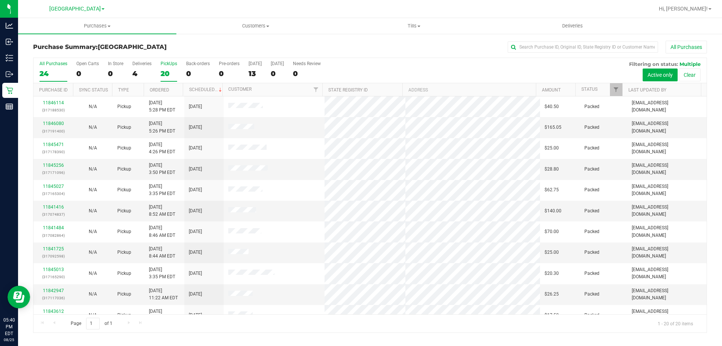
click at [57, 70] on div "24" at bounding box center [53, 73] width 28 height 9
click at [0, 0] on input "All Purchases 24" at bounding box center [0, 0] width 0 height 0
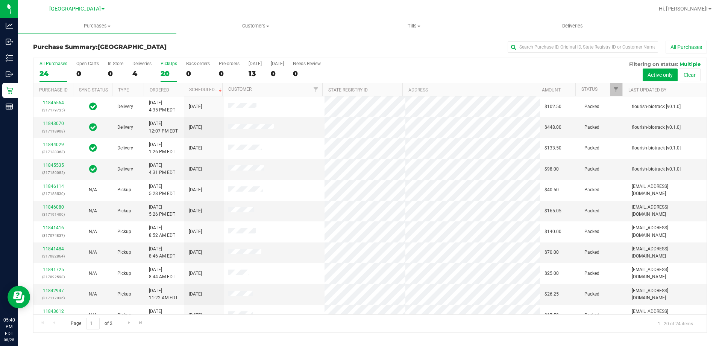
click at [170, 73] on div "20" at bounding box center [169, 73] width 17 height 9
click at [0, 0] on input "PickUps 20" at bounding box center [0, 0] width 0 height 0
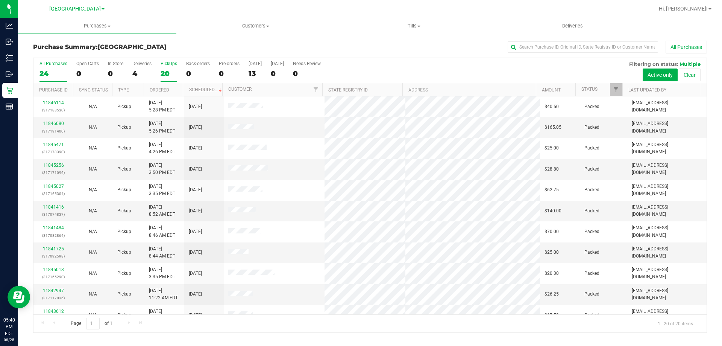
click at [55, 69] on div "24" at bounding box center [53, 73] width 28 height 9
click at [0, 0] on input "All Purchases 24" at bounding box center [0, 0] width 0 height 0
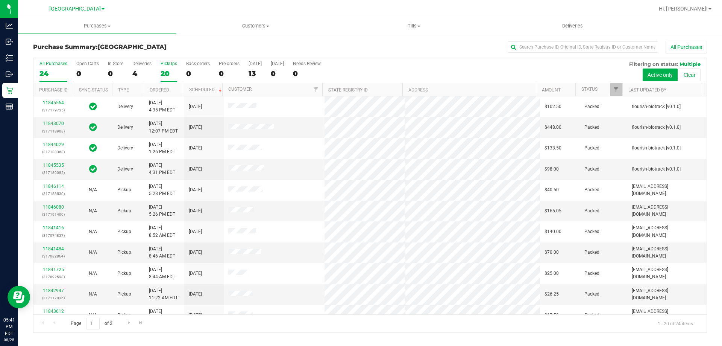
click at [169, 74] on div "20" at bounding box center [169, 73] width 17 height 9
click at [0, 0] on input "PickUps 20" at bounding box center [0, 0] width 0 height 0
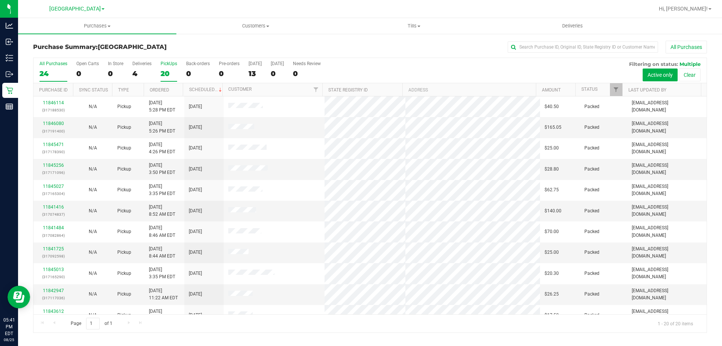
click at [47, 67] on label "All Purchases 24" at bounding box center [53, 71] width 28 height 21
click at [0, 0] on input "All Purchases 24" at bounding box center [0, 0] width 0 height 0
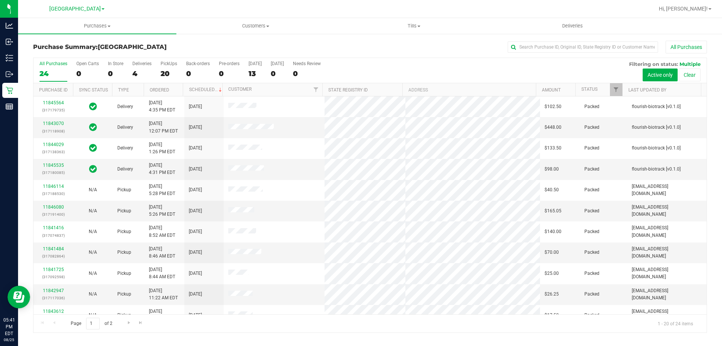
click at [183, 47] on h3 "Purchase Summary: North Port WC" at bounding box center [145, 47] width 225 height 7
click at [167, 66] on div "PickUps" at bounding box center [169, 63] width 17 height 5
click at [0, 0] on input "PickUps 20" at bounding box center [0, 0] width 0 height 0
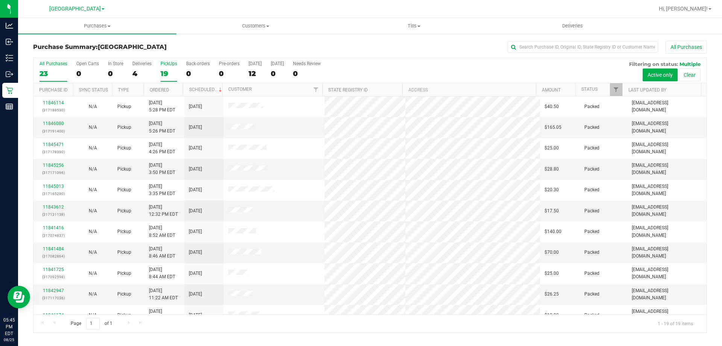
click at [55, 76] on div "23" at bounding box center [53, 73] width 28 height 9
click at [0, 0] on input "All Purchases 23" at bounding box center [0, 0] width 0 height 0
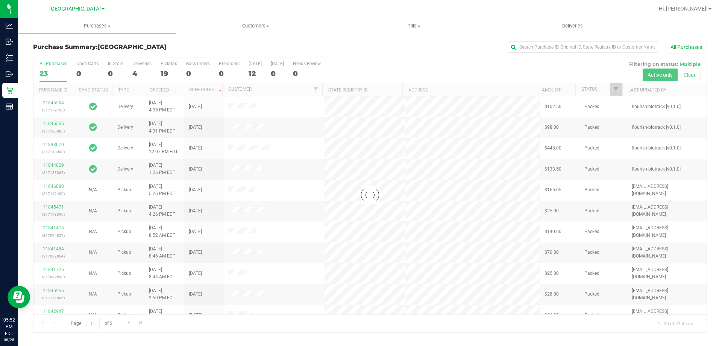
click at [163, 70] on div "19" at bounding box center [169, 73] width 17 height 9
click at [0, 0] on input "PickUps 19" at bounding box center [0, 0] width 0 height 0
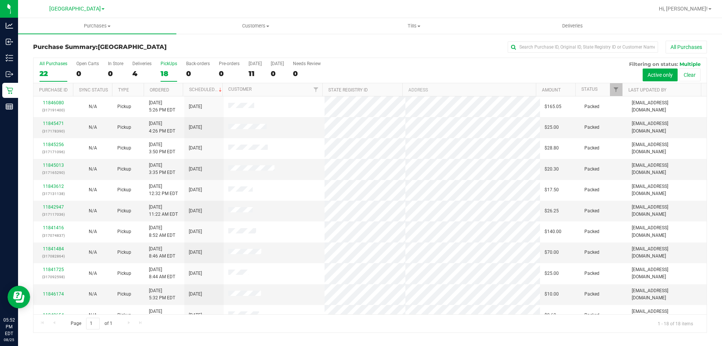
click at [53, 74] on div "22" at bounding box center [53, 73] width 28 height 9
click at [0, 0] on input "All Purchases 22" at bounding box center [0, 0] width 0 height 0
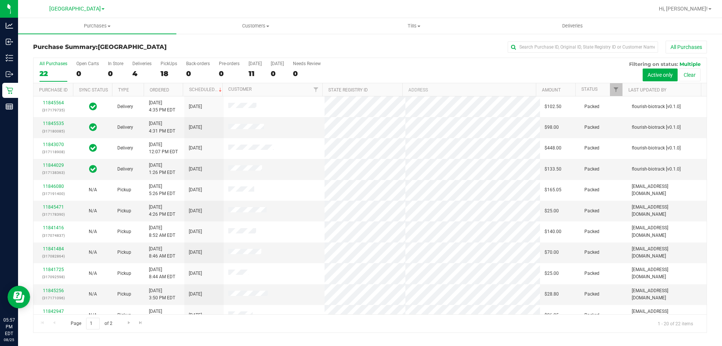
click at [166, 74] on div "18" at bounding box center [169, 73] width 17 height 9
click at [0, 0] on input "PickUps 18" at bounding box center [0, 0] width 0 height 0
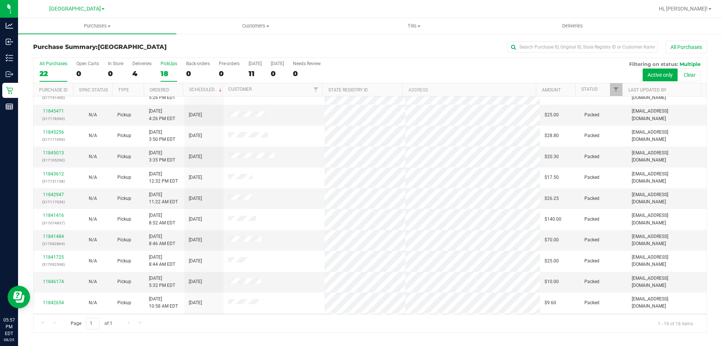
scroll to position [6, 0]
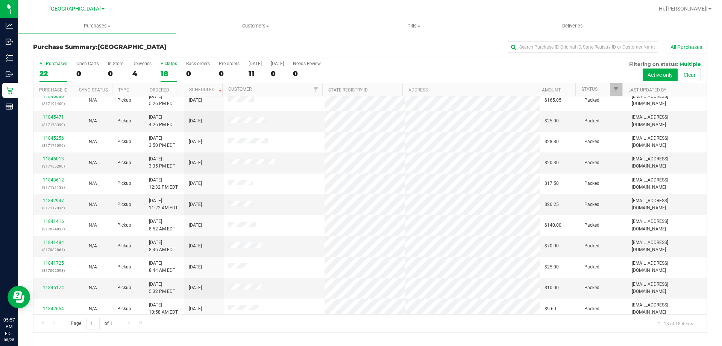
click at [52, 76] on div "22" at bounding box center [53, 73] width 28 height 9
click at [0, 0] on input "All Purchases 22" at bounding box center [0, 0] width 0 height 0
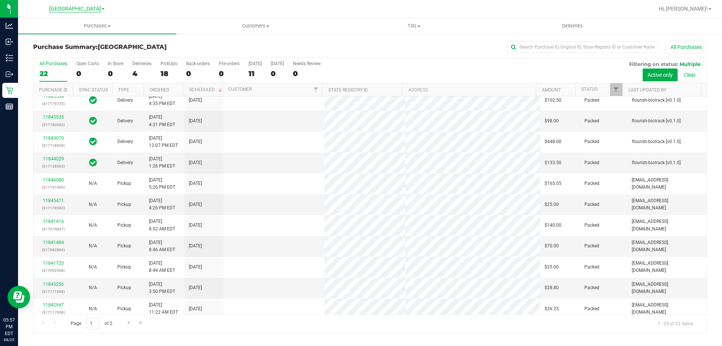
scroll to position [0, 0]
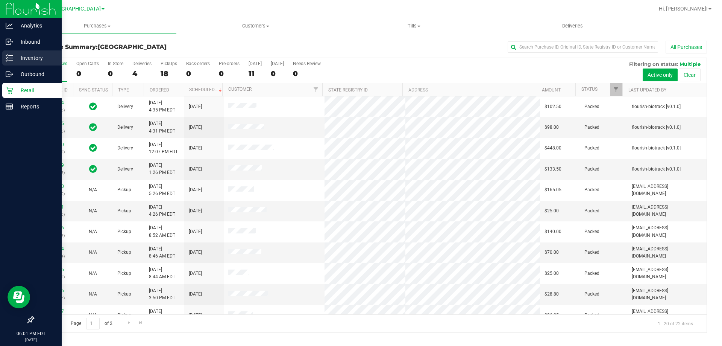
click at [8, 56] on icon at bounding box center [10, 58] width 8 height 8
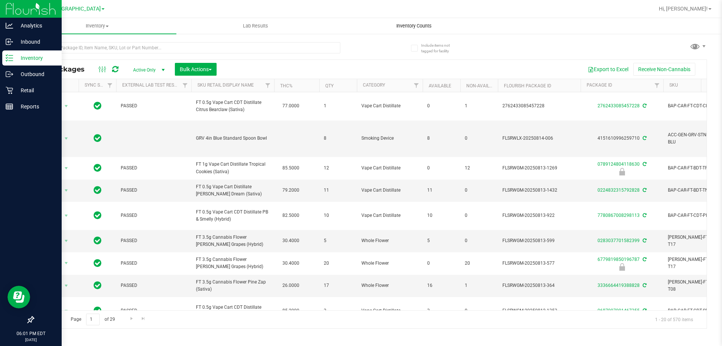
click at [408, 22] on uib-tab-heading "Inventory Counts" at bounding box center [414, 25] width 158 height 15
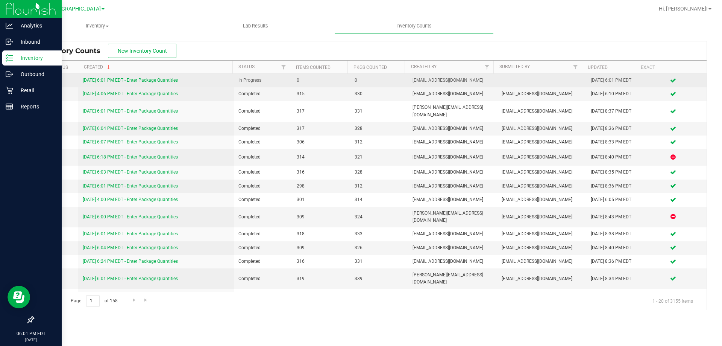
click at [124, 80] on link "8/25/25 6:01 PM EDT - Enter Package Quantities" at bounding box center [130, 79] width 95 height 5
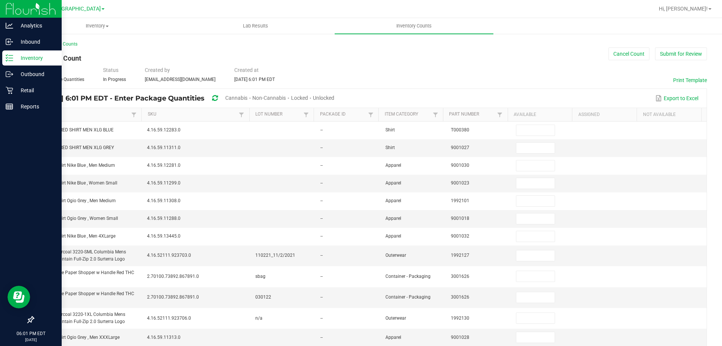
click at [247, 99] on span "Cannabis" at bounding box center [236, 98] width 22 height 6
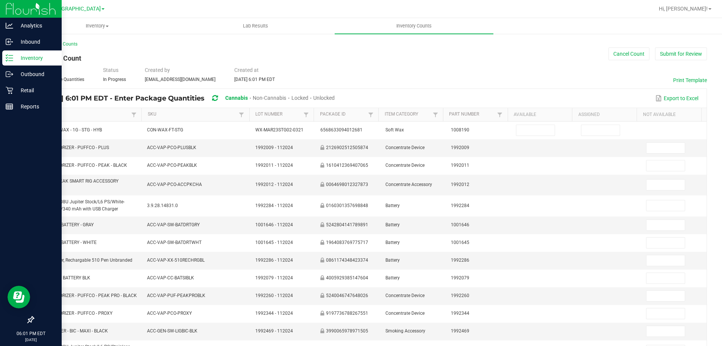
click at [335, 96] on span "Unlocked" at bounding box center [323, 98] width 21 height 6
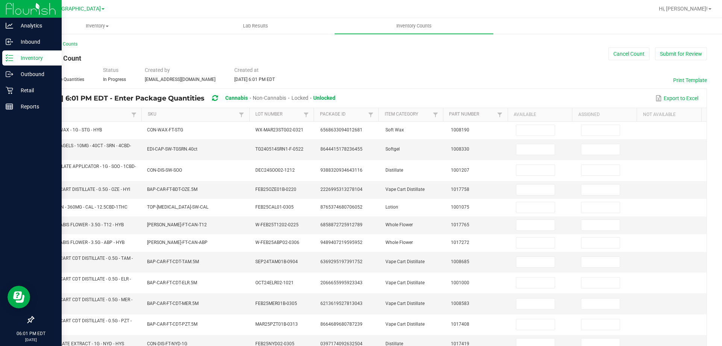
click at [81, 113] on link "Item" at bounding box center [85, 114] width 90 height 6
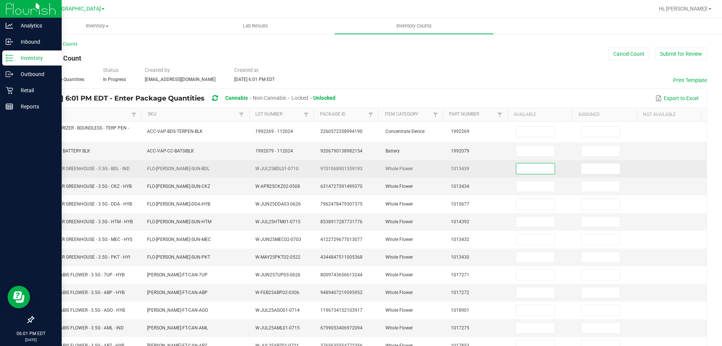
click at [516, 167] on input at bounding box center [535, 168] width 38 height 11
type input "9"
type input "0"
type input "16"
type input "0"
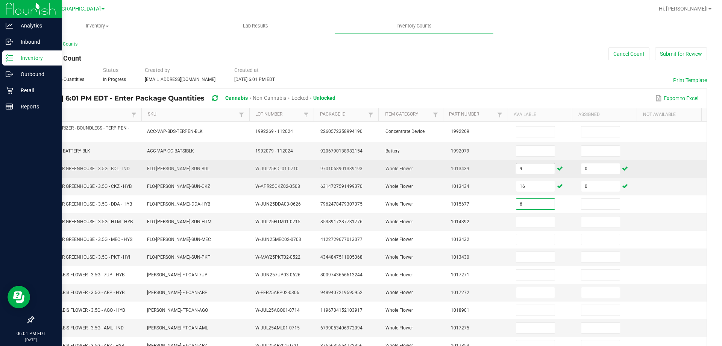
type input "6"
type input "0"
type input "5"
type input "0"
type input "20"
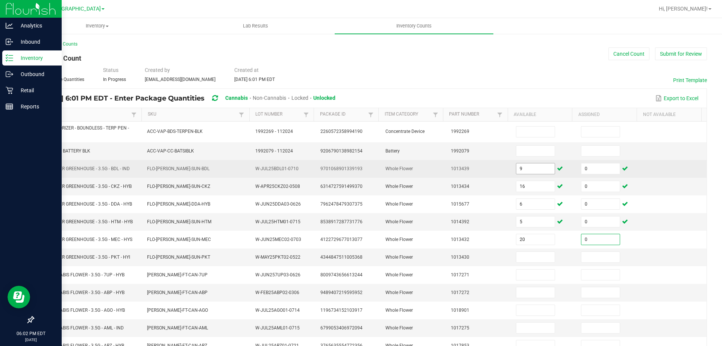
type input "0"
type input "3"
type input "0"
type input "5"
type input "0"
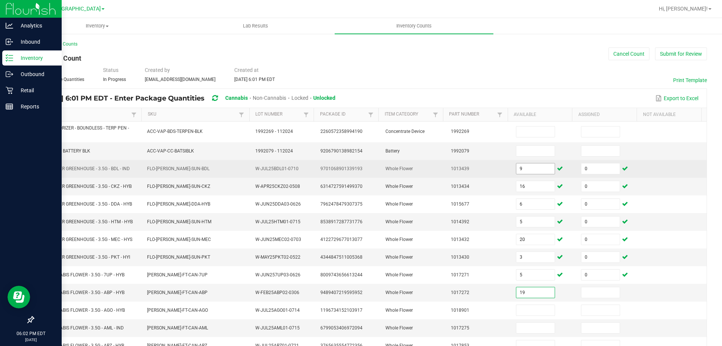
type input "19"
type input "0"
type input "14"
type input "0"
type input "5"
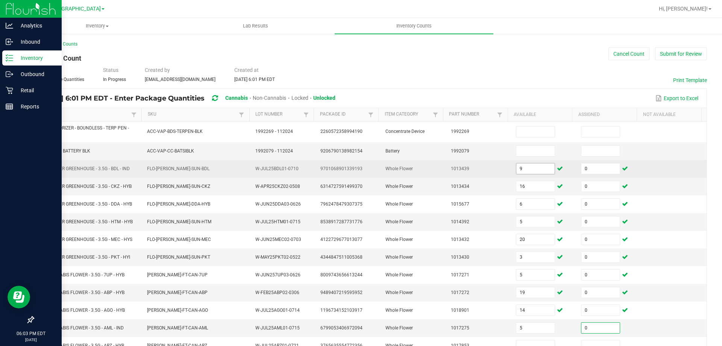
type input "0"
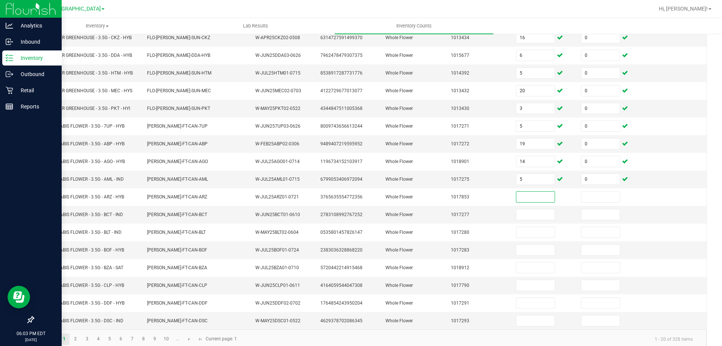
scroll to position [150, 0]
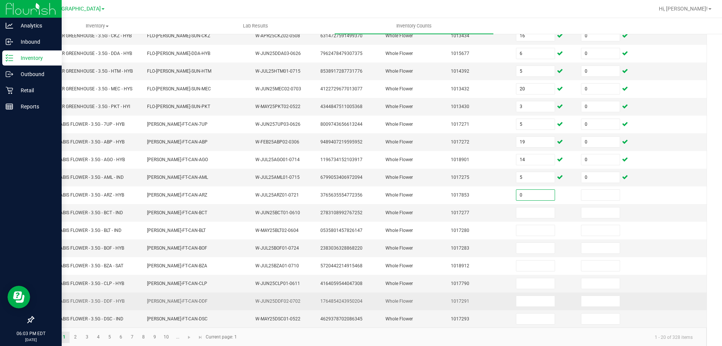
type input "0"
type input "12"
type input "0"
type input "11"
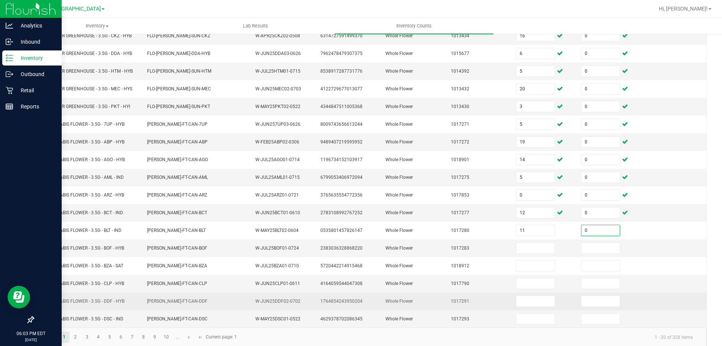
type input "0"
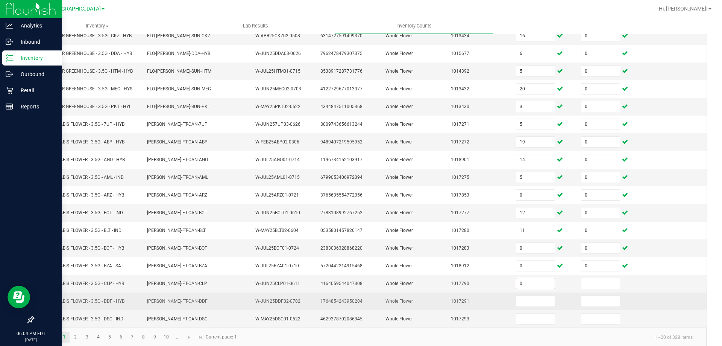
type input "0"
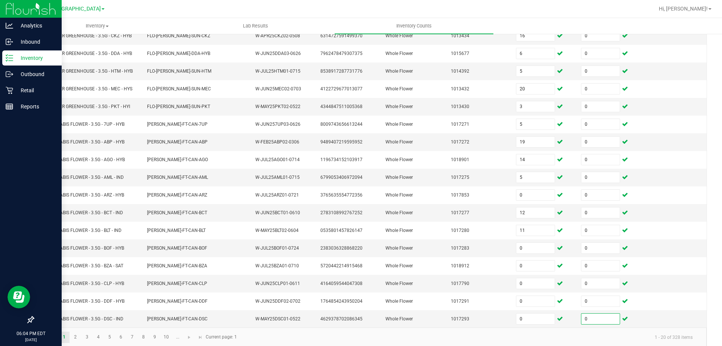
scroll to position [159, 0]
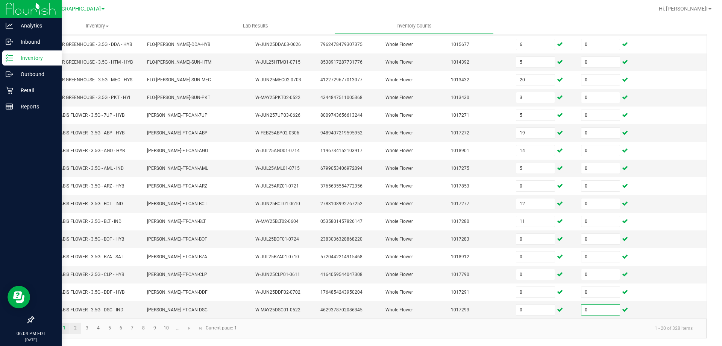
type input "0"
click at [74, 326] on link "2" at bounding box center [75, 327] width 11 height 11
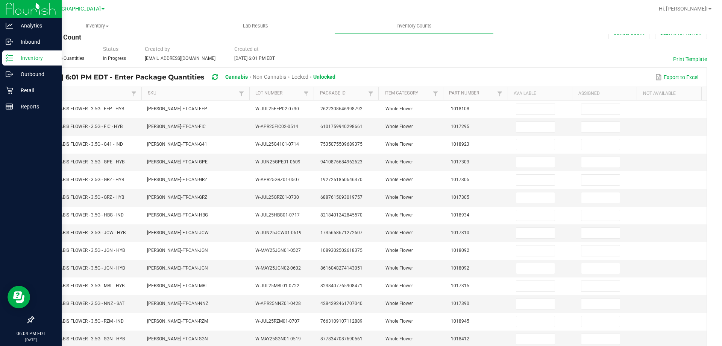
scroll to position [0, 0]
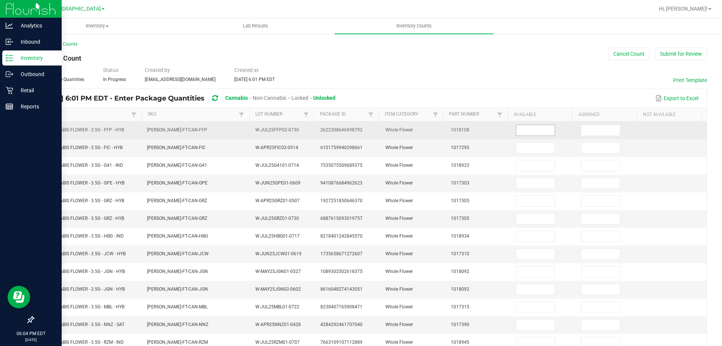
click at [532, 135] on input at bounding box center [535, 130] width 38 height 11
type input "18"
type input "0"
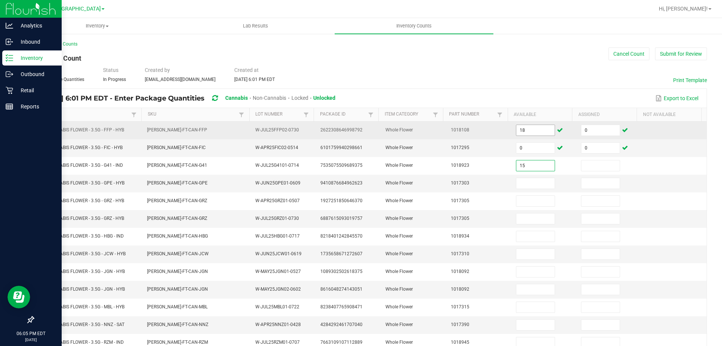
type input "15"
type input "0"
type input "15"
type input "0"
type input "3"
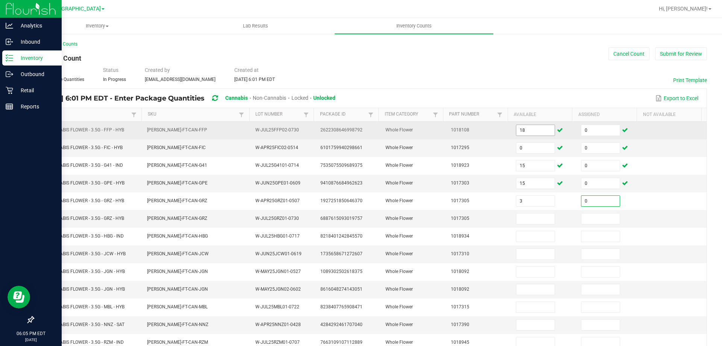
type input "0"
type input "1"
type input "0"
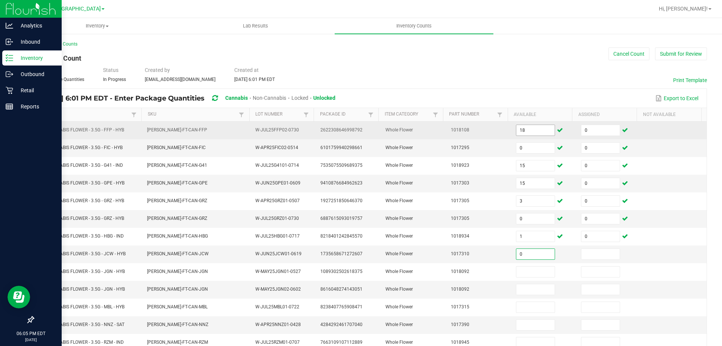
type input "0"
type input "6"
type input "0"
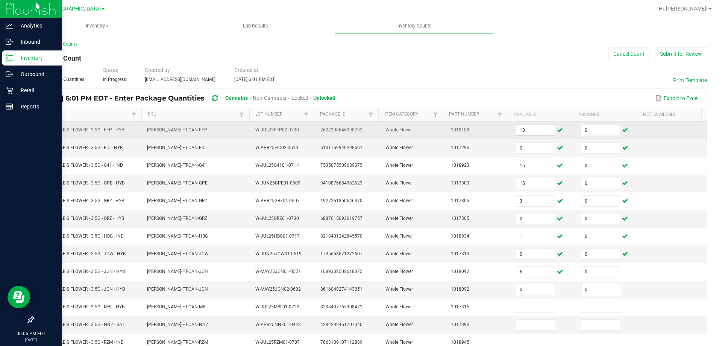
type input "0"
type input "2"
type input "0"
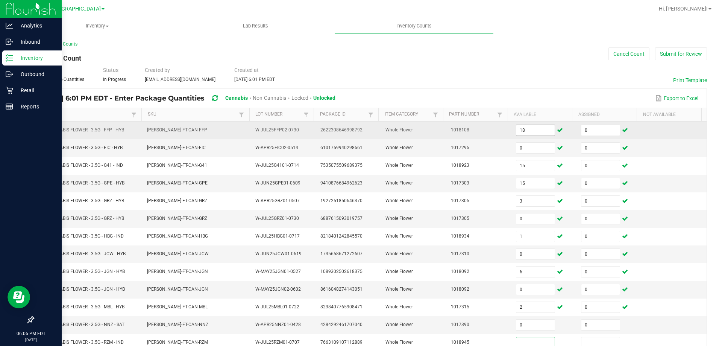
scroll to position [2, 0]
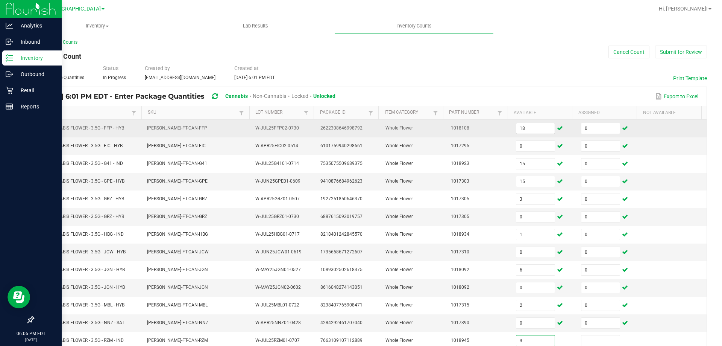
type input "3"
type input "0"
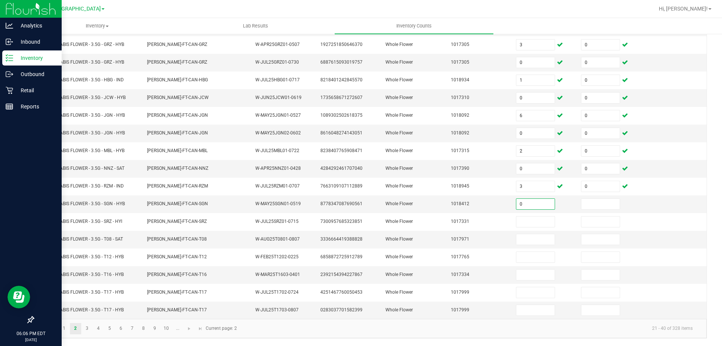
type input "0"
type input "10"
type input "0"
type input "16"
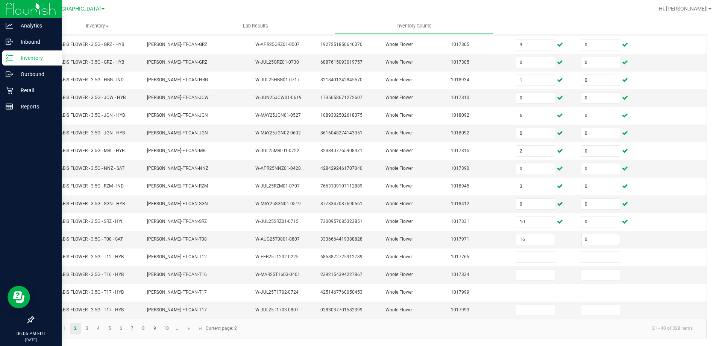
type input "0"
type input "28"
type input "0"
type input "10"
type input "0"
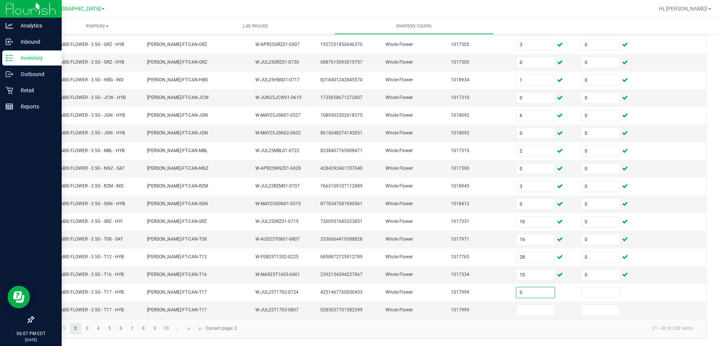
type input "0"
click at [88, 329] on link "3" at bounding box center [87, 328] width 11 height 11
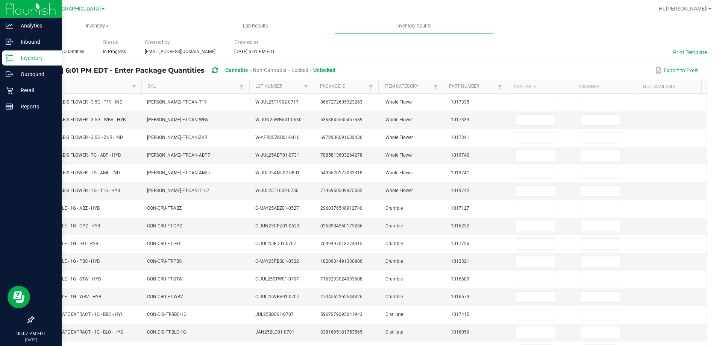
scroll to position [24, 0]
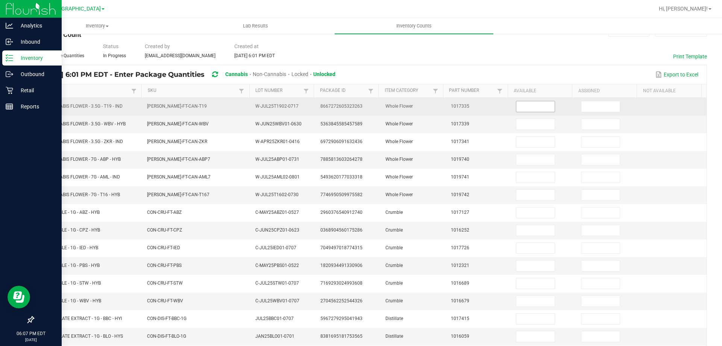
click at [516, 106] on input at bounding box center [535, 106] width 38 height 11
type input "17"
type input "0"
type input "12"
type input "0"
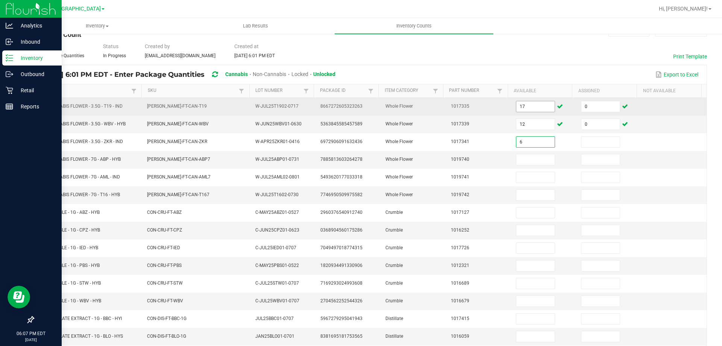
type input "6"
type input "0"
type input "24"
type input "0"
type input "14"
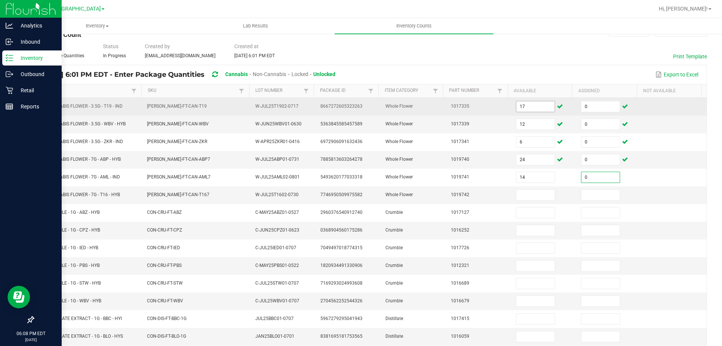
type input "0"
type input "17"
type input "0"
type input "5"
type input "0"
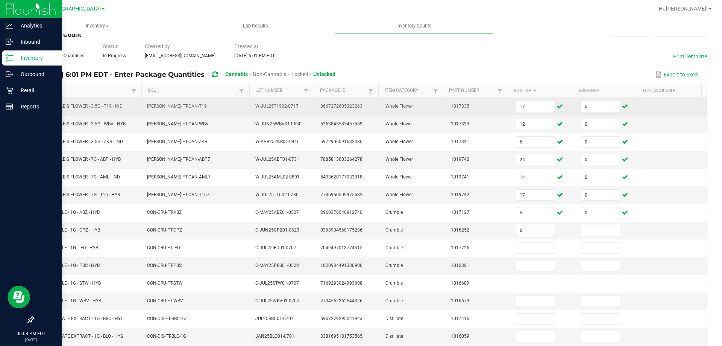
type input "6"
type input "0"
type input "4"
type input "0"
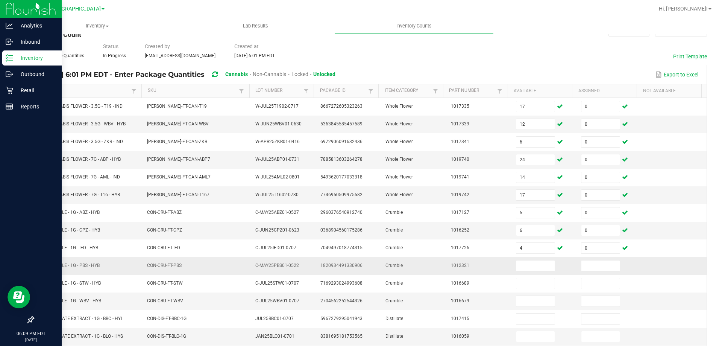
drag, startPoint x: 49, startPoint y: 266, endPoint x: 102, endPoint y: 266, distance: 53.4
click at [102, 266] on td "FT - CRUMBLE - 1G - PBS - HYB" at bounding box center [88, 266] width 109 height 18
copy span "T - CRUMBLE - 1G - PBS - HYB"
click at [530, 270] on input at bounding box center [535, 265] width 38 height 11
type input "0"
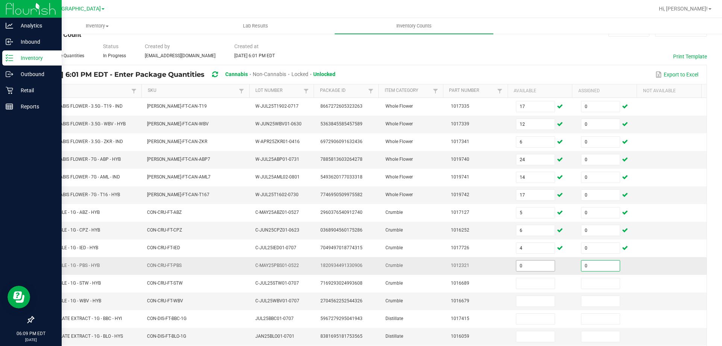
type input "0"
type input "2"
type input "0"
type input "7"
type input "0"
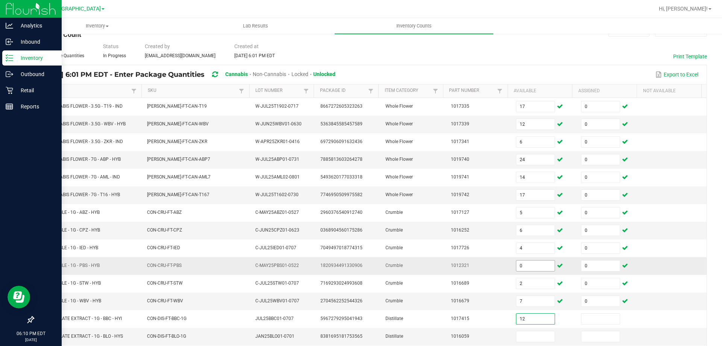
type input "12"
type input "0"
type input "12"
type input "0"
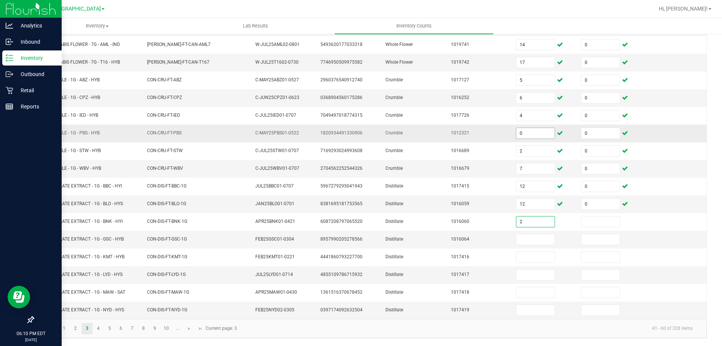
type input "2"
type input "0"
type input "7"
type input "0"
type input "9"
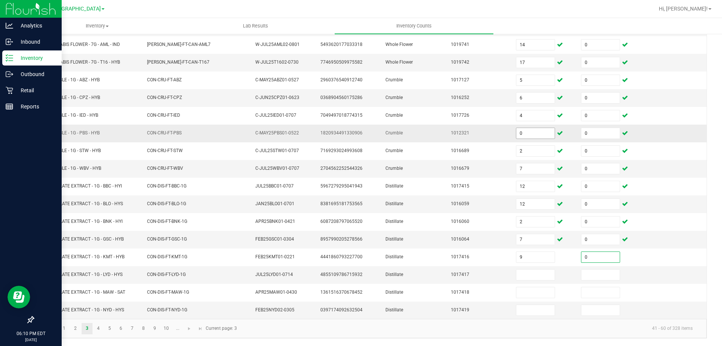
type input "0"
type input "8"
type input "0"
type input "6"
type input "0"
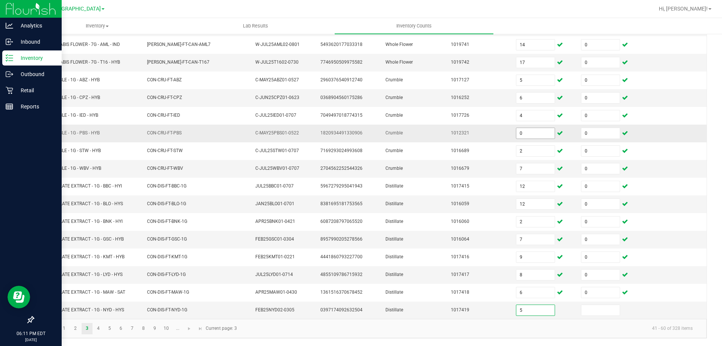
type input "5"
type input "0"
click at [99, 328] on link "4" at bounding box center [98, 328] width 11 height 11
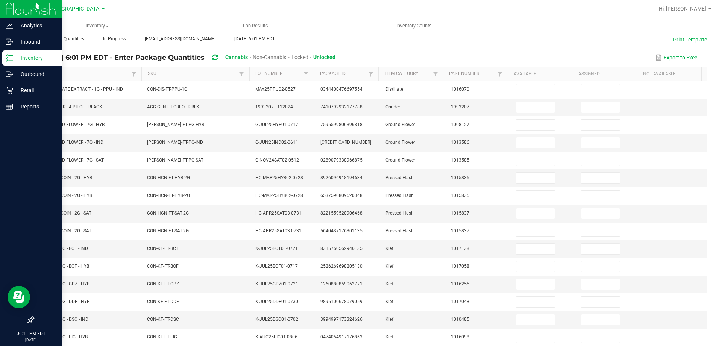
scroll to position [0, 0]
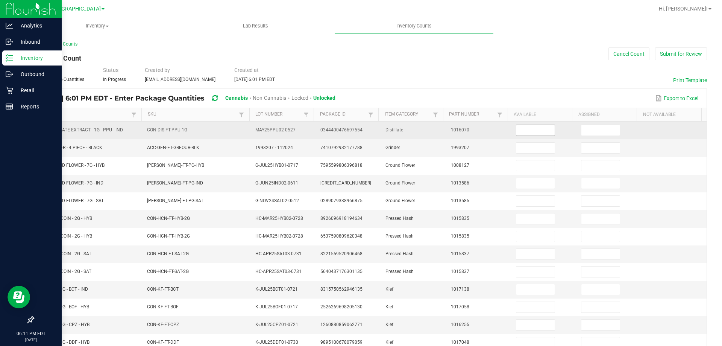
click at [531, 133] on input at bounding box center [535, 130] width 38 height 11
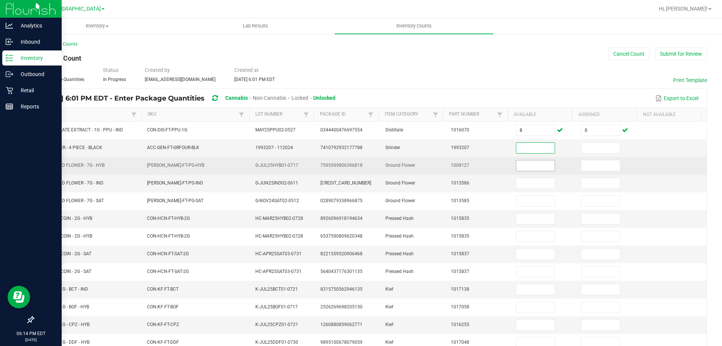
click at [519, 167] on input at bounding box center [535, 165] width 38 height 11
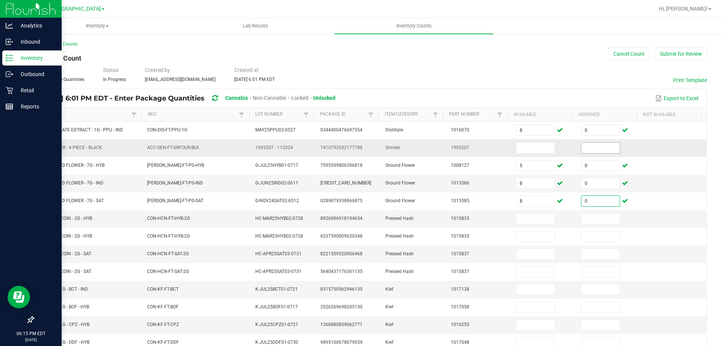
click at [581, 149] on input at bounding box center [600, 148] width 38 height 11
click at [218, 97] on icon at bounding box center [215, 98] width 6 height 7
click at [516, 218] on input at bounding box center [535, 218] width 38 height 11
click at [710, 115] on div "< All Inventory Counts Inventory Count Cancel Count Submit for Review Type Ente…" at bounding box center [370, 267] width 704 height 469
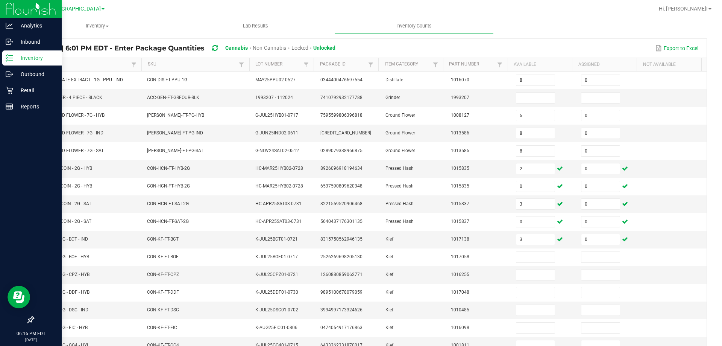
scroll to position [52, 0]
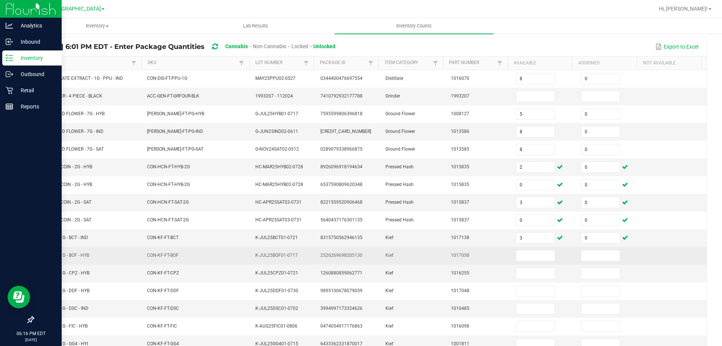
drag, startPoint x: 39, startPoint y: 253, endPoint x: 94, endPoint y: 252, distance: 55.3
click at [94, 252] on td "FT - KIEF - 1G - BOF - HYB" at bounding box center [88, 256] width 109 height 18
copy span "FT - KIEF - 1G - BOF - HYB"
click at [525, 257] on input at bounding box center [535, 255] width 38 height 11
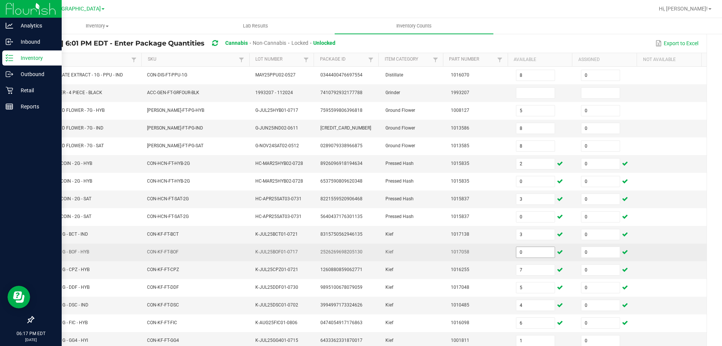
scroll to position [156, 0]
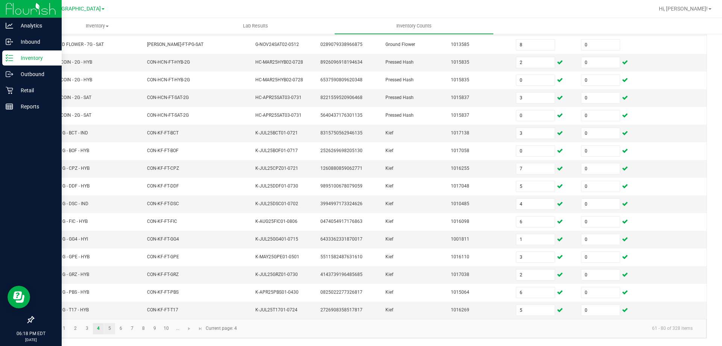
click at [112, 330] on link "5" at bounding box center [109, 328] width 11 height 11
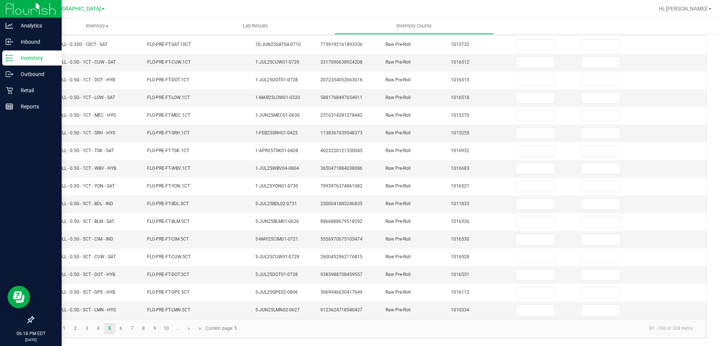
click at [22, 247] on div "< All Inventory Counts Inventory Count Cancel Count Submit for Review Type Ente…" at bounding box center [370, 111] width 704 height 469
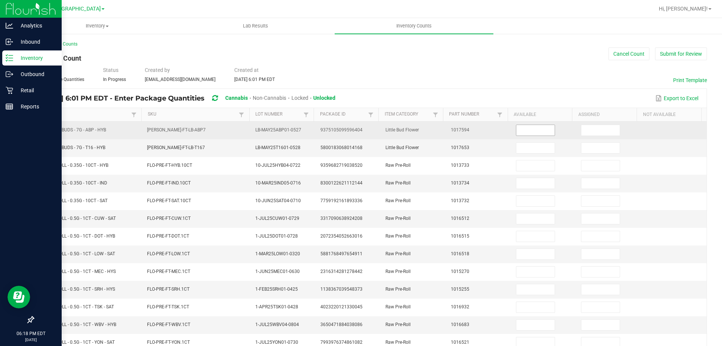
click at [525, 131] on input at bounding box center [535, 130] width 38 height 11
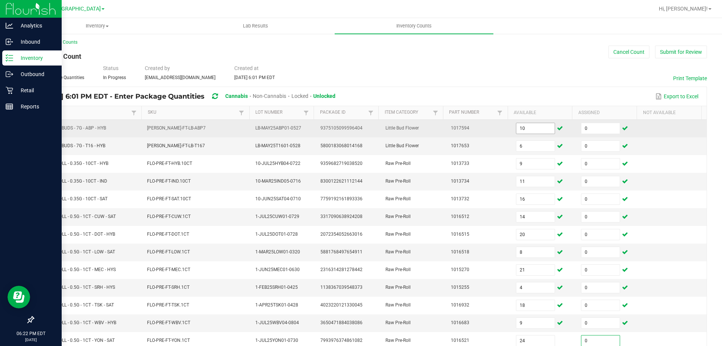
scroll to position [156, 0]
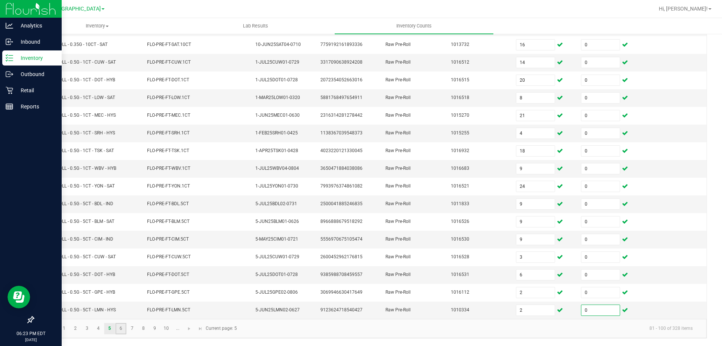
click at [123, 326] on link "6" at bounding box center [120, 328] width 11 height 11
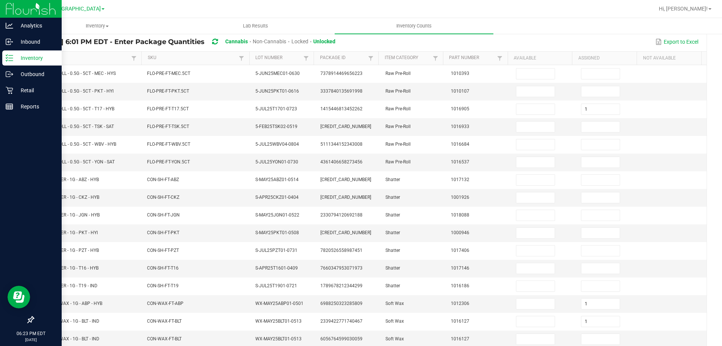
scroll to position [55, 0]
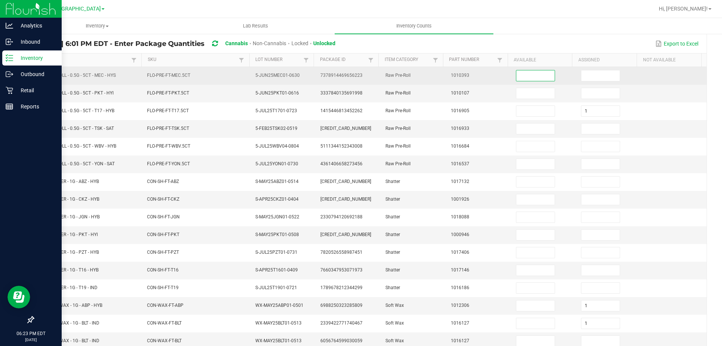
click at [524, 75] on input at bounding box center [535, 75] width 38 height 11
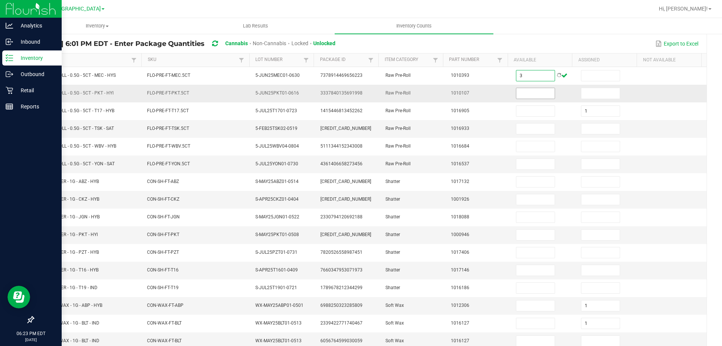
click at [532, 93] on input at bounding box center [535, 93] width 38 height 11
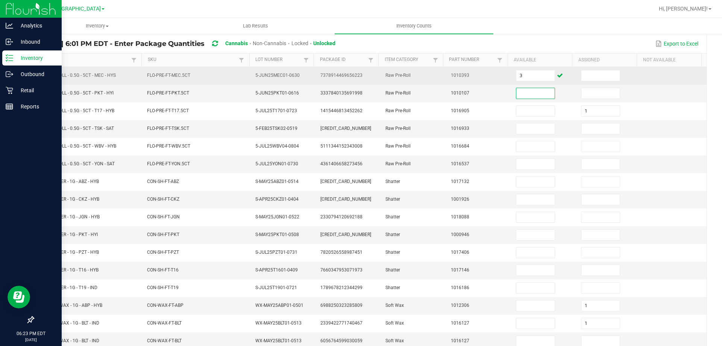
click at [580, 69] on td at bounding box center [609, 76] width 65 height 18
click at [587, 77] on input at bounding box center [600, 75] width 38 height 11
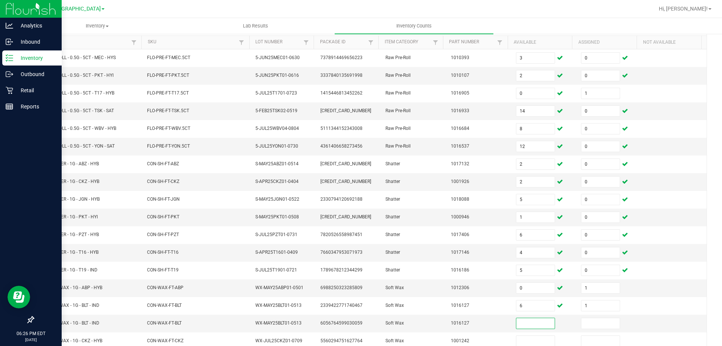
scroll to position [93, 0]
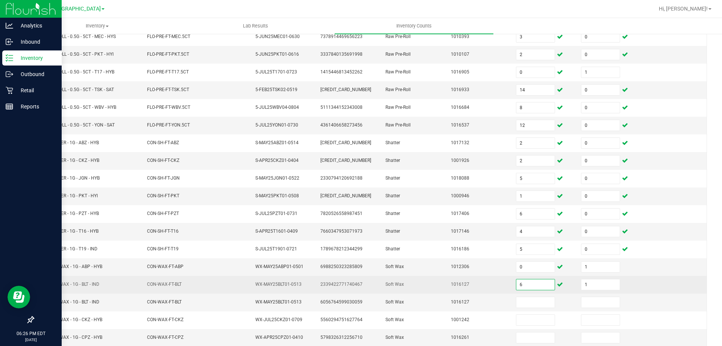
click at [525, 285] on input "6" at bounding box center [535, 284] width 38 height 11
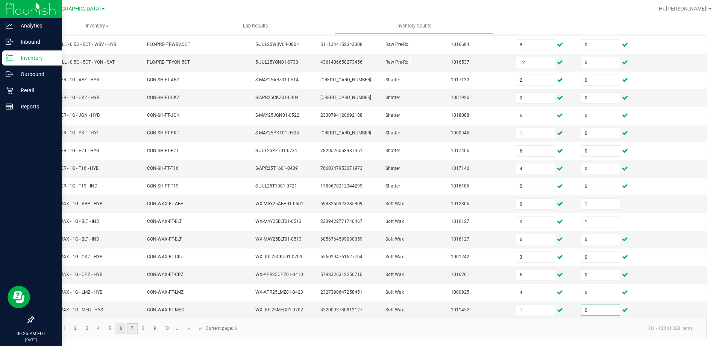
click at [137, 327] on link "7" at bounding box center [132, 328] width 11 height 11
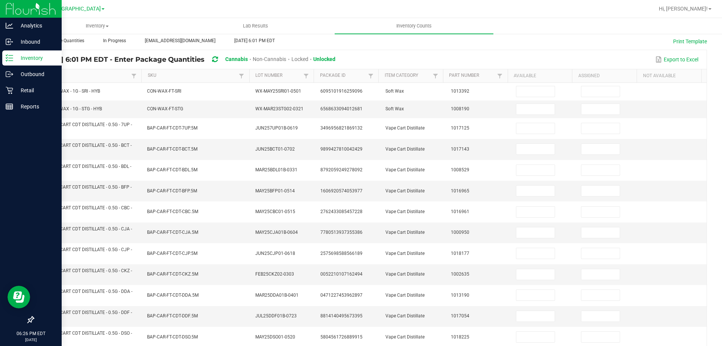
scroll to position [11, 0]
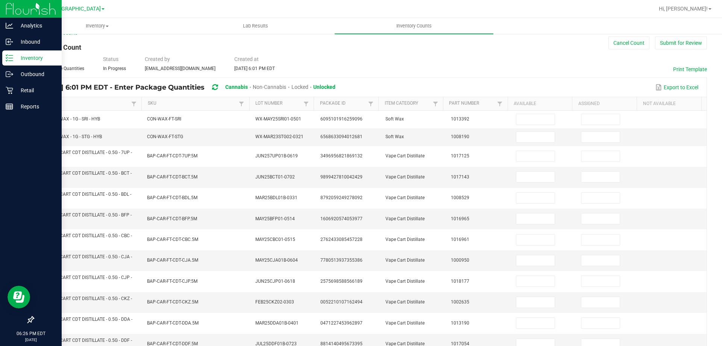
click at [218, 87] on icon at bounding box center [215, 87] width 6 height 7
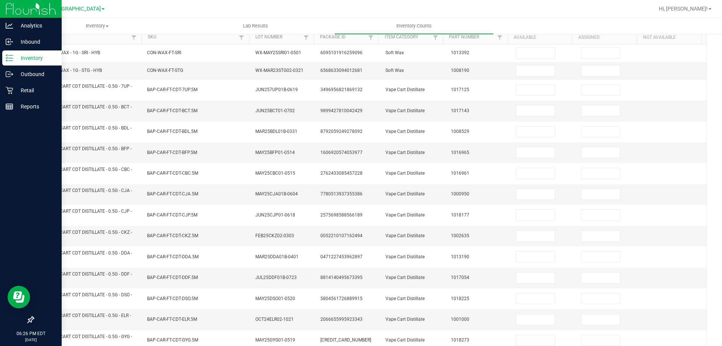
scroll to position [29, 0]
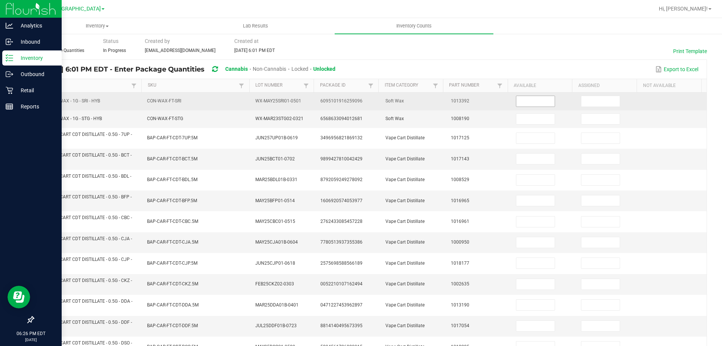
click at [525, 103] on input at bounding box center [535, 101] width 38 height 11
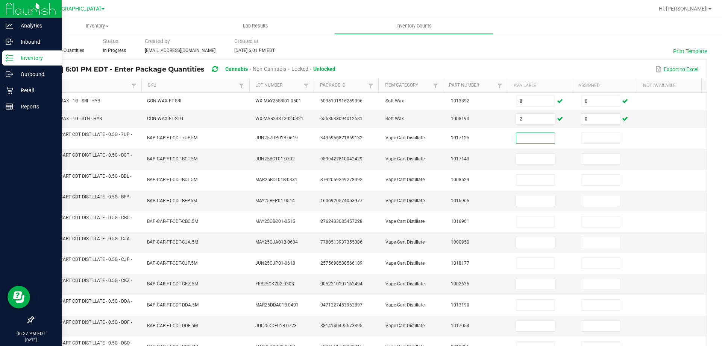
click at [218, 70] on icon at bounding box center [215, 69] width 6 height 7
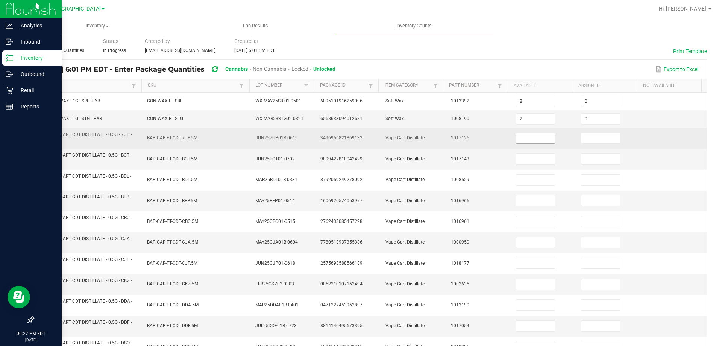
click at [541, 141] on input at bounding box center [535, 138] width 38 height 11
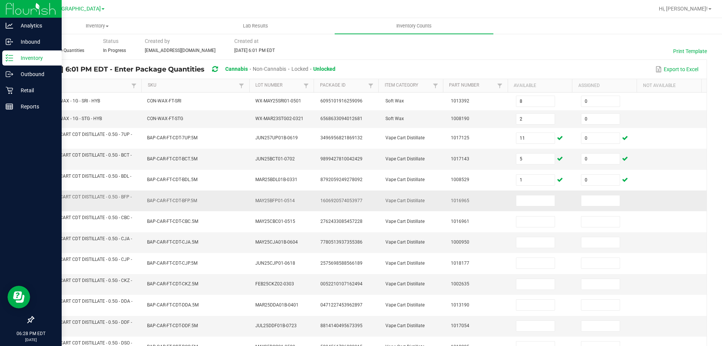
drag, startPoint x: 39, startPoint y: 197, endPoint x: 51, endPoint y: 202, distance: 13.0
click at [51, 202] on span "FT - VAPE CART CDT DISTILLATE - 0.5G - BFP - IND" at bounding box center [88, 200] width 100 height 14
copy span "FT - VAPE CART CDT DISTILLATE - 0.5G - BFP - IND"
click at [545, 198] on input at bounding box center [535, 200] width 38 height 11
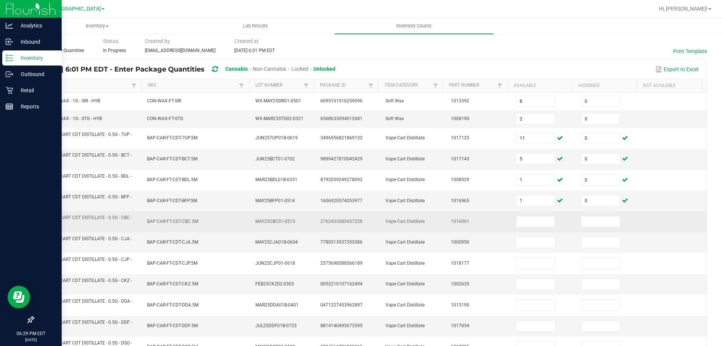
drag, startPoint x: 39, startPoint y: 217, endPoint x: 48, endPoint y: 225, distance: 12.2
click at [48, 225] on span "FT - VAPE CART CDT DISTILLATE - 0.5G - CBC - SAT" at bounding box center [88, 221] width 100 height 14
copy span "FT - VAPE CART CDT DISTILLATE - 0.5G - CBC - SAT"
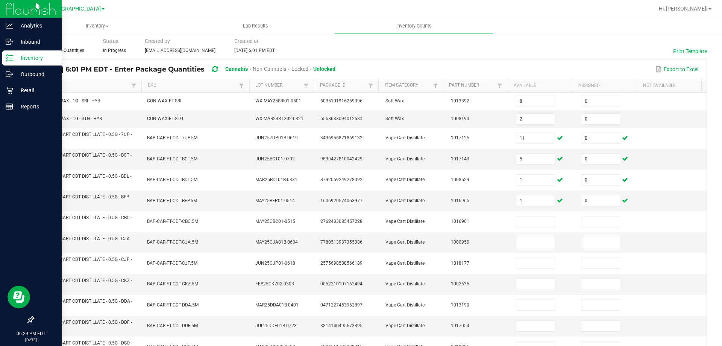
click at [218, 70] on icon at bounding box center [215, 69] width 6 height 7
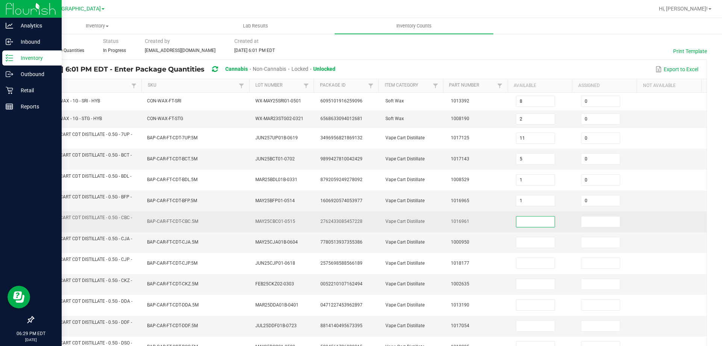
click at [531, 220] on input at bounding box center [535, 221] width 38 height 11
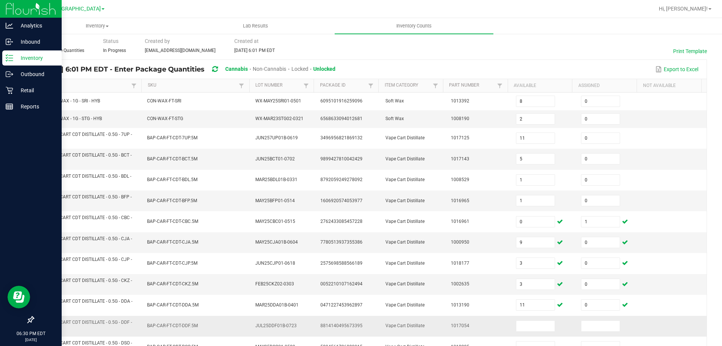
drag, startPoint x: 39, startPoint y: 322, endPoint x: 53, endPoint y: 328, distance: 15.0
click at [53, 328] on span "FT - VAPE CART CDT DISTILLATE - 0.5G - DDF - HYB" at bounding box center [88, 326] width 100 height 14
copy span "FT - VAPE CART CDT DISTILLATE - 0.5G - DDF - HYB"
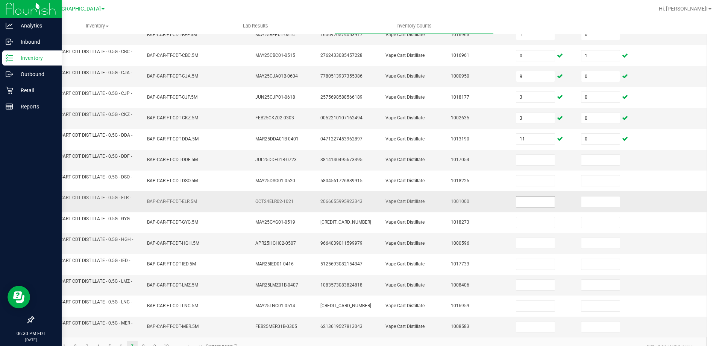
scroll to position [213, 0]
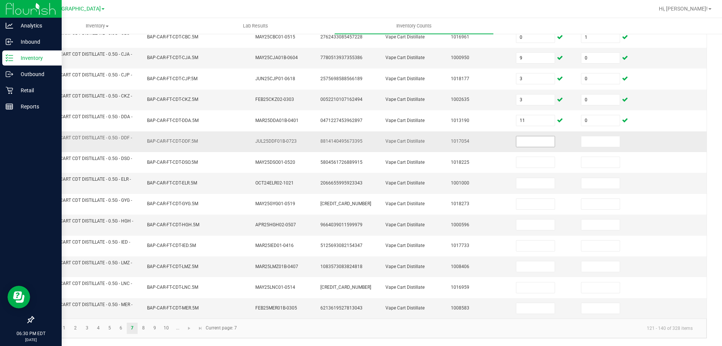
click at [522, 143] on input at bounding box center [535, 141] width 38 height 11
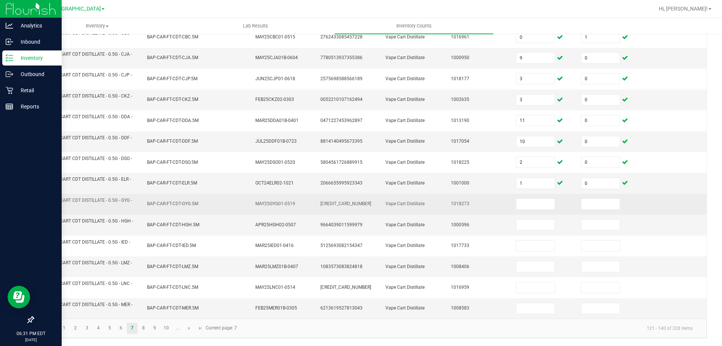
drag, startPoint x: 38, startPoint y: 199, endPoint x: 52, endPoint y: 206, distance: 16.2
click at [52, 206] on td "FT - VAPE CART CDT DISTILLATE - 0.5G - GYG - HYB" at bounding box center [88, 204] width 109 height 21
copy span "FT - VAPE CART CDT DISTILLATE - 0.5G - GYG - HYB"
click at [518, 207] on input at bounding box center [535, 204] width 38 height 11
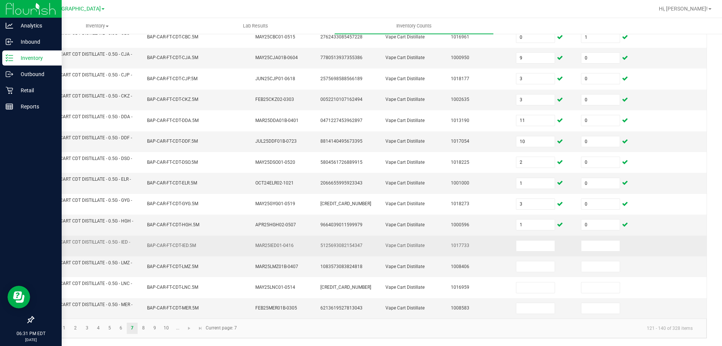
drag, startPoint x: 38, startPoint y: 242, endPoint x: 47, endPoint y: 249, distance: 11.0
click at [47, 249] on span "FT - VAPE CART CDT DISTILLATE - 0.5G - IED - HYB" at bounding box center [84, 245] width 92 height 12
drag, startPoint x: 48, startPoint y: 236, endPoint x: 49, endPoint y: 250, distance: 14.3
click at [49, 250] on td "FT - VAPE CART CDT DISTILLATE - 0.5G - IED - HYB" at bounding box center [88, 245] width 109 height 21
copy span "FT - VAPE CART CDT DISTILLATE - 0.5G - IED - HYB"
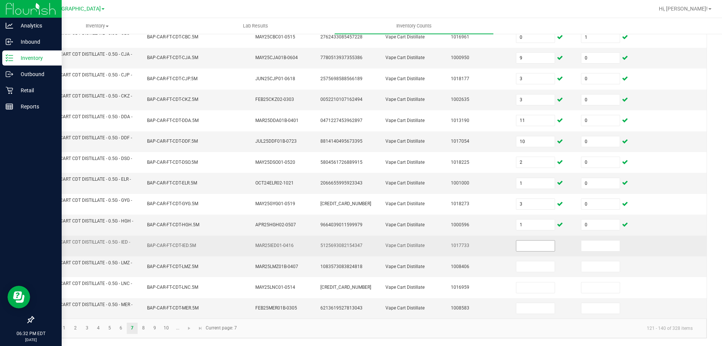
click at [518, 244] on input at bounding box center [535, 245] width 38 height 11
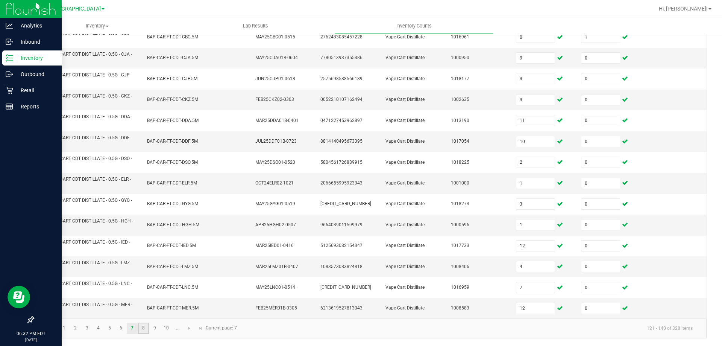
click at [148, 325] on link "8" at bounding box center [143, 327] width 11 height 11
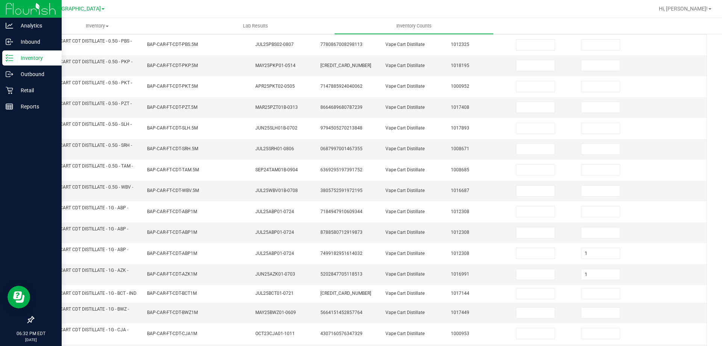
scroll to position [21, 0]
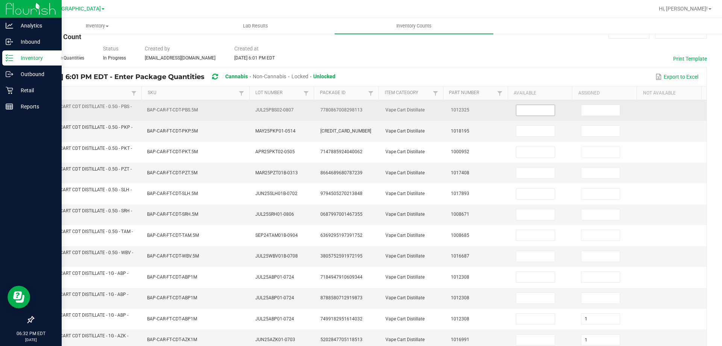
click at [534, 107] on input at bounding box center [535, 110] width 38 height 11
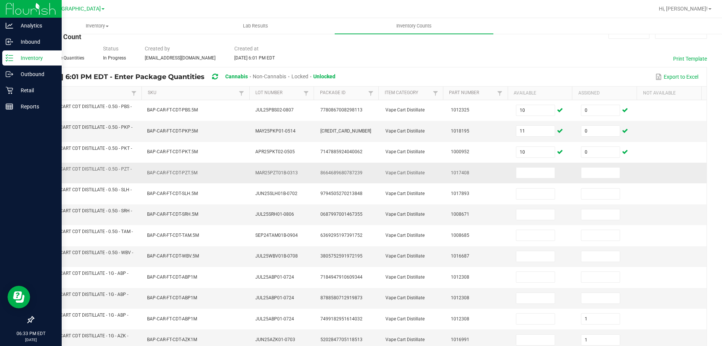
drag, startPoint x: 39, startPoint y: 170, endPoint x: 51, endPoint y: 174, distance: 12.7
click at [51, 174] on span "FT - VAPE CART CDT DISTILLATE - 0.5G - PZT - HYB" at bounding box center [88, 172] width 100 height 14
copy span "FT - VAPE CART CDT DISTILLATE - 0.5G - PZT - HYB"
click at [516, 170] on input at bounding box center [535, 172] width 38 height 11
drag, startPoint x: 40, startPoint y: 209, endPoint x: 56, endPoint y: 217, distance: 17.2
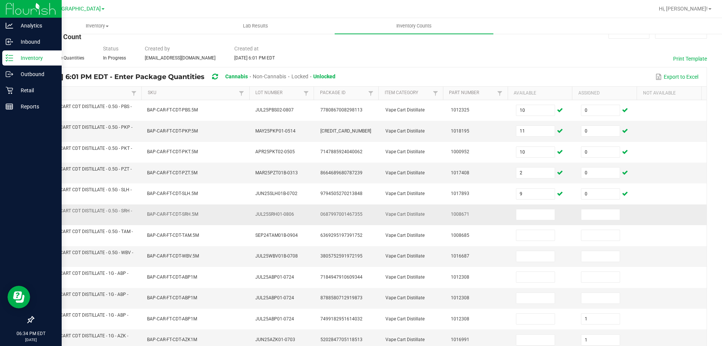
click at [56, 217] on span "FT - VAPE CART CDT DISTILLATE - 0.5G - SRH - HYS" at bounding box center [88, 214] width 100 height 14
copy span "FT - VAPE CART CDT DISTILLATE - 0.5G - SRH - HYS"
click at [526, 216] on input at bounding box center [535, 214] width 38 height 11
click at [218, 76] on icon at bounding box center [215, 76] width 6 height 7
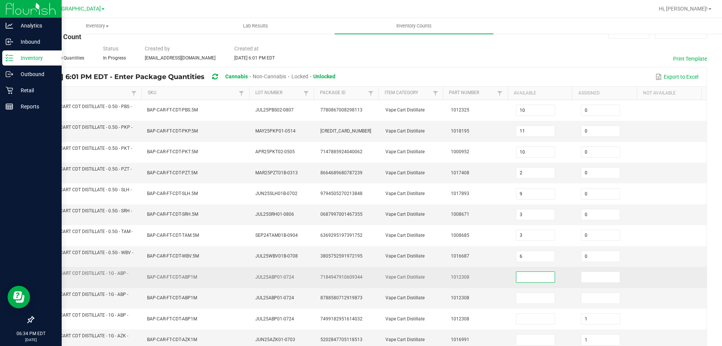
click at [521, 278] on input at bounding box center [535, 277] width 38 height 11
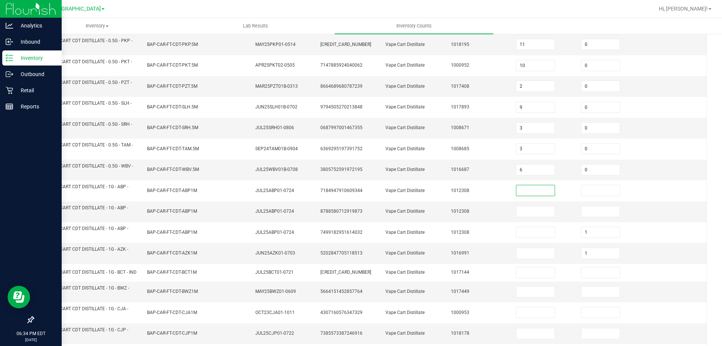
scroll to position [134, 0]
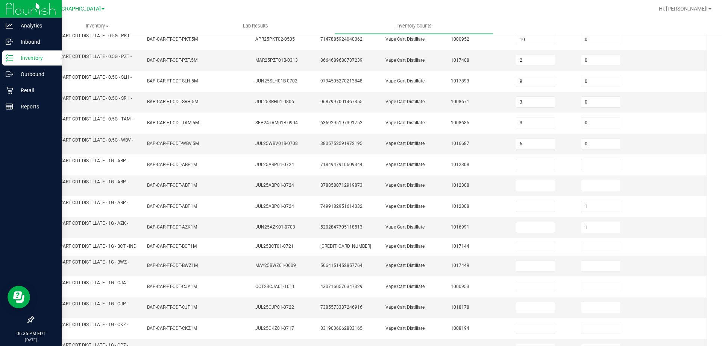
click at [712, 184] on div "< All Inventory Counts Inventory Count Cancel Count Submit for Review Type Ente…" at bounding box center [370, 163] width 704 height 529
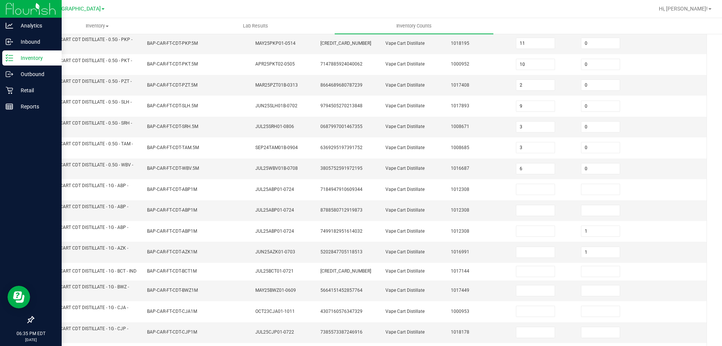
scroll to position [106, 0]
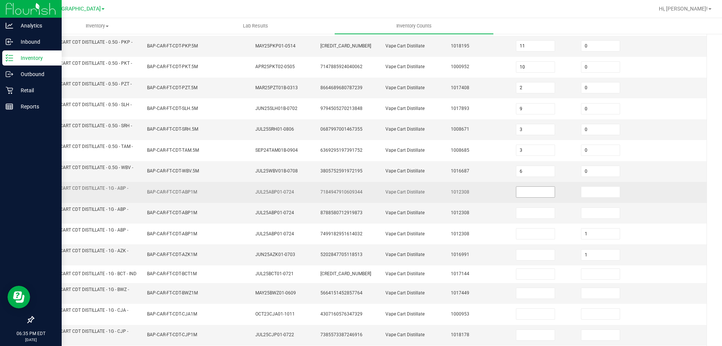
click at [536, 195] on input at bounding box center [535, 192] width 38 height 11
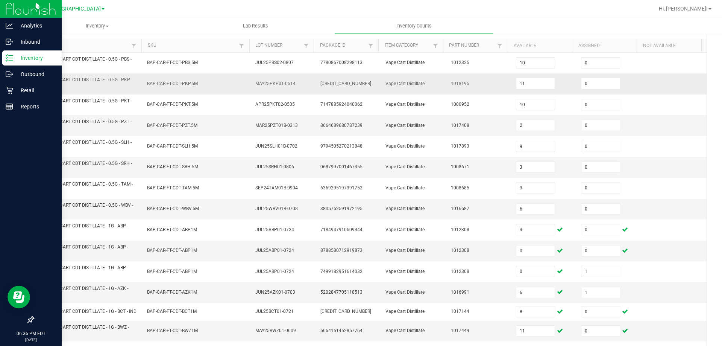
scroll to position [0, 0]
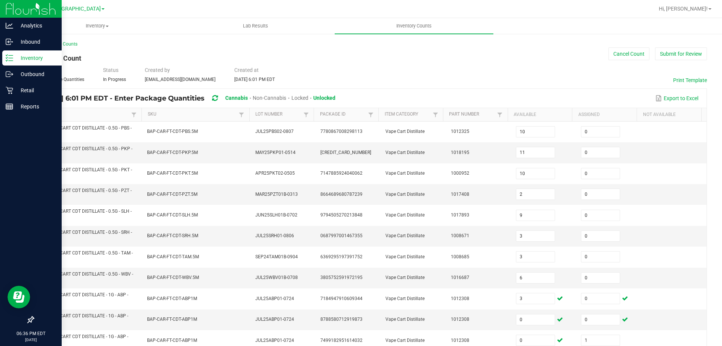
click at [218, 98] on icon at bounding box center [215, 98] width 6 height 7
click at [84, 112] on link "Item" at bounding box center [85, 114] width 90 height 6
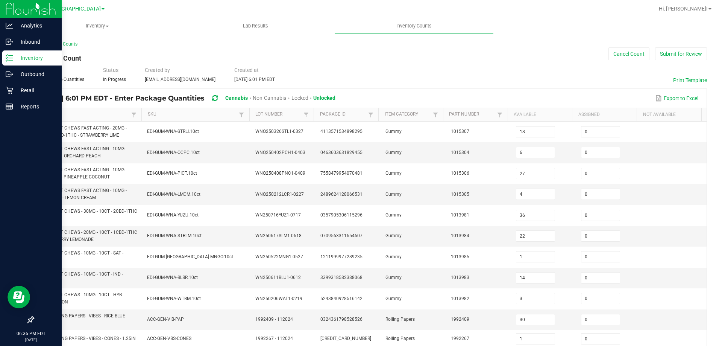
click at [78, 112] on link "Item" at bounding box center [85, 114] width 90 height 6
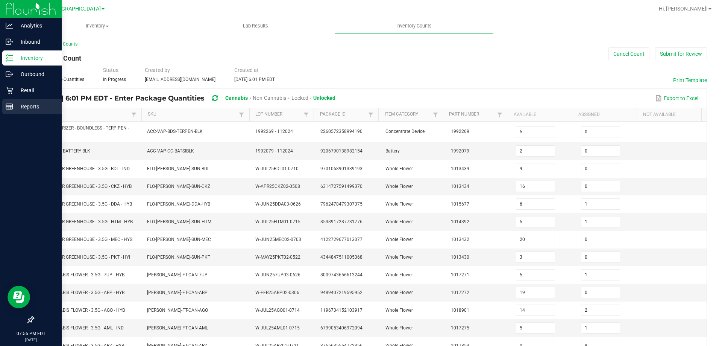
click at [0, 111] on link "Reports" at bounding box center [31, 107] width 62 height 16
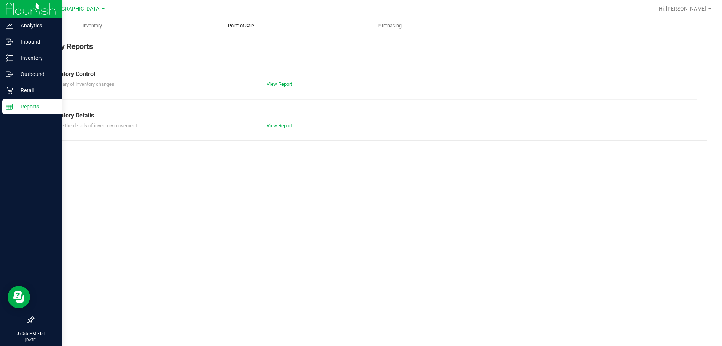
click at [254, 27] on span "Point of Sale" at bounding box center [241, 26] width 47 height 7
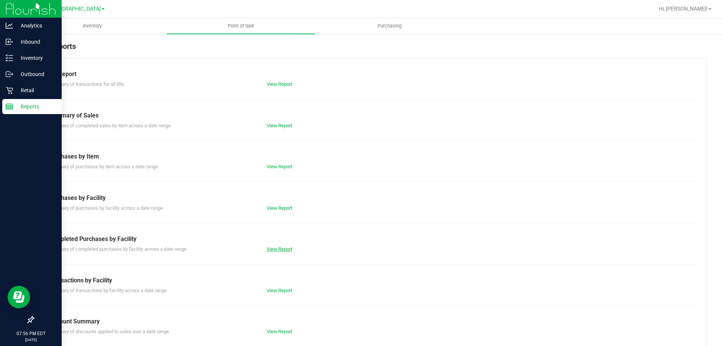
click at [281, 248] on link "View Report" at bounding box center [280, 249] width 26 height 6
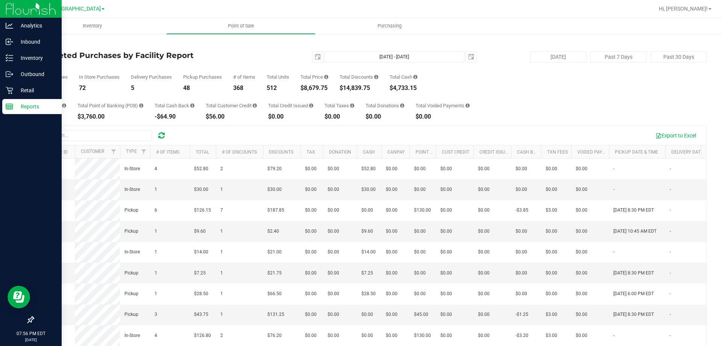
click at [17, 107] on p "Reports" at bounding box center [35, 106] width 45 height 9
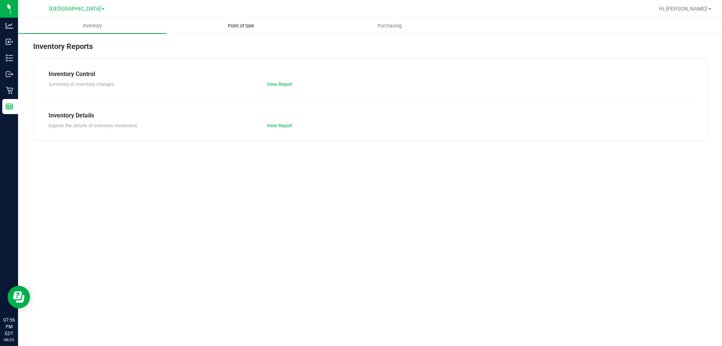
click at [243, 28] on span "Point of Sale" at bounding box center [241, 26] width 47 height 7
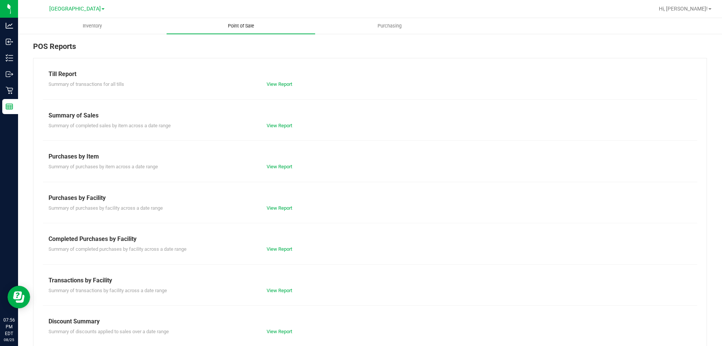
click at [279, 86] on link "View Report" at bounding box center [280, 84] width 26 height 6
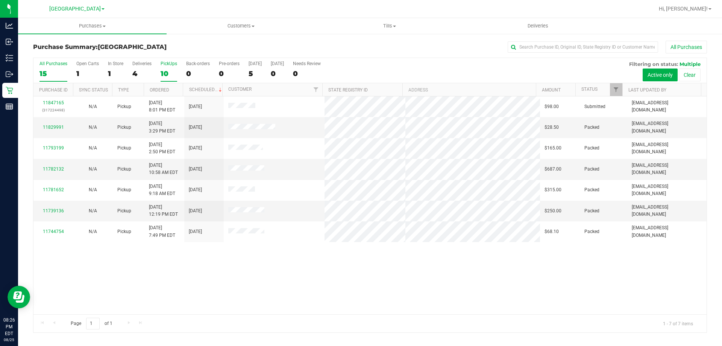
click at [49, 71] on div "15" at bounding box center [53, 73] width 28 height 9
click at [0, 0] on input "All Purchases 15" at bounding box center [0, 0] width 0 height 0
